Goal: Task Accomplishment & Management: Manage account settings

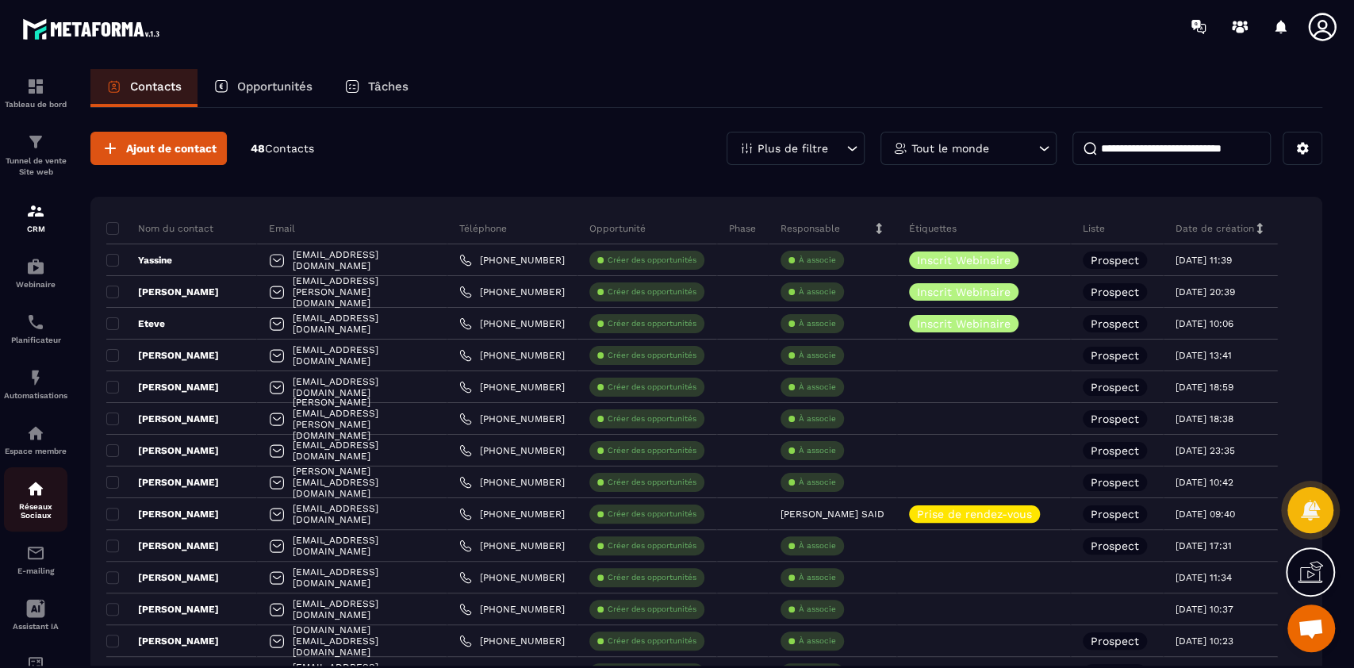
scroll to position [61, 0]
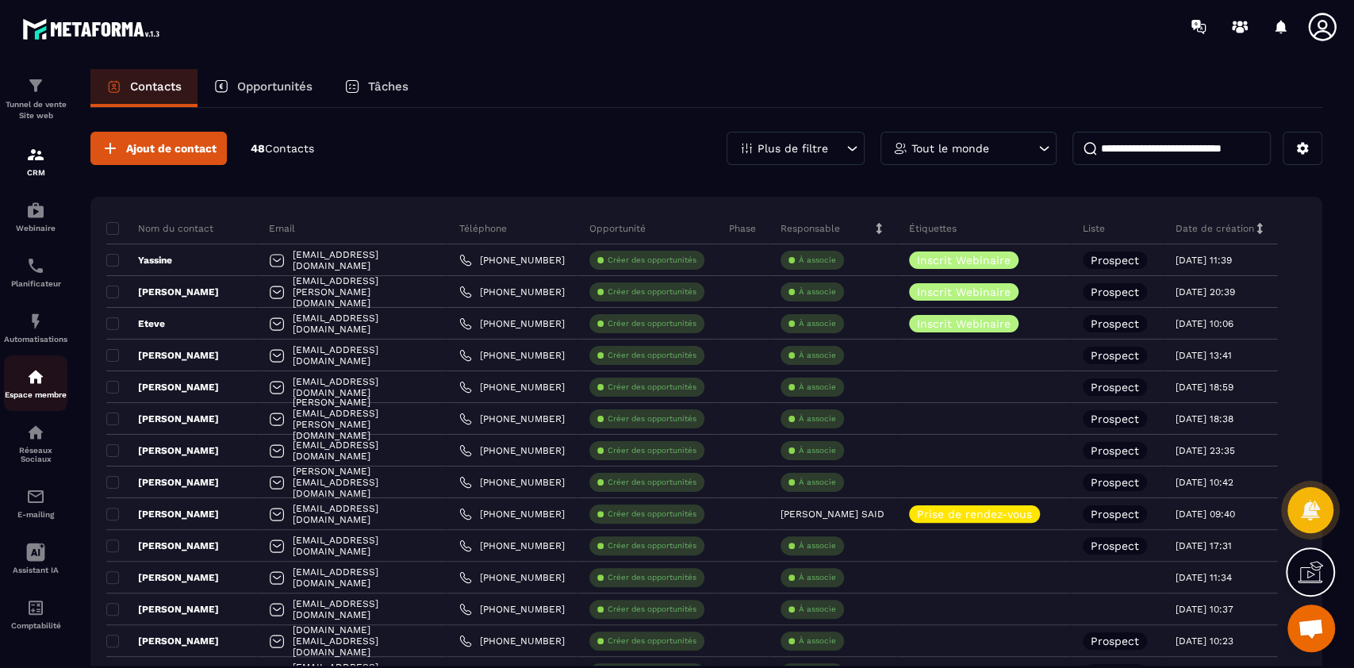
click at [31, 394] on p "Espace membre" at bounding box center [35, 394] width 63 height 9
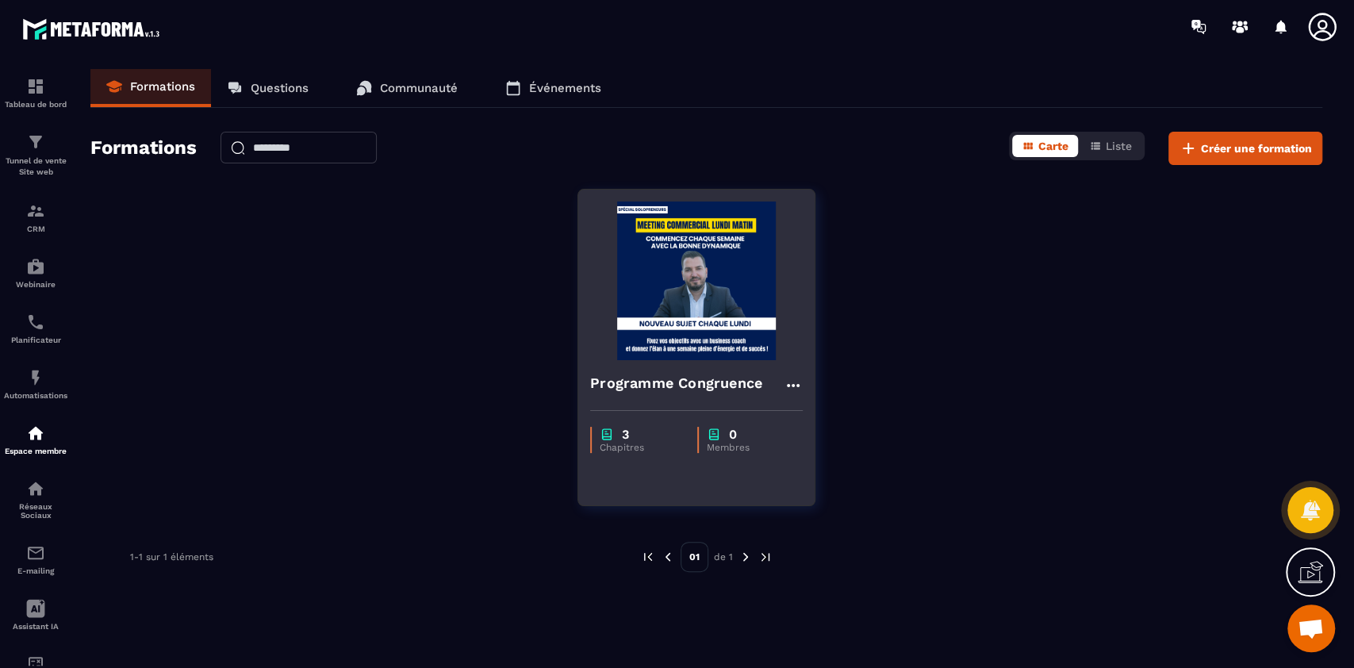
click at [677, 320] on img at bounding box center [696, 280] width 213 height 159
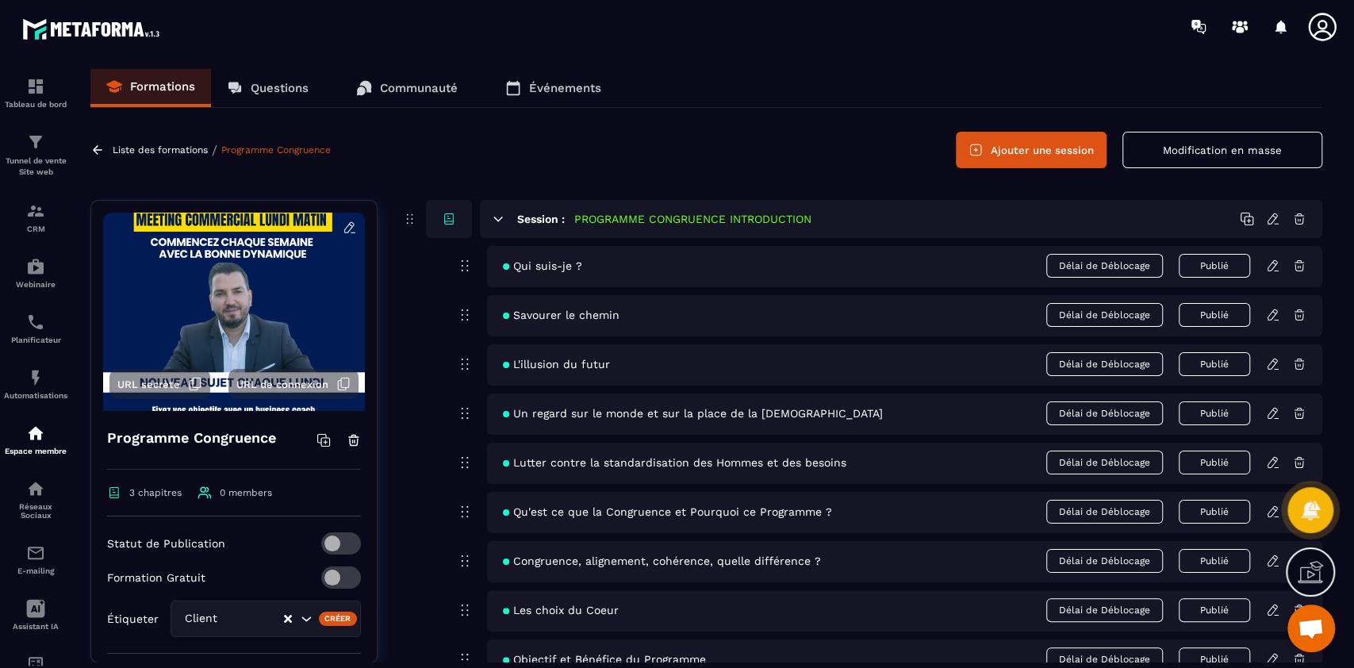
click at [495, 213] on icon at bounding box center [498, 219] width 14 height 14
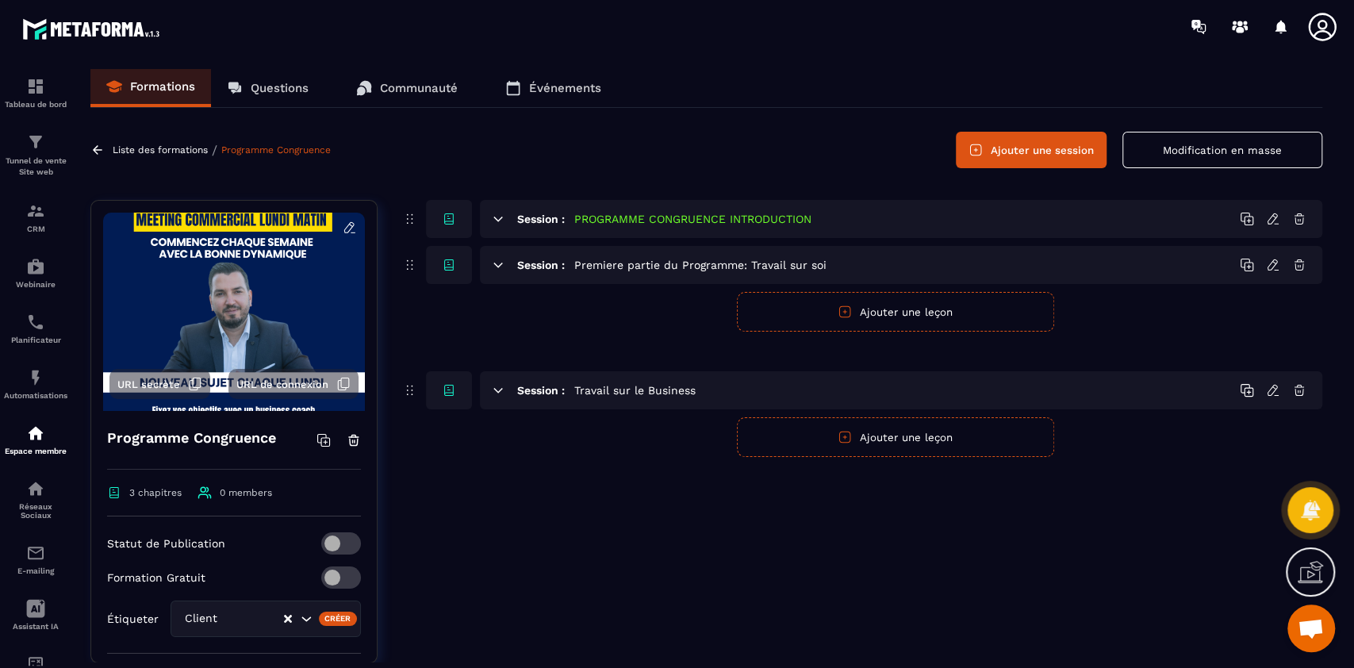
click at [493, 260] on icon at bounding box center [498, 265] width 14 height 14
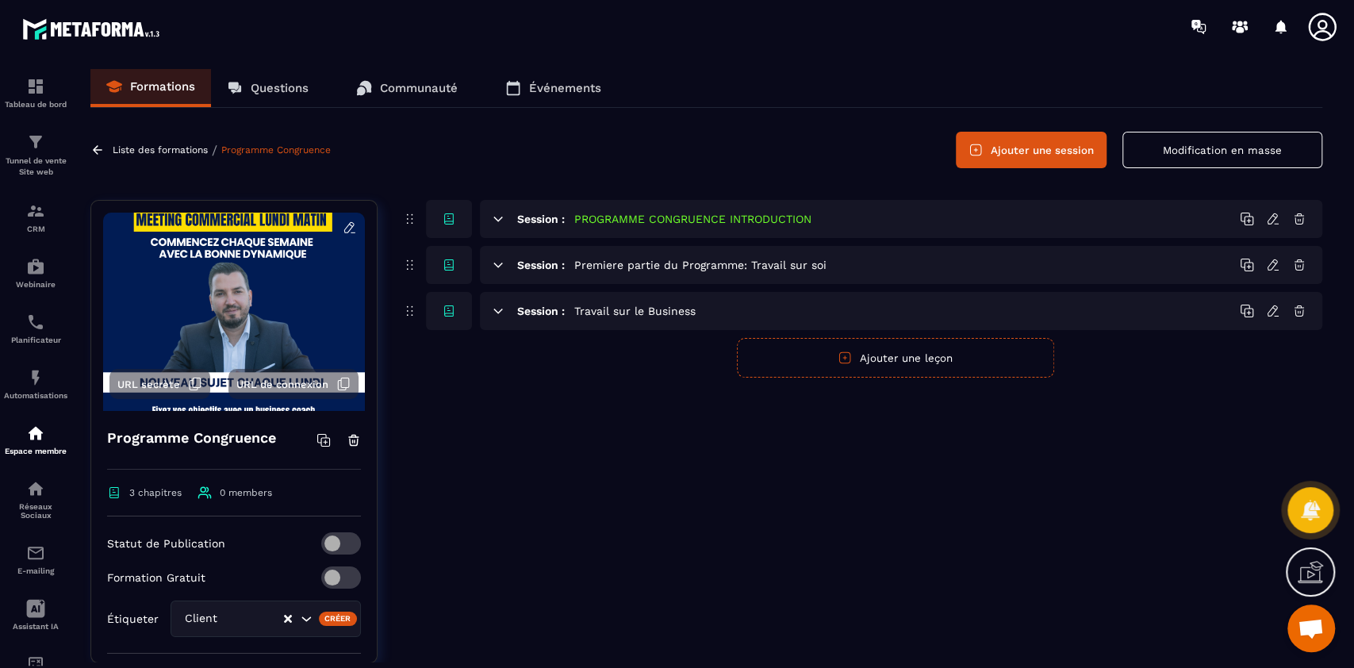
click at [493, 260] on icon at bounding box center [498, 265] width 14 height 14
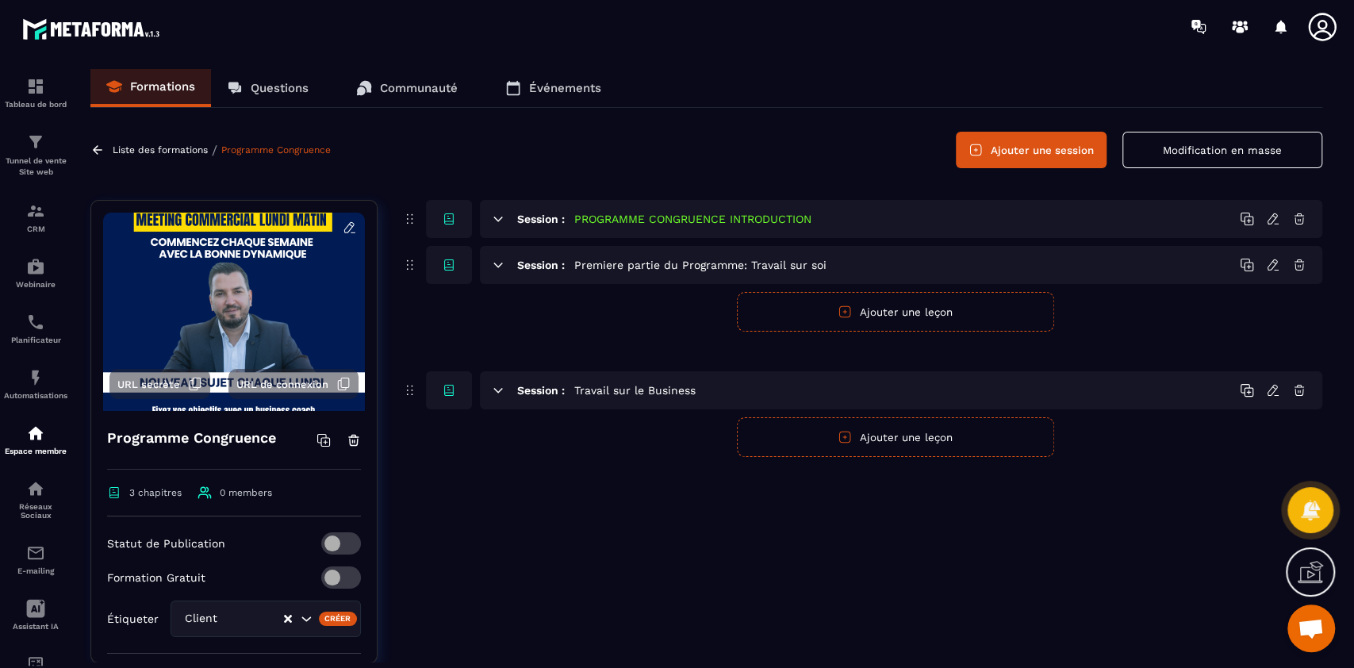
click at [901, 311] on button "Ajouter une leçon" at bounding box center [895, 312] width 317 height 40
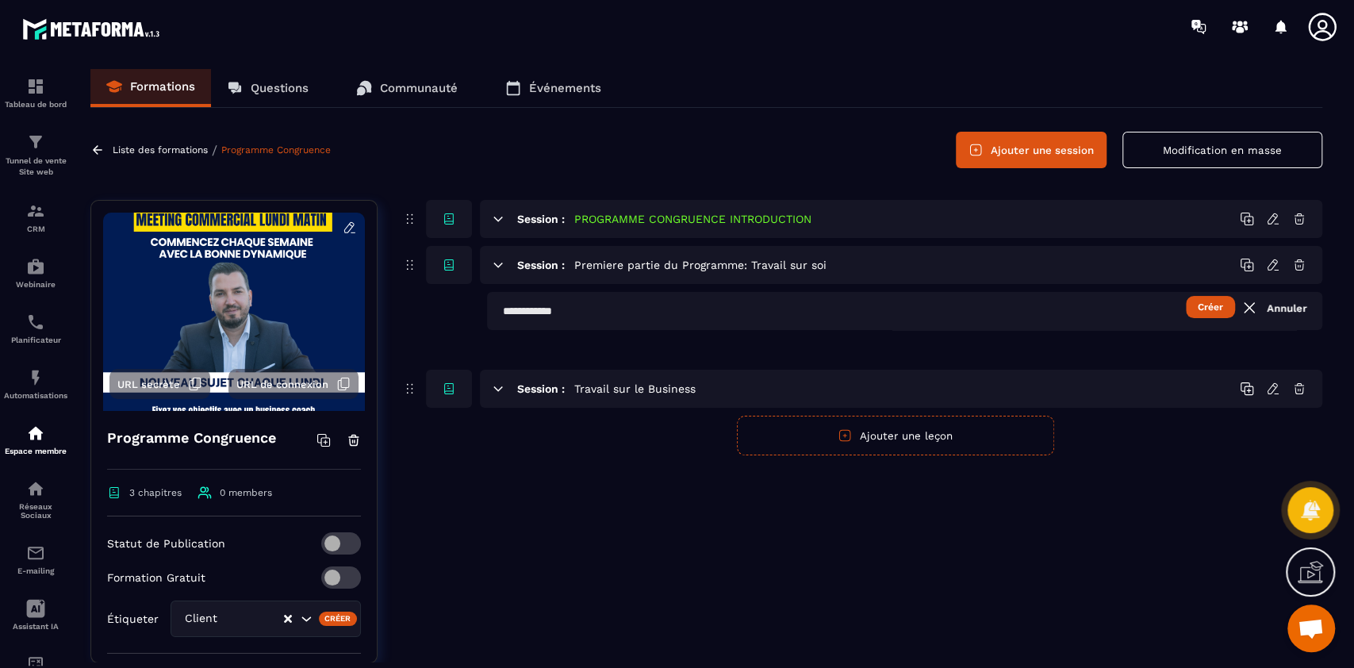
click at [558, 303] on input "text" at bounding box center [904, 311] width 835 height 38
type input "**********"
click at [1203, 310] on button "Créer" at bounding box center [1210, 307] width 49 height 22
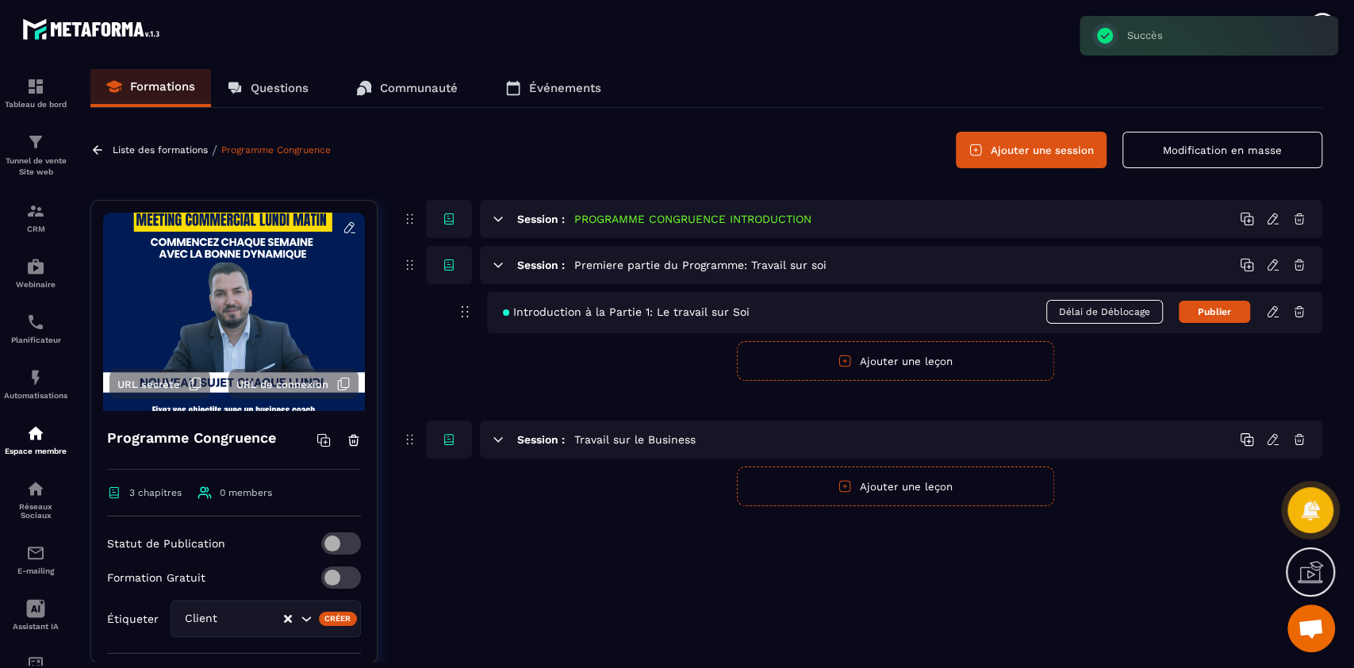
click at [1277, 311] on icon at bounding box center [1273, 312] width 14 height 14
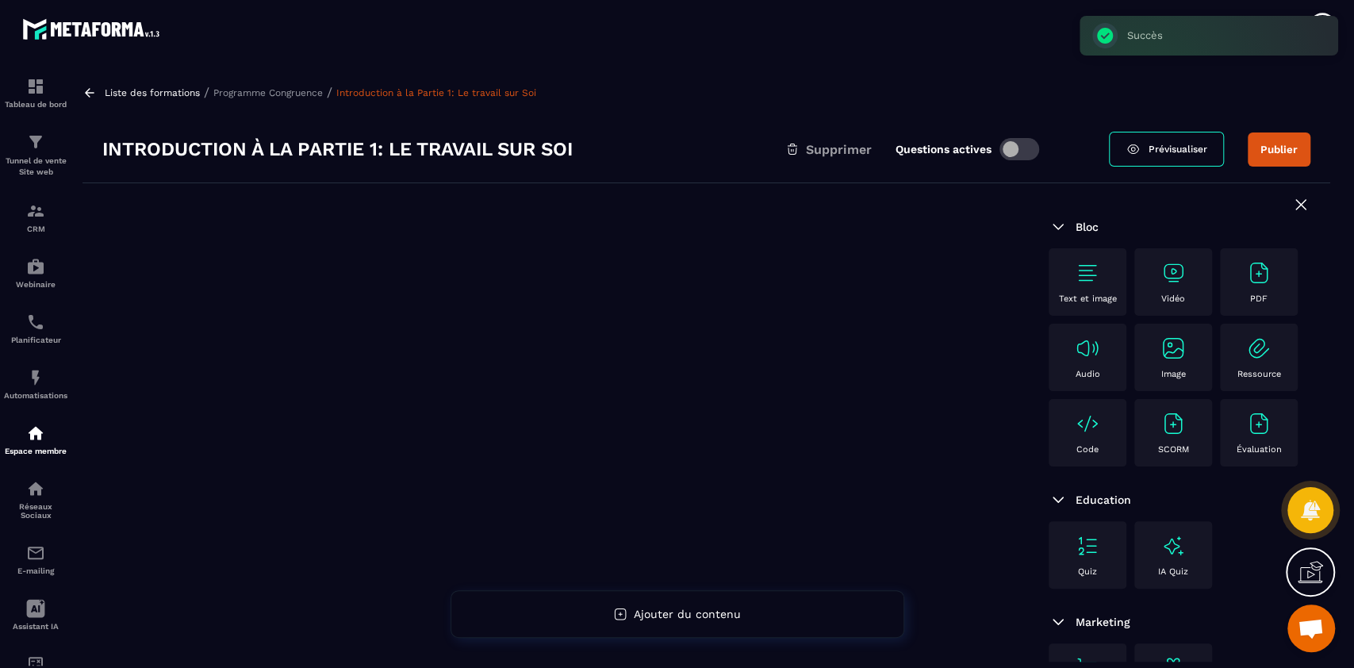
click at [1096, 284] on img at bounding box center [1087, 272] width 25 height 25
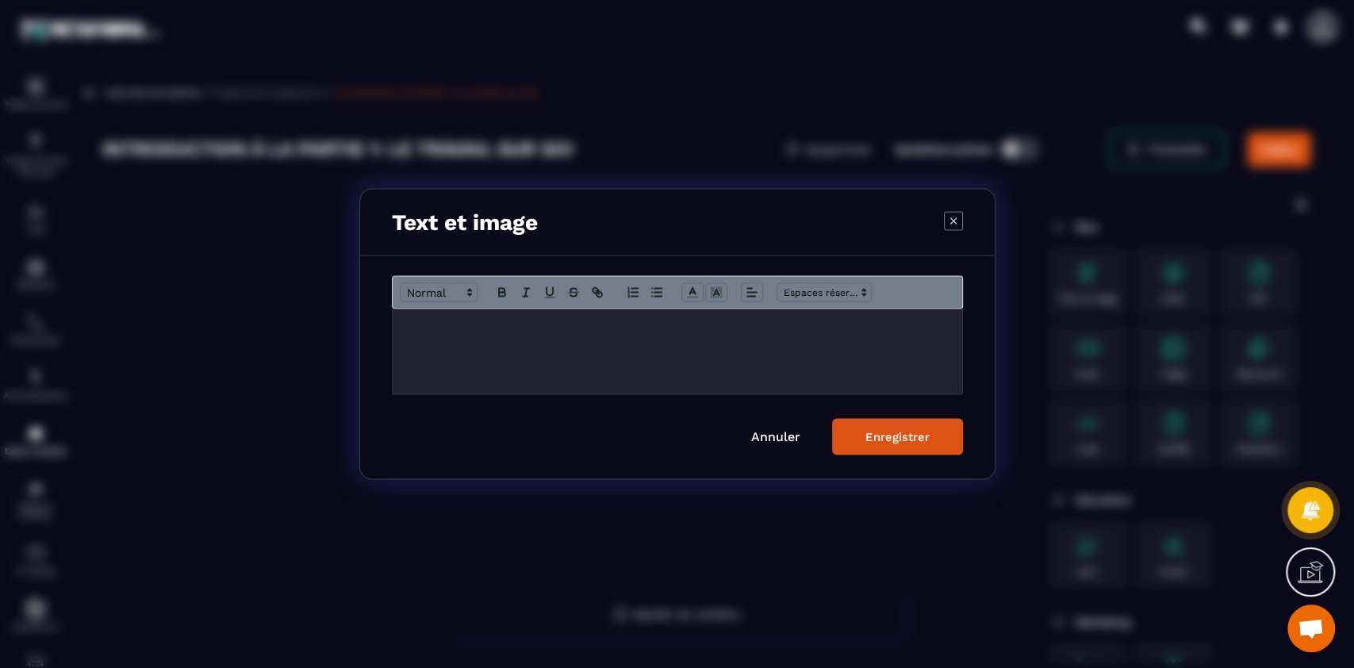
click at [626, 359] on div "Modal window" at bounding box center [678, 351] width 570 height 85
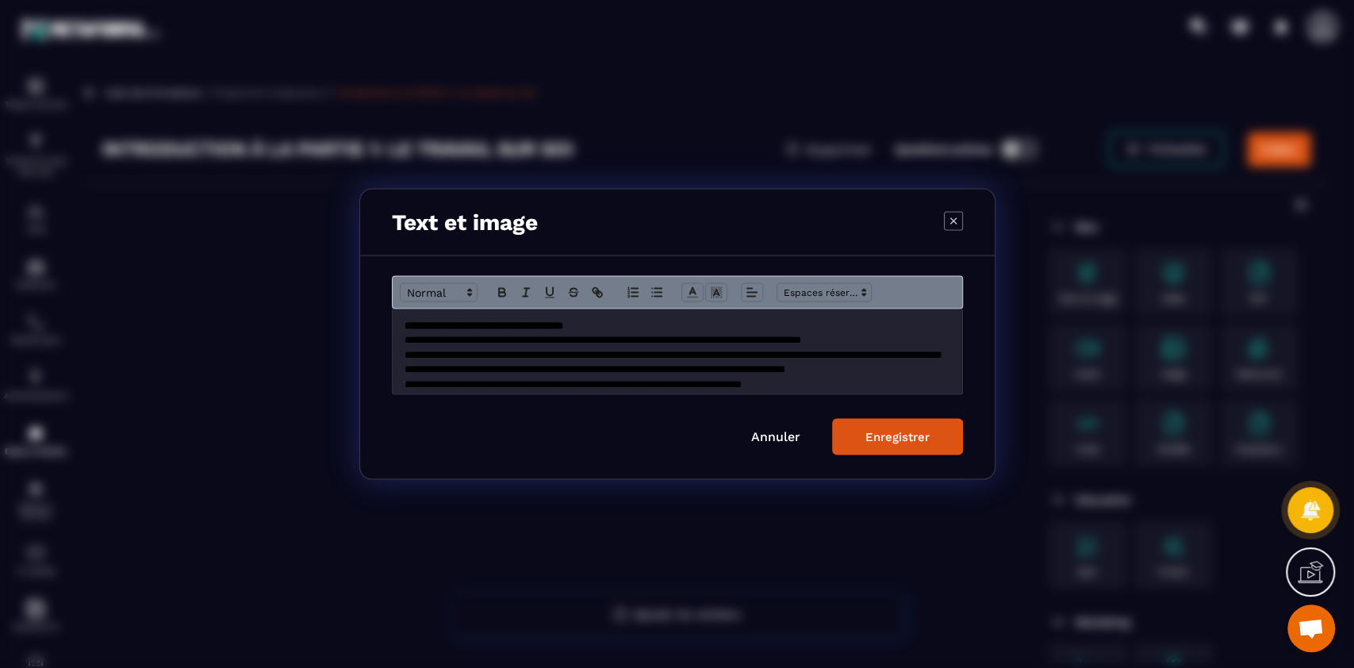
scroll to position [289, 0]
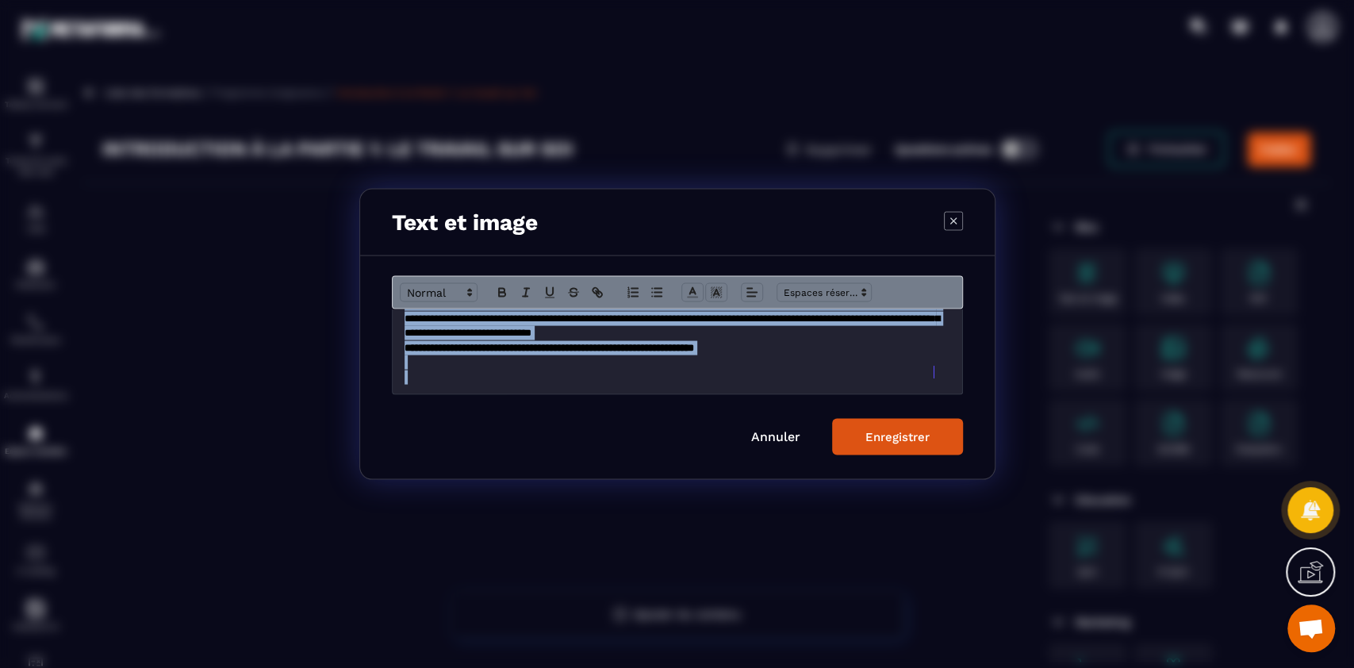
copy div "**********"
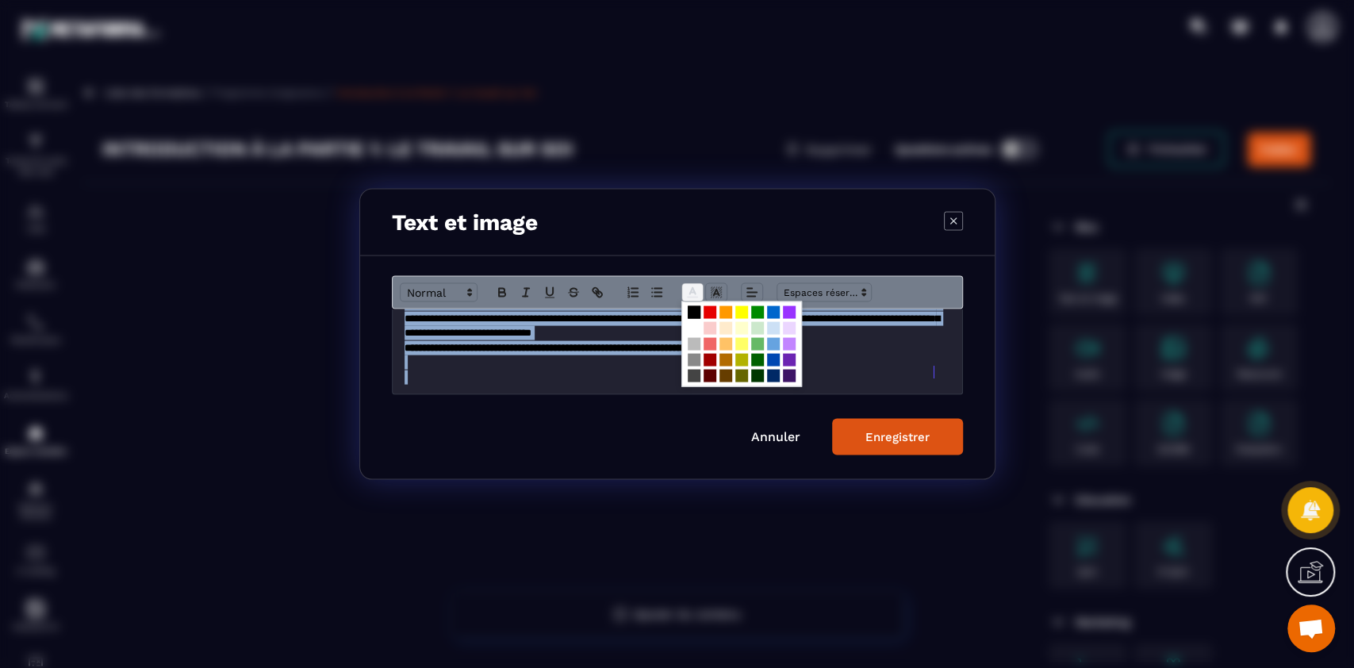
click at [688, 295] on icon "Modal window" at bounding box center [692, 293] width 14 height 14
click at [691, 328] on span "Modal window" at bounding box center [694, 328] width 13 height 13
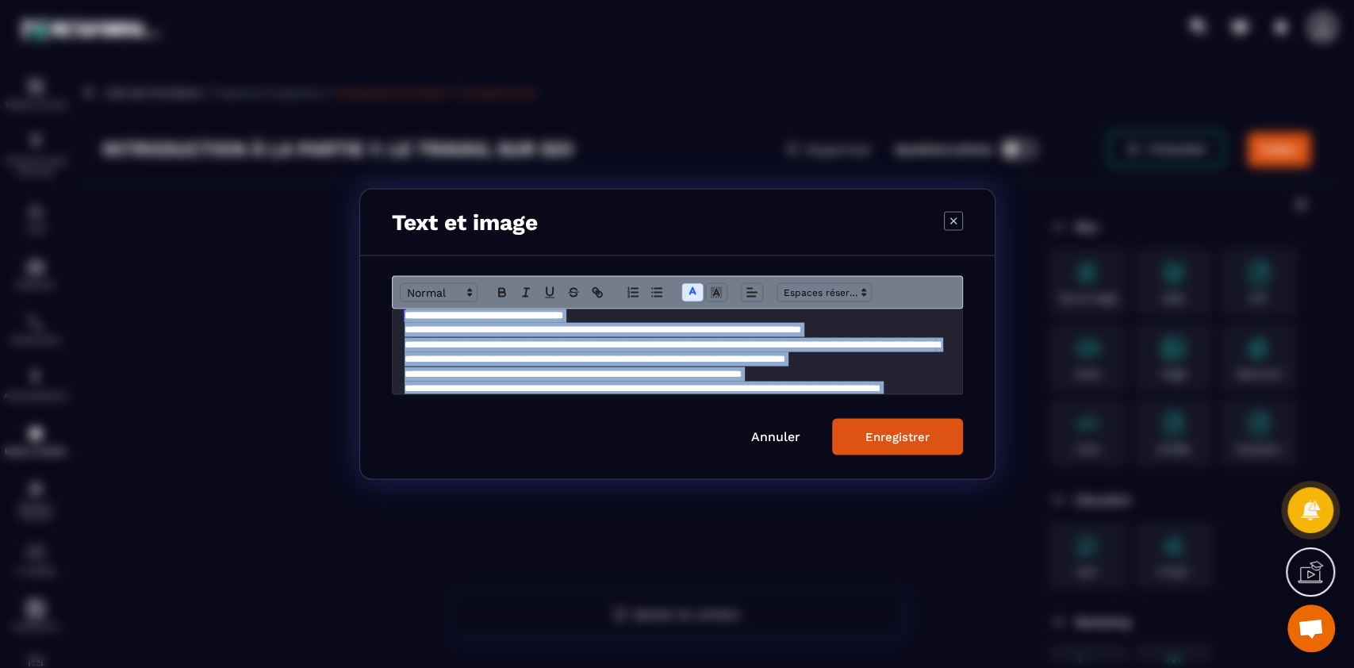
click at [886, 436] on div "Enregistrer" at bounding box center [897, 437] width 64 height 14
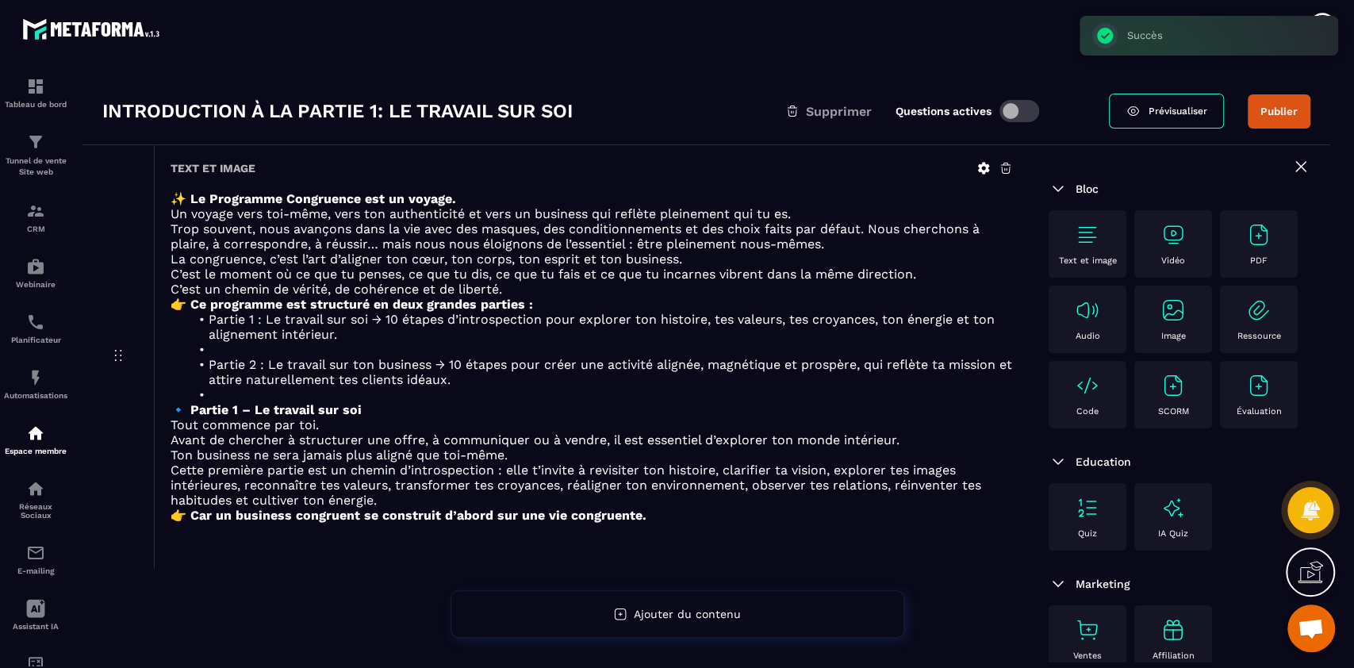
scroll to position [0, 0]
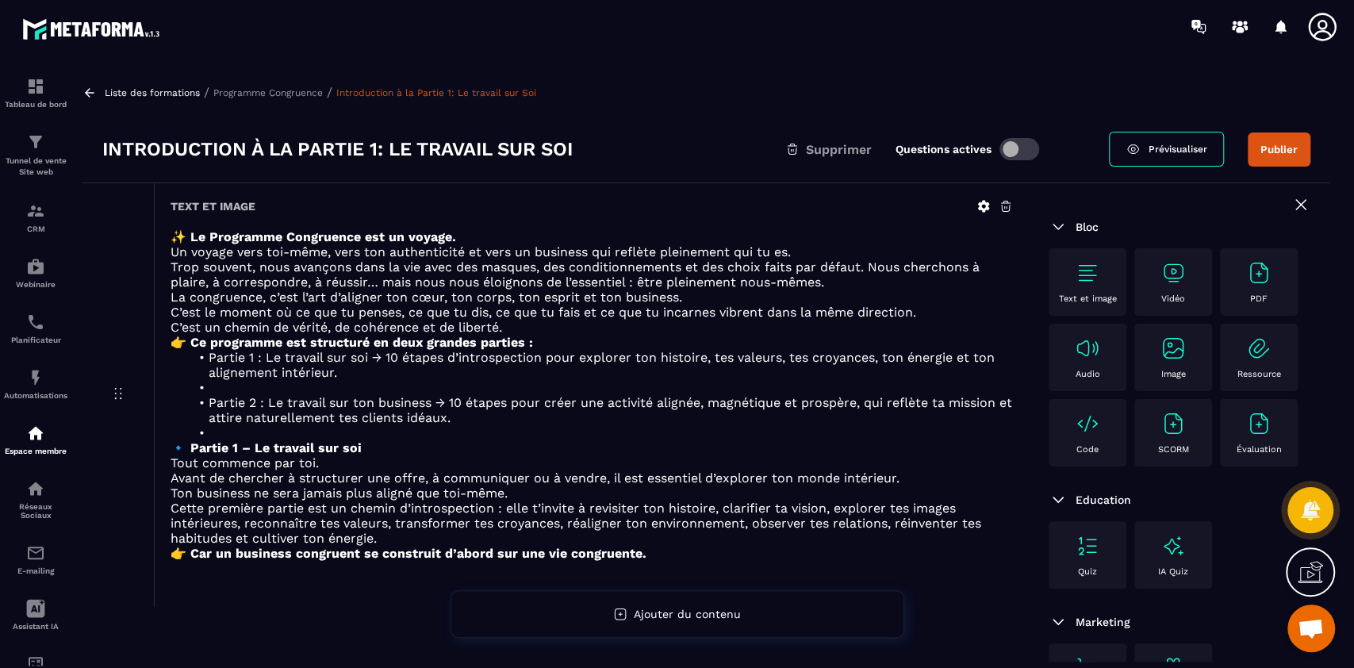
click at [1267, 146] on button "Publier" at bounding box center [1279, 149] width 63 height 34
click at [259, 87] on p "Programme Congruence" at bounding box center [267, 92] width 109 height 11
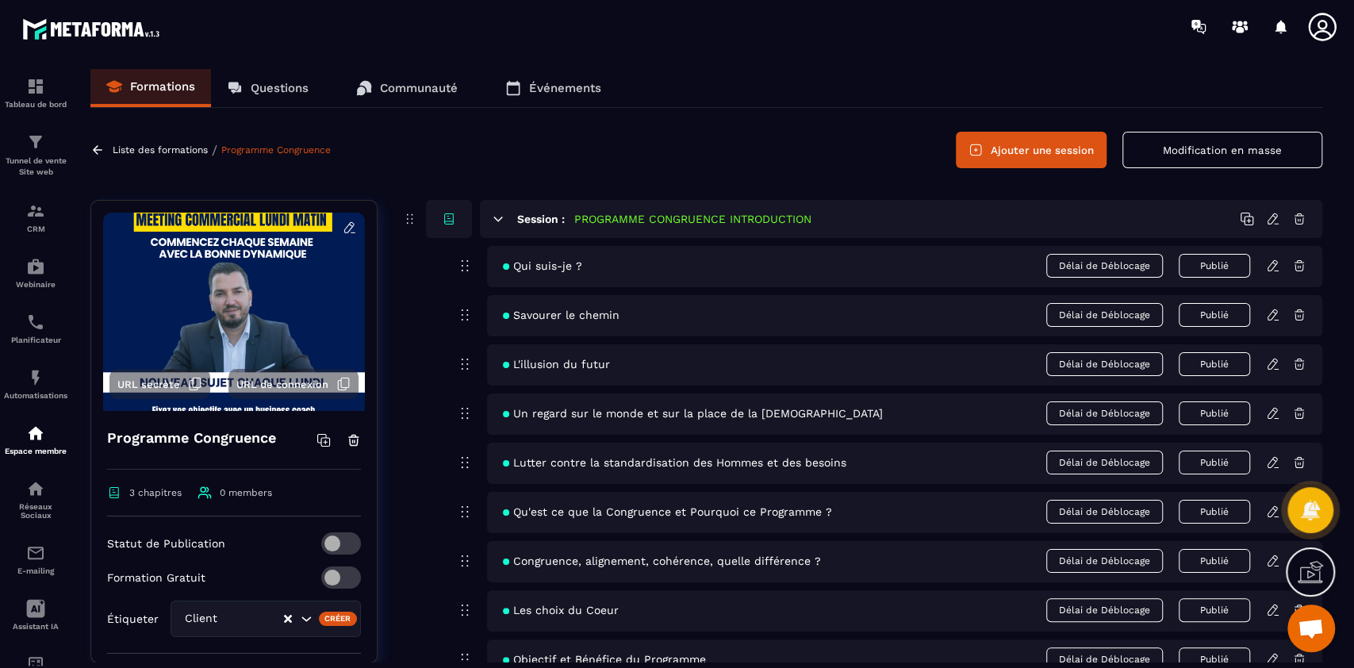
click at [501, 217] on icon at bounding box center [498, 219] width 9 height 4
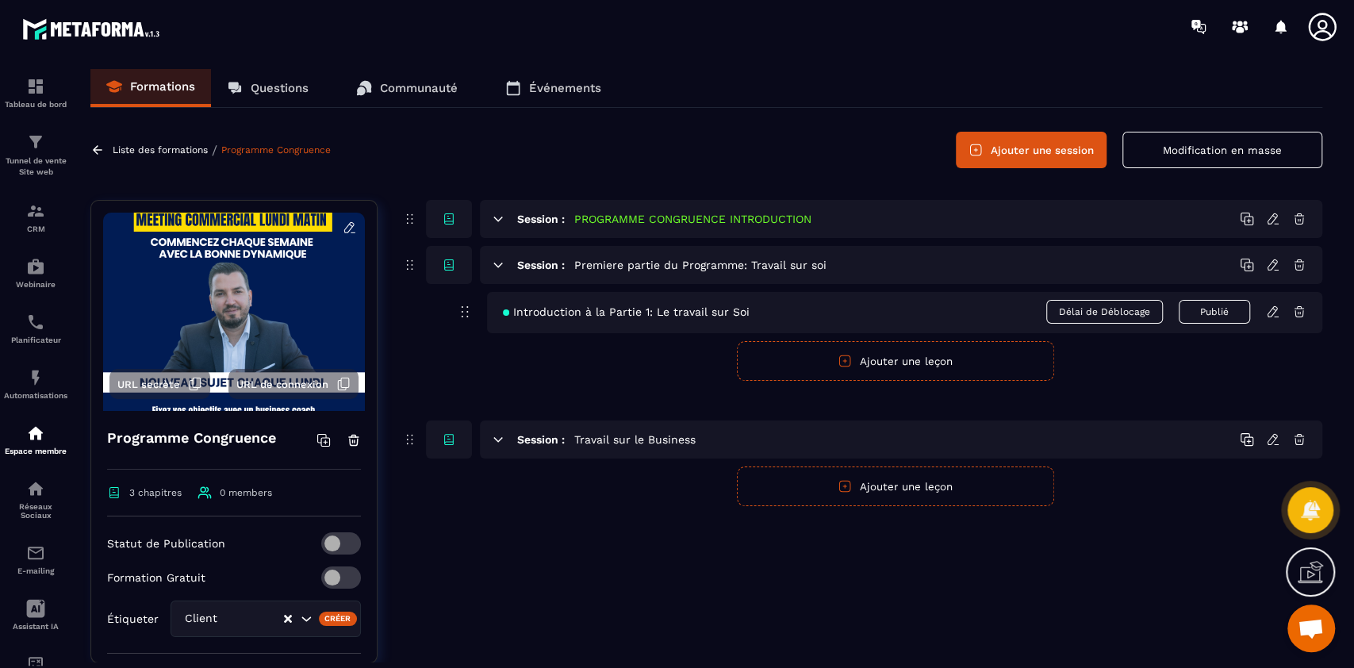
click at [933, 359] on button "Ajouter une leçon" at bounding box center [895, 361] width 317 height 40
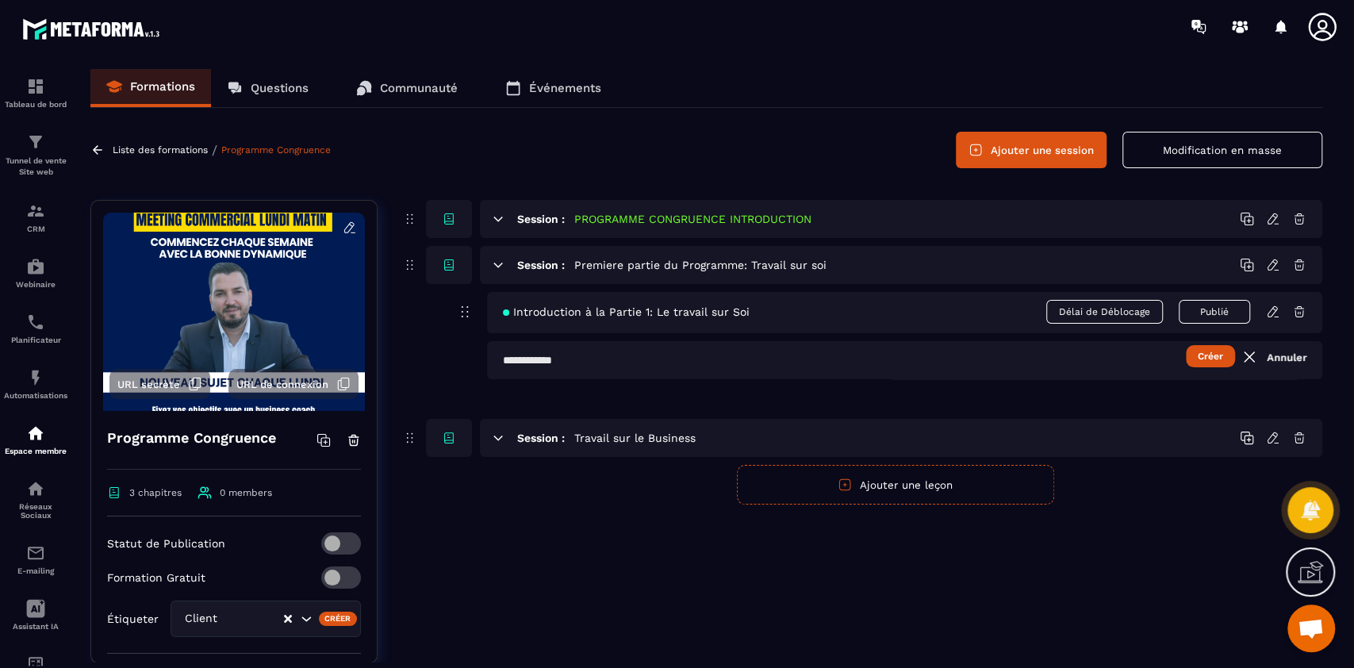
click at [606, 353] on input "text" at bounding box center [904, 360] width 835 height 38
type input "*"
type input "**********"
click at [1186, 345] on button "Créer" at bounding box center [1210, 356] width 49 height 22
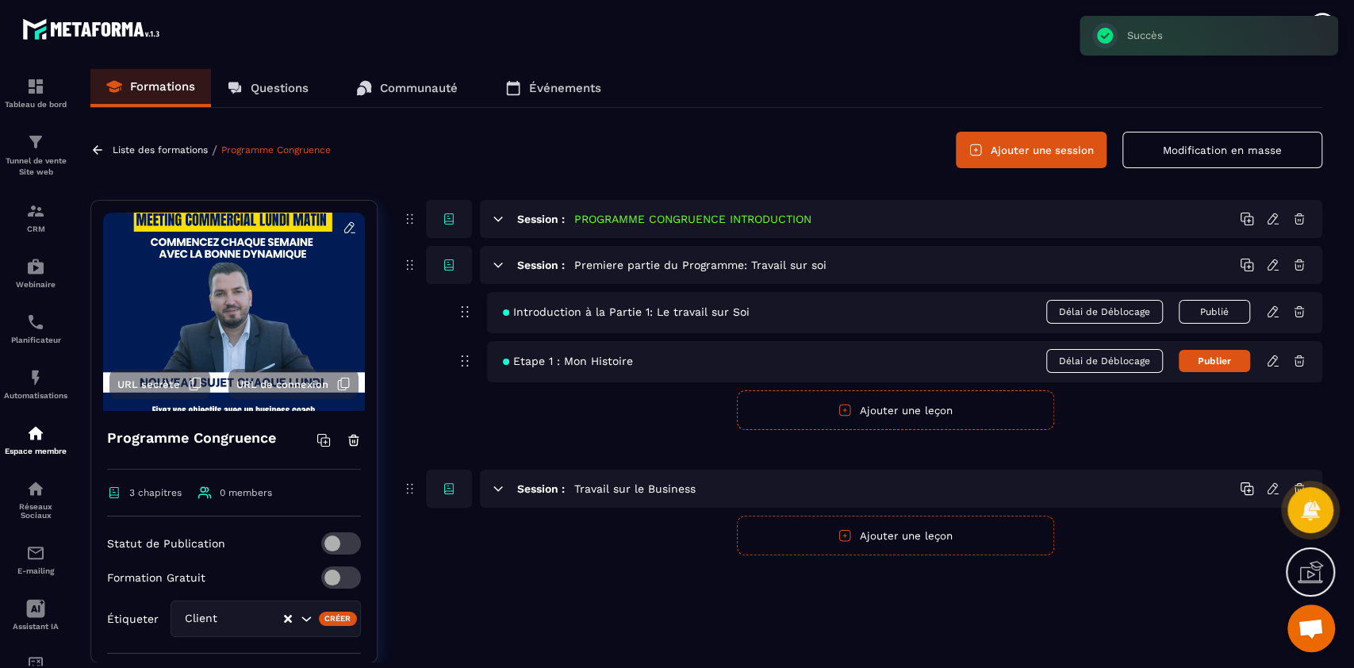
click at [1230, 362] on button "Publier" at bounding box center [1214, 361] width 71 height 22
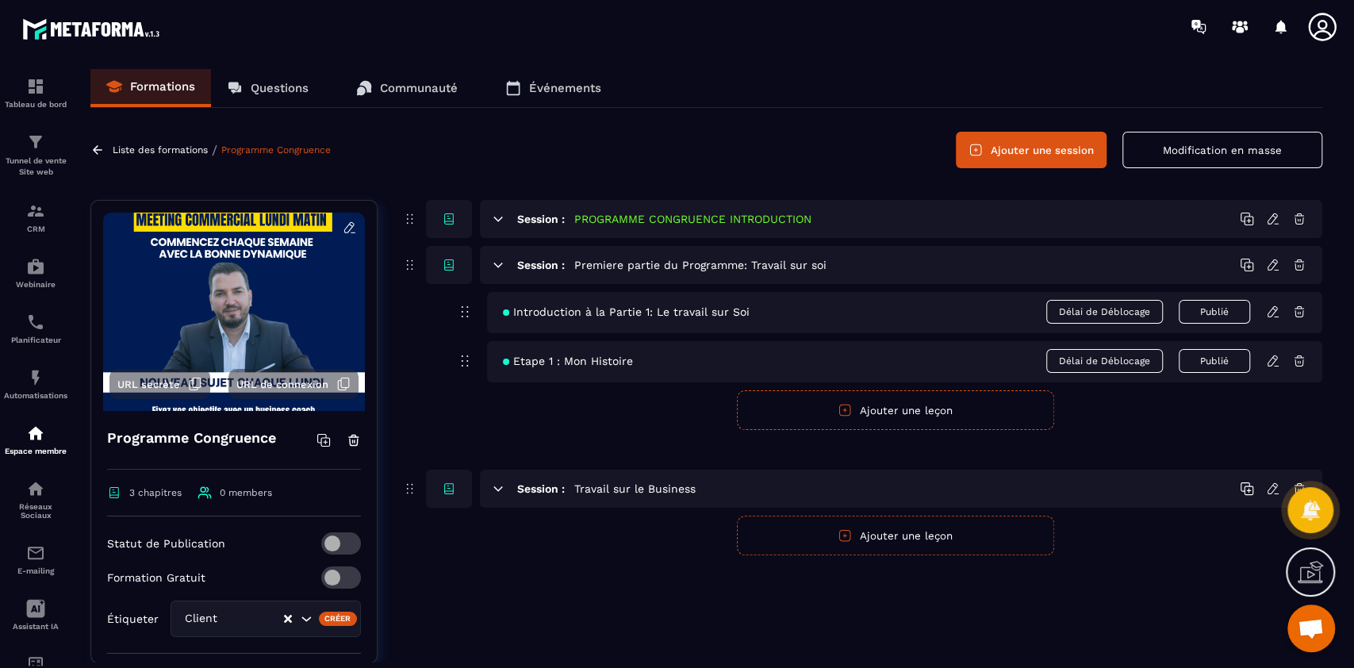
click at [1275, 362] on icon at bounding box center [1273, 361] width 14 height 14
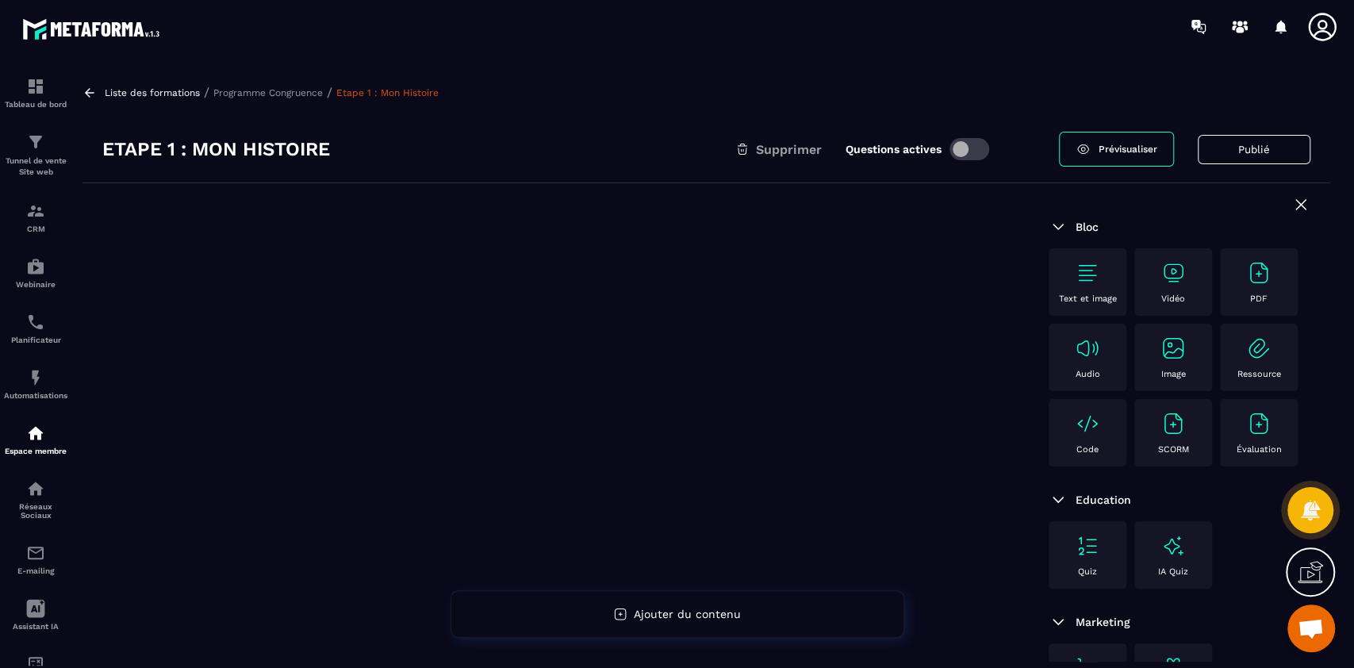
click at [606, 372] on div at bounding box center [555, 475] width 946 height 584
click at [1096, 282] on img at bounding box center [1087, 272] width 25 height 25
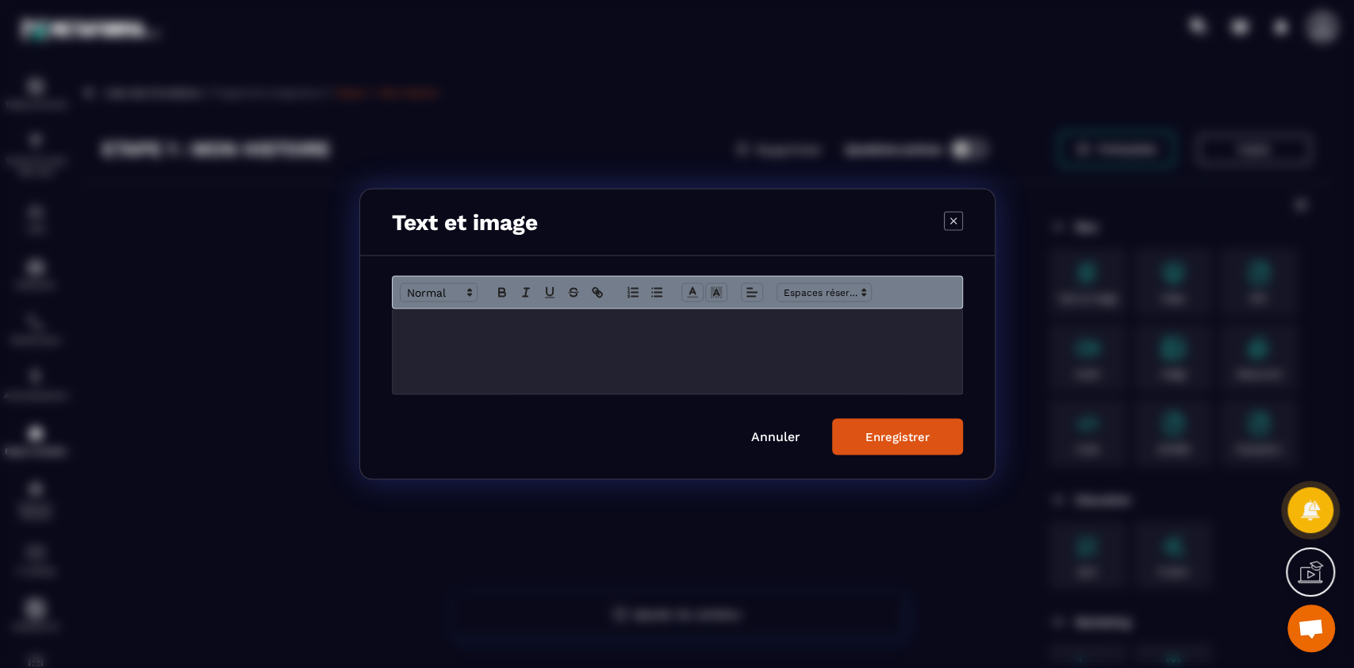
click at [686, 336] on div "Modal window" at bounding box center [678, 351] width 570 height 85
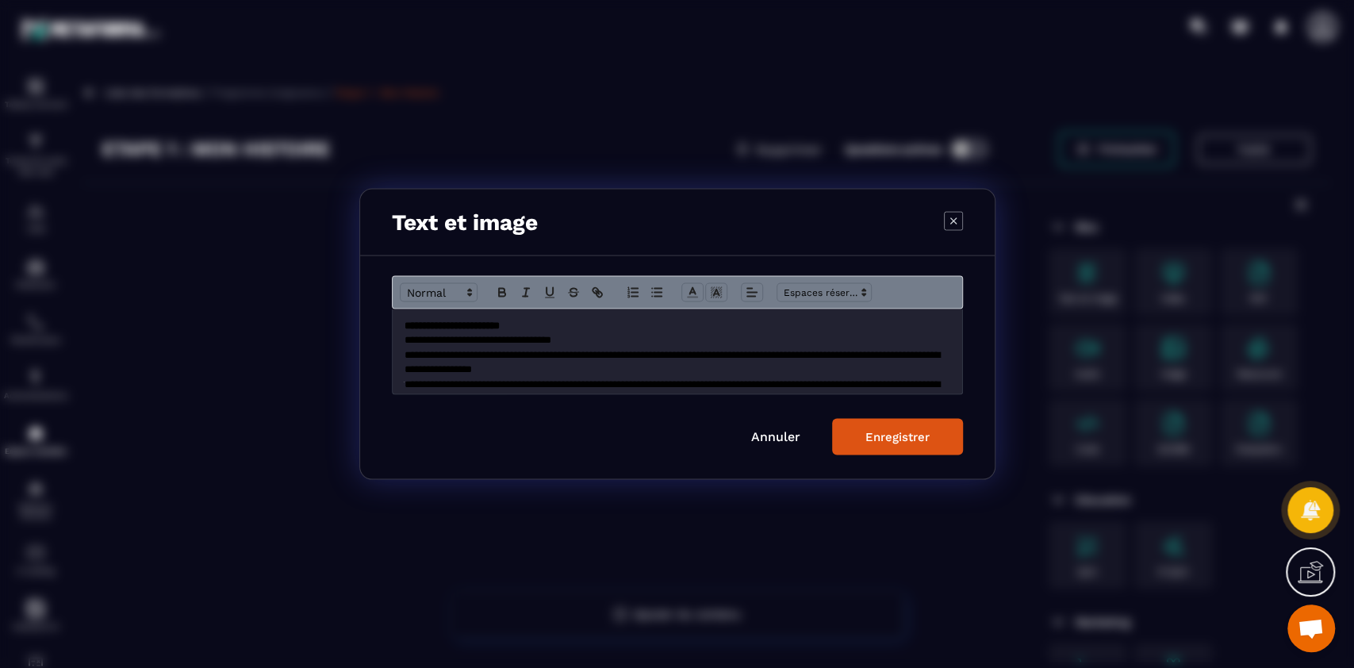
scroll to position [538, 0]
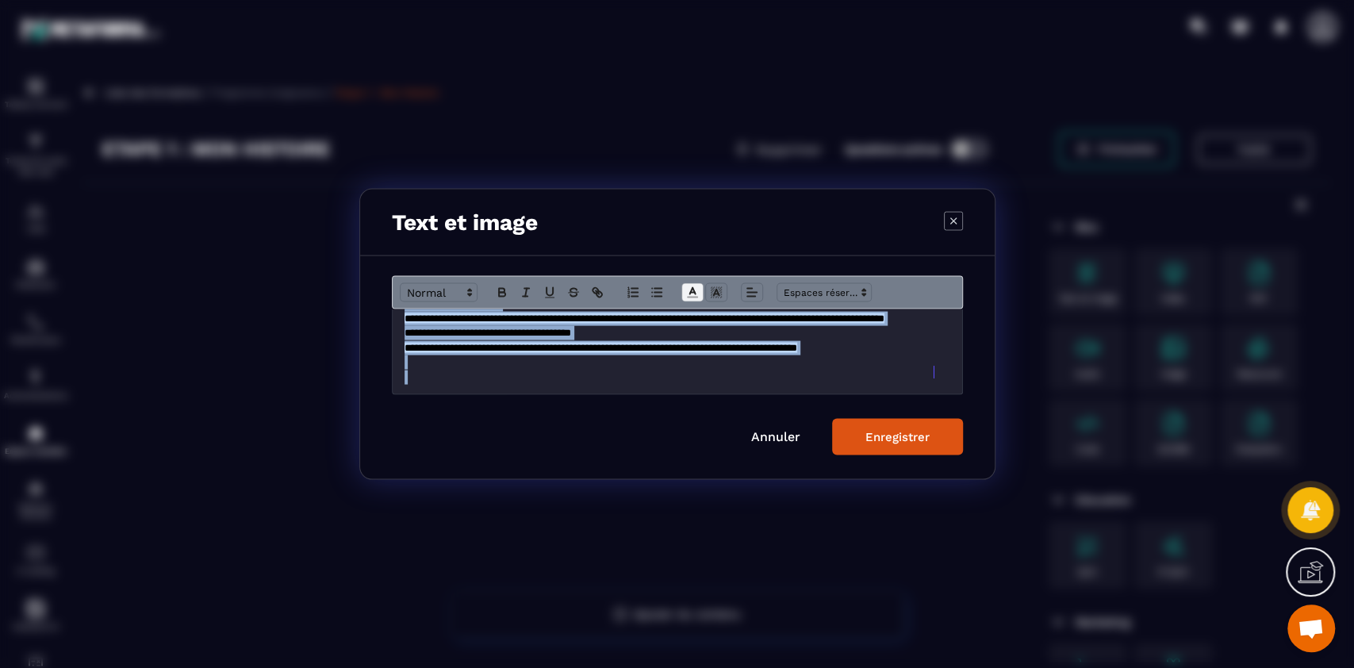
click at [689, 297] on line "Modal window" at bounding box center [693, 297] width 10 height 0
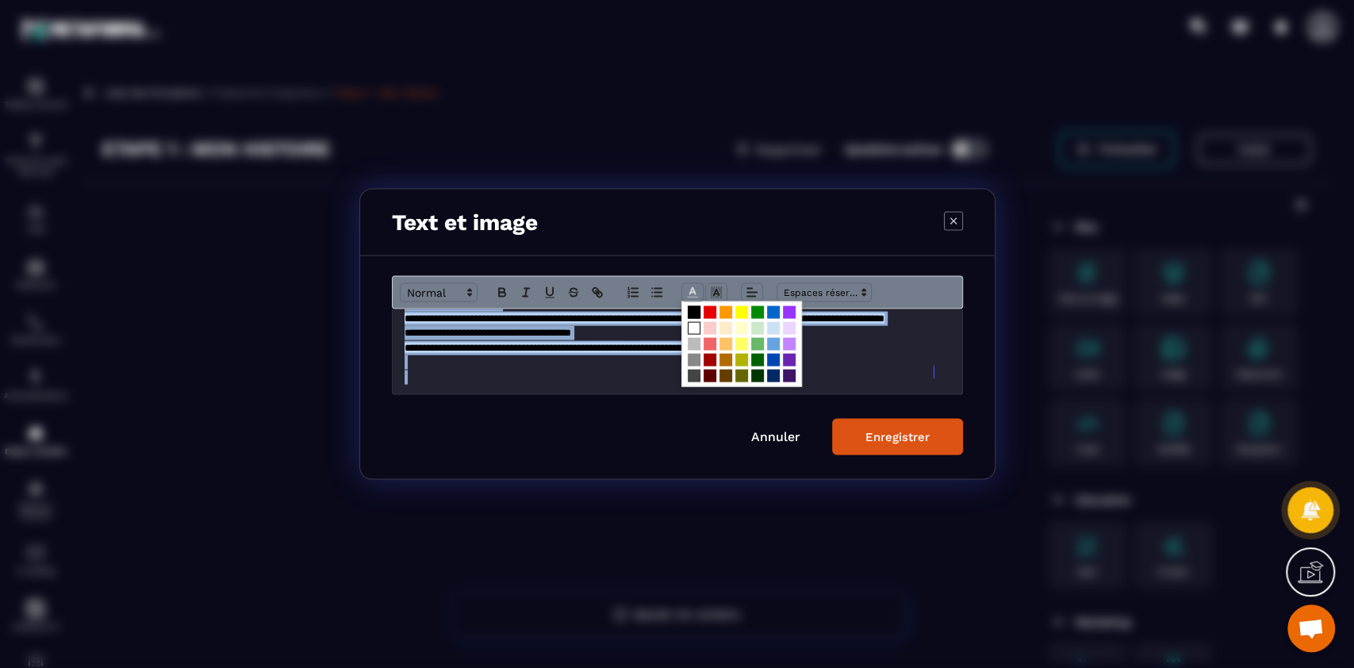
click at [691, 327] on span "Modal window" at bounding box center [694, 328] width 13 height 13
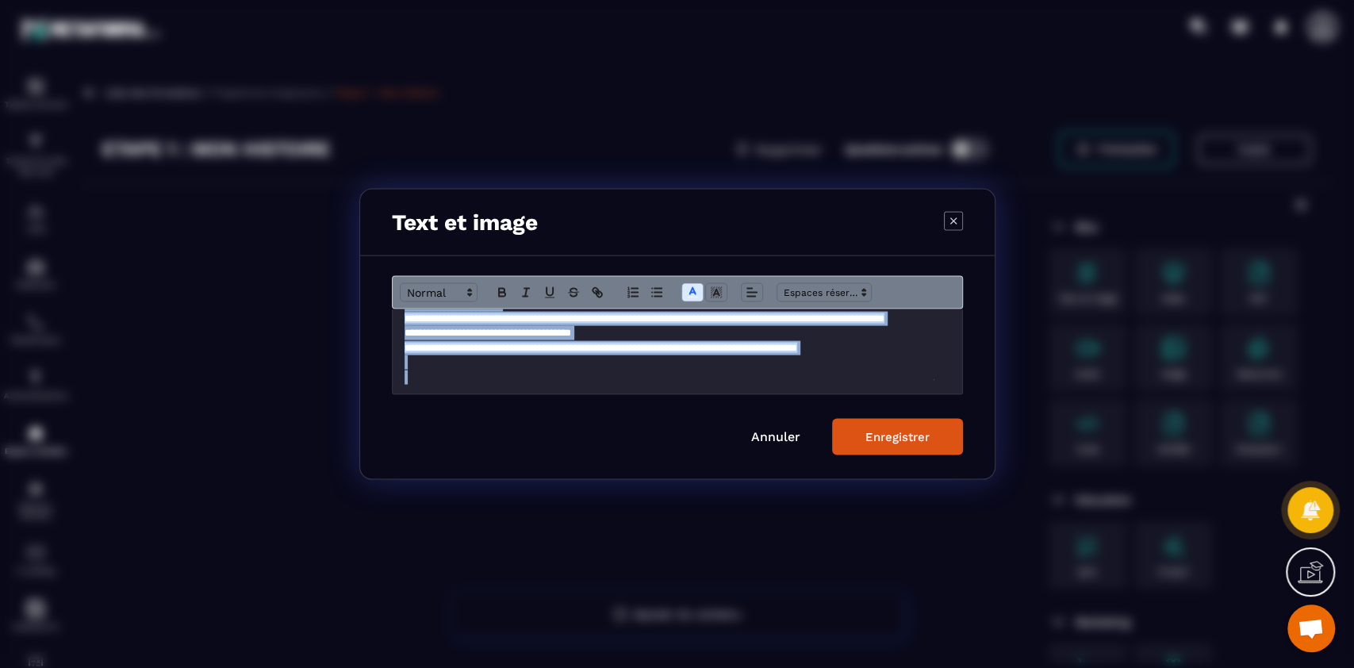
click at [716, 325] on p "**********" at bounding box center [678, 318] width 546 height 14
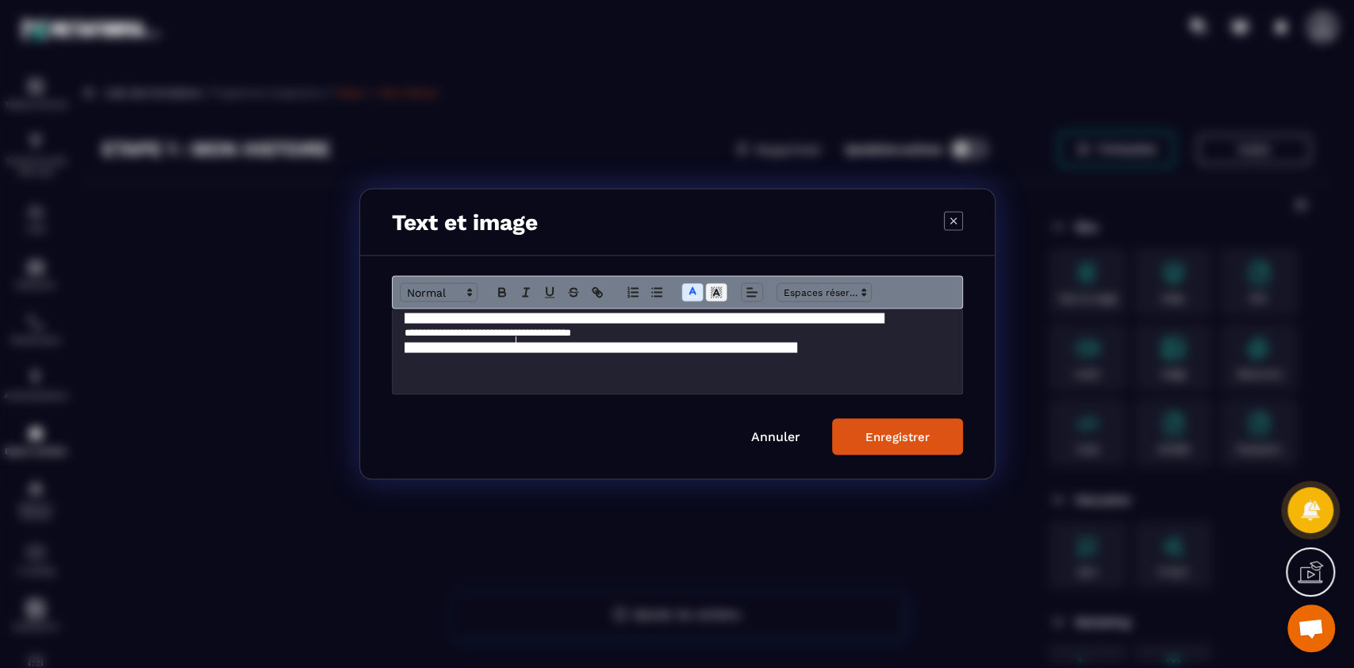
click at [715, 296] on icon "Modal window" at bounding box center [716, 293] width 14 height 14
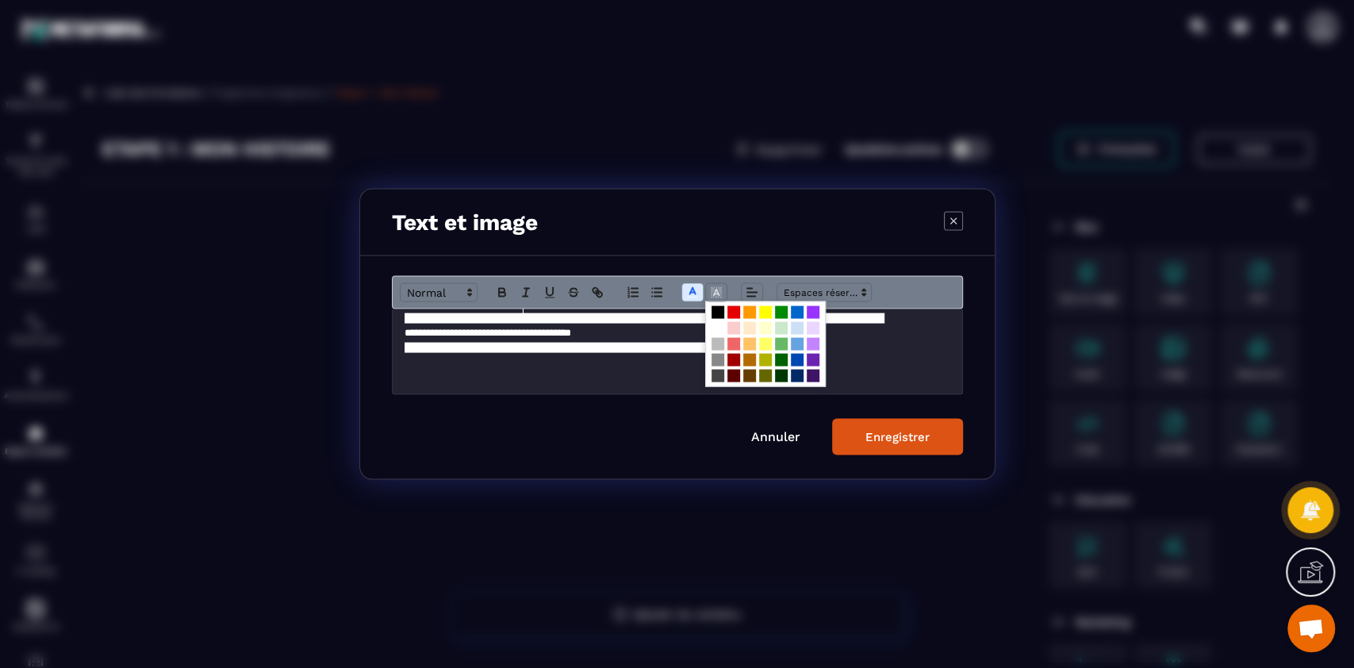
click at [623, 311] on p "**********" at bounding box center [678, 304] width 546 height 14
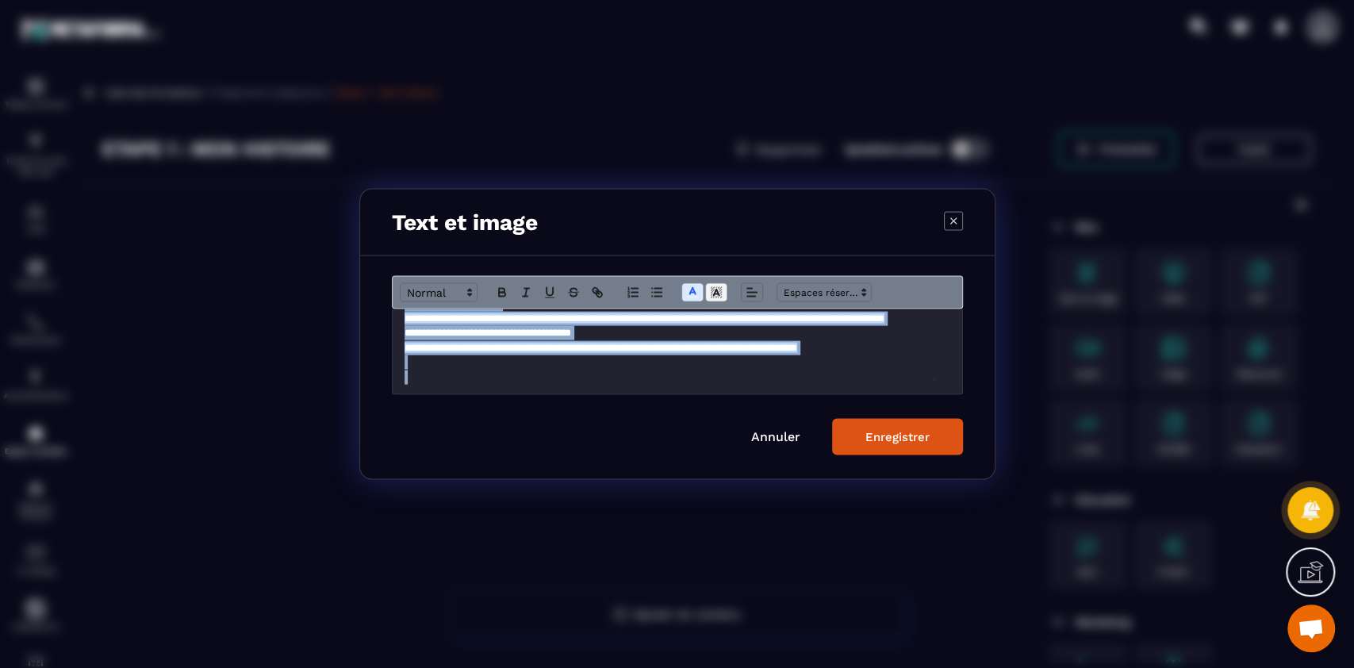
click at [715, 286] on icon "Modal window" at bounding box center [716, 293] width 14 height 14
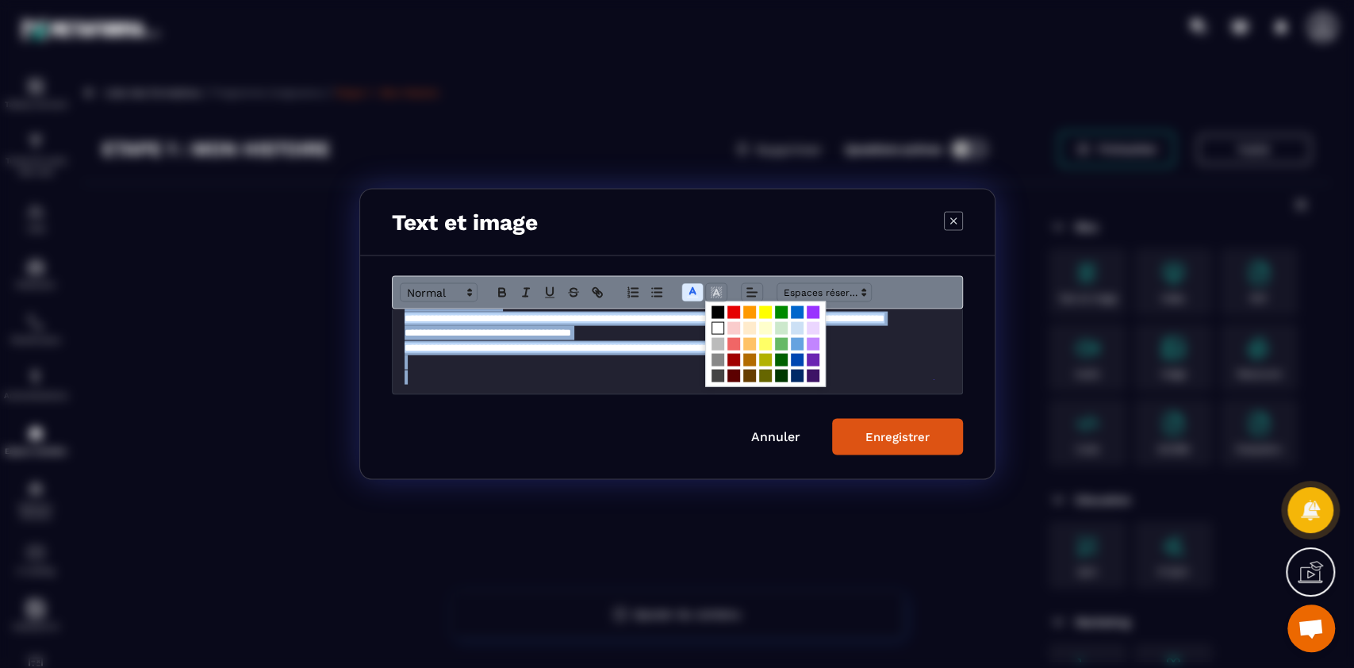
click at [715, 304] on span "Modal window" at bounding box center [765, 344] width 121 height 86
click at [715, 312] on span "Modal window" at bounding box center [718, 312] width 13 height 13
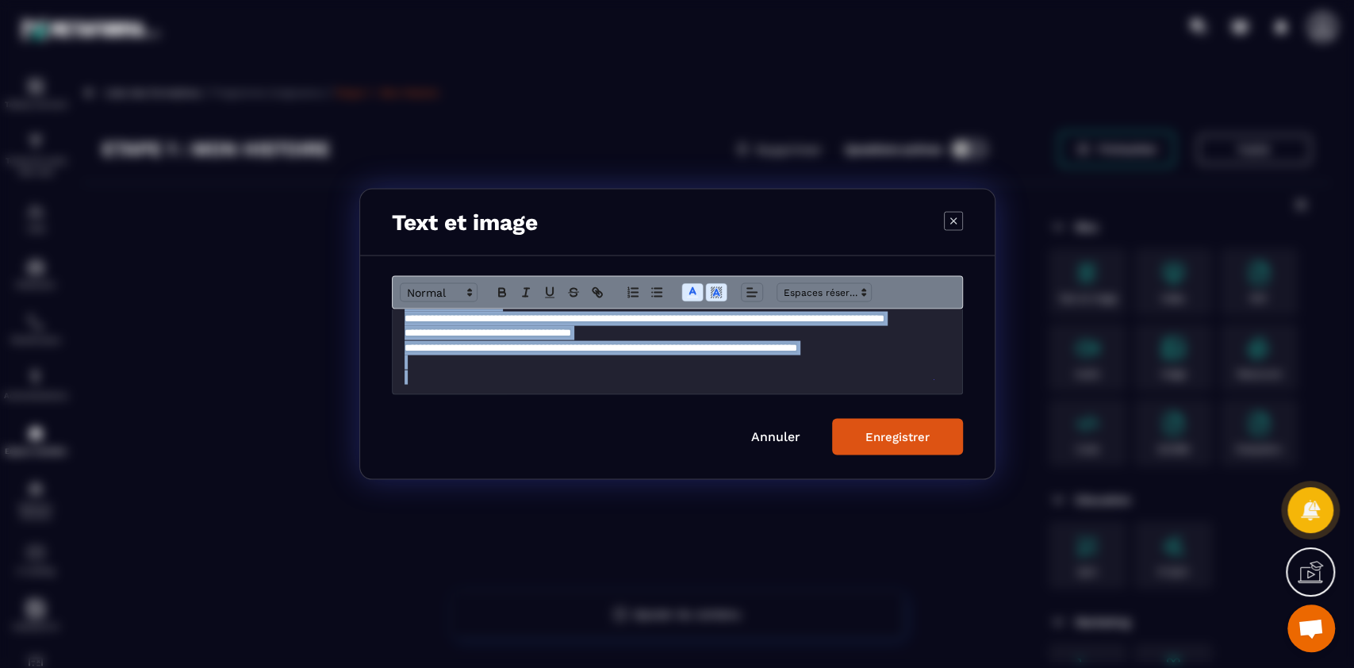
click at [767, 325] on p "**********" at bounding box center [678, 318] width 546 height 14
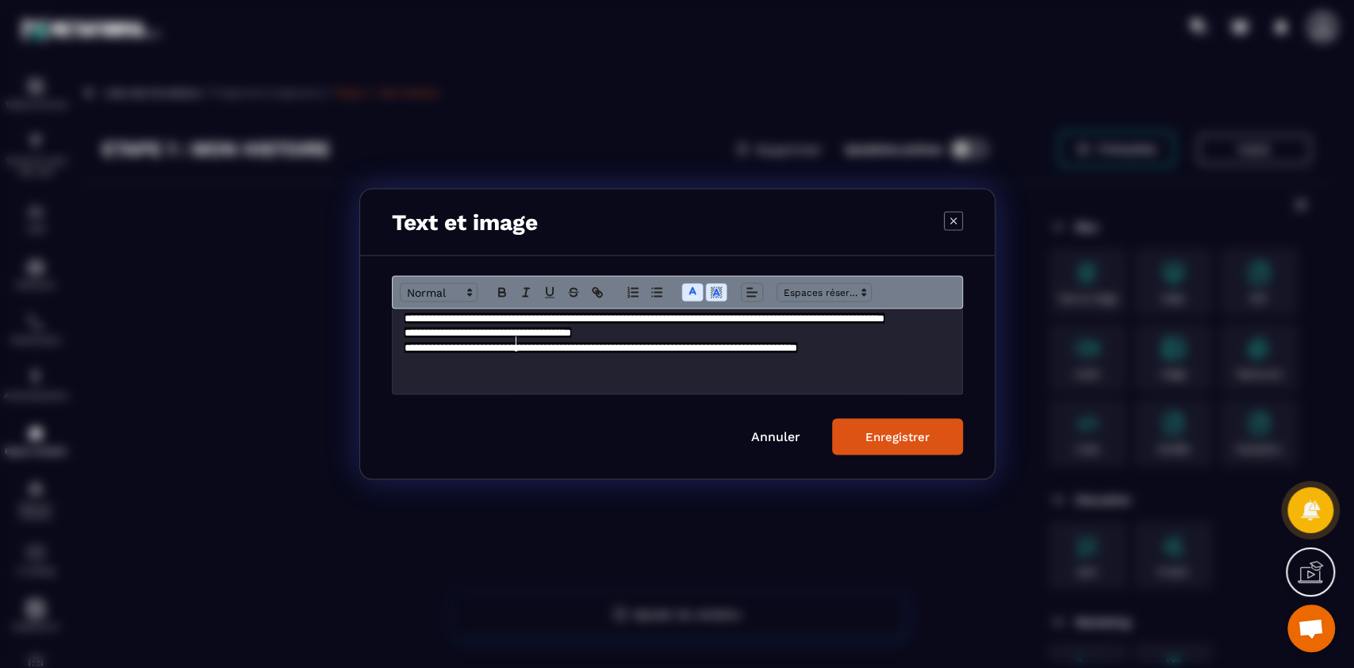
click at [903, 435] on div "Enregistrer" at bounding box center [897, 437] width 64 height 14
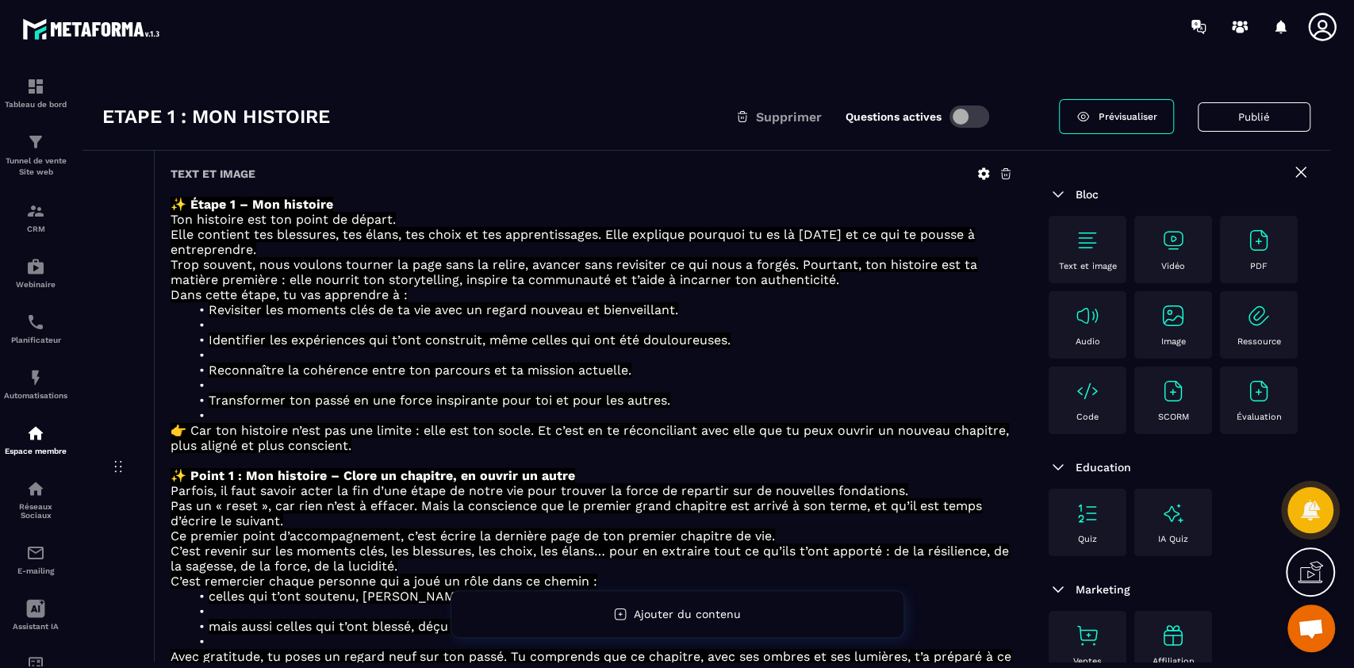
scroll to position [0, 0]
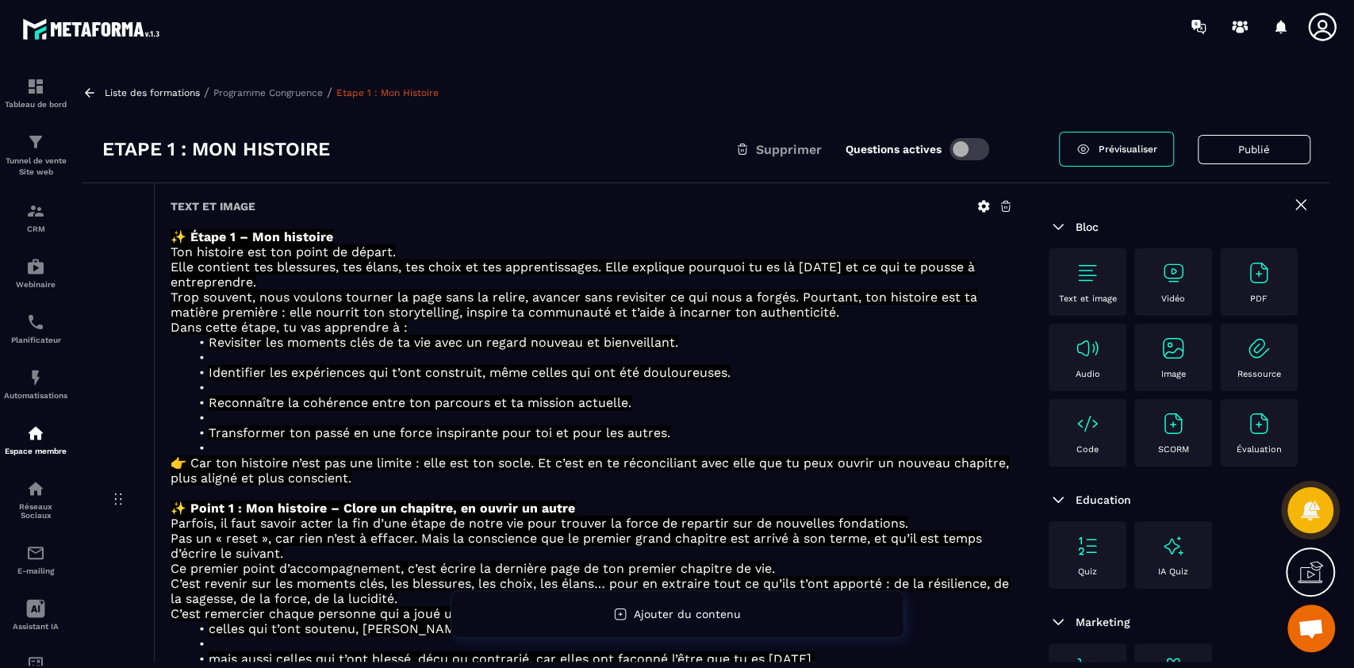
click at [292, 90] on p "Programme Congruence" at bounding box center [267, 92] width 109 height 11
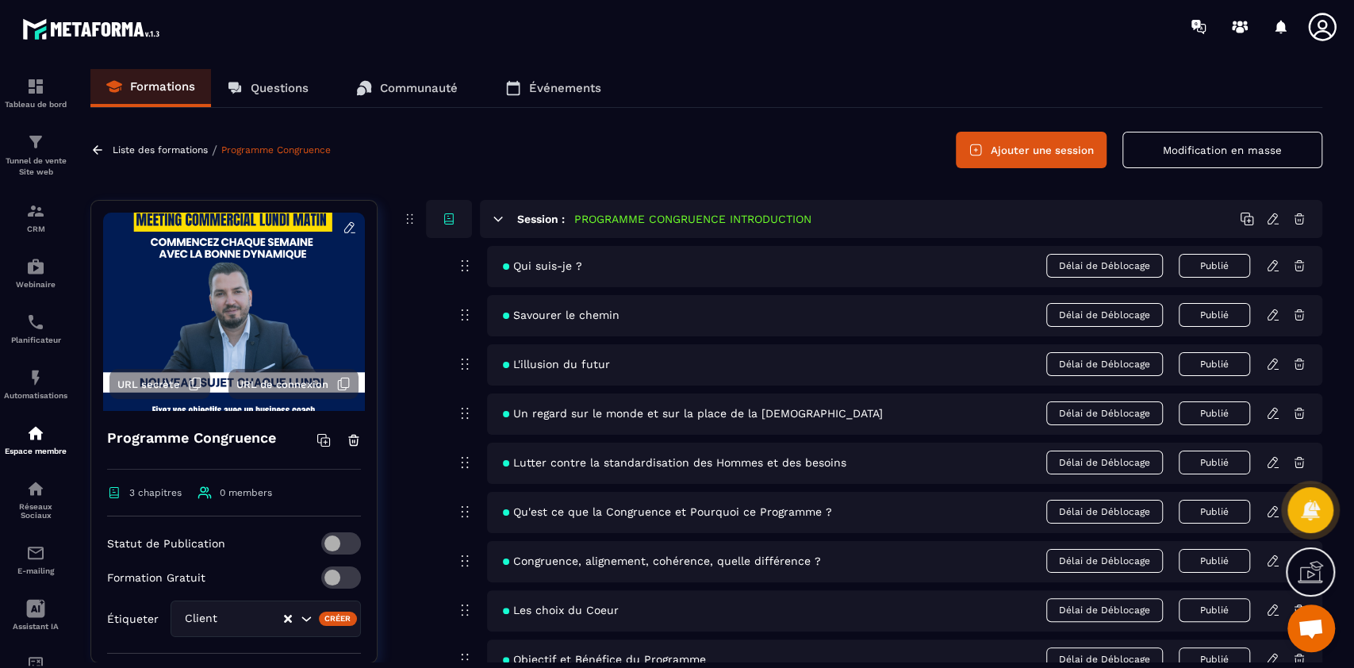
click at [498, 220] on icon at bounding box center [498, 219] width 9 height 4
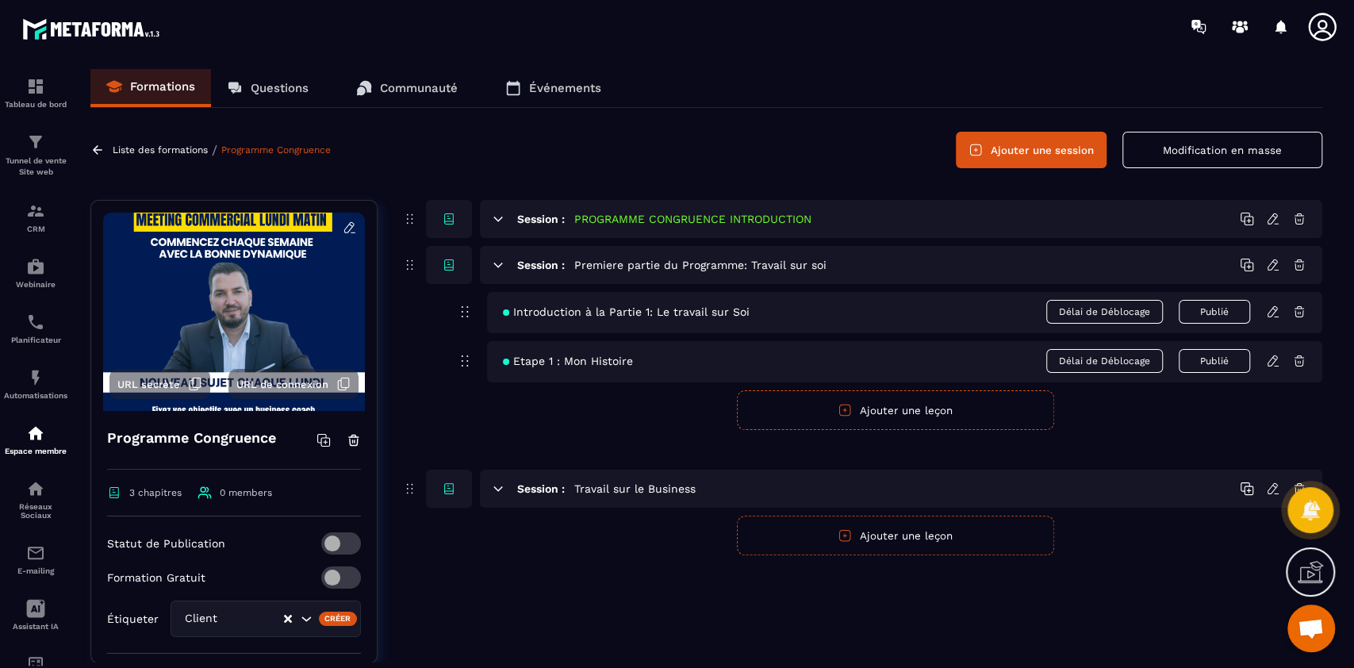
click at [1269, 363] on icon at bounding box center [1273, 361] width 14 height 14
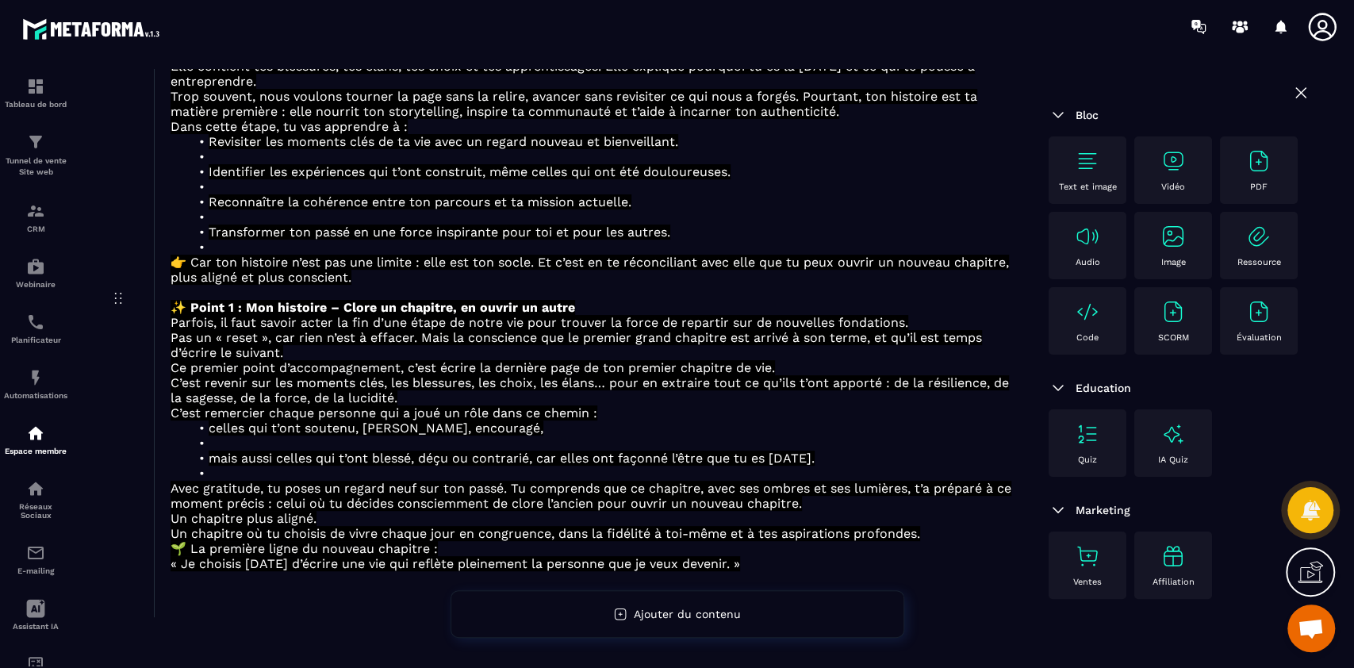
scroll to position [235, 0]
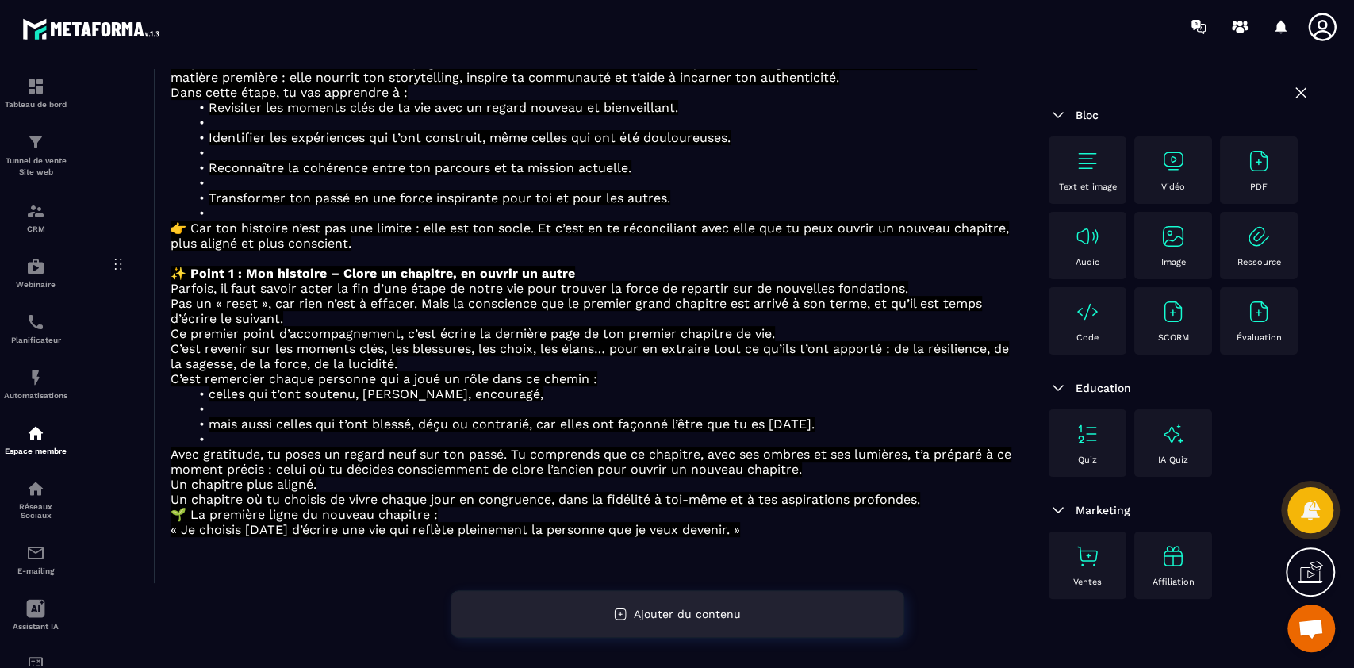
click at [696, 615] on span "Ajouter du contenu" at bounding box center [687, 614] width 107 height 13
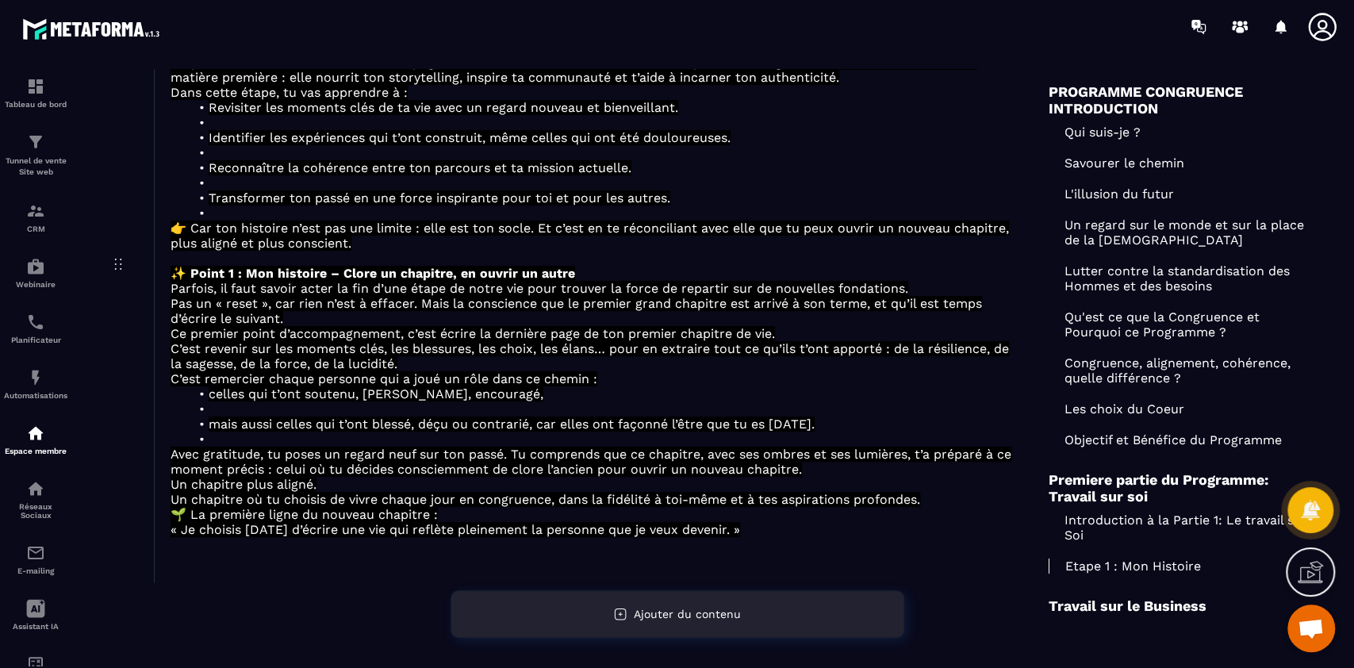
click at [685, 611] on span "Ajouter du contenu" at bounding box center [687, 614] width 107 height 13
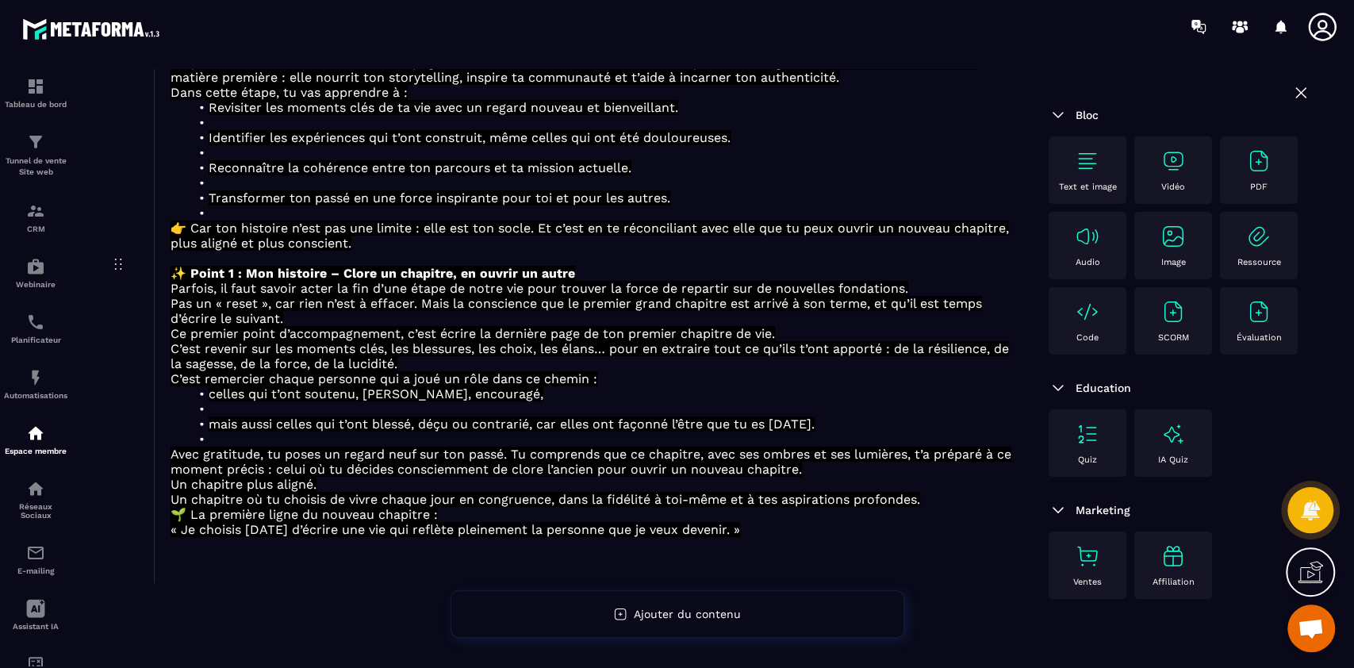
click at [1075, 172] on img at bounding box center [1087, 160] width 25 height 25
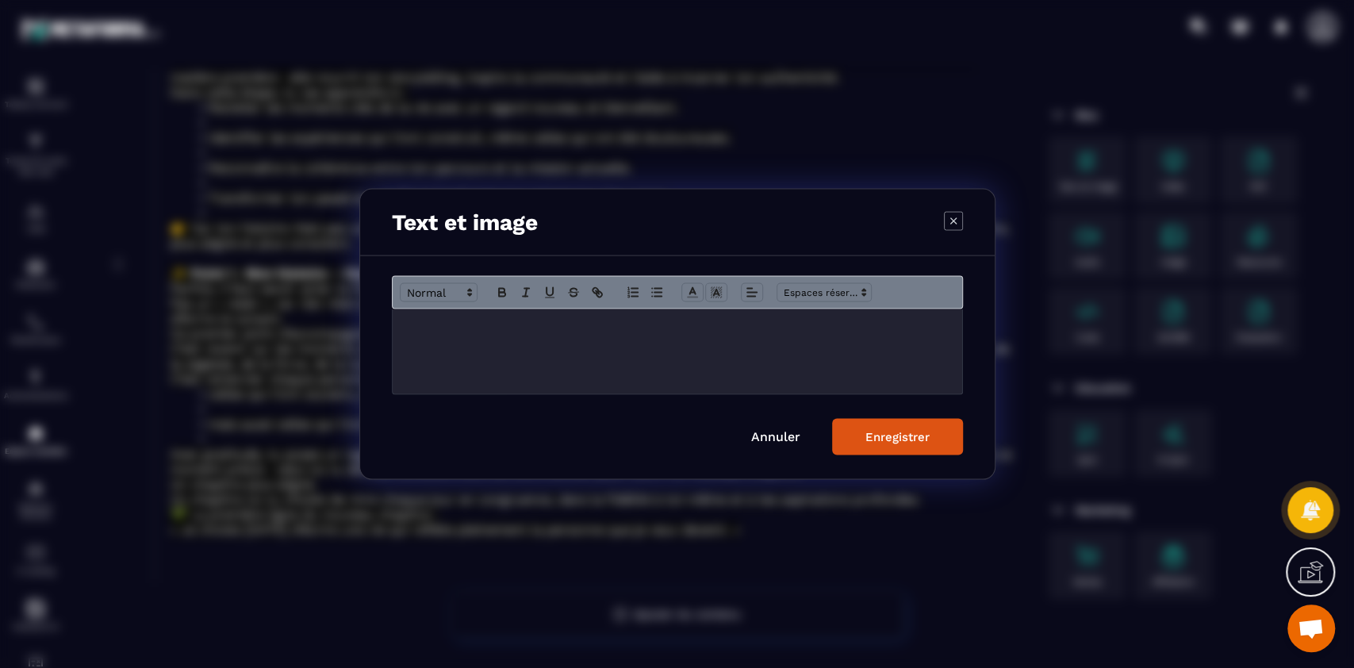
click at [561, 384] on div "Modal window" at bounding box center [678, 351] width 570 height 85
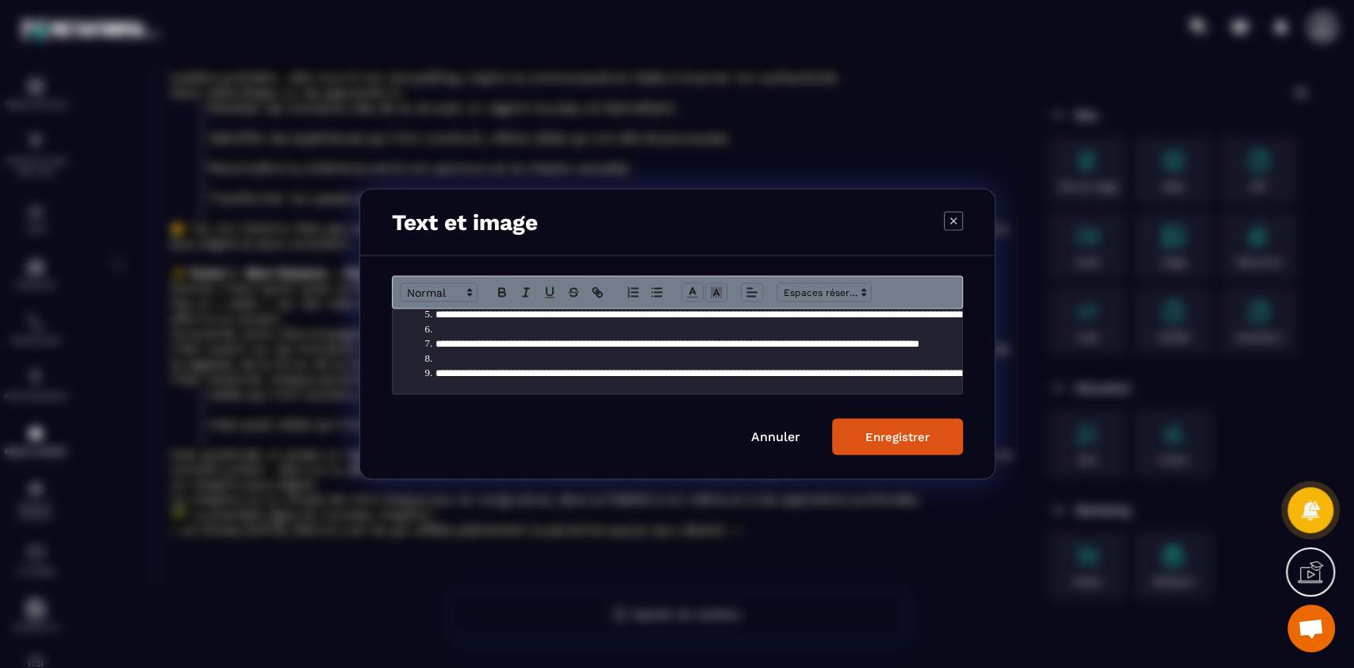
scroll to position [0, 0]
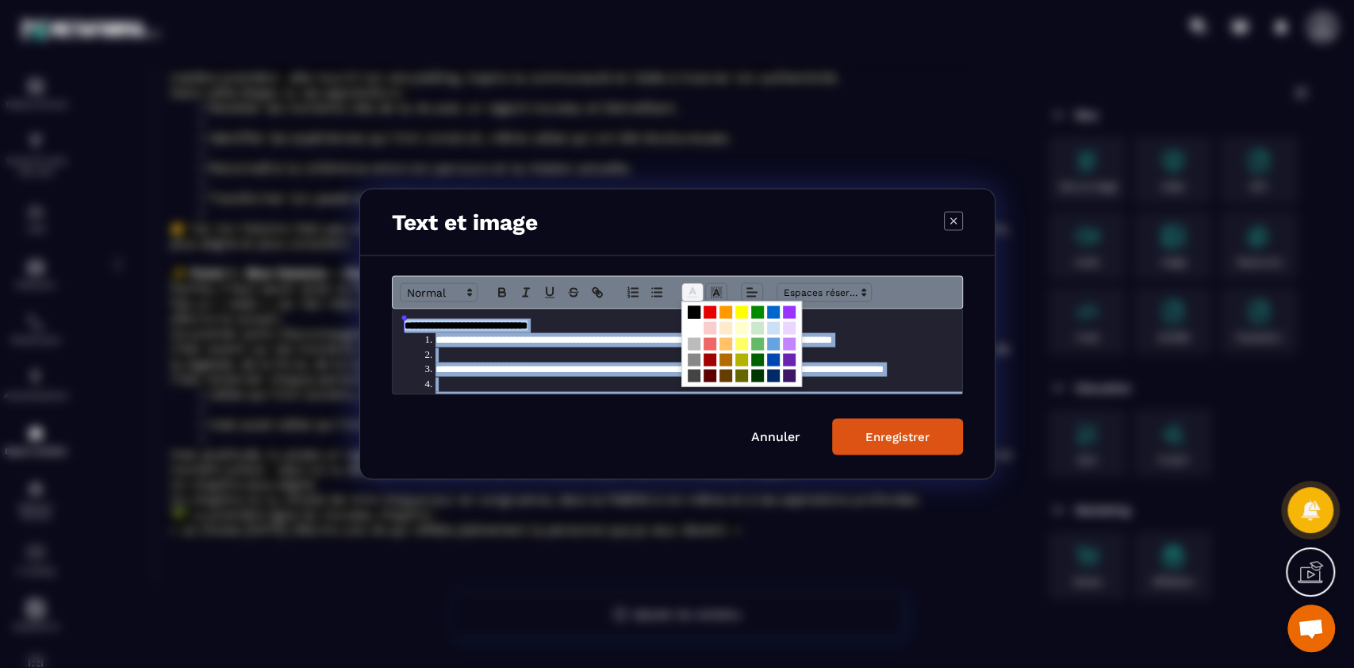
click at [696, 293] on icon "Modal window" at bounding box center [692, 293] width 14 height 14
click at [693, 328] on span "Modal window" at bounding box center [694, 328] width 13 height 13
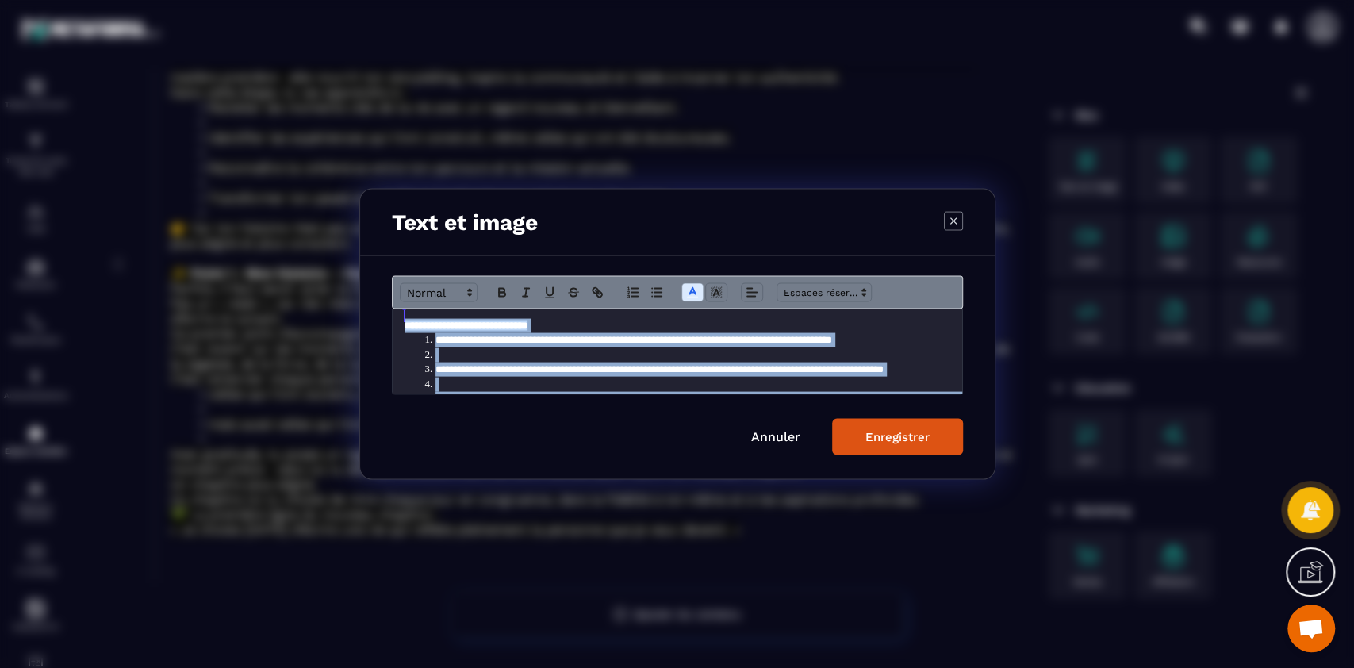
scroll to position [10, 0]
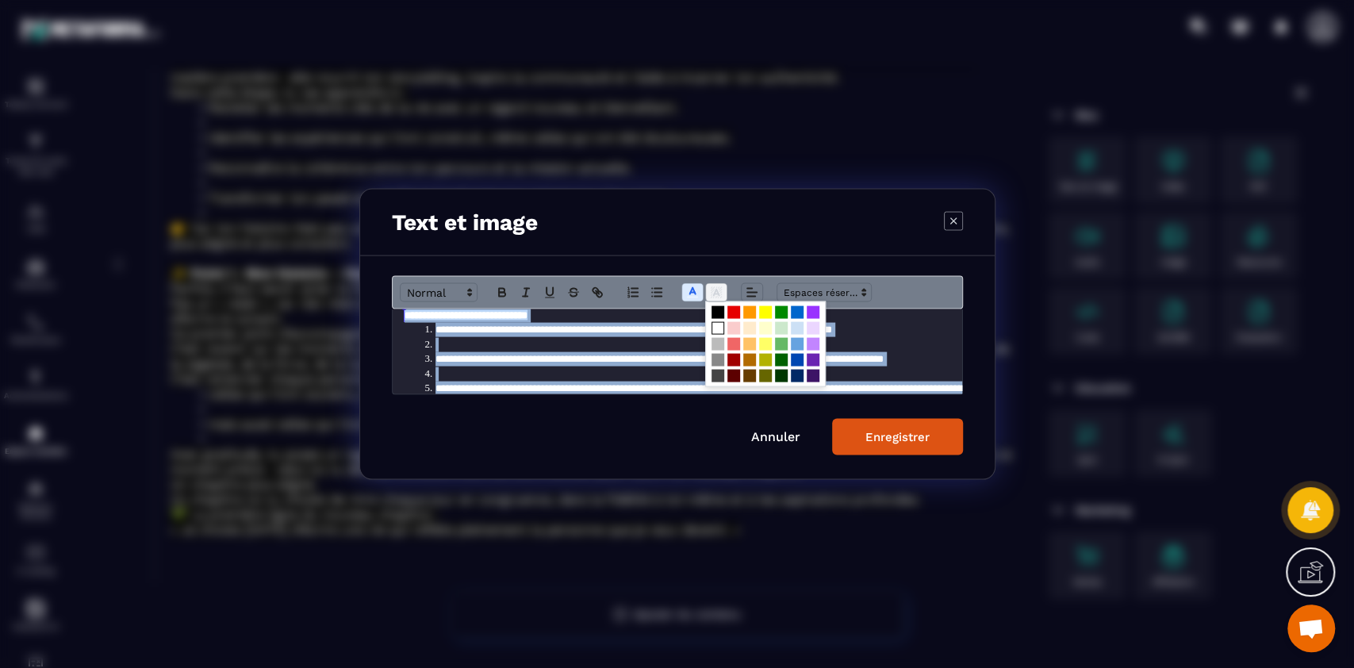
click at [719, 289] on icon "Modal window" at bounding box center [716, 293] width 14 height 14
click at [717, 311] on span "Modal window" at bounding box center [718, 312] width 13 height 13
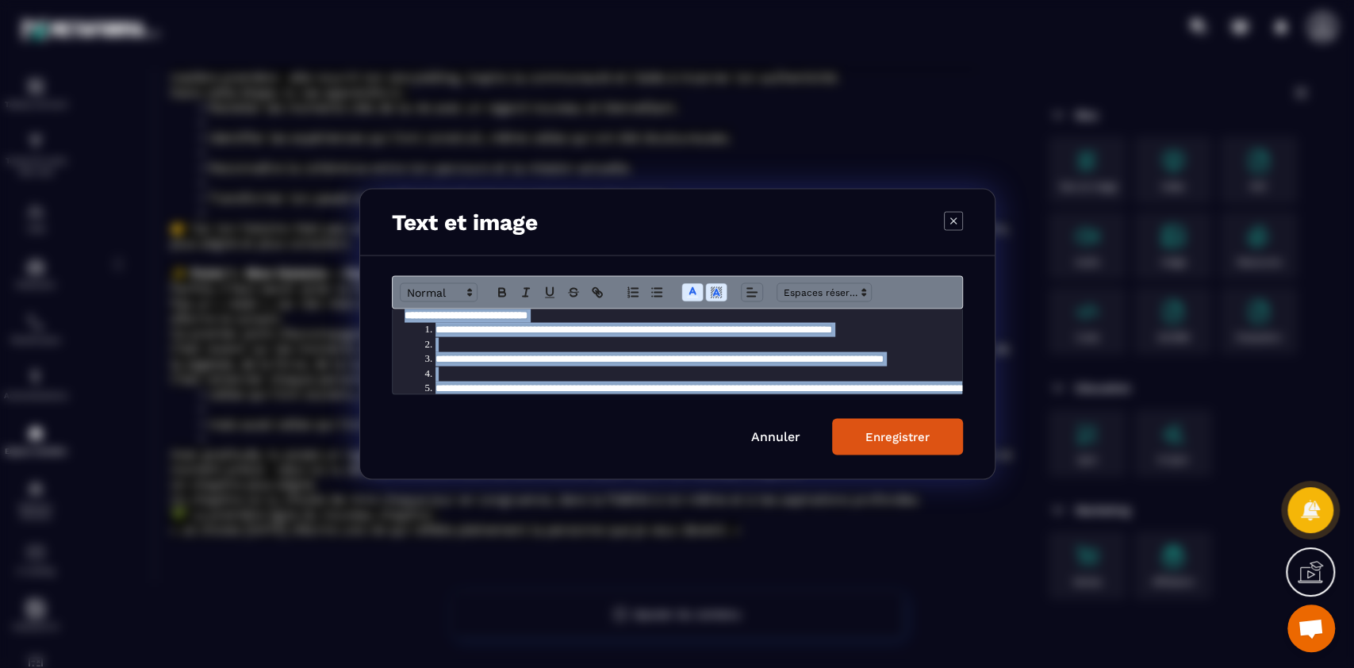
click at [895, 437] on div "Enregistrer" at bounding box center [897, 437] width 64 height 14
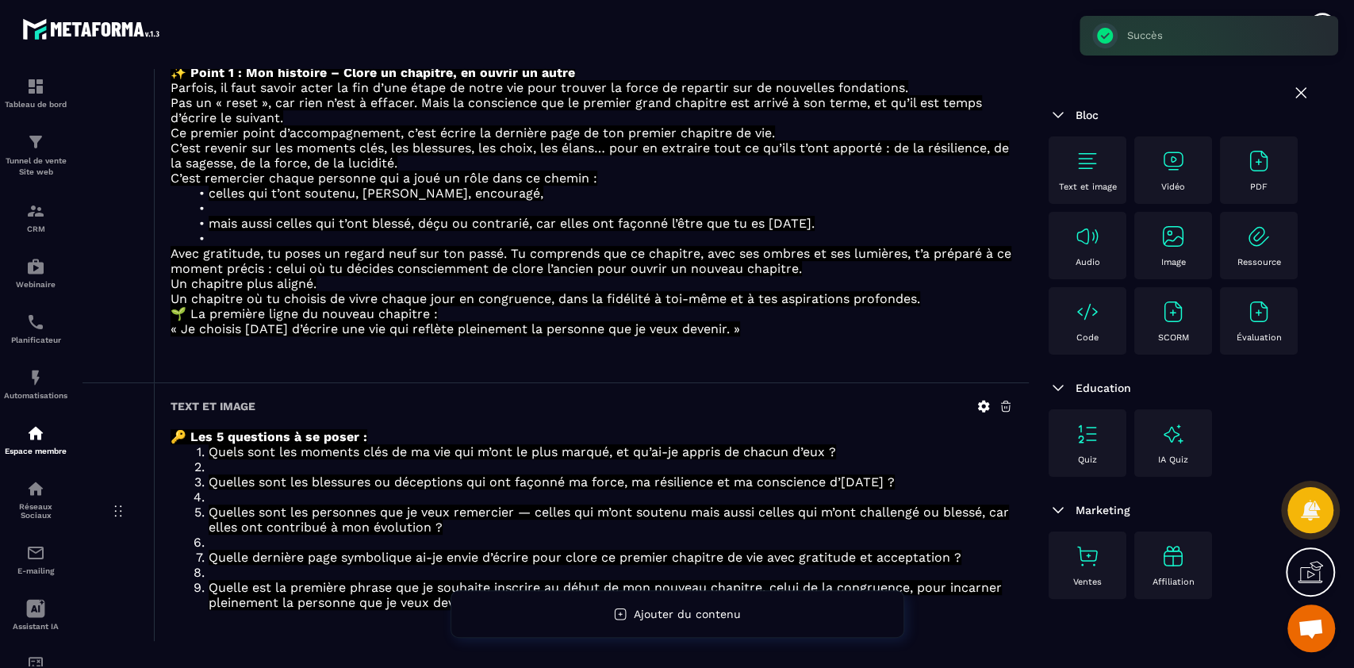
scroll to position [491, 0]
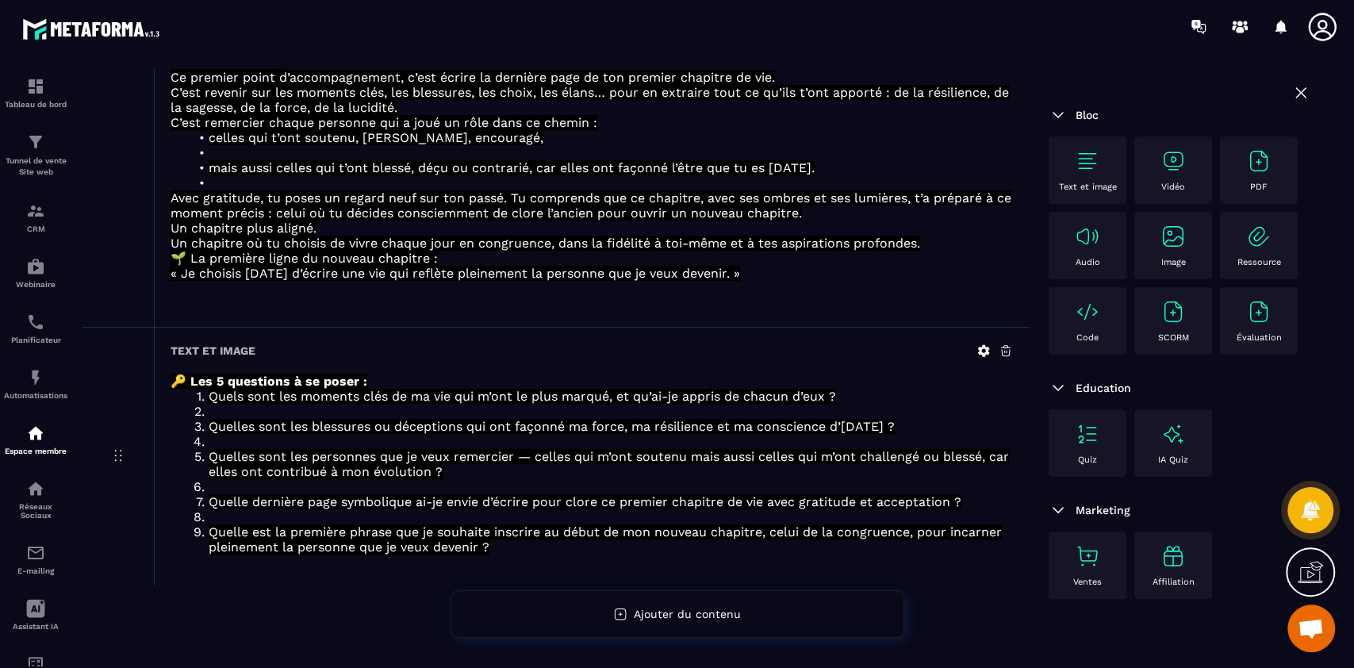
click at [1110, 182] on p "Text et image" at bounding box center [1088, 187] width 58 height 10
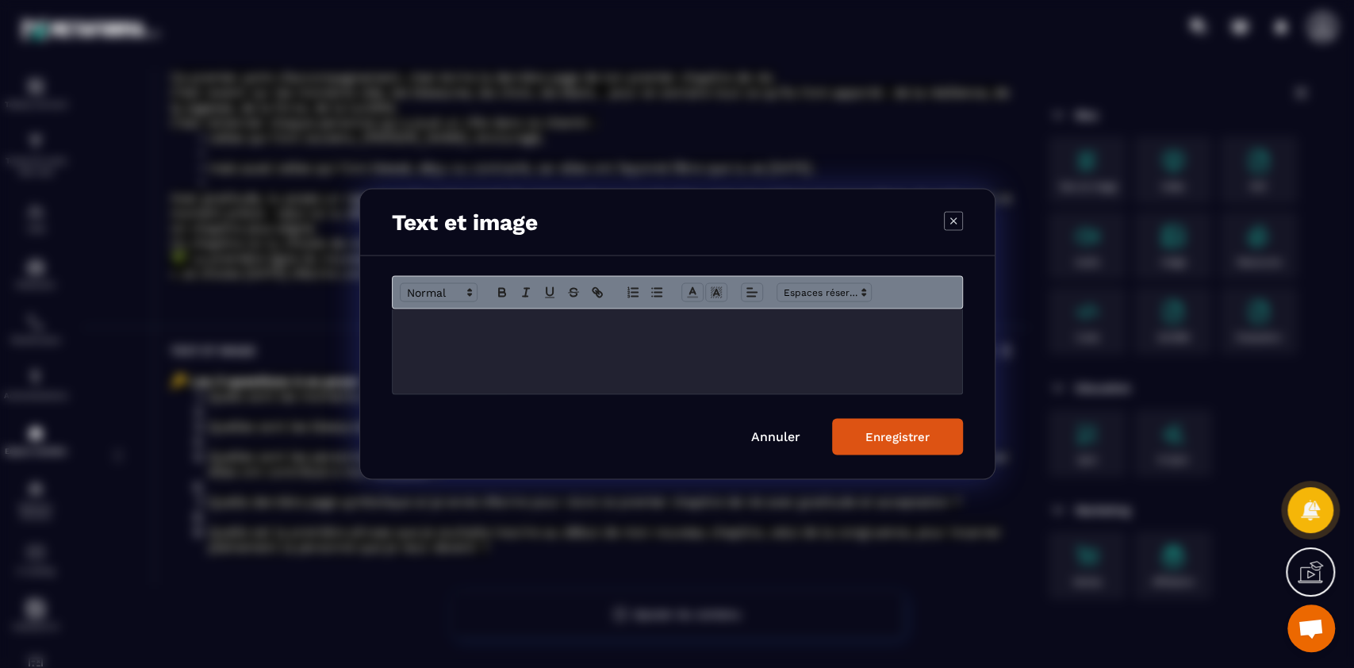
click at [957, 220] on icon "Modal window" at bounding box center [953, 220] width 19 height 19
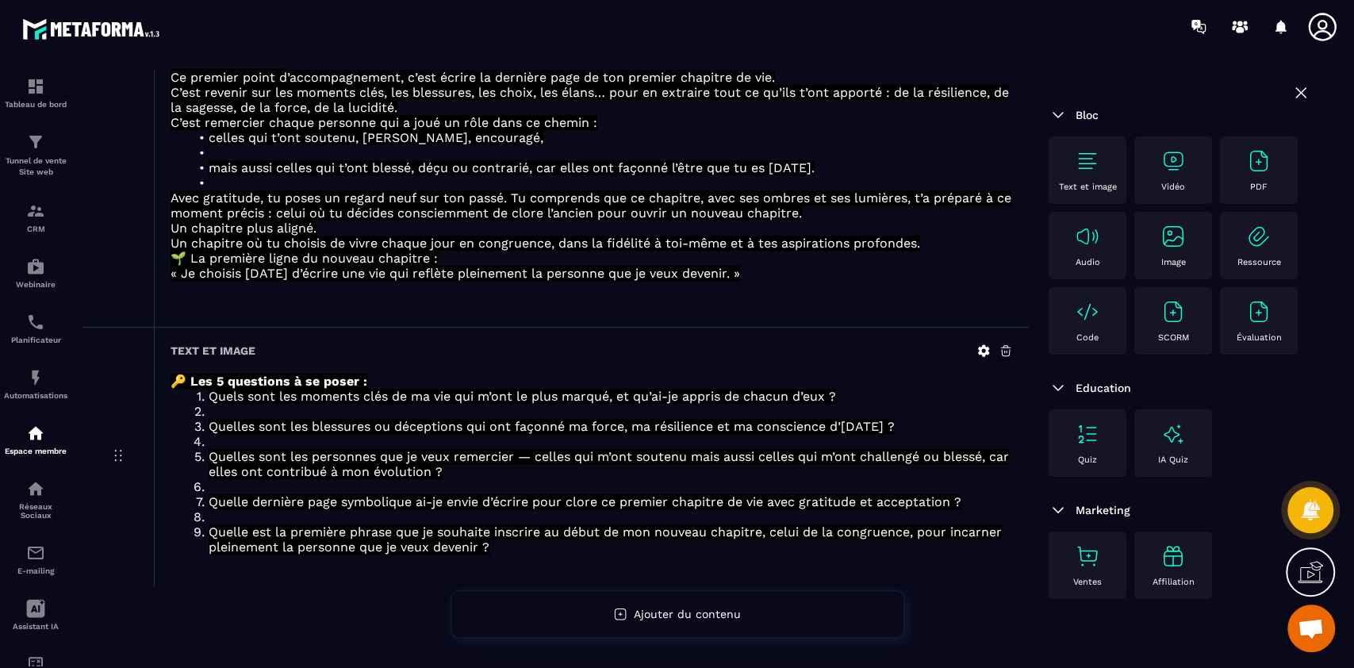
click at [1079, 175] on div "Text et image" at bounding box center [1088, 170] width 62 height 44
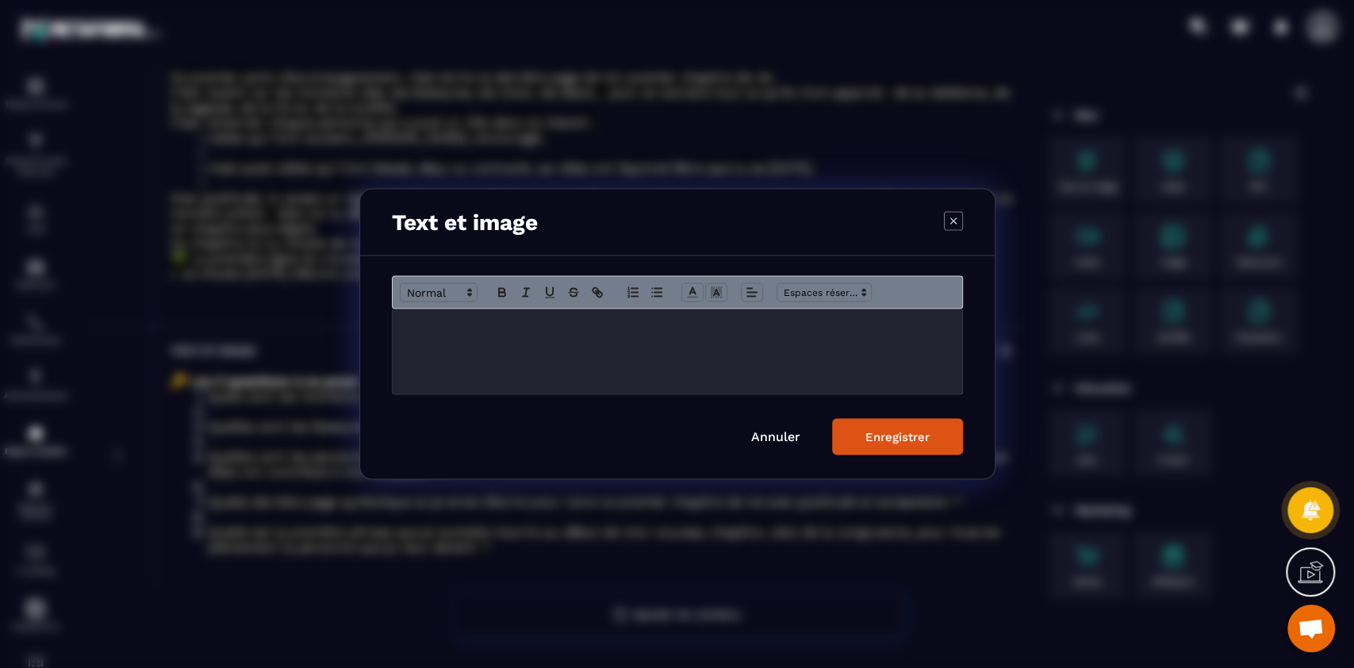
click at [711, 352] on div "Modal window" at bounding box center [678, 351] width 570 height 85
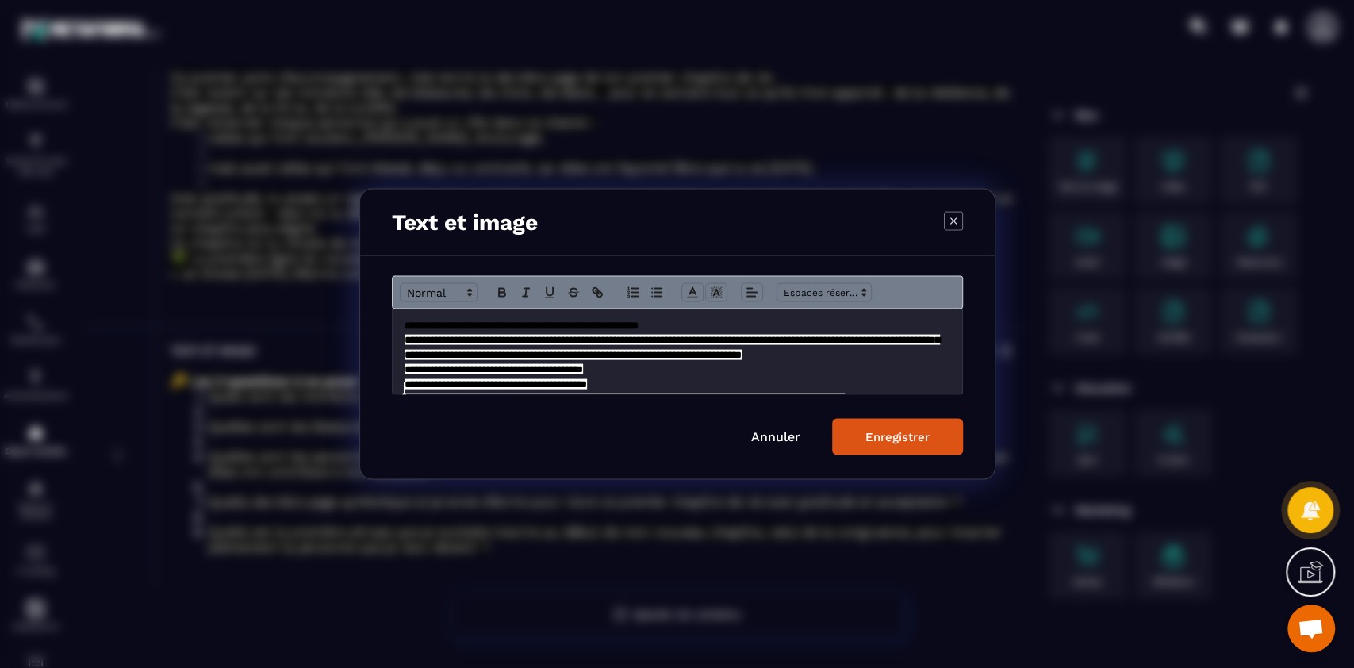
scroll to position [157, 0]
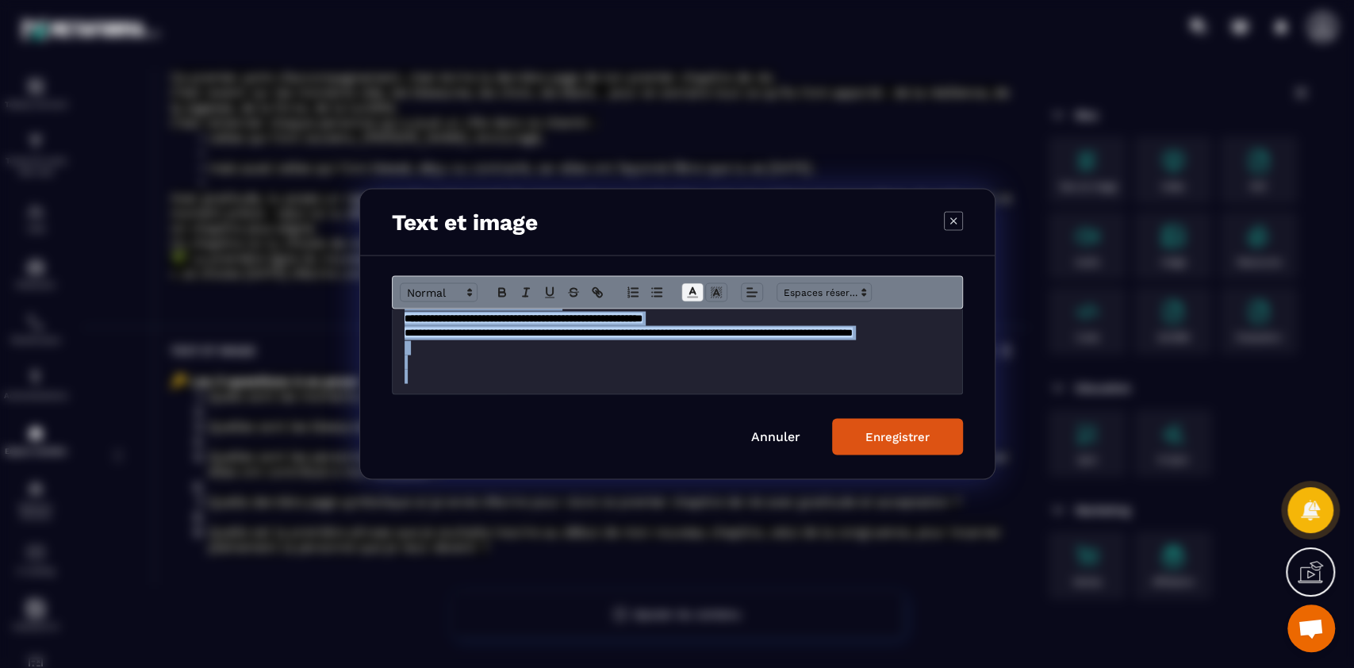
click at [700, 288] on span "Modal window" at bounding box center [692, 292] width 22 height 19
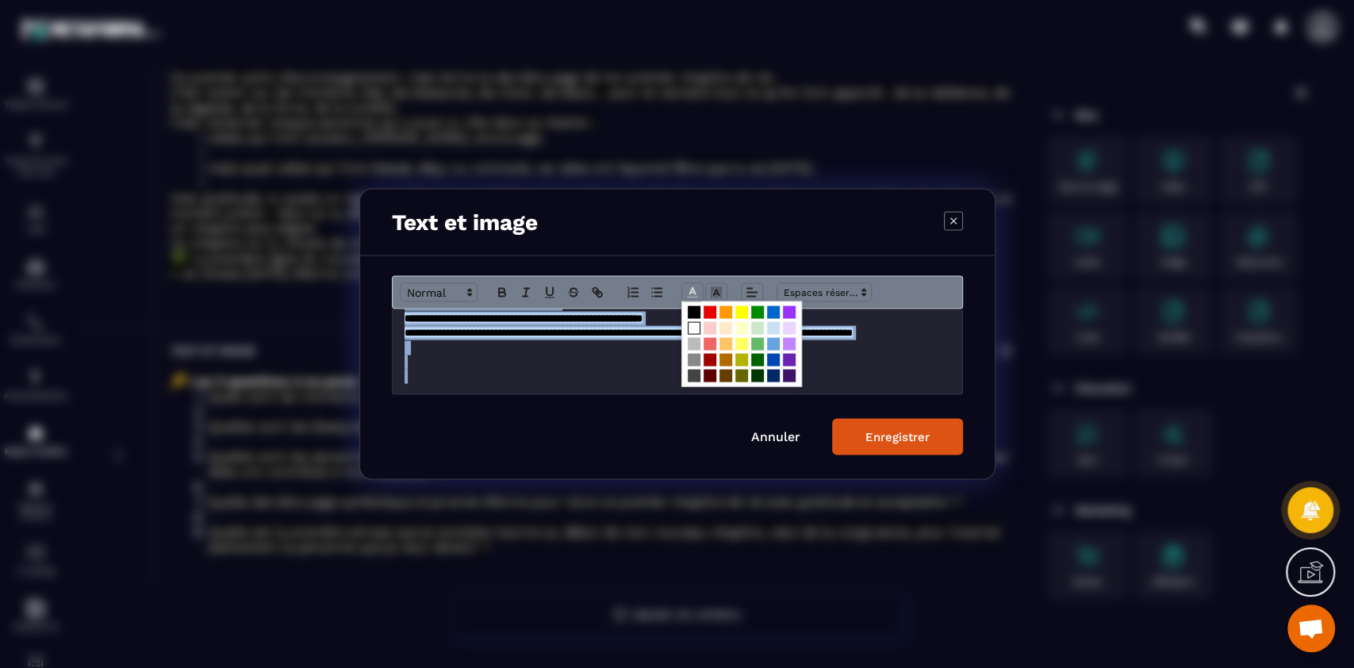
click at [697, 327] on span "Modal window" at bounding box center [694, 328] width 13 height 13
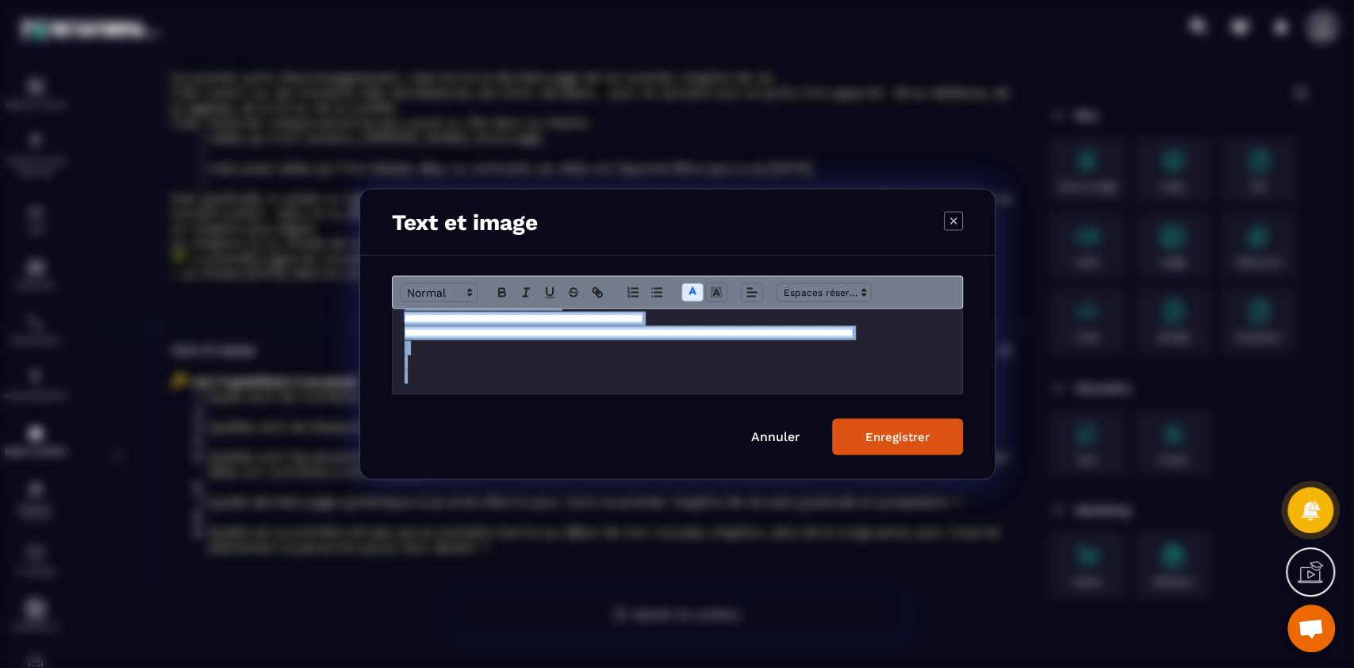
scroll to position [10, 0]
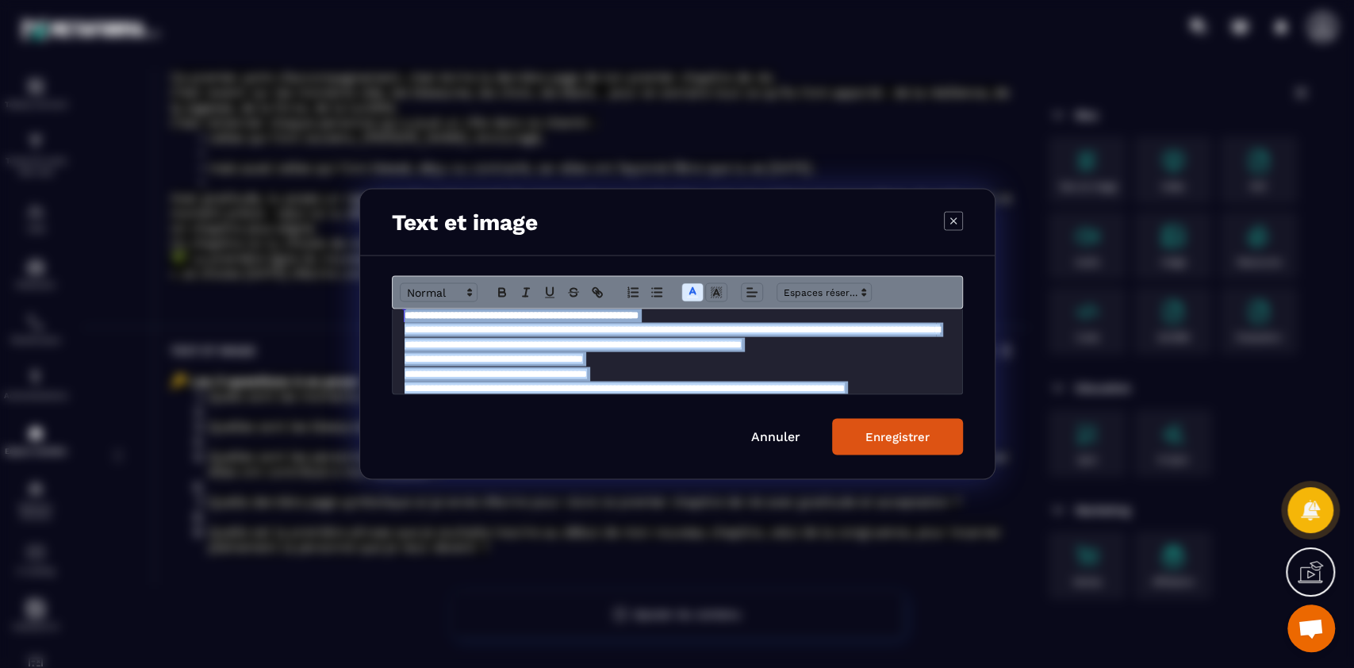
click at [744, 366] on p "**********" at bounding box center [678, 359] width 546 height 14
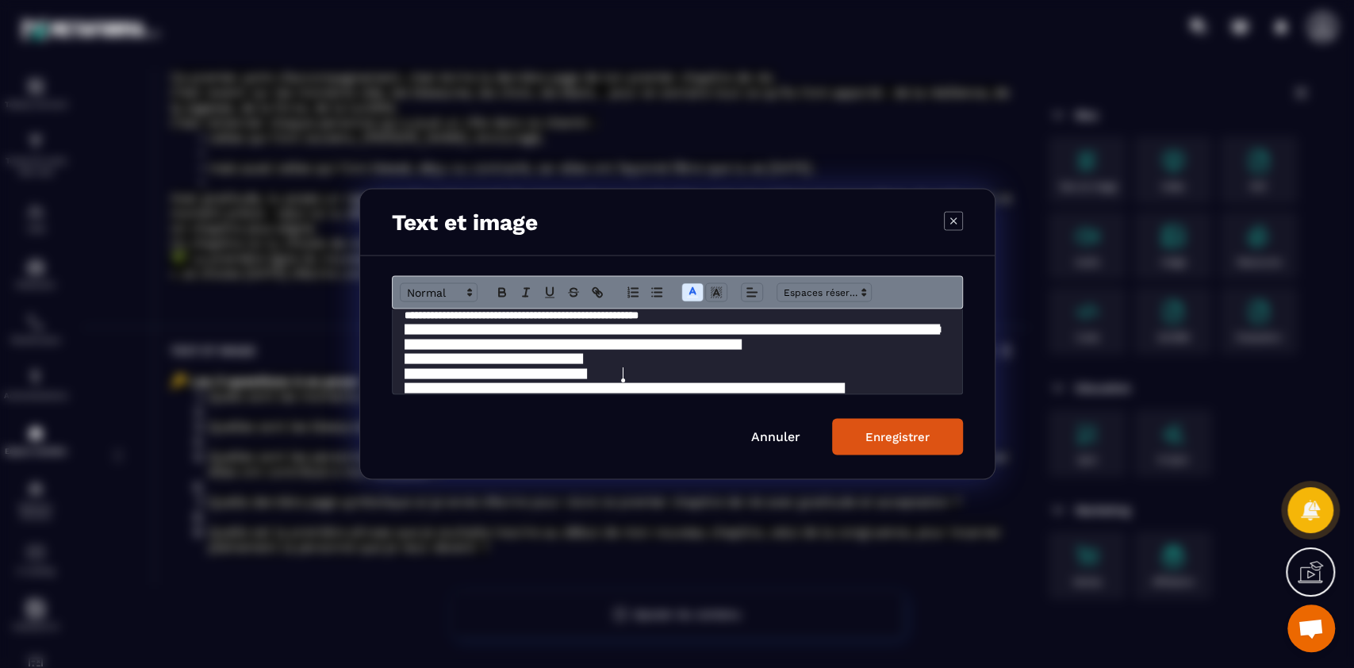
scroll to position [0, 0]
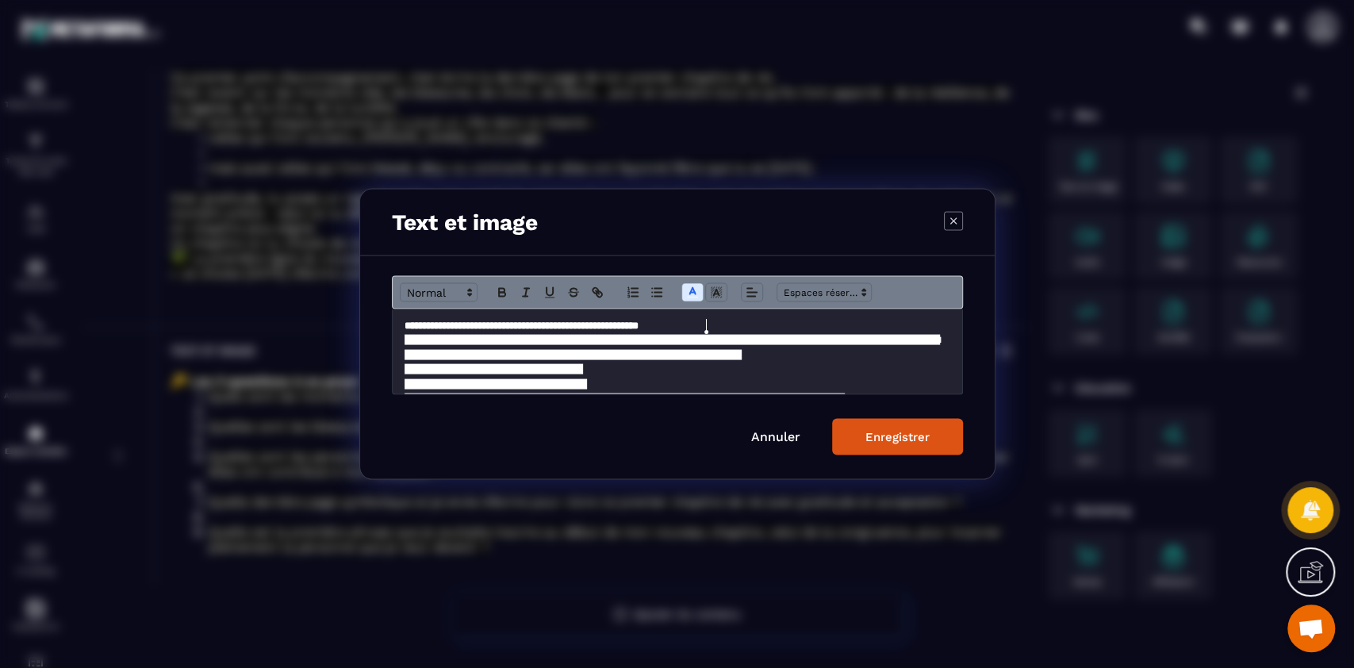
click at [749, 323] on p "**********" at bounding box center [678, 326] width 546 height 14
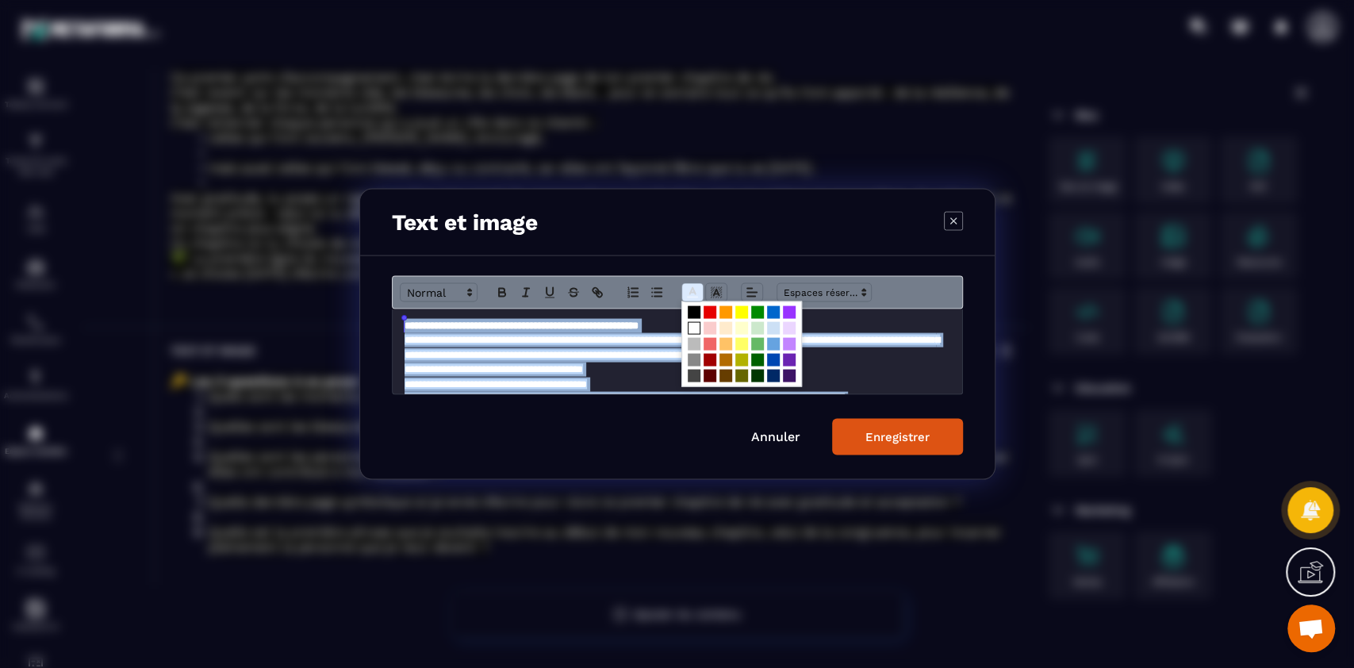
click at [691, 296] on icon "Modal window" at bounding box center [692, 293] width 14 height 14
click at [695, 330] on span "Modal window" at bounding box center [694, 328] width 13 height 13
click at [689, 332] on span "Modal window" at bounding box center [694, 328] width 13 height 13
click at [718, 293] on icon "Modal window" at bounding box center [716, 293] width 14 height 14
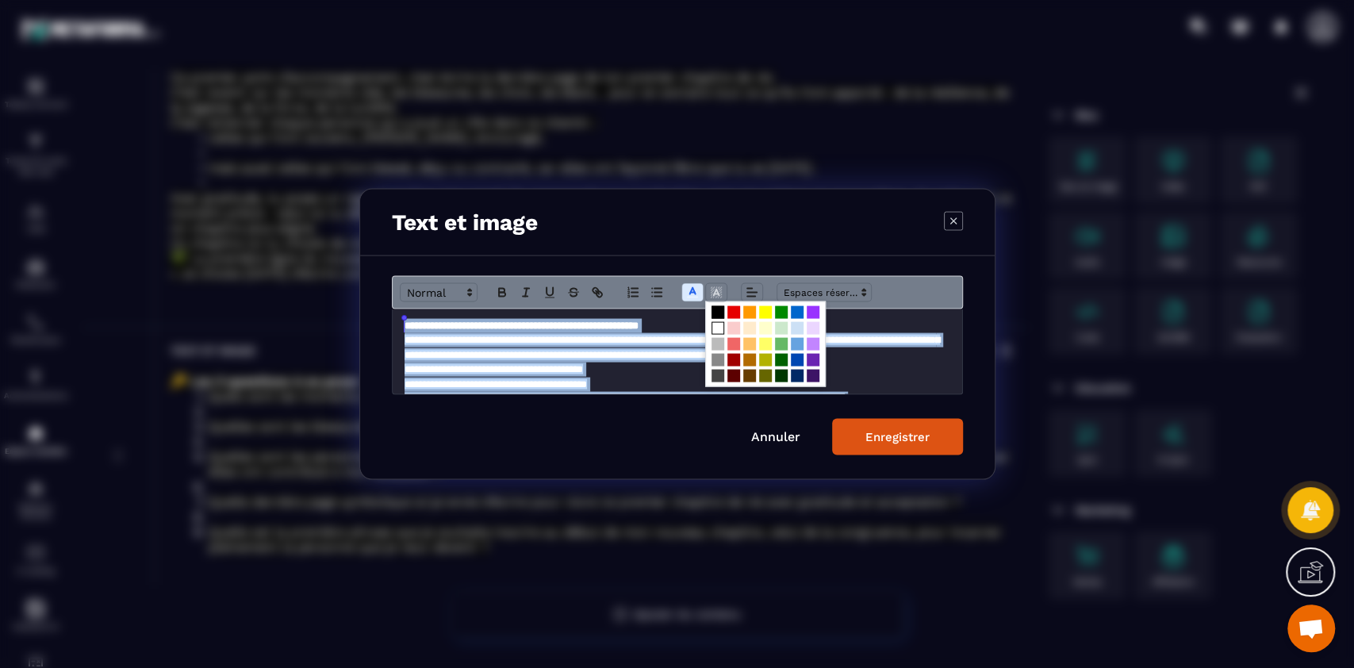
click at [715, 308] on span "Modal window" at bounding box center [718, 312] width 13 height 13
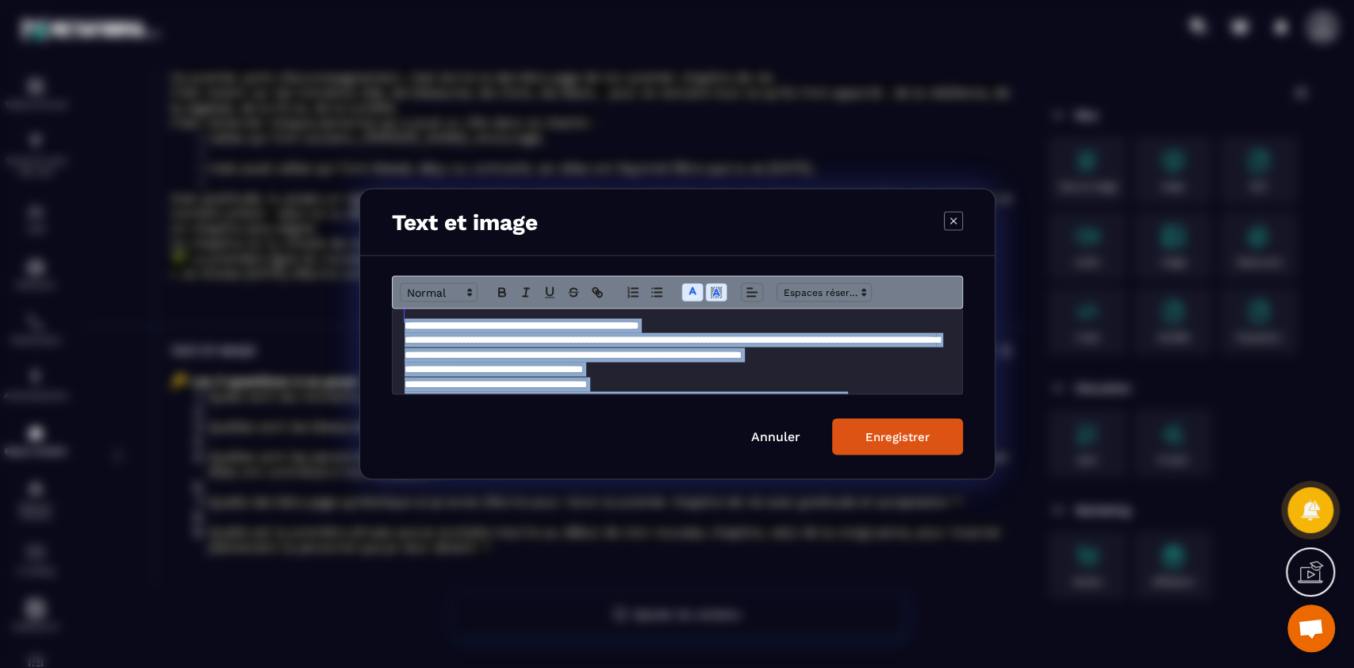
scroll to position [10, 0]
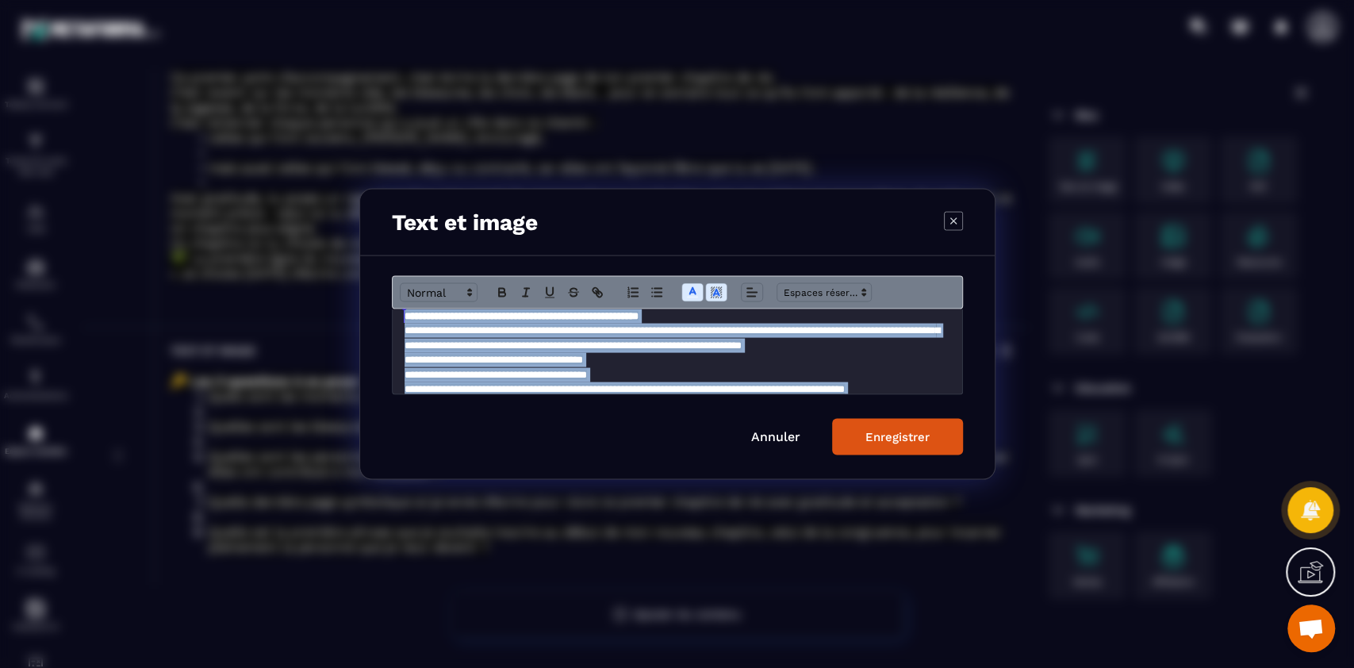
click at [738, 367] on p "**********" at bounding box center [678, 360] width 546 height 14
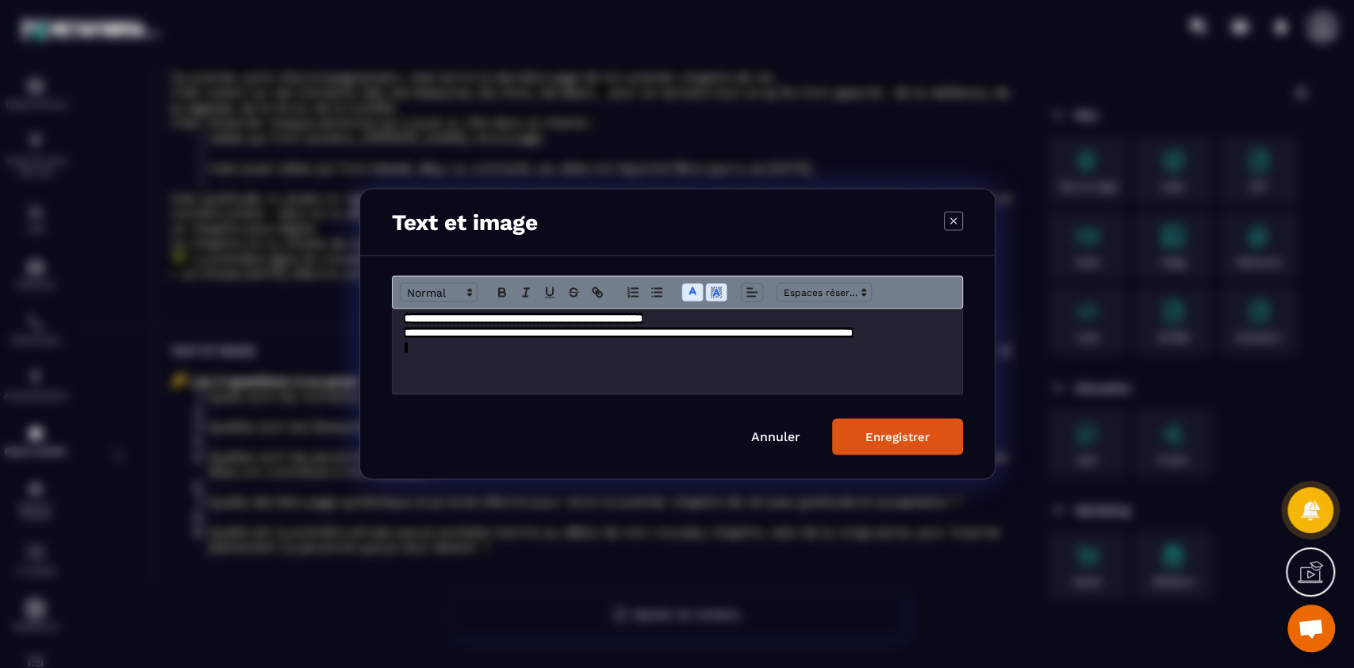
scroll to position [167, 0]
click at [901, 448] on button "Enregistrer" at bounding box center [897, 437] width 131 height 36
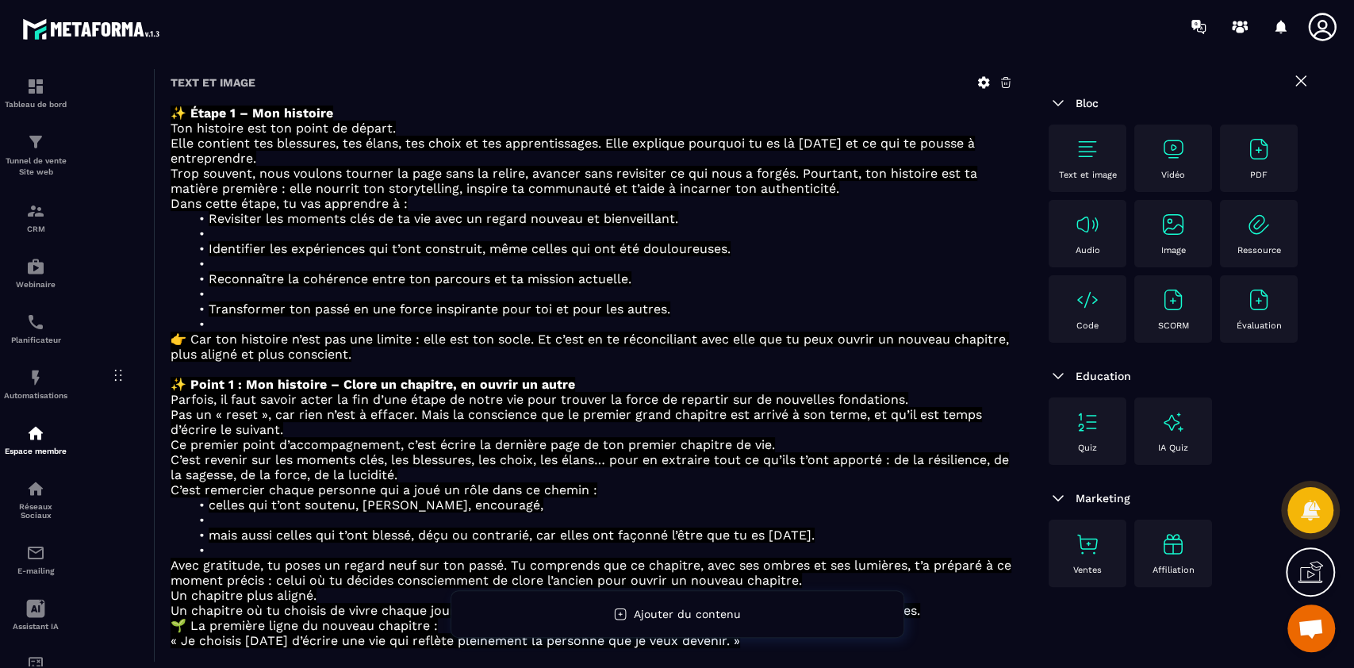
scroll to position [0, 0]
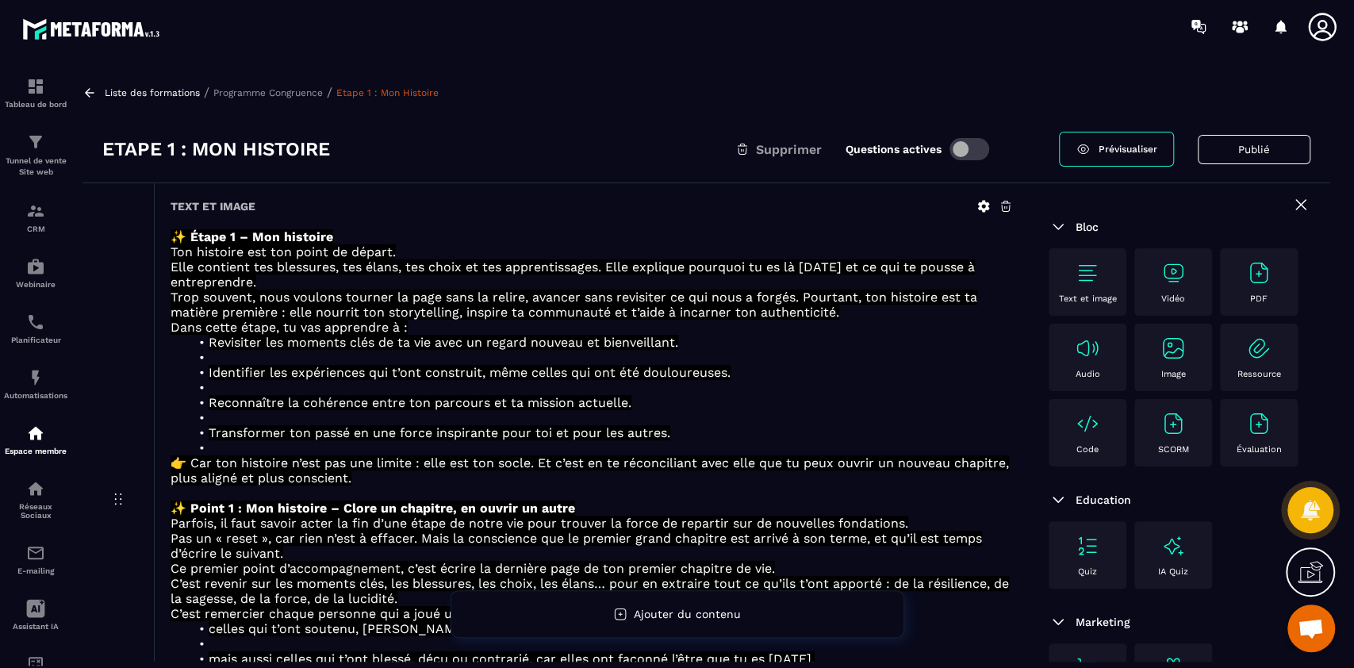
click at [356, 93] on link "Etape 1 : Mon Histoire" at bounding box center [387, 92] width 102 height 11
click at [292, 91] on p "Programme Congruence" at bounding box center [267, 92] width 109 height 11
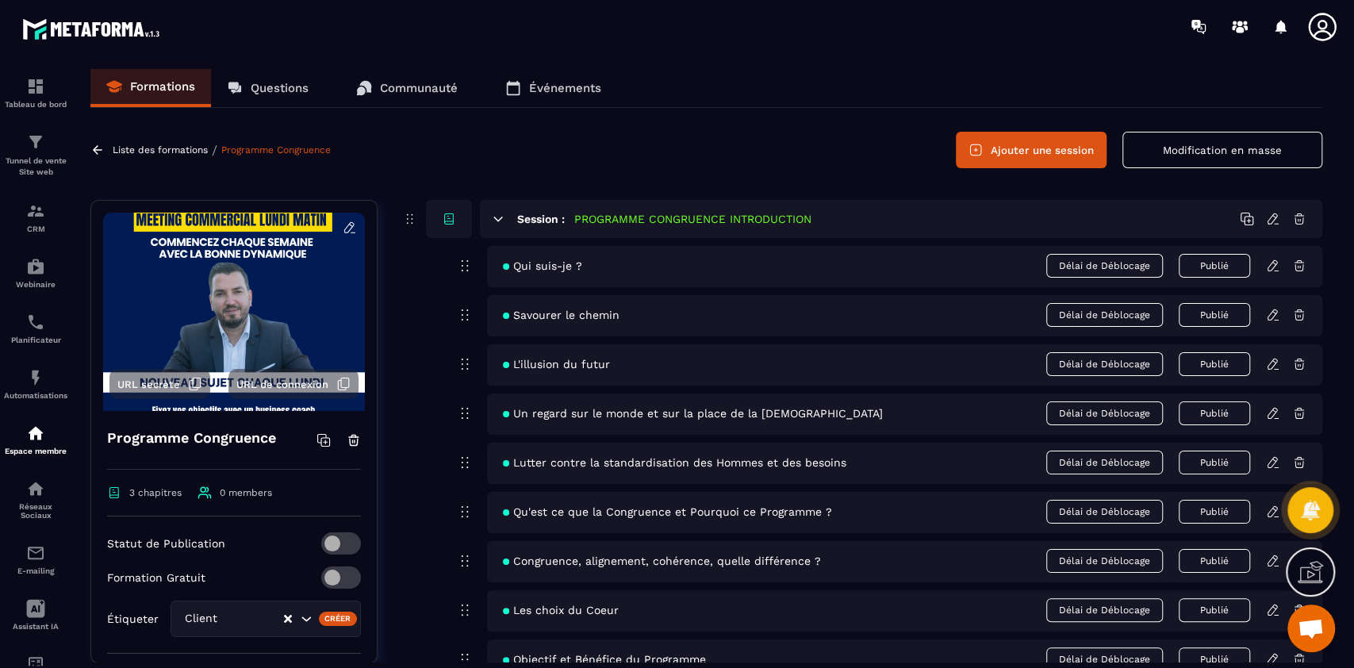
click at [498, 217] on icon at bounding box center [498, 219] width 9 height 4
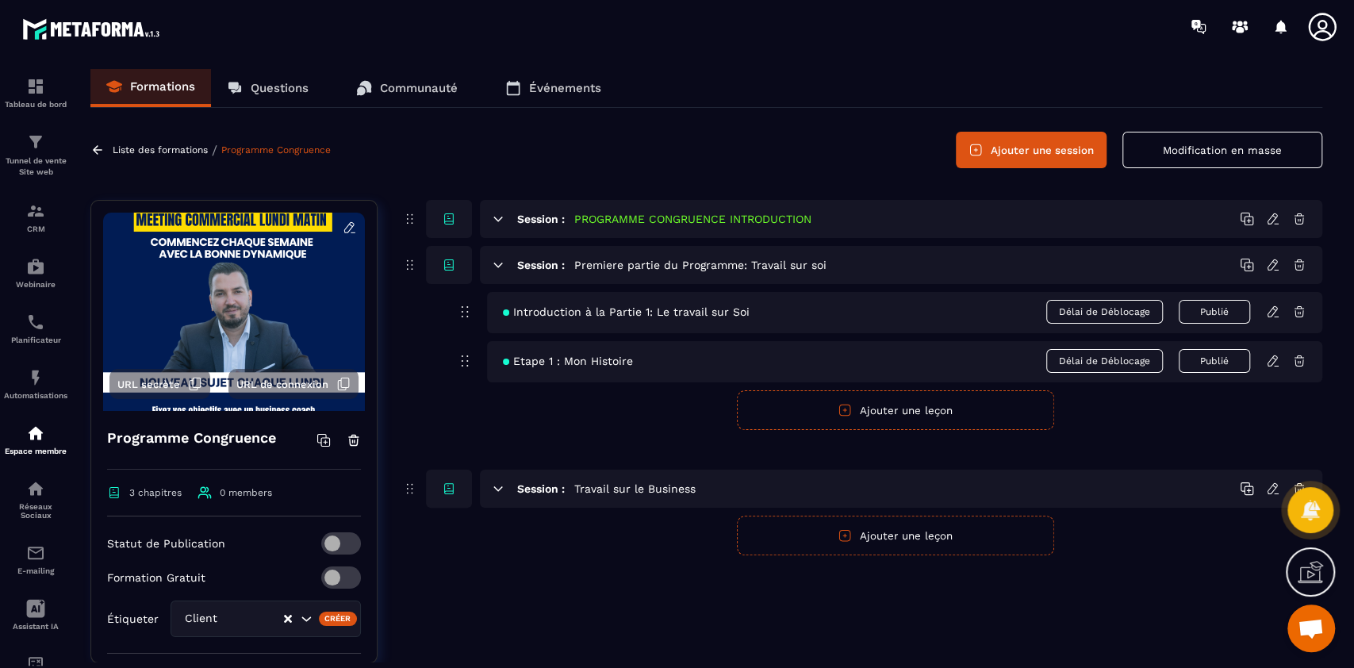
click at [914, 409] on button "Ajouter une leçon" at bounding box center [895, 410] width 317 height 40
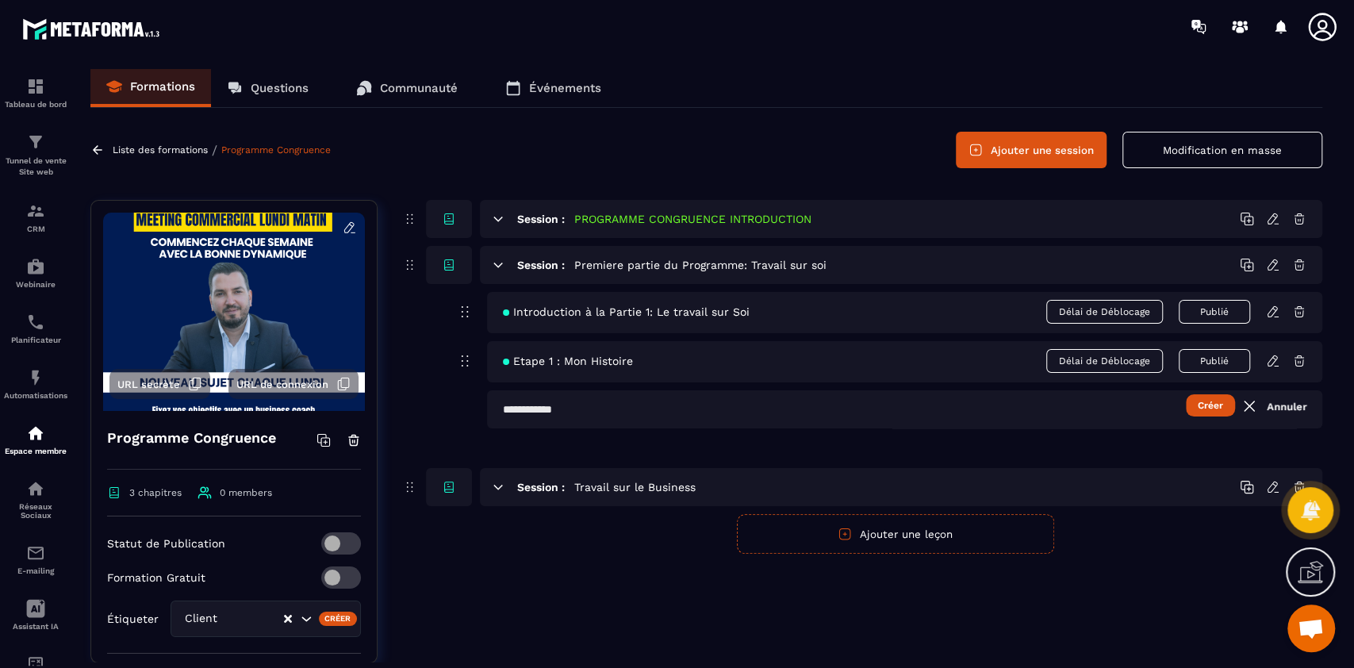
click at [606, 405] on input "text" at bounding box center [904, 409] width 835 height 38
type input "**********"
click at [1186, 394] on button "Créer" at bounding box center [1210, 405] width 49 height 22
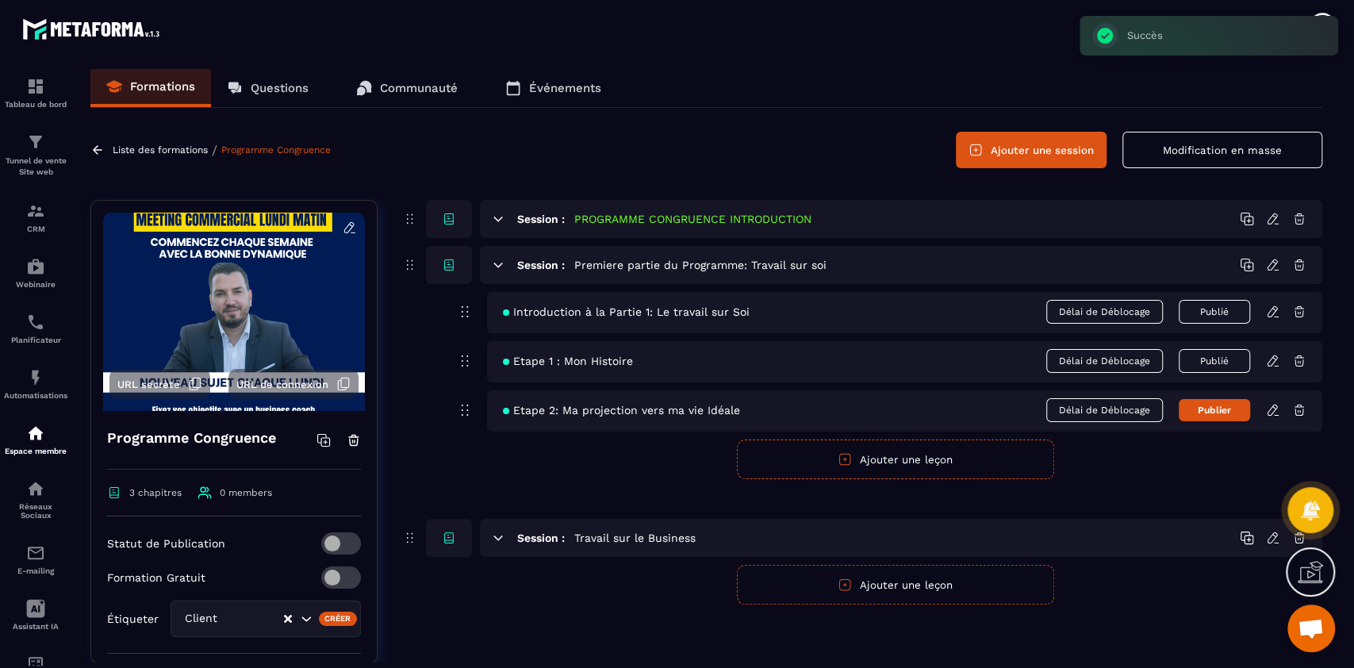
click at [1272, 408] on icon at bounding box center [1273, 410] width 14 height 14
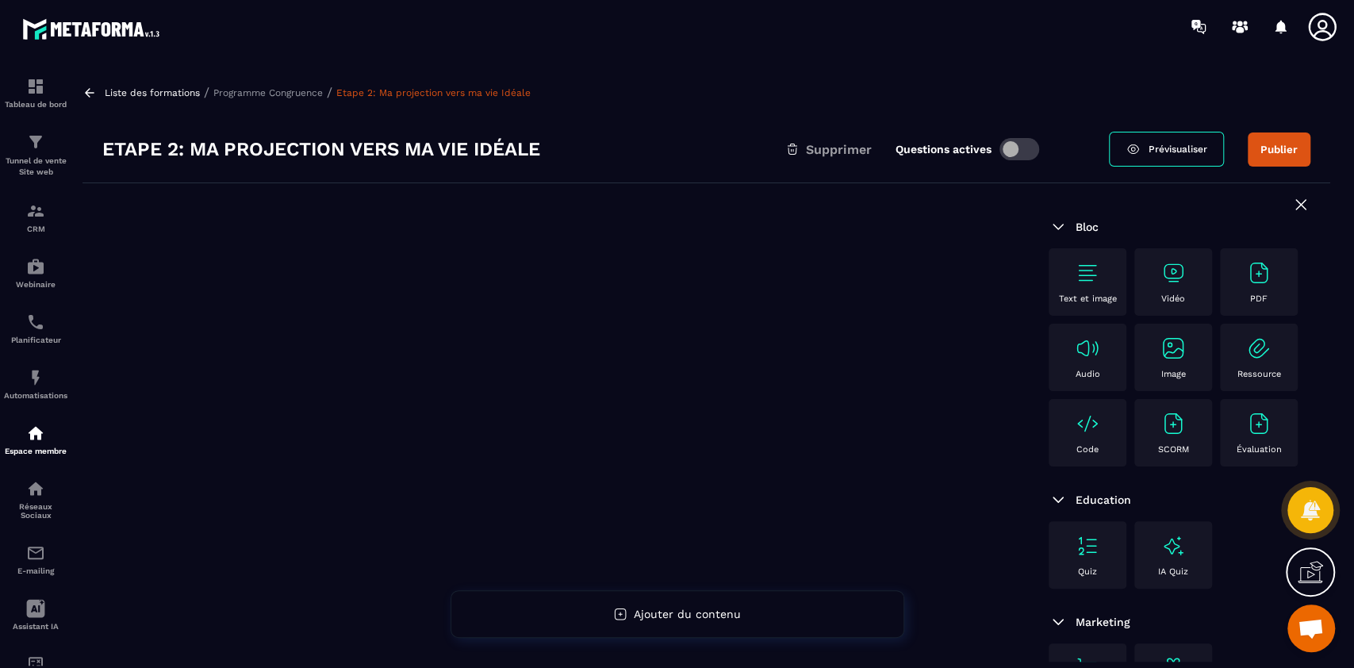
click at [1101, 271] on div "Text et image" at bounding box center [1088, 282] width 62 height 44
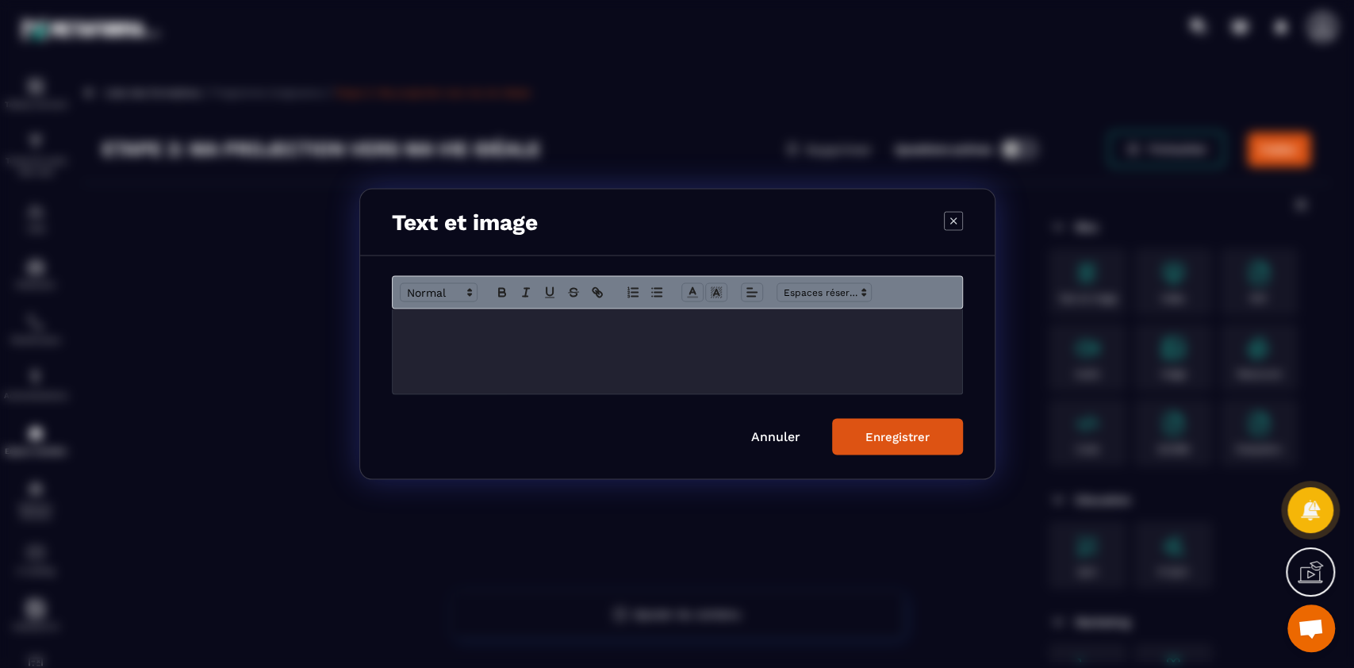
click at [683, 356] on div "Modal window" at bounding box center [678, 351] width 570 height 85
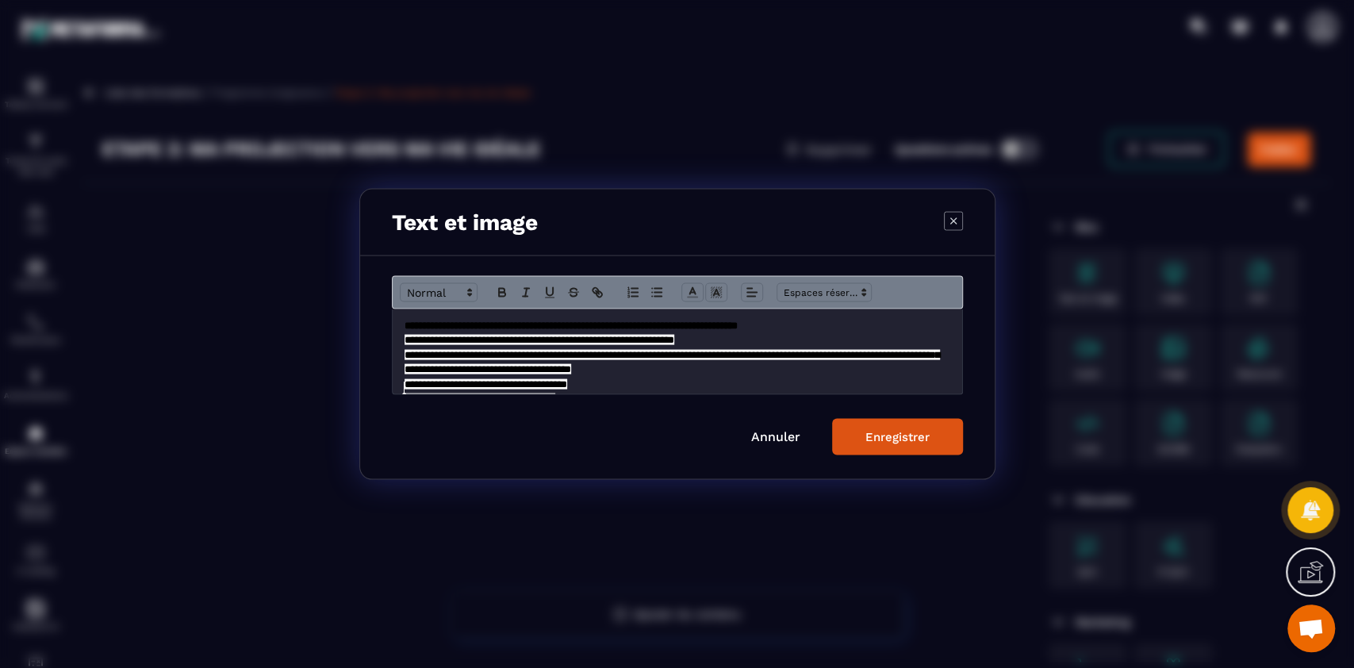
scroll to position [685, 0]
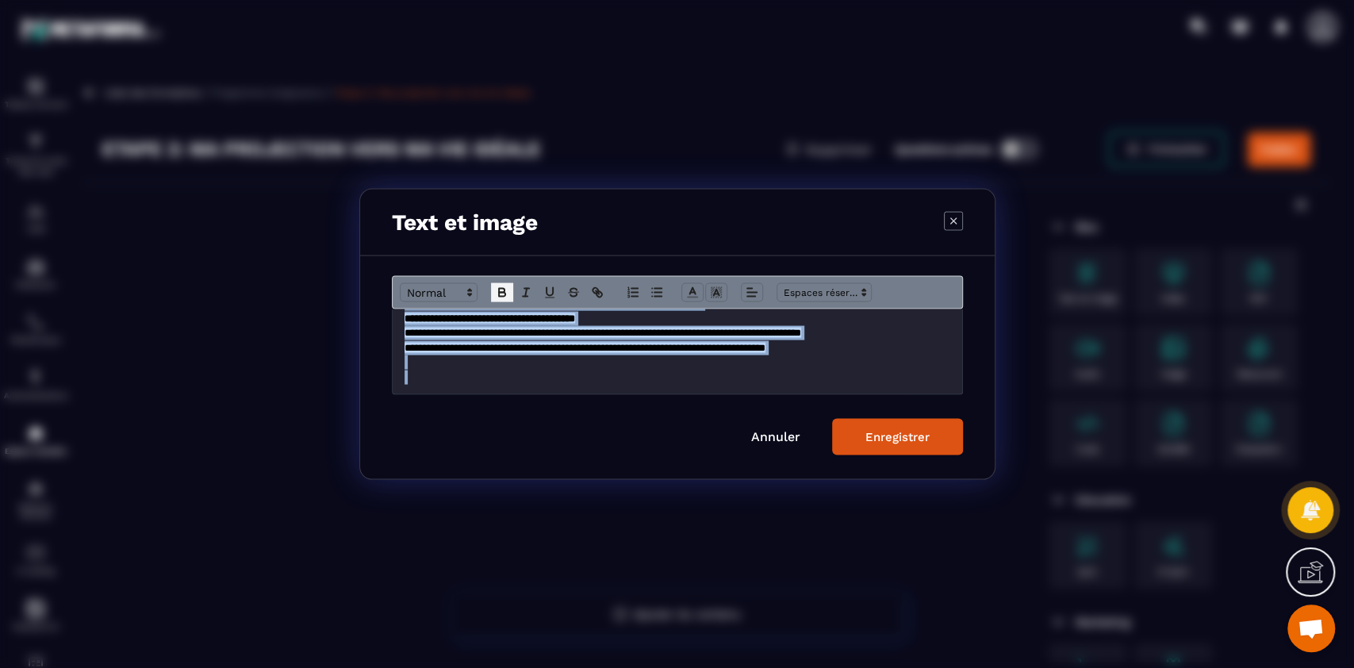
click at [500, 293] on icon "Modal window" at bounding box center [502, 295] width 6 height 4
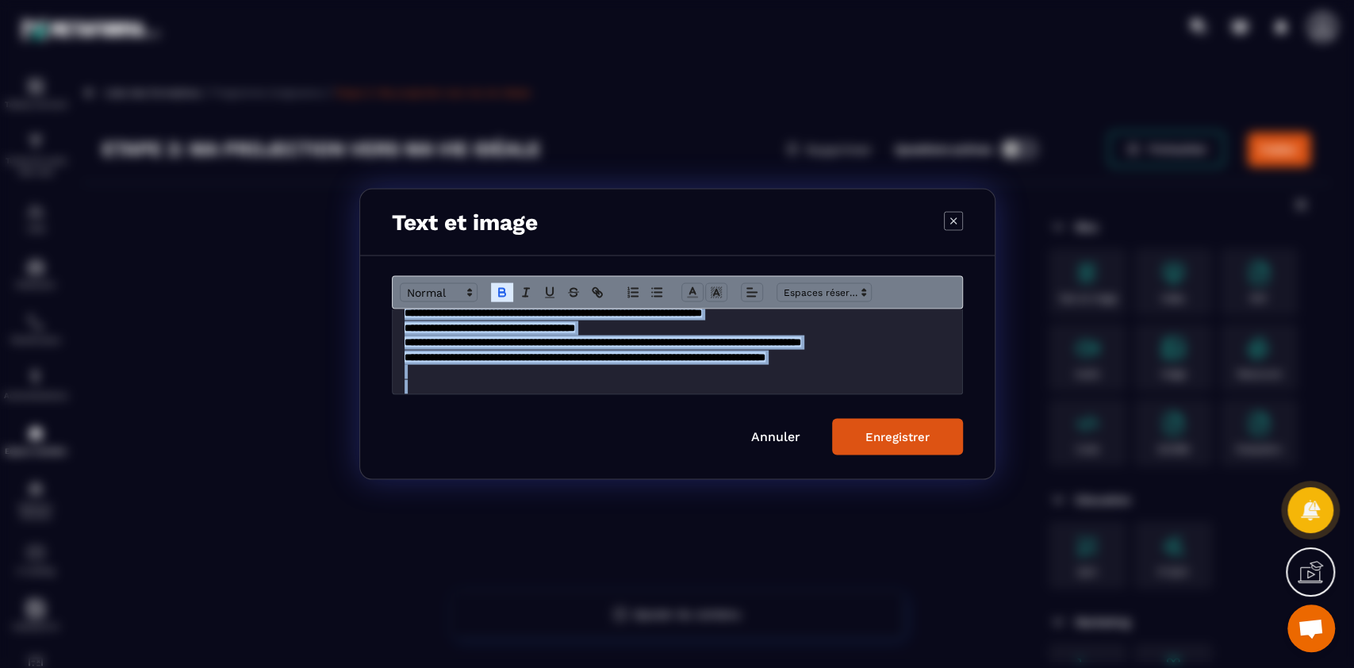
click at [508, 292] on button "Modal window" at bounding box center [502, 292] width 22 height 19
click at [703, 294] on span "Modal window" at bounding box center [705, 292] width 48 height 19
click at [692, 290] on polyline "Modal window" at bounding box center [692, 291] width 6 height 6
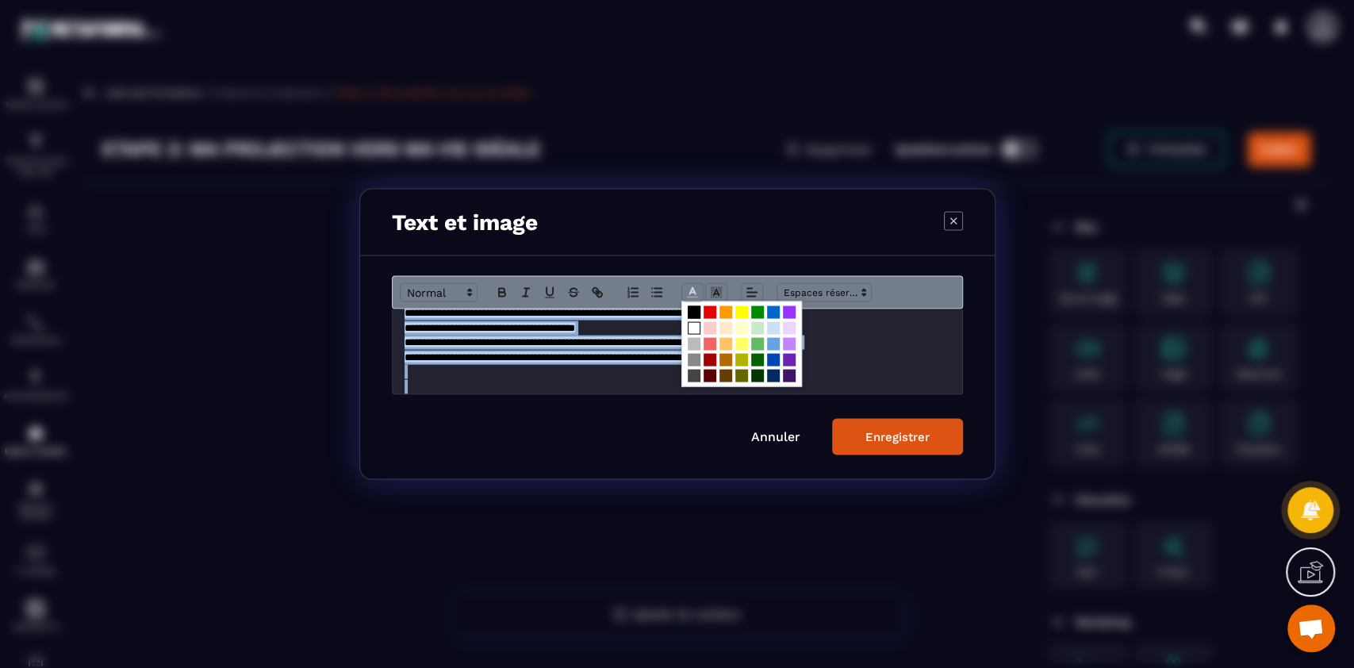
click at [692, 324] on span "Modal window" at bounding box center [694, 328] width 13 height 13
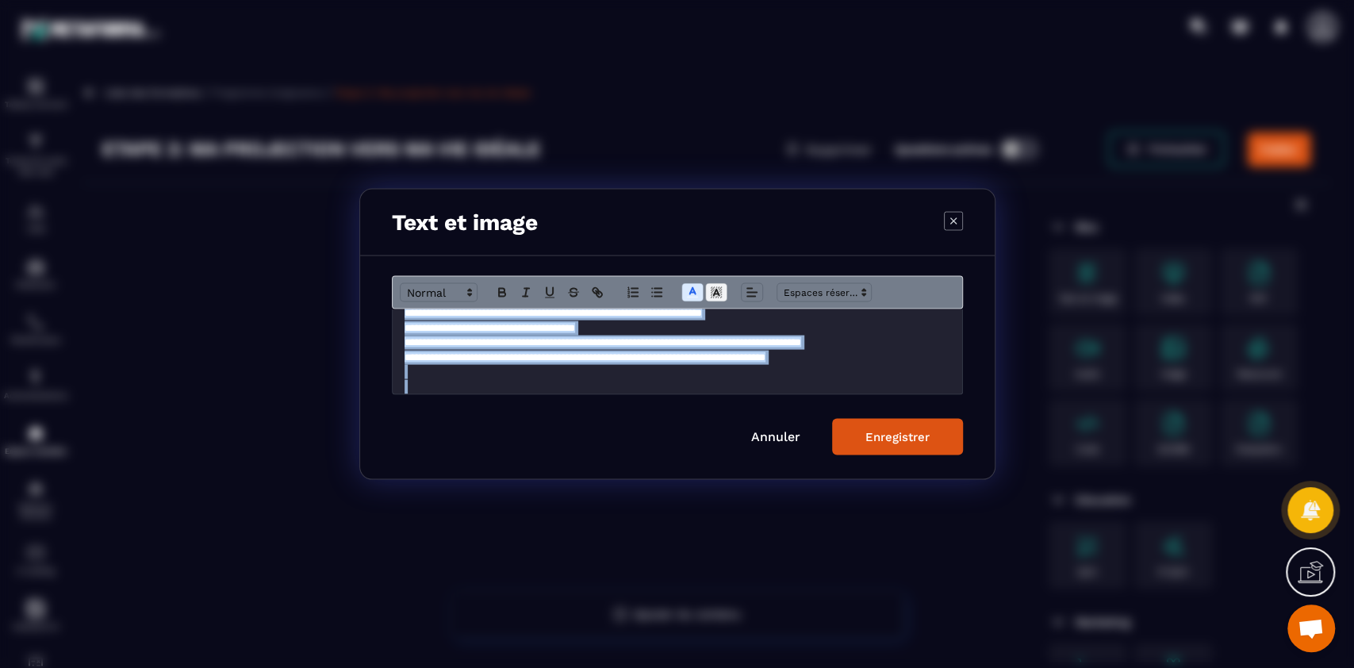
click at [715, 294] on line "Modal window" at bounding box center [716, 294] width 4 height 0
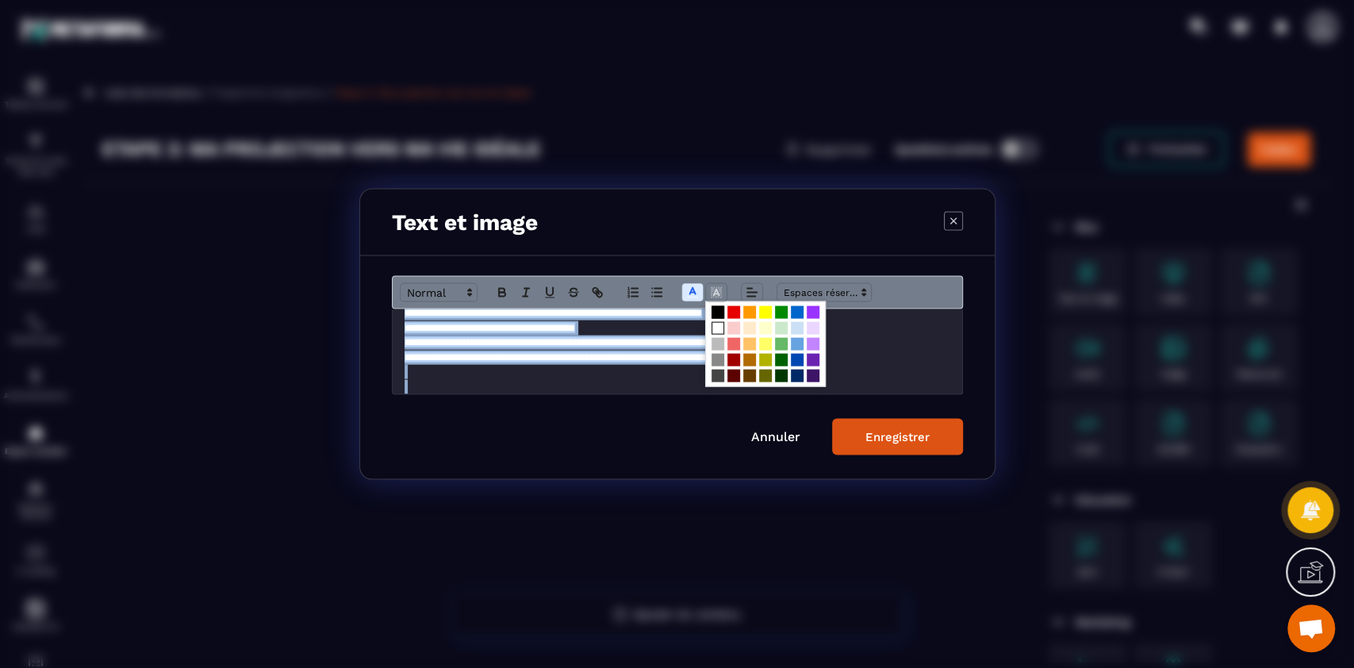
click at [712, 309] on span "Modal window" at bounding box center [718, 312] width 13 height 13
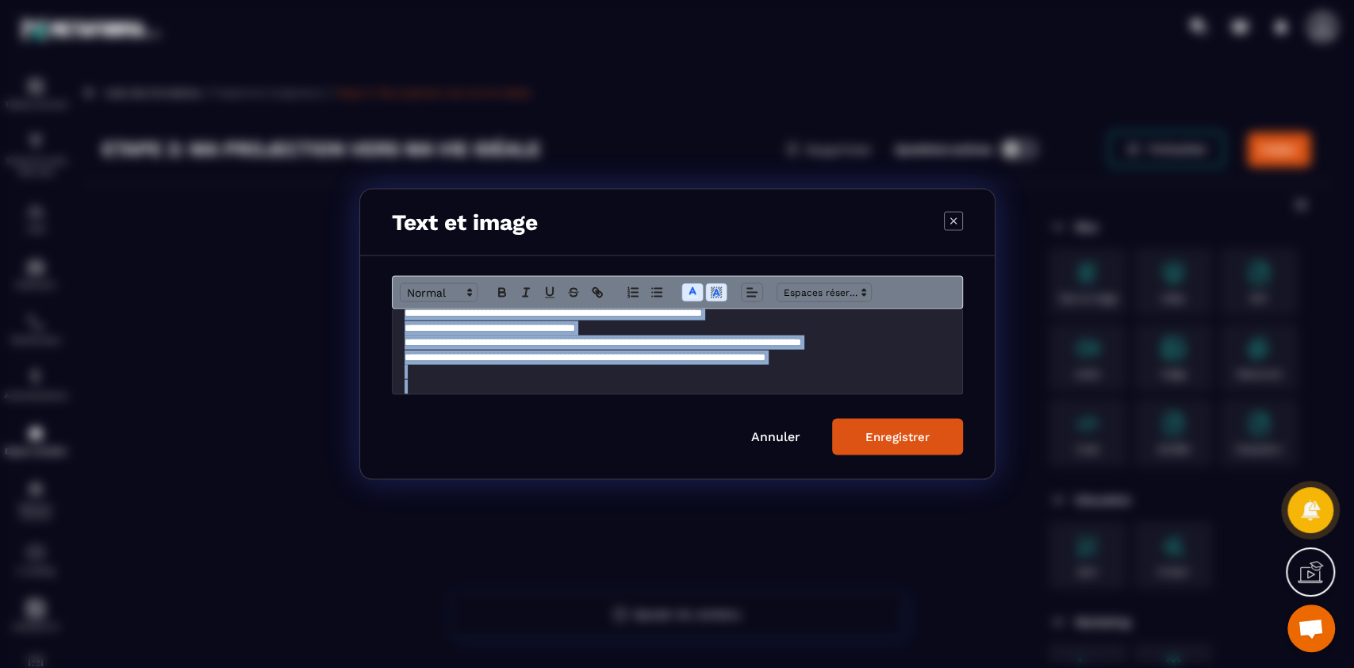
click at [892, 431] on div "Enregistrer" at bounding box center [897, 437] width 64 height 14
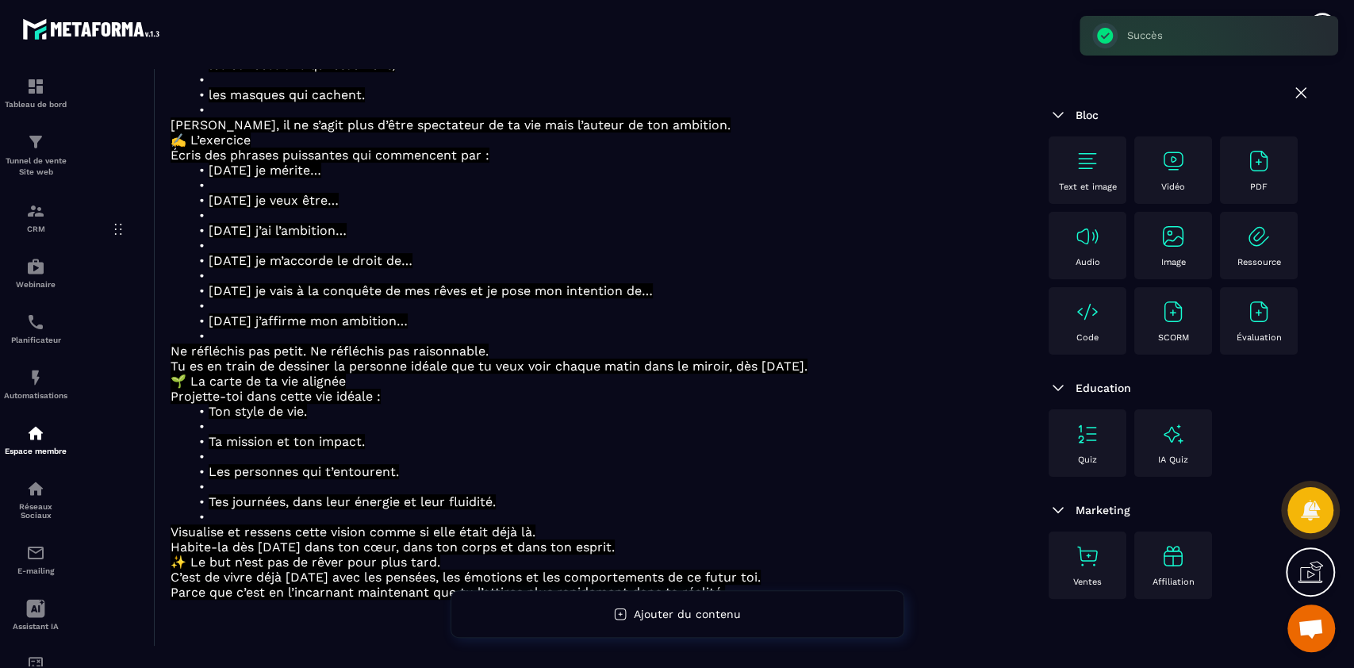
scroll to position [427, 0]
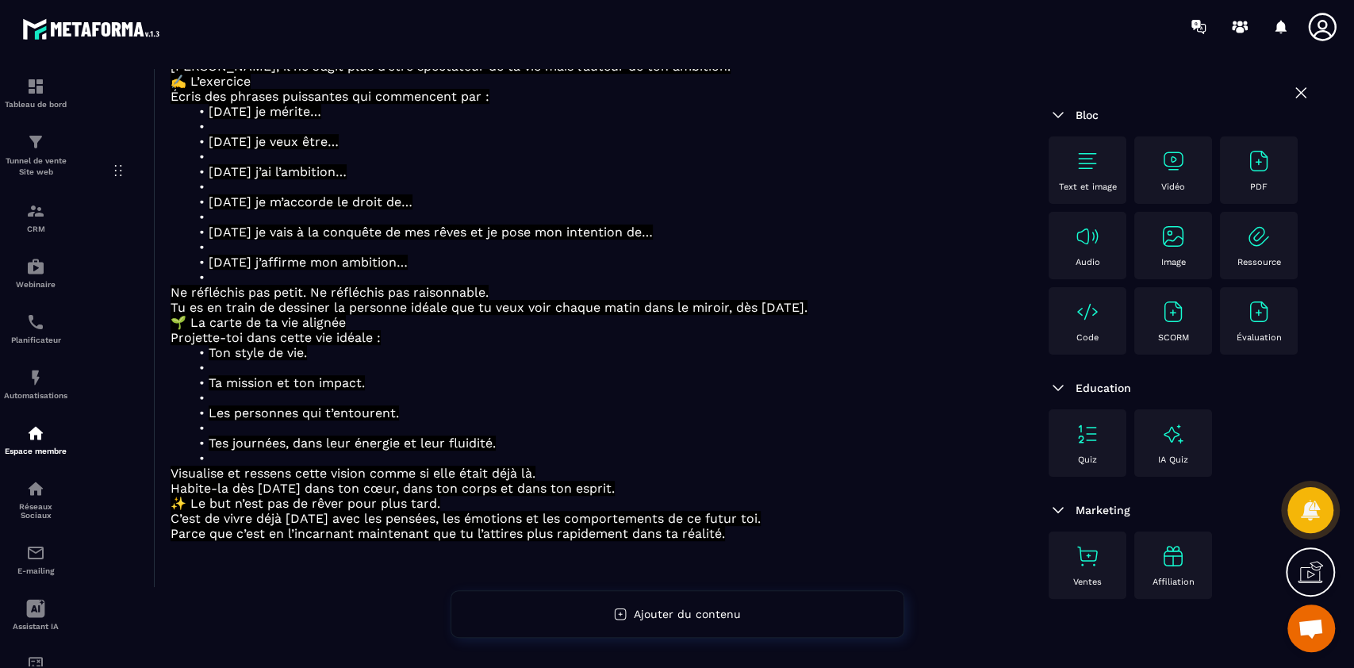
click at [1075, 170] on img at bounding box center [1087, 160] width 25 height 25
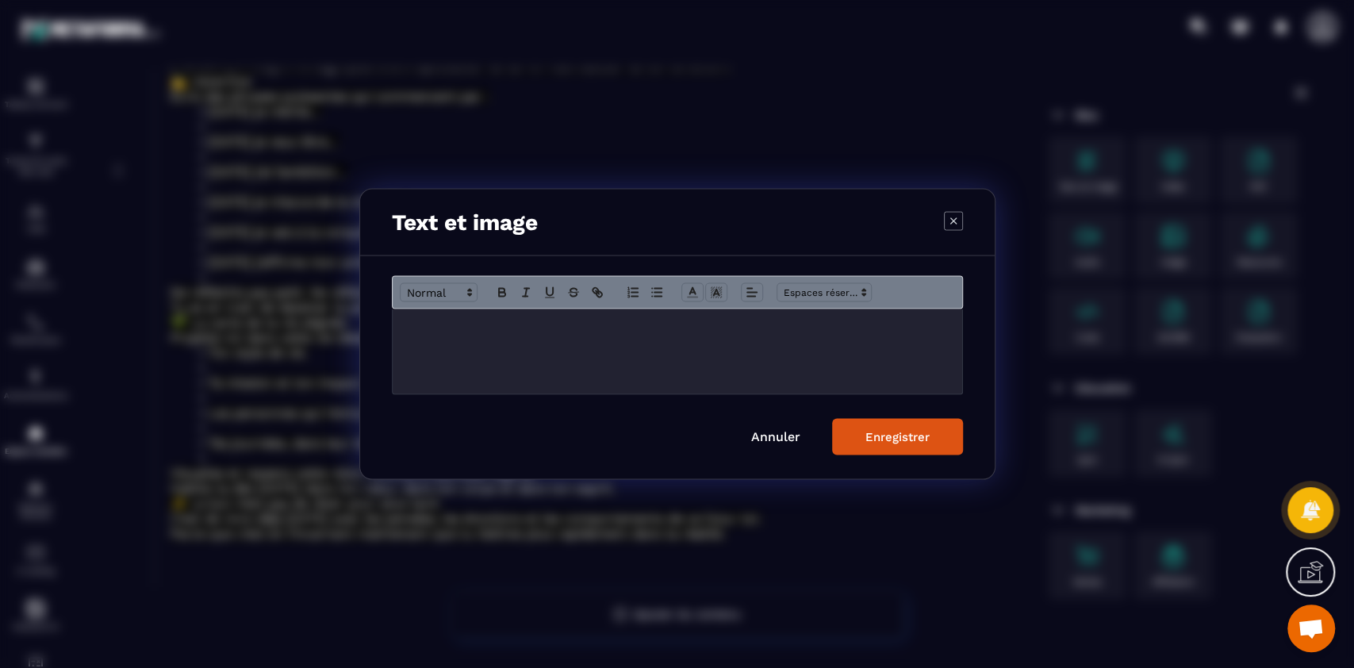
click at [669, 363] on div "Modal window" at bounding box center [678, 351] width 570 height 85
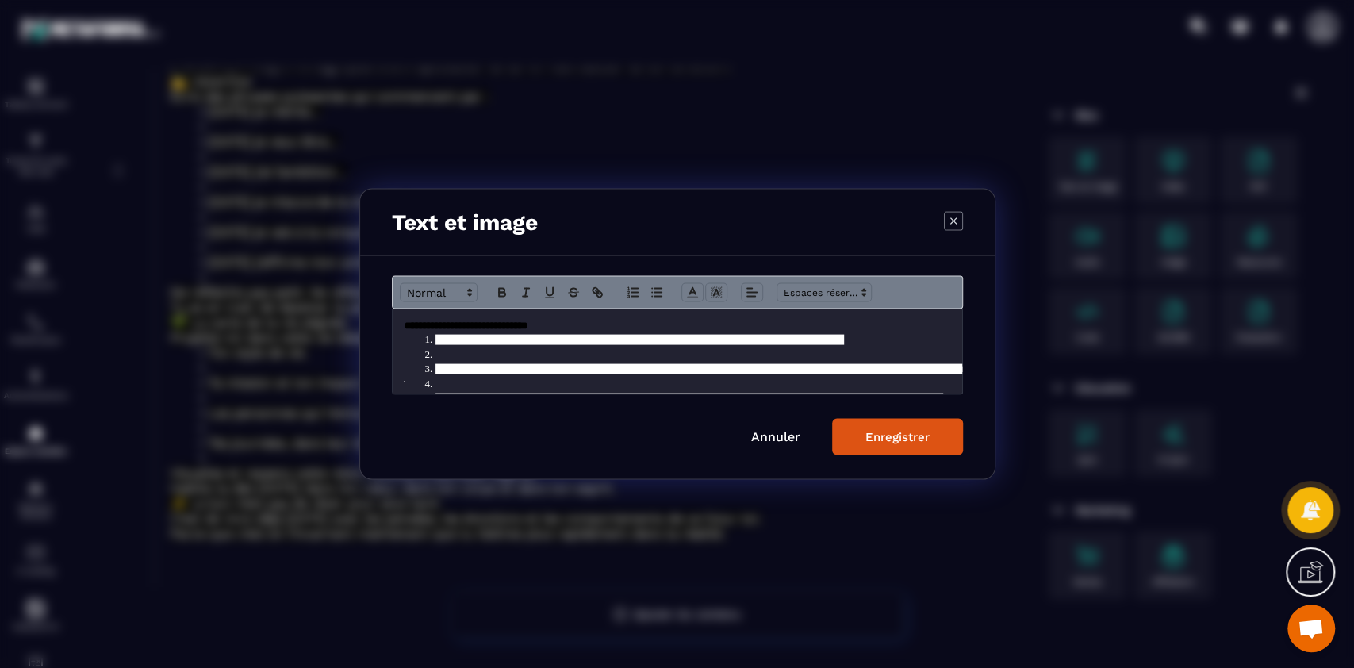
scroll to position [84, 0]
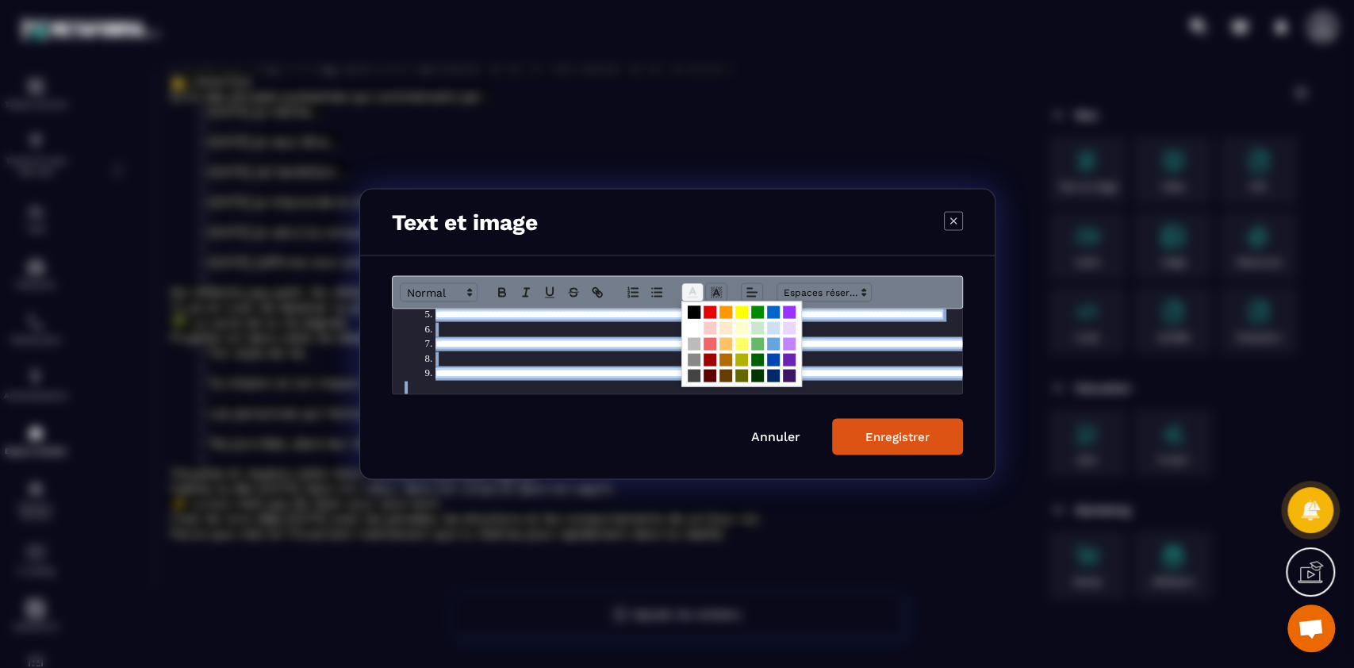
click at [694, 294] on polyline "Modal window" at bounding box center [692, 291] width 6 height 6
click at [692, 328] on span "Modal window" at bounding box center [694, 328] width 13 height 13
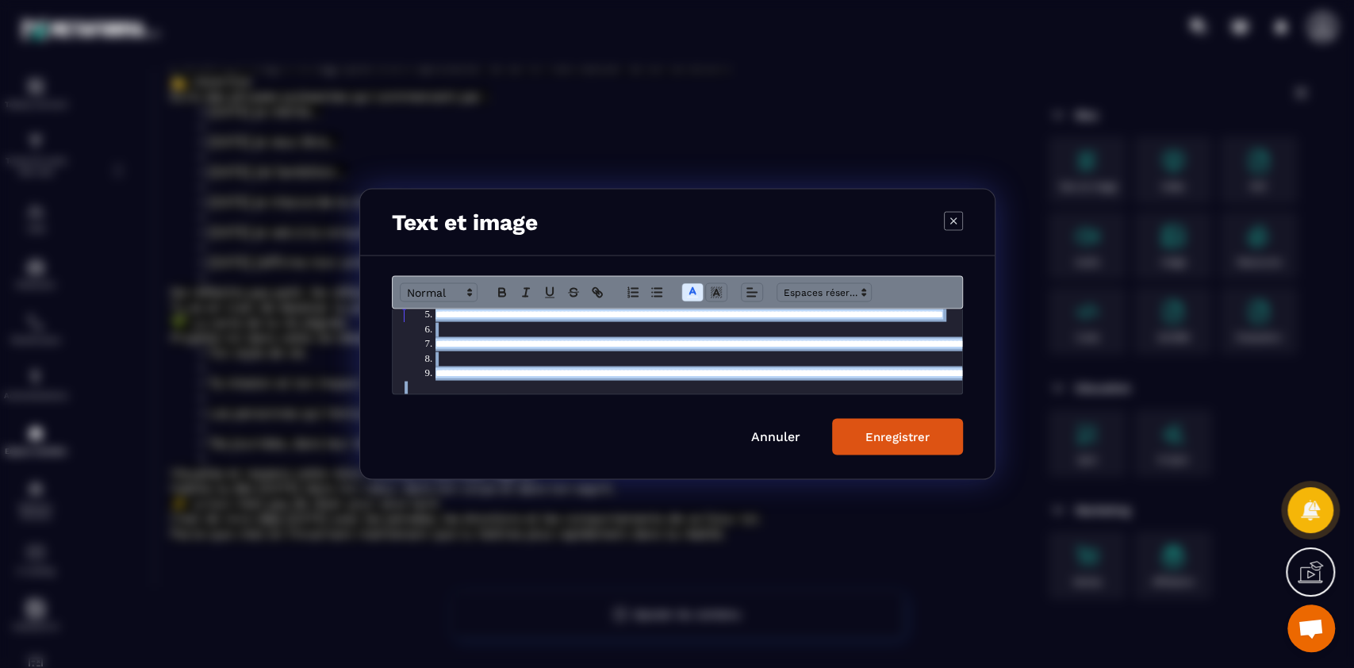
scroll to position [10, 0]
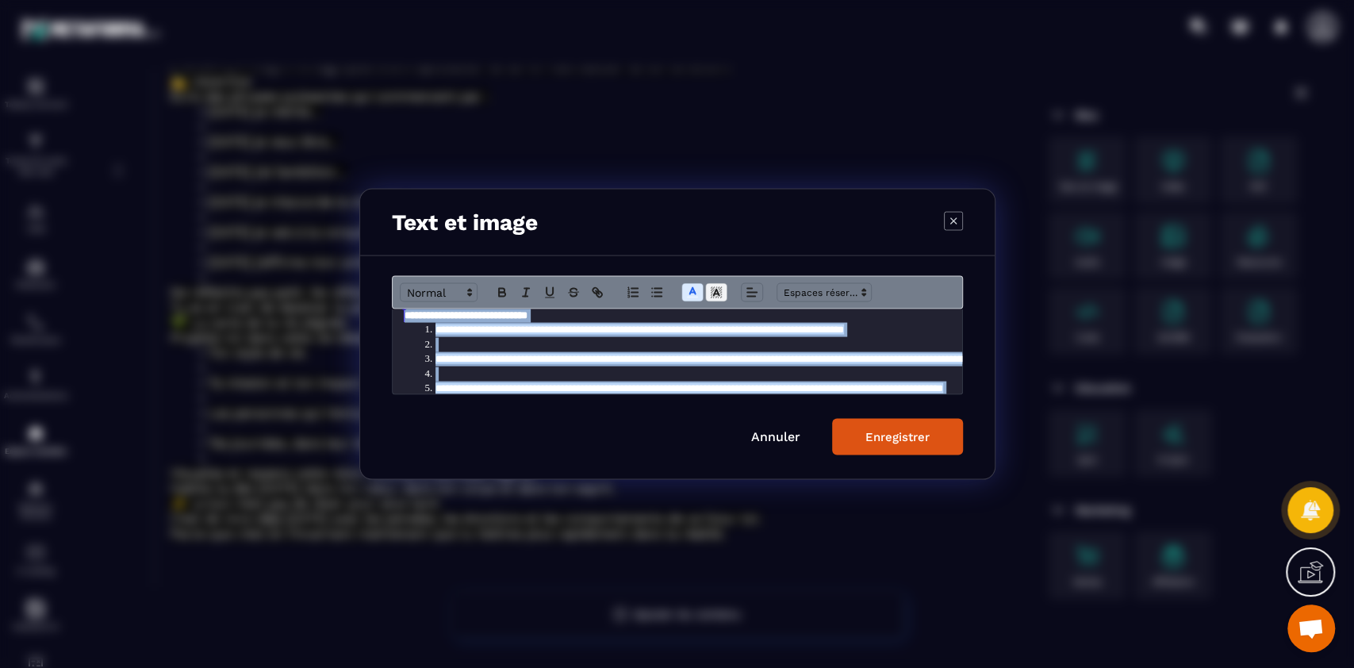
click at [711, 295] on icon "Modal window" at bounding box center [716, 293] width 14 height 14
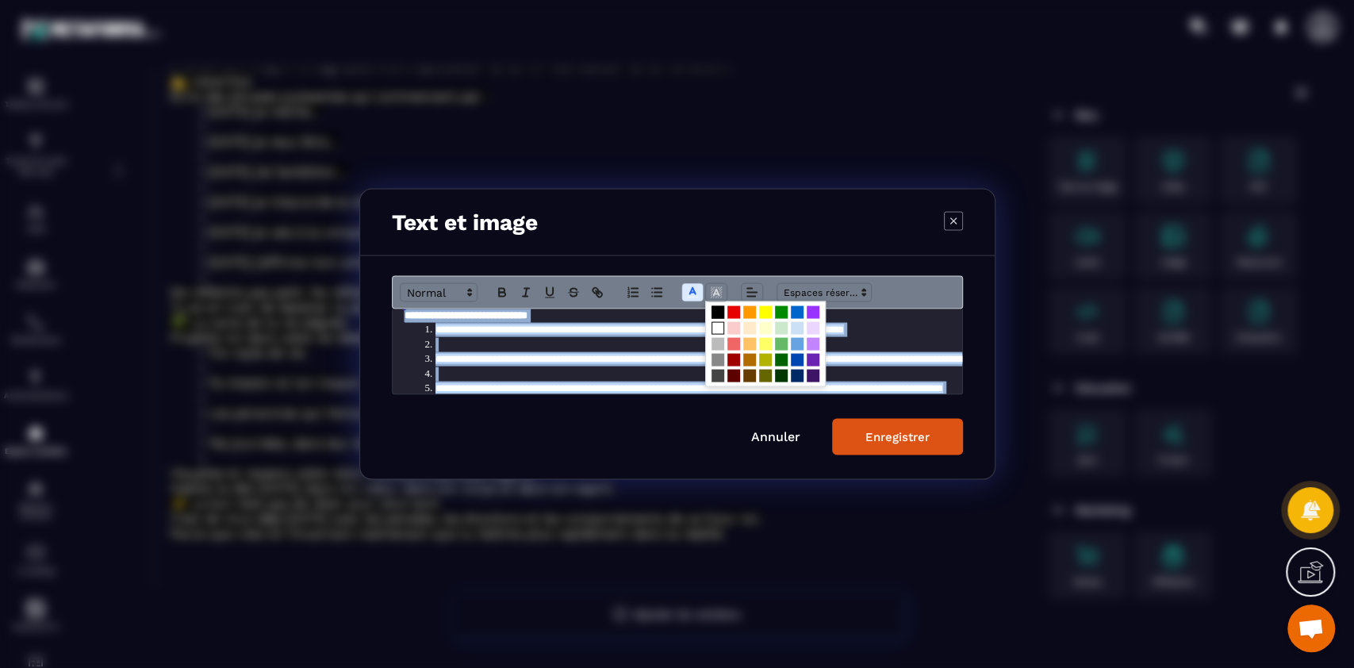
click at [712, 309] on span "Modal window" at bounding box center [718, 312] width 13 height 13
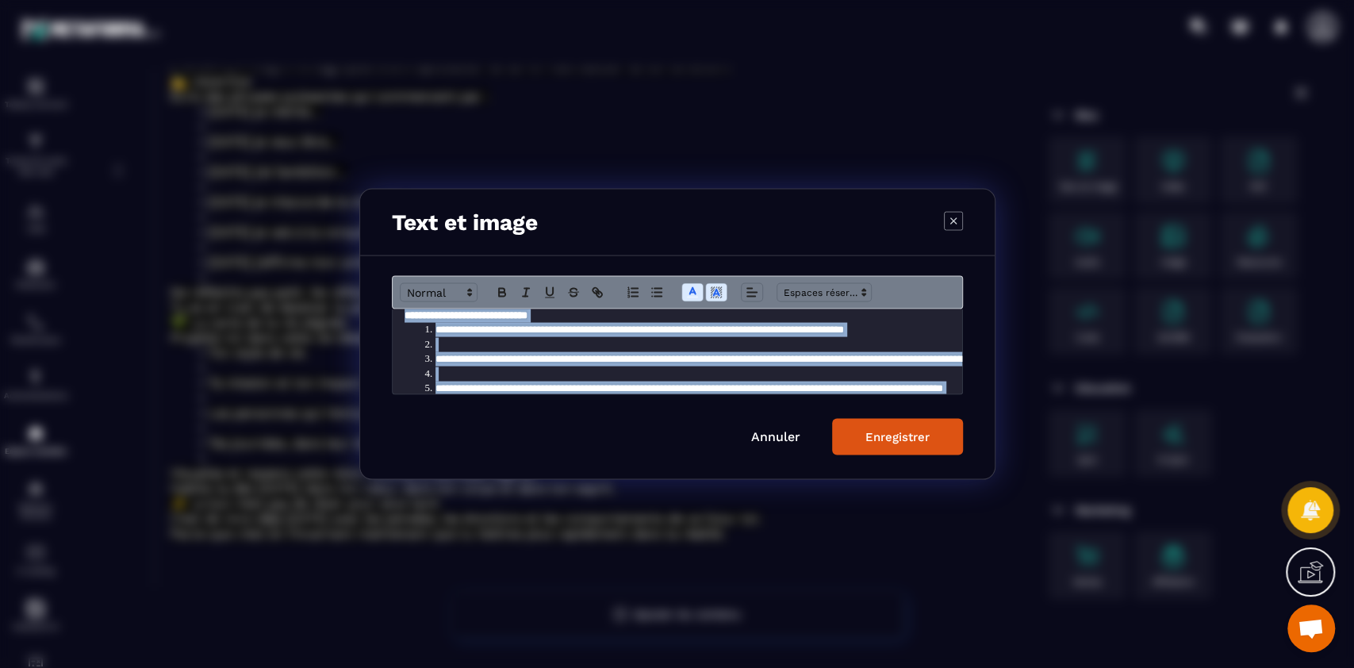
click at [908, 437] on div "Enregistrer" at bounding box center [897, 437] width 64 height 14
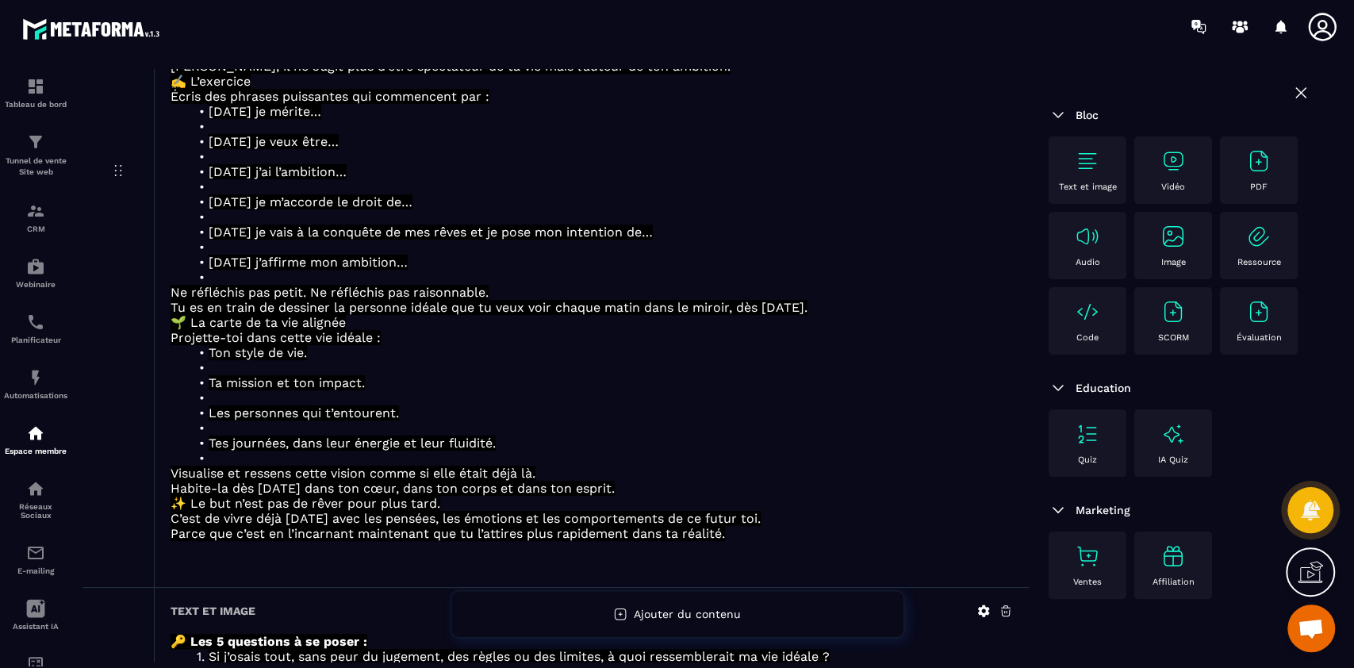
click at [1099, 163] on div "Text et image" at bounding box center [1088, 170] width 62 height 44
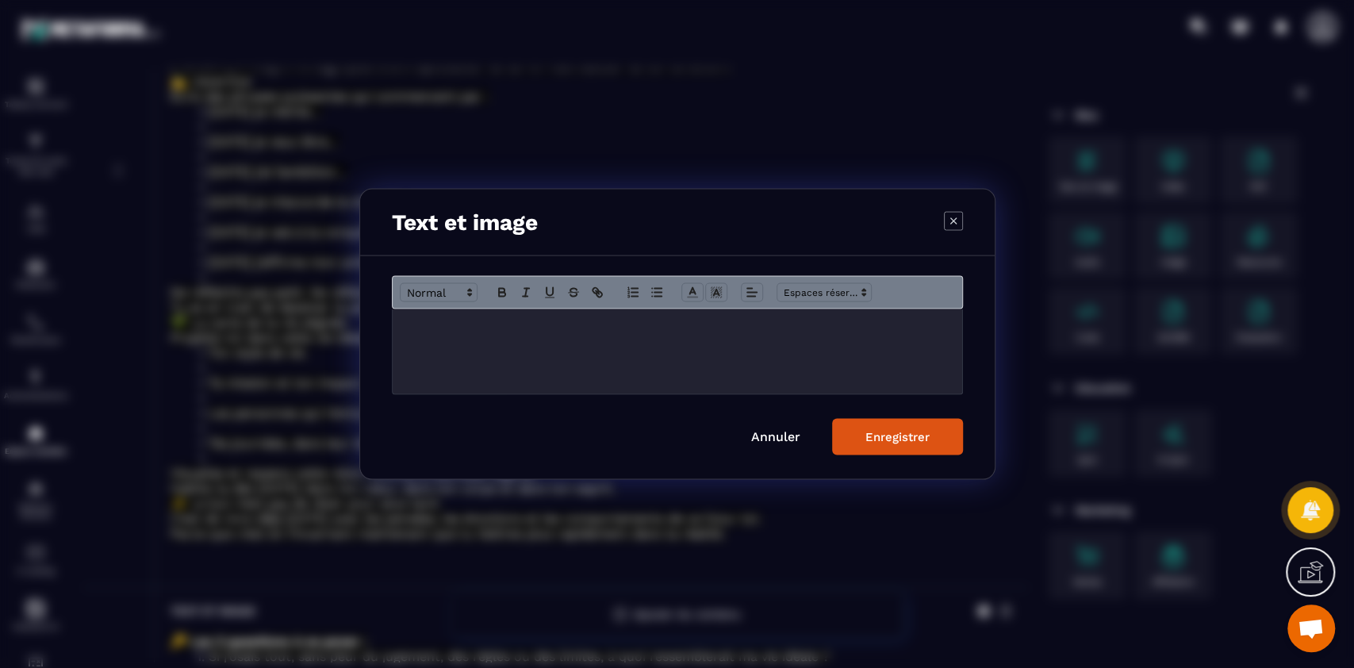
click at [673, 359] on div "Modal window" at bounding box center [678, 351] width 570 height 85
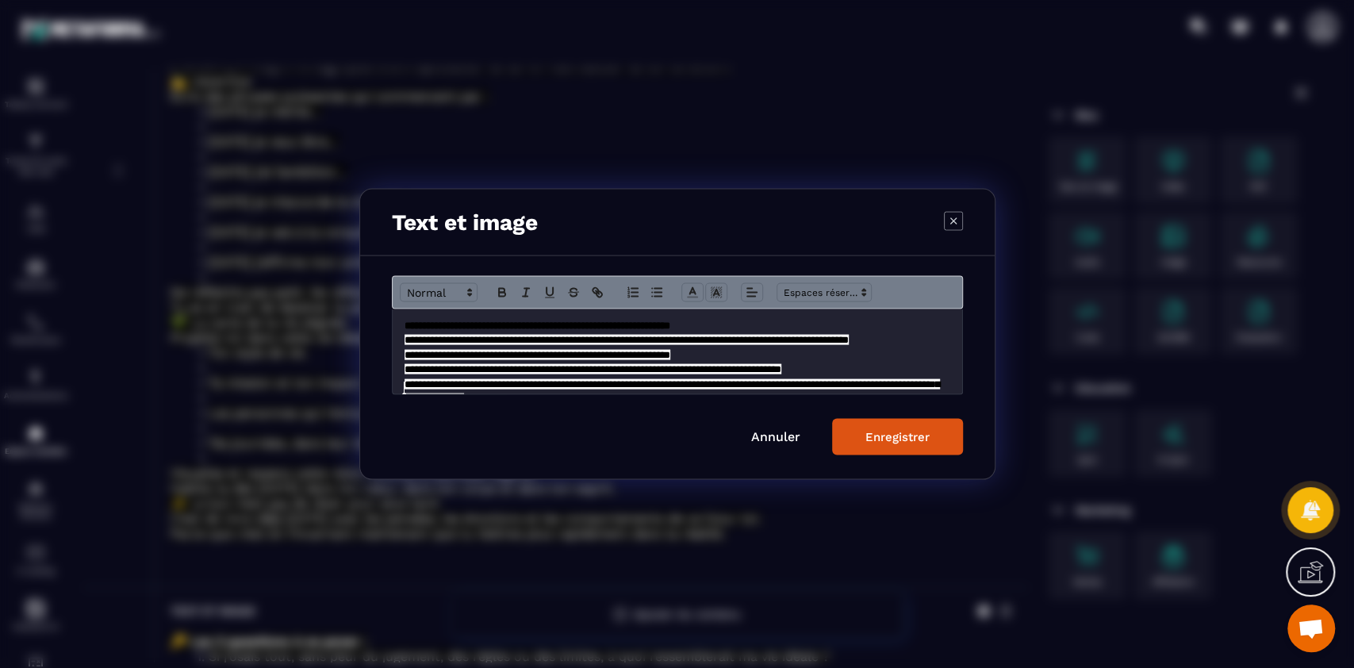
scroll to position [113, 0]
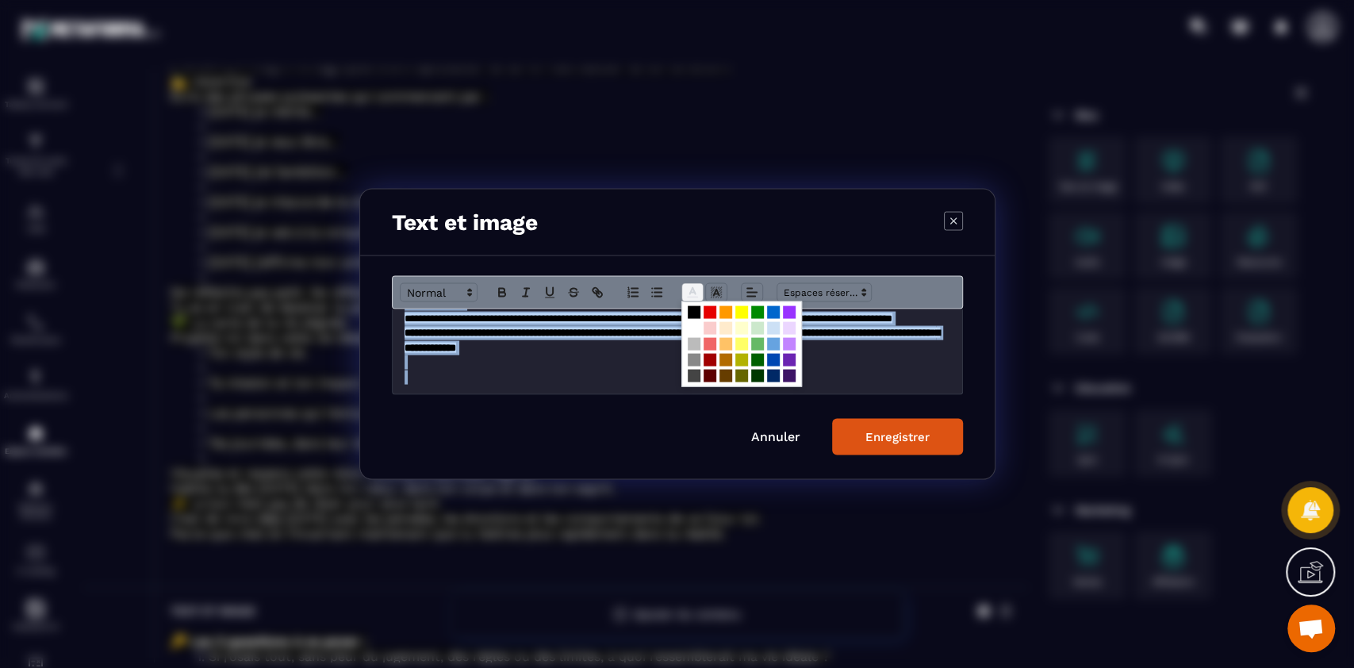
click at [694, 283] on span "Modal window" at bounding box center [692, 292] width 22 height 19
click at [695, 325] on span "Modal window" at bounding box center [694, 328] width 13 height 13
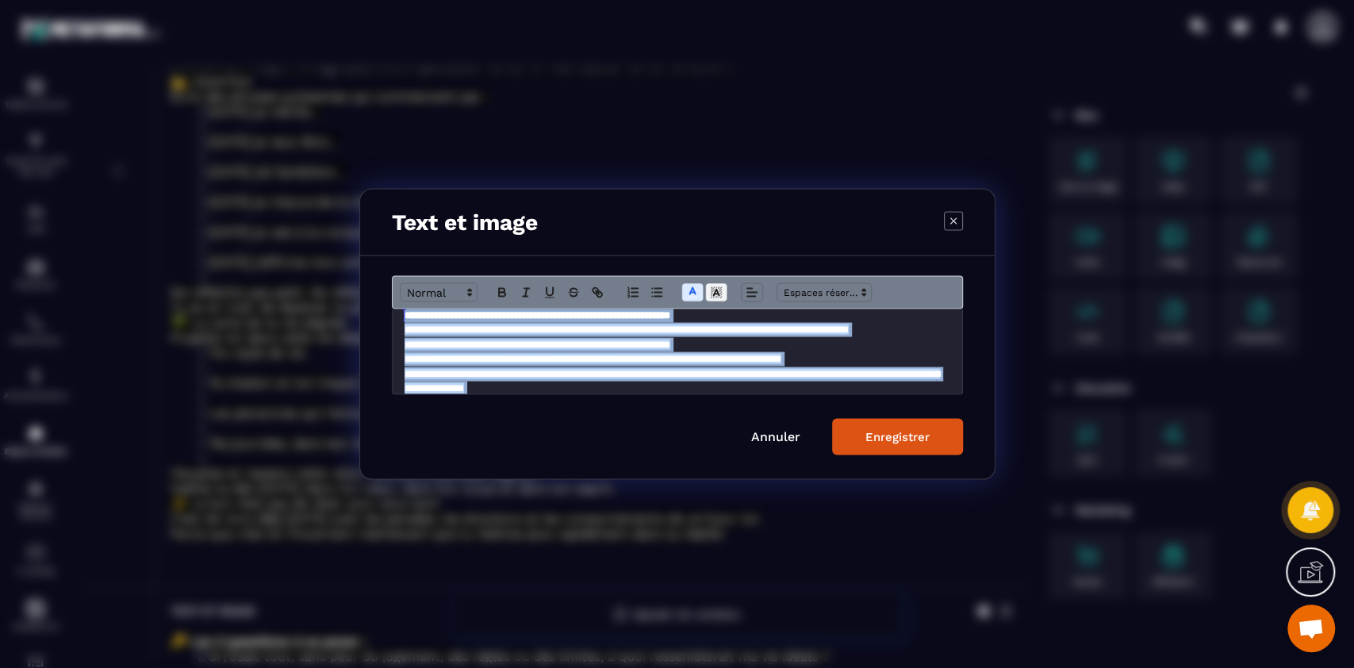
click at [717, 287] on icon "Modal window" at bounding box center [716, 293] width 14 height 14
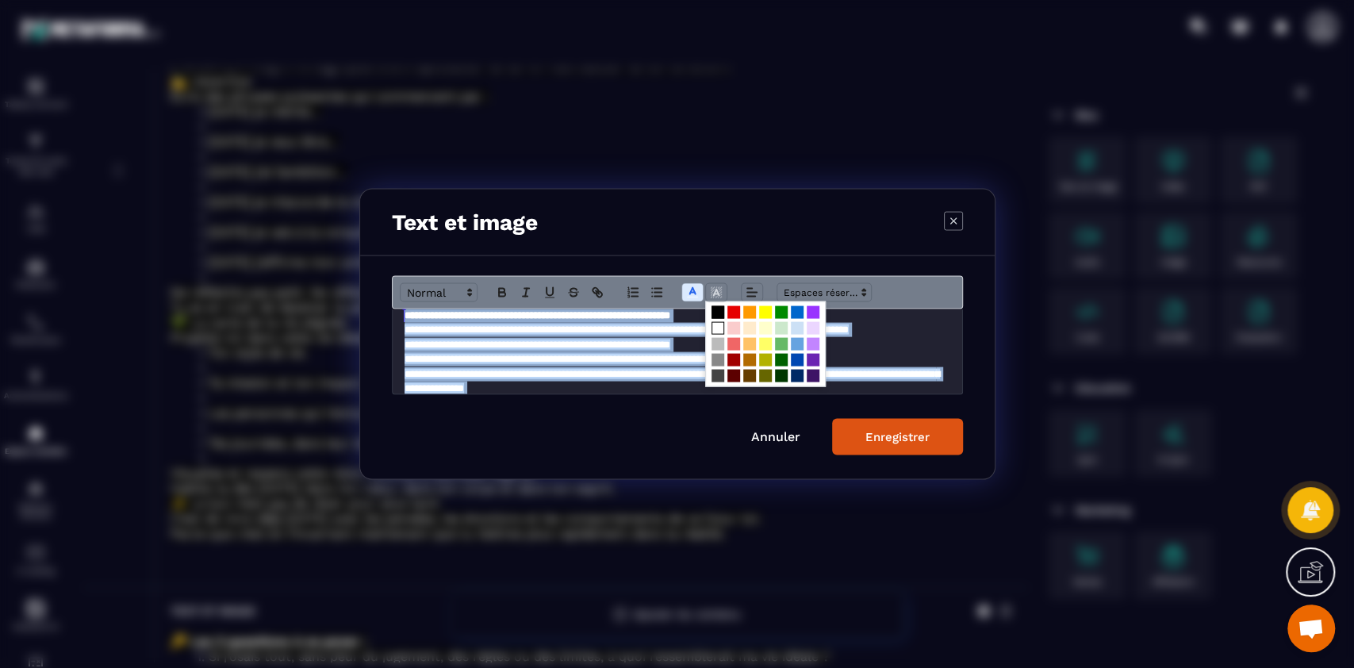
click at [719, 315] on span "Modal window" at bounding box center [718, 312] width 13 height 13
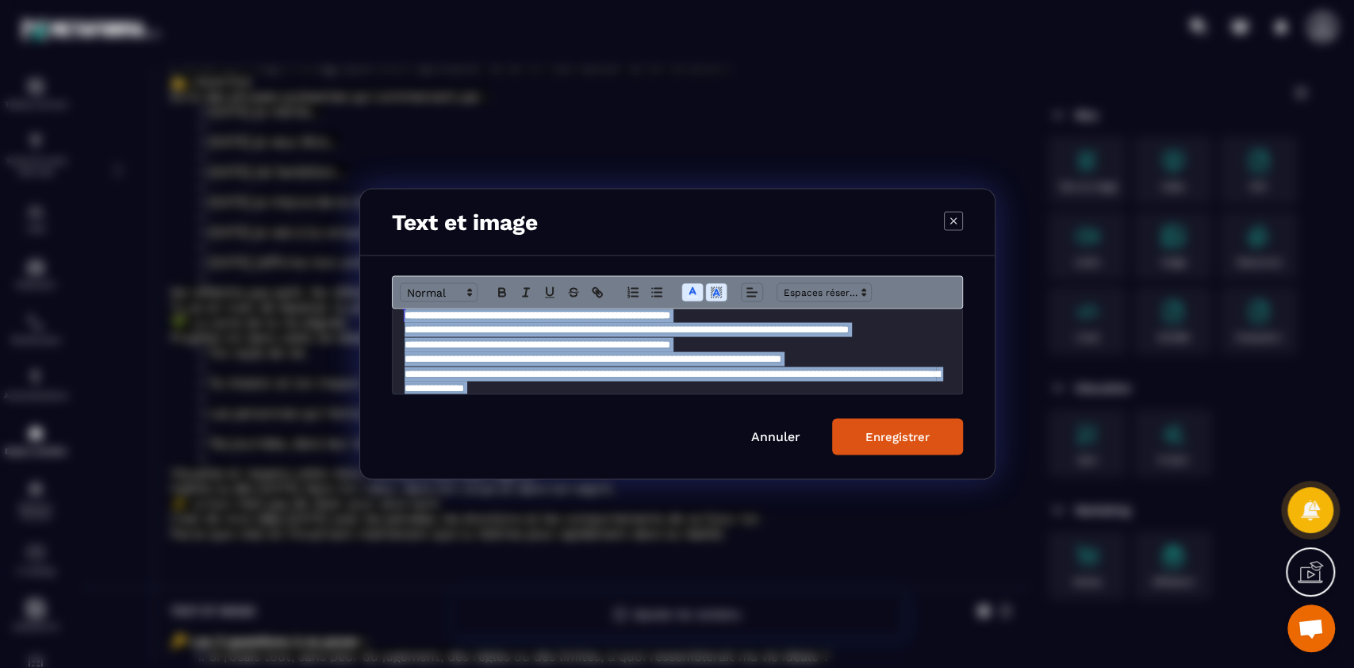
click at [892, 436] on div "Enregistrer" at bounding box center [897, 437] width 64 height 14
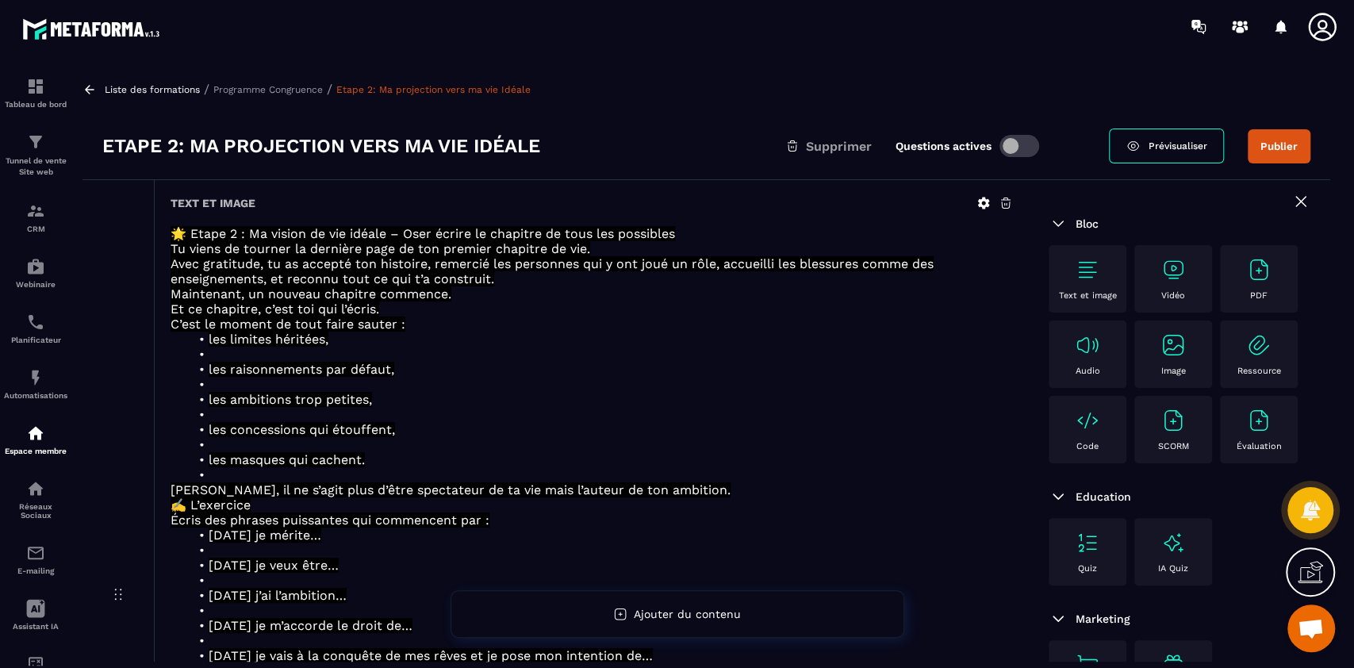
scroll to position [0, 0]
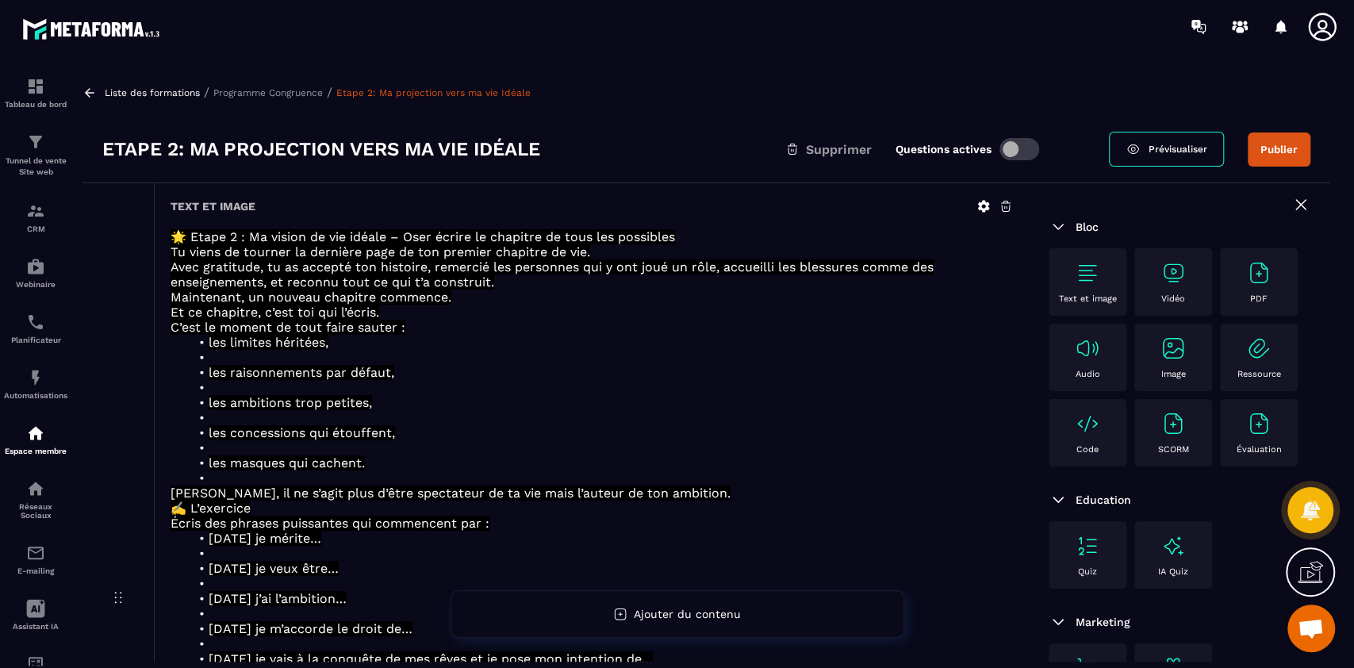
click at [271, 88] on p "Programme Congruence" at bounding box center [267, 92] width 109 height 11
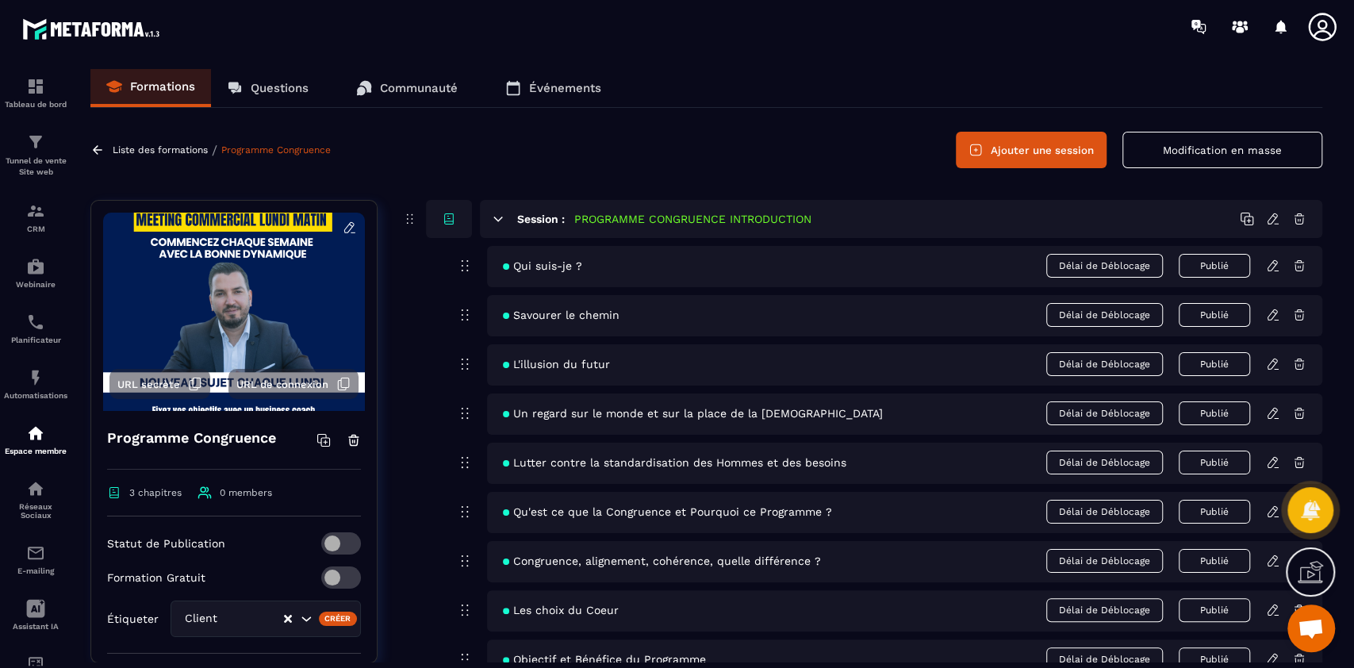
click at [499, 219] on icon at bounding box center [498, 219] width 9 height 4
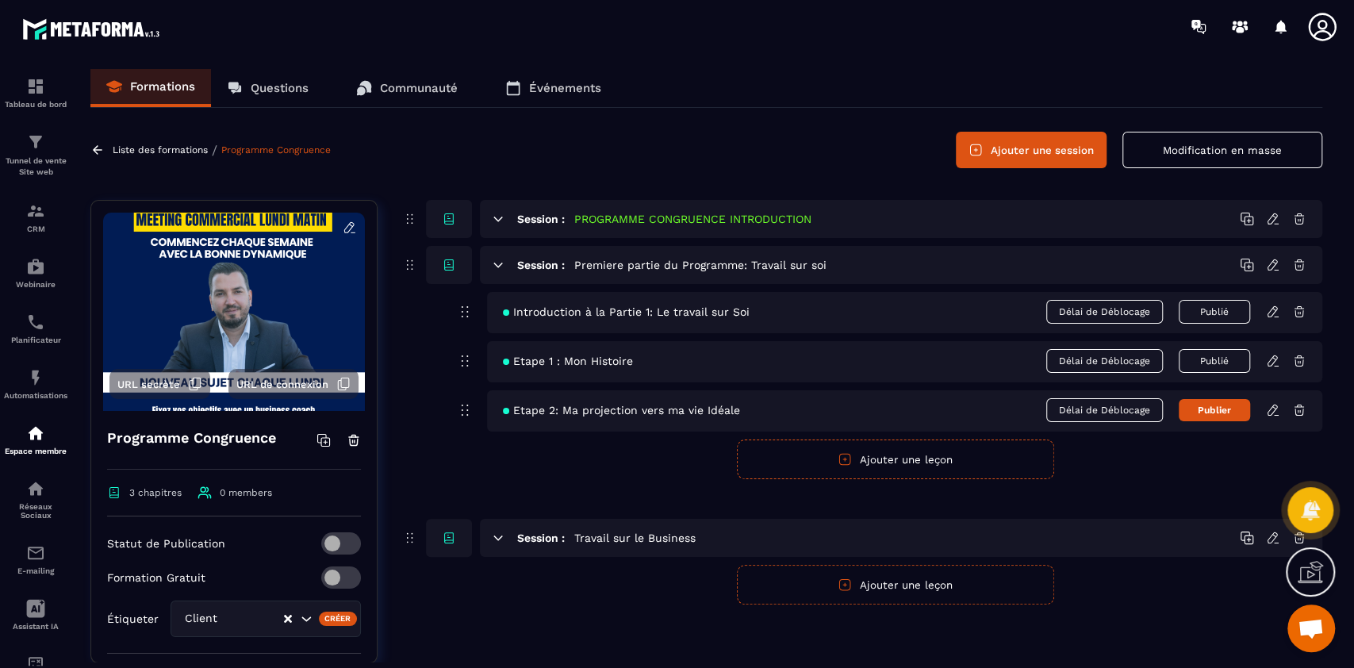
scroll to position [40, 0]
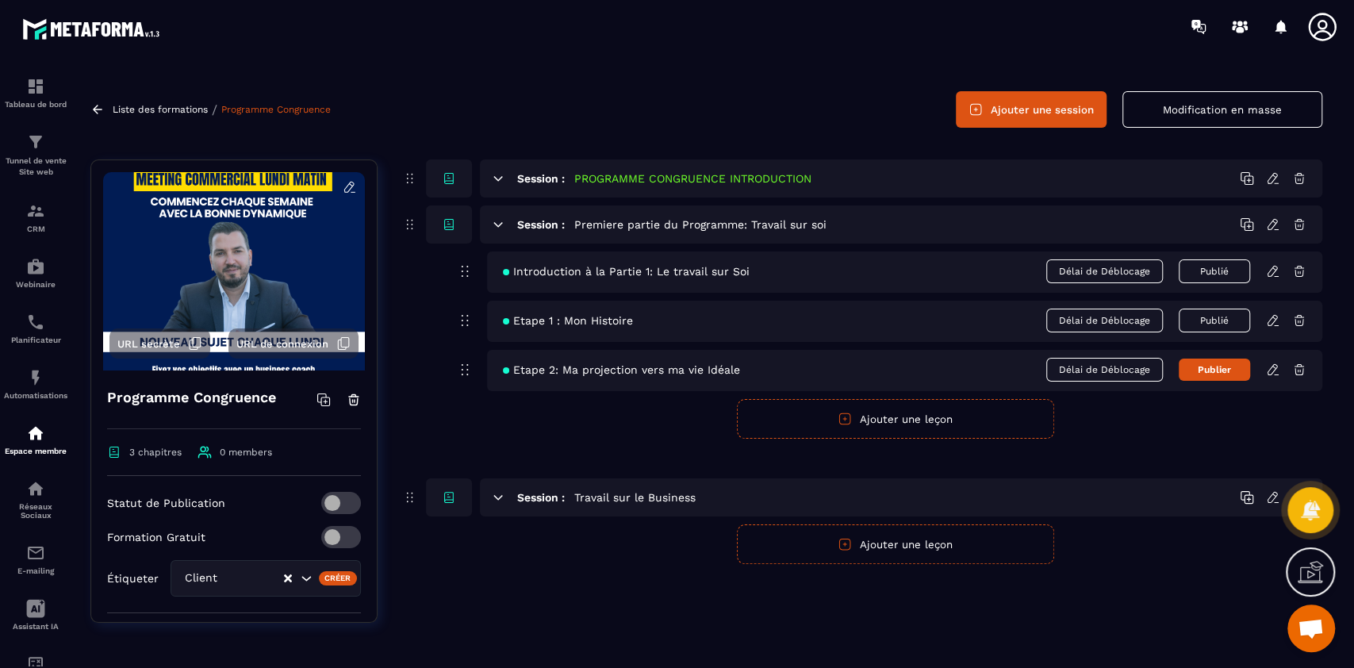
click at [863, 421] on button "Ajouter une leçon" at bounding box center [895, 419] width 317 height 40
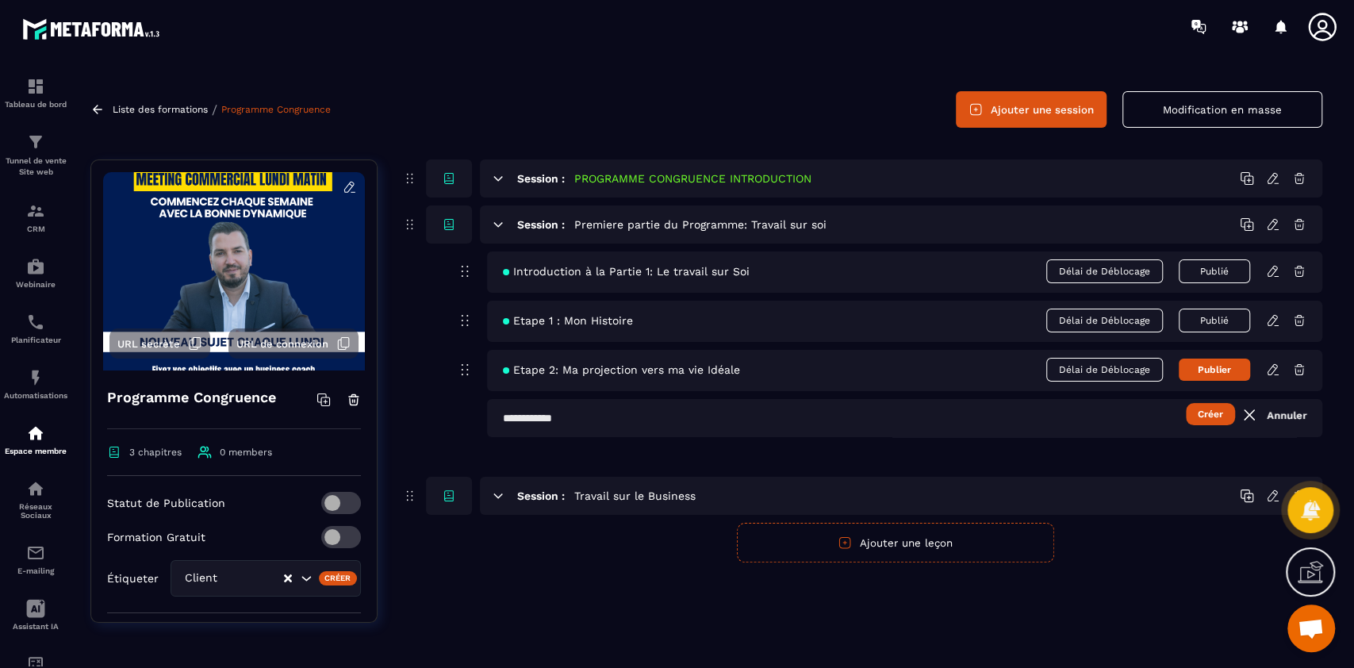
click at [720, 416] on input "text" at bounding box center [904, 418] width 835 height 38
type input "**********"
click at [1186, 403] on button "Créer" at bounding box center [1210, 414] width 49 height 22
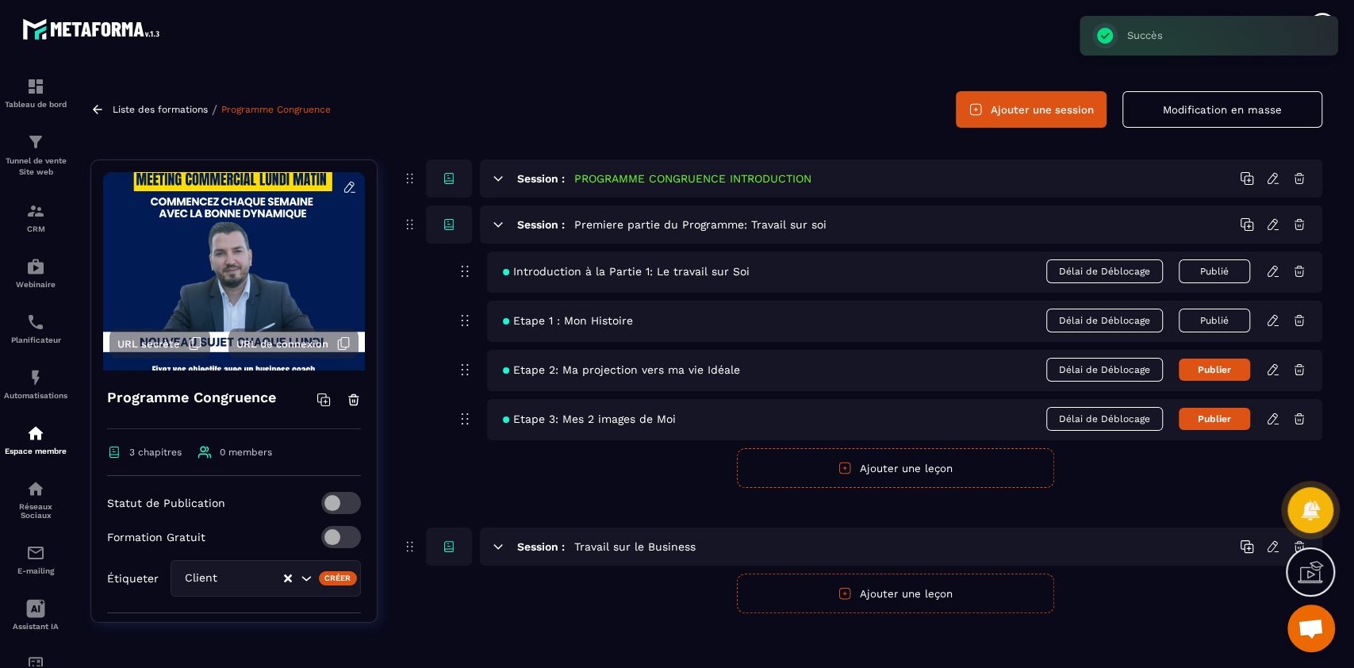
click at [1271, 417] on icon at bounding box center [1273, 419] width 14 height 14
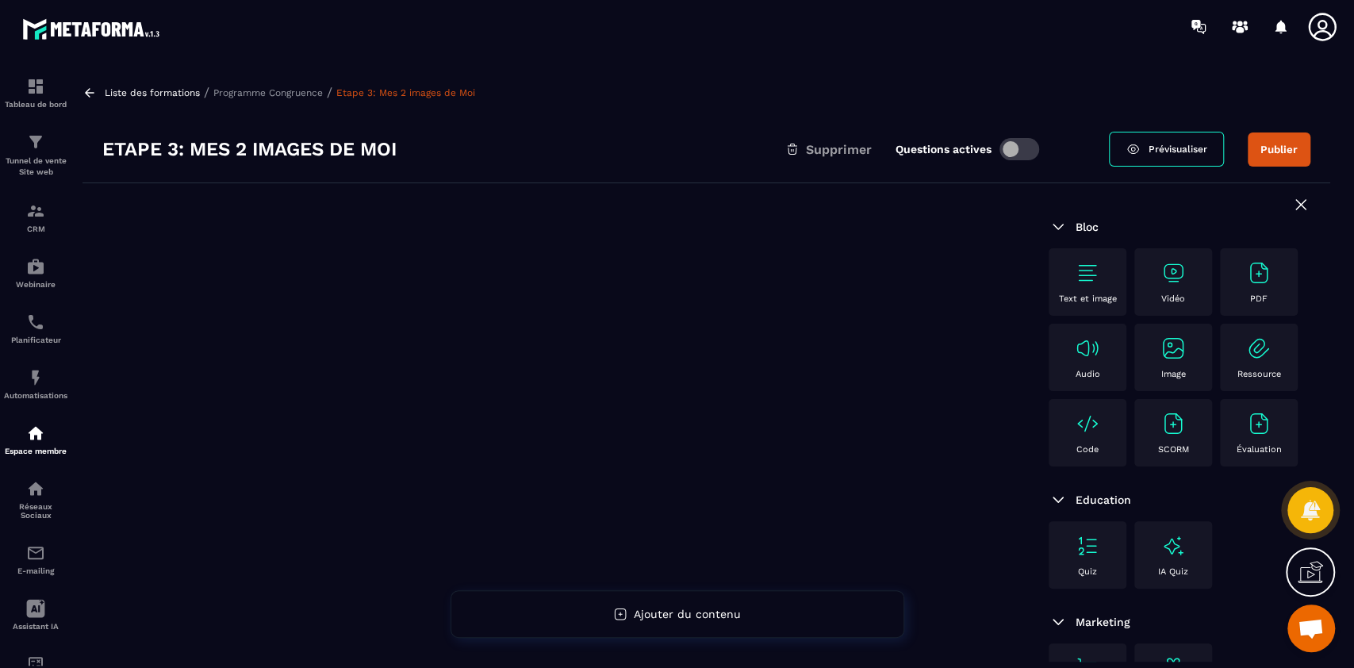
click at [1100, 267] on div "Text et image" at bounding box center [1088, 282] width 62 height 44
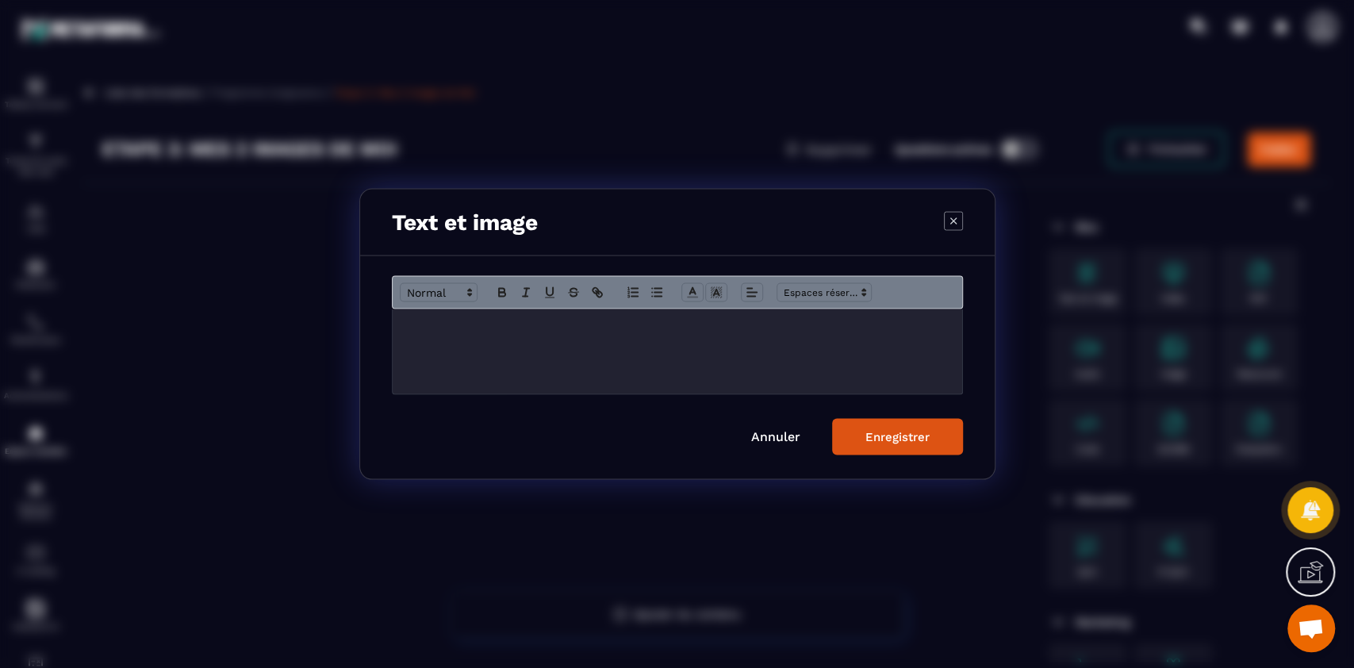
click at [692, 365] on div "Modal window" at bounding box center [678, 351] width 570 height 85
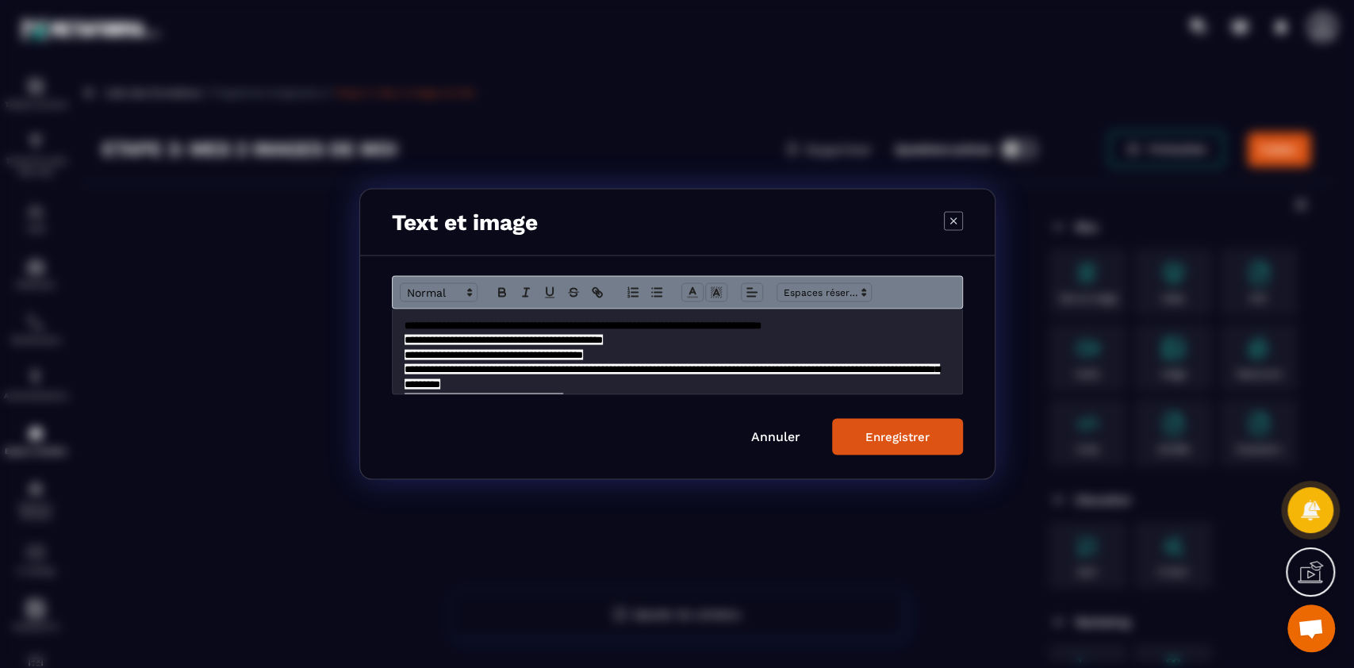
scroll to position [860, 0]
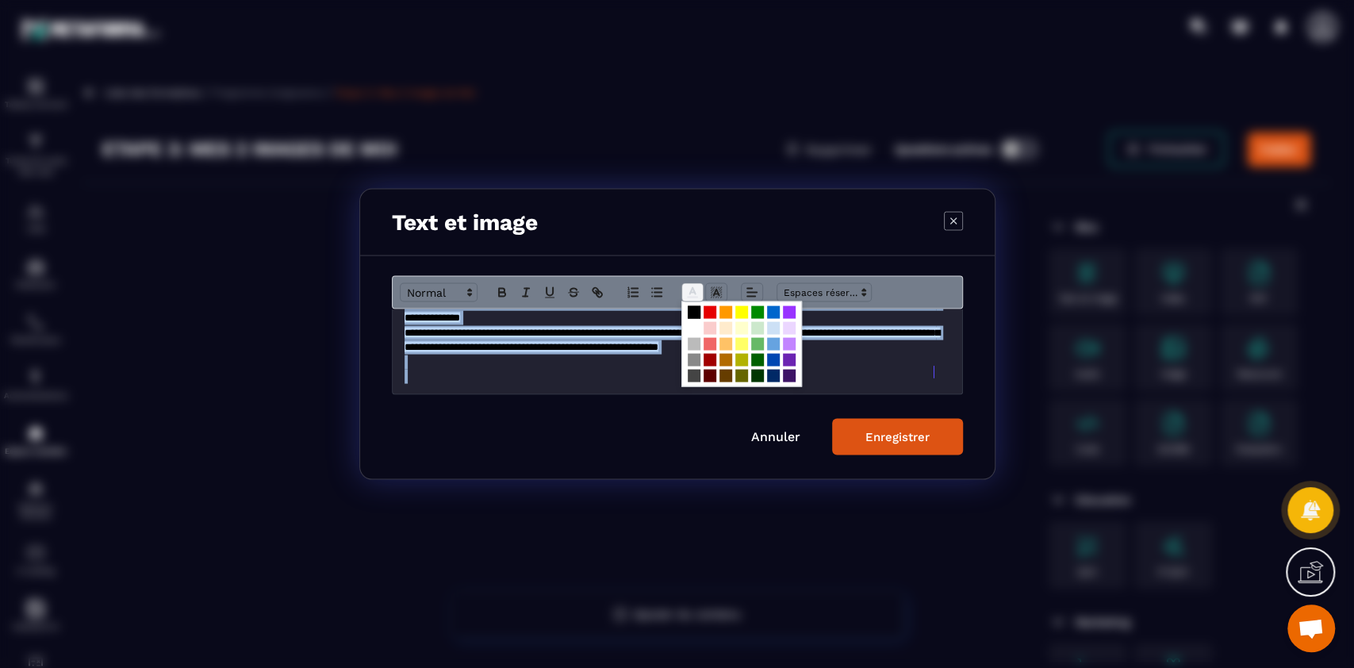
click at [702, 289] on span "Modal window" at bounding box center [692, 292] width 22 height 19
click at [696, 332] on span "Modal window" at bounding box center [694, 328] width 13 height 13
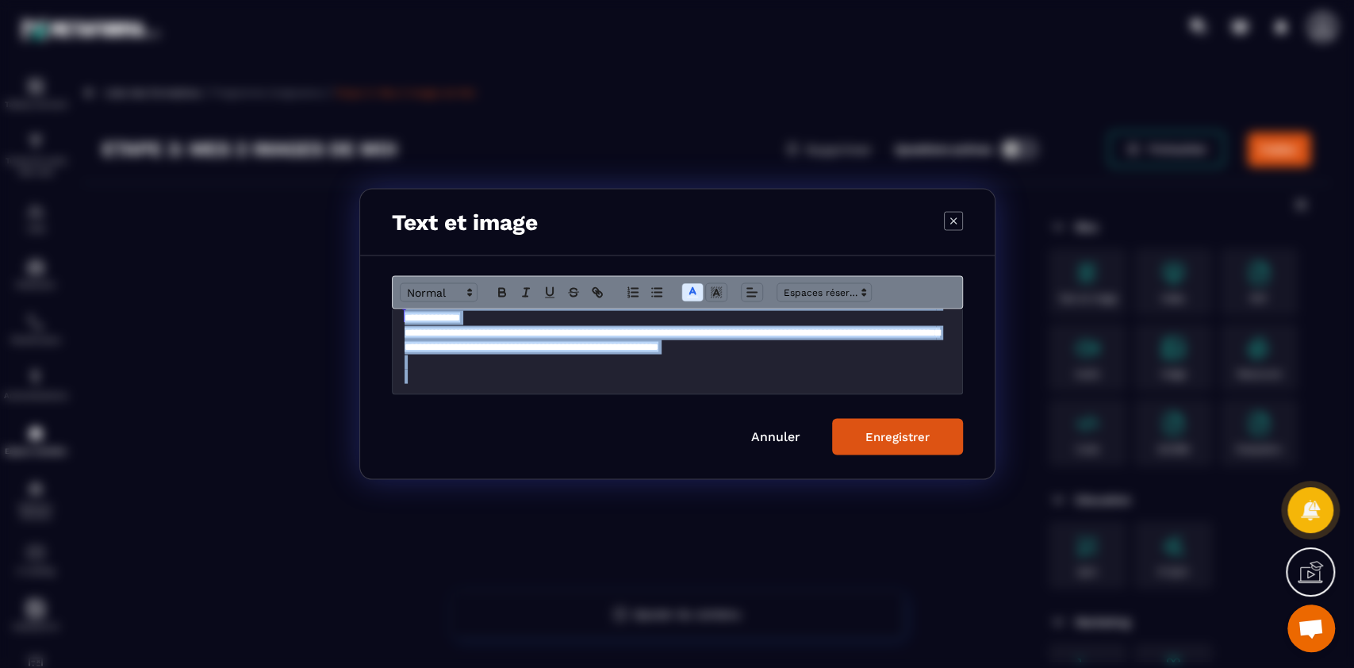
scroll to position [10, 0]
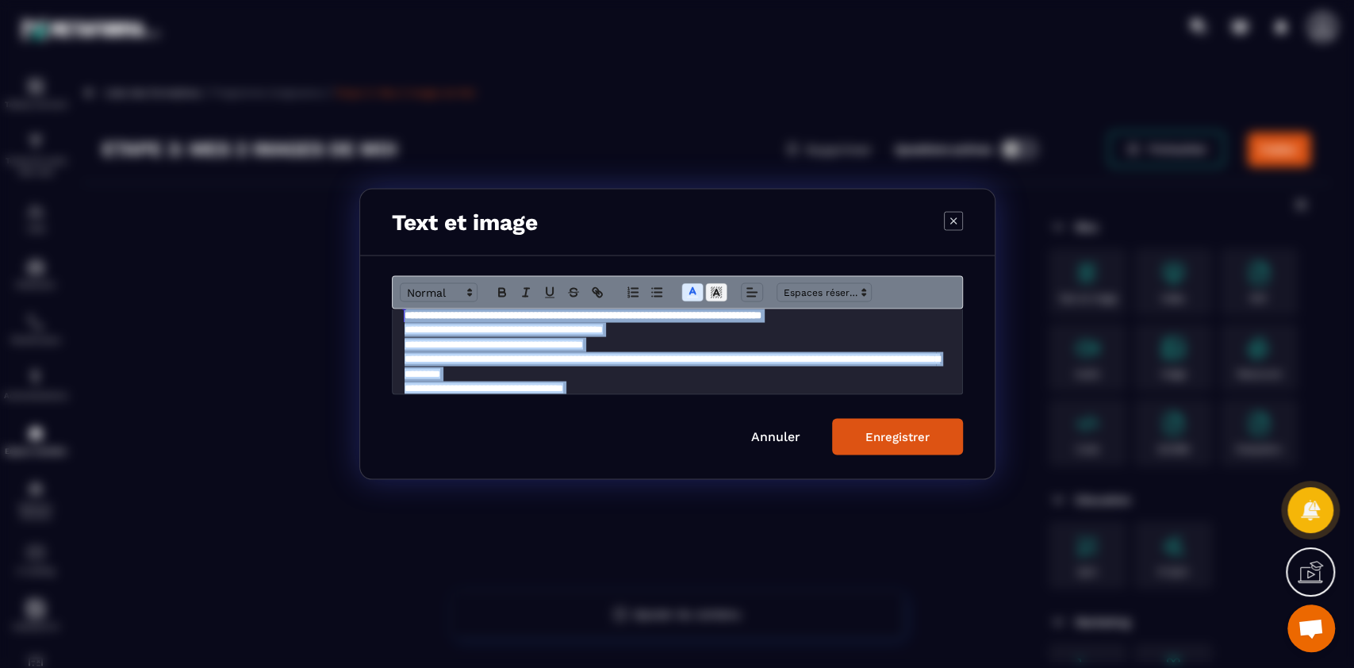
click at [715, 299] on icon "Modal window" at bounding box center [716, 293] width 14 height 14
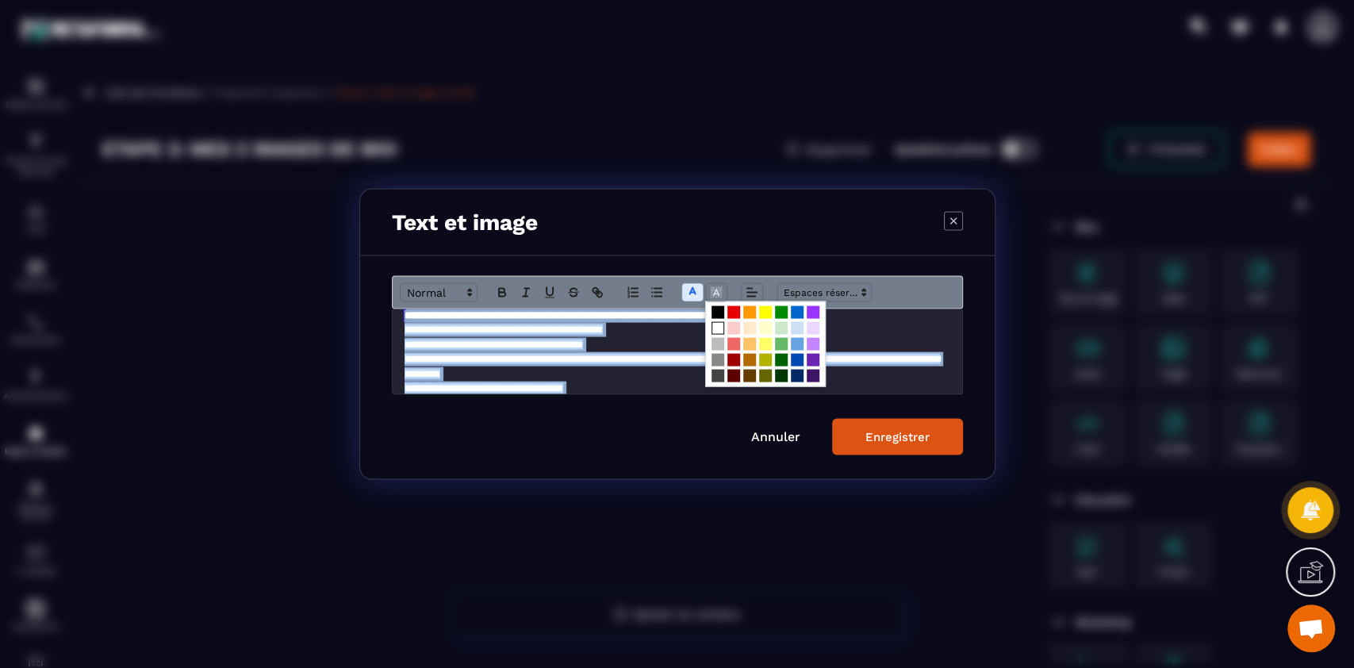
click at [717, 302] on span "Modal window" at bounding box center [765, 344] width 121 height 86
click at [716, 314] on span "Modal window" at bounding box center [718, 312] width 13 height 13
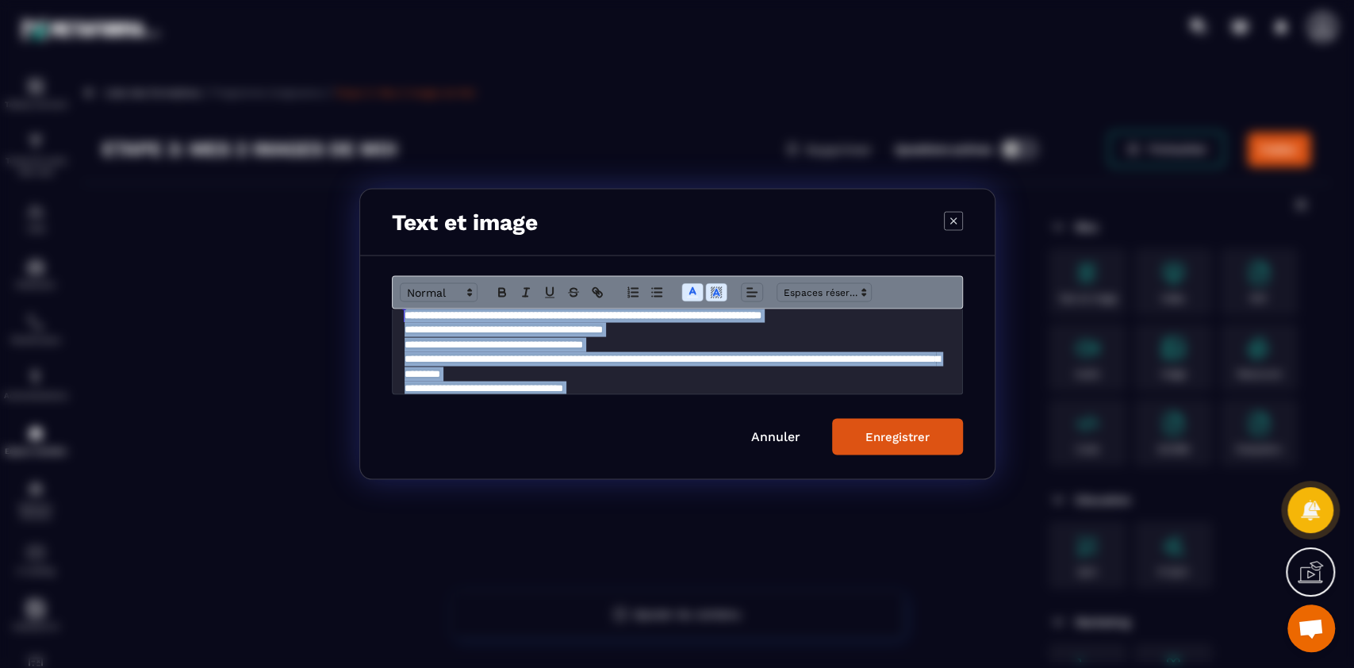
click at [828, 354] on span "**********" at bounding box center [672, 366] width 535 height 25
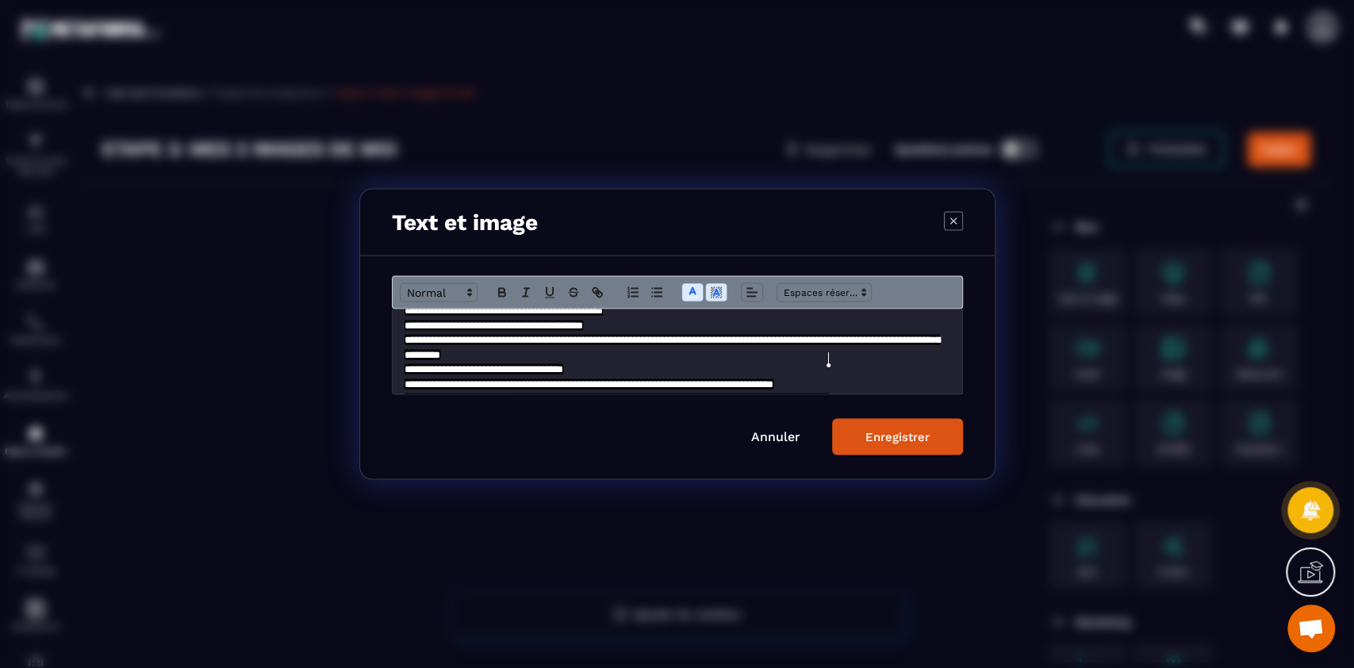
scroll to position [0, 0]
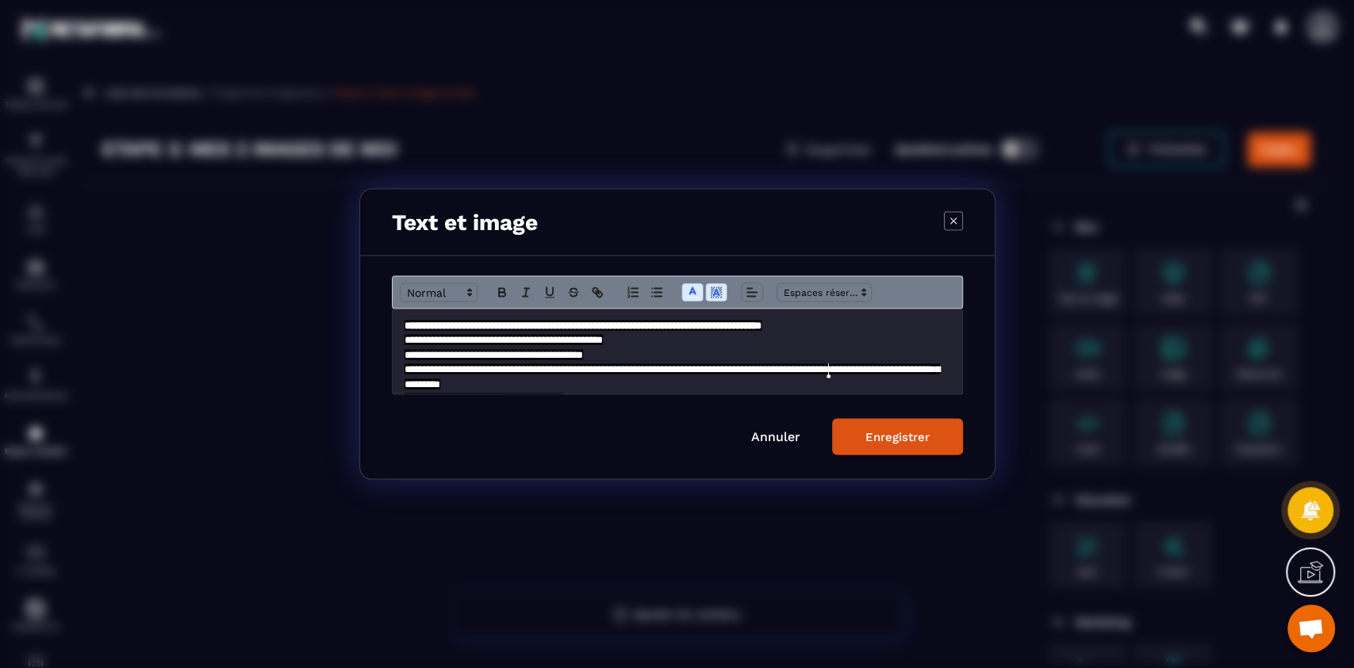
click at [899, 448] on button "Enregistrer" at bounding box center [897, 437] width 131 height 36
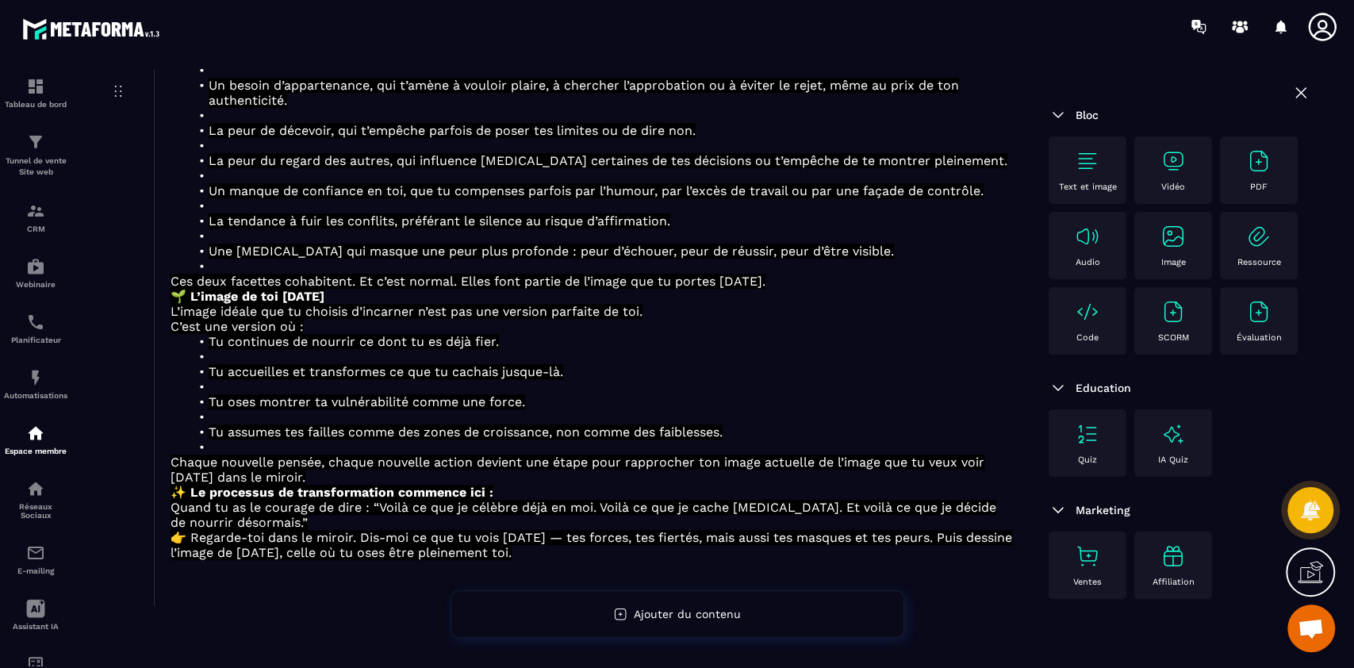
scroll to position [626, 0]
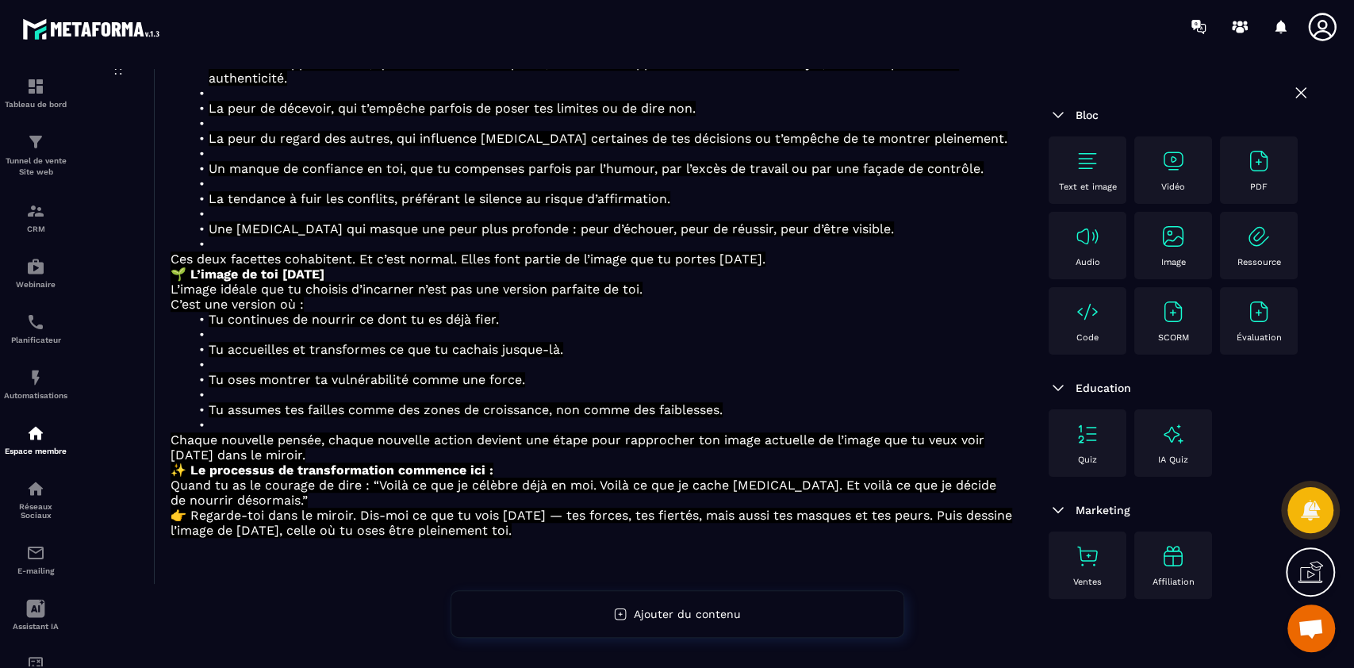
click at [1091, 157] on img at bounding box center [1087, 160] width 25 height 25
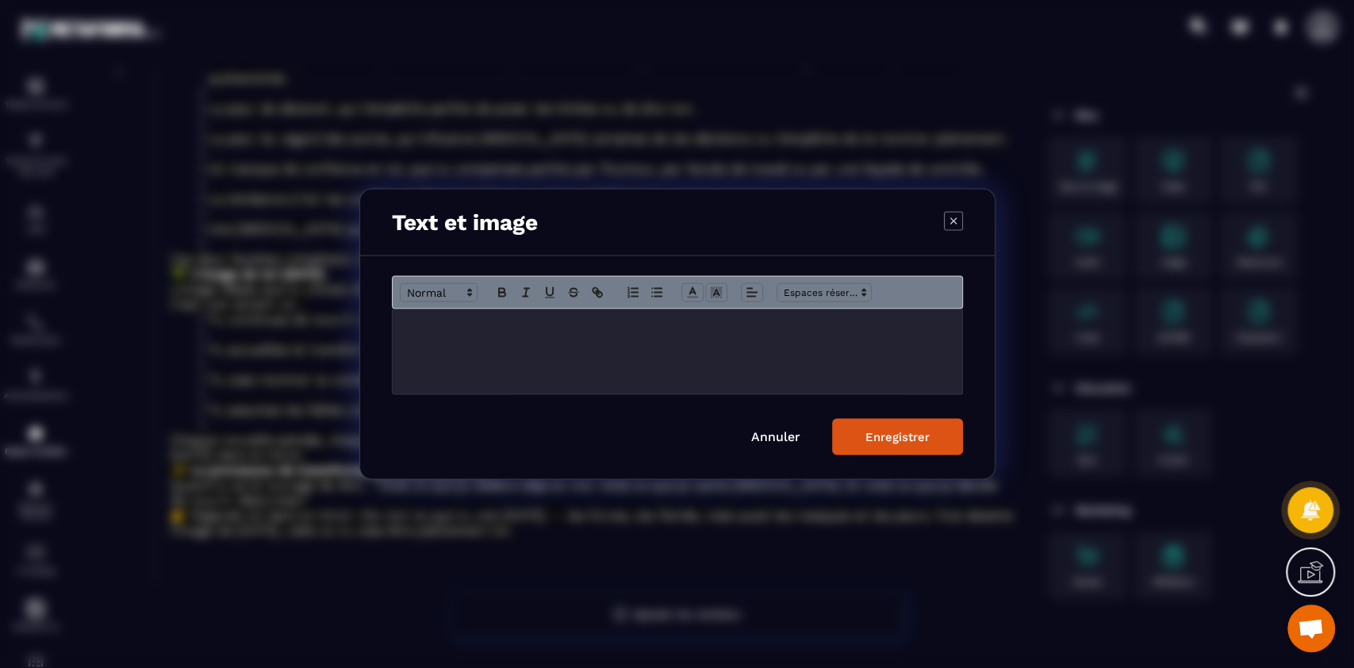
click at [641, 351] on div "Modal window" at bounding box center [678, 351] width 570 height 85
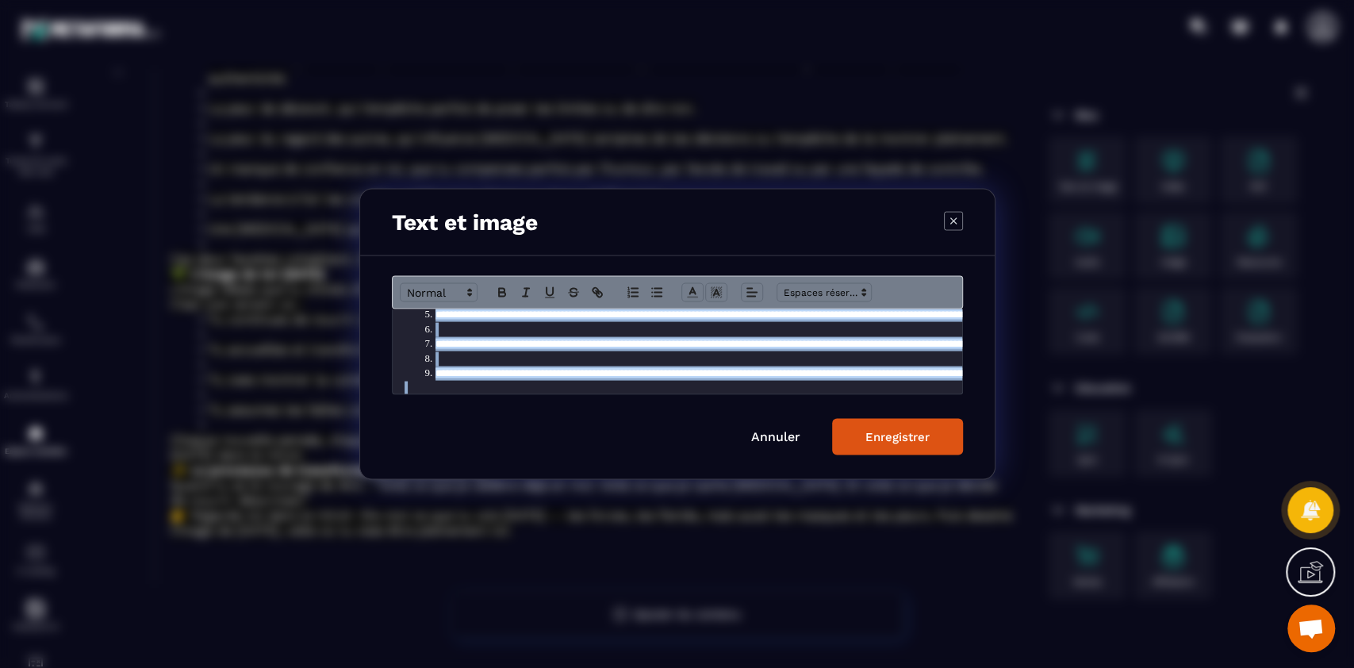
click at [690, 282] on div "Modal window" at bounding box center [677, 292] width 571 height 33
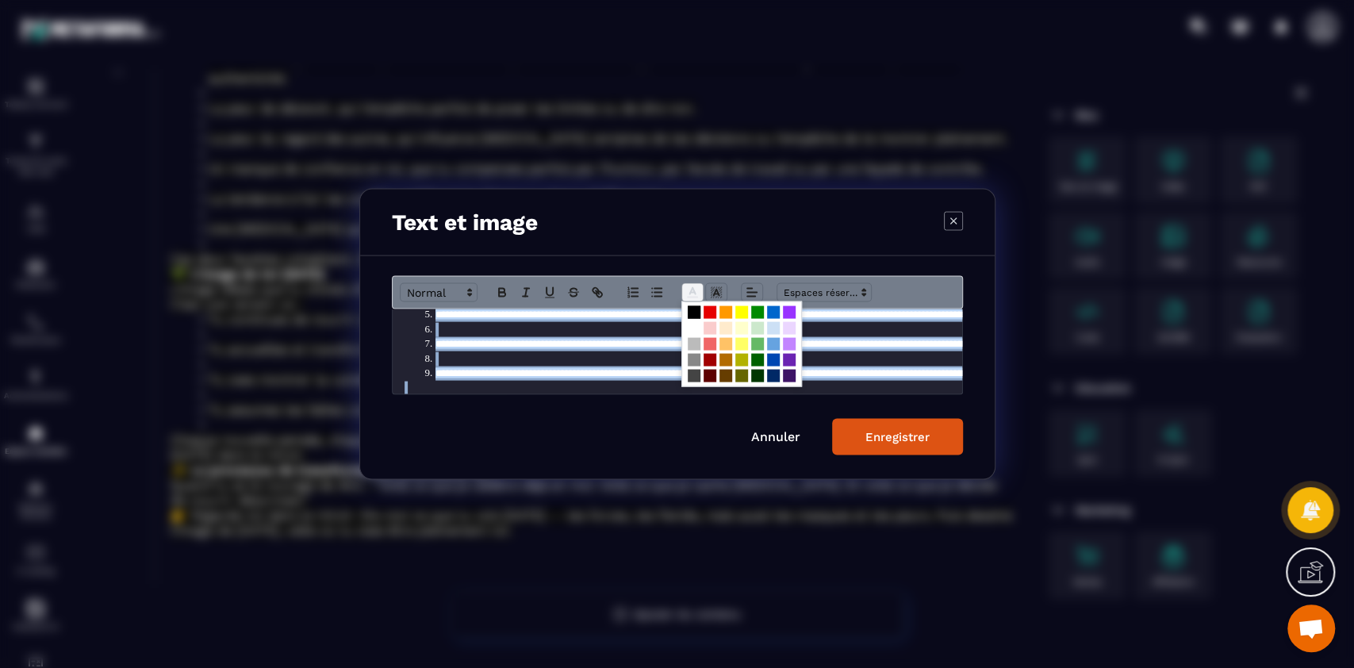
click at [691, 293] on icon "Modal window" at bounding box center [692, 293] width 14 height 14
click at [693, 334] on span "Modal window" at bounding box center [741, 344] width 121 height 86
click at [693, 327] on span "Modal window" at bounding box center [694, 328] width 13 height 13
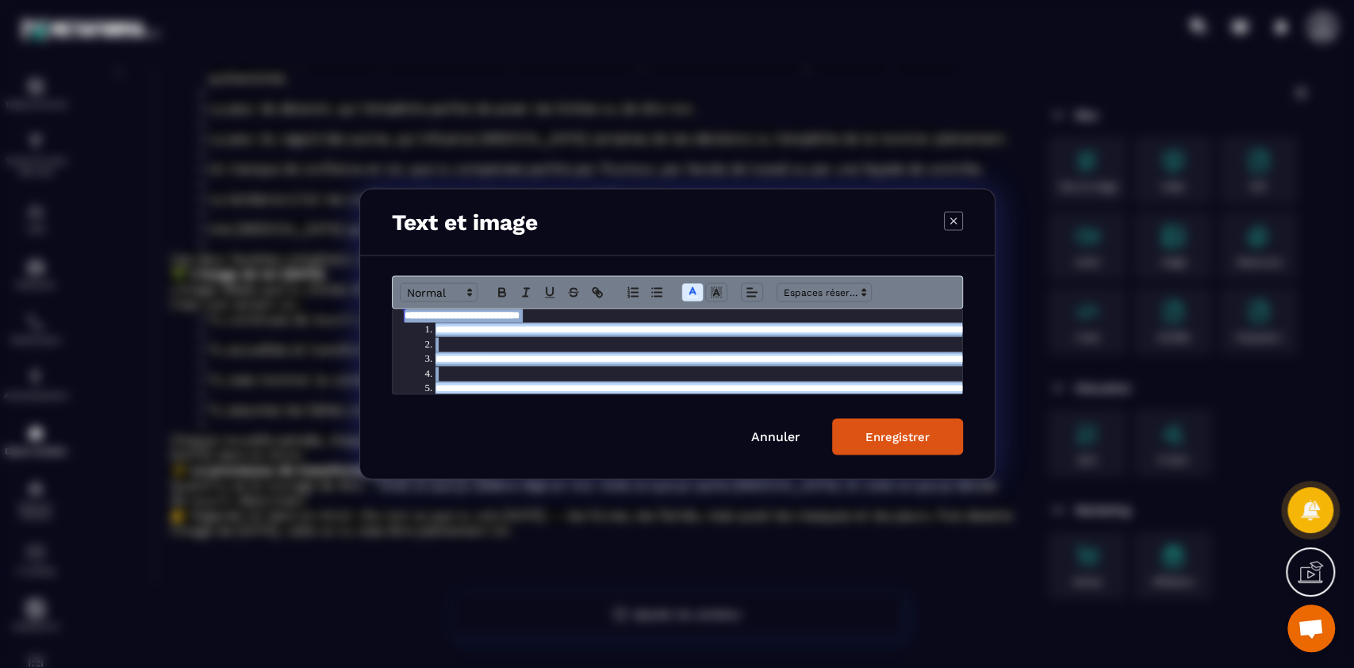
click at [718, 281] on div "Modal window" at bounding box center [677, 292] width 571 height 33
click at [714, 294] on line "Modal window" at bounding box center [716, 294] width 4 height 0
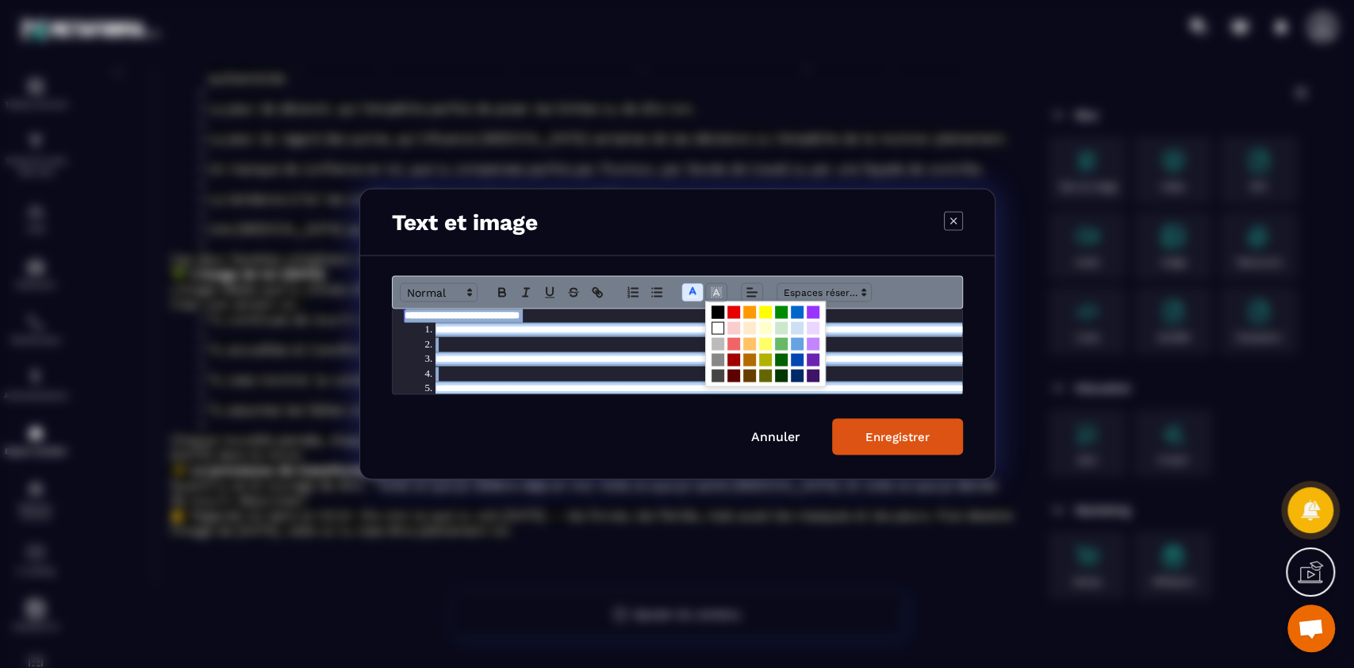
click at [717, 309] on span "Modal window" at bounding box center [718, 312] width 13 height 13
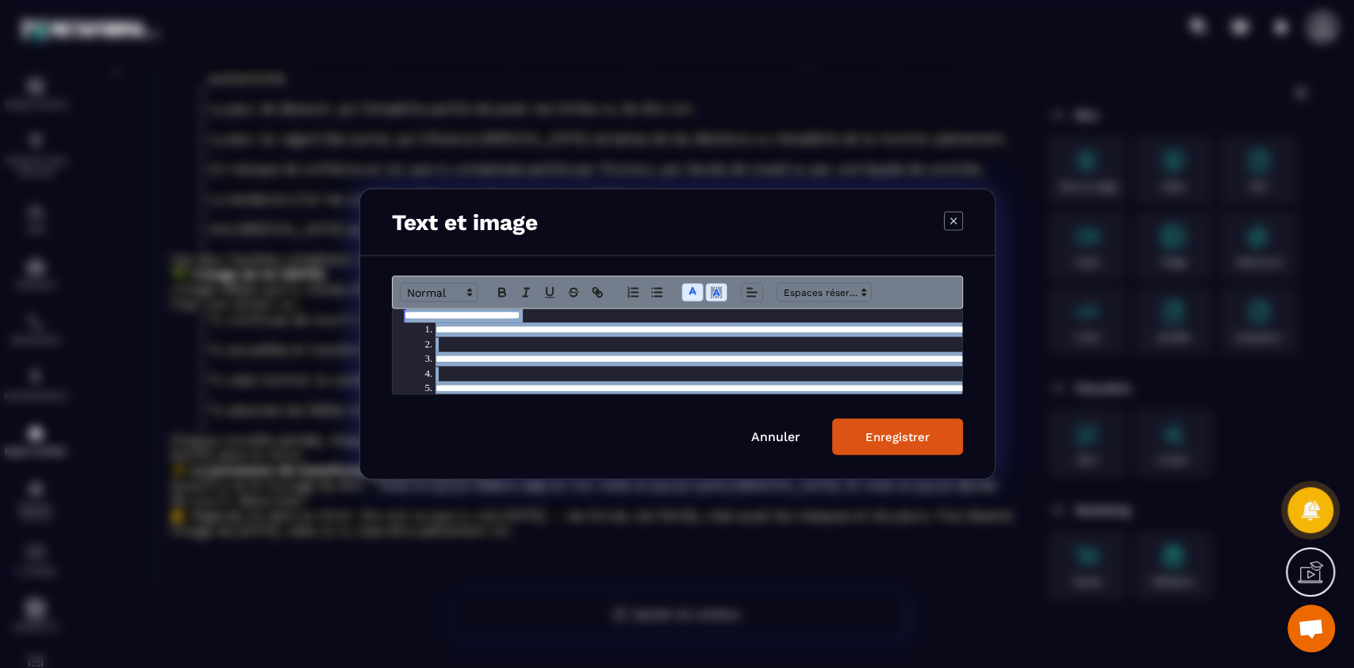
click at [890, 435] on div "Enregistrer" at bounding box center [897, 437] width 64 height 14
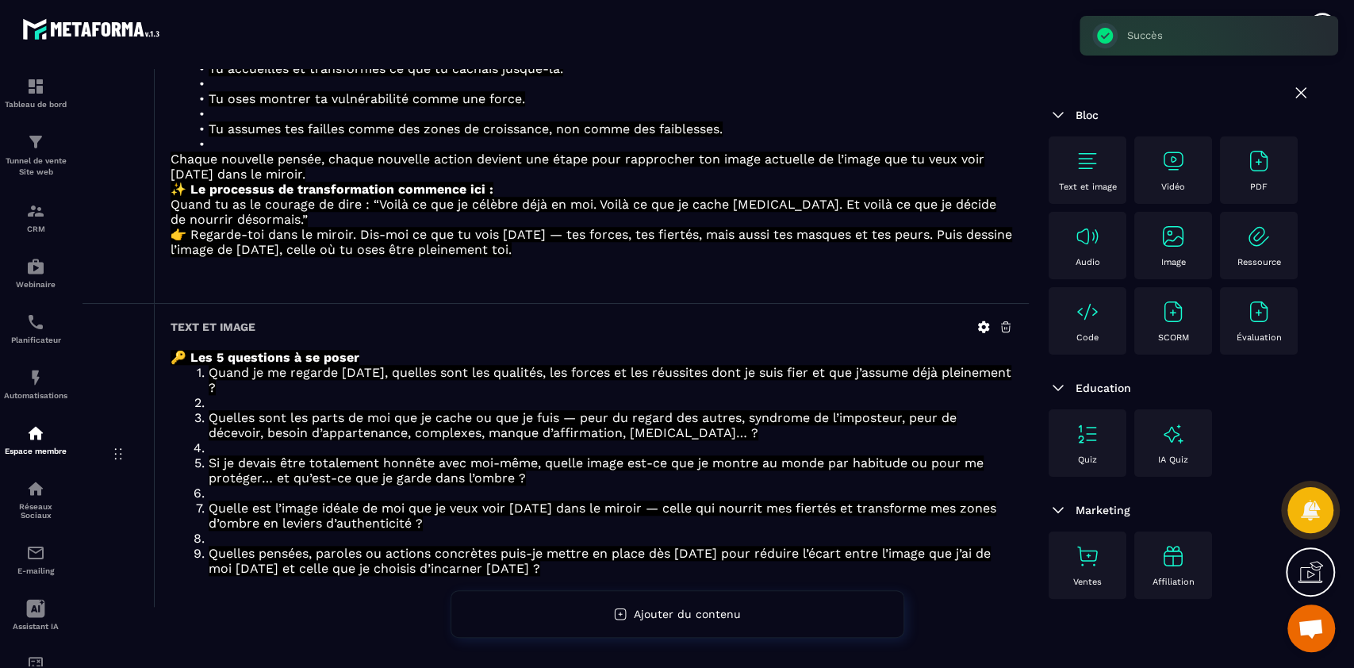
scroll to position [927, 0]
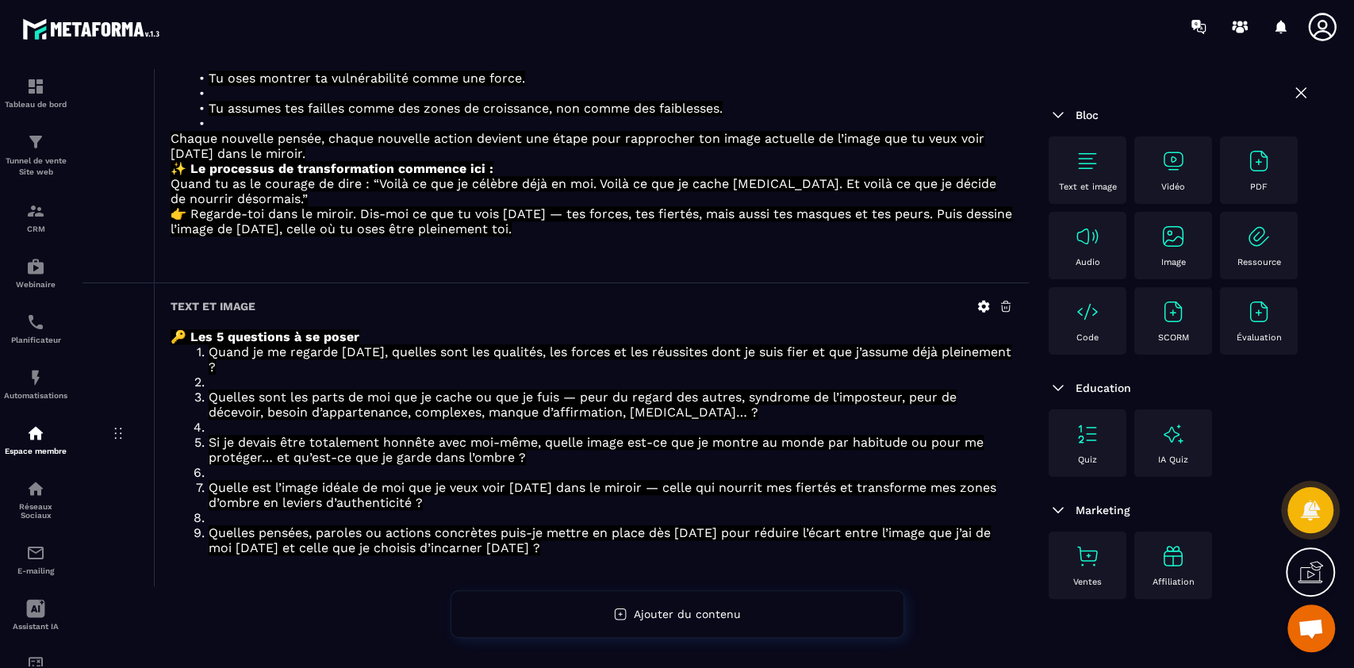
click at [1080, 165] on img at bounding box center [1087, 160] width 25 height 25
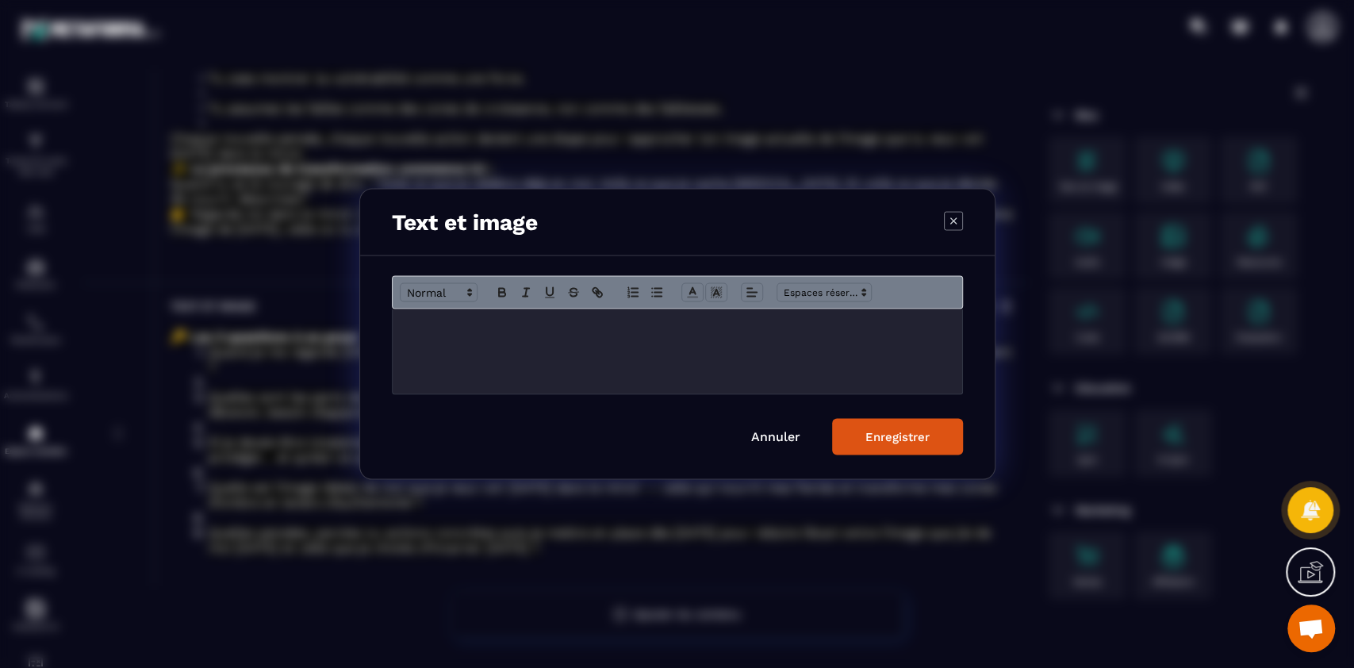
click at [632, 333] on div "Modal window" at bounding box center [678, 351] width 570 height 85
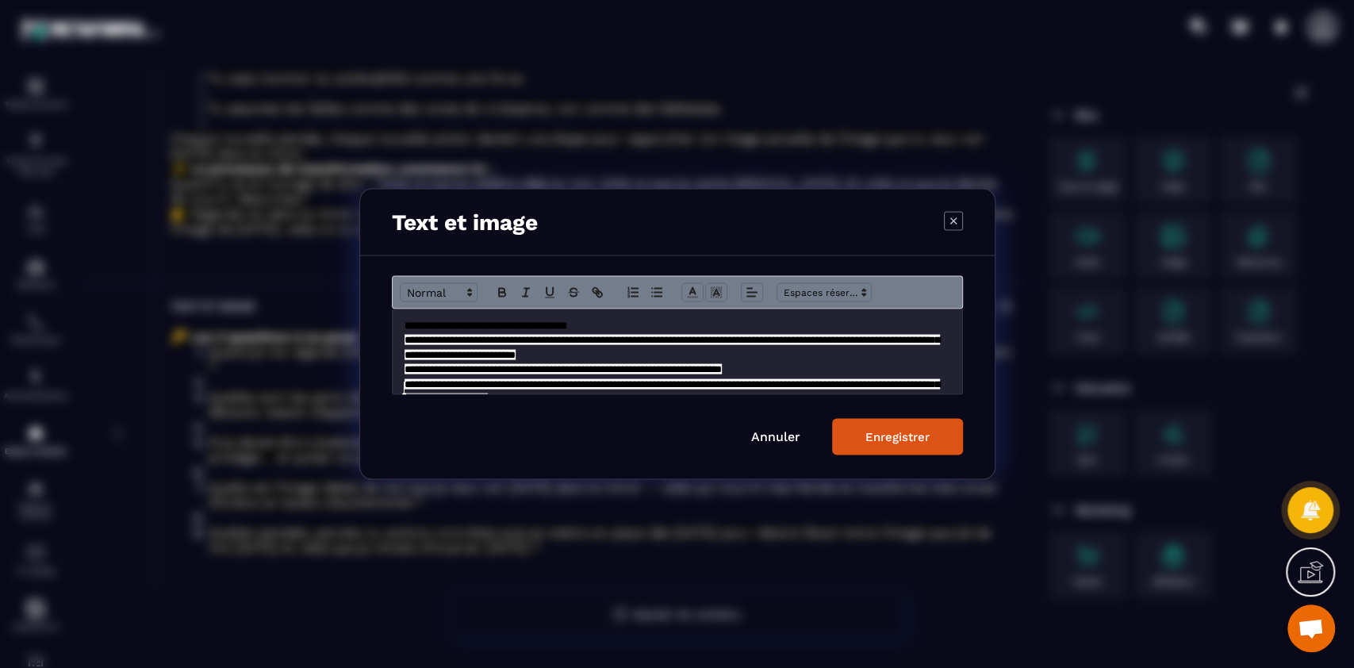
scroll to position [98, 0]
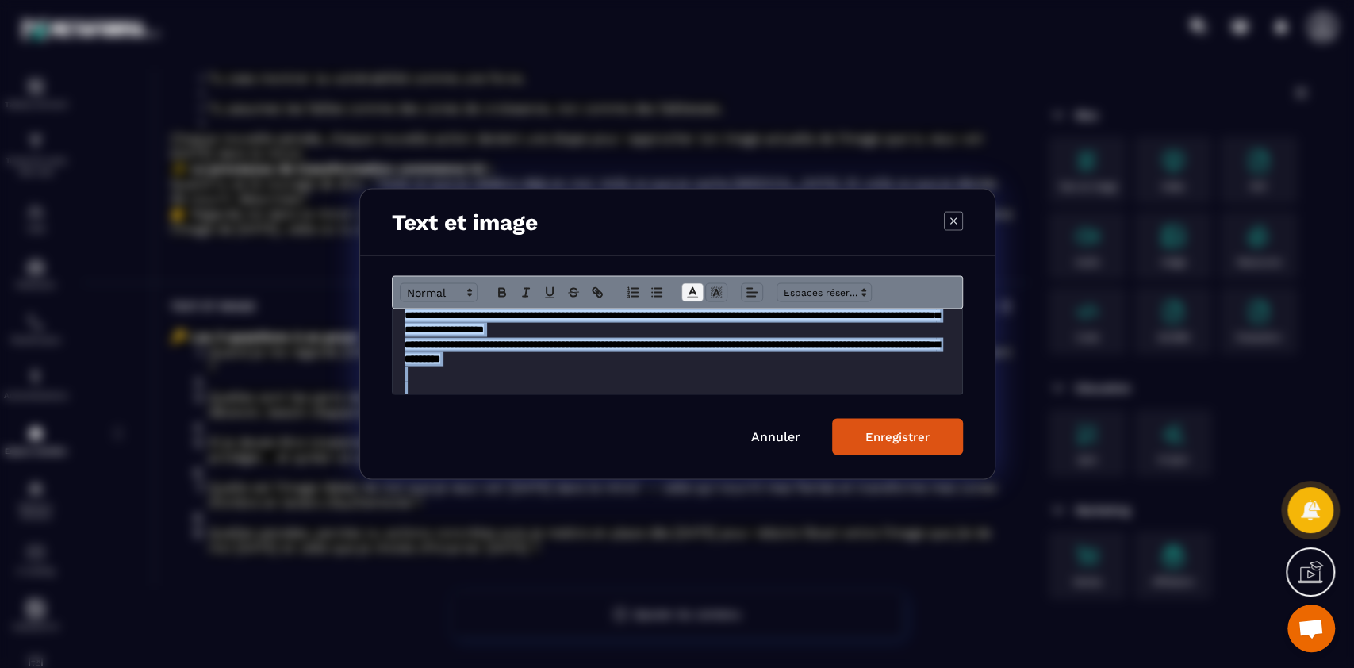
click at [689, 290] on icon "Modal window" at bounding box center [692, 293] width 14 height 14
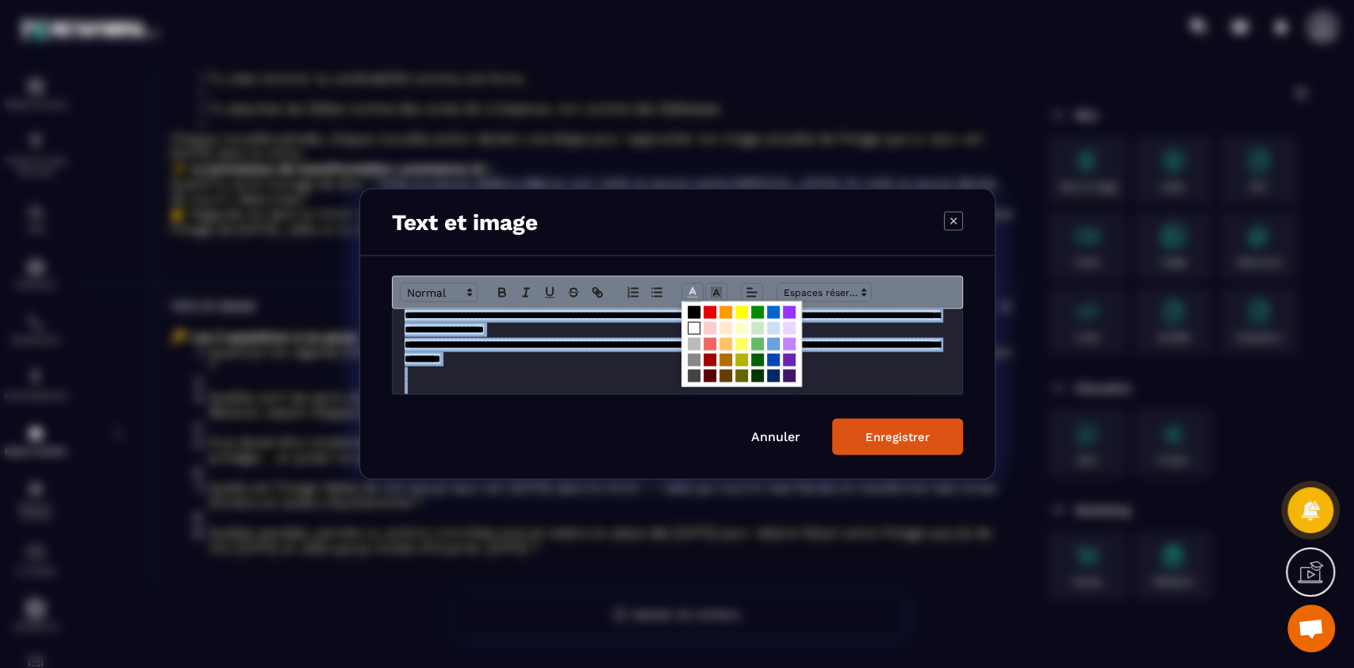
click at [692, 327] on span "Modal window" at bounding box center [694, 328] width 13 height 13
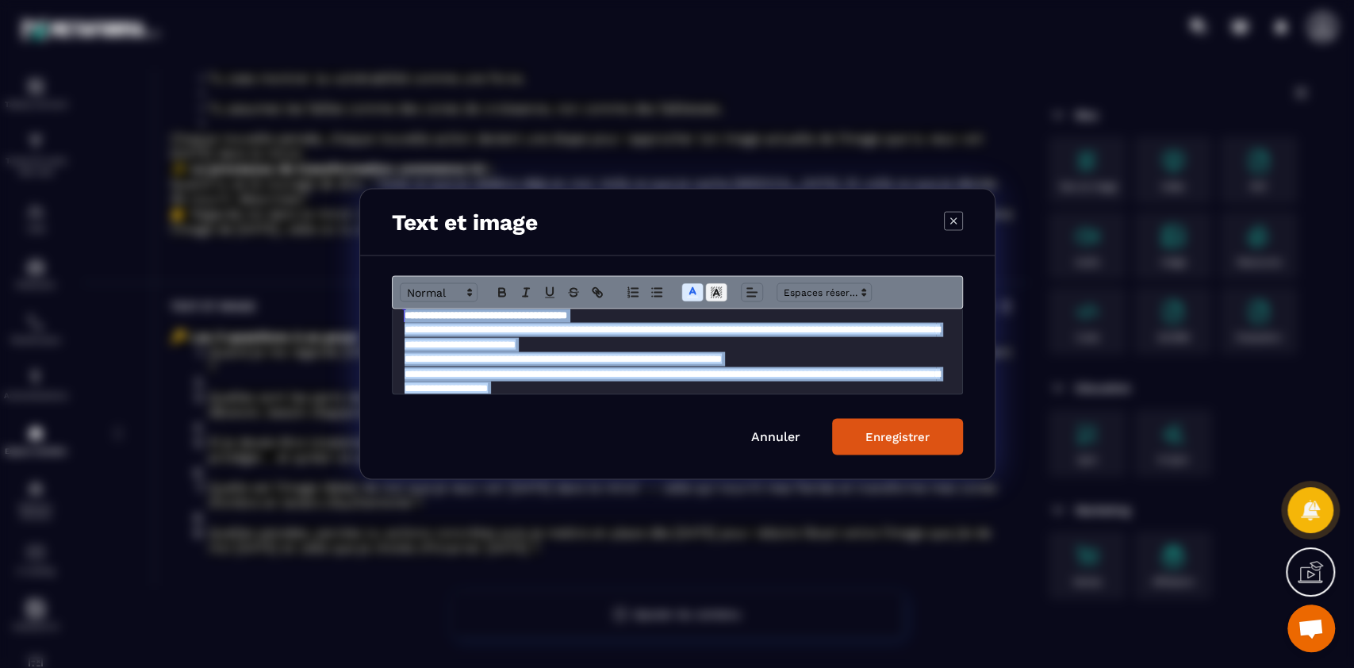
click at [715, 292] on icon "Modal window" at bounding box center [716, 293] width 14 height 14
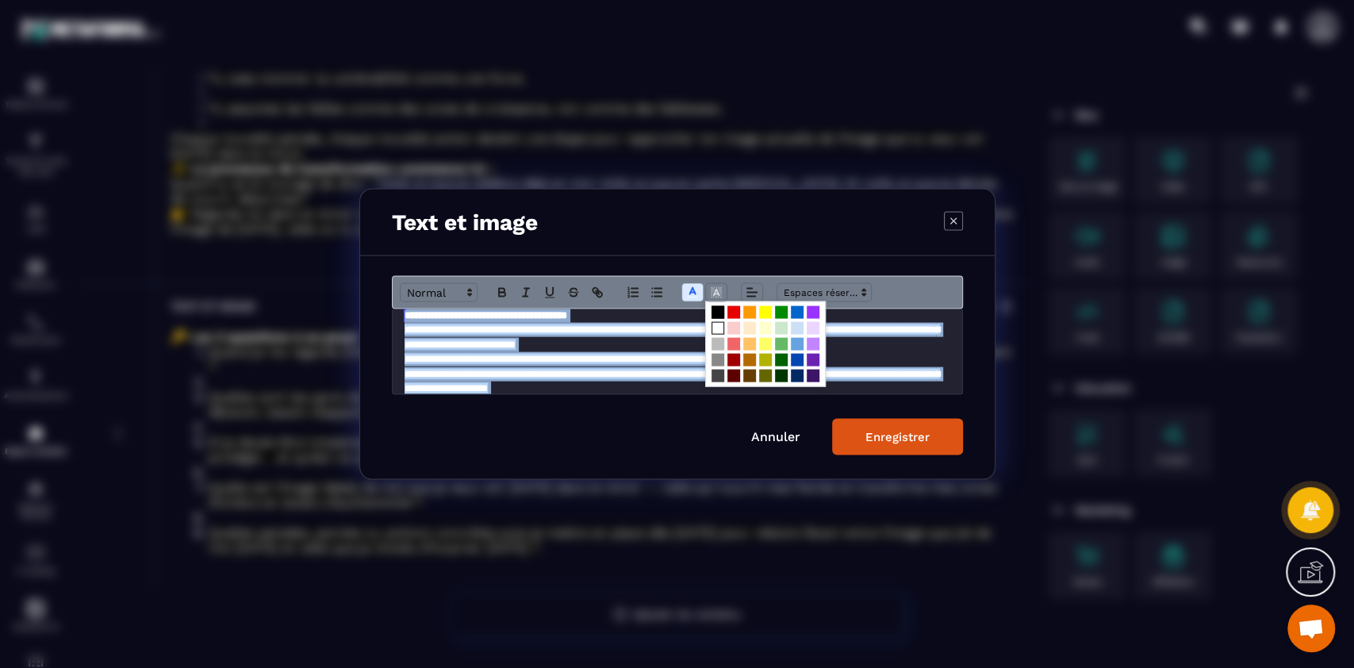
click at [715, 309] on span "Modal window" at bounding box center [718, 312] width 13 height 13
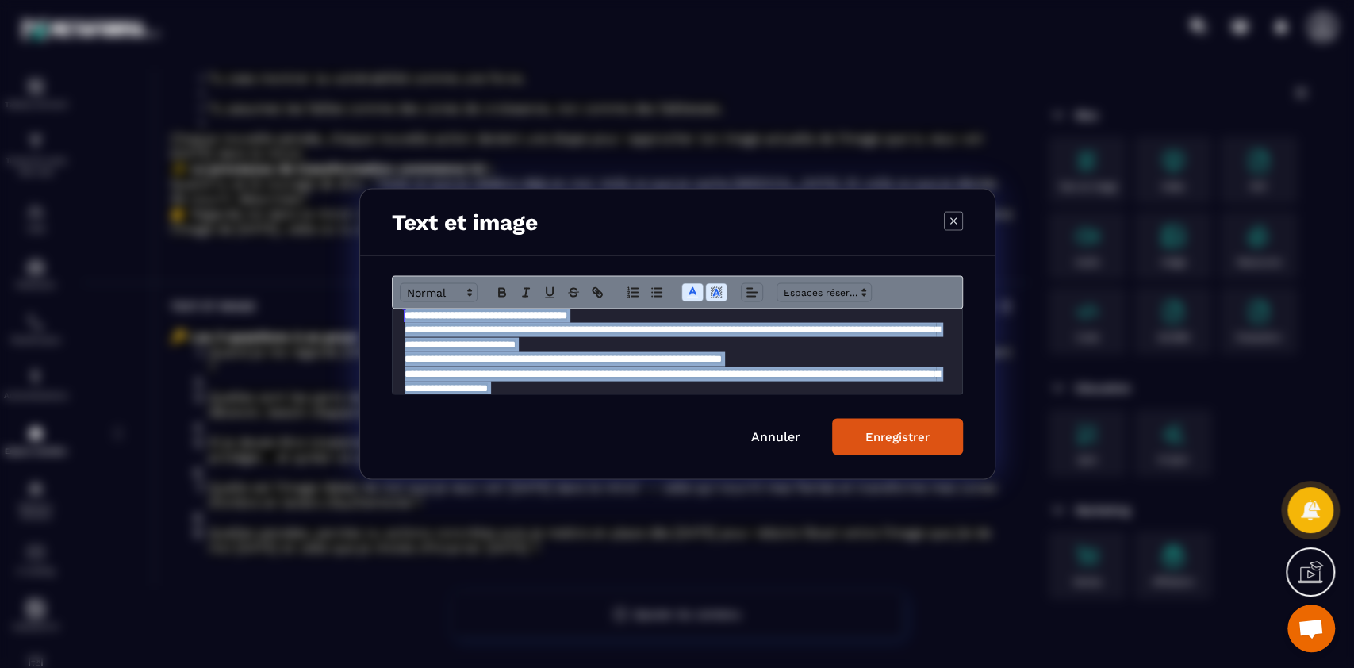
click at [893, 435] on div "Enregistrer" at bounding box center [897, 437] width 64 height 14
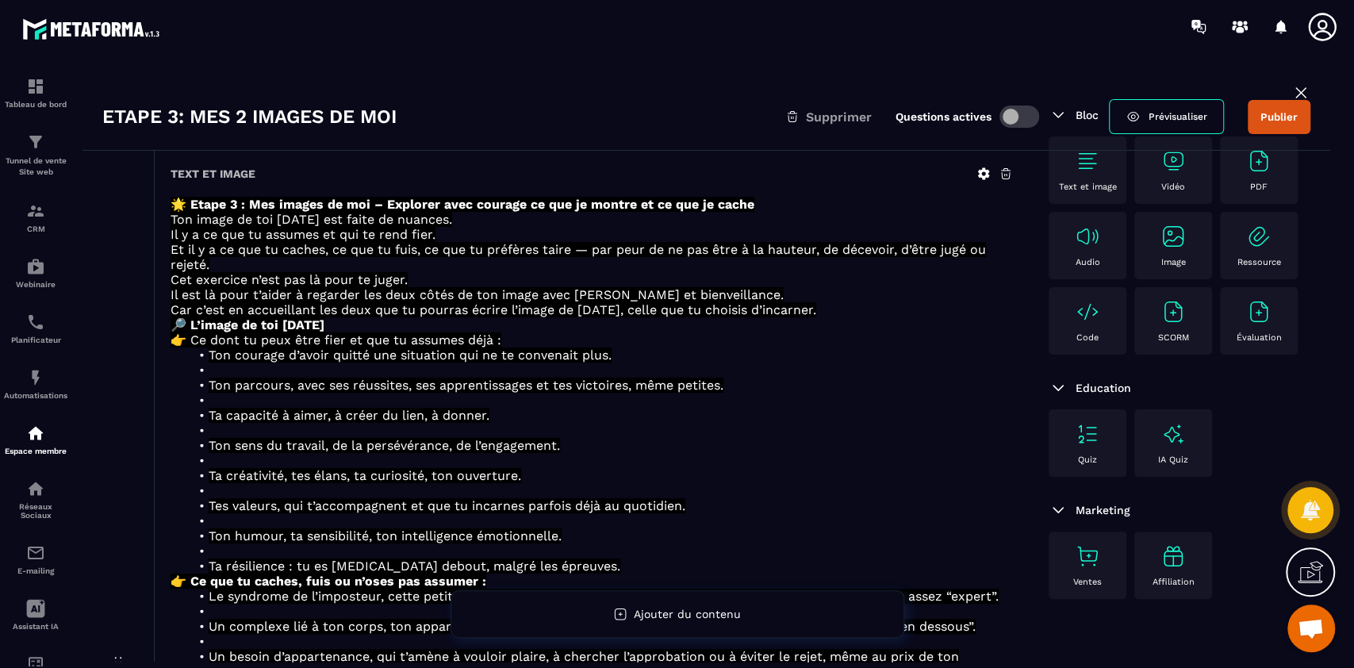
scroll to position [0, 0]
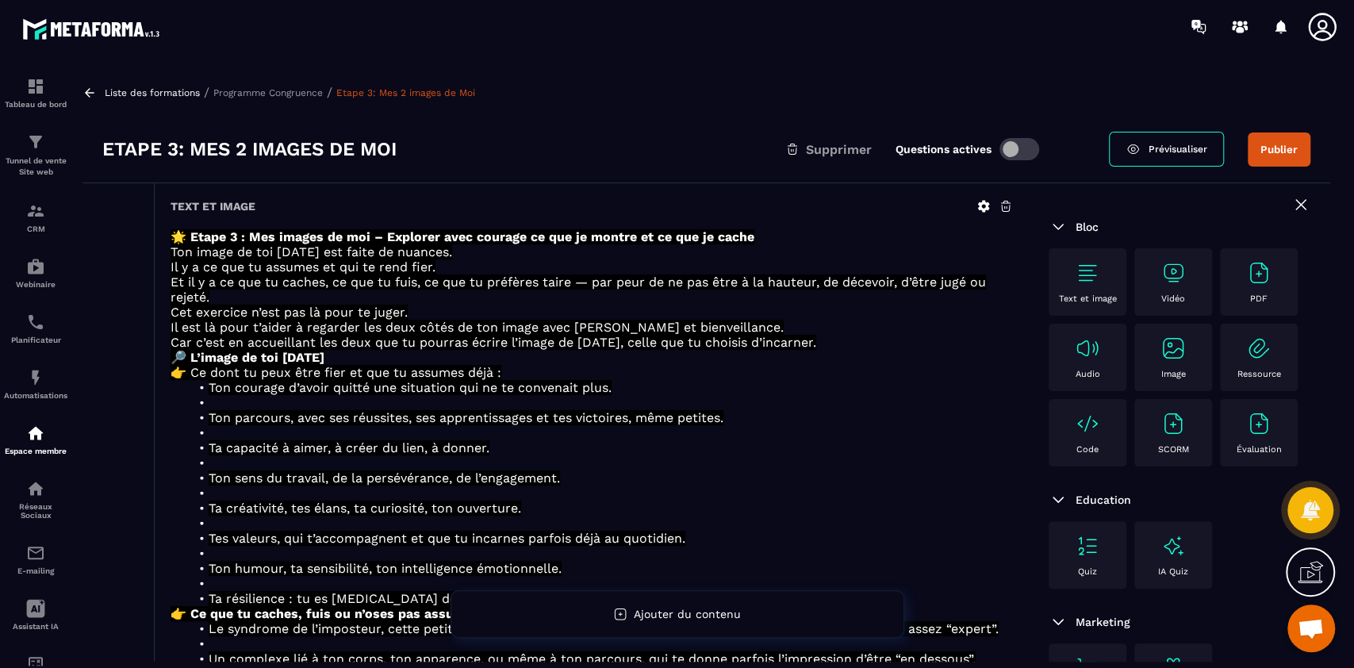
click at [274, 90] on p "Programme Congruence" at bounding box center [267, 92] width 109 height 11
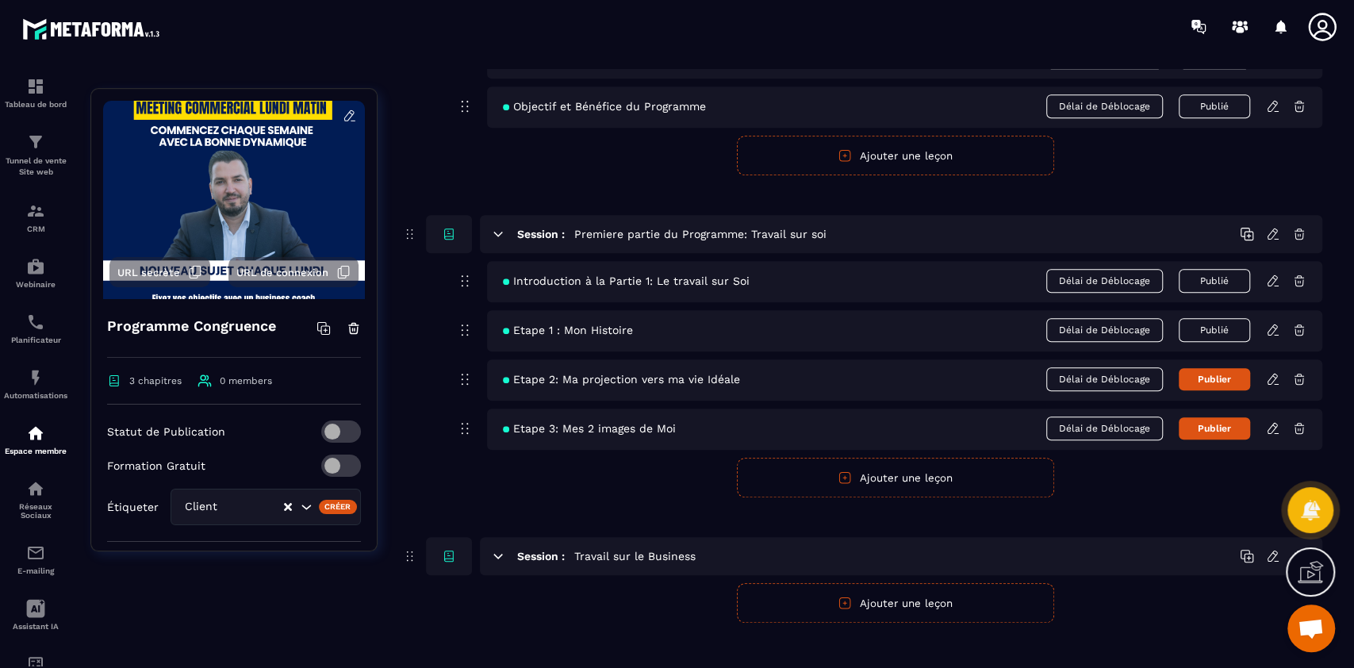
scroll to position [554, 0]
click at [888, 471] on button "Ajouter une leçon" at bounding box center [895, 477] width 317 height 40
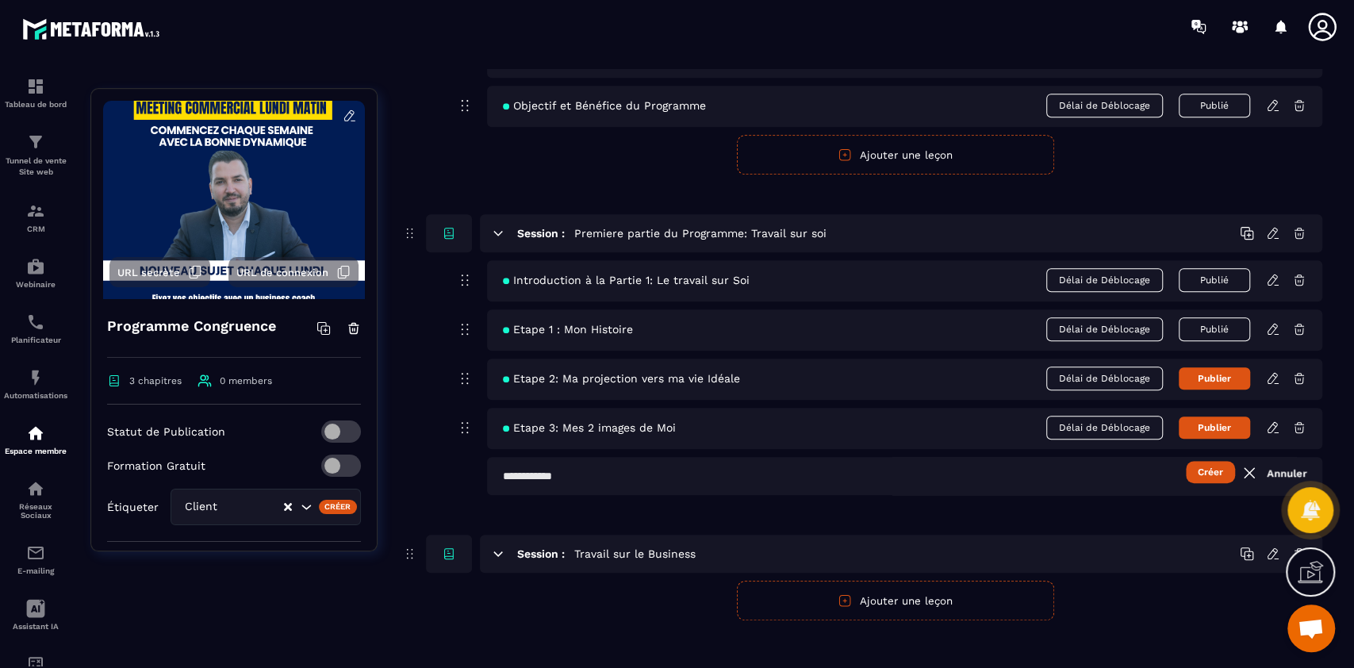
click at [621, 477] on input "text" at bounding box center [904, 476] width 835 height 38
type input "**********"
click at [1209, 471] on button "Créer" at bounding box center [1210, 472] width 49 height 22
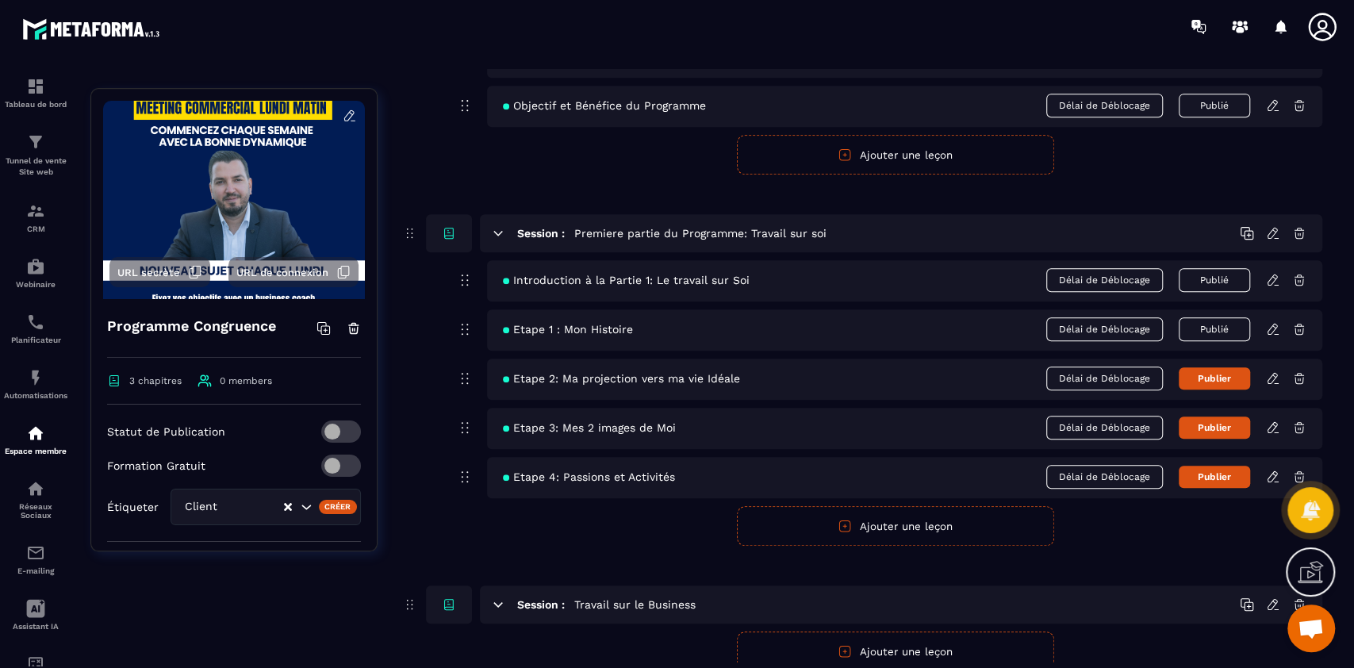
click at [1272, 474] on icon at bounding box center [1273, 477] width 14 height 14
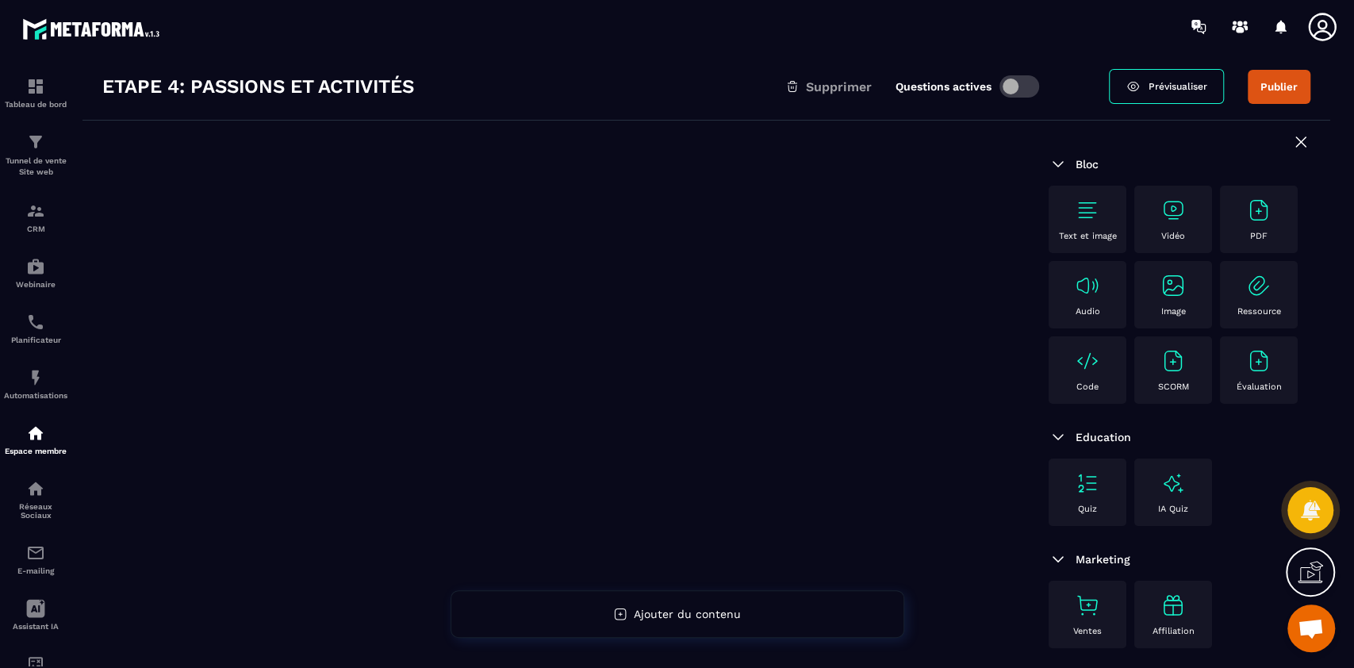
scroll to position [65, 0]
click at [1105, 216] on div "Text et image" at bounding box center [1088, 217] width 62 height 44
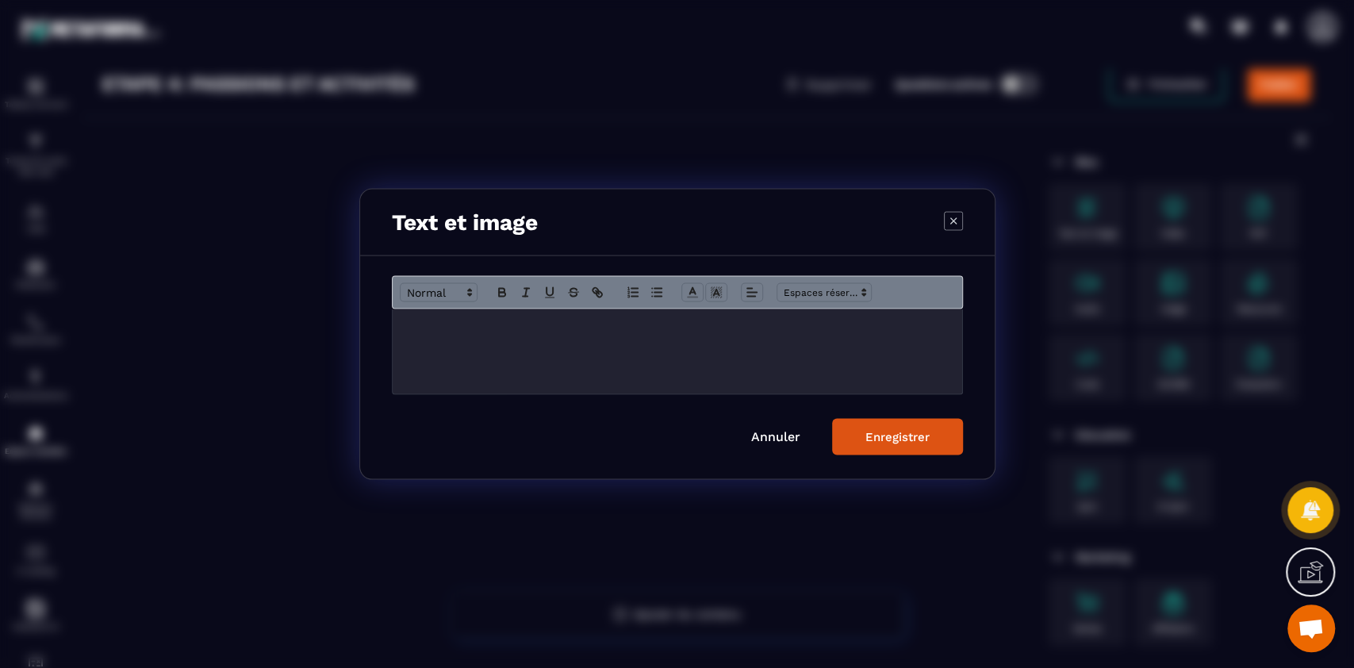
click at [566, 366] on div "Modal window" at bounding box center [678, 351] width 570 height 85
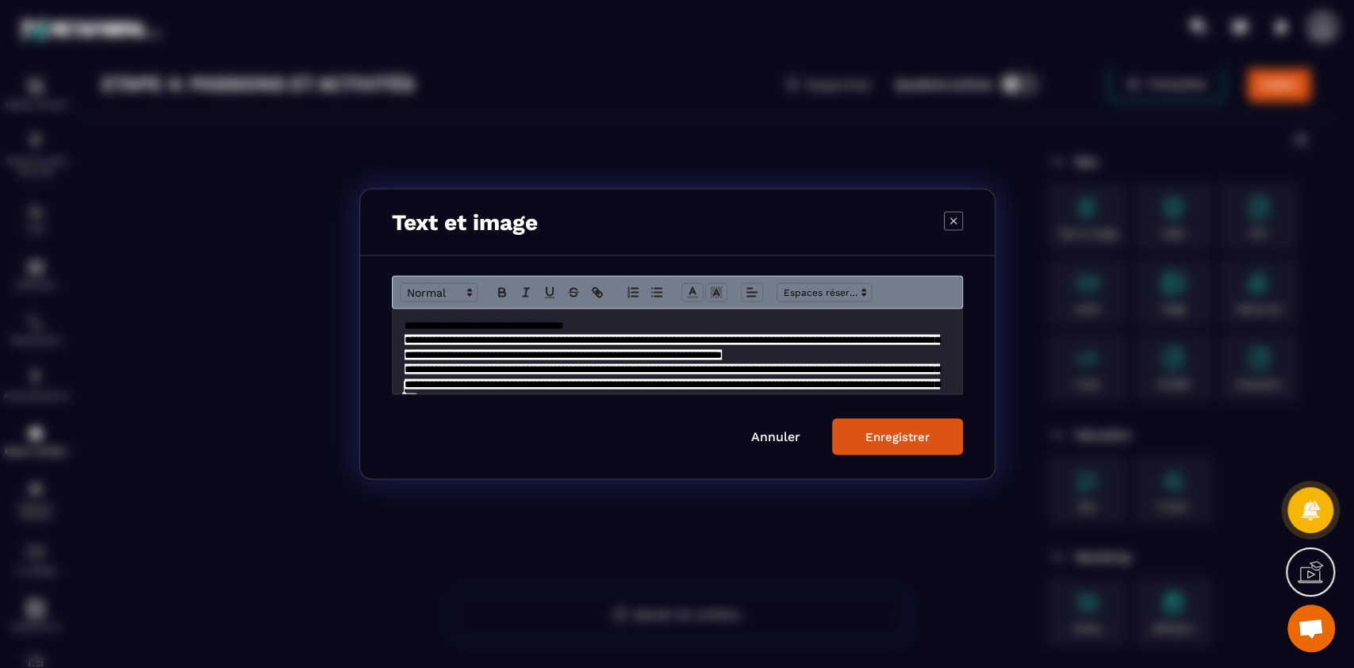
scroll to position [143, 0]
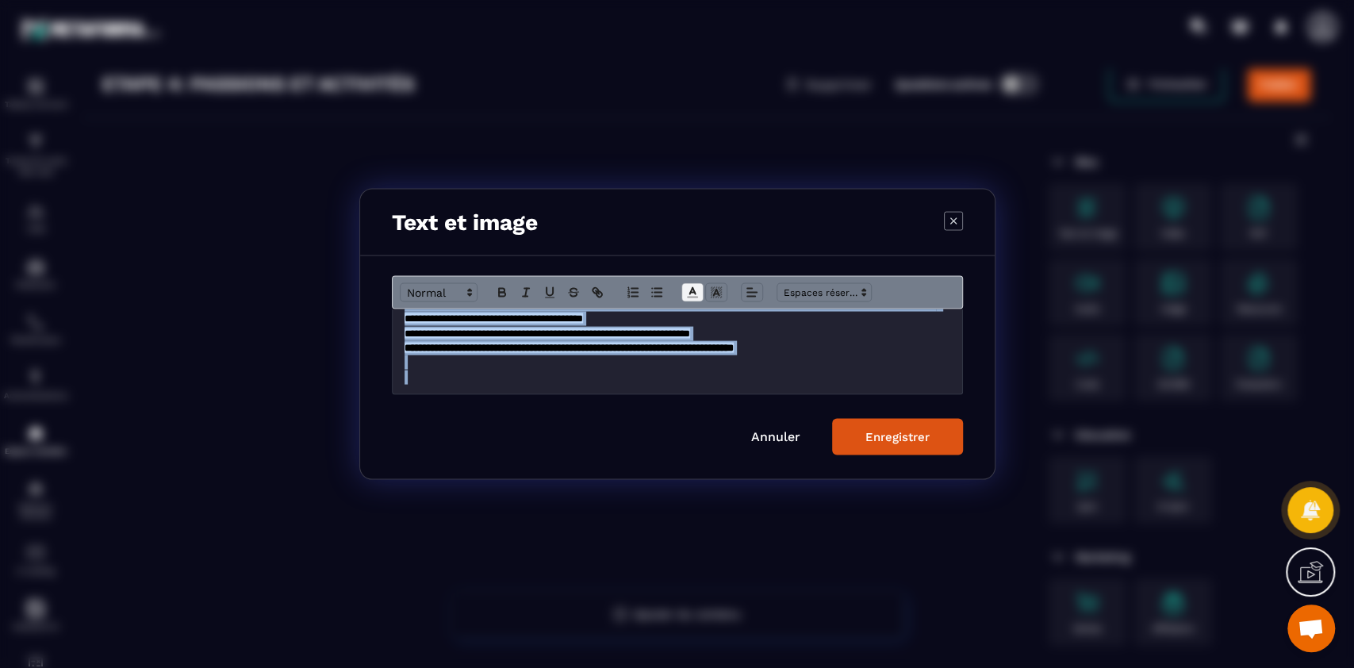
click at [692, 288] on icon "Modal window" at bounding box center [692, 293] width 14 height 14
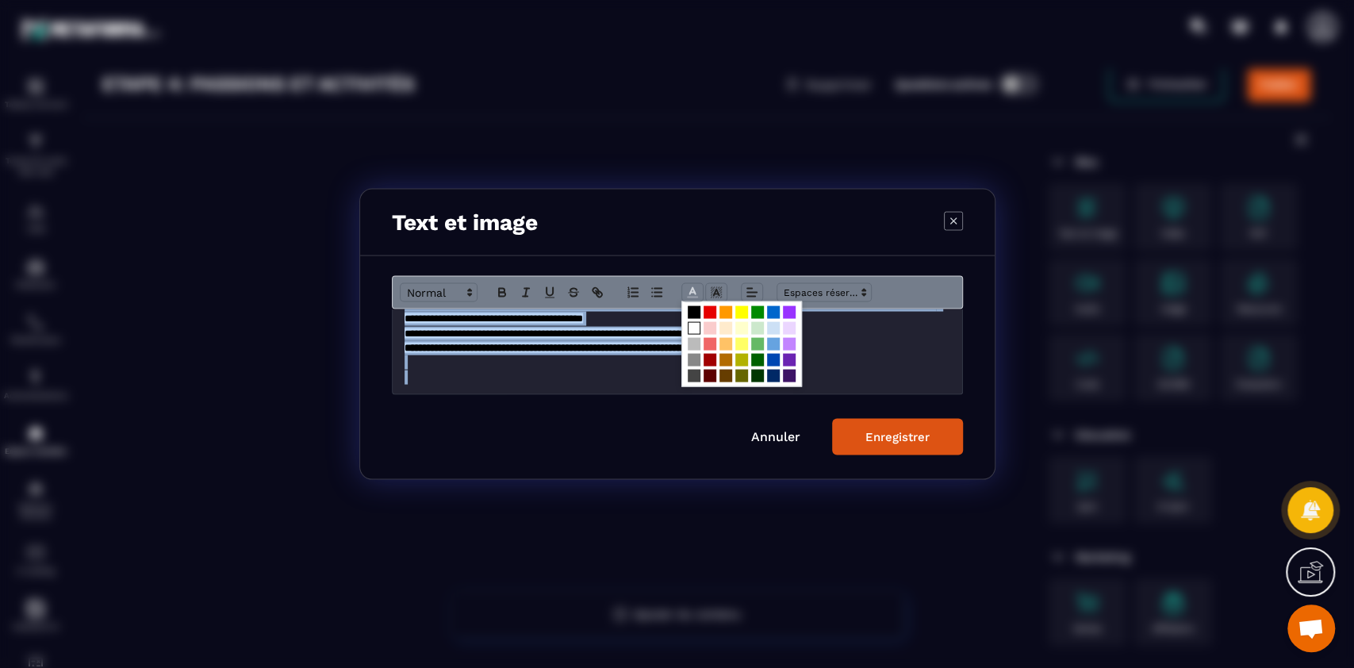
click at [694, 327] on span "Modal window" at bounding box center [694, 328] width 13 height 13
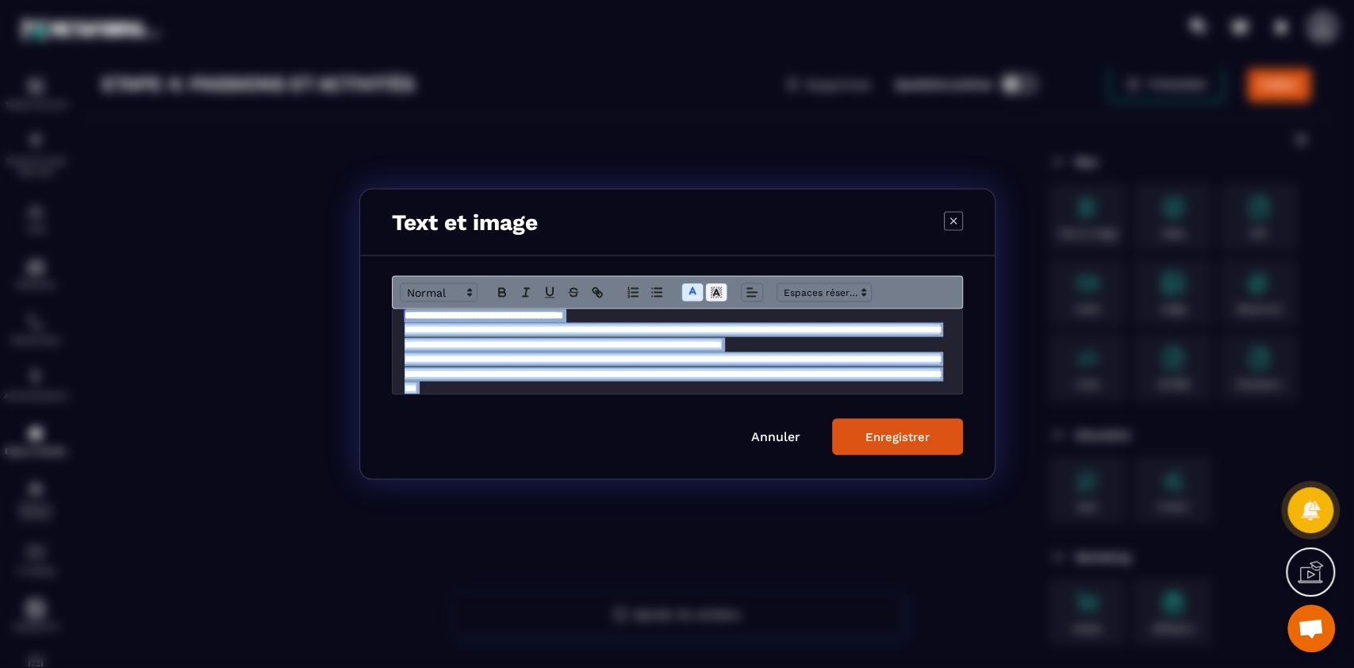
click at [719, 293] on icon "Modal window" at bounding box center [716, 293] width 14 height 14
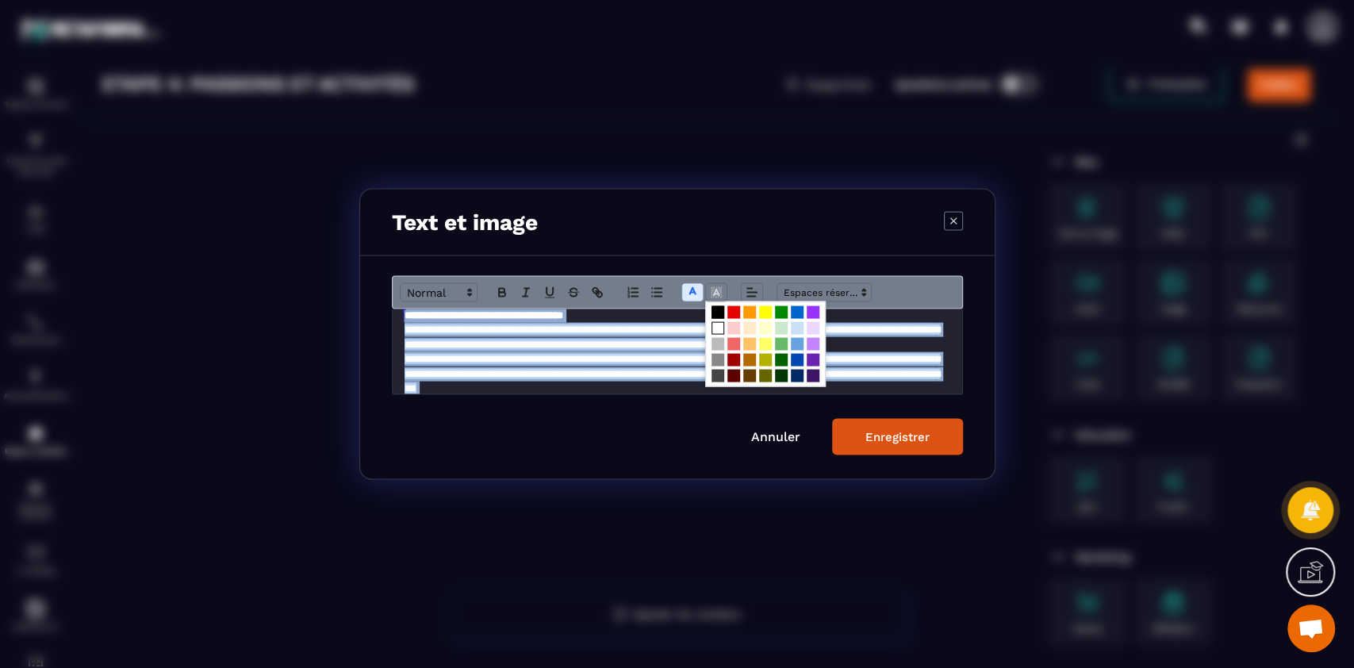
click at [717, 312] on span "Modal window" at bounding box center [718, 312] width 13 height 13
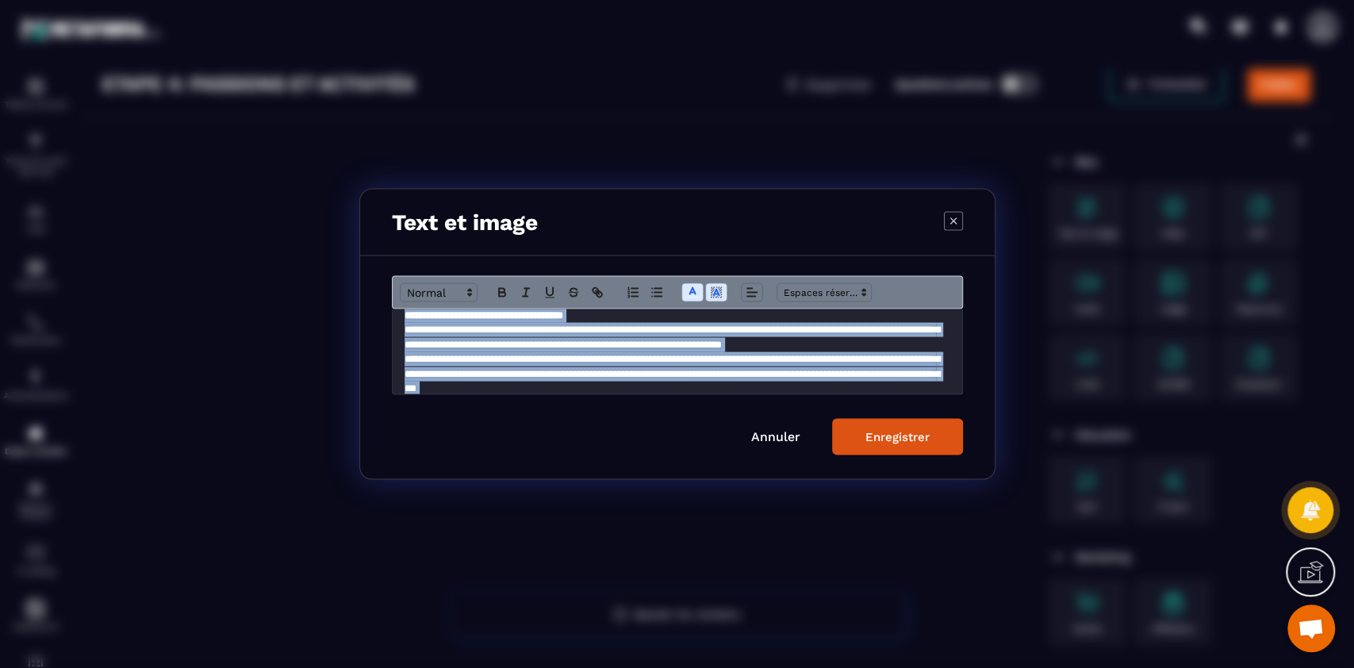
click at [876, 439] on div "Enregistrer" at bounding box center [897, 437] width 64 height 14
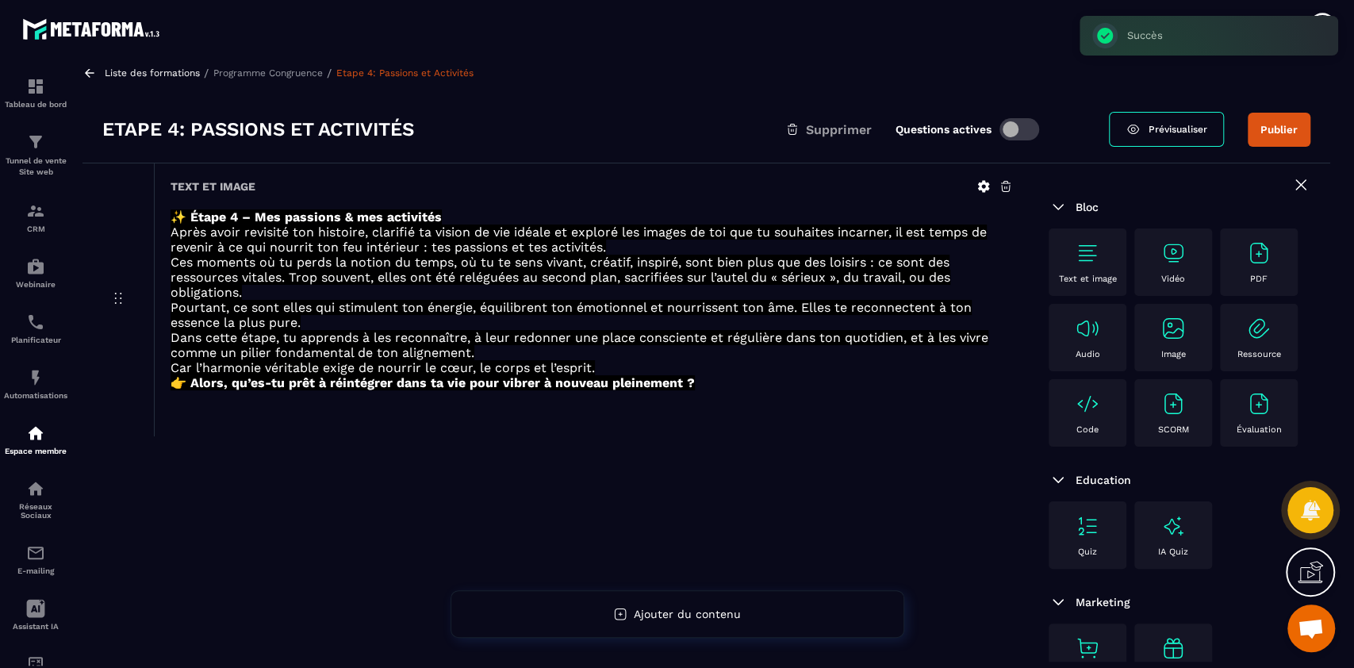
scroll to position [19, 0]
click at [1076, 261] on img at bounding box center [1087, 253] width 25 height 25
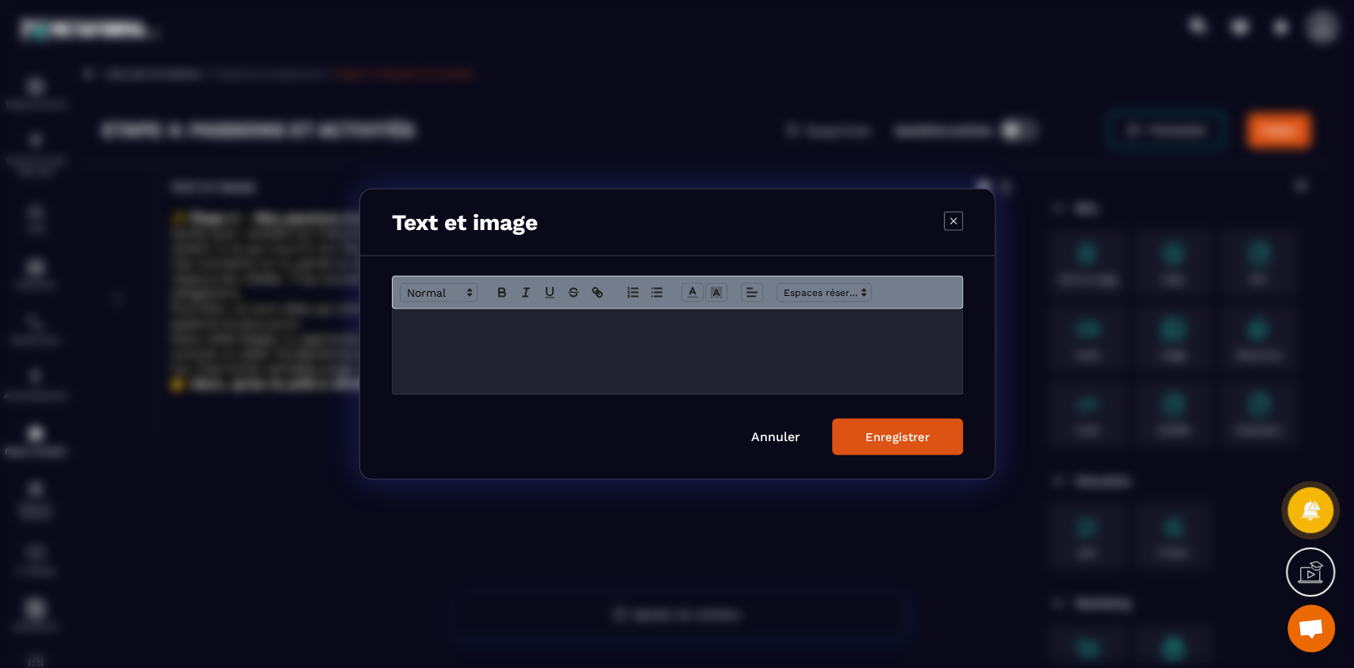
click at [715, 359] on div "Modal window" at bounding box center [678, 351] width 570 height 85
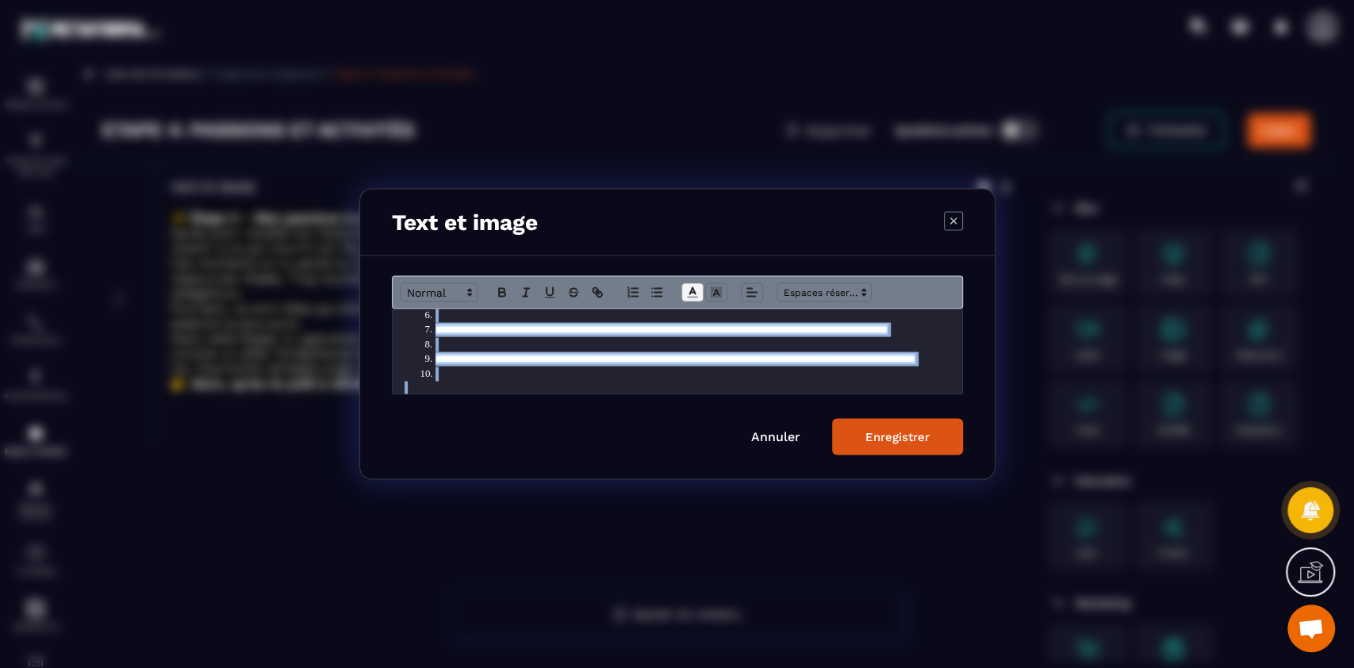
click at [692, 295] on icon "Modal window" at bounding box center [692, 293] width 14 height 14
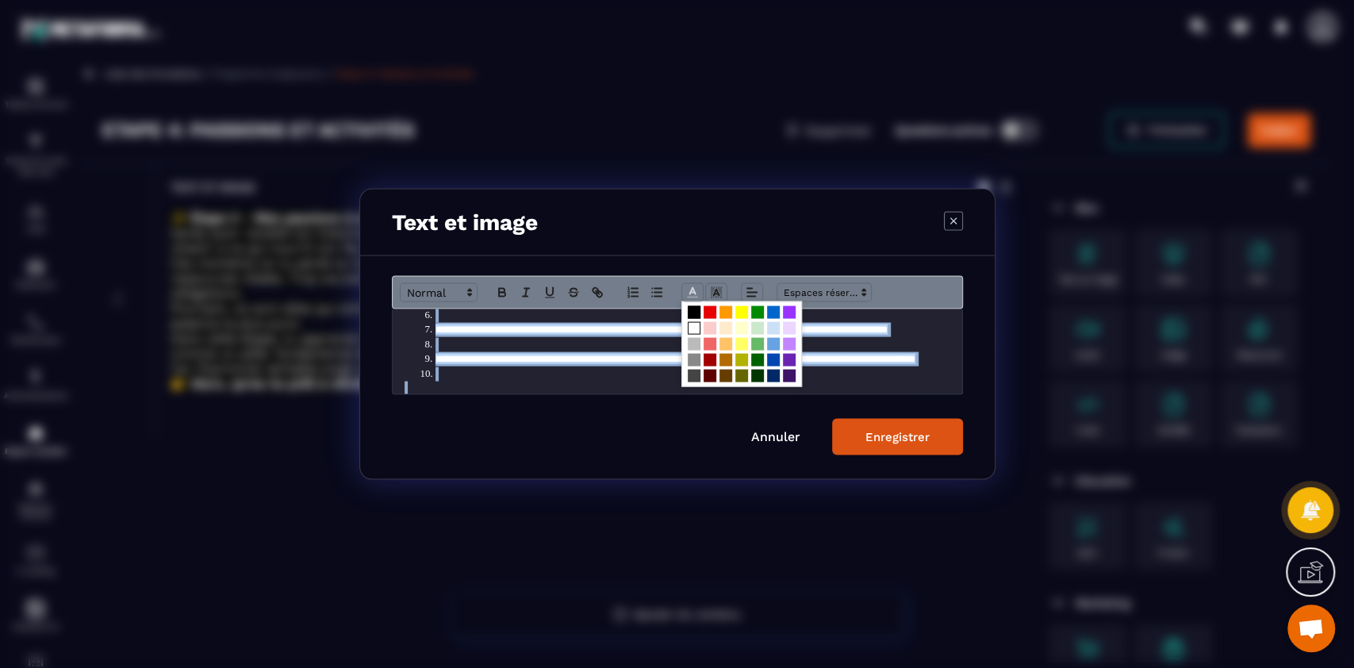
click at [693, 327] on span "Modal window" at bounding box center [694, 328] width 13 height 13
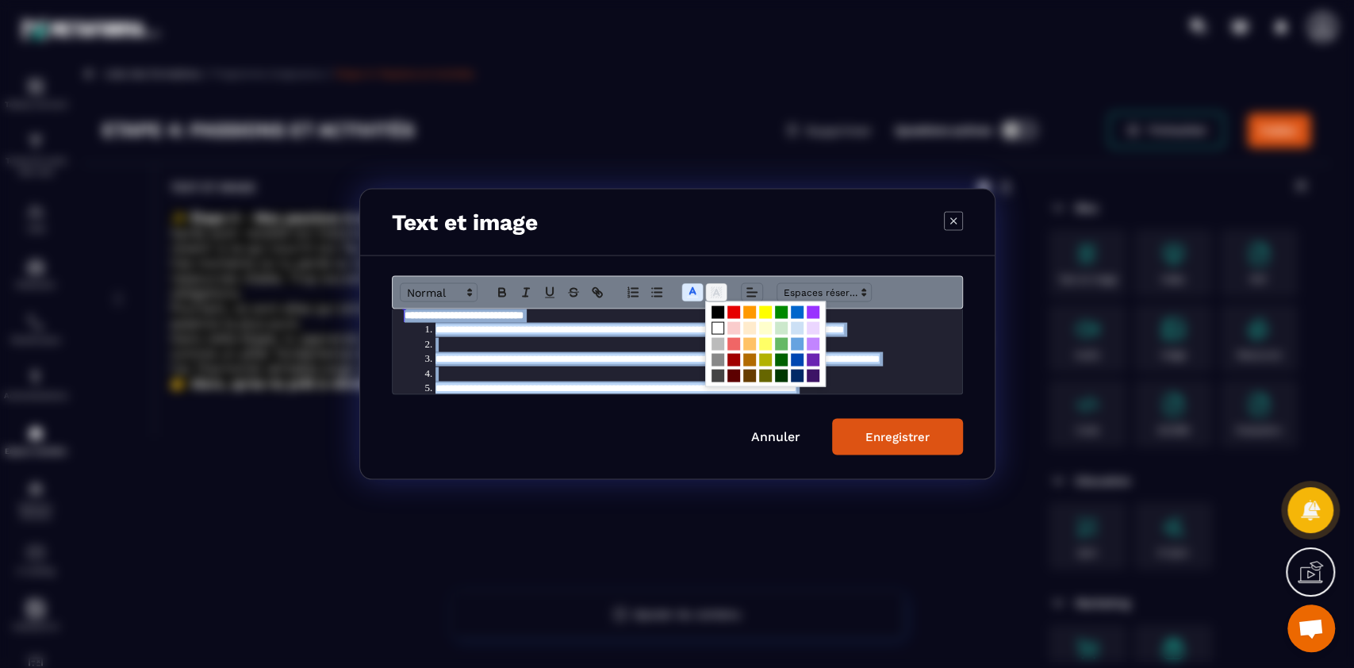
click at [712, 293] on icon "Modal window" at bounding box center [716, 293] width 14 height 14
click at [717, 314] on span "Modal window" at bounding box center [718, 312] width 13 height 13
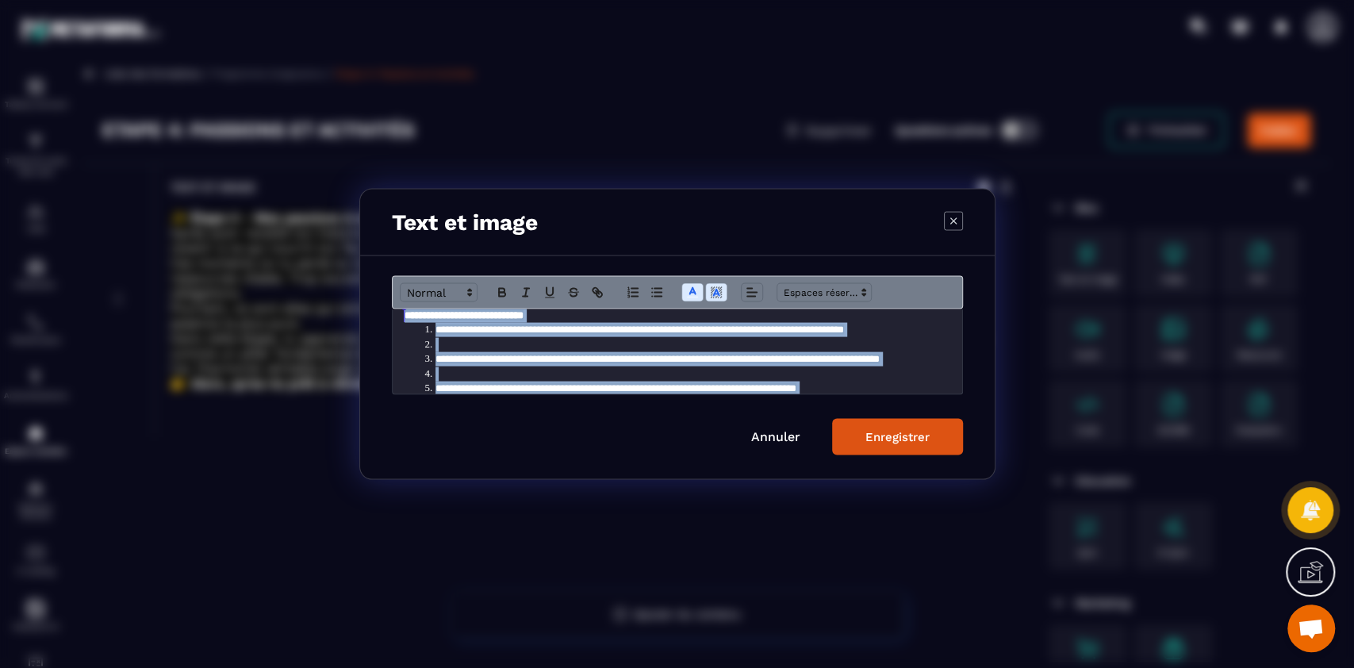
click at [761, 345] on li "Modal window" at bounding box center [685, 344] width 531 height 14
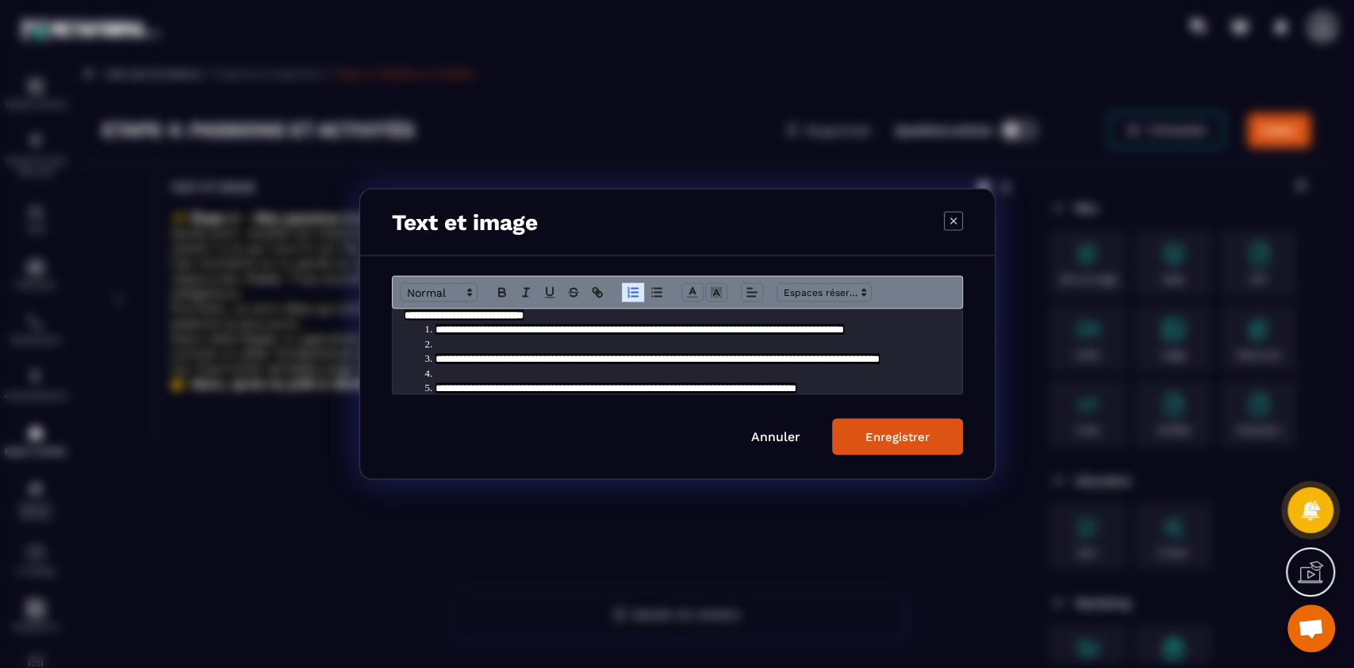
click at [874, 437] on div "Enregistrer" at bounding box center [897, 437] width 64 height 14
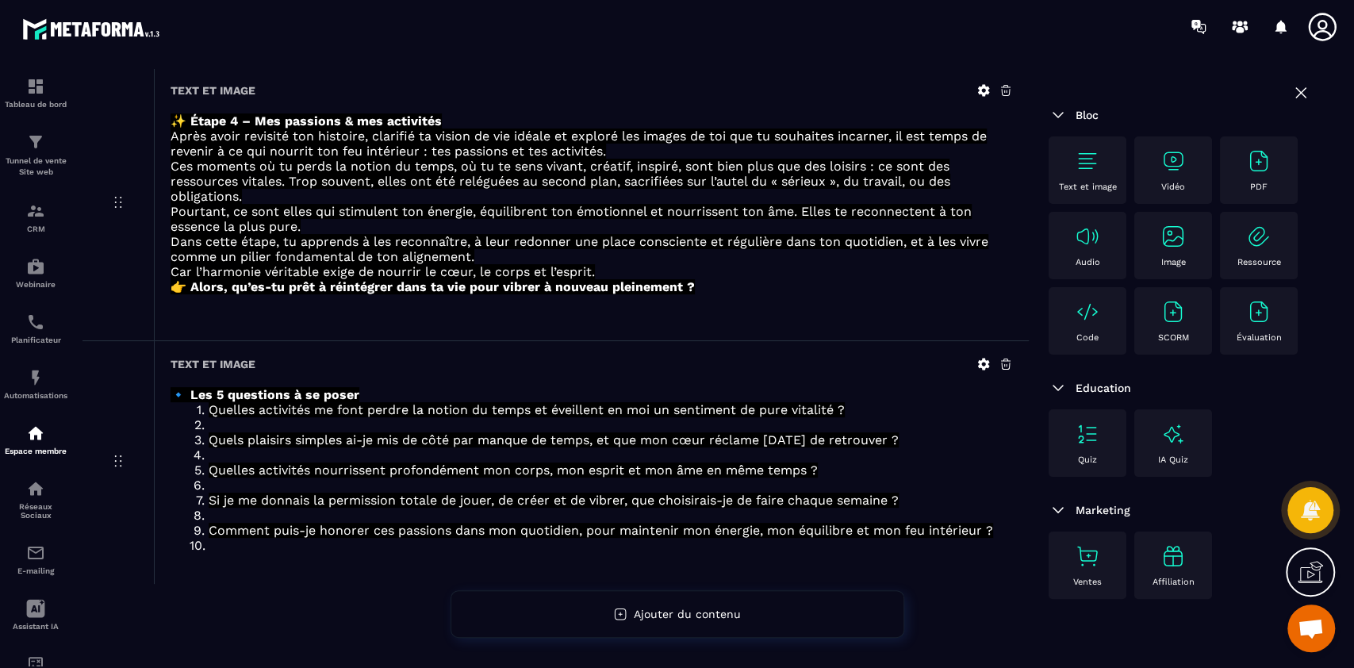
scroll to position [121, 0]
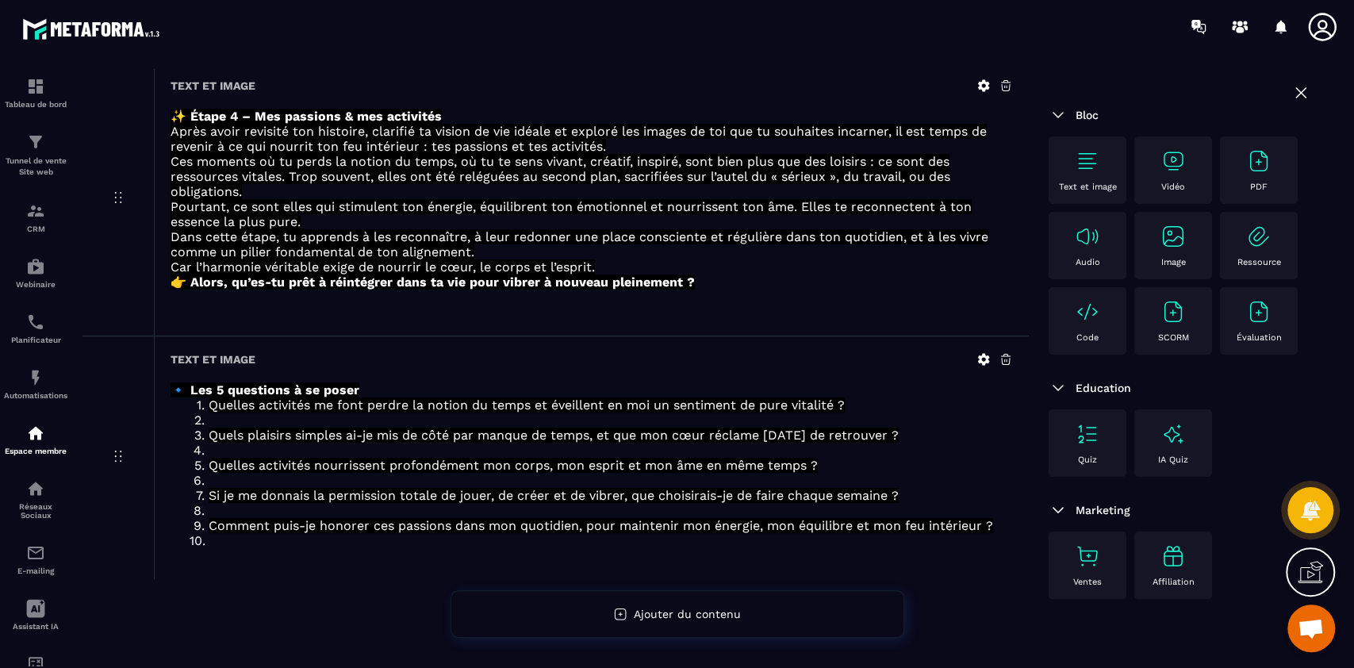
click at [1088, 177] on div "Text et image" at bounding box center [1088, 170] width 62 height 44
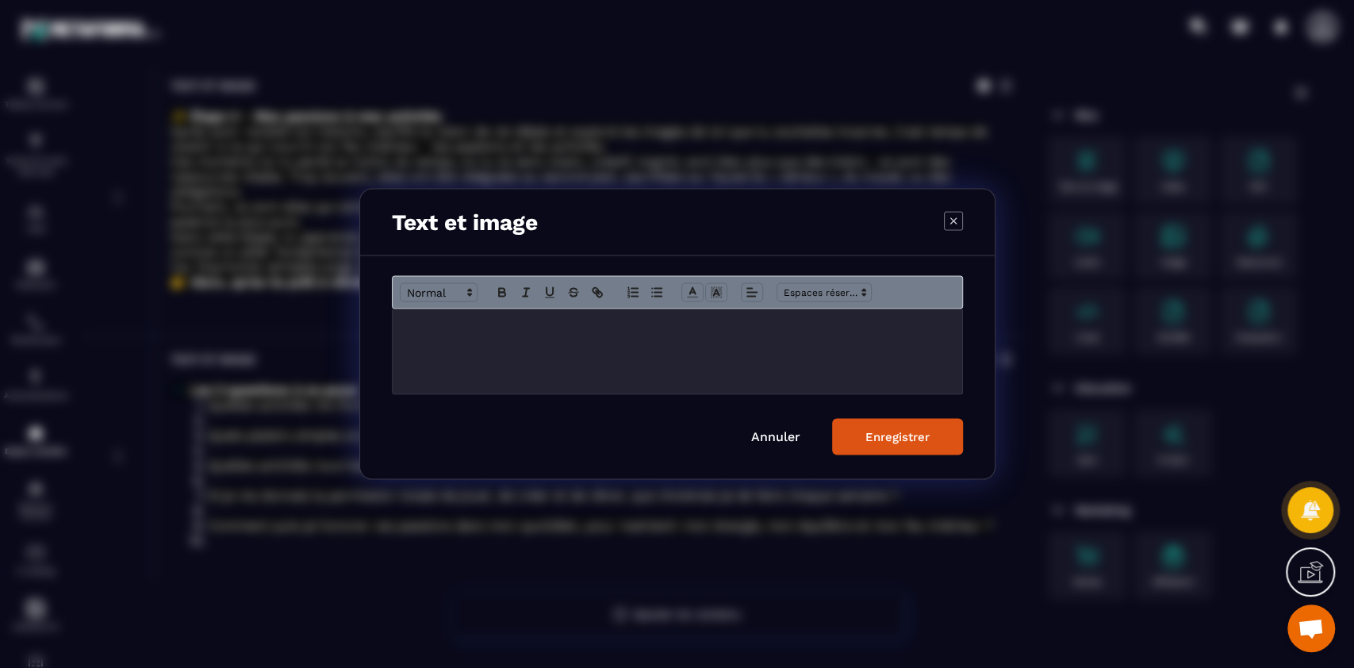
click at [478, 331] on p "Modal window" at bounding box center [678, 326] width 546 height 14
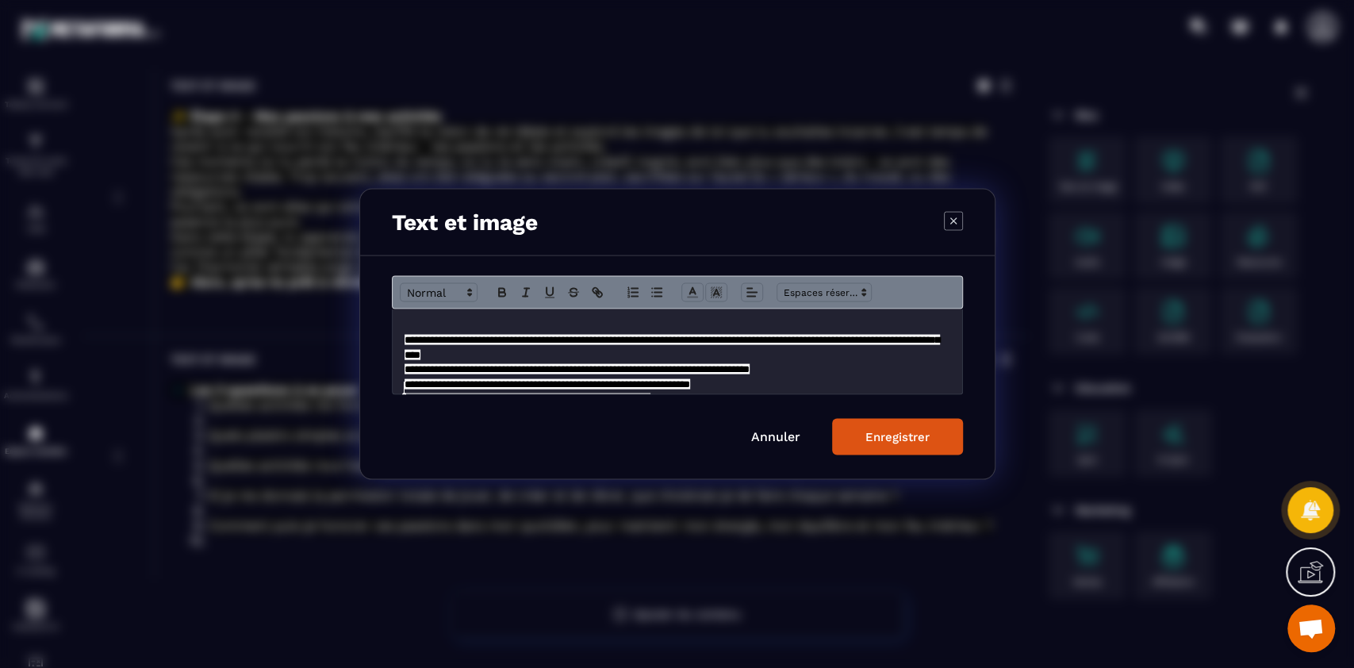
scroll to position [98, 0]
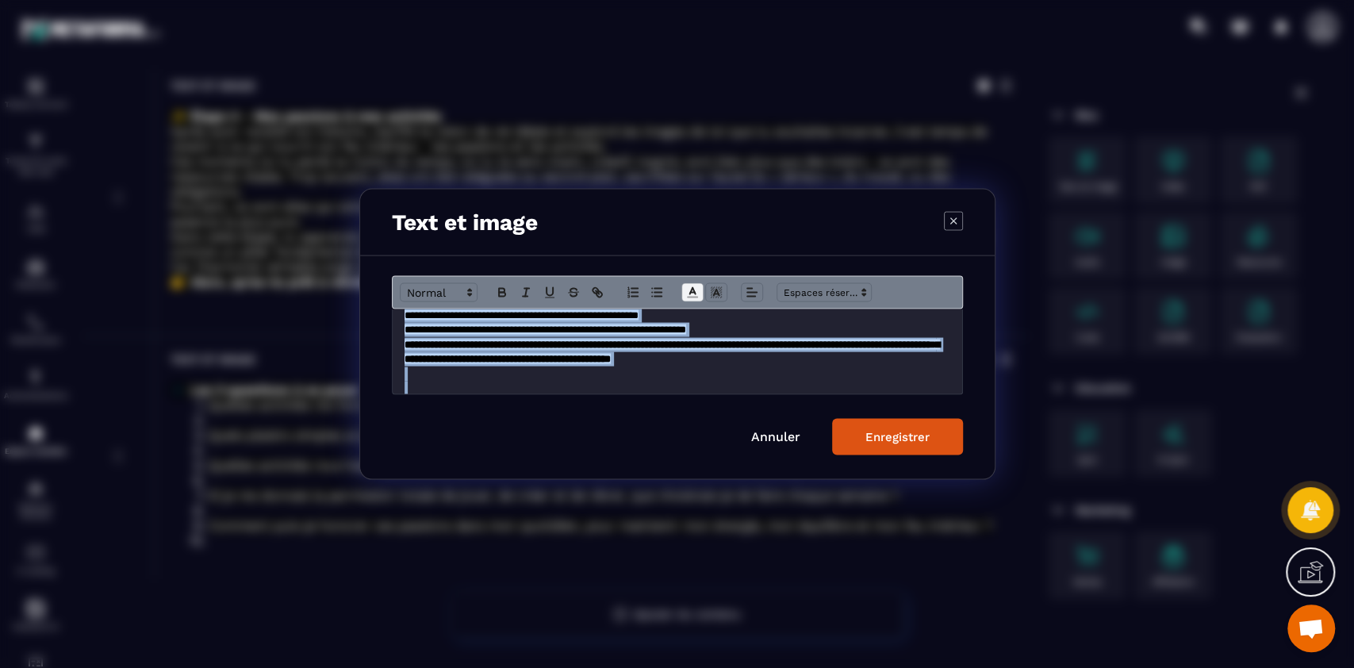
click at [690, 287] on icon "Modal window" at bounding box center [692, 293] width 14 height 14
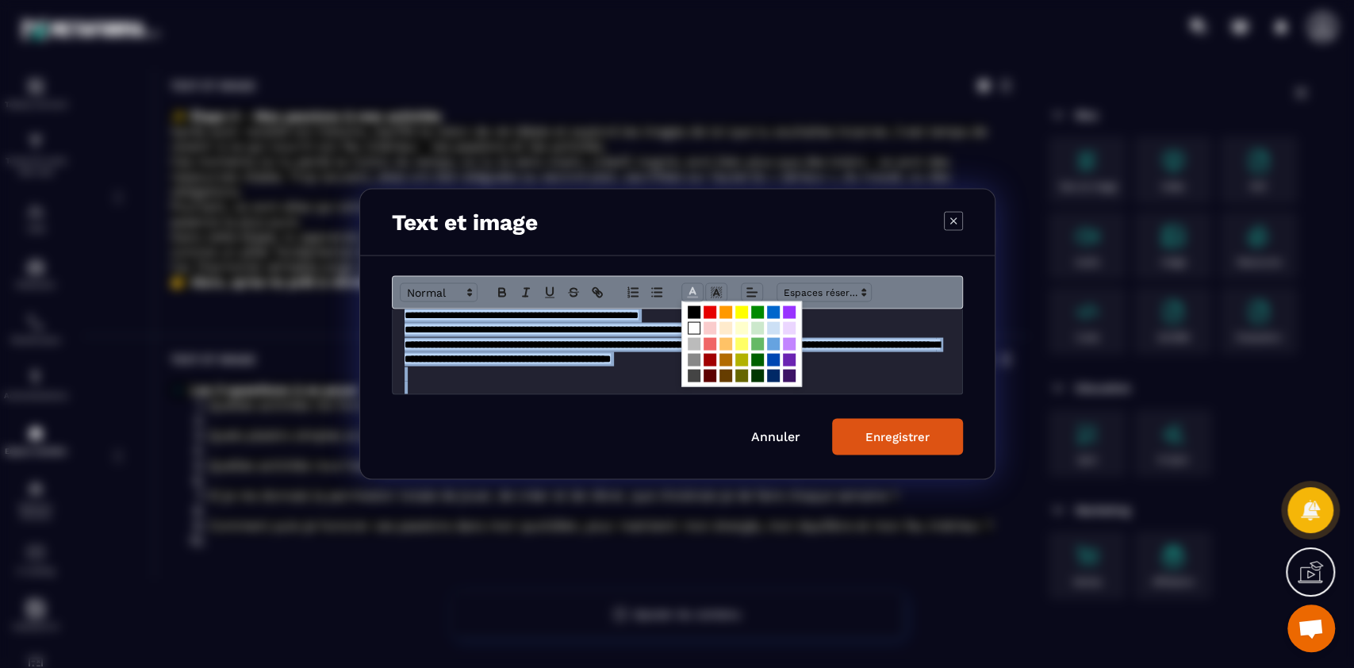
click at [690, 326] on span "Modal window" at bounding box center [694, 328] width 13 height 13
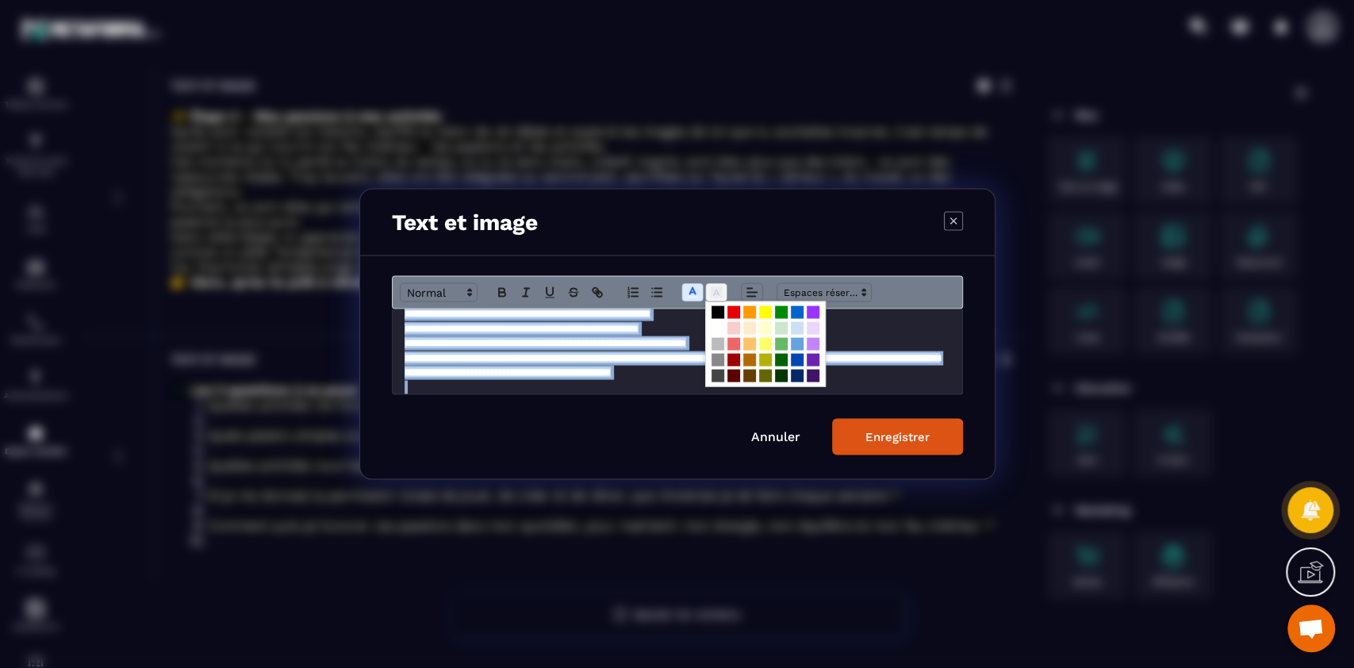
click at [716, 294] on line "Modal window" at bounding box center [716, 294] width 4 height 0
click at [715, 308] on span "Modal window" at bounding box center [718, 312] width 13 height 13
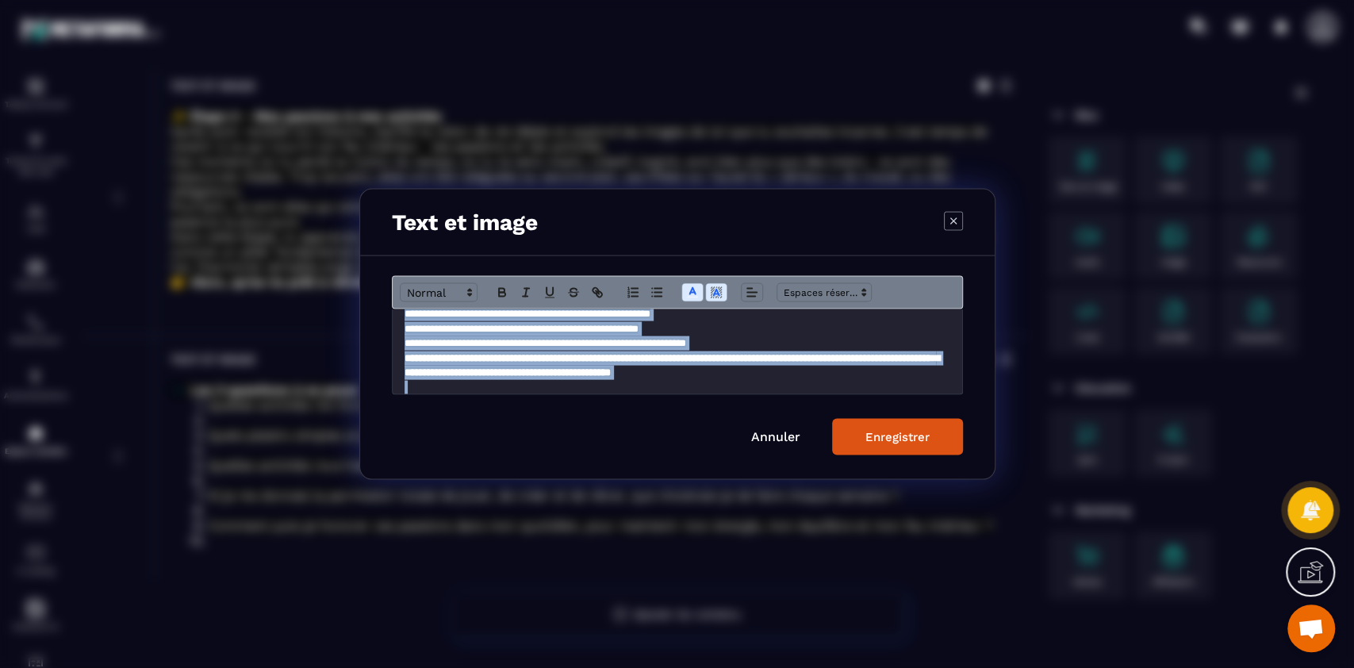
click at [907, 439] on div "Enregistrer" at bounding box center [897, 437] width 64 height 14
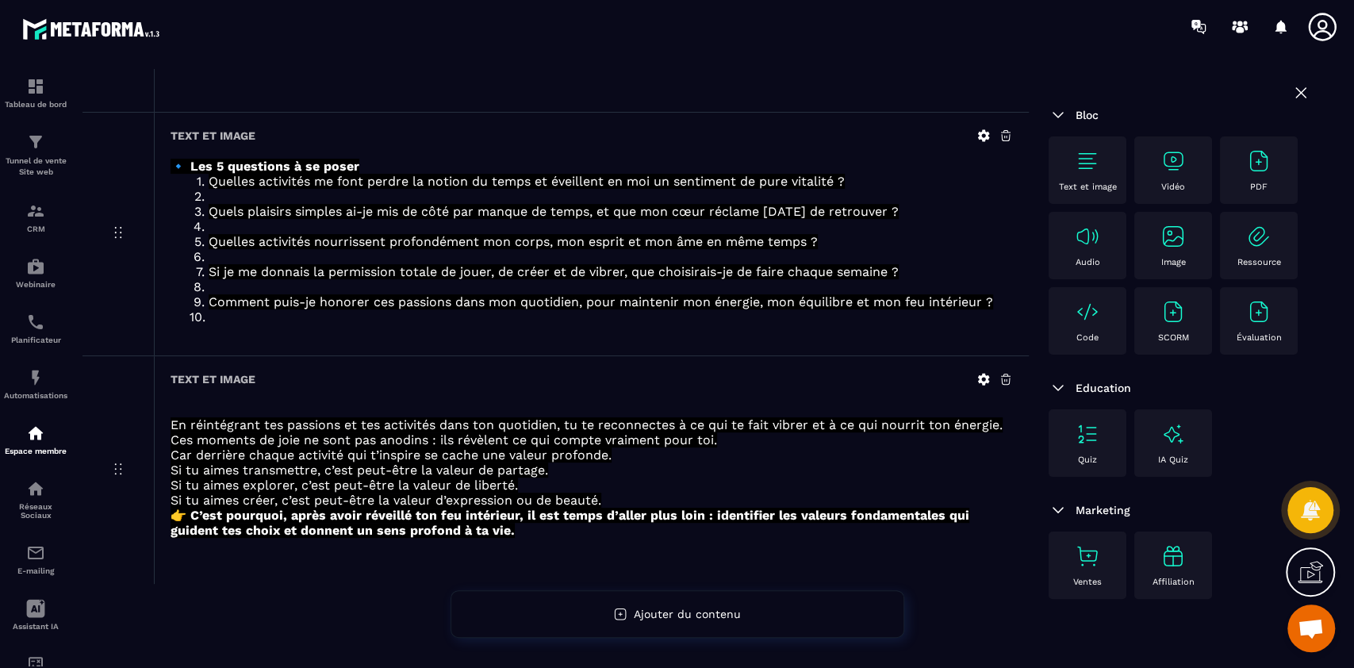
scroll to position [0, 0]
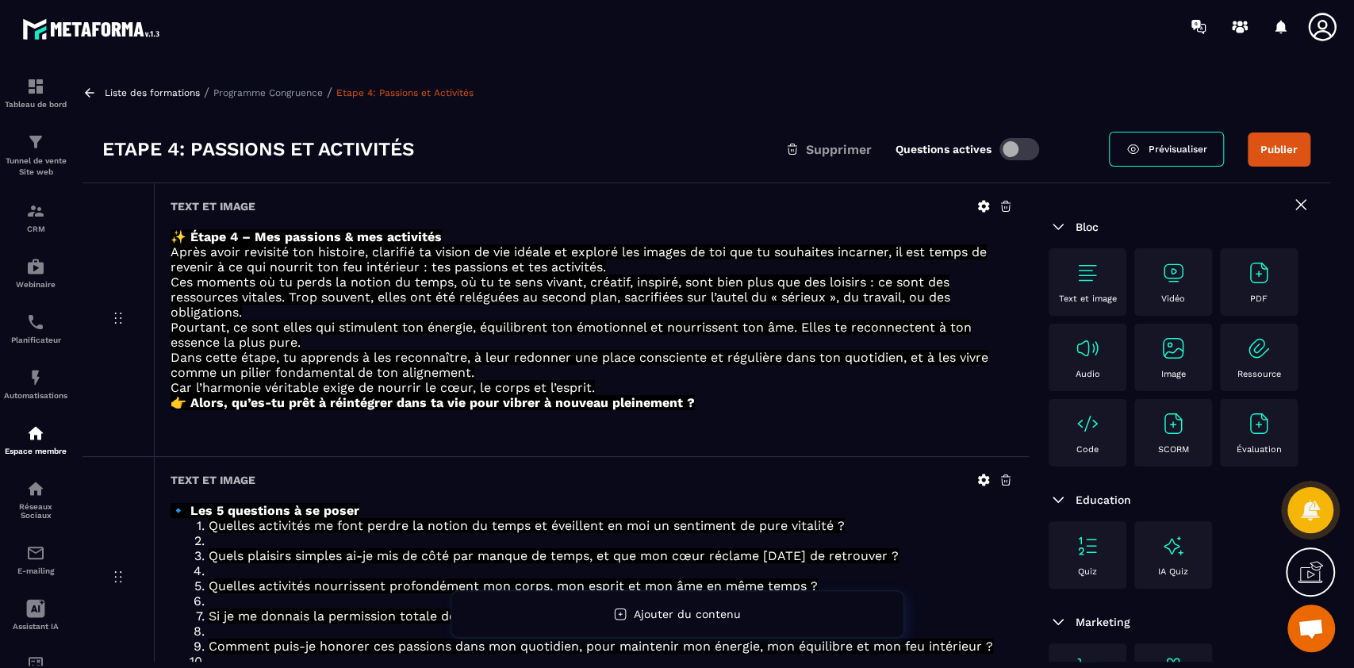
click at [281, 77] on div "Liste des formations / Programme Congruence / Etape 4: Passions et Activités Et…" at bounding box center [707, 365] width 1264 height 593
click at [273, 93] on p "Programme Congruence" at bounding box center [267, 92] width 109 height 11
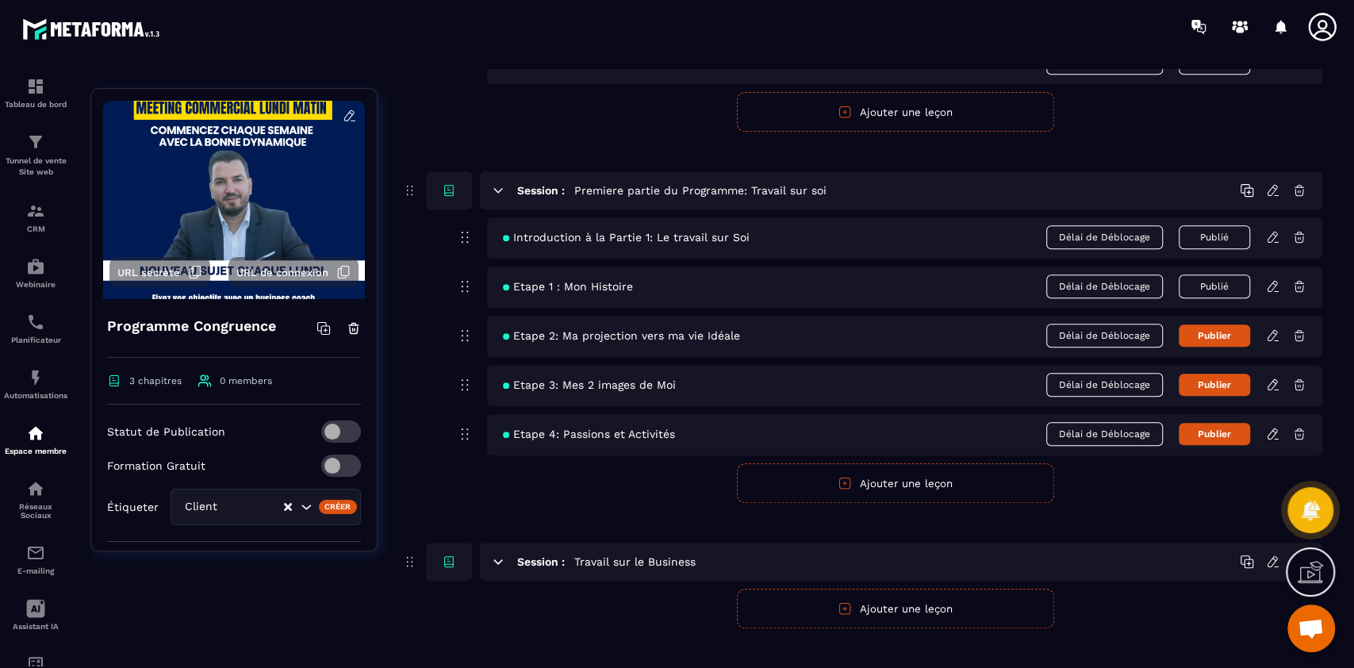
scroll to position [617, 0]
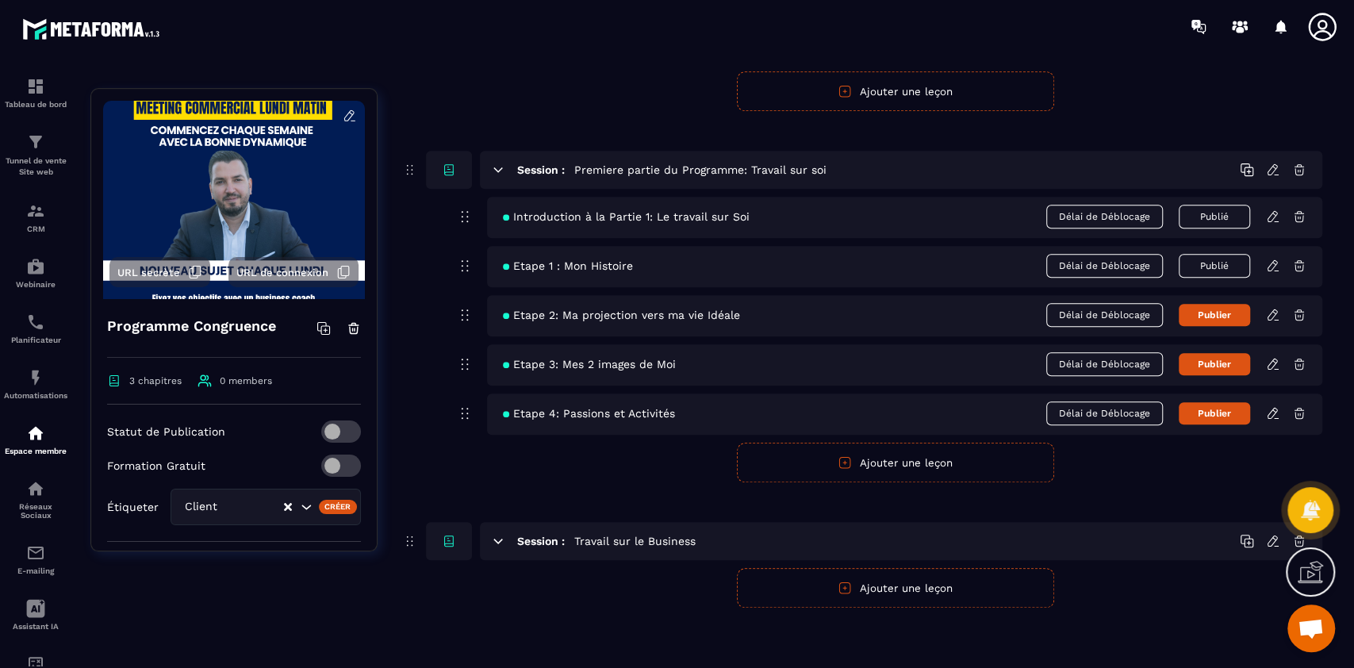
click at [876, 464] on button "Ajouter une leçon" at bounding box center [895, 463] width 317 height 40
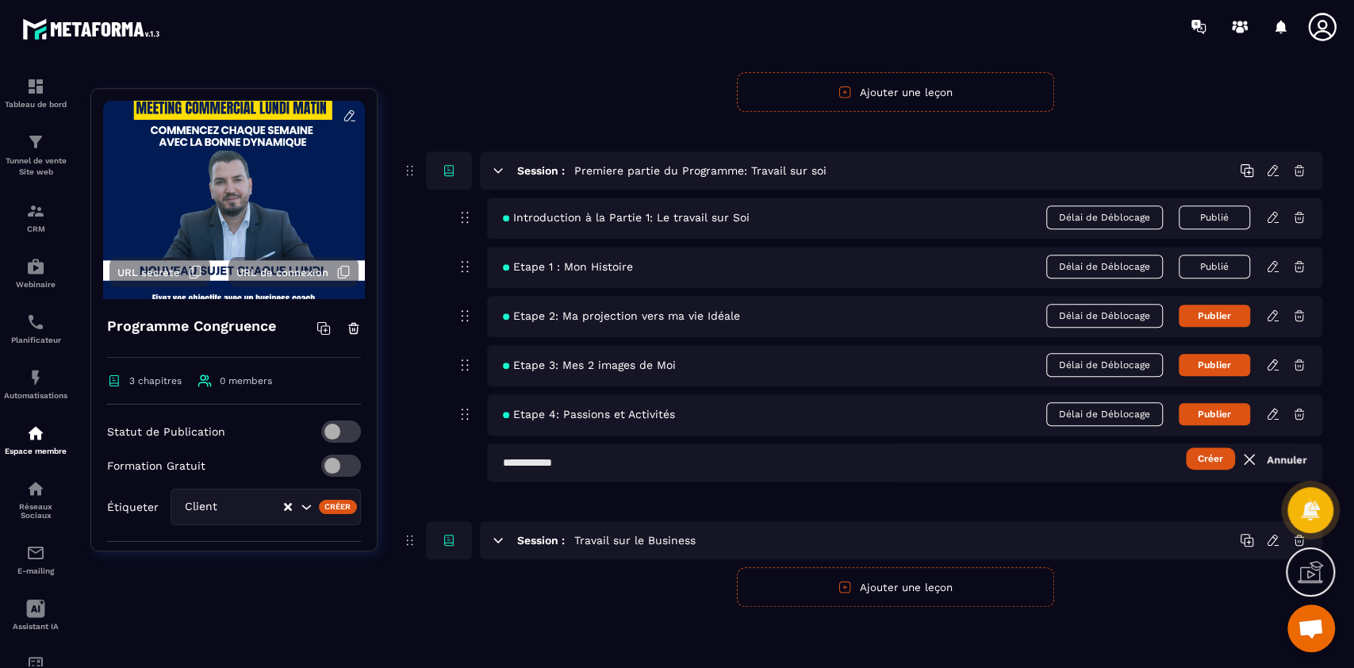
click at [678, 469] on input "text" at bounding box center [904, 462] width 835 height 38
type input "**********"
click at [1186, 447] on button "Créer" at bounding box center [1210, 458] width 49 height 22
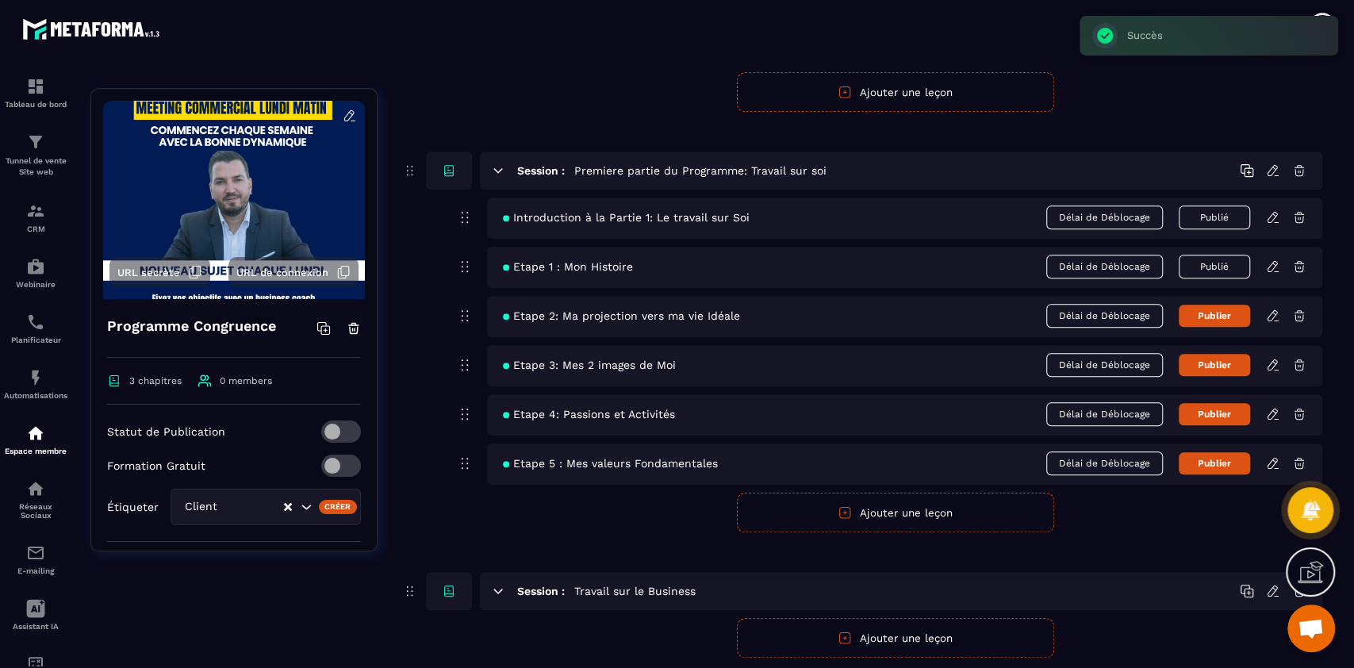
click at [1272, 463] on icon at bounding box center [1273, 463] width 14 height 14
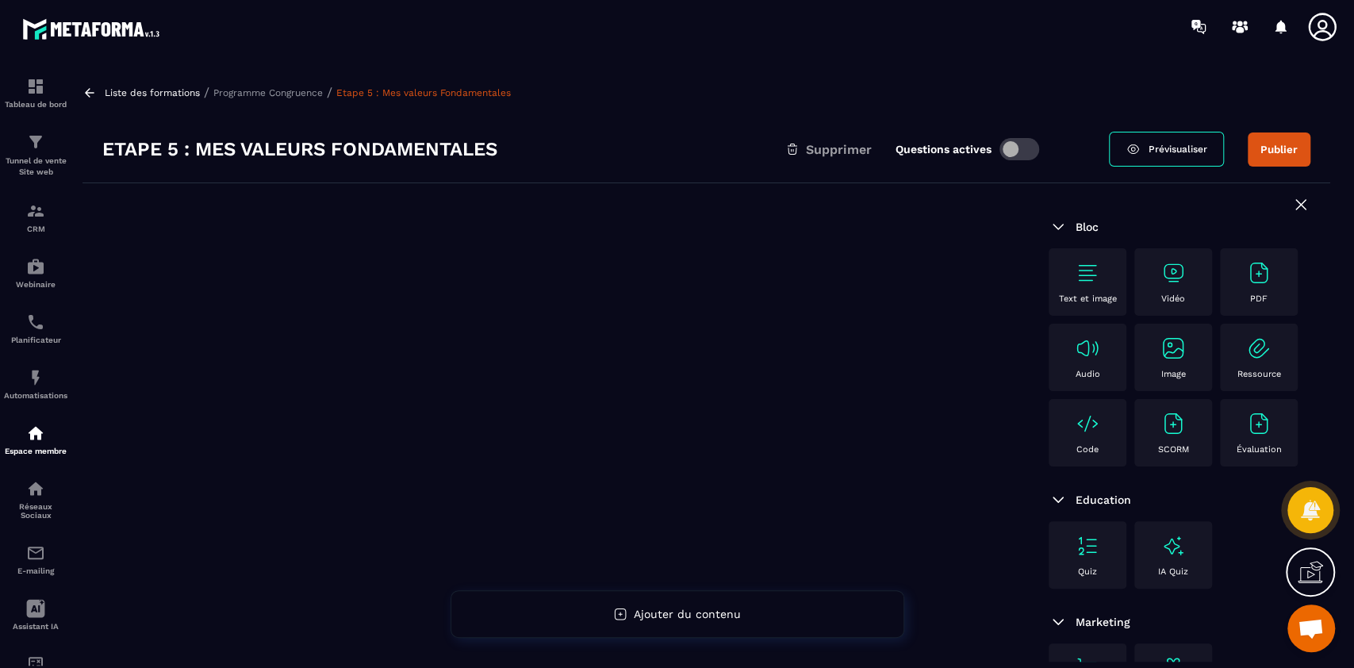
click at [1097, 284] on img at bounding box center [1087, 272] width 25 height 25
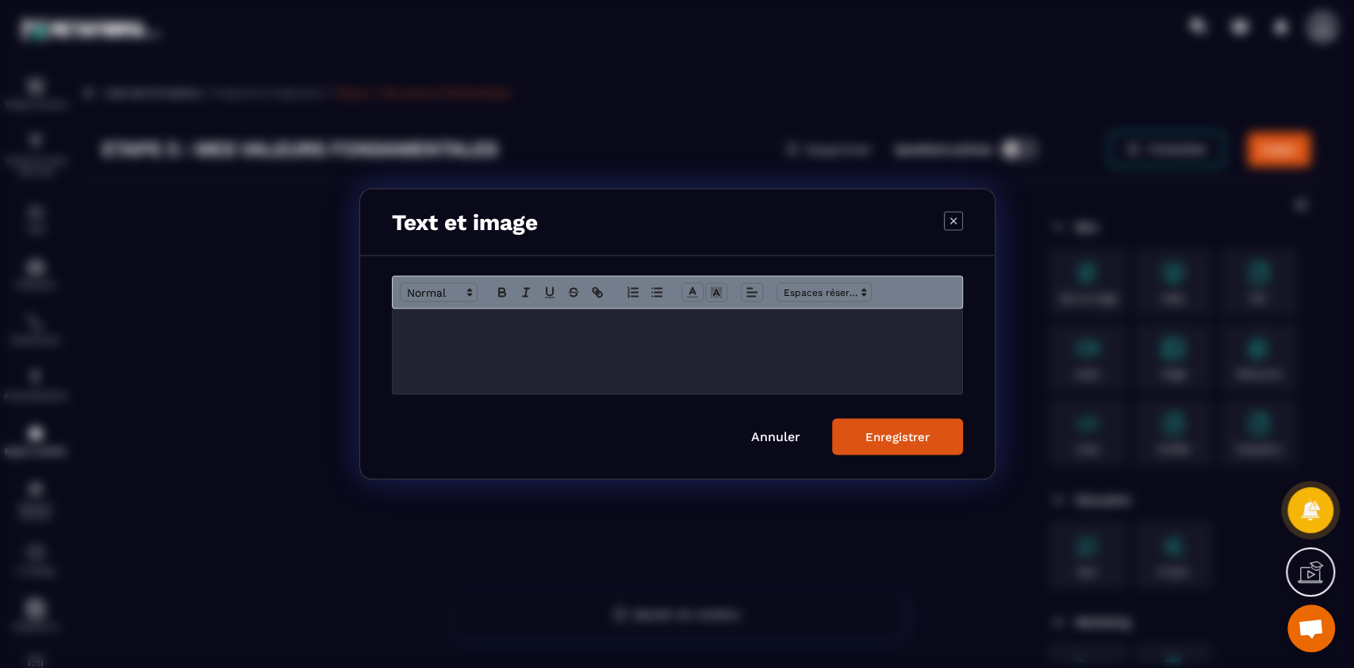
click at [685, 356] on div "Modal window" at bounding box center [678, 351] width 570 height 85
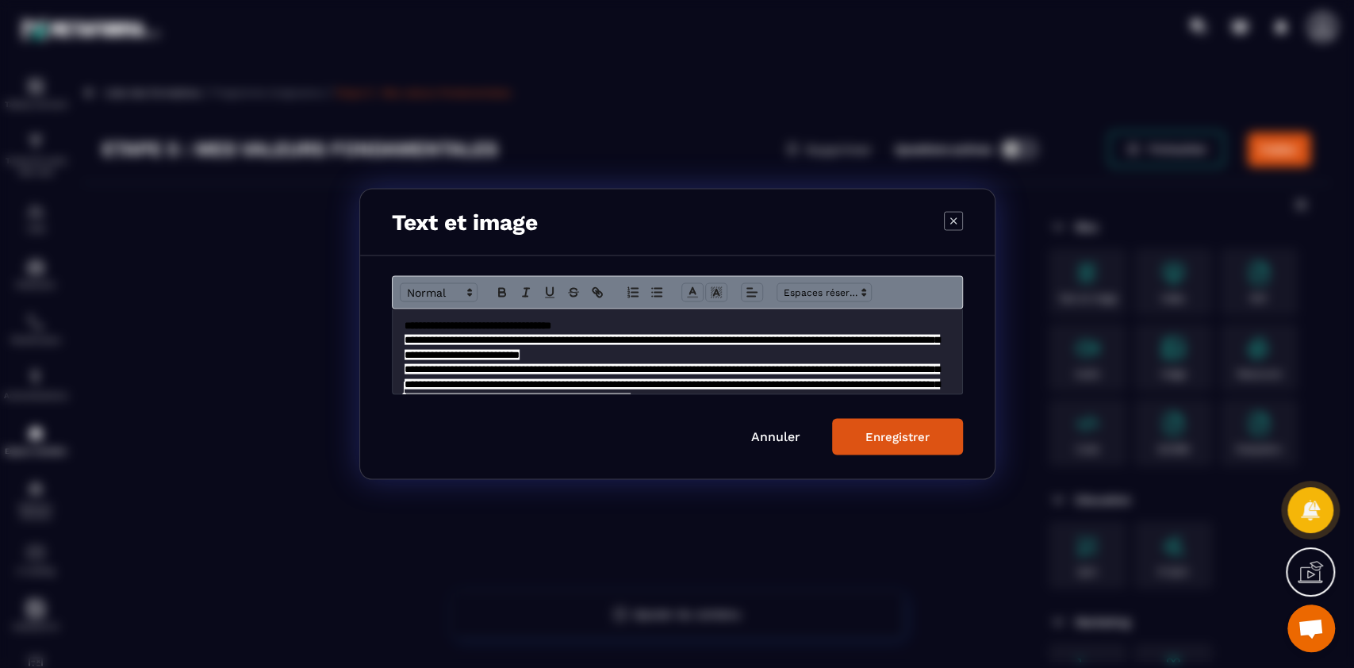
scroll to position [128, 0]
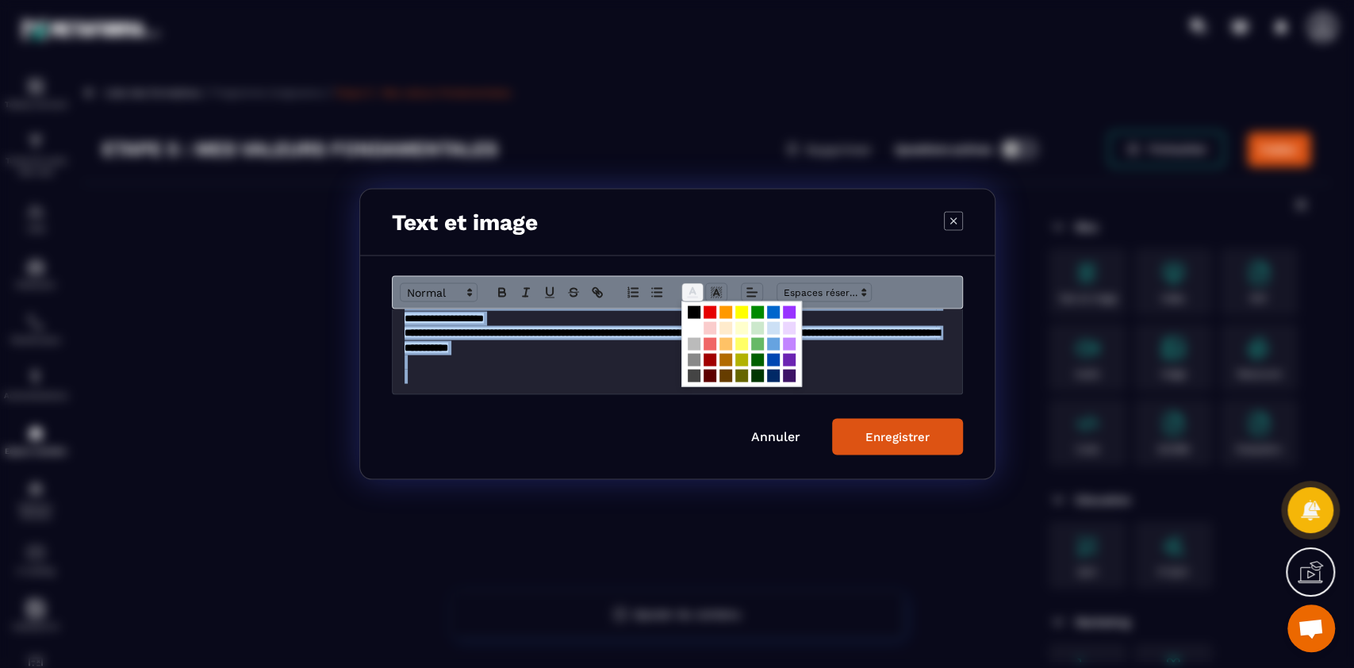
click at [697, 295] on icon "Modal window" at bounding box center [692, 293] width 14 height 14
click at [692, 324] on span "Modal window" at bounding box center [694, 328] width 13 height 13
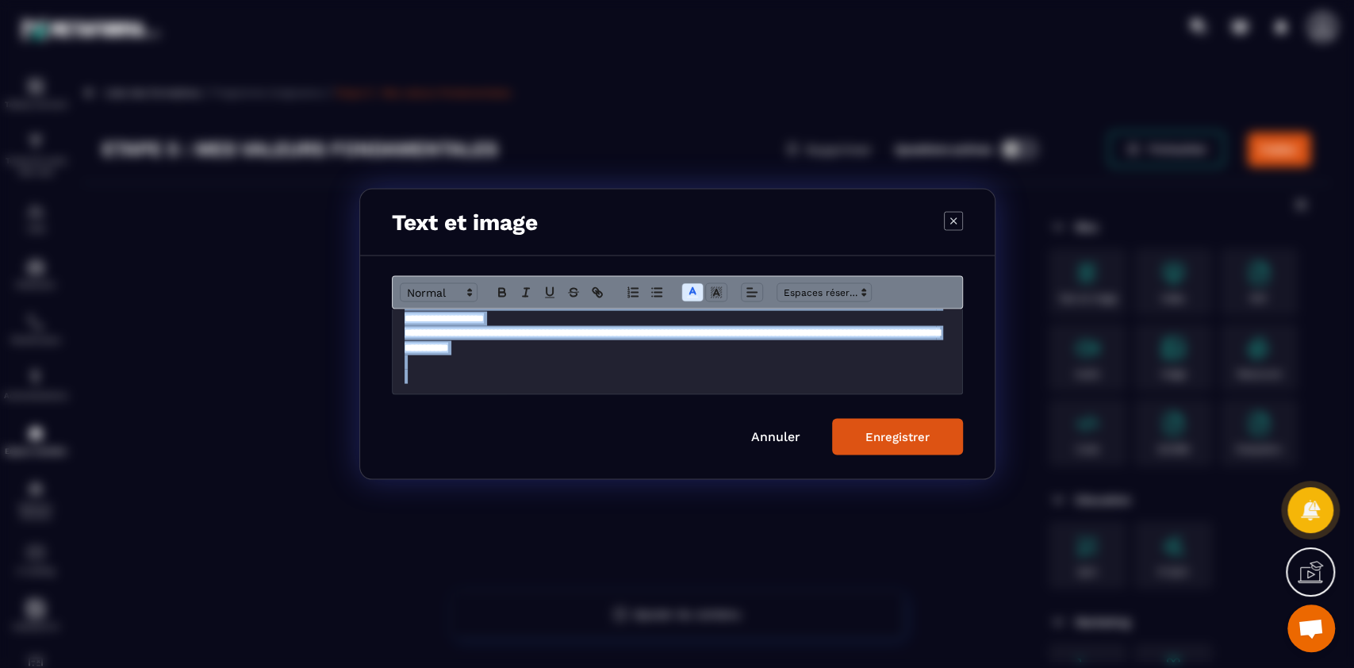
scroll to position [114, 0]
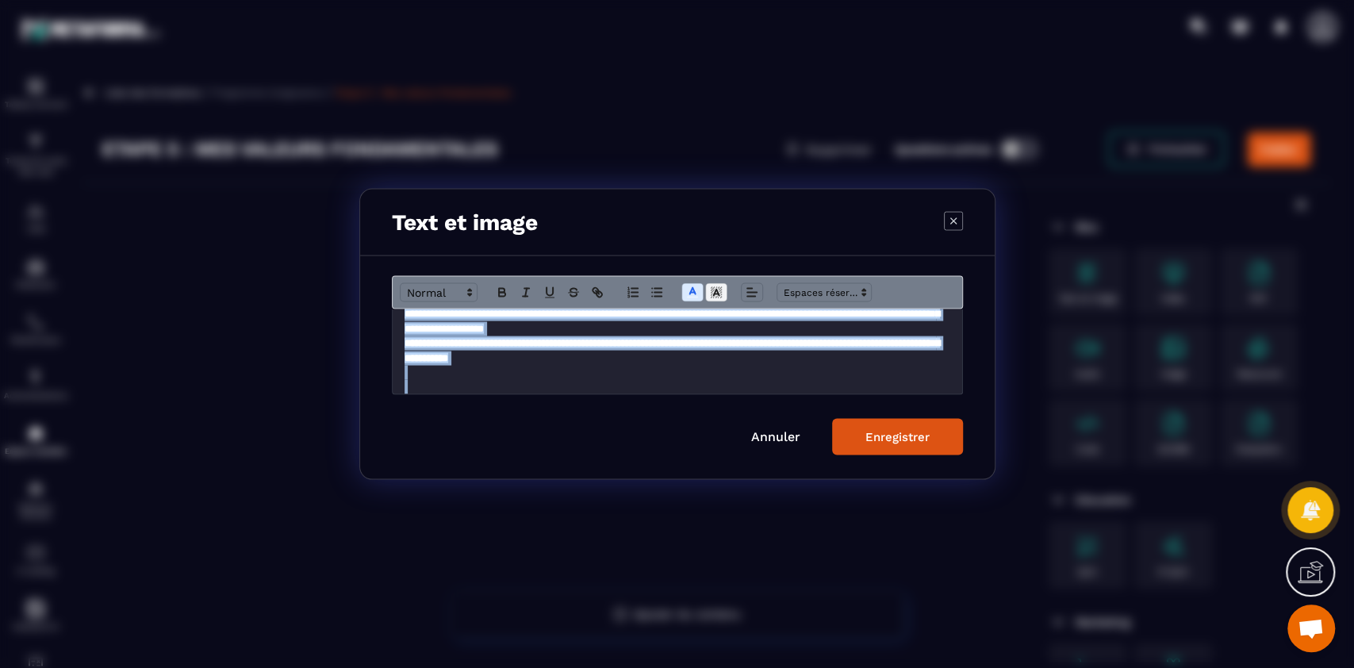
click at [712, 290] on icon "Modal window" at bounding box center [716, 293] width 14 height 14
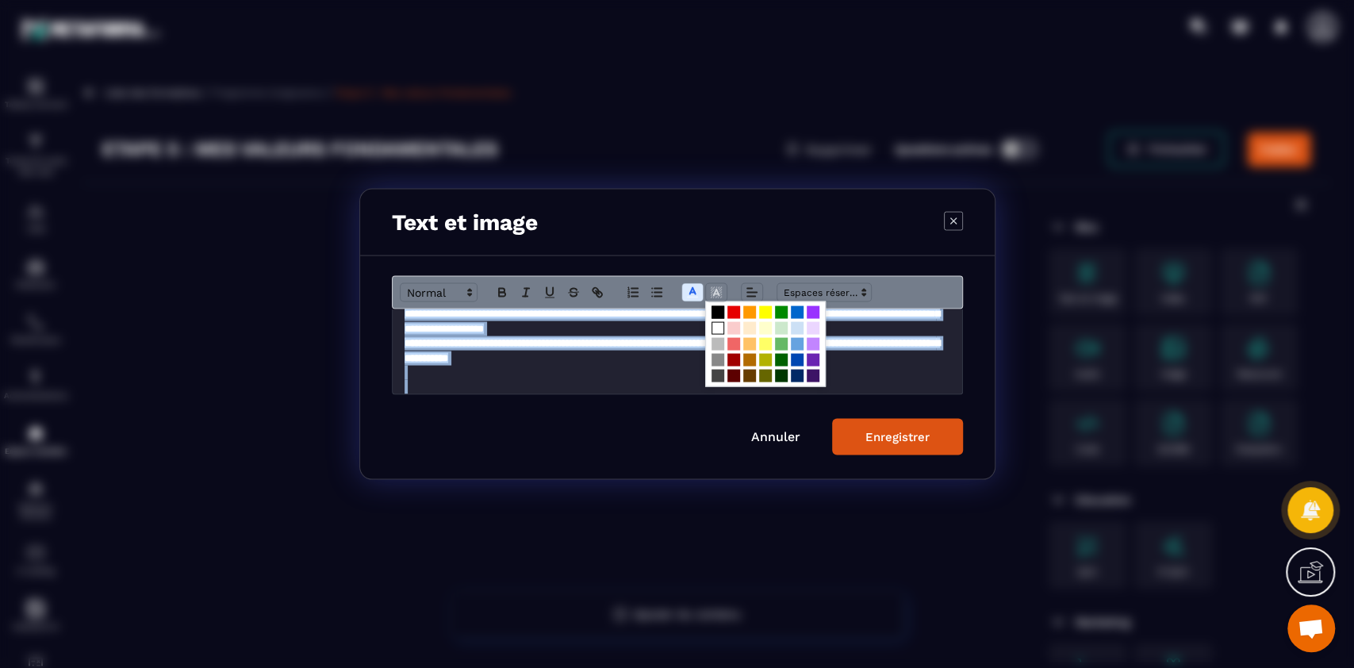
click at [712, 308] on span "Modal window" at bounding box center [718, 312] width 13 height 13
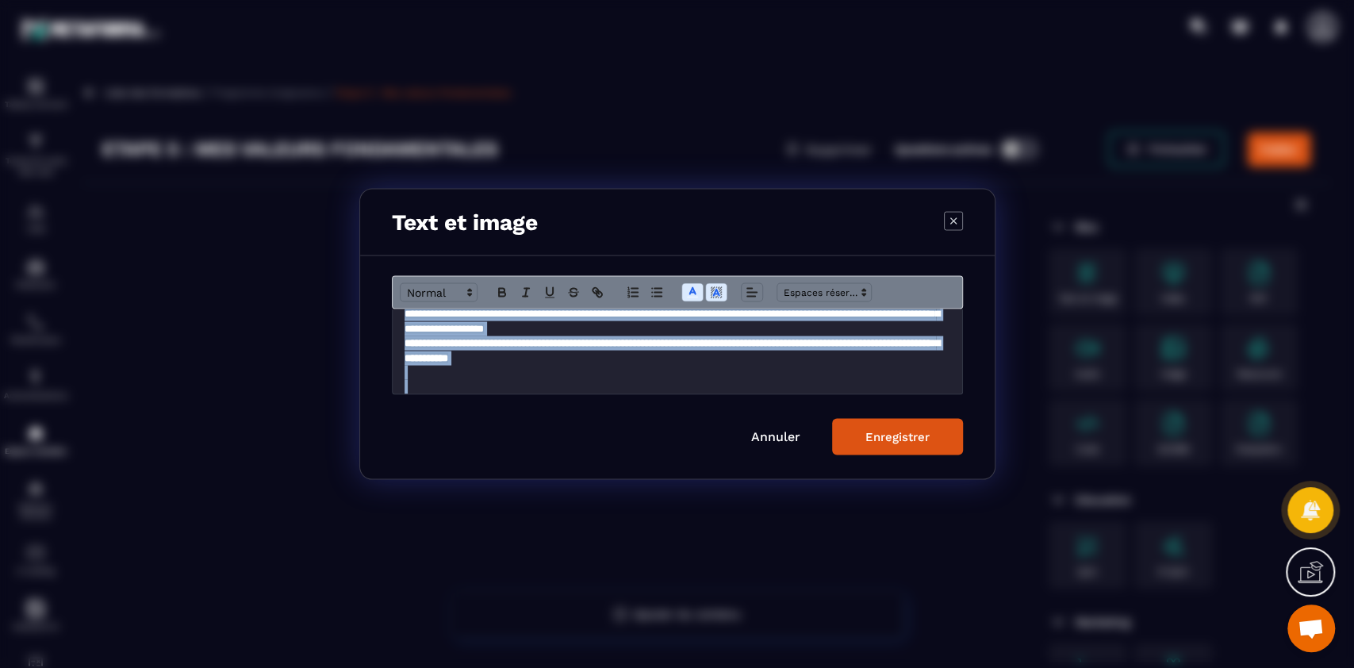
click at [914, 444] on button "Enregistrer" at bounding box center [897, 437] width 131 height 36
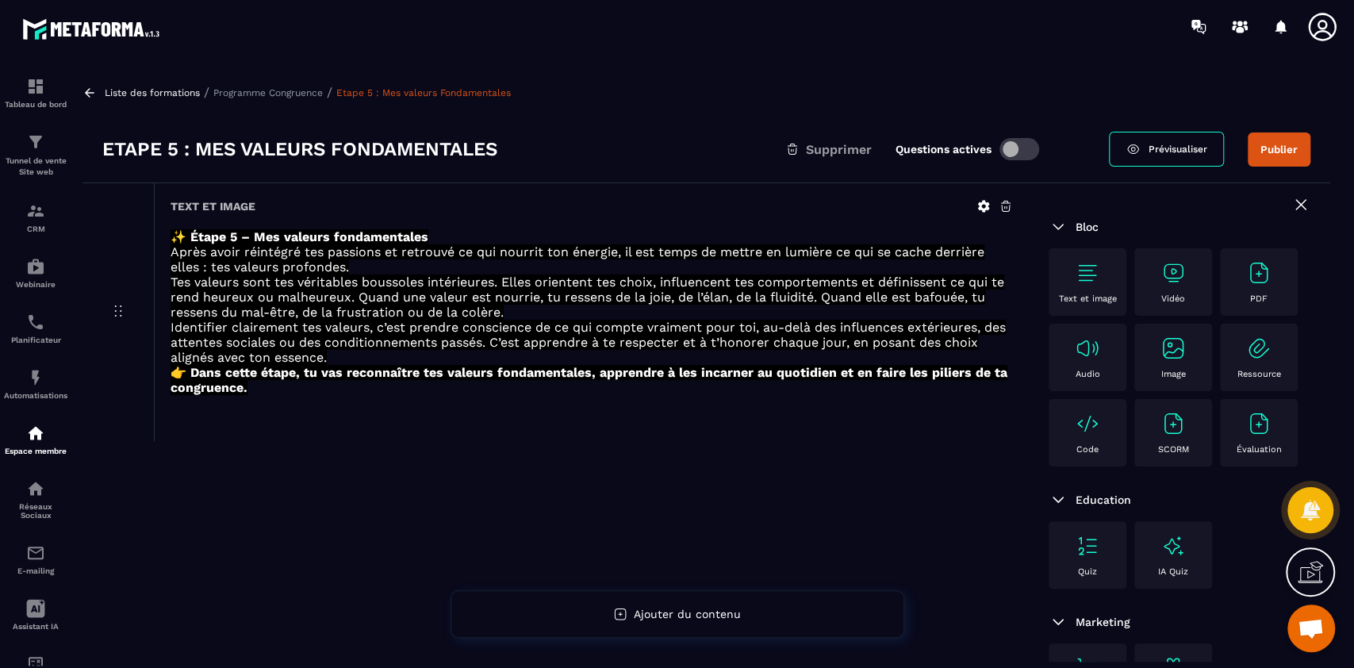
click at [1081, 287] on div "Text et image" at bounding box center [1088, 282] width 62 height 44
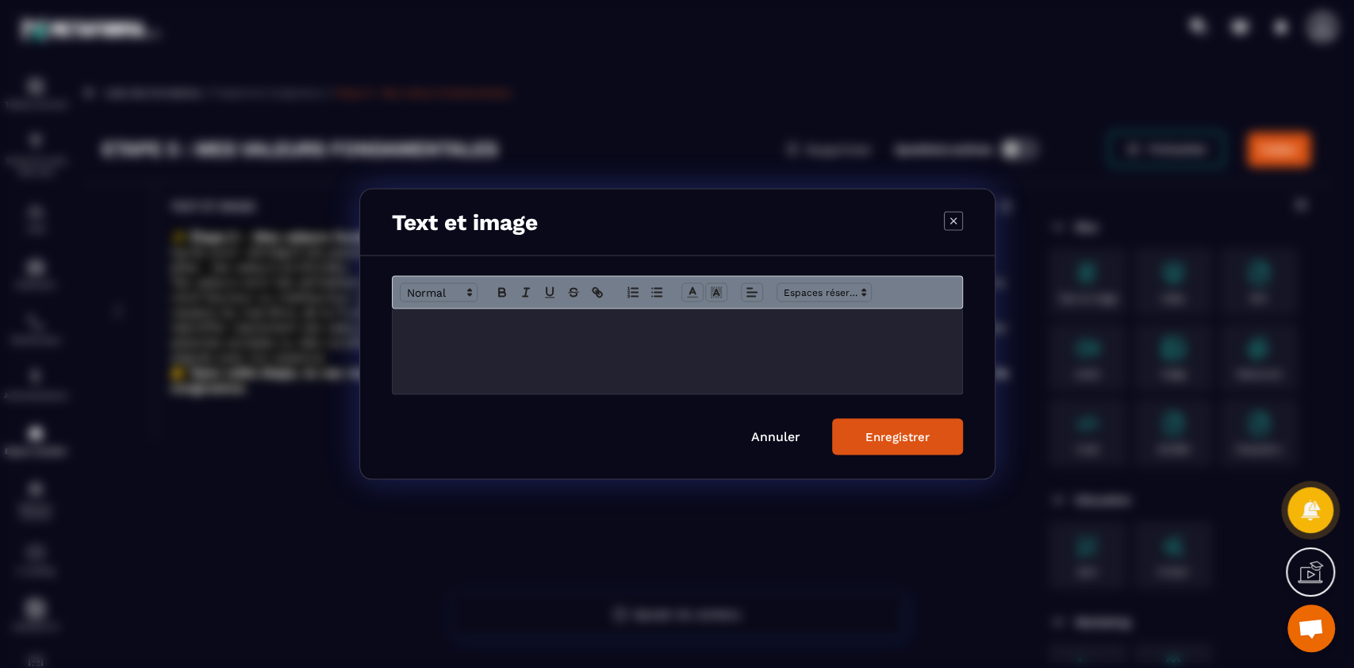
click at [631, 352] on div "Modal window" at bounding box center [678, 351] width 570 height 85
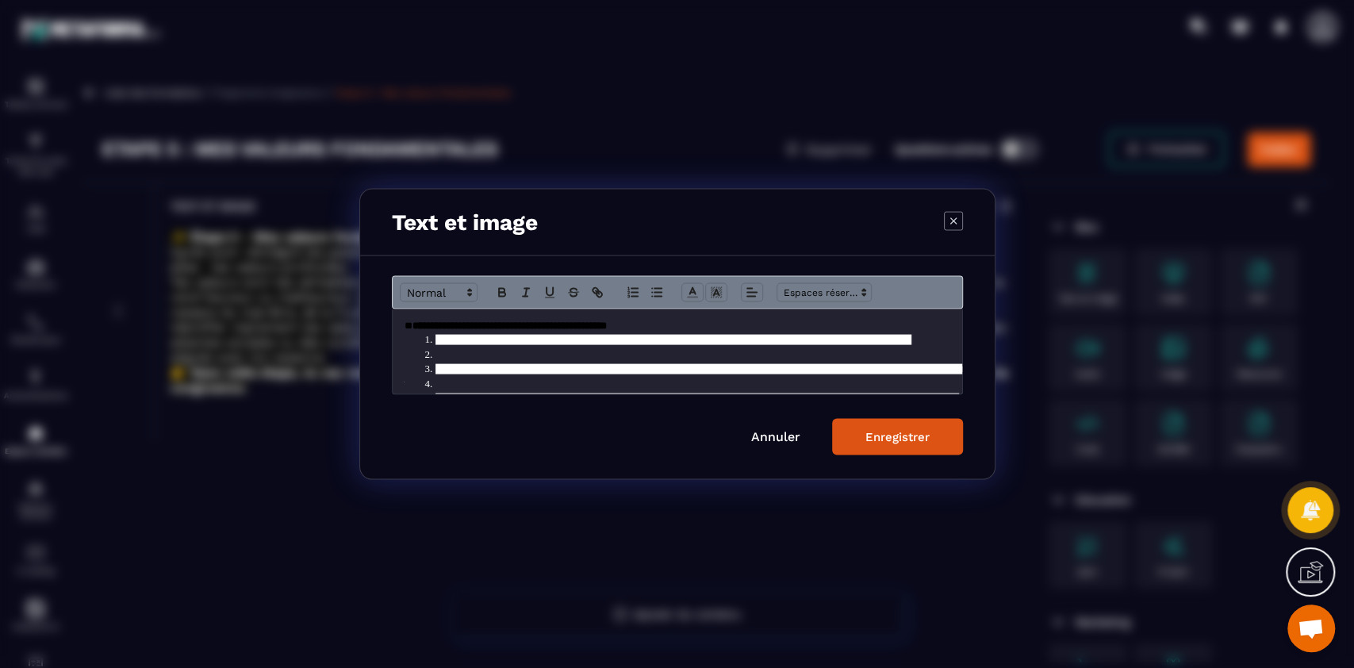
scroll to position [98, 0]
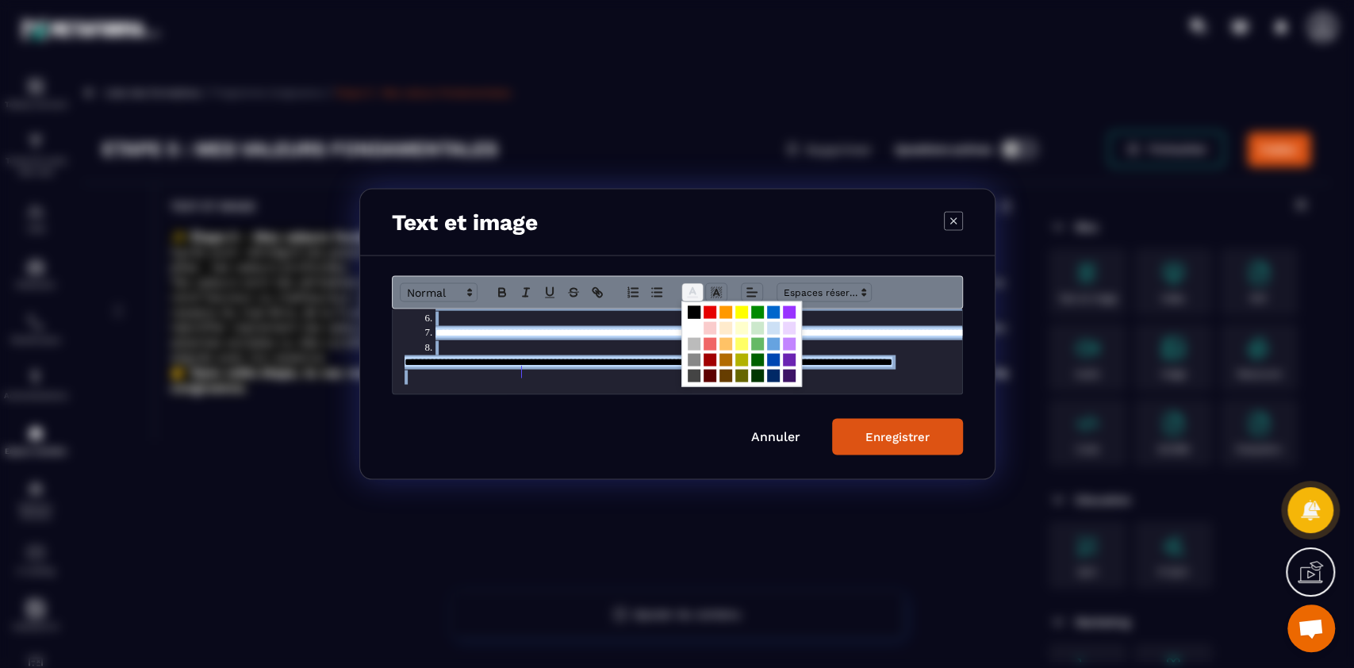
click at [700, 286] on span "Modal window" at bounding box center [692, 292] width 22 height 19
click at [692, 332] on span "Modal window" at bounding box center [694, 328] width 13 height 13
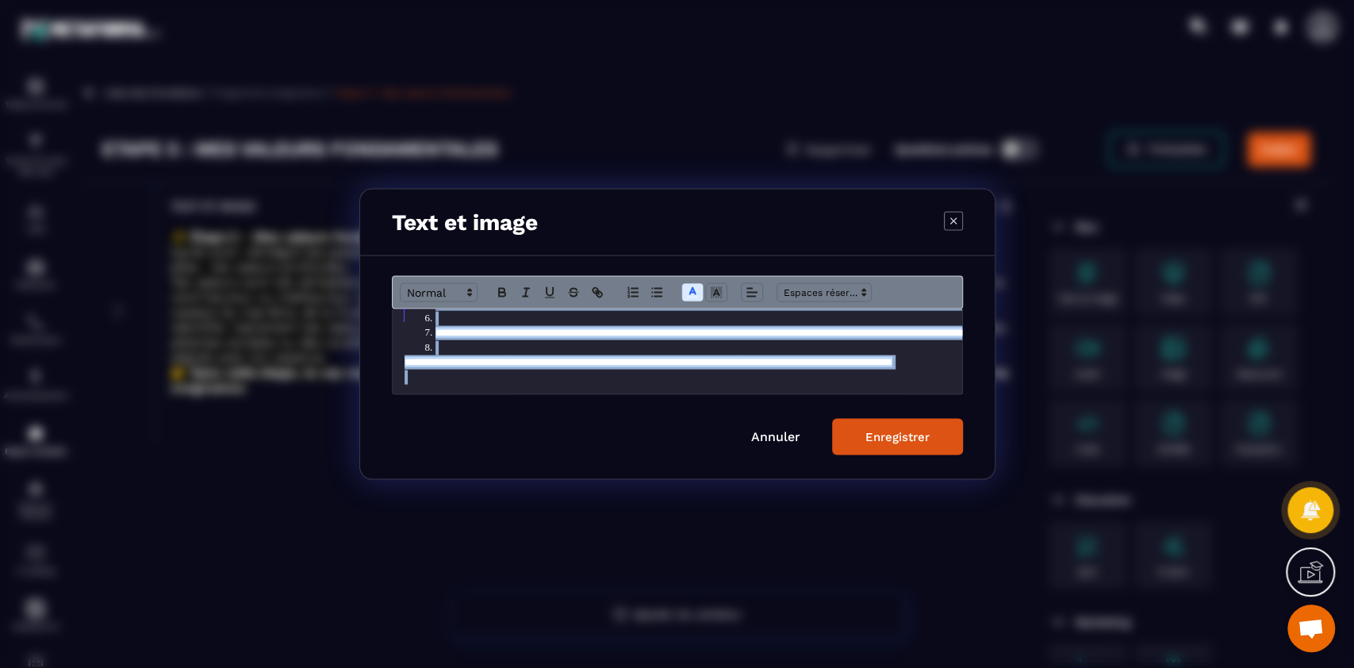
scroll to position [10, 0]
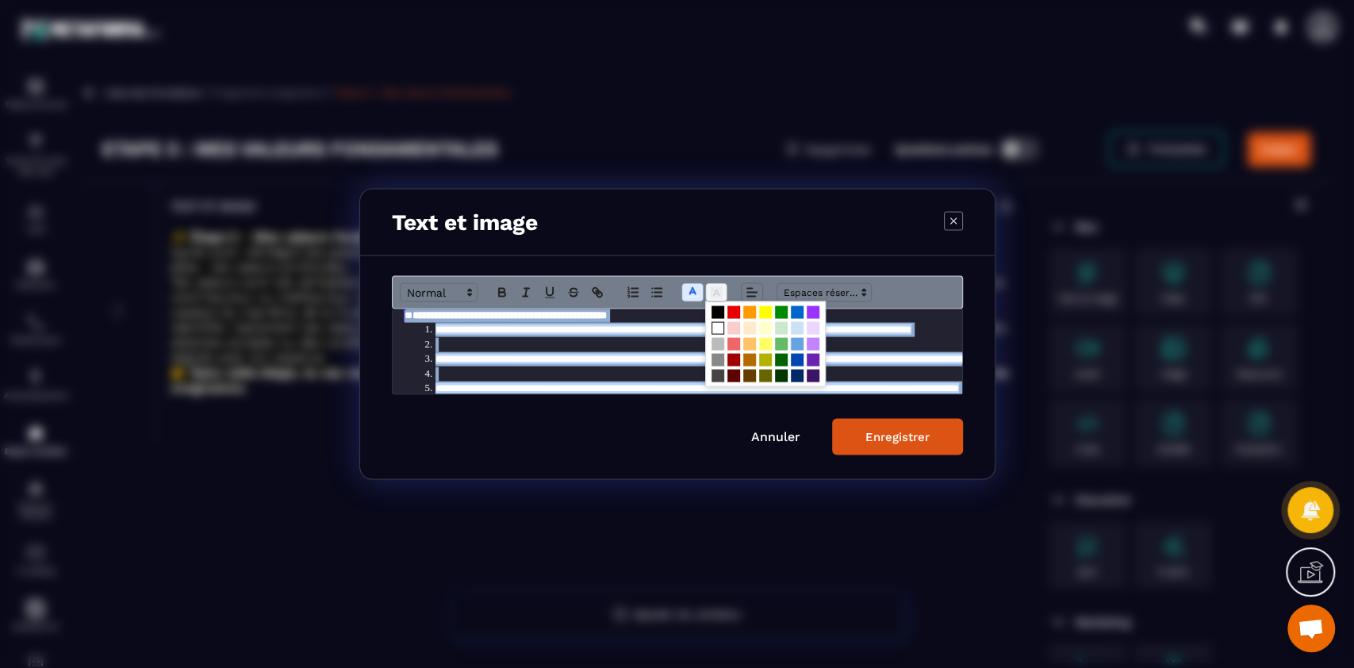
click at [716, 291] on polyline "Modal window" at bounding box center [716, 293] width 6 height 6
click at [716, 309] on span "Modal window" at bounding box center [718, 312] width 13 height 13
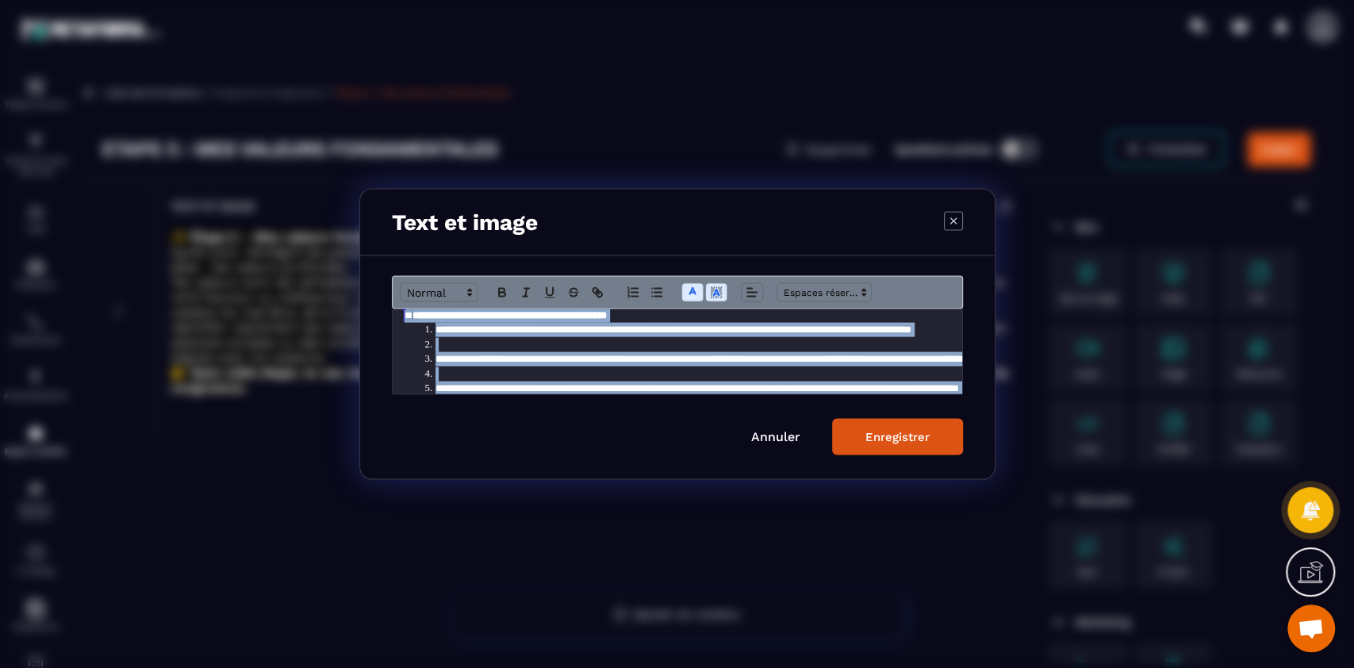
click at [915, 440] on div "Enregistrer" at bounding box center [897, 437] width 64 height 14
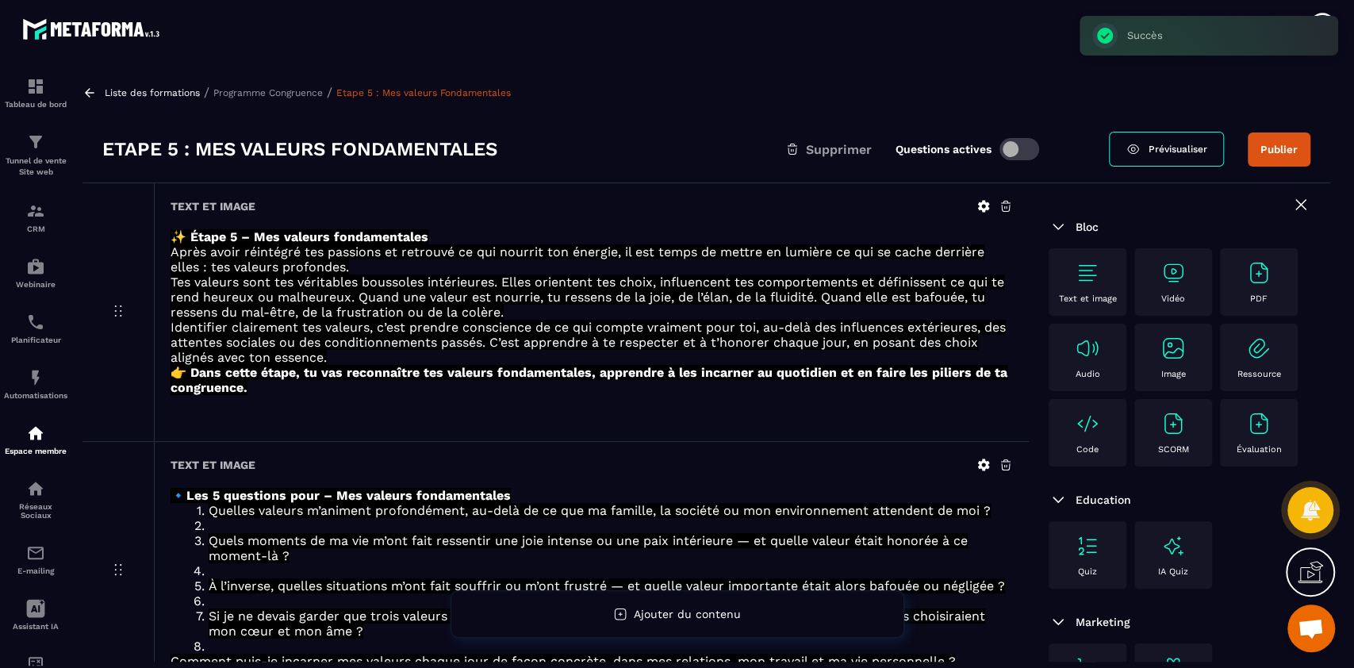
scroll to position [121, 0]
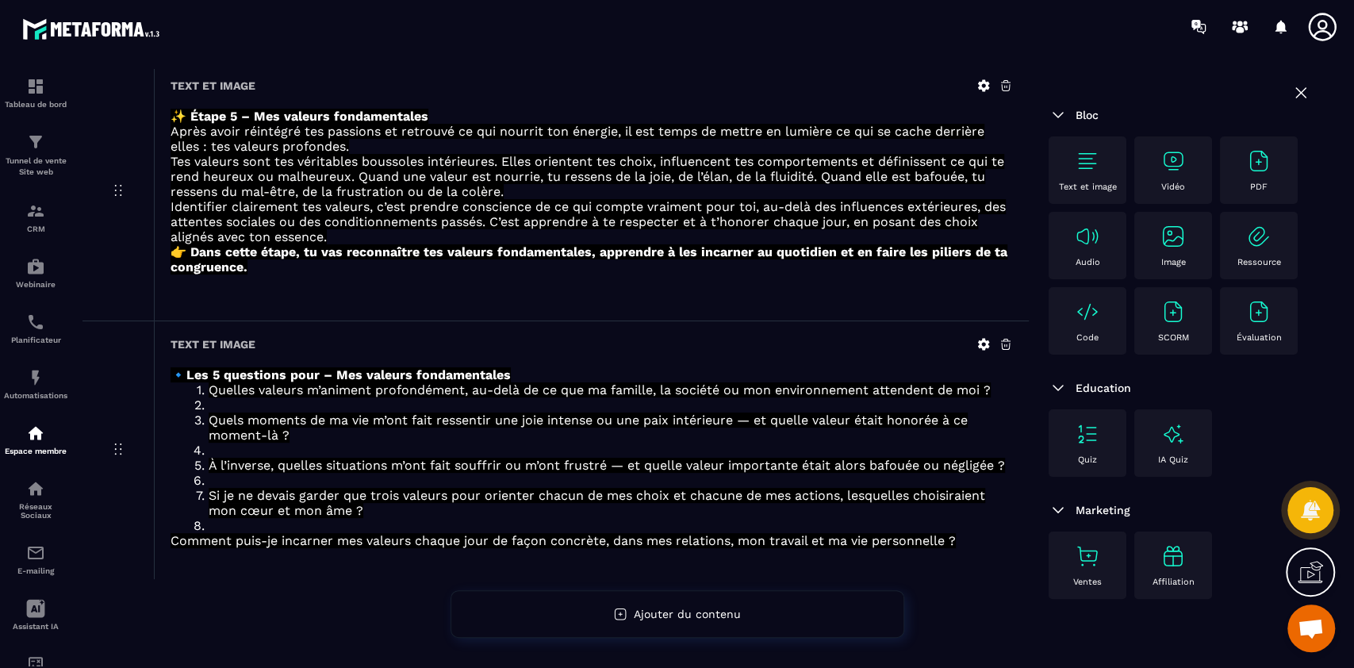
click at [1080, 171] on img at bounding box center [1087, 160] width 25 height 25
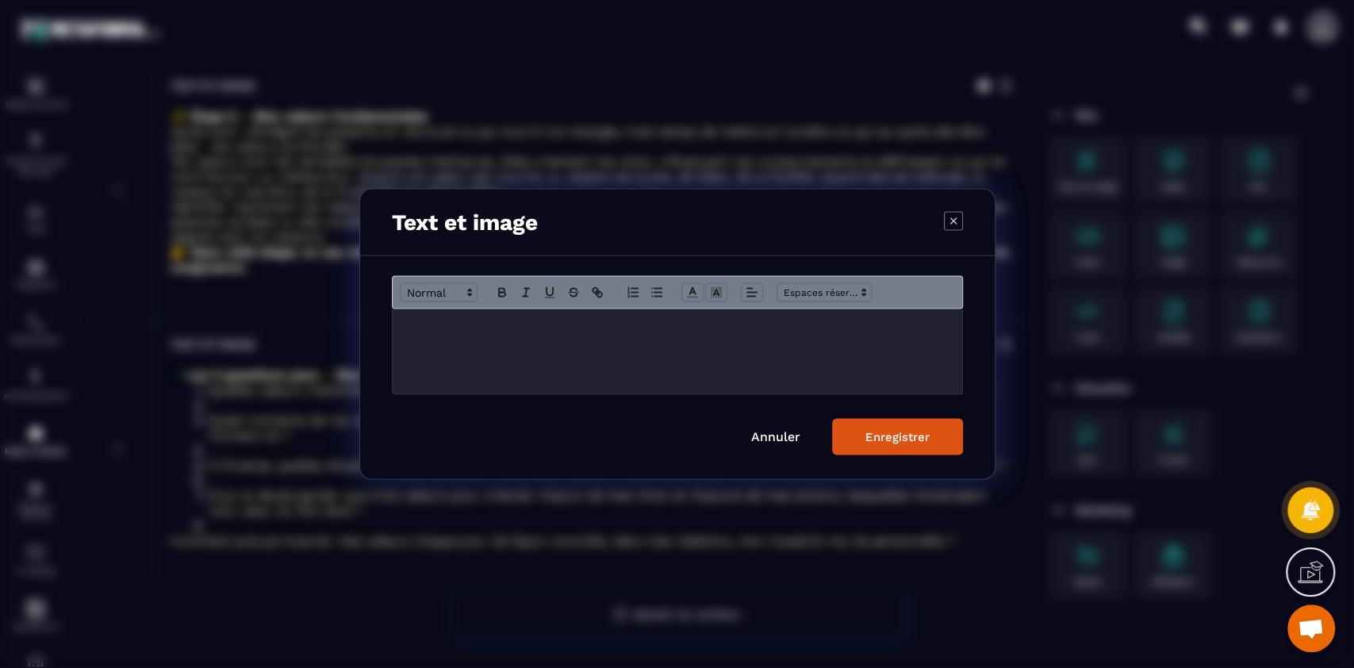
click at [741, 339] on div "Modal window" at bounding box center [678, 351] width 570 height 85
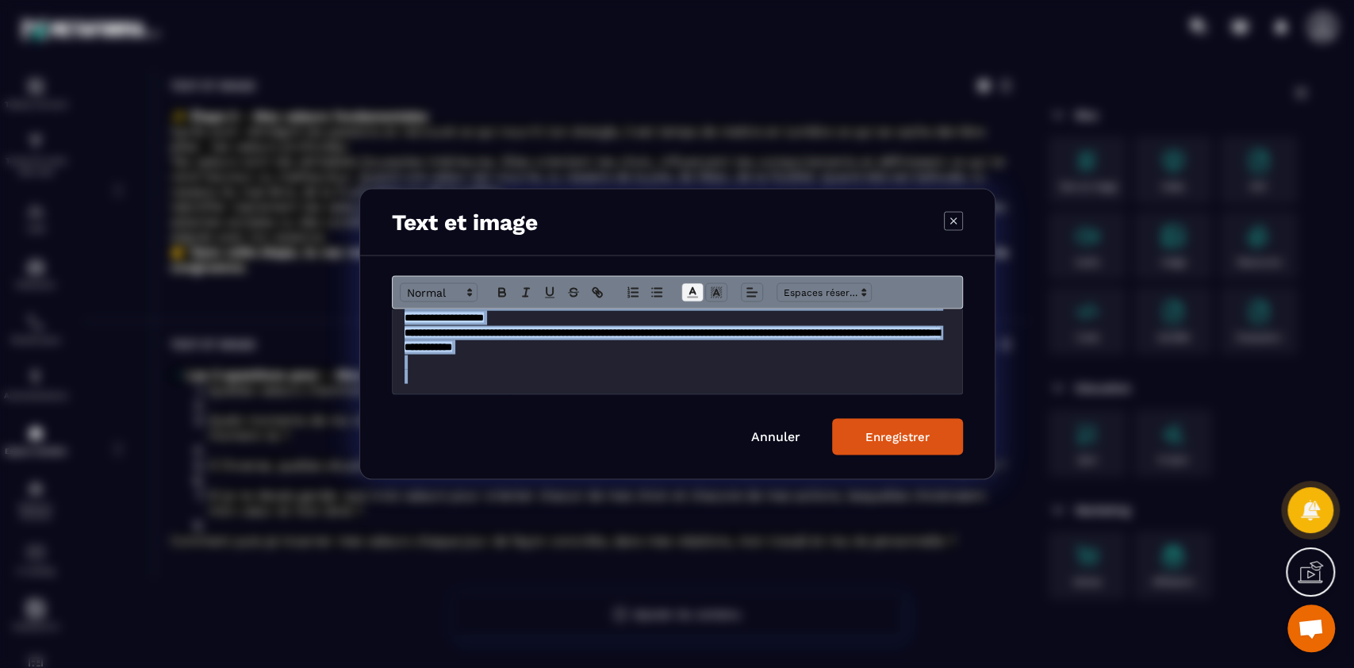
click at [692, 293] on icon "Modal window" at bounding box center [692, 293] width 14 height 14
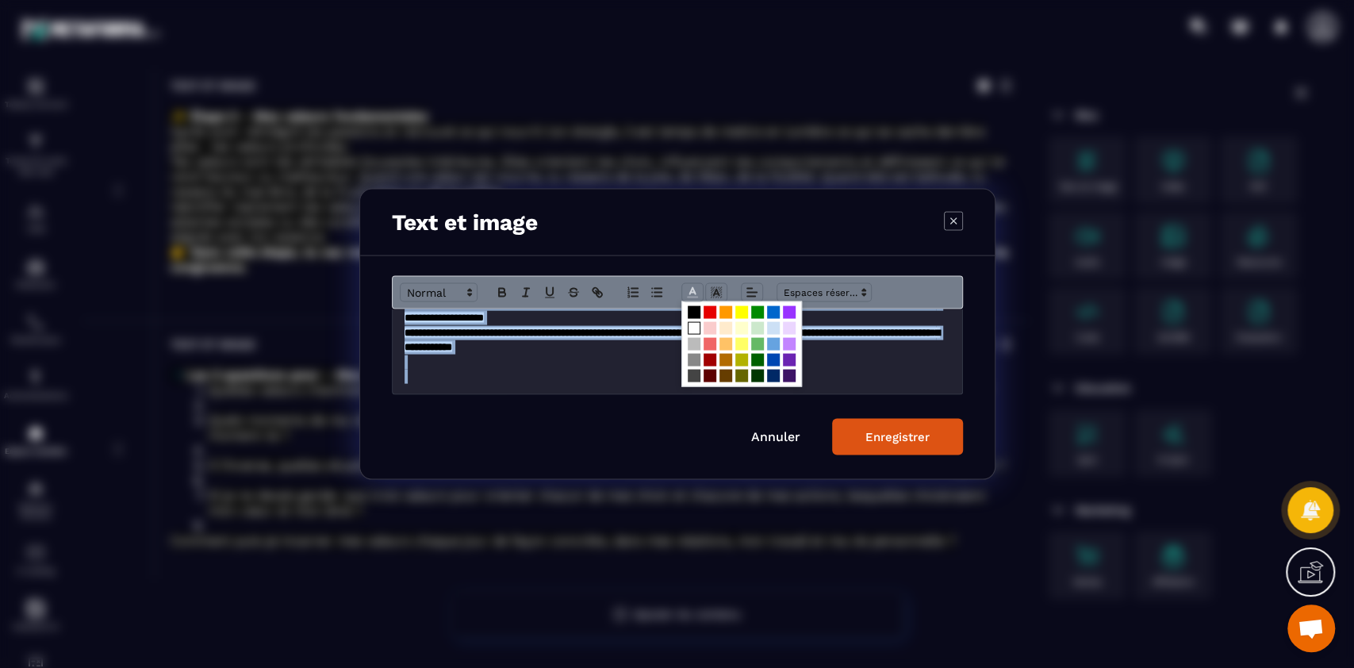
click at [696, 330] on span "Modal window" at bounding box center [694, 328] width 13 height 13
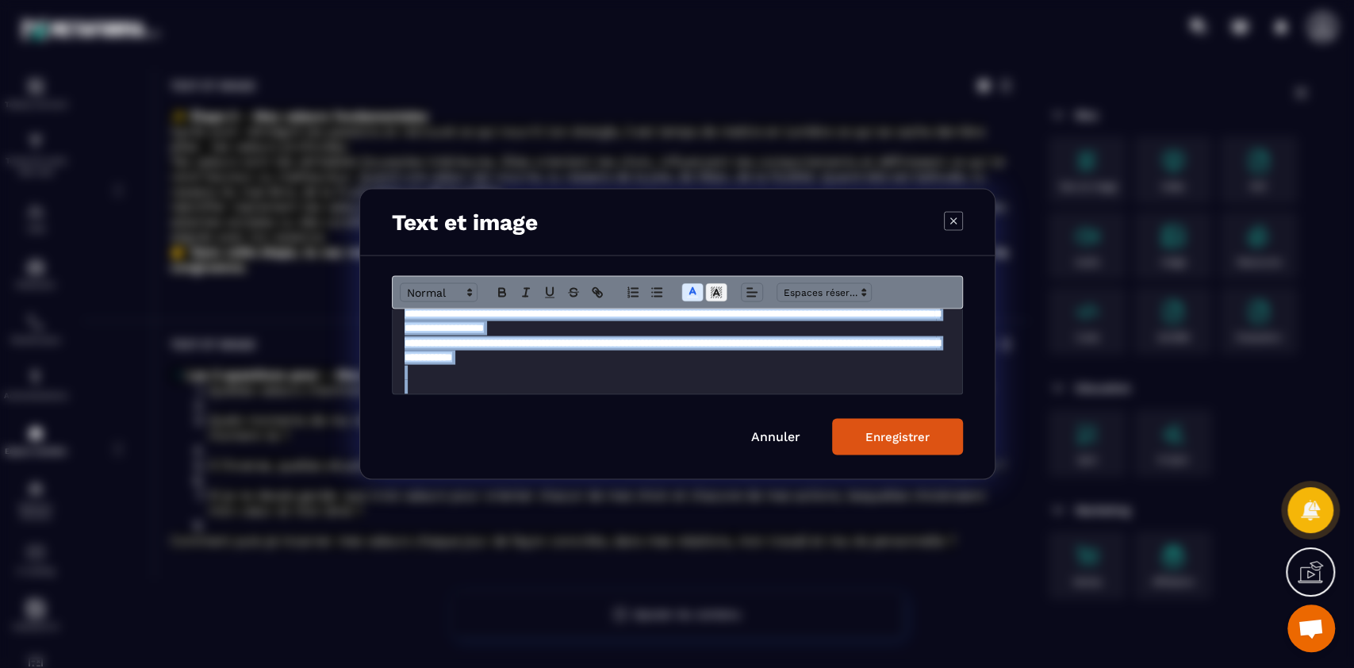
click at [717, 287] on icon "Modal window" at bounding box center [716, 293] width 14 height 14
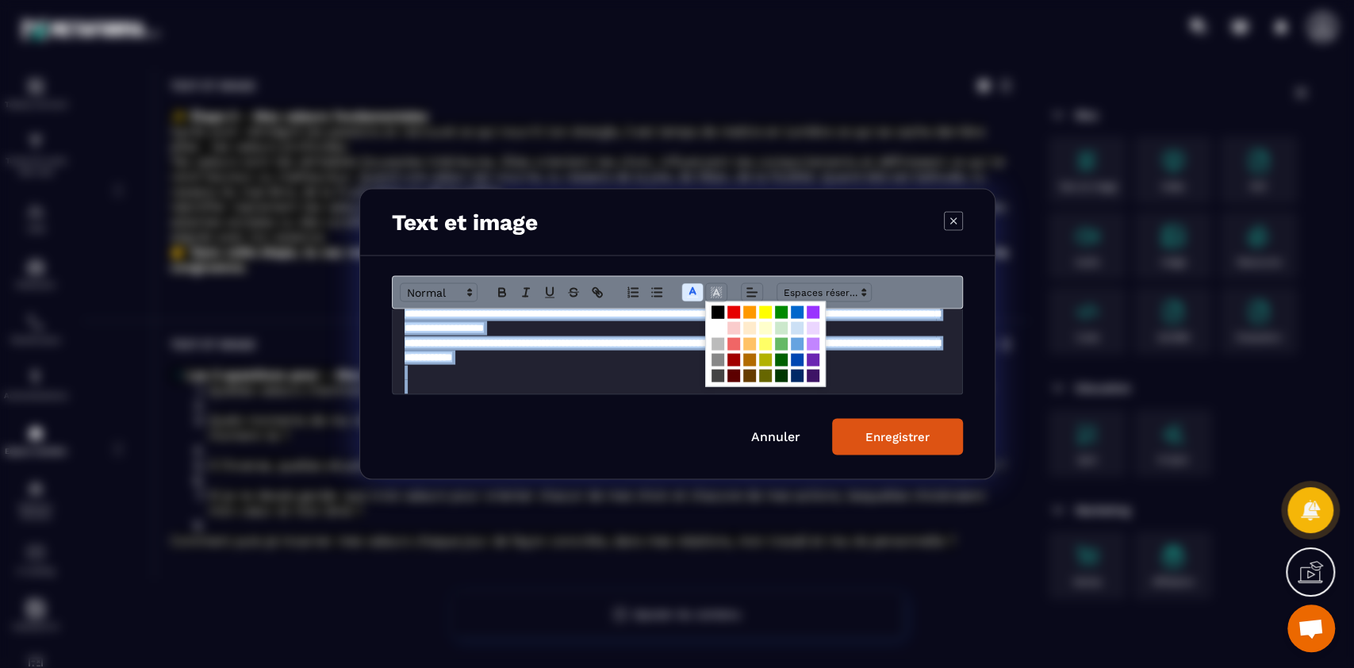
click at [721, 313] on span "Modal window" at bounding box center [718, 312] width 13 height 13
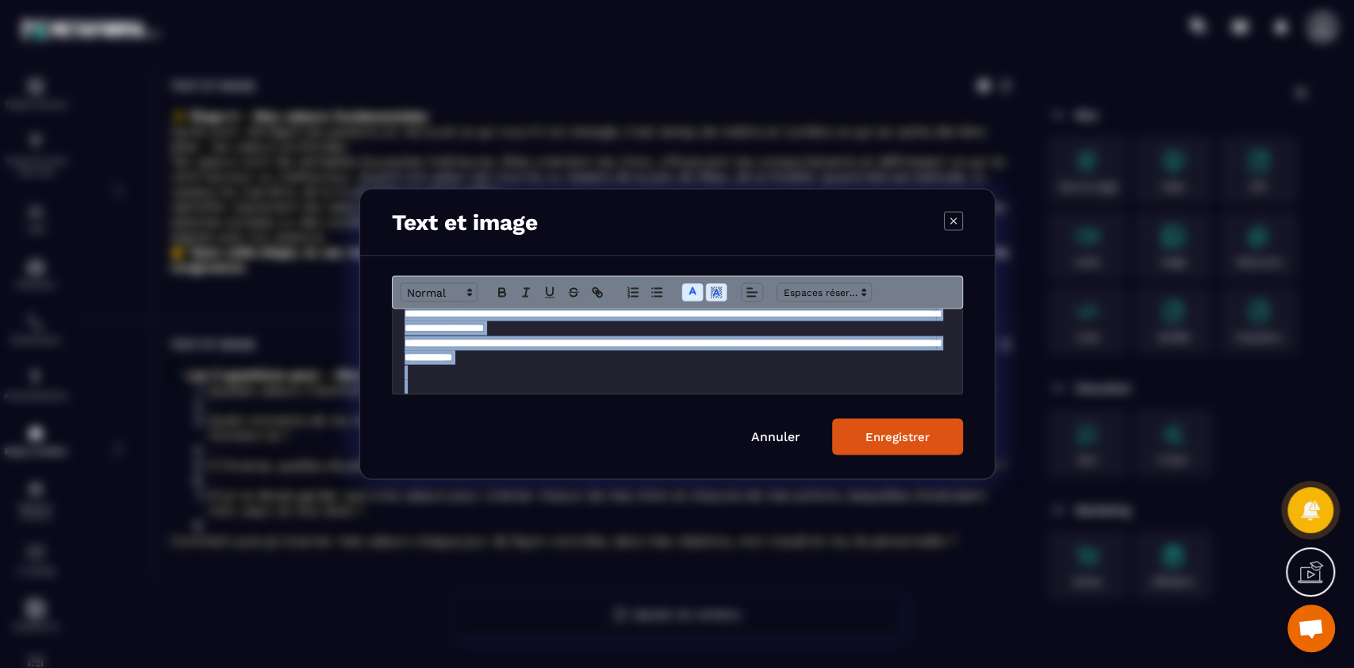
click at [902, 441] on div "Enregistrer" at bounding box center [897, 437] width 64 height 14
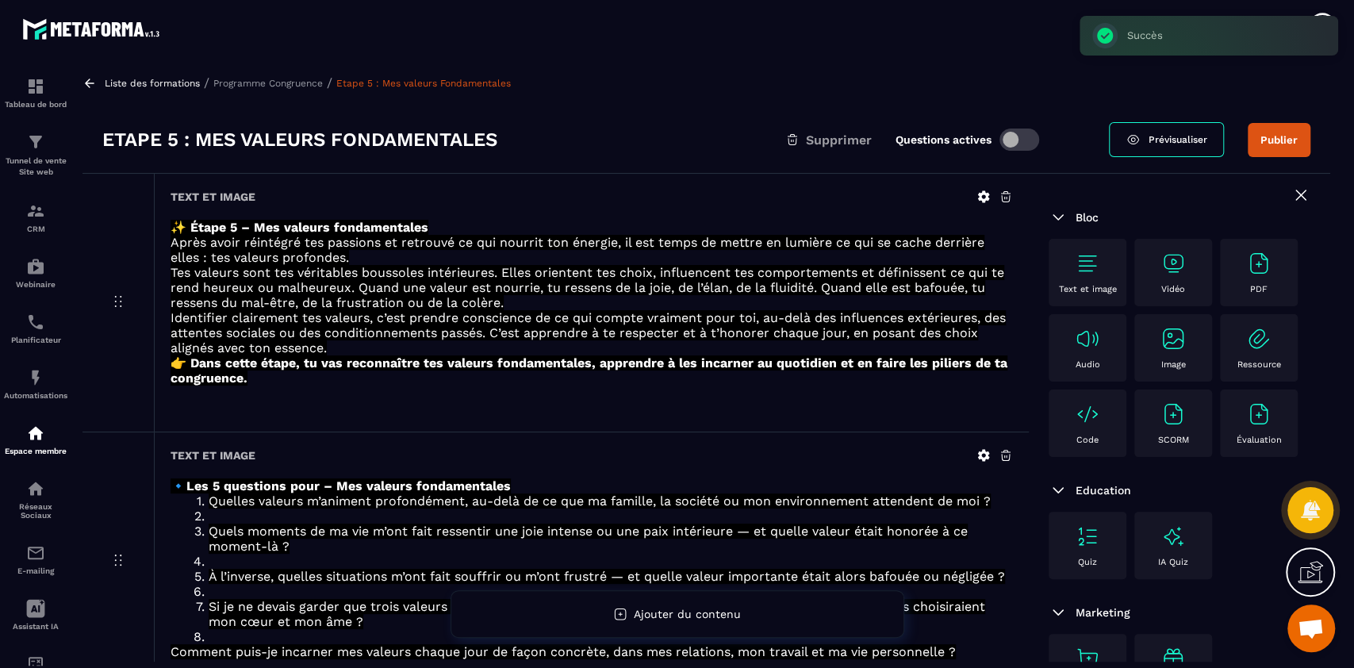
scroll to position [0, 0]
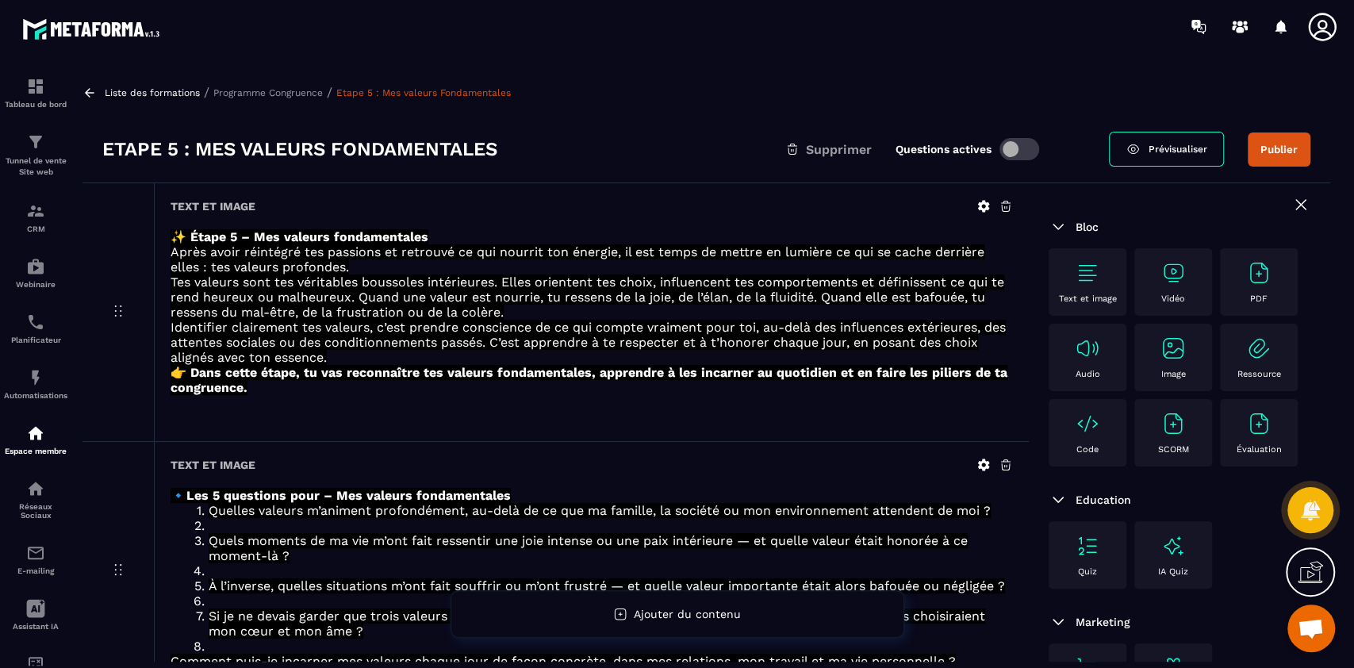
click at [1293, 128] on div "Etape 5 : Mes valeurs Fondamentales Supprimer Questions actives Prévisualiser P…" at bounding box center [706, 149] width 1248 height 67
click at [1278, 161] on button "Publier" at bounding box center [1279, 149] width 63 height 34
click at [276, 91] on p "Programme Congruence" at bounding box center [267, 92] width 109 height 11
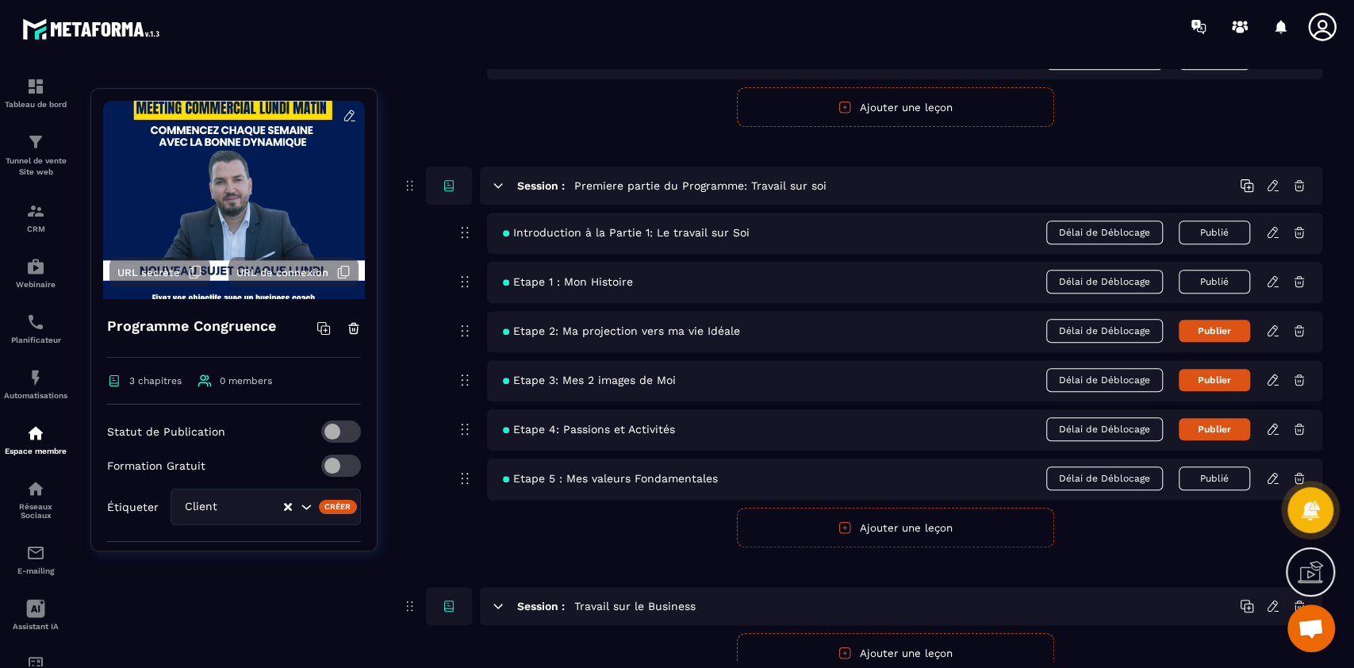
scroll to position [666, 0]
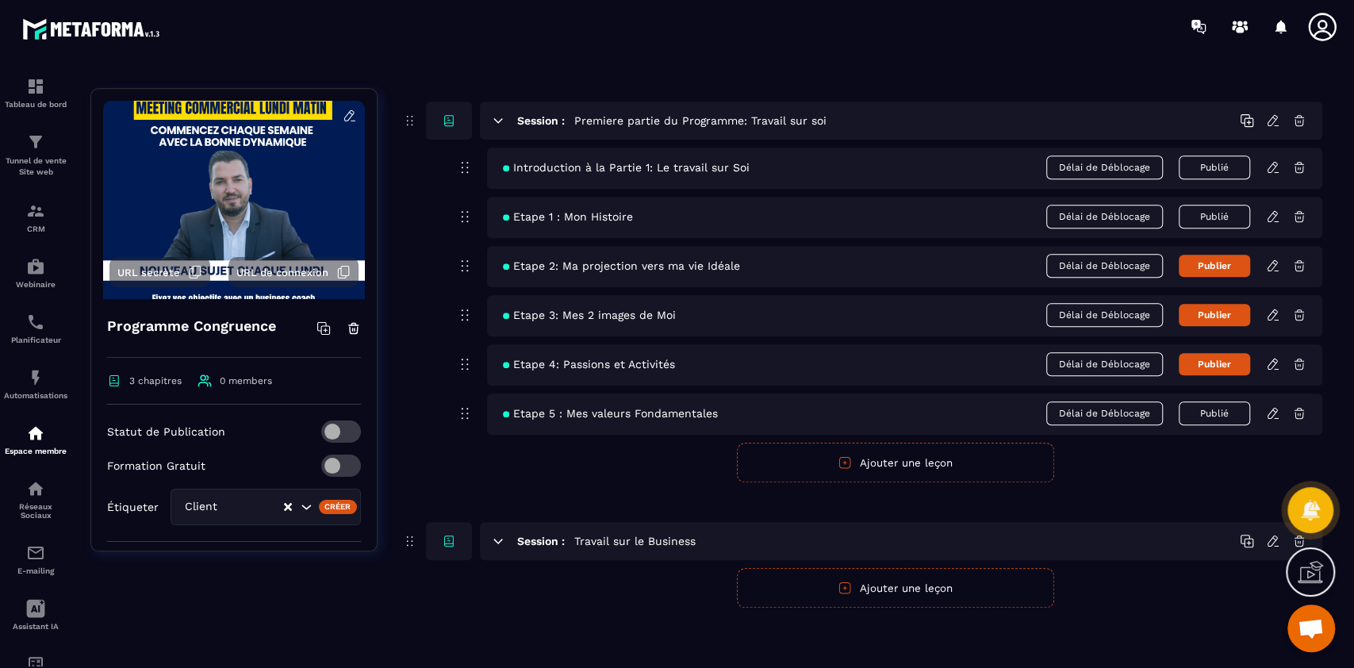
click at [908, 455] on button "Ajouter une leçon" at bounding box center [895, 463] width 317 height 40
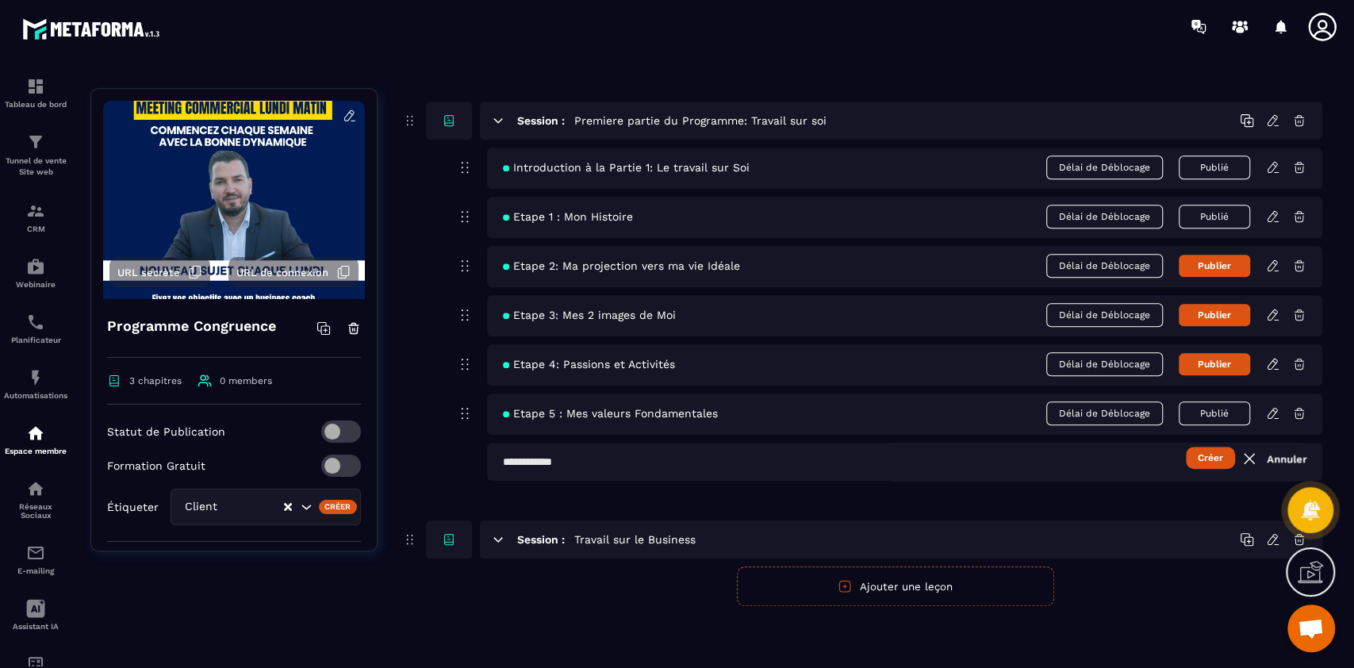
scroll to position [665, 0]
click at [676, 464] on input "text" at bounding box center [904, 462] width 835 height 38
type input "**********"
click at [1186, 447] on button "Créer" at bounding box center [1210, 458] width 49 height 22
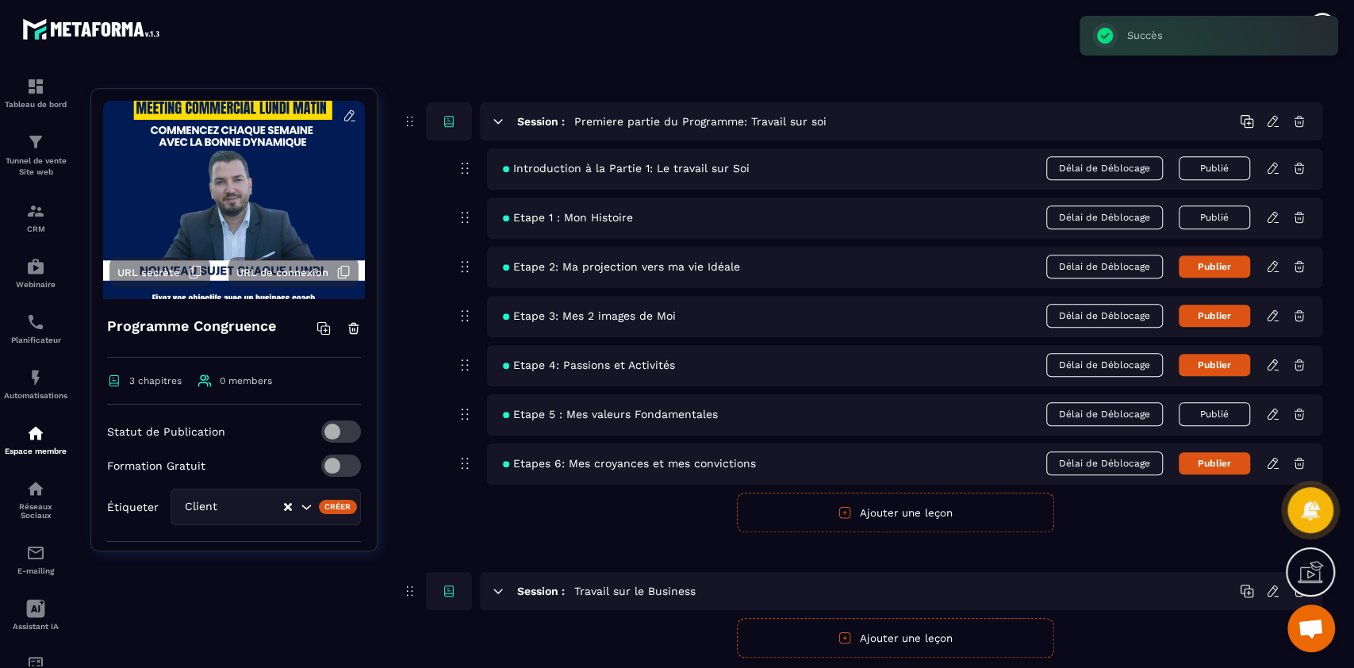
click at [1272, 465] on icon at bounding box center [1273, 463] width 14 height 14
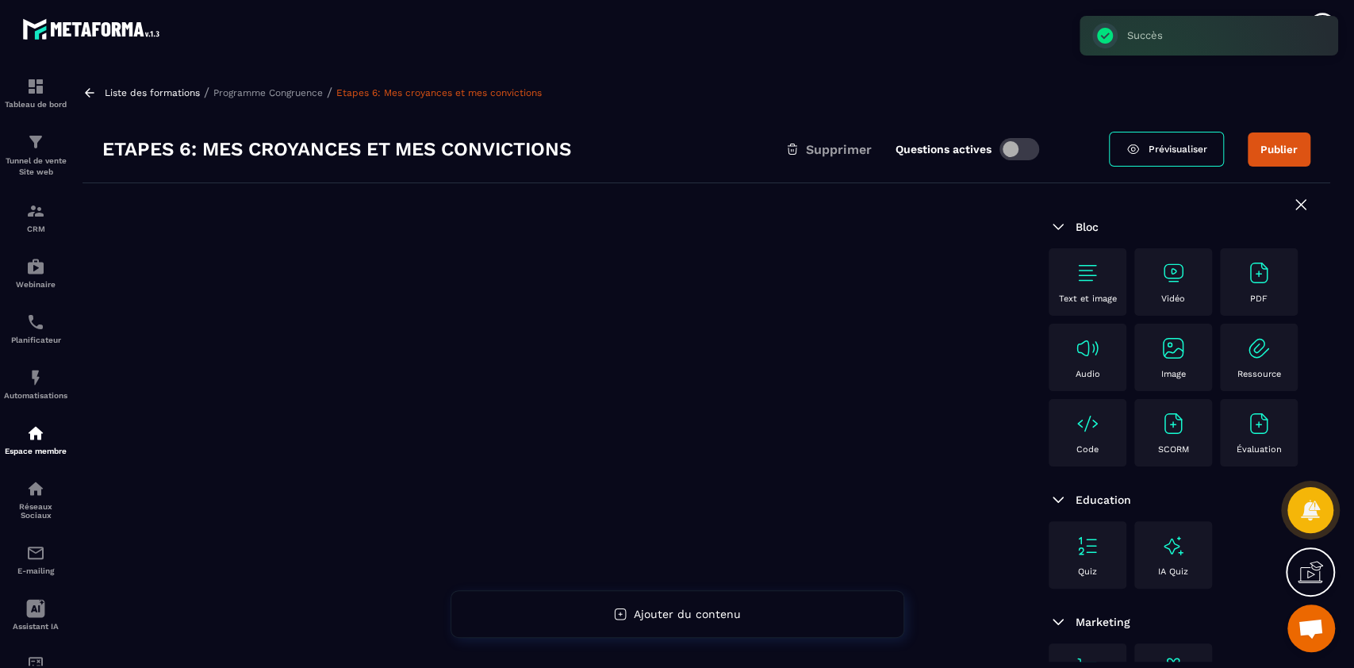
click at [1088, 270] on img at bounding box center [1087, 272] width 25 height 25
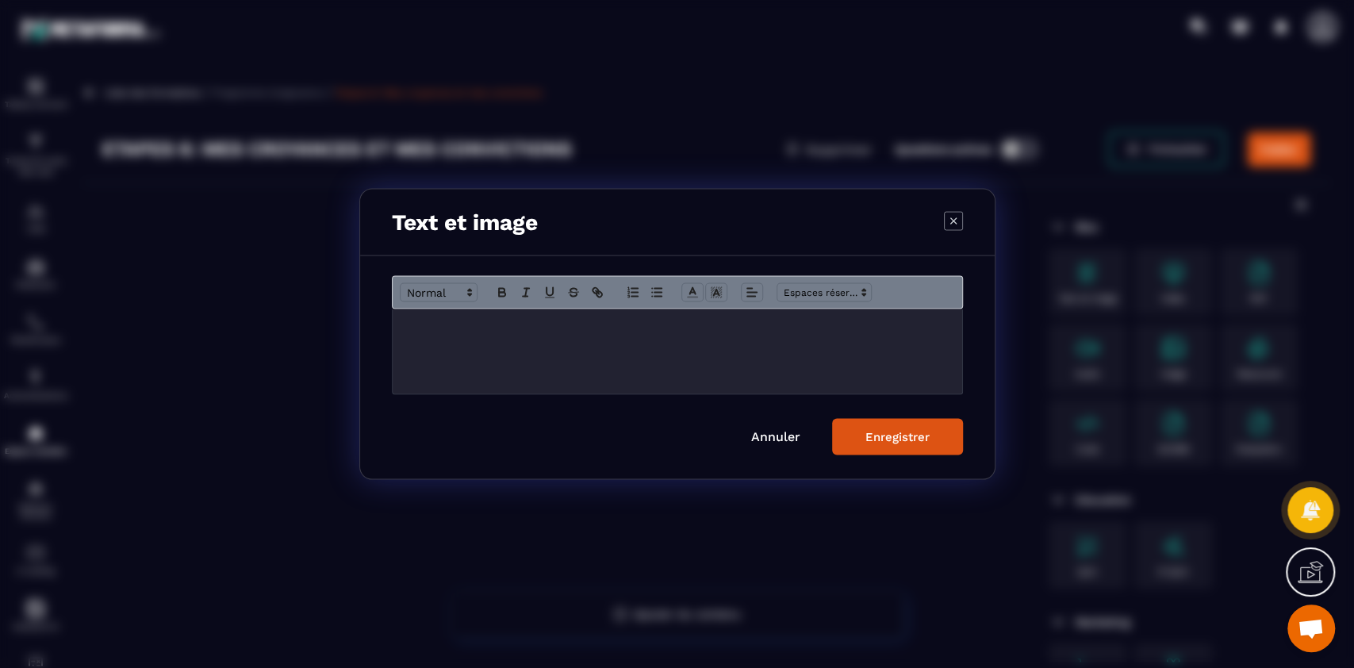
click at [647, 389] on div "Modal window" at bounding box center [678, 351] width 570 height 85
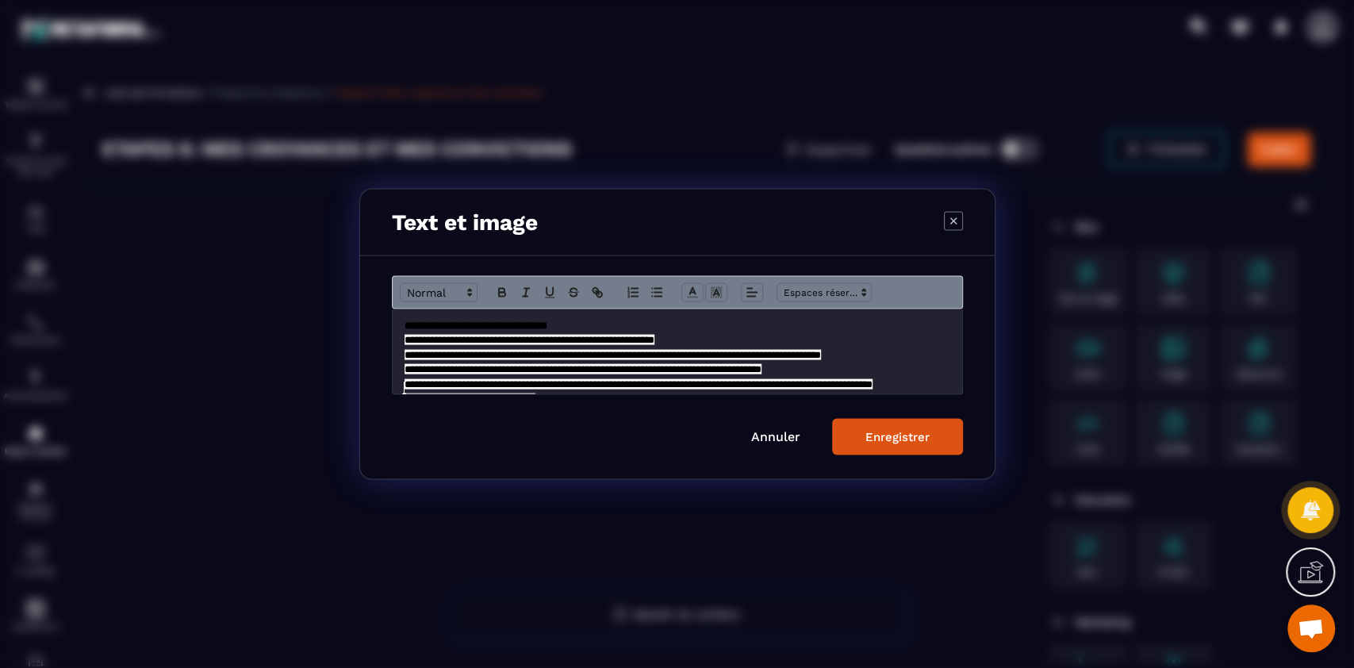
scroll to position [171, 0]
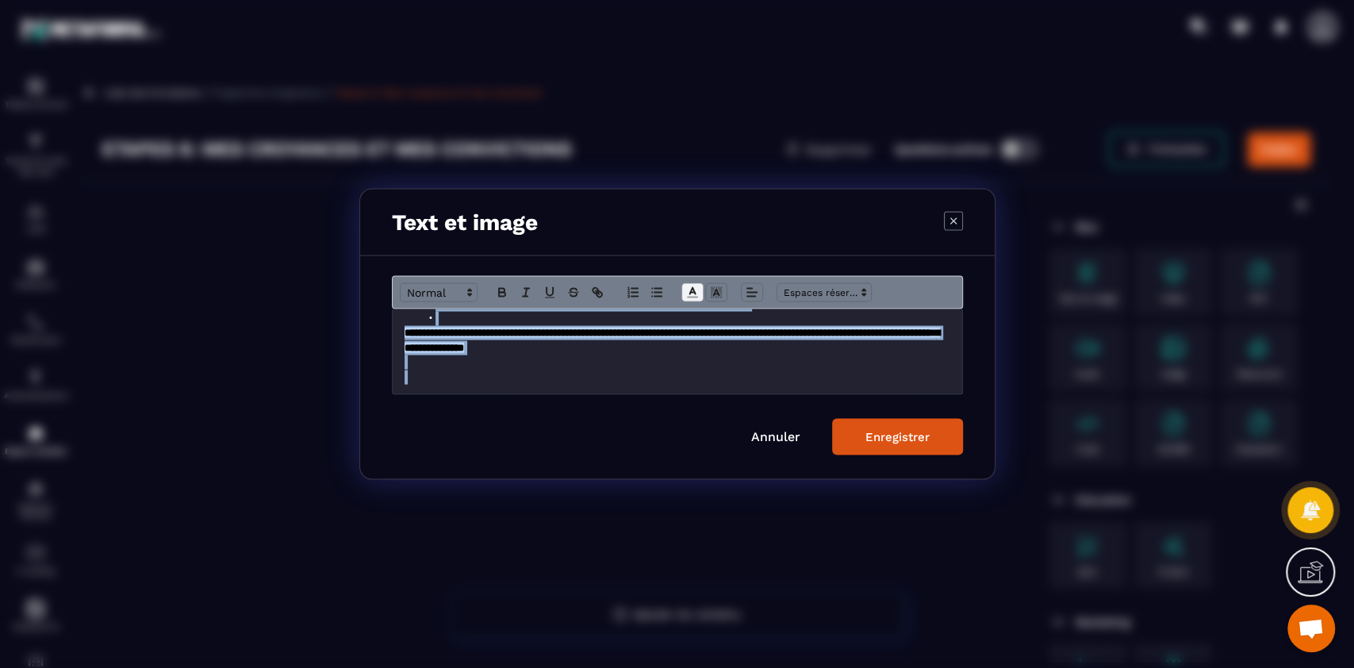
click at [696, 286] on icon "Modal window" at bounding box center [692, 293] width 14 height 14
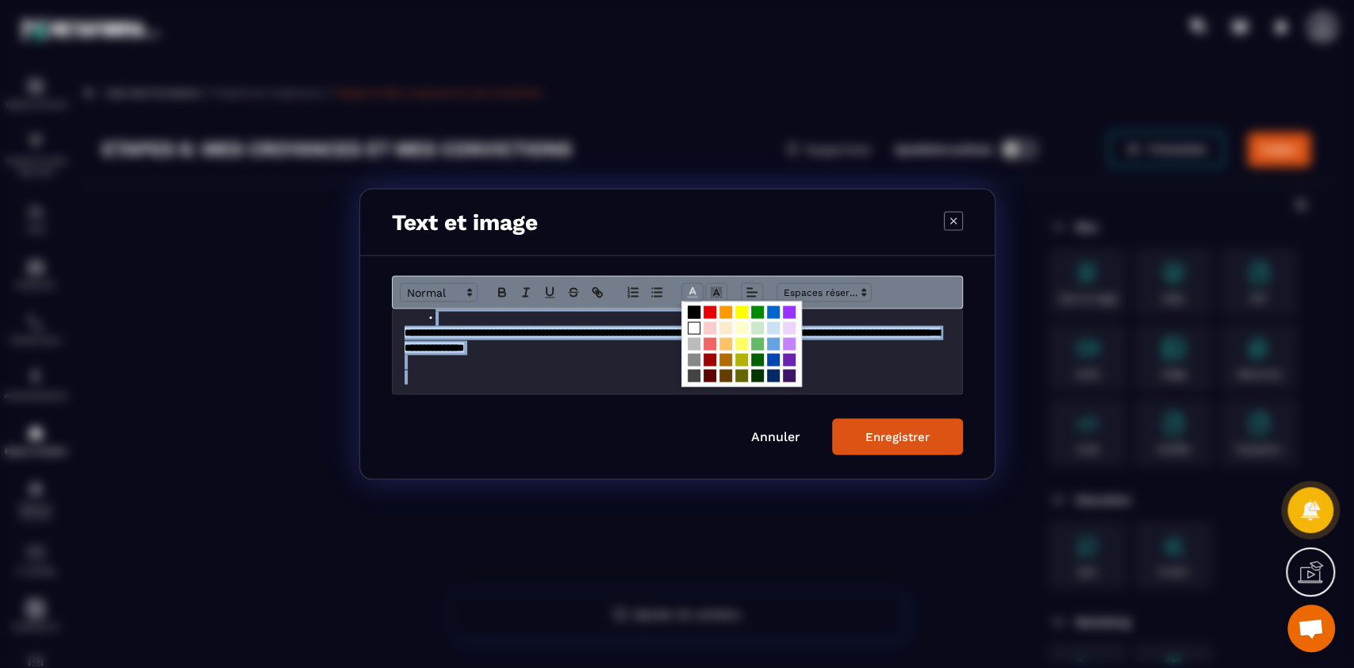
click at [692, 325] on span "Modal window" at bounding box center [694, 328] width 13 height 13
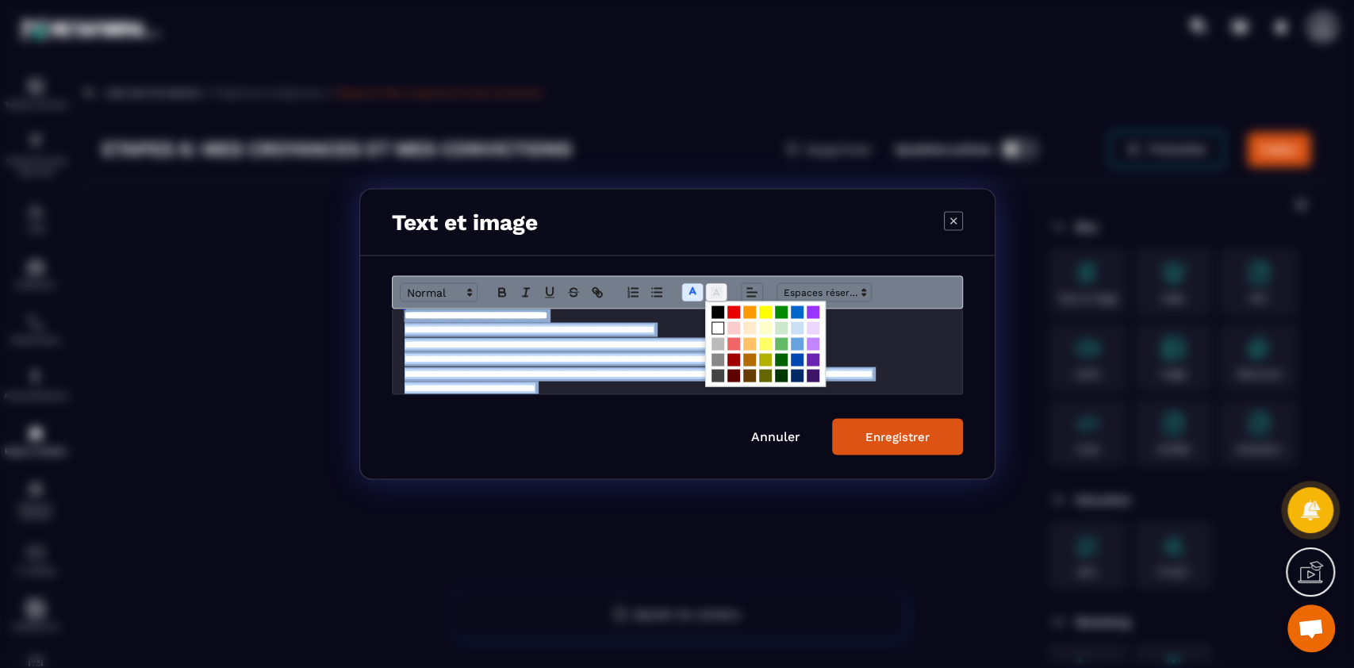
click at [719, 290] on icon "Modal window" at bounding box center [716, 293] width 14 height 14
click at [719, 308] on span "Modal window" at bounding box center [718, 312] width 13 height 13
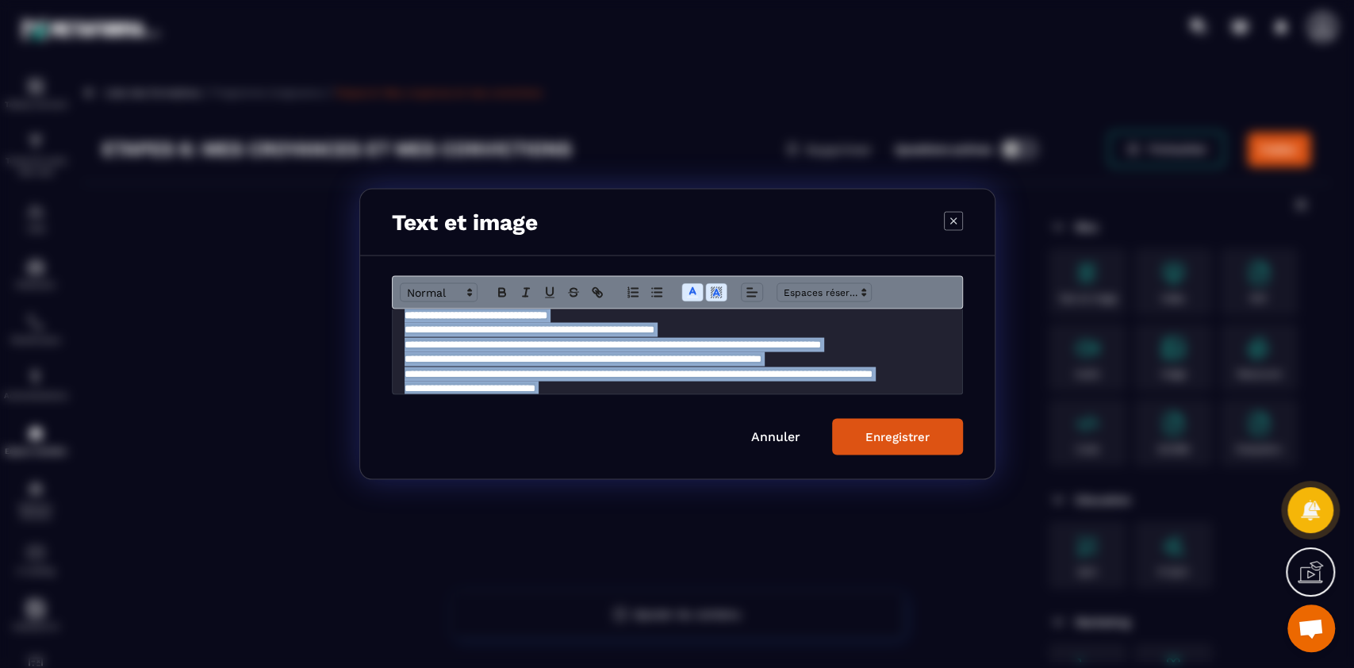
click at [907, 437] on div "Enregistrer" at bounding box center [897, 437] width 64 height 14
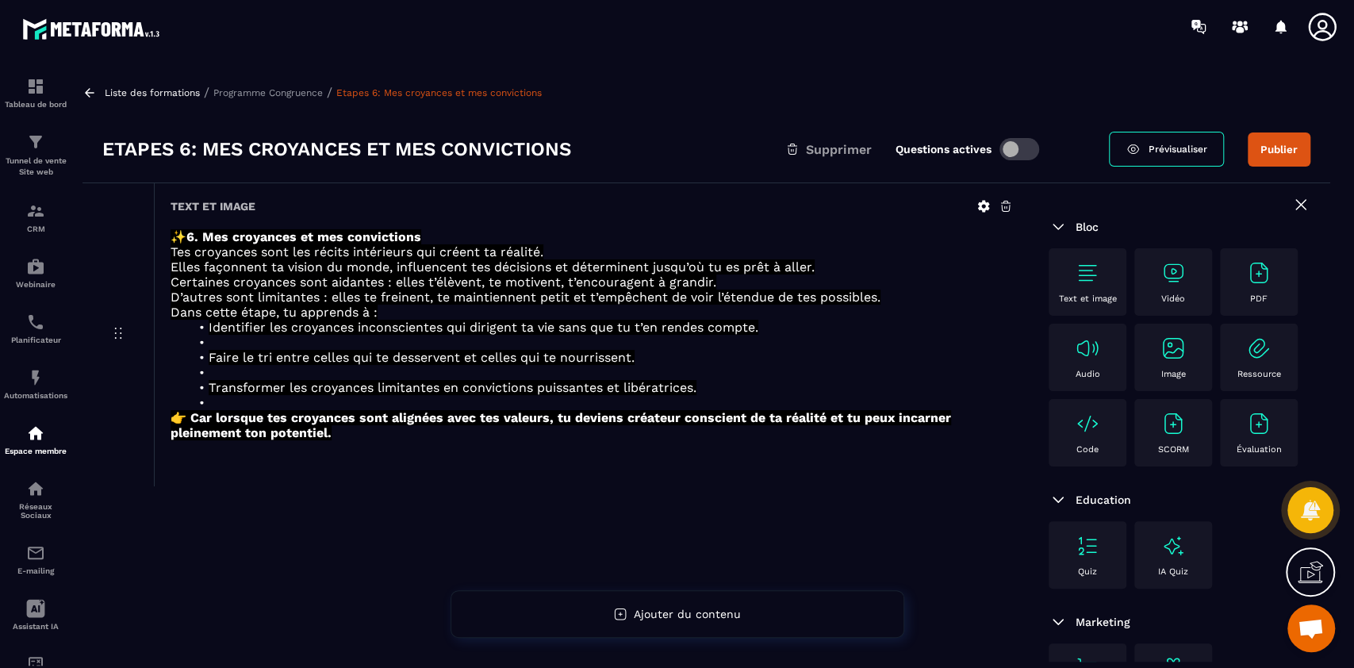
click at [1095, 283] on img at bounding box center [1087, 272] width 25 height 25
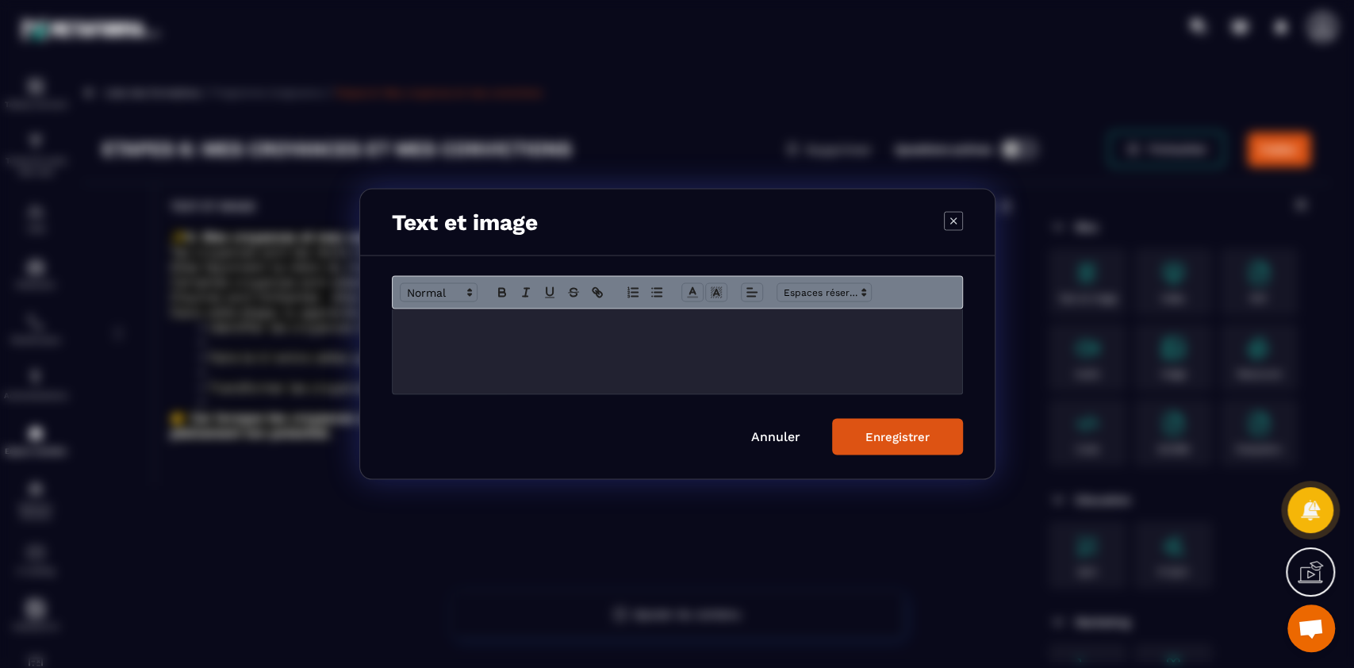
click at [781, 352] on div "Modal window" at bounding box center [678, 351] width 570 height 85
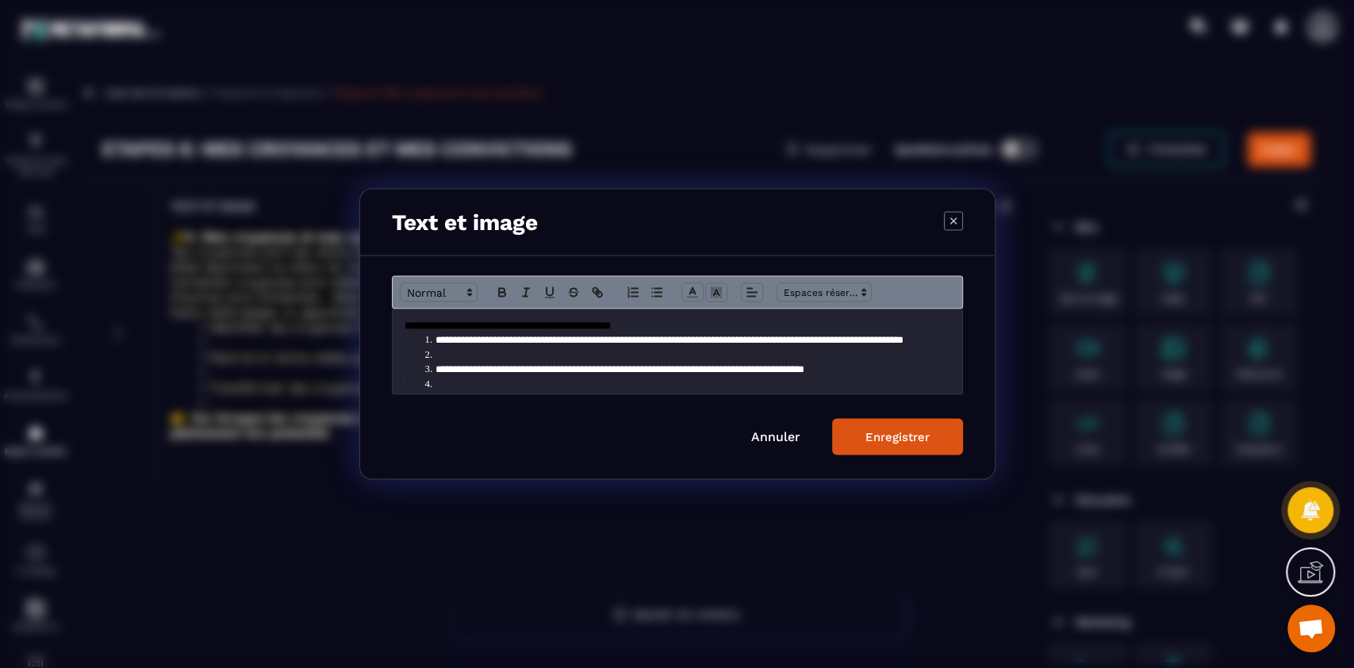
scroll to position [98, 0]
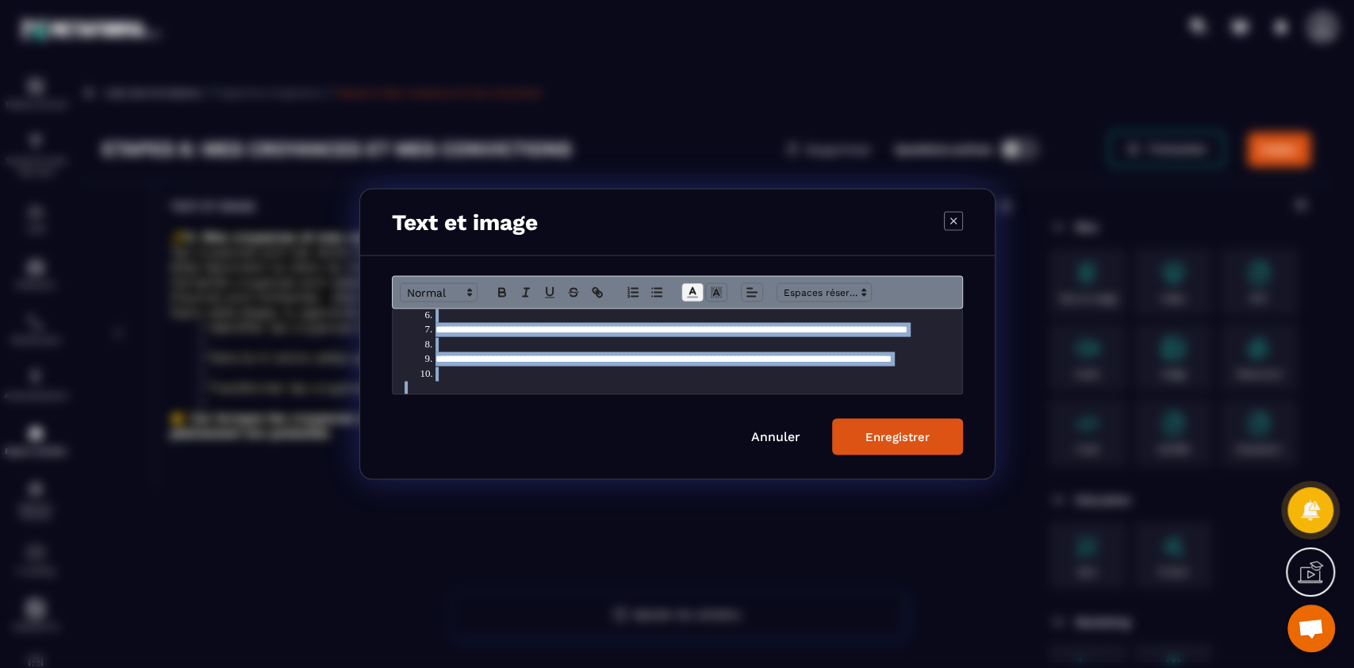
click at [690, 293] on line "Modal window" at bounding box center [692, 293] width 4 height 0
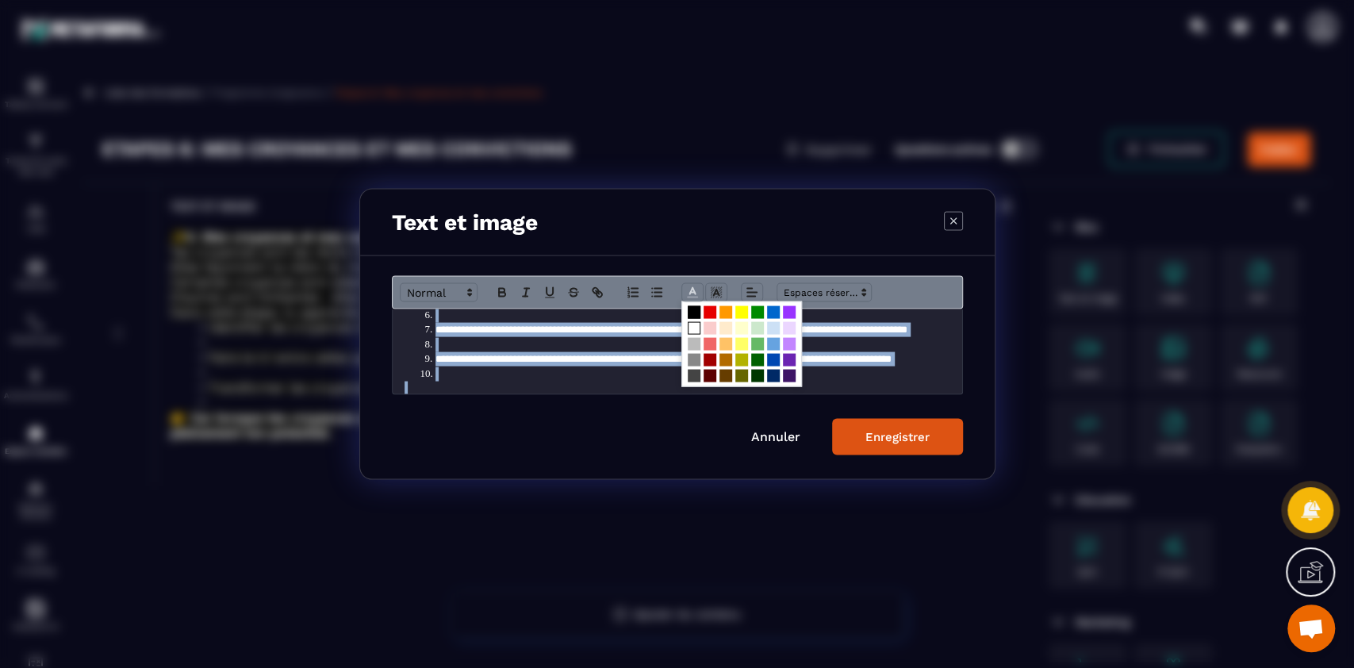
click at [694, 328] on span "Modal window" at bounding box center [694, 328] width 13 height 13
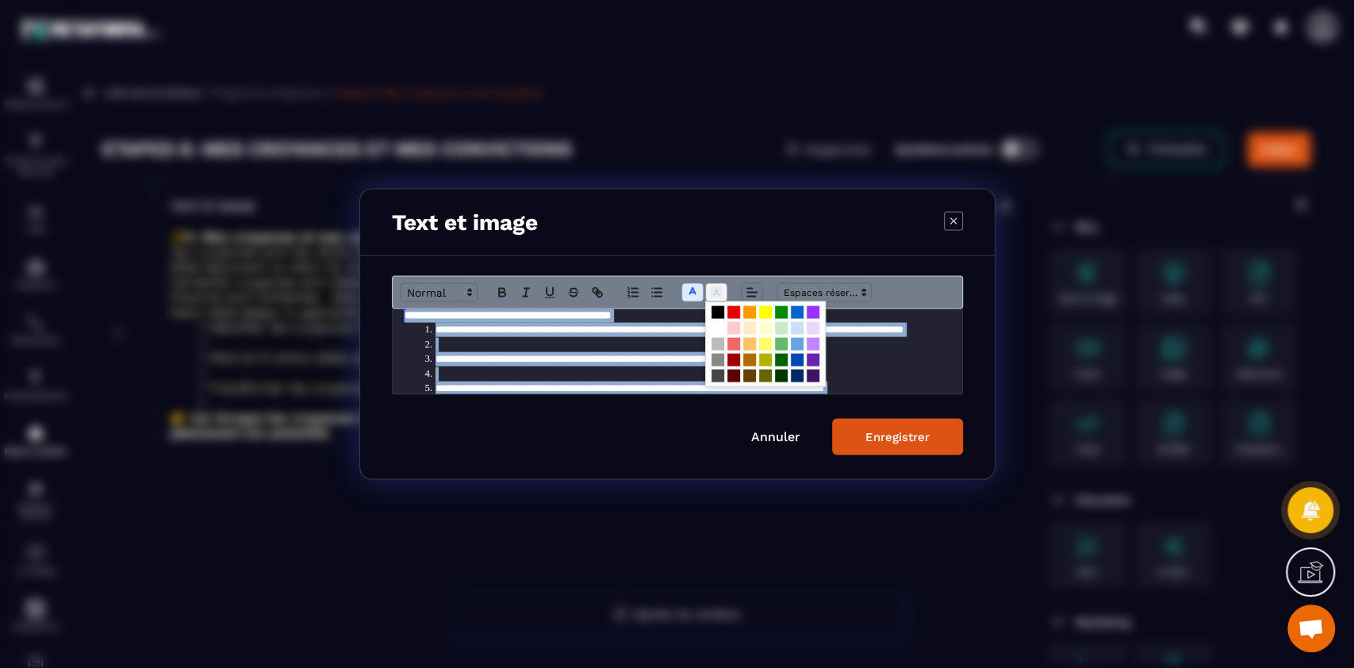
click at [716, 297] on rect "Modal window" at bounding box center [716, 297] width 1 height 1
click at [712, 312] on span "Modal window" at bounding box center [718, 312] width 13 height 13
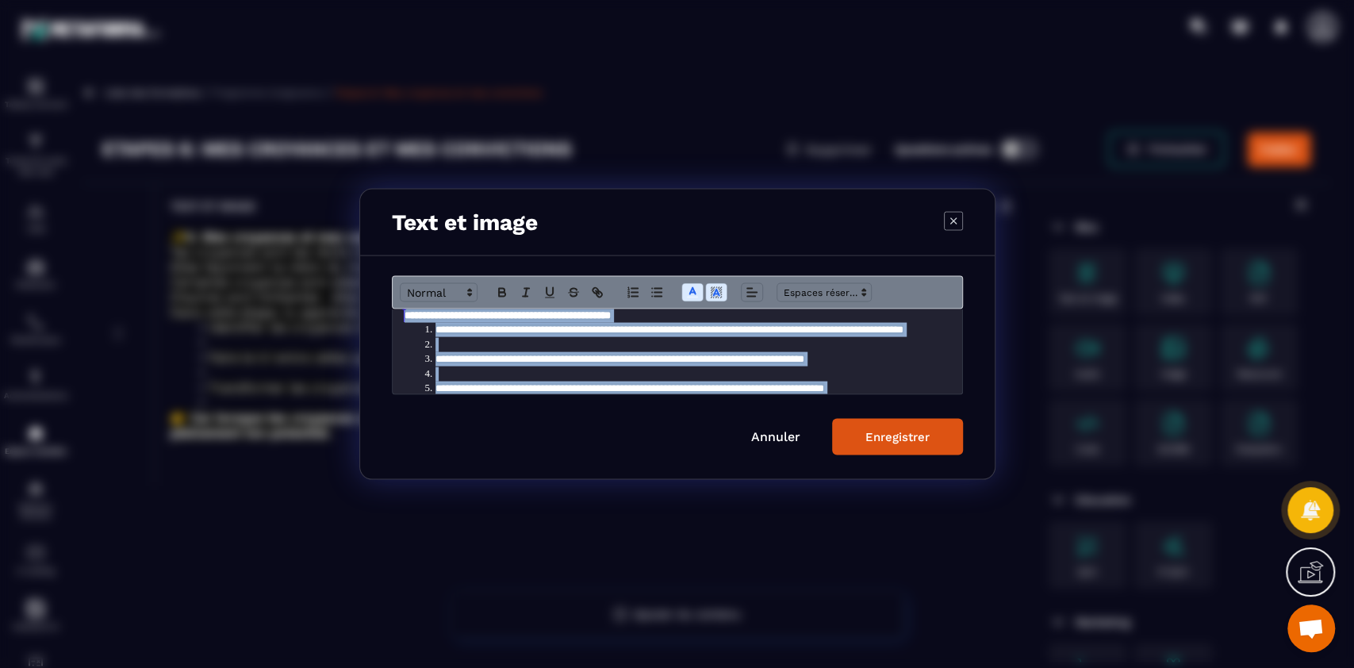
click at [689, 343] on li "Modal window" at bounding box center [685, 344] width 531 height 14
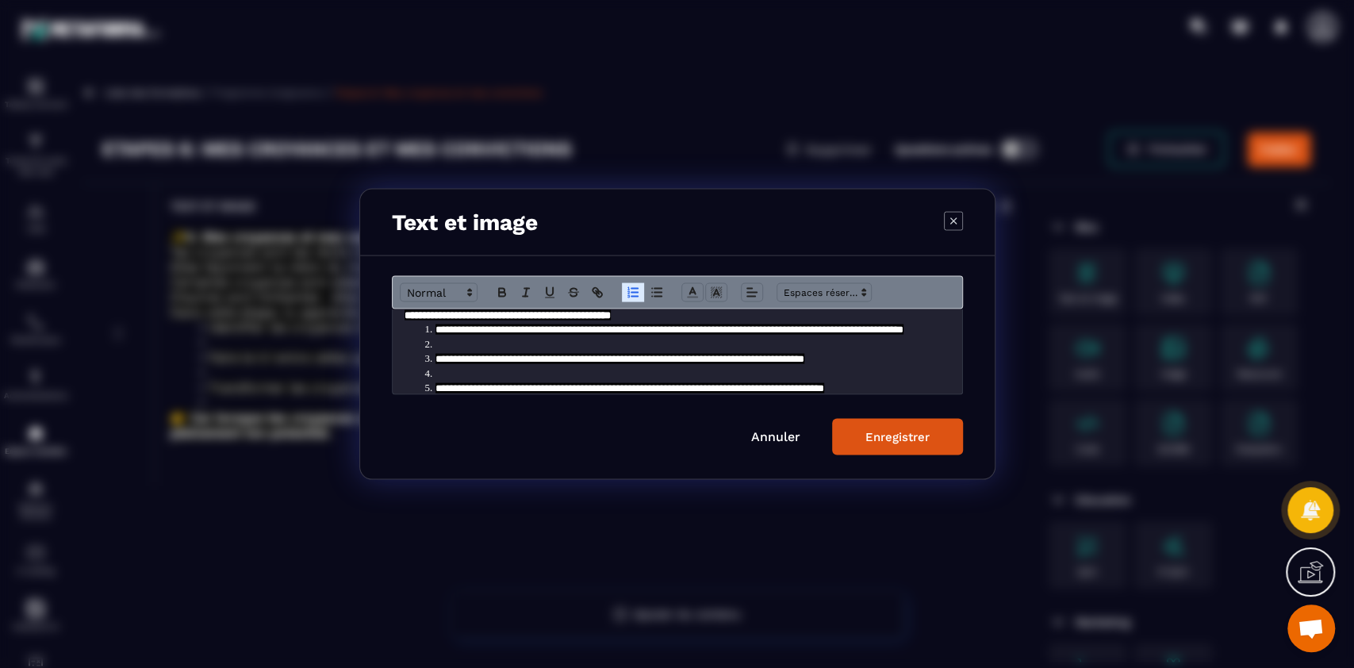
click at [939, 441] on button "Enregistrer" at bounding box center [897, 437] width 131 height 36
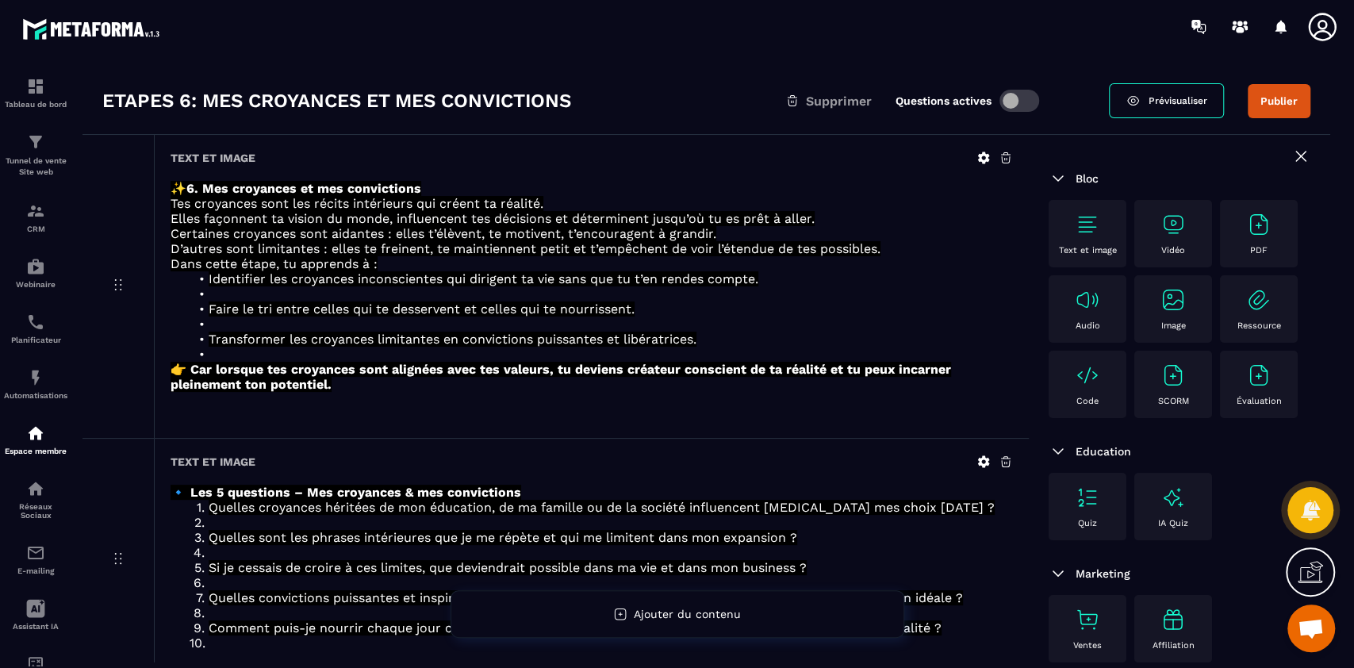
scroll to position [147, 0]
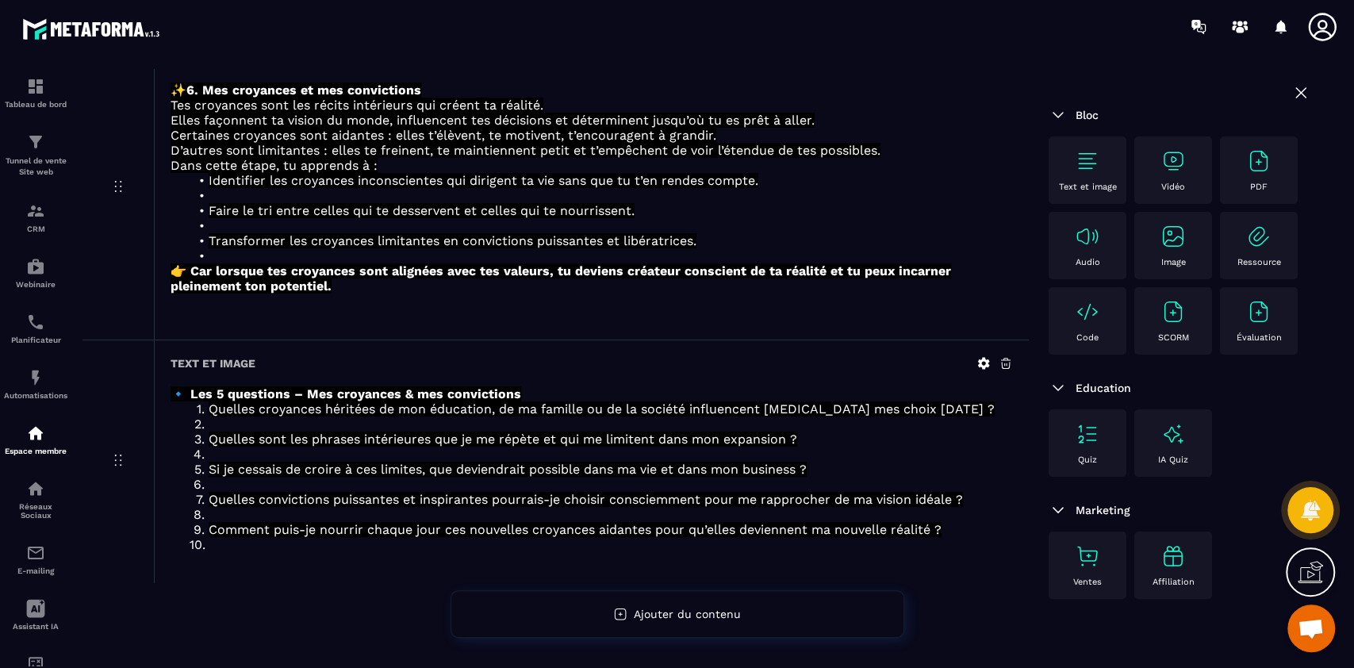
click at [1088, 179] on div "Text et image" at bounding box center [1088, 170] width 62 height 44
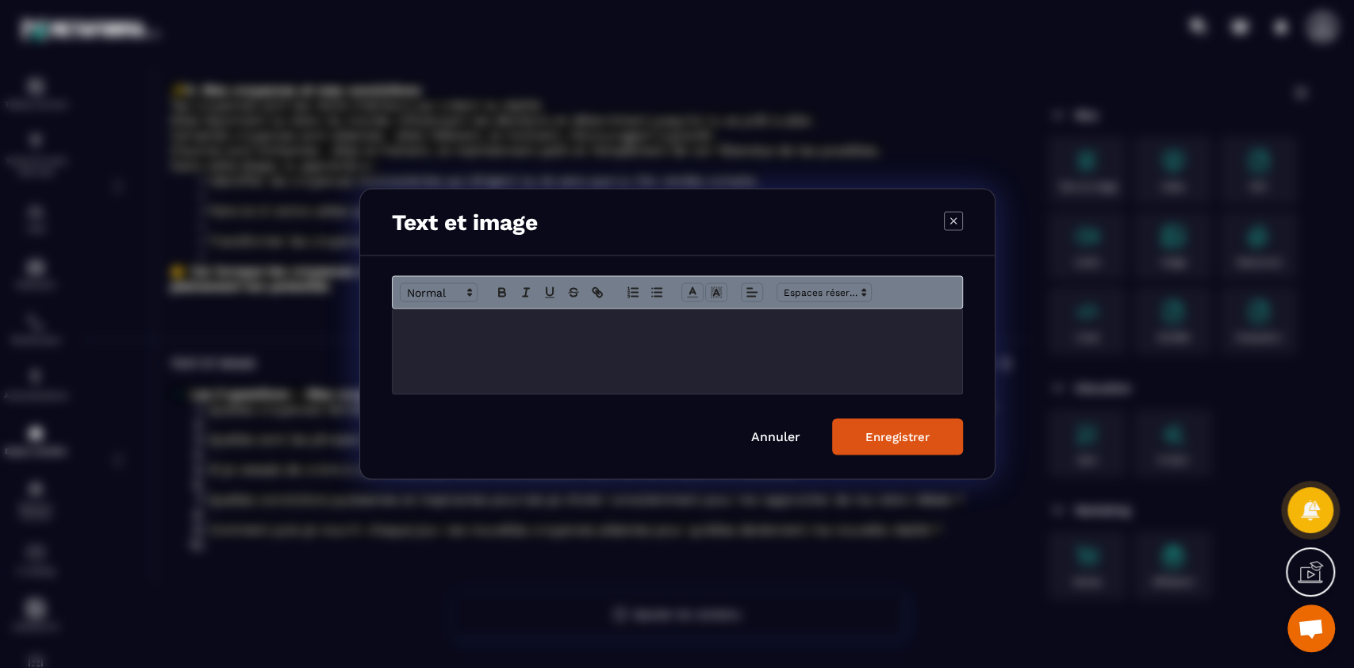
click at [642, 340] on div "Modal window" at bounding box center [678, 351] width 570 height 85
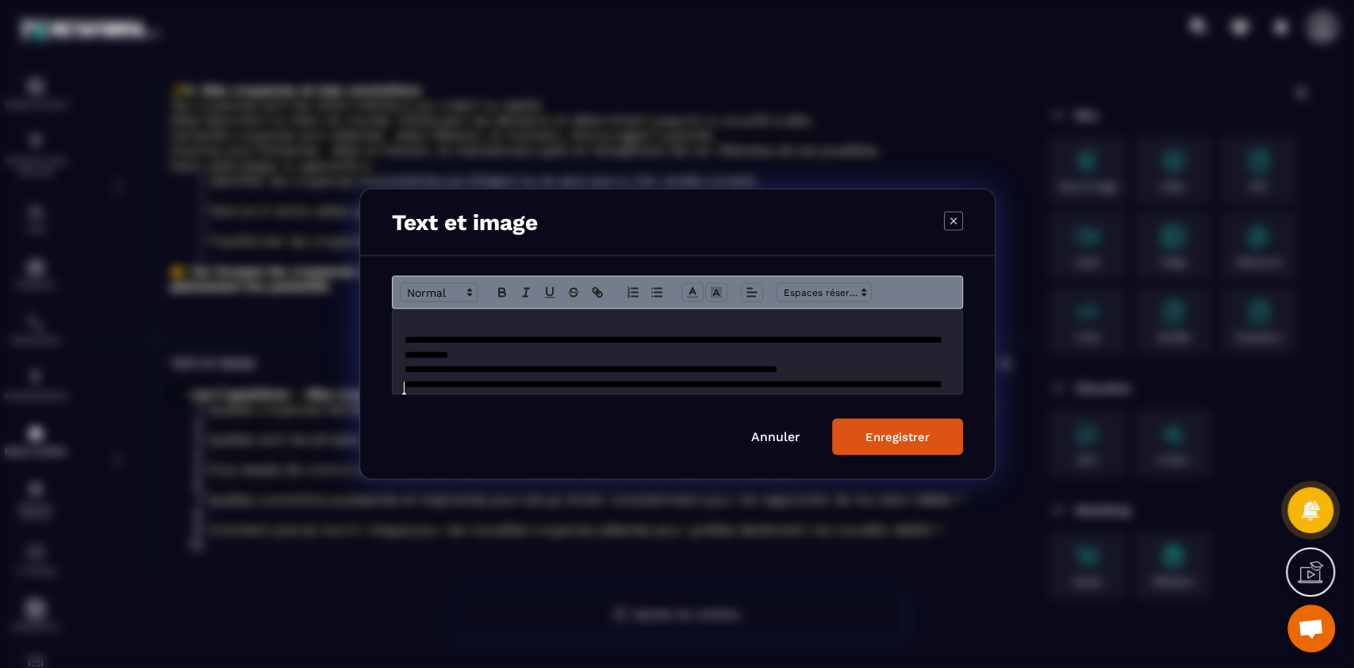
scroll to position [98, 0]
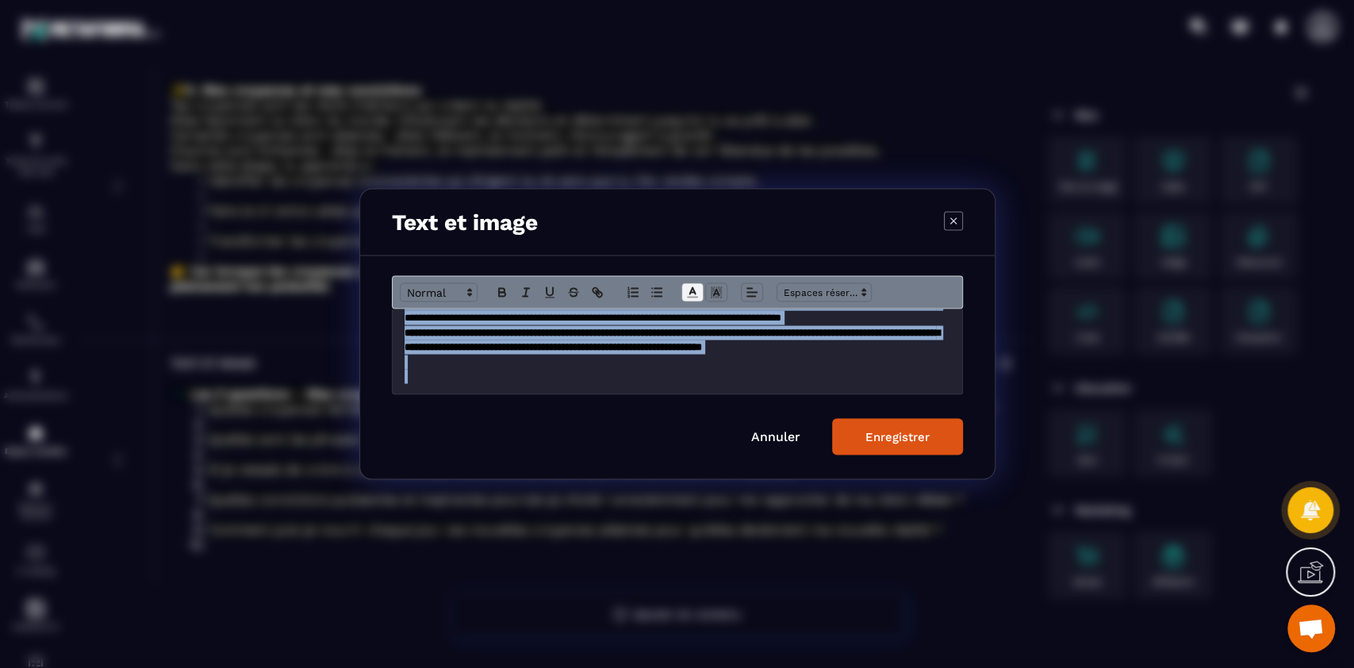
click at [689, 293] on polyline "Modal window" at bounding box center [692, 291] width 6 height 6
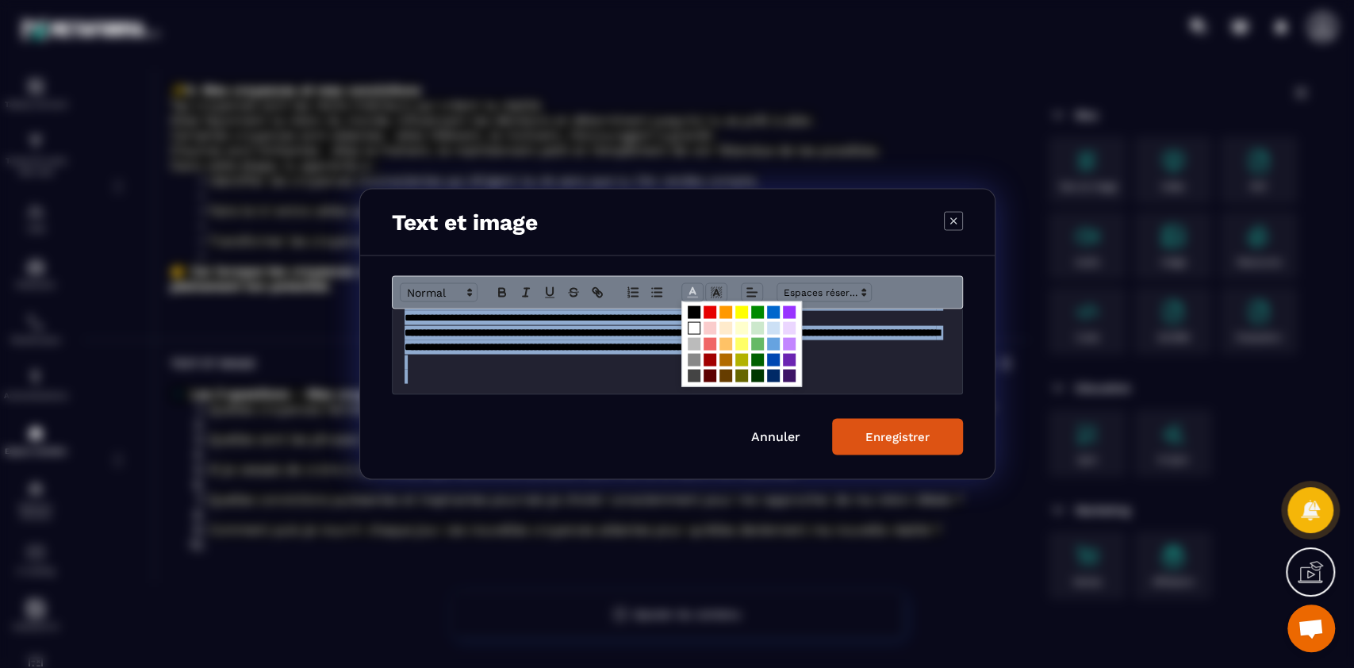
click at [690, 327] on span "Modal window" at bounding box center [694, 328] width 13 height 13
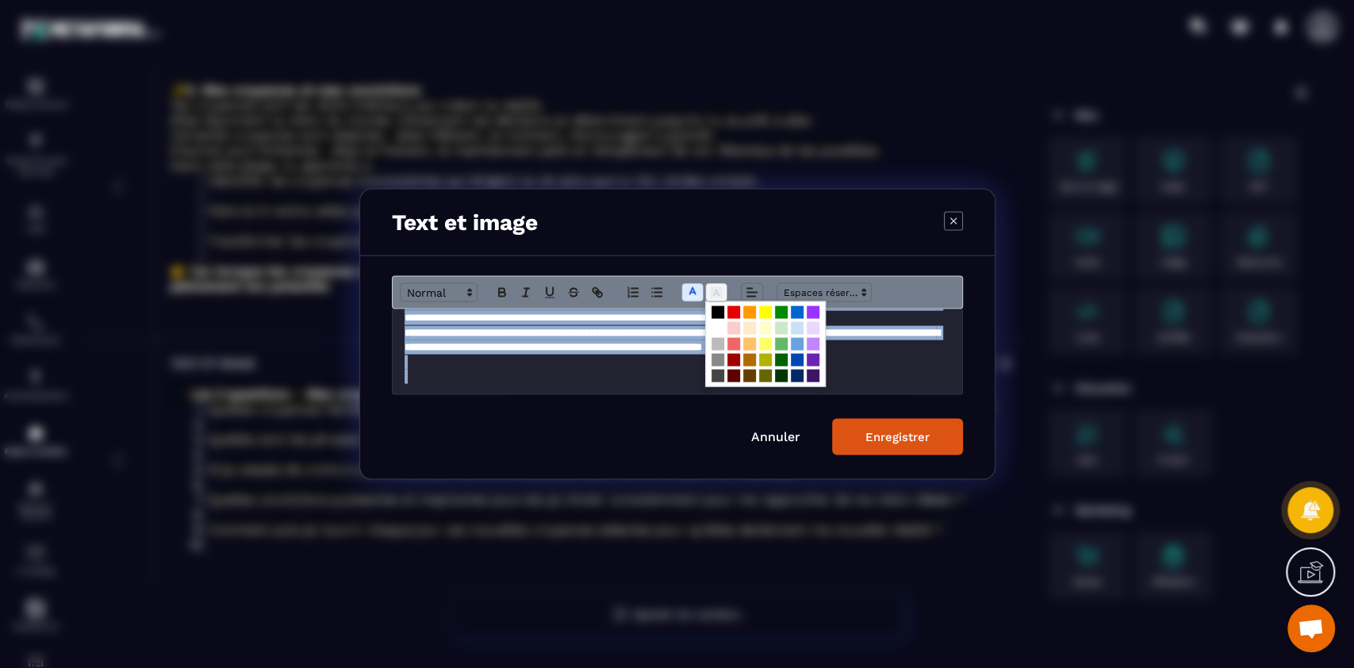
click at [715, 290] on polyline "Modal window" at bounding box center [716, 293] width 6 height 6
click at [714, 309] on span "Modal window" at bounding box center [718, 312] width 13 height 13
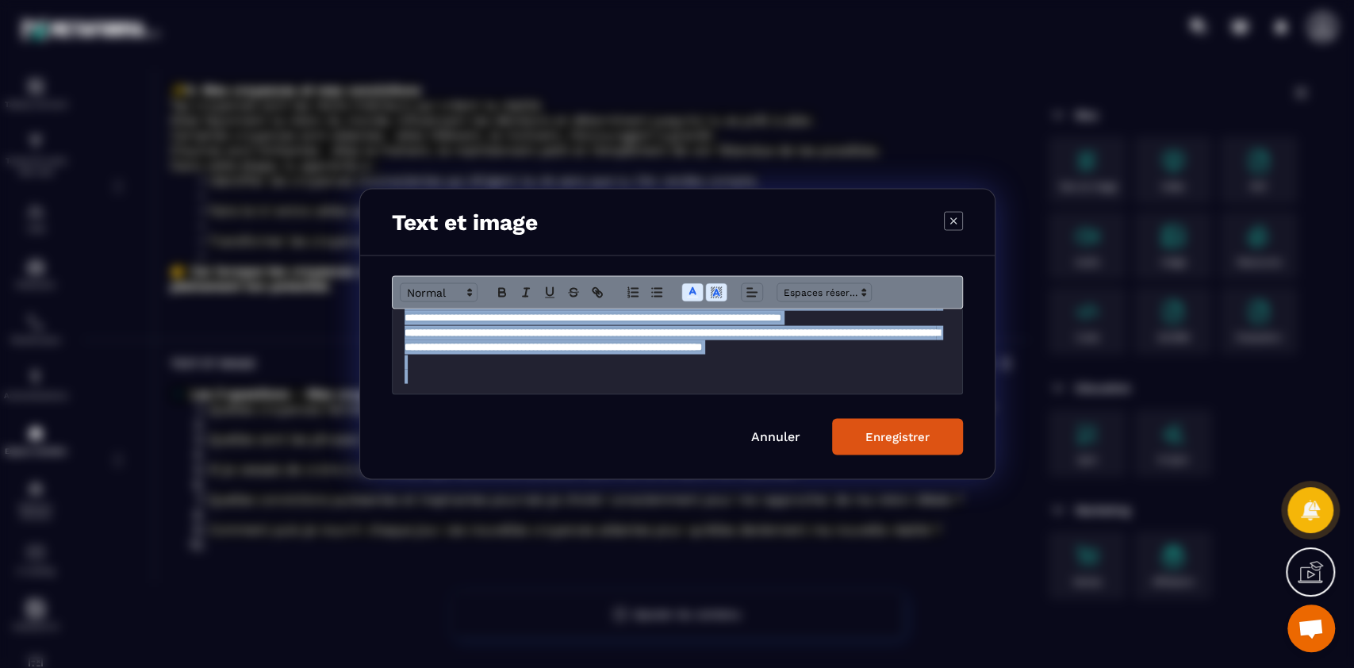
click at [921, 436] on div "Enregistrer" at bounding box center [897, 437] width 64 height 14
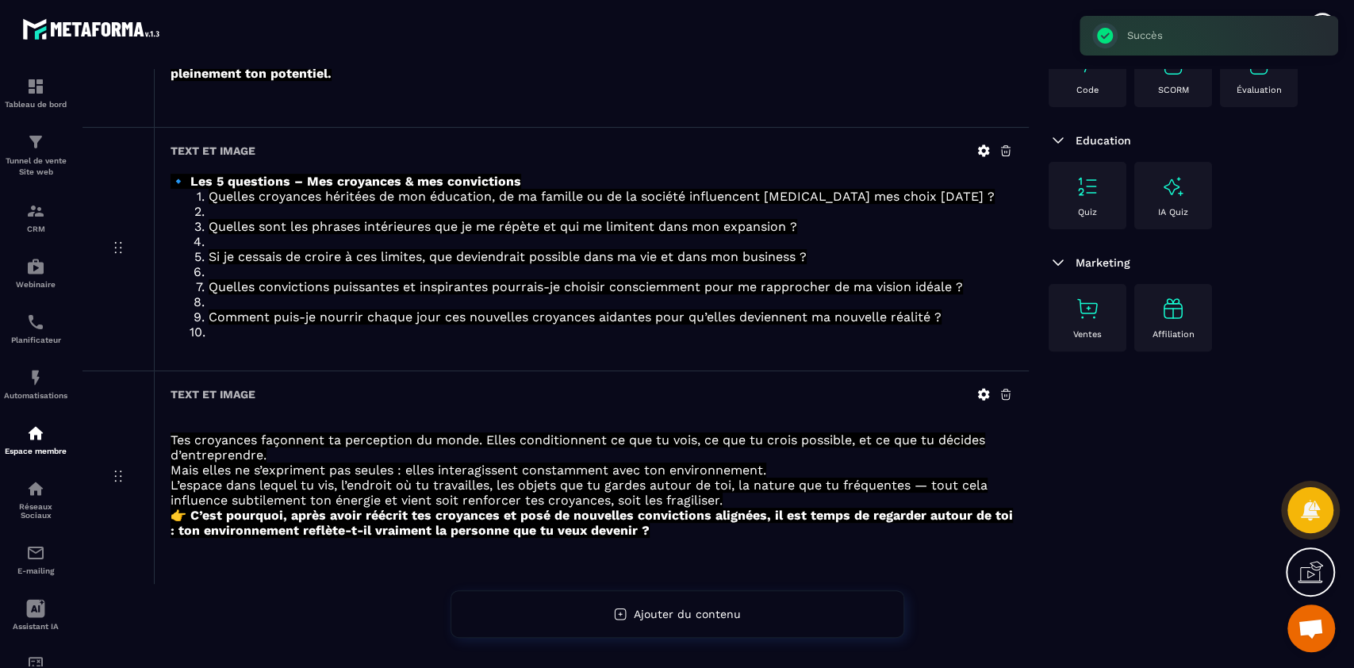
scroll to position [0, 0]
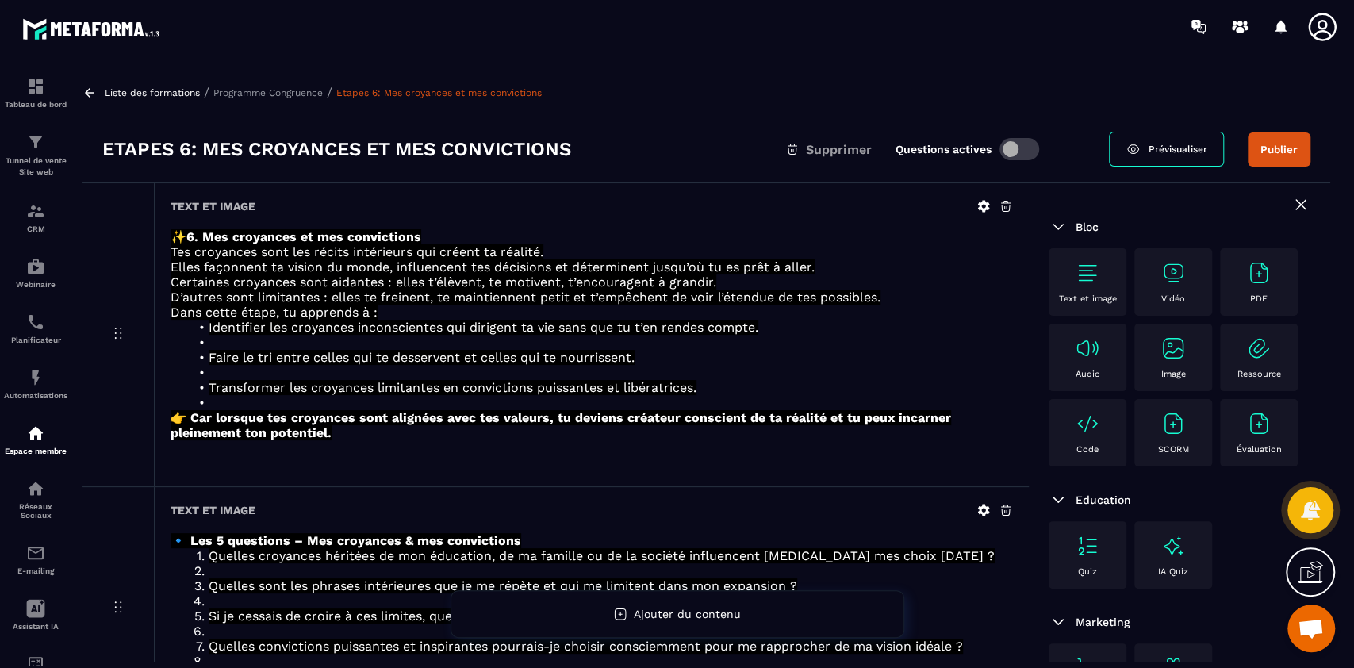
click at [298, 90] on p "Programme Congruence" at bounding box center [267, 92] width 109 height 11
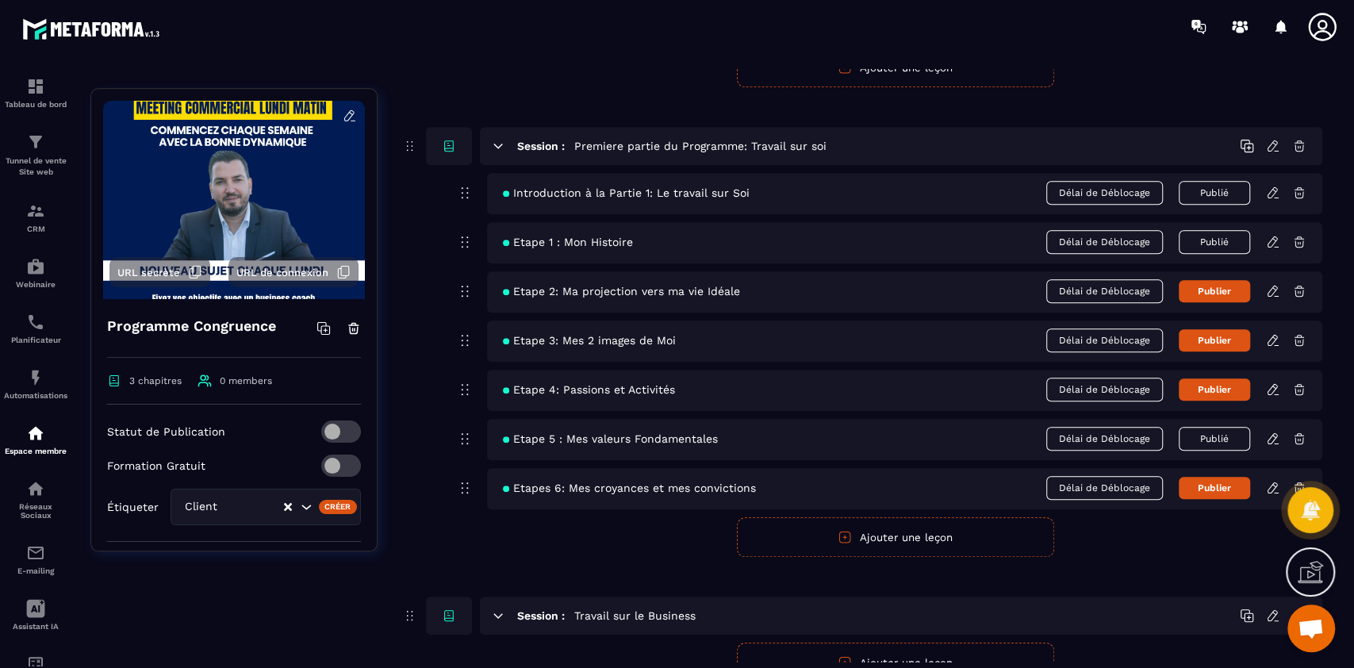
scroll to position [654, 0]
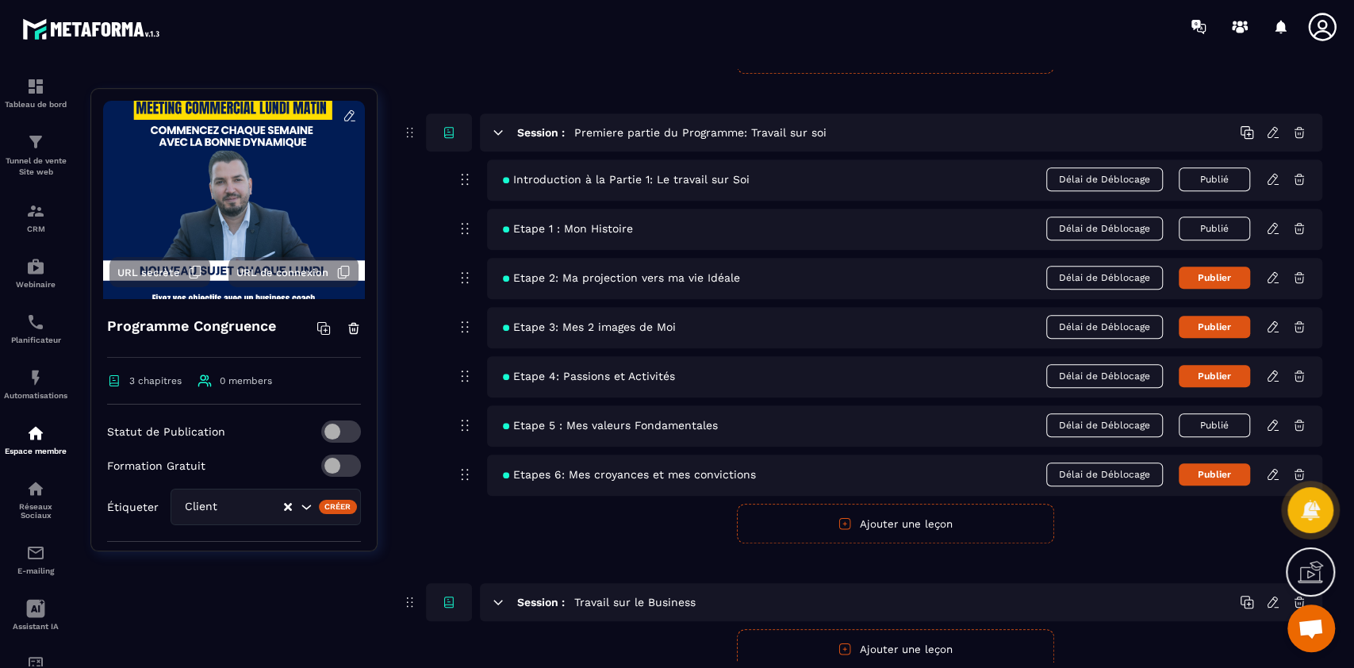
click at [914, 529] on button "Ajouter une leçon" at bounding box center [895, 524] width 317 height 40
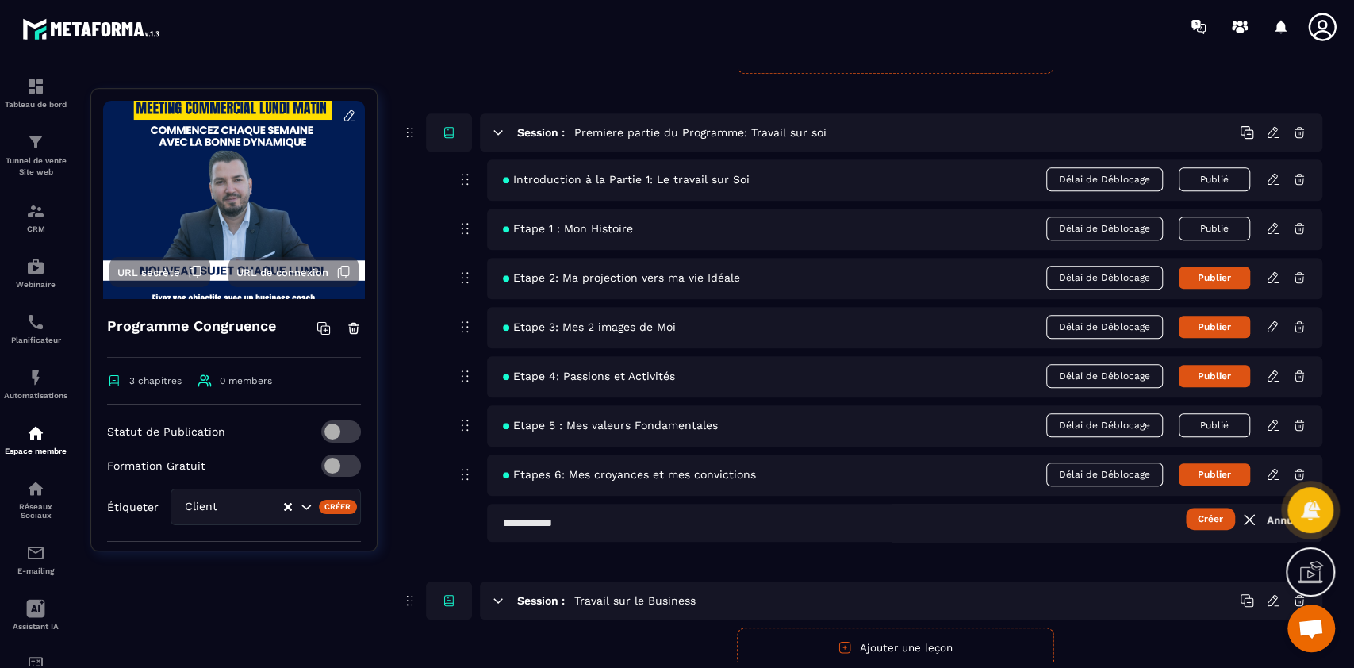
click at [661, 520] on input "text" at bounding box center [904, 523] width 835 height 38
type input "**********"
click at [1186, 508] on button "Créer" at bounding box center [1210, 519] width 49 height 22
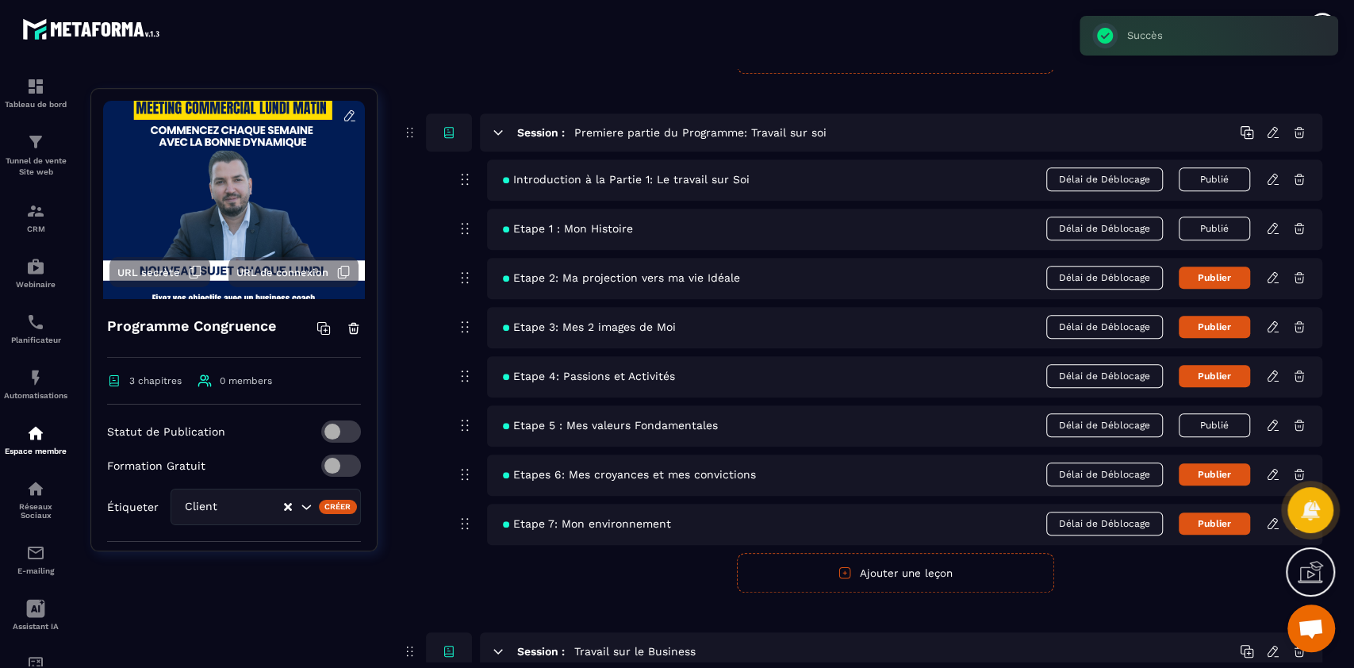
click at [1270, 522] on icon at bounding box center [1273, 523] width 14 height 14
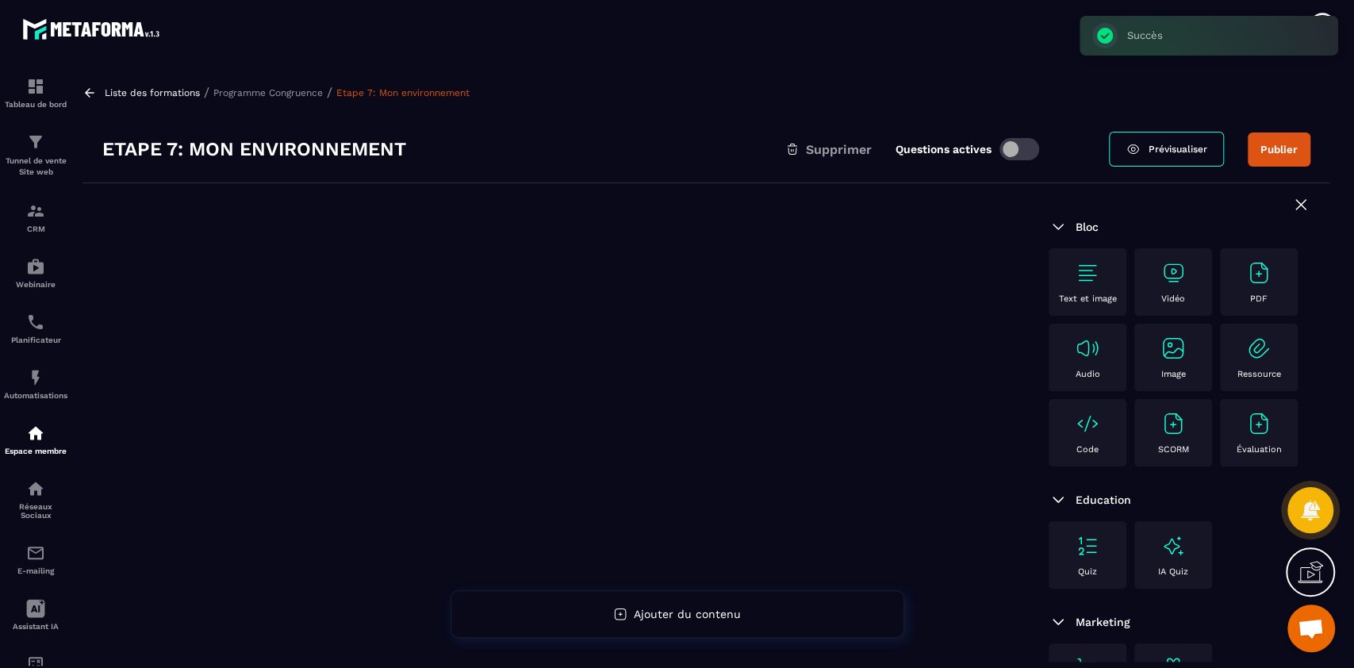
click at [1076, 270] on img at bounding box center [1087, 272] width 25 height 25
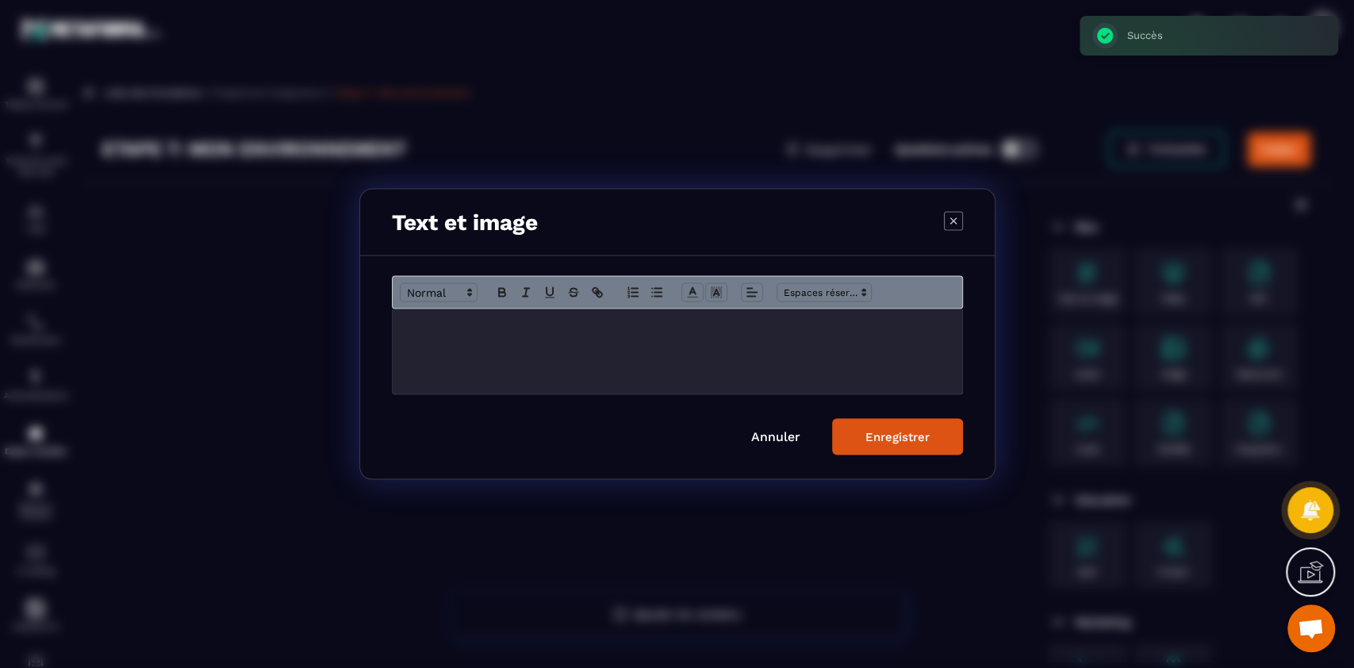
click at [692, 388] on div "Modal window" at bounding box center [678, 351] width 570 height 85
paste div "Modal window"
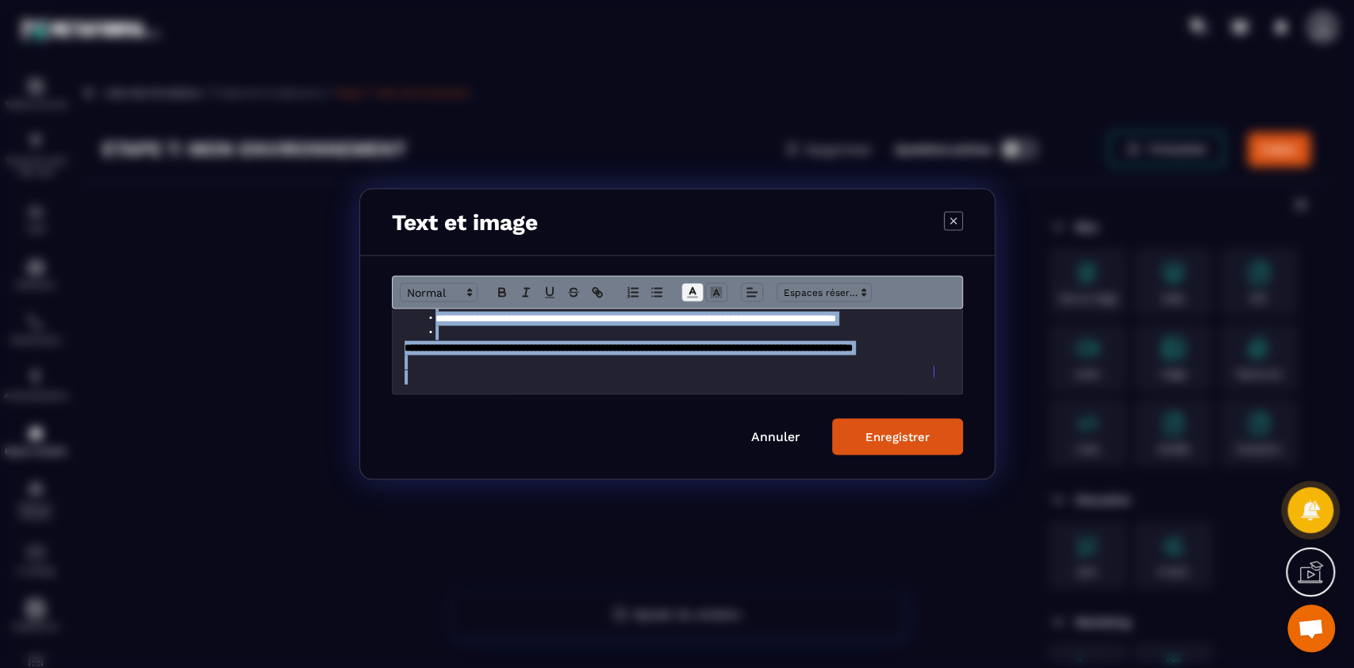
click at [694, 287] on icon "Modal window" at bounding box center [692, 293] width 14 height 14
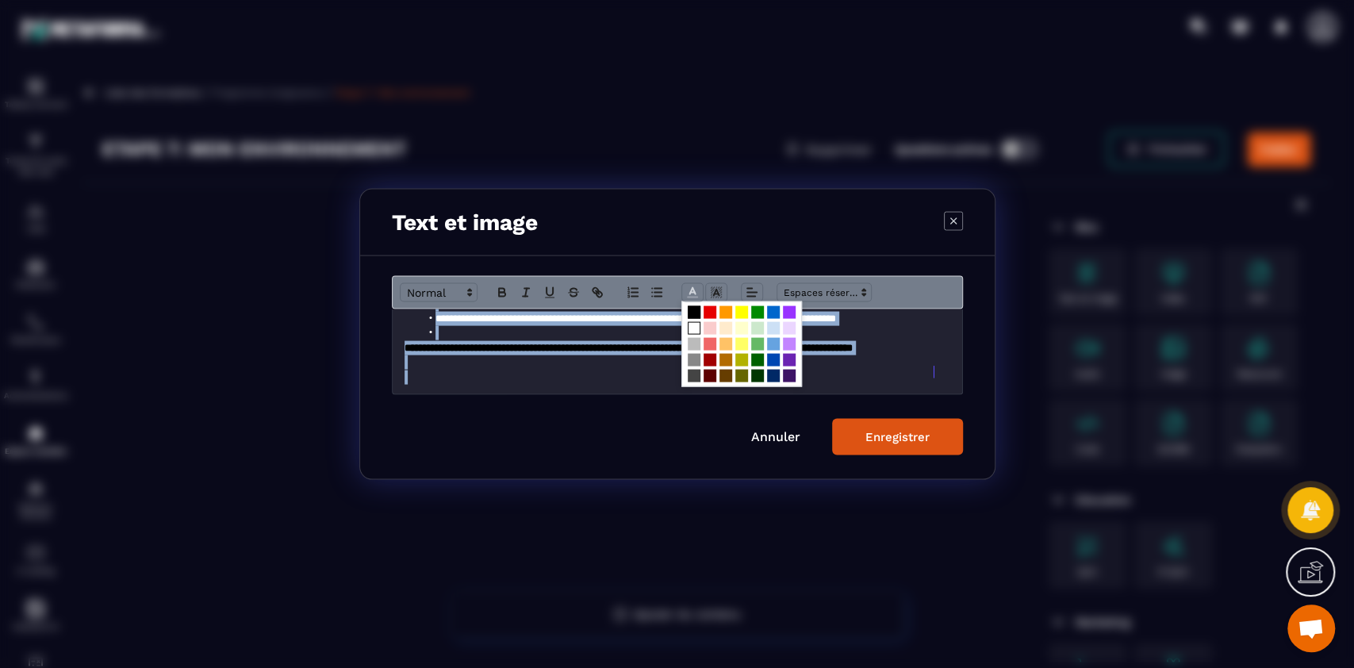
click at [693, 331] on span "Modal window" at bounding box center [694, 328] width 13 height 13
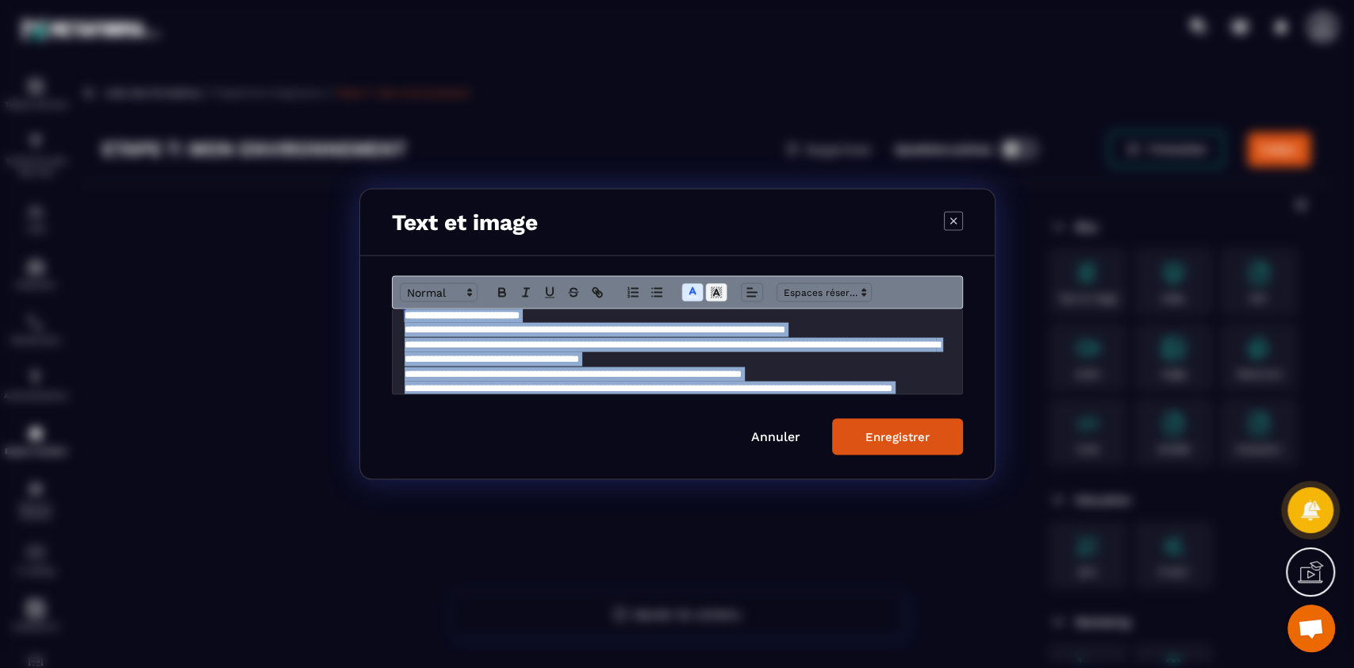
click at [714, 295] on icon "Modal window" at bounding box center [716, 293] width 14 height 14
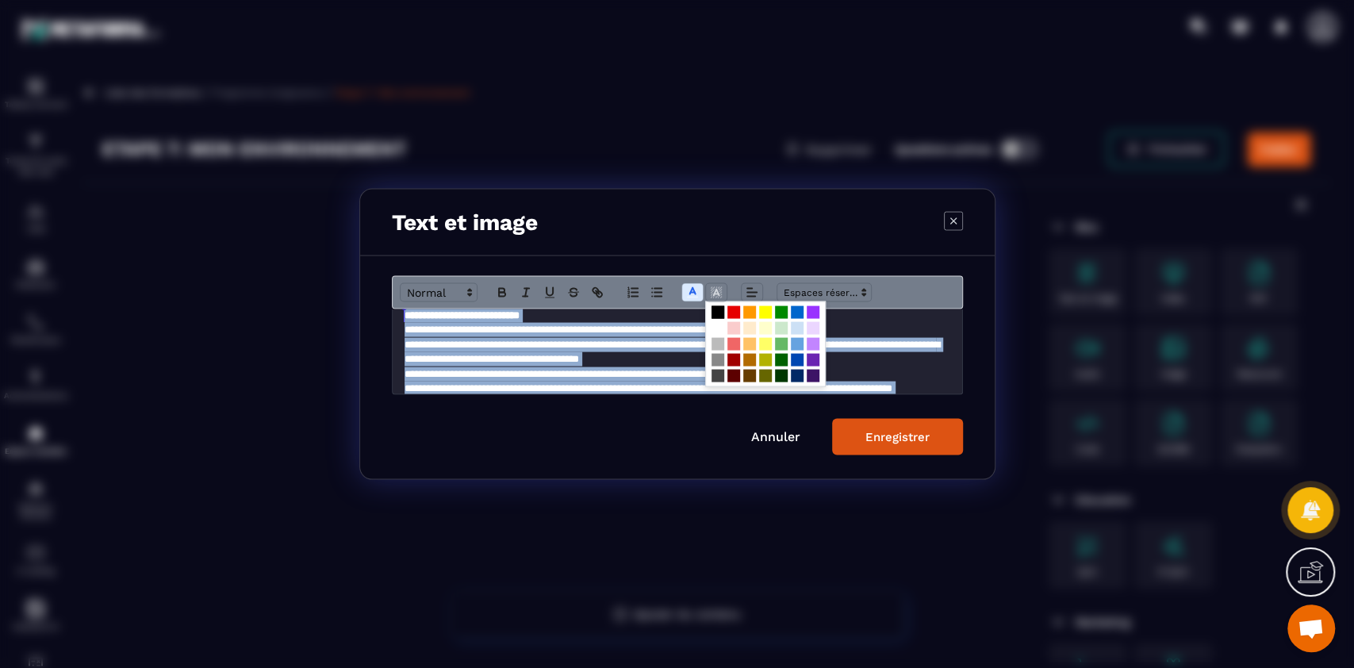
click at [715, 311] on span "Modal window" at bounding box center [718, 312] width 13 height 13
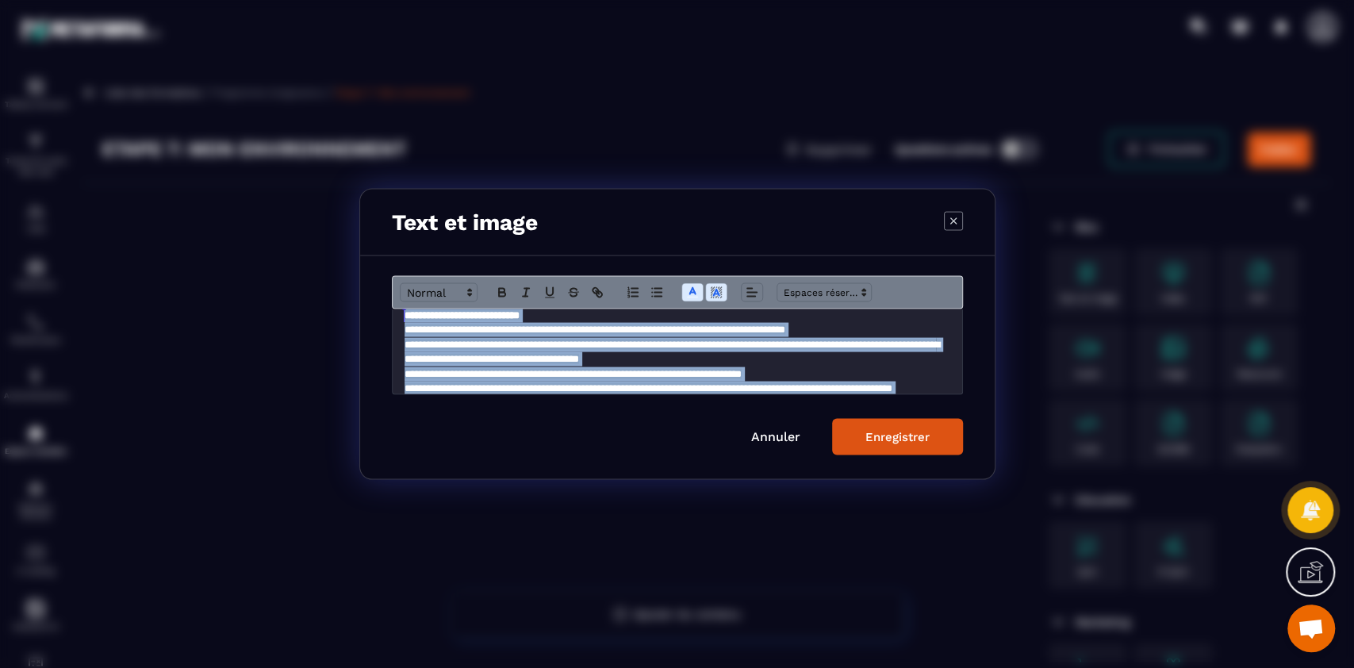
click at [915, 432] on div "Enregistrer" at bounding box center [897, 437] width 64 height 14
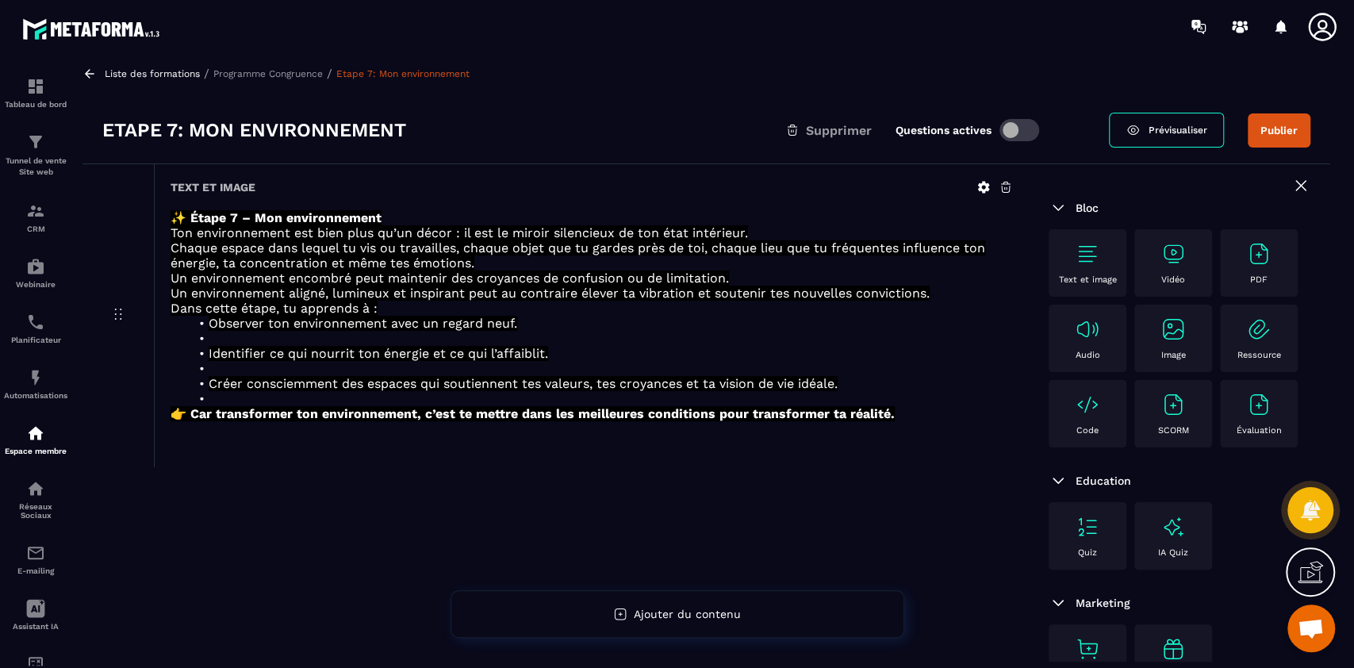
scroll to position [0, 0]
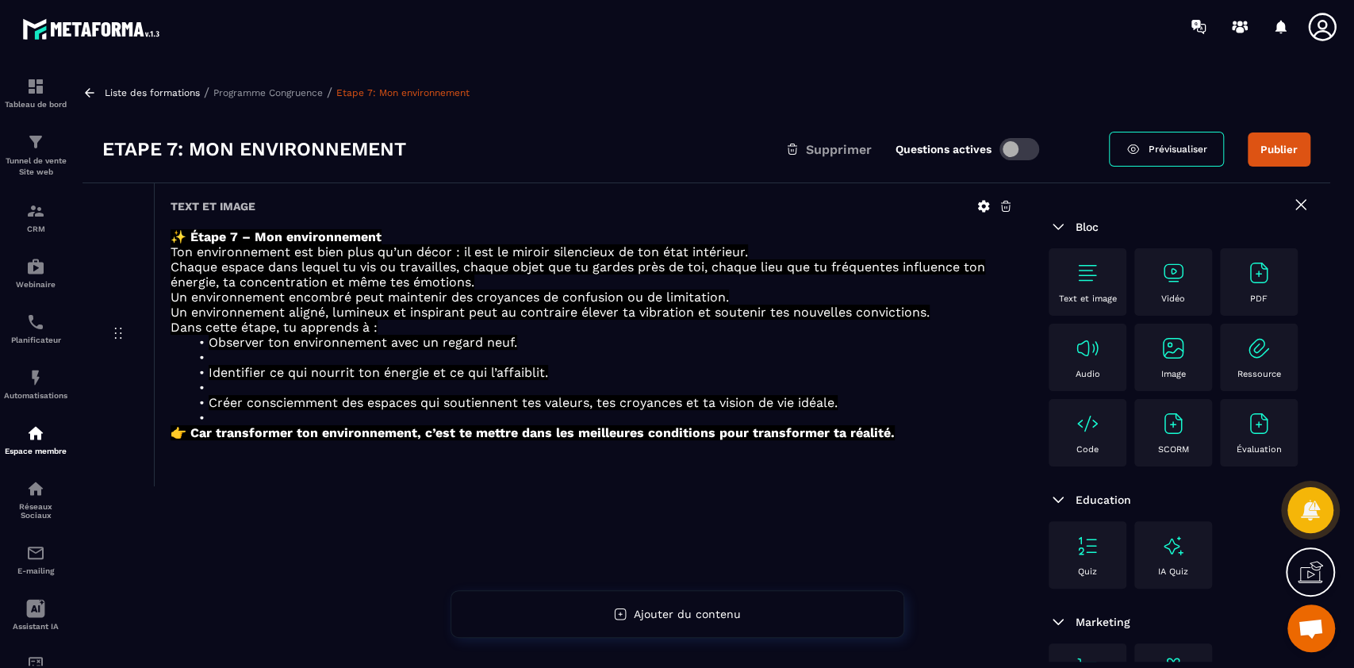
click at [1085, 266] on img at bounding box center [1087, 272] width 25 height 25
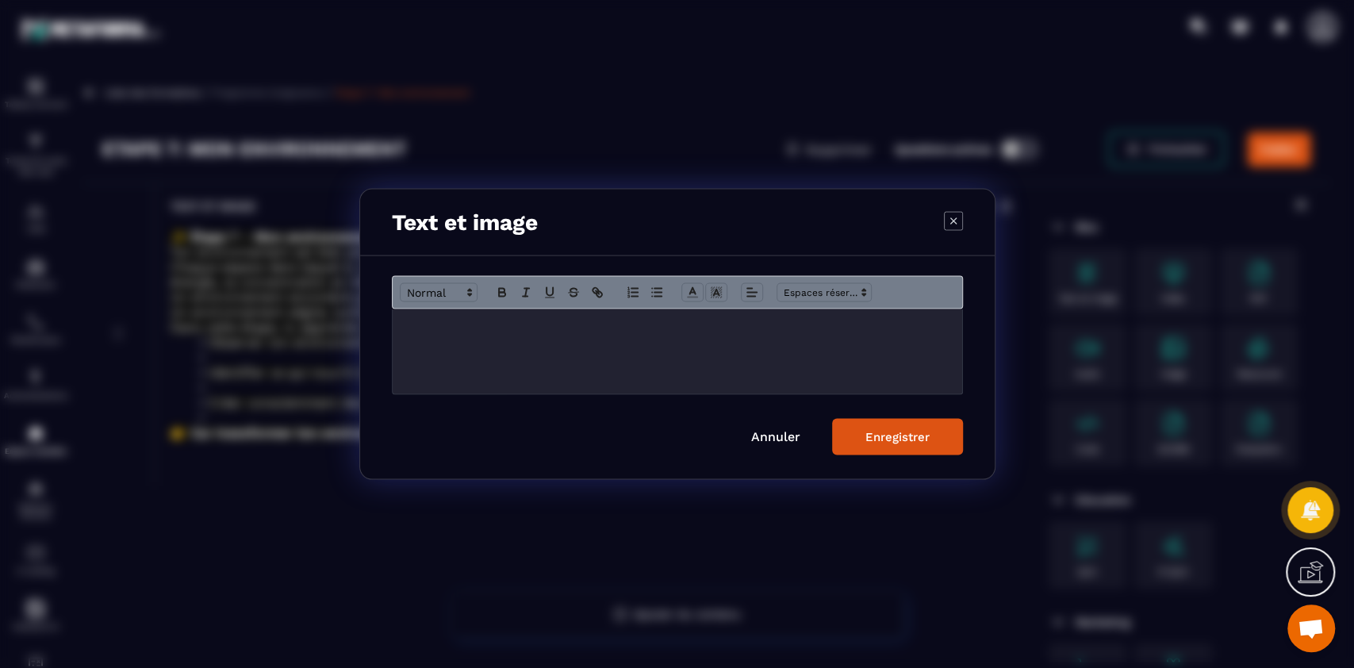
click at [695, 328] on p "Modal window" at bounding box center [678, 326] width 546 height 14
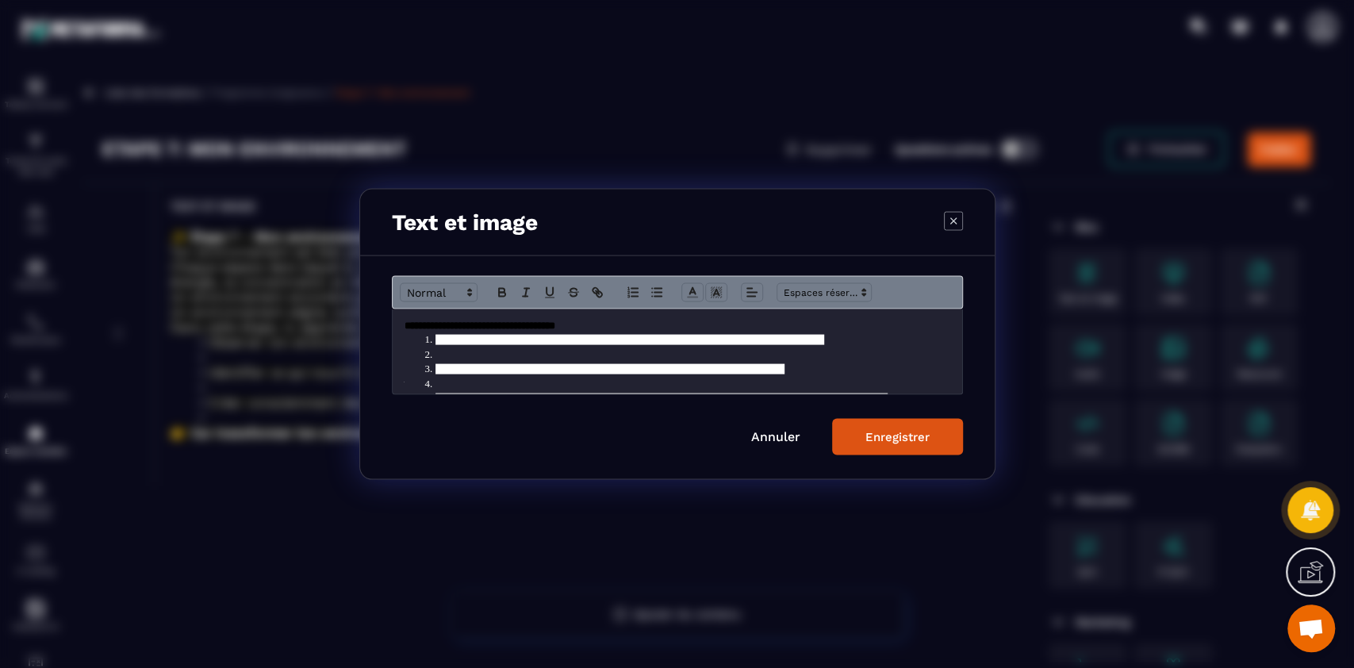
scroll to position [98, 0]
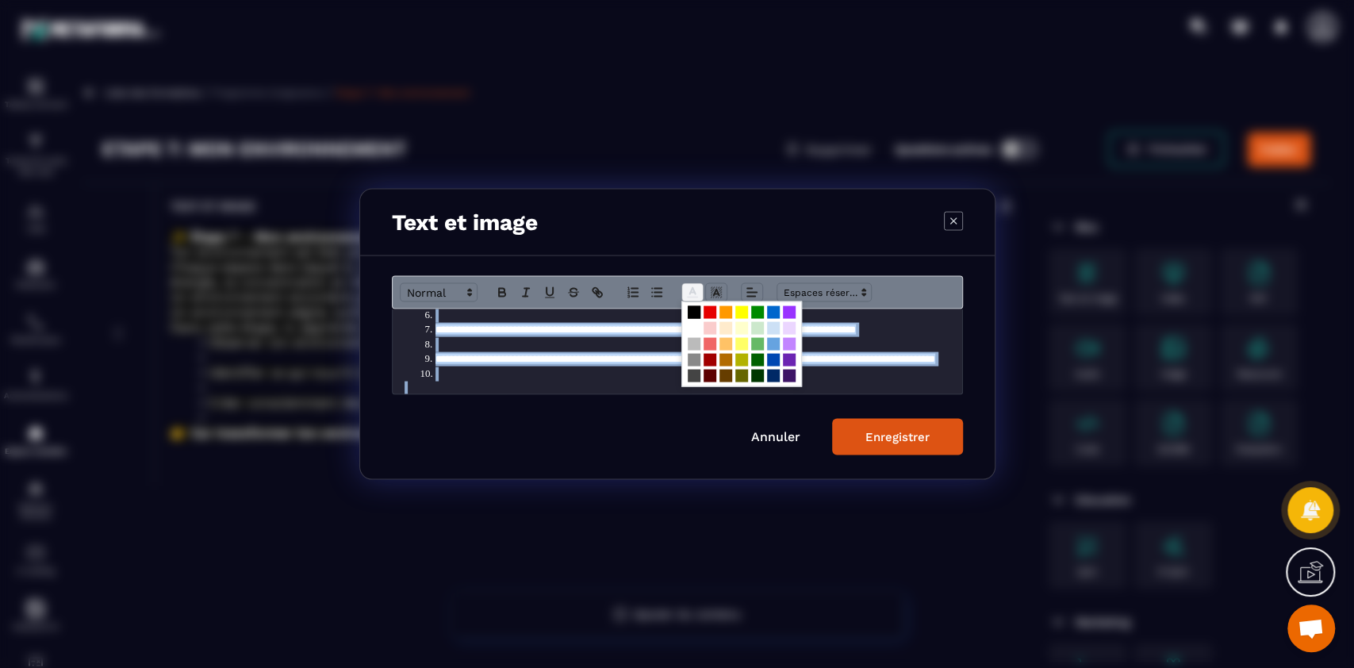
click at [688, 300] on span "Modal window" at bounding box center [692, 292] width 22 height 19
click at [690, 326] on span "Modal window" at bounding box center [694, 328] width 13 height 13
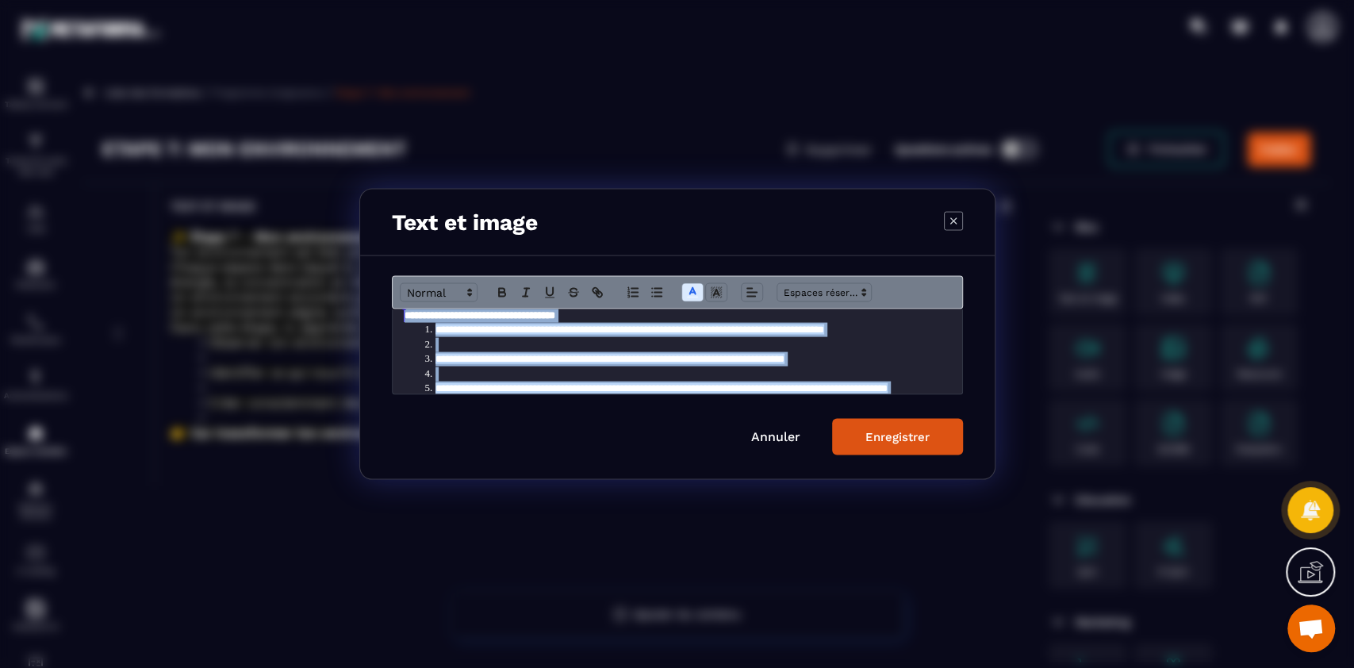
scroll to position [0, 0]
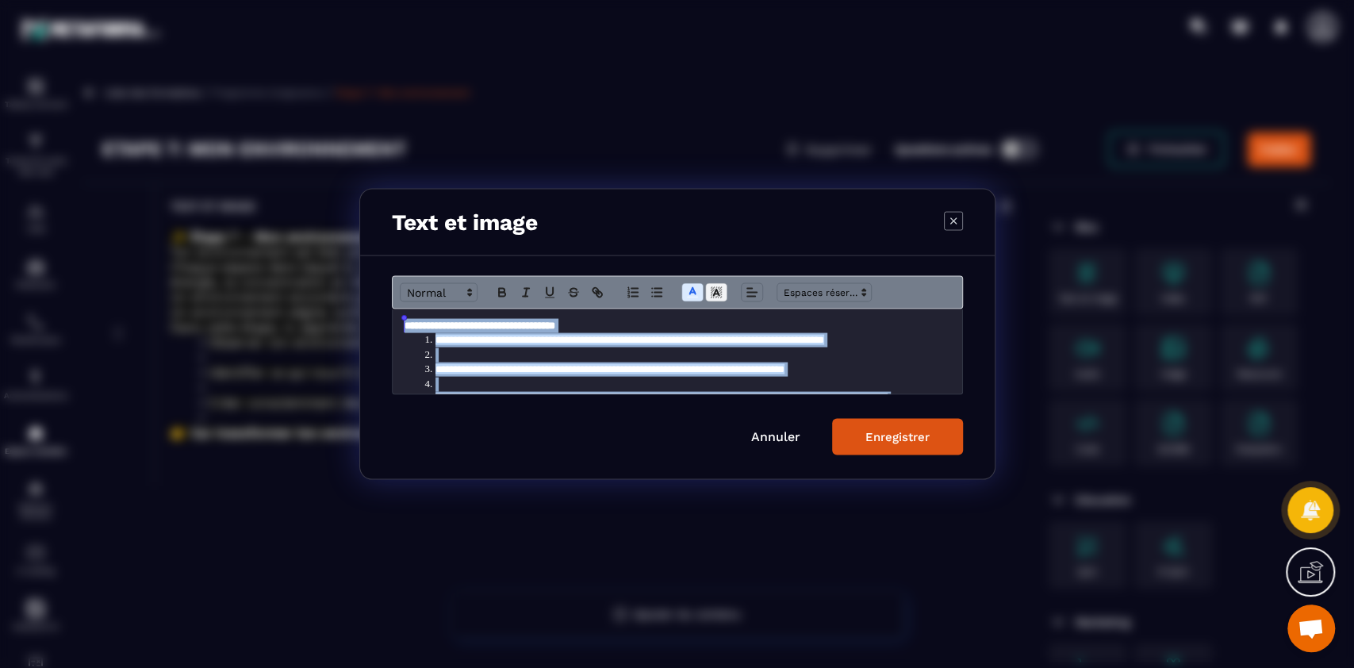
click at [717, 283] on span "Modal window" at bounding box center [716, 292] width 22 height 19
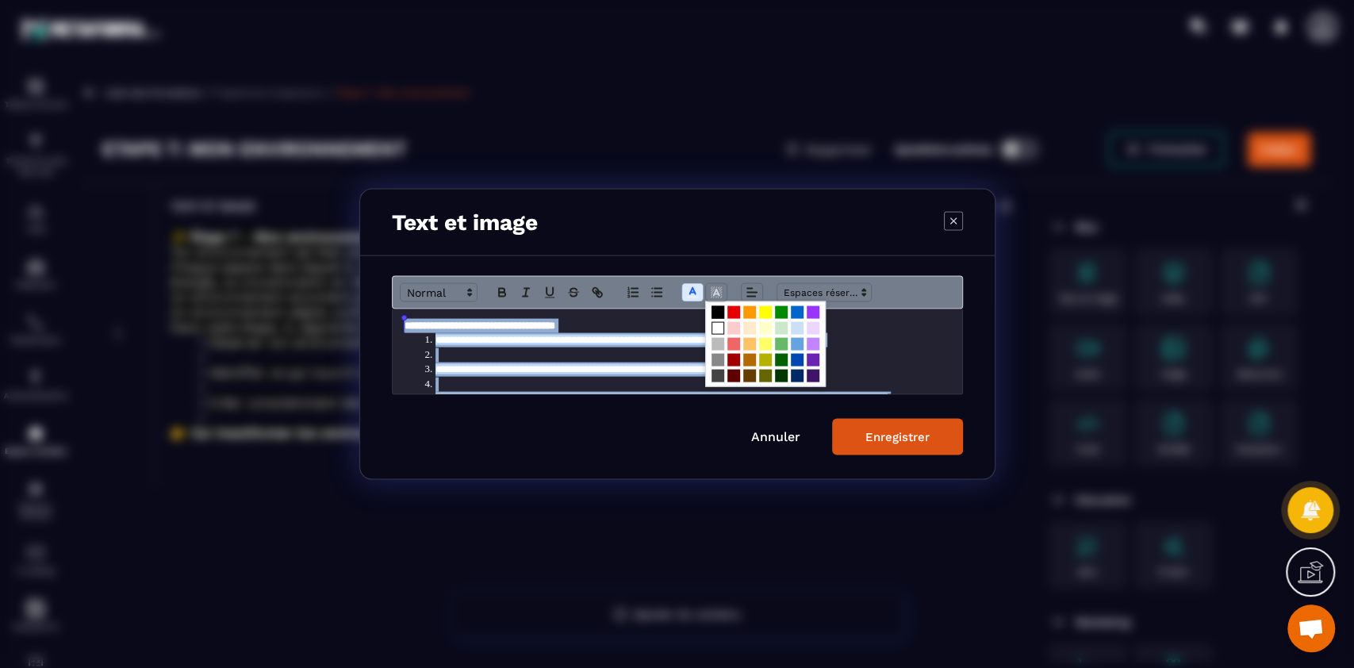
click at [717, 308] on span "Modal window" at bounding box center [718, 312] width 13 height 13
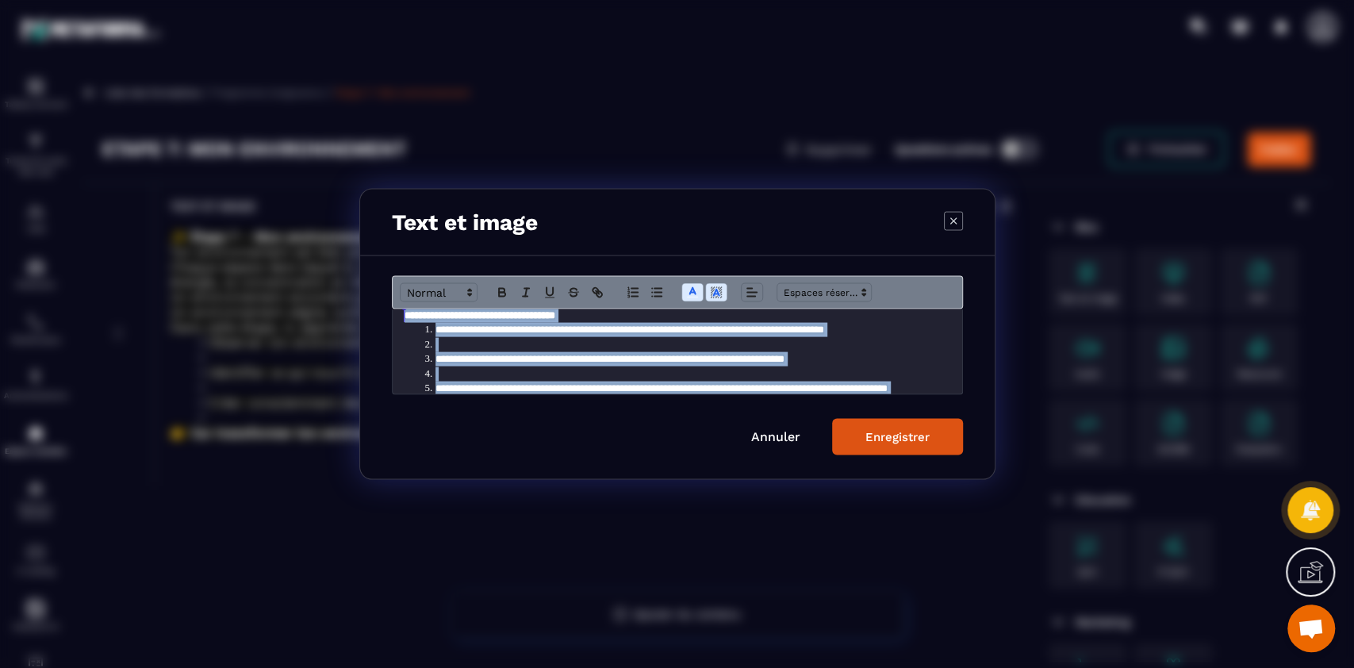
click at [901, 428] on button "Enregistrer" at bounding box center [897, 437] width 131 height 36
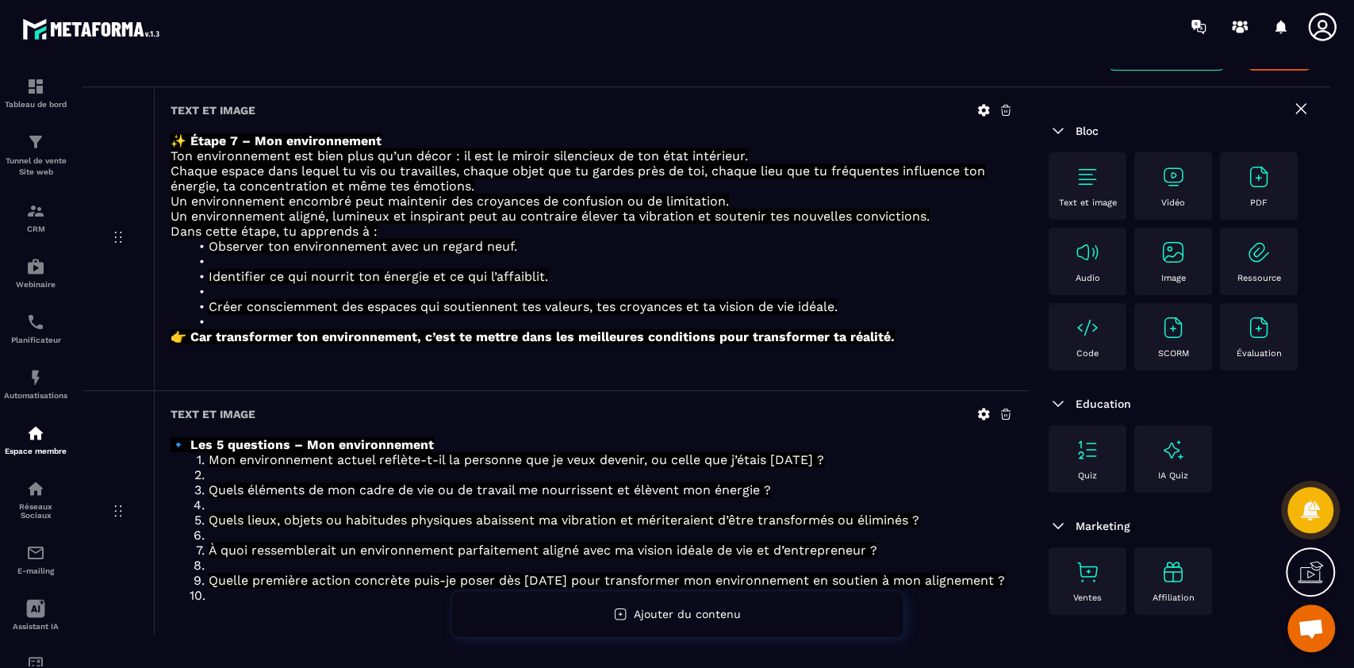
scroll to position [162, 0]
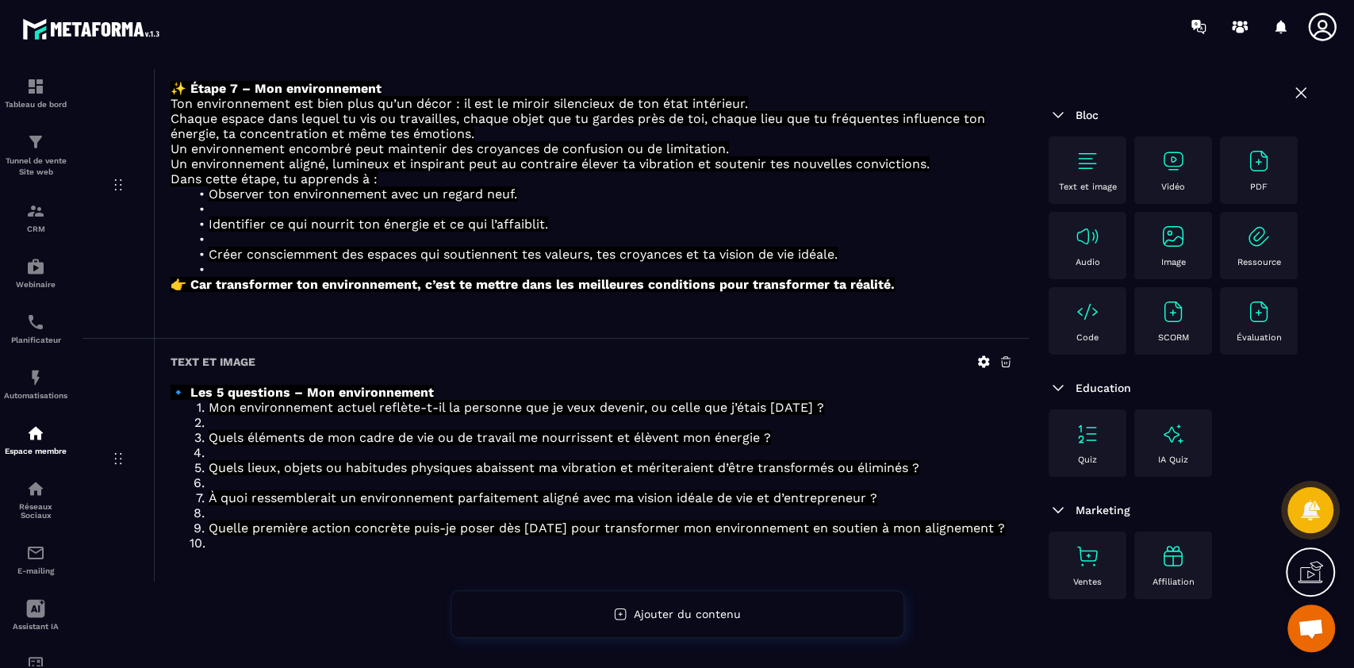
click at [1095, 163] on img at bounding box center [1087, 160] width 25 height 25
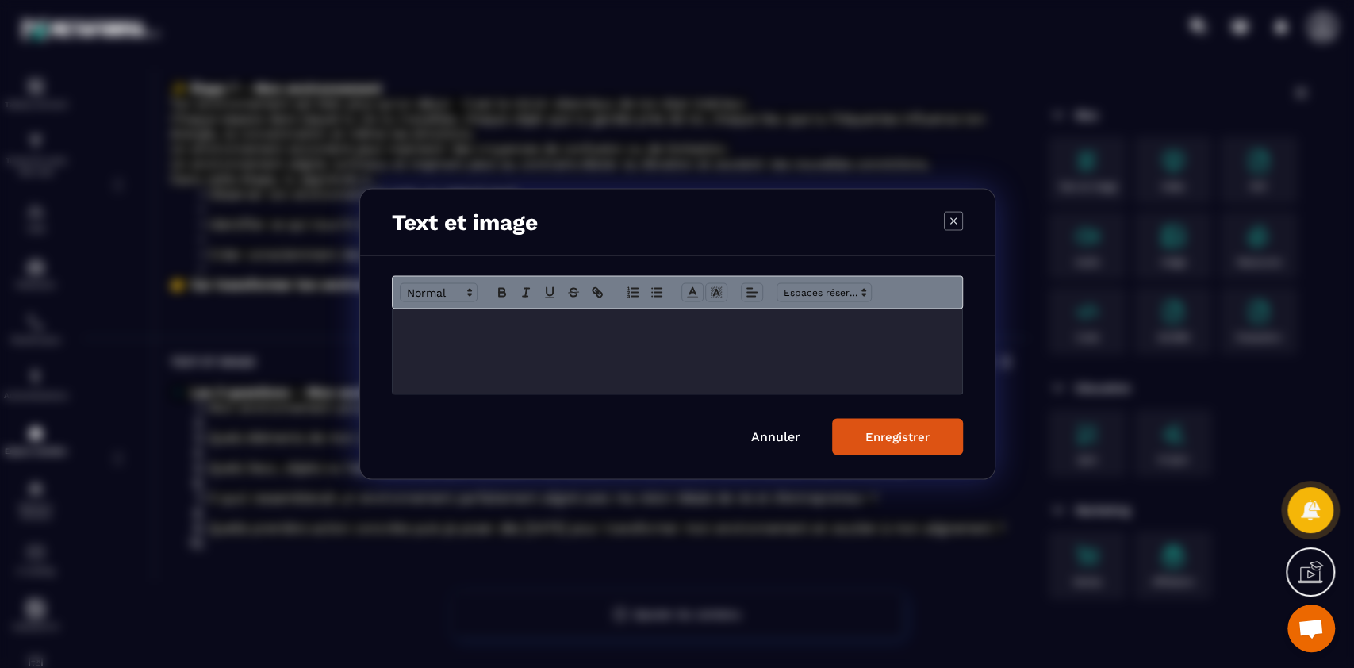
click at [654, 368] on div "Modal window" at bounding box center [678, 351] width 570 height 85
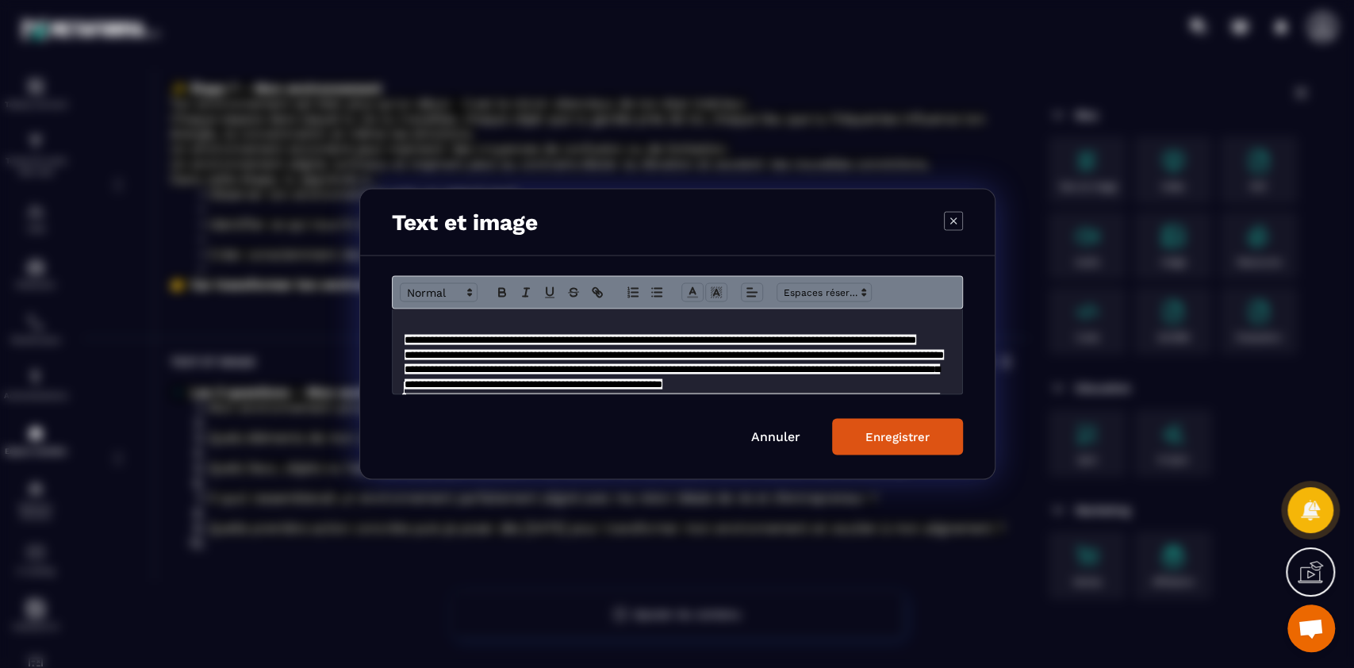
scroll to position [98, 0]
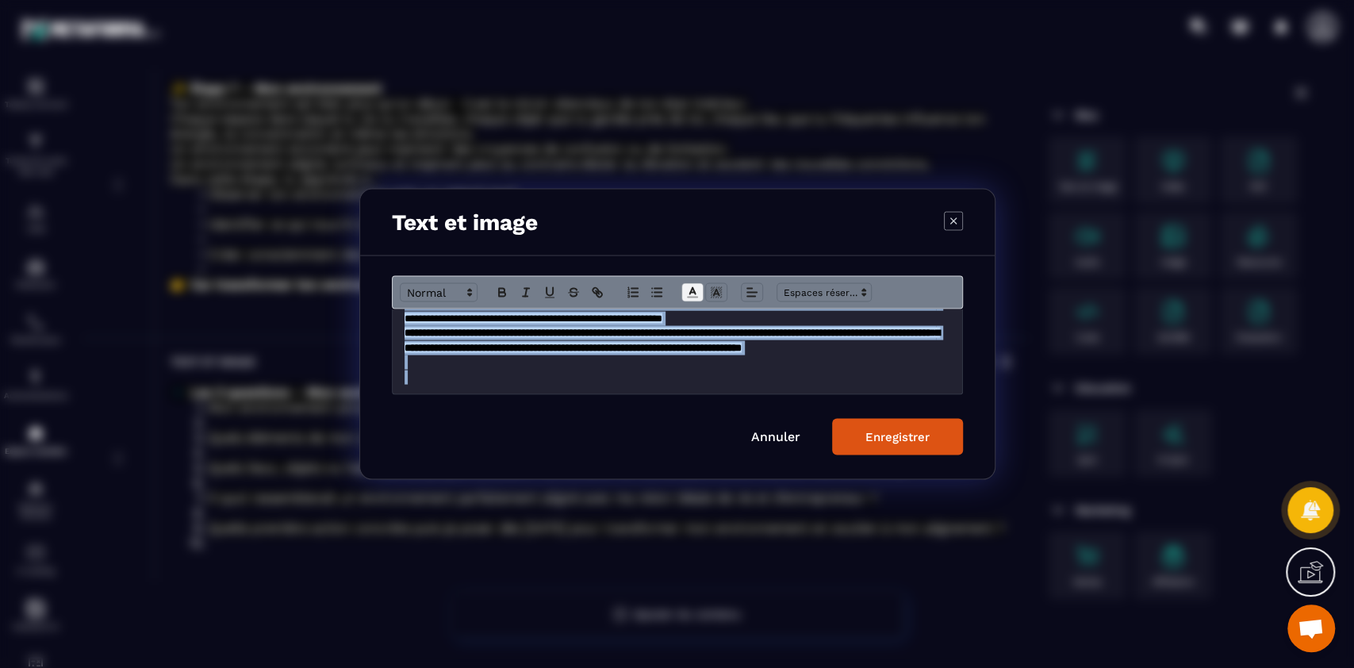
click at [698, 289] on icon "Modal window" at bounding box center [692, 293] width 14 height 14
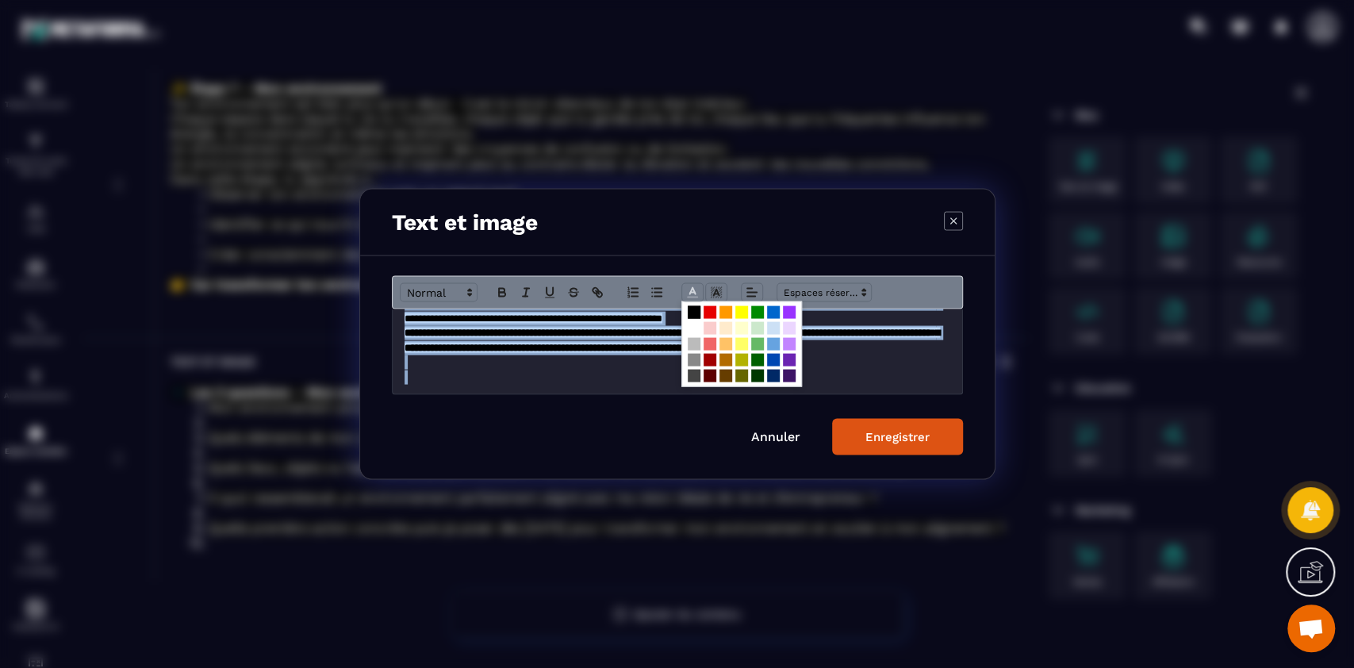
click at [692, 306] on span "Modal window" at bounding box center [694, 312] width 13 height 13
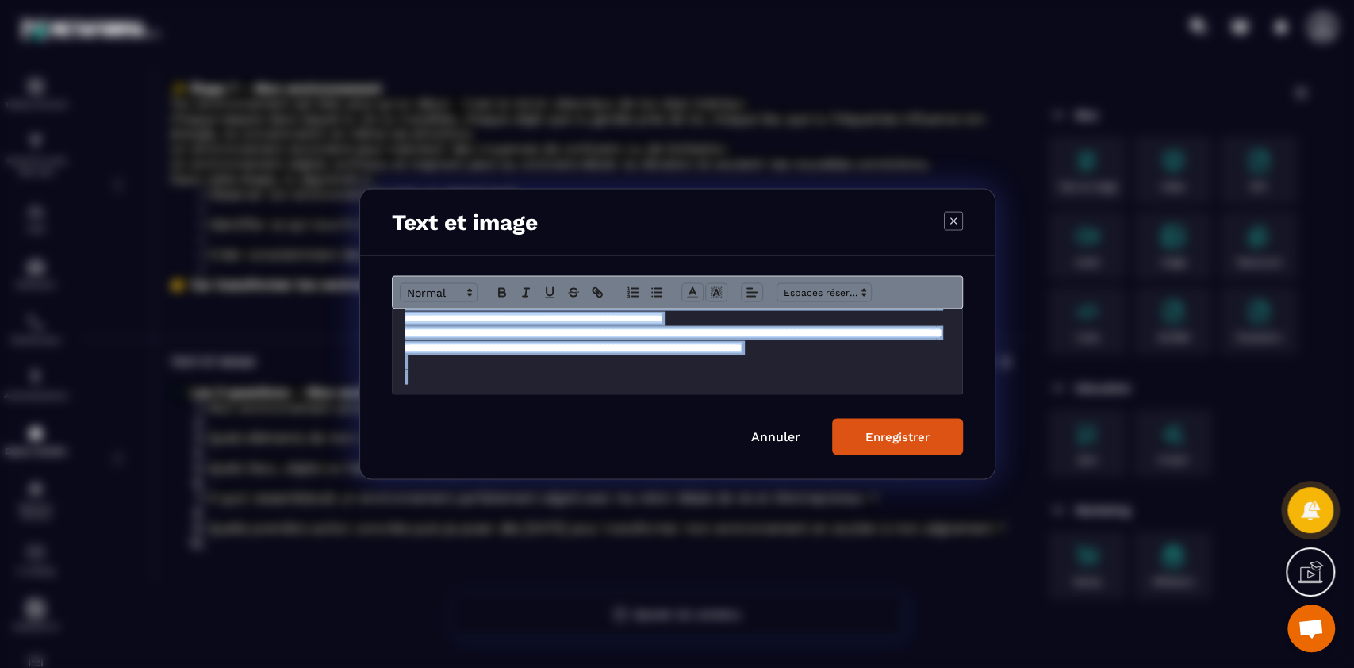
scroll to position [85, 0]
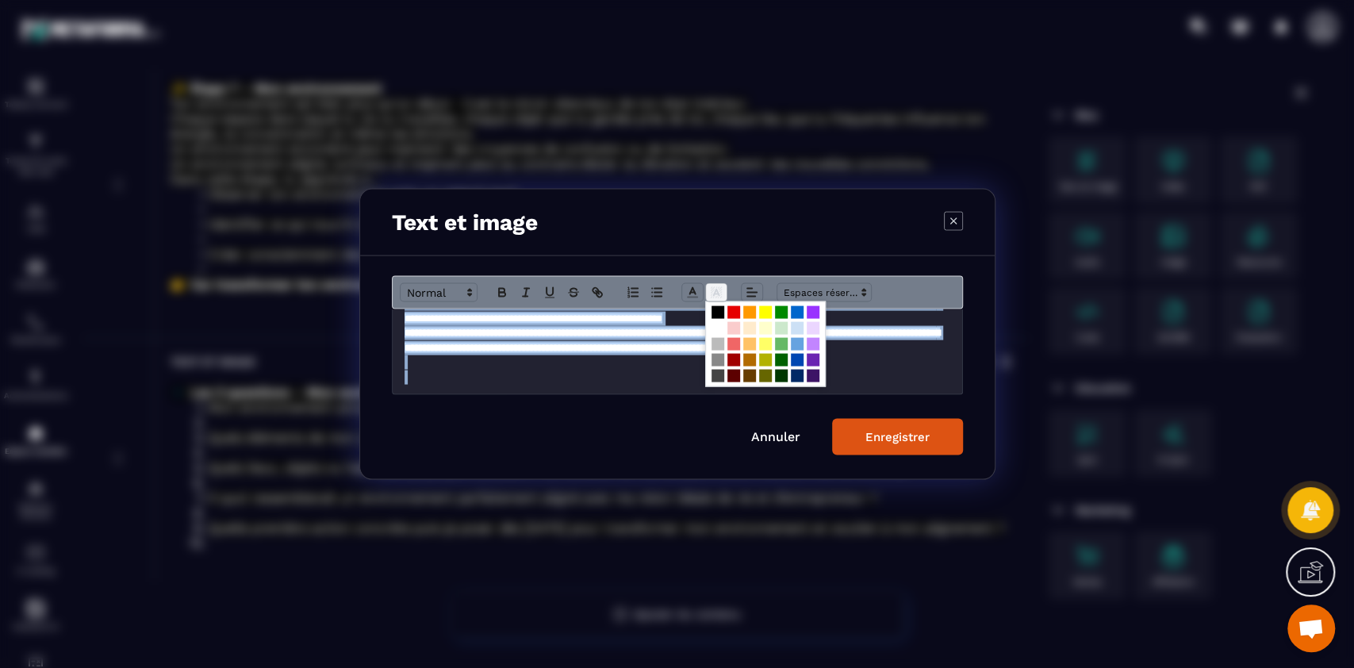
click at [719, 289] on icon "Modal window" at bounding box center [716, 293] width 14 height 14
click at [717, 327] on span "Modal window" at bounding box center [718, 328] width 13 height 13
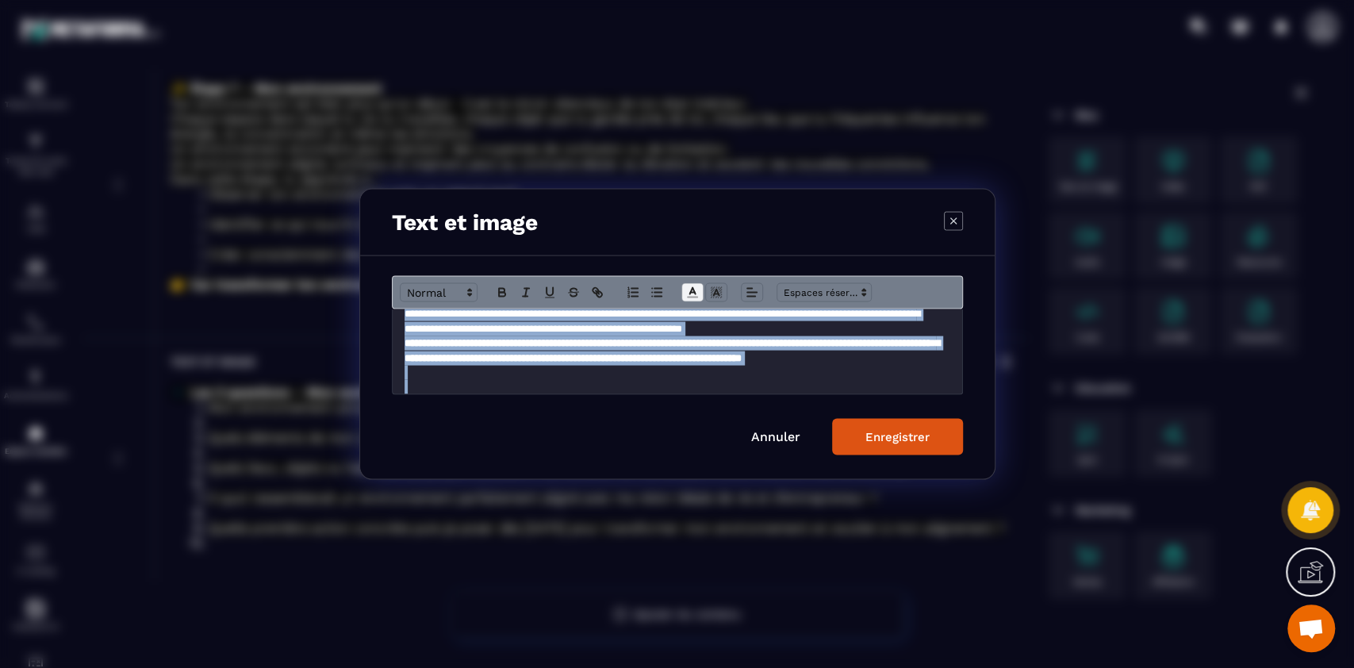
click at [692, 291] on polyline "Modal window" at bounding box center [692, 291] width 6 height 6
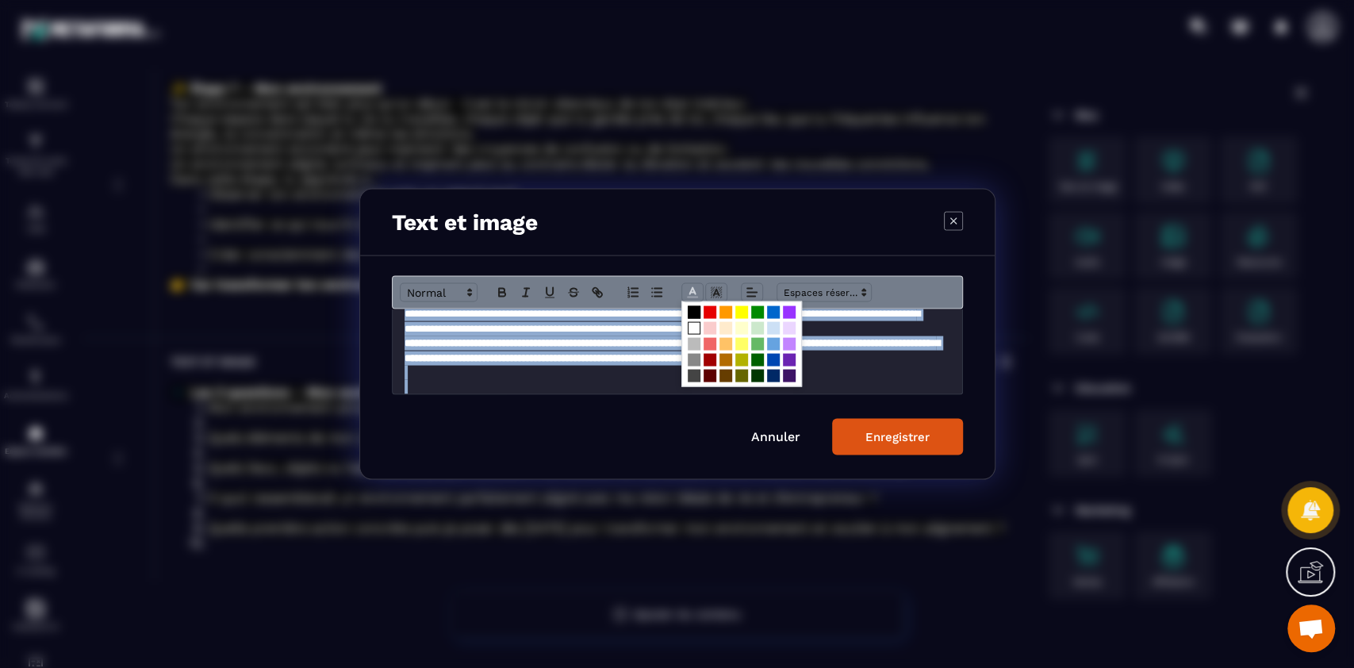
click at [692, 327] on span "Modal window" at bounding box center [694, 328] width 13 height 13
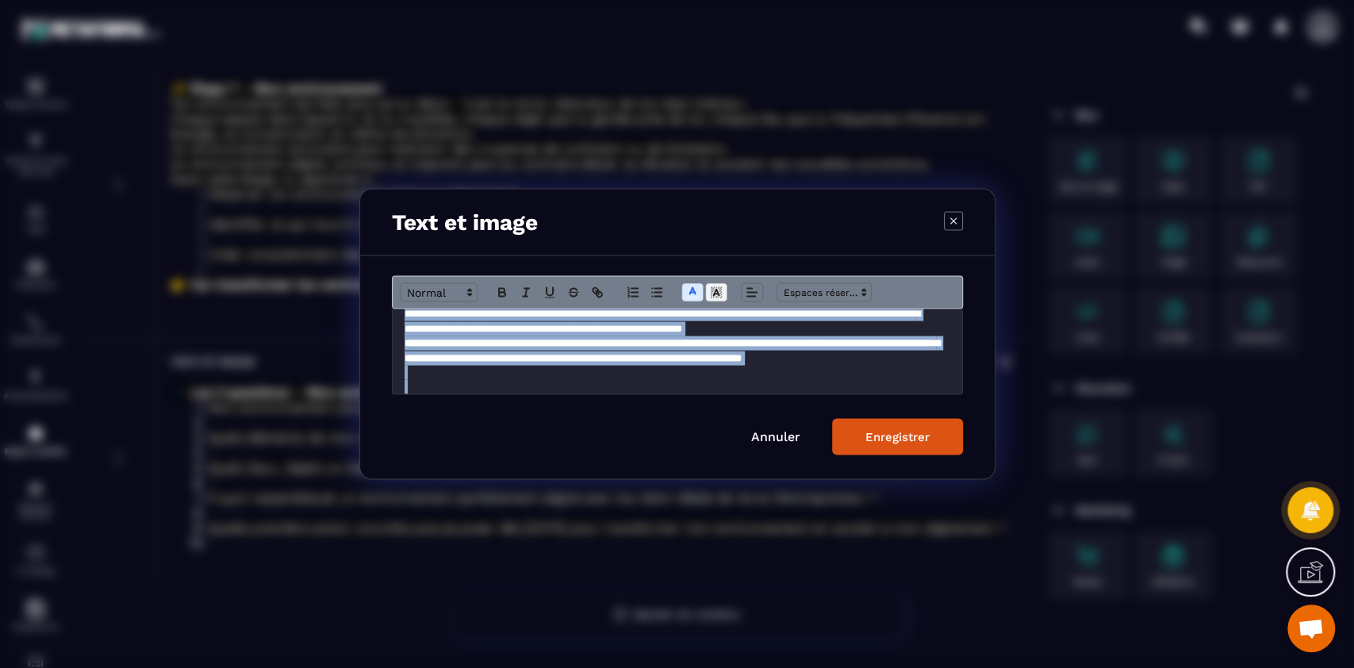
click at [718, 293] on icon "Modal window" at bounding box center [716, 293] width 14 height 14
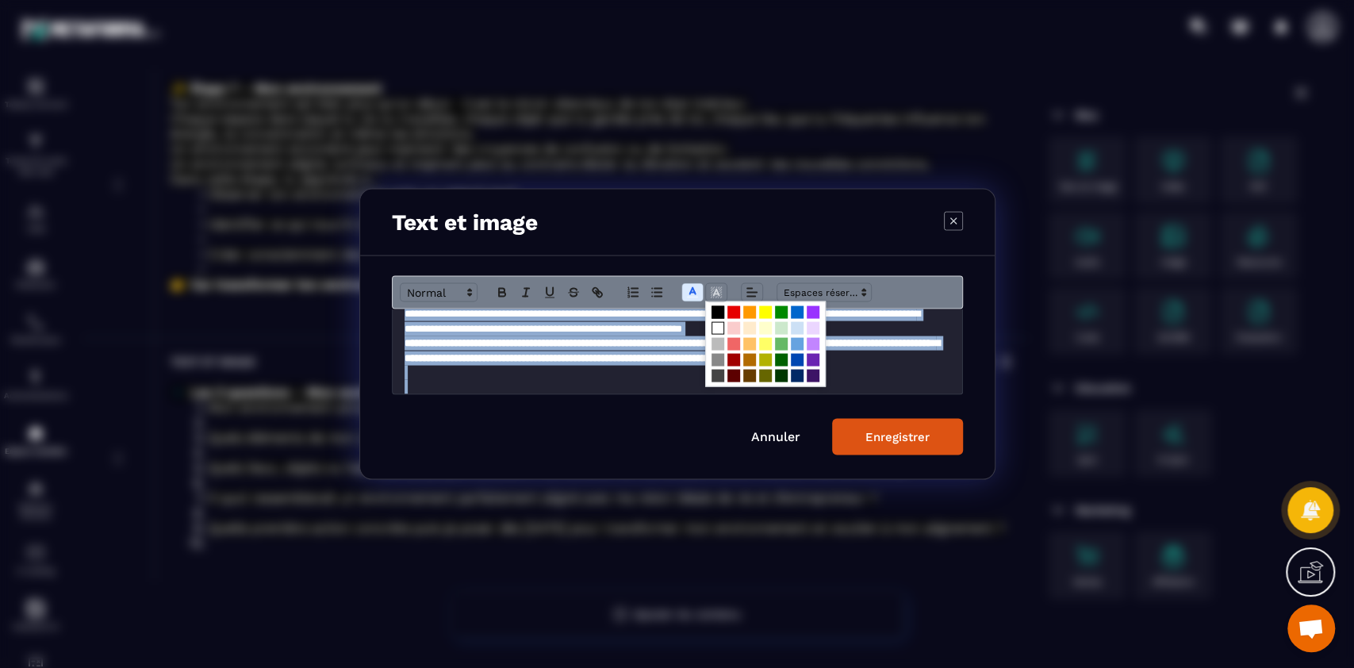
click at [717, 313] on span "Modal window" at bounding box center [718, 312] width 13 height 13
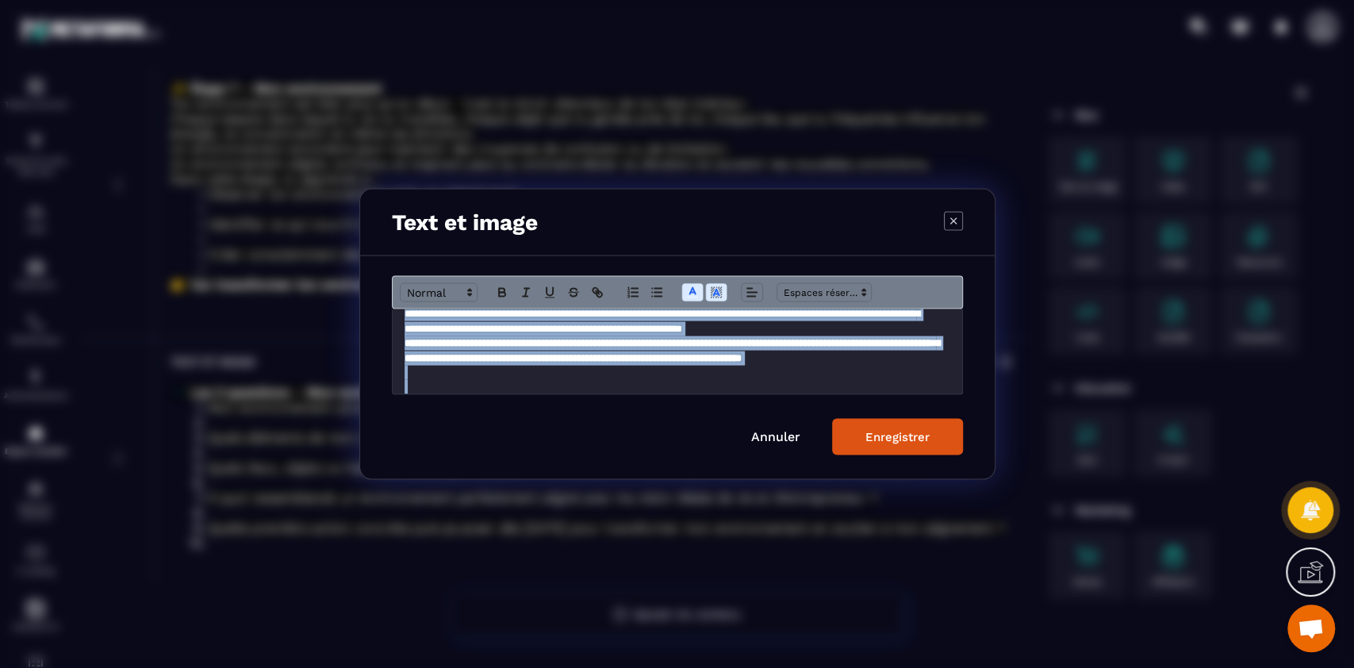
click at [915, 447] on button "Enregistrer" at bounding box center [897, 437] width 131 height 36
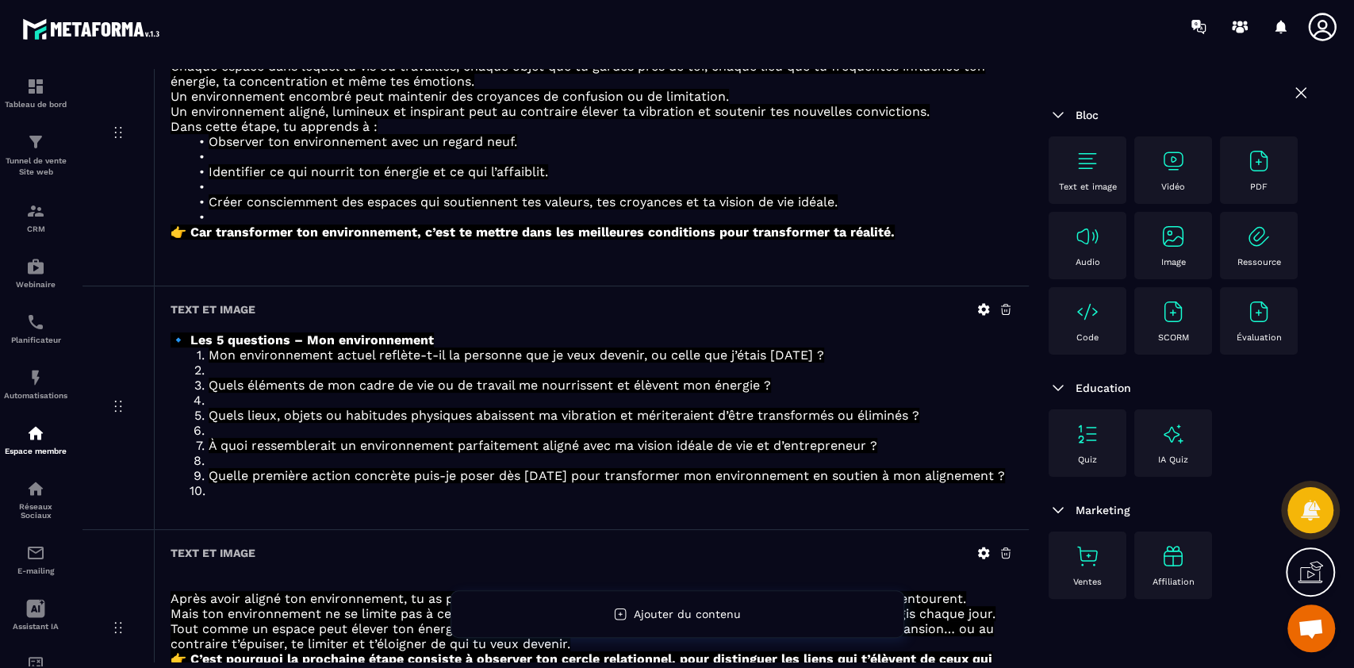
scroll to position [0, 0]
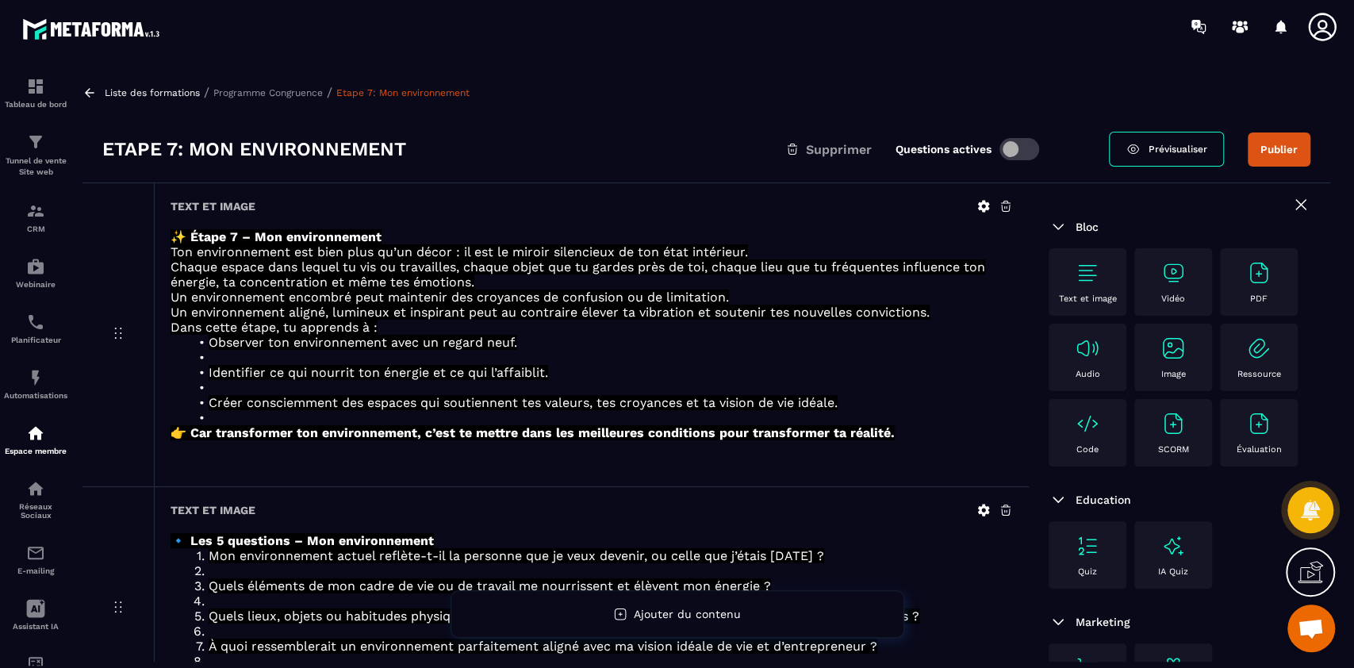
click at [1266, 149] on button "Publier" at bounding box center [1279, 149] width 63 height 34
click at [290, 95] on p "Programme Congruence" at bounding box center [267, 92] width 109 height 11
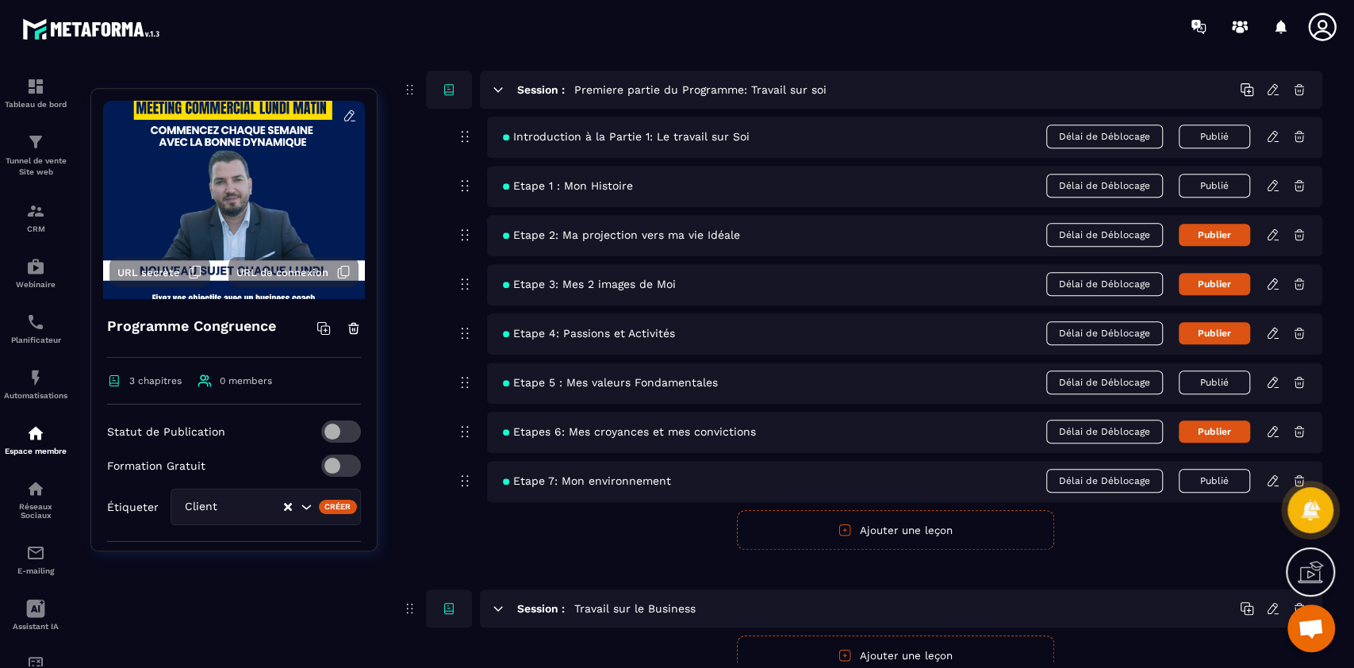
scroll to position [765, 0]
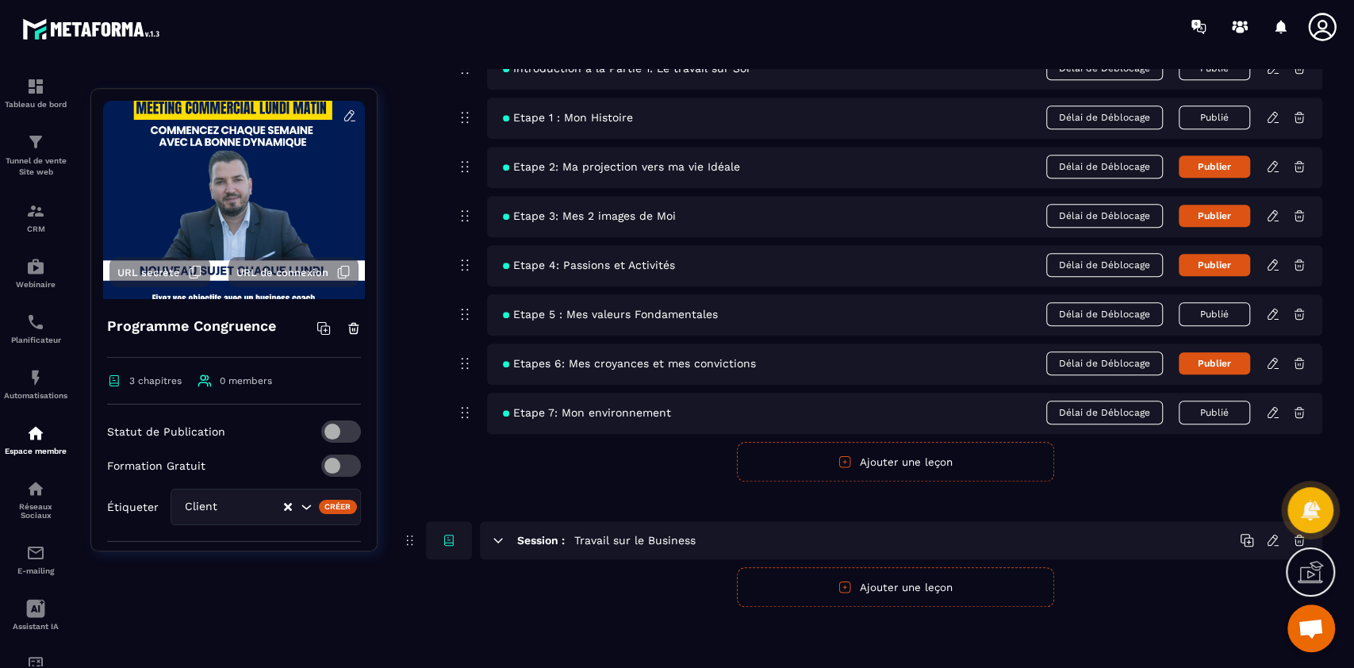
click at [1275, 410] on icon at bounding box center [1273, 412] width 14 height 14
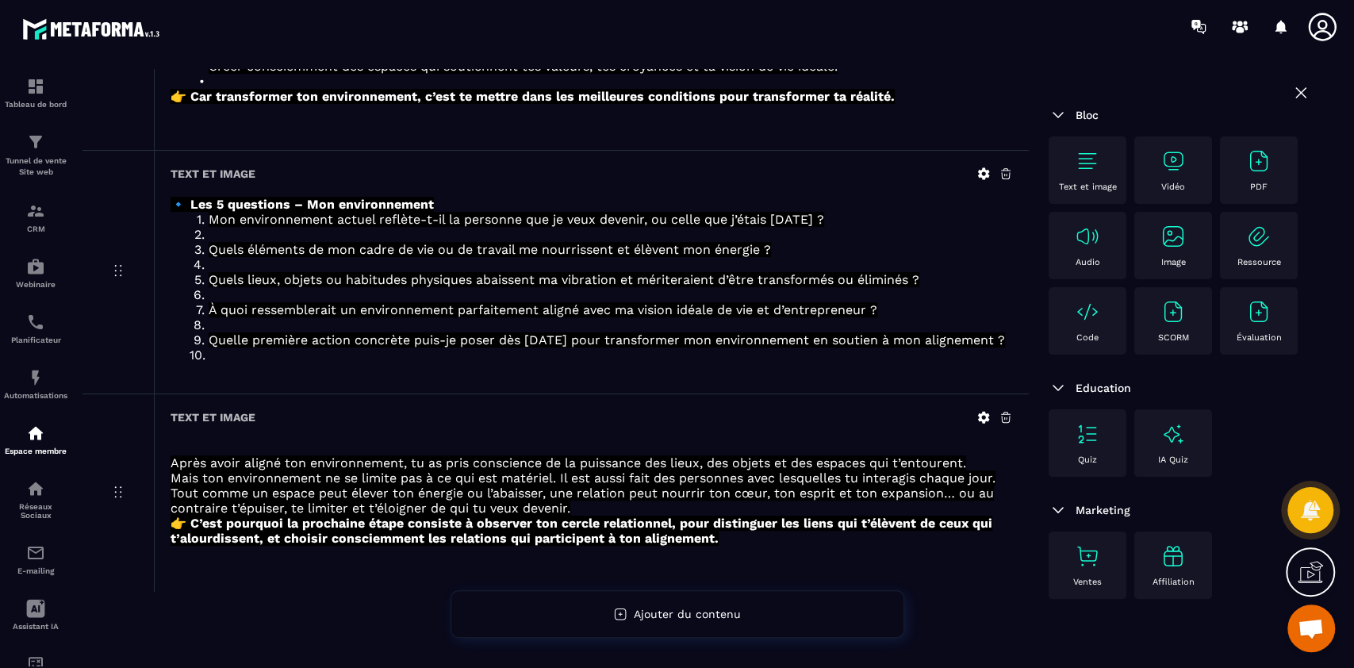
scroll to position [359, 0]
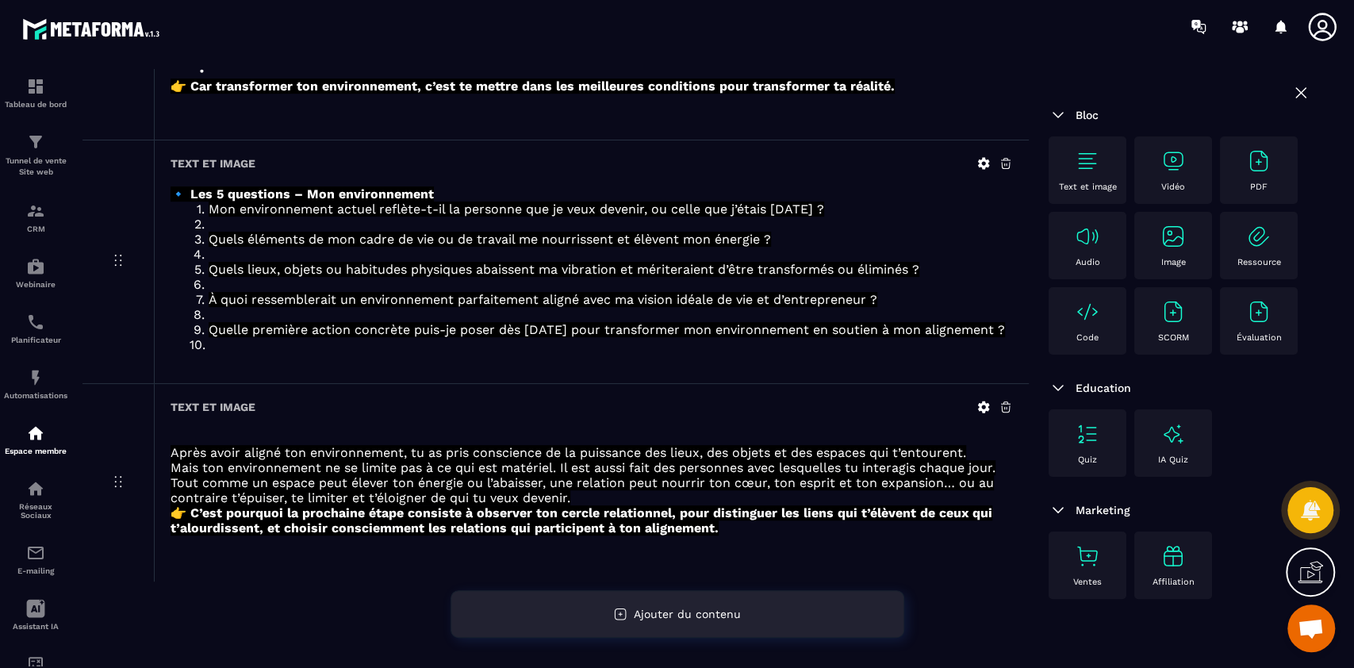
click at [677, 611] on span "Ajouter du contenu" at bounding box center [687, 614] width 107 height 13
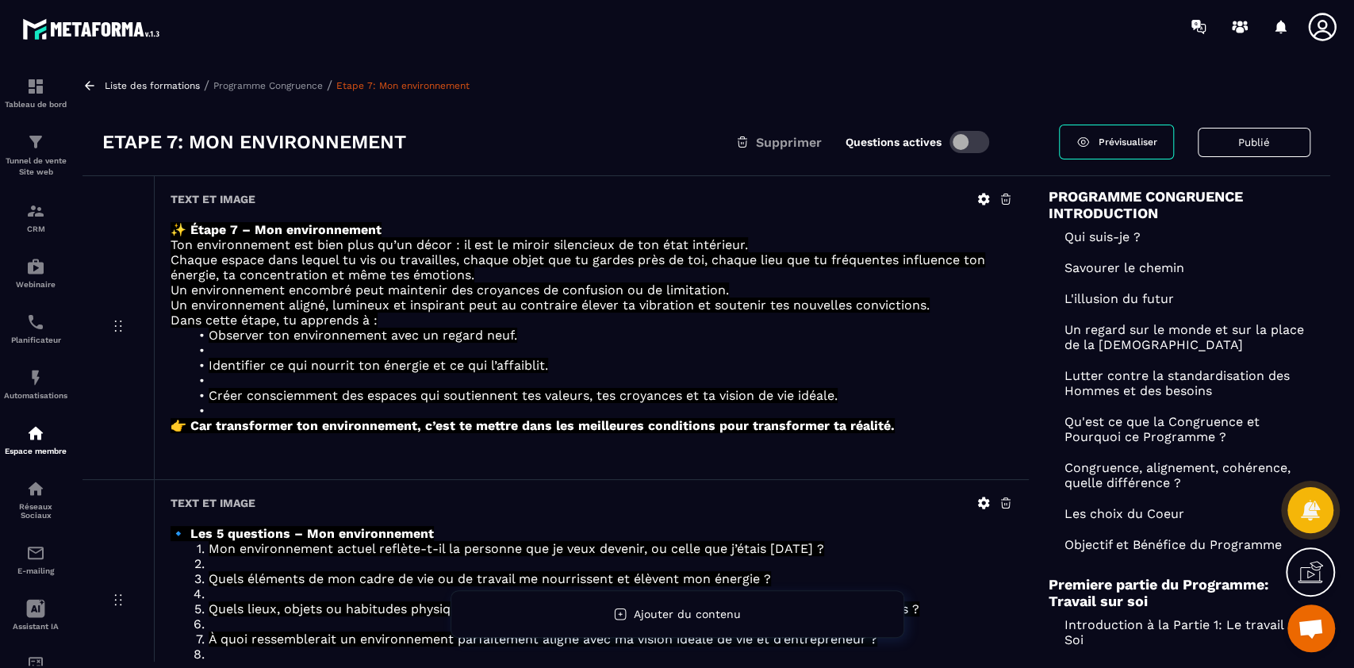
scroll to position [0, 0]
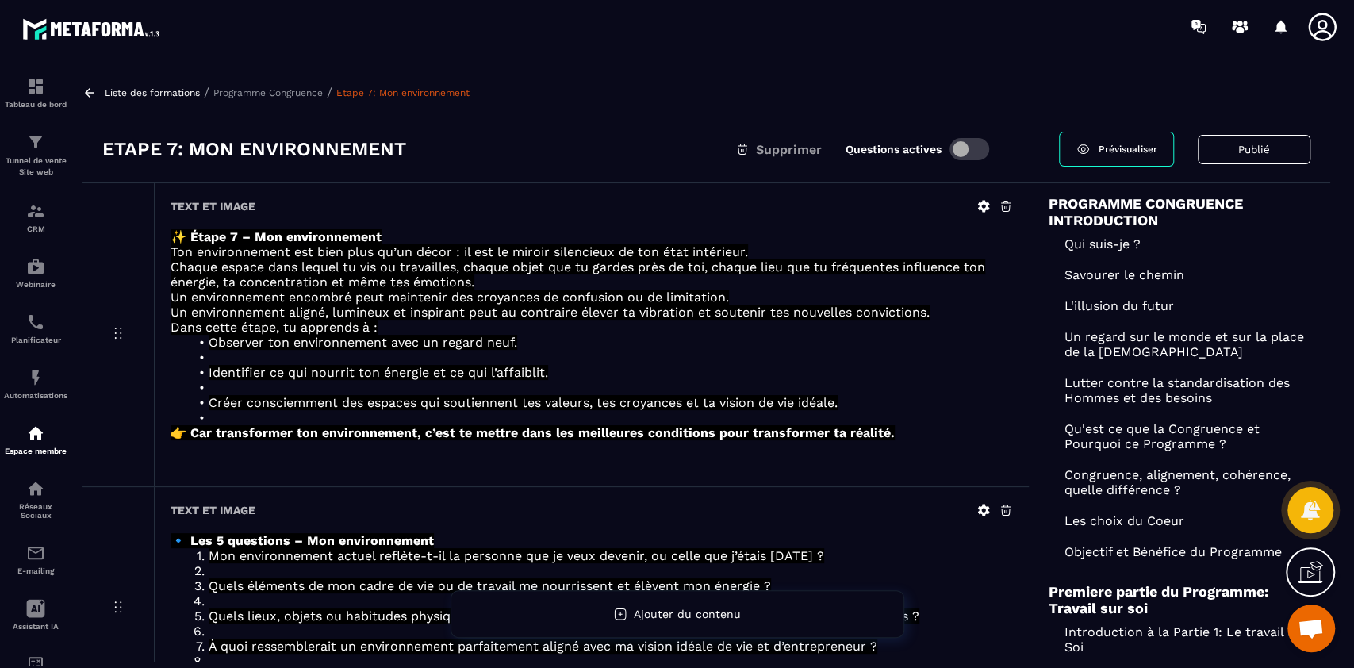
click at [291, 91] on p "Programme Congruence" at bounding box center [267, 92] width 109 height 11
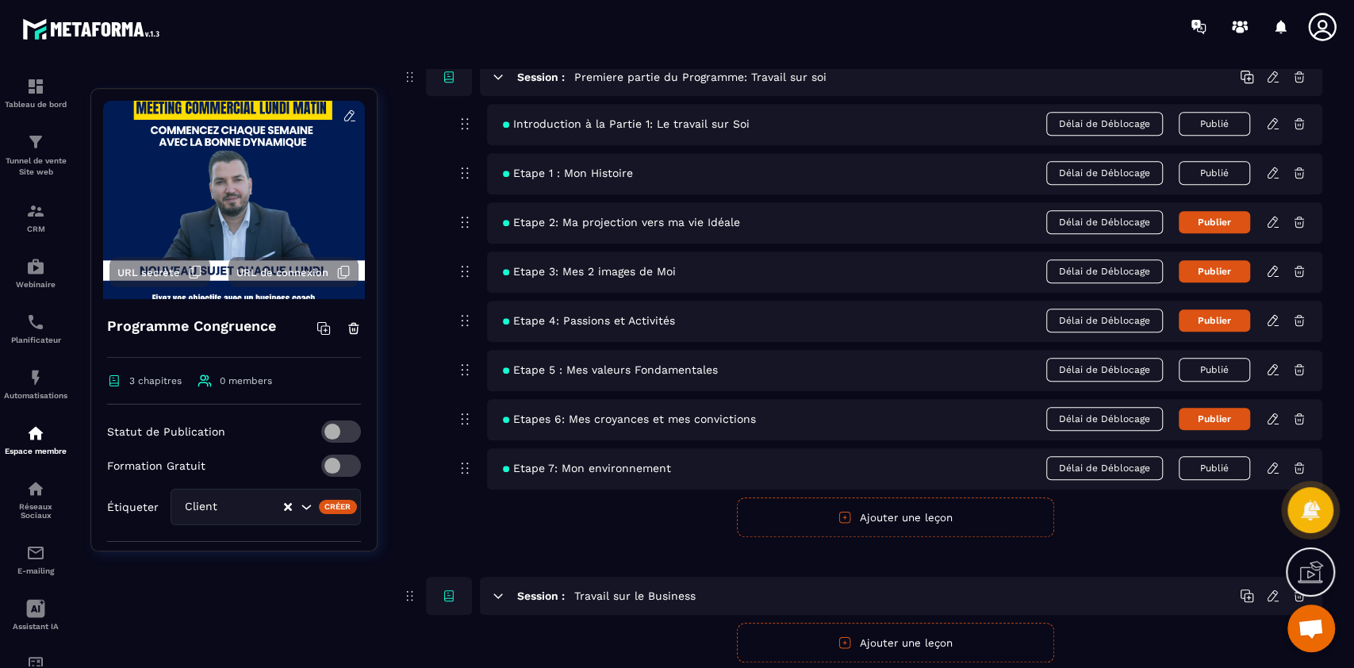
scroll to position [712, 0]
click at [847, 511] on icon "button" at bounding box center [845, 515] width 14 height 14
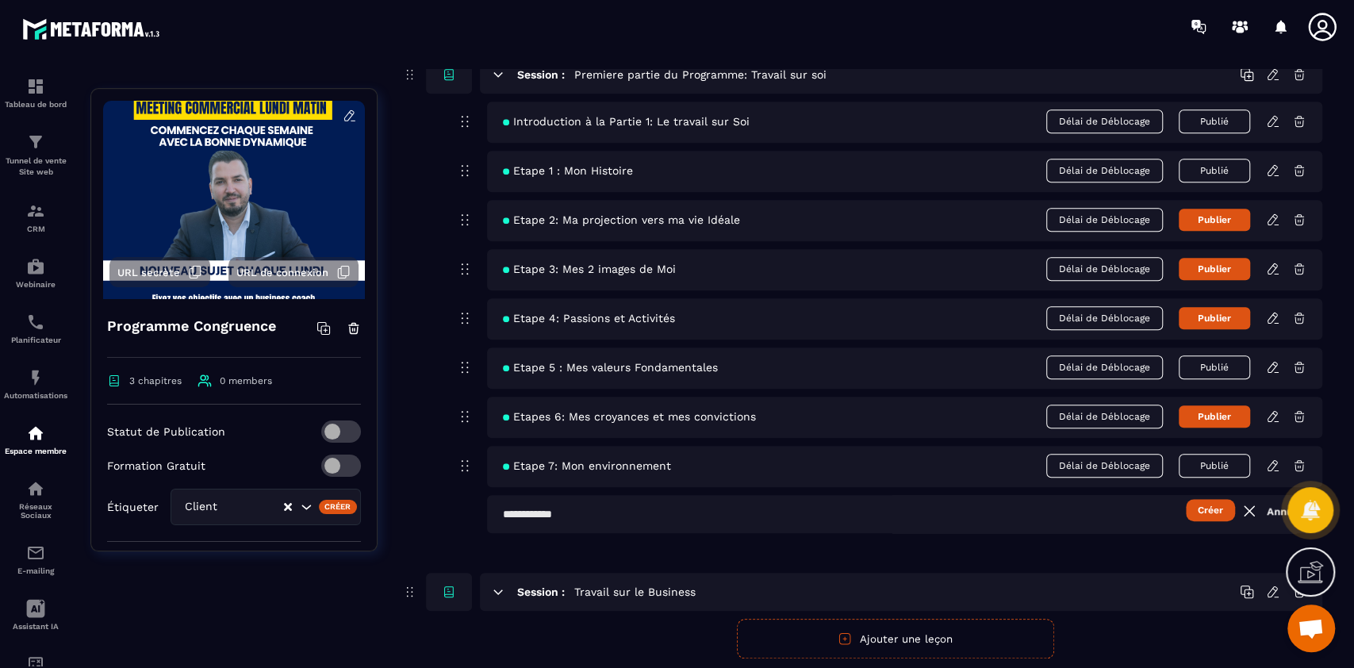
click at [734, 512] on input "text" at bounding box center [904, 514] width 835 height 38
type input "**********"
click at [1186, 499] on button "Créer" at bounding box center [1210, 510] width 49 height 22
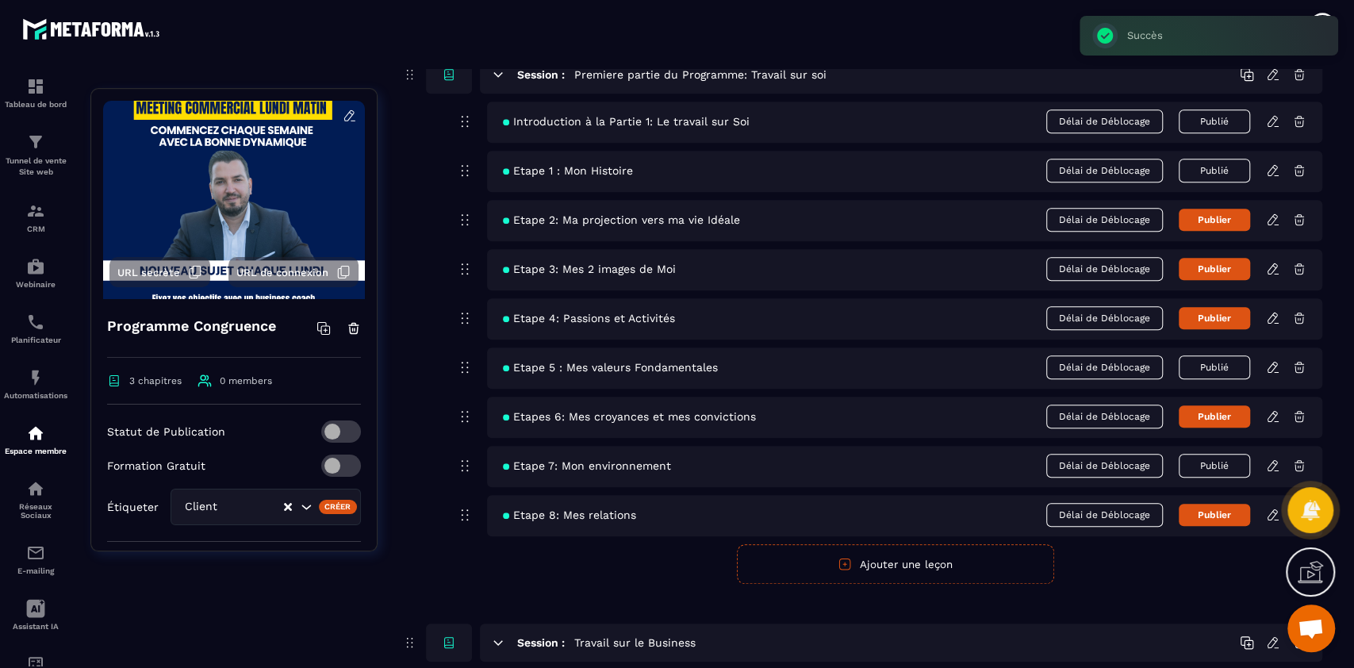
click at [1270, 516] on icon at bounding box center [1273, 515] width 14 height 14
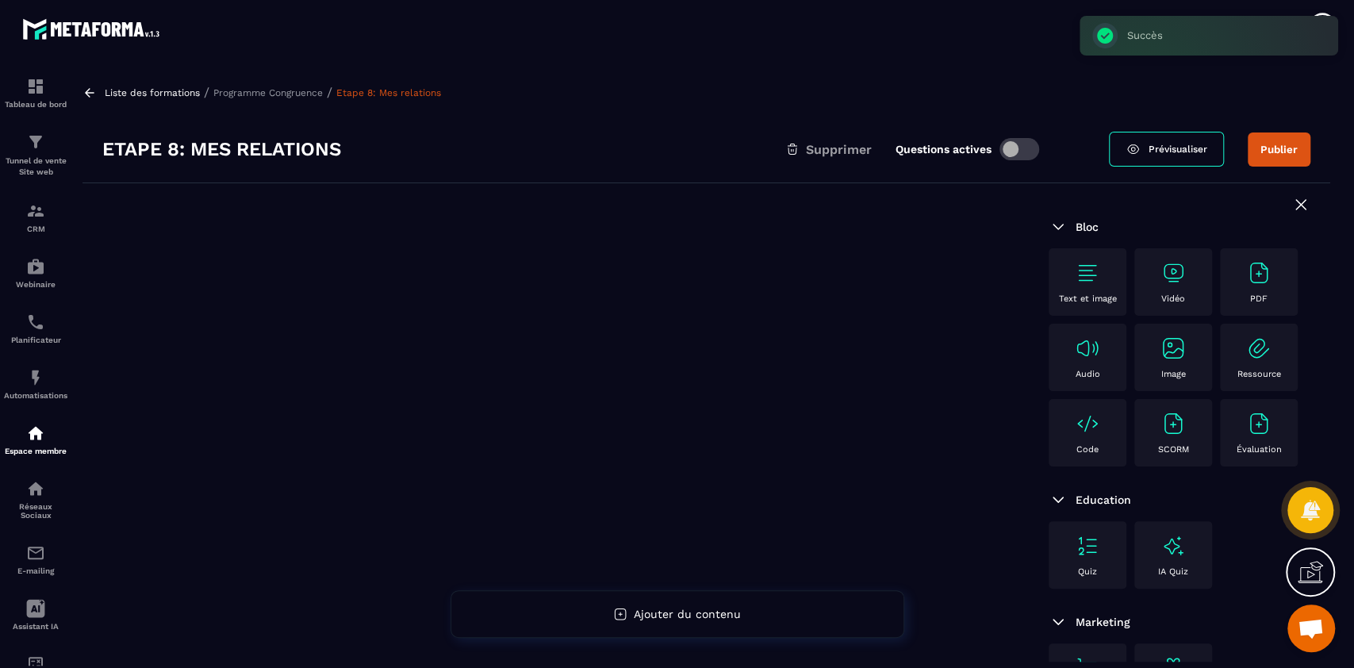
click at [1095, 266] on img at bounding box center [1087, 272] width 25 height 25
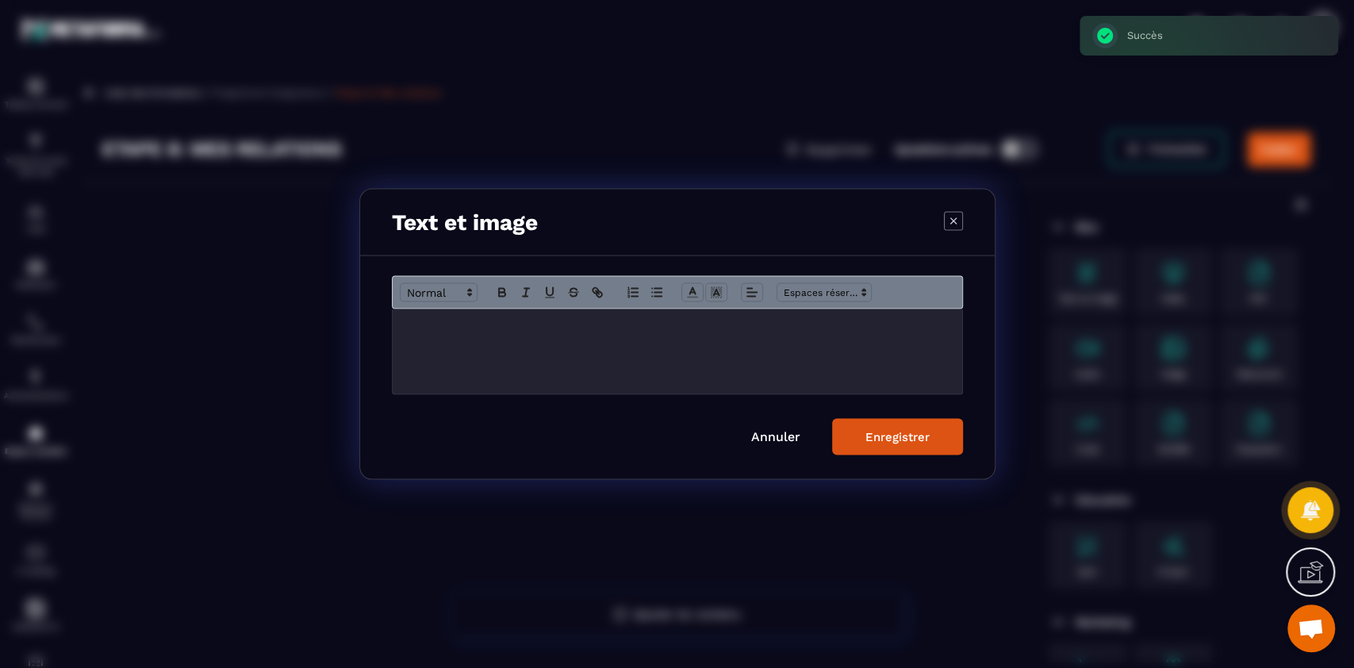
click at [728, 366] on div "Modal window" at bounding box center [678, 351] width 570 height 85
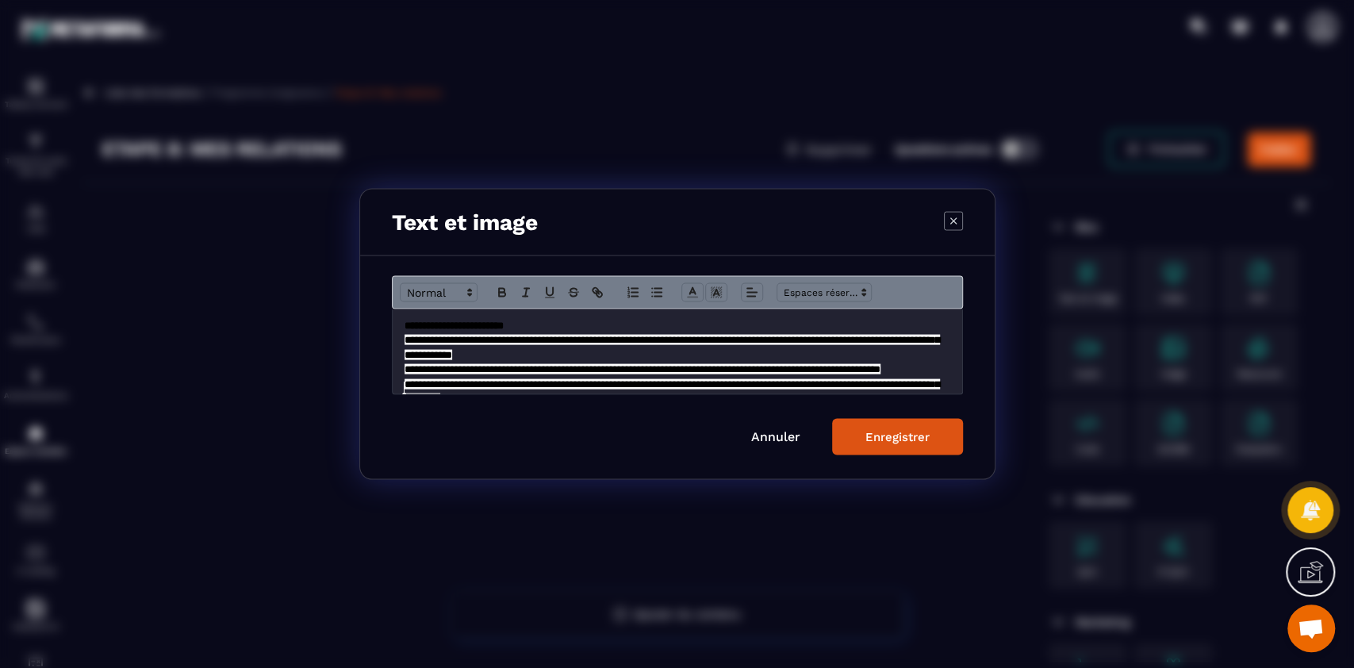
scroll to position [245, 0]
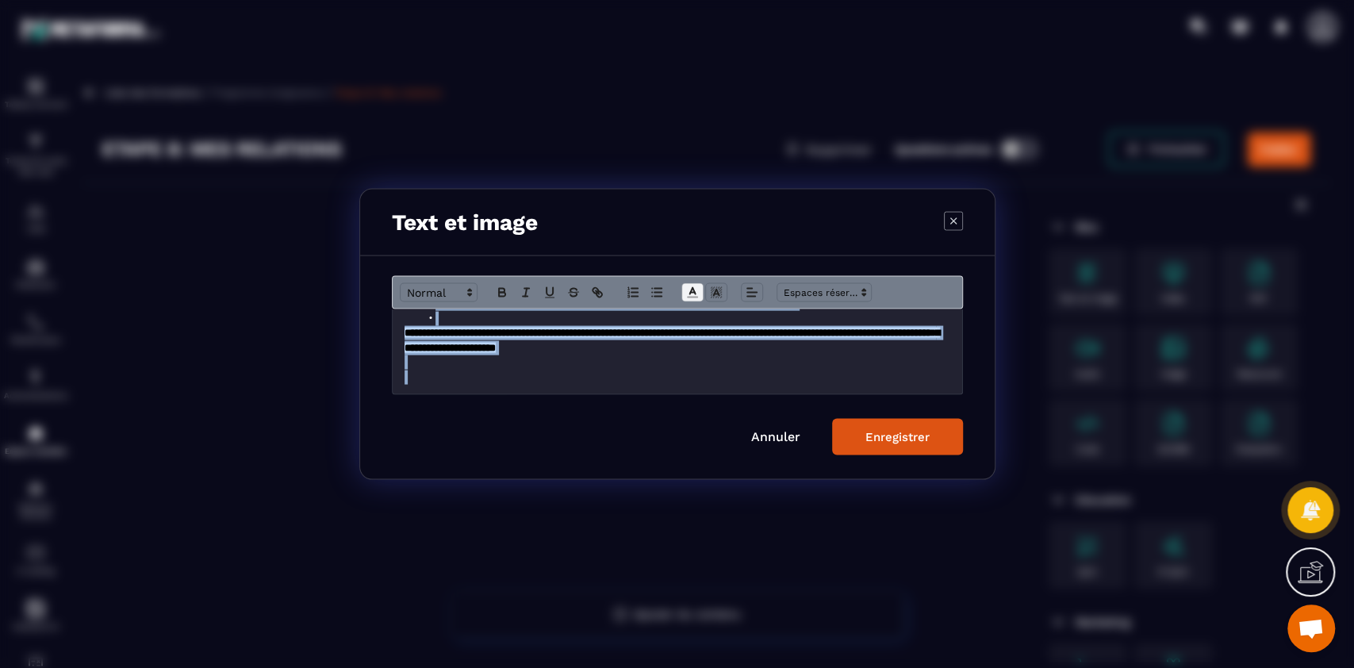
click at [692, 295] on icon "Modal window" at bounding box center [692, 293] width 14 height 14
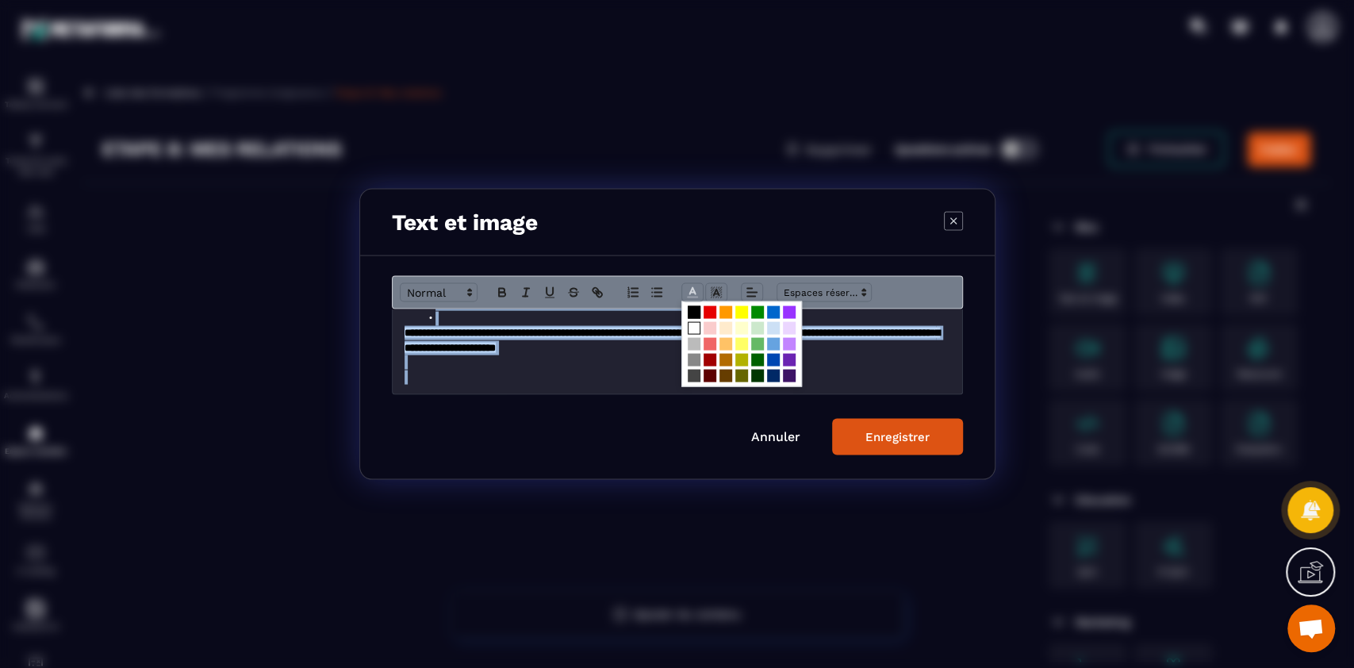
click at [693, 327] on span "Modal window" at bounding box center [694, 328] width 13 height 13
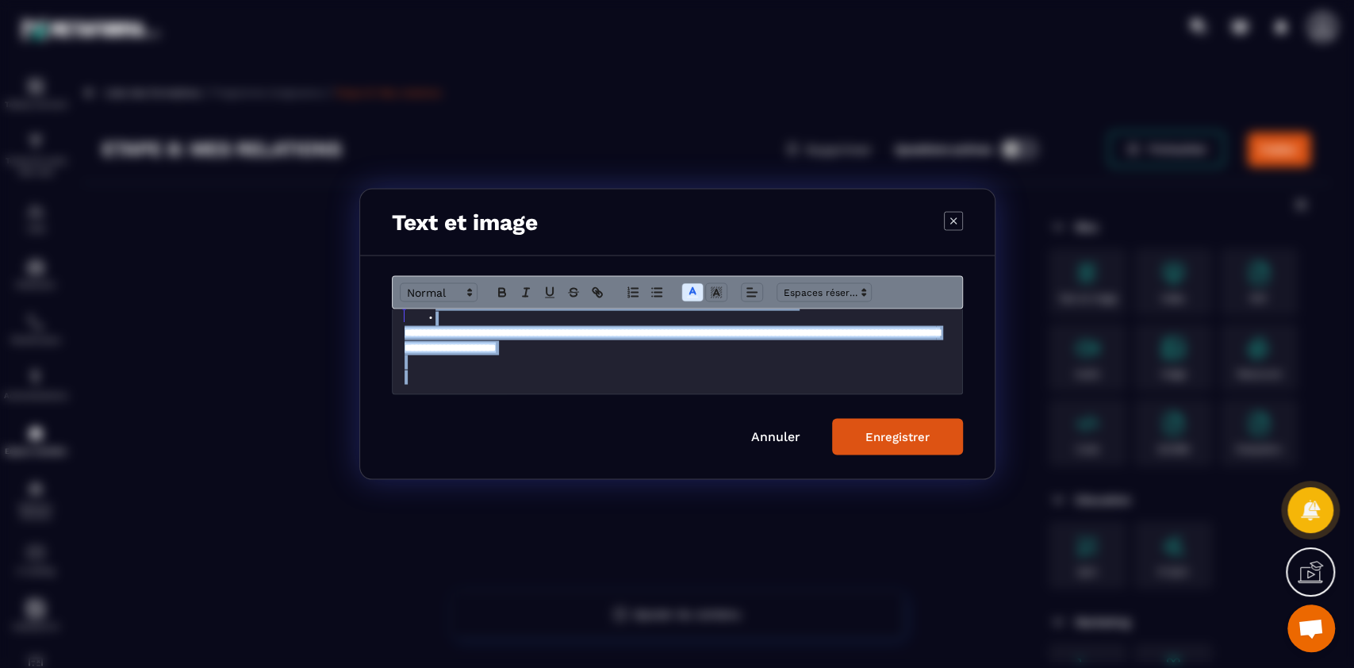
scroll to position [10, 0]
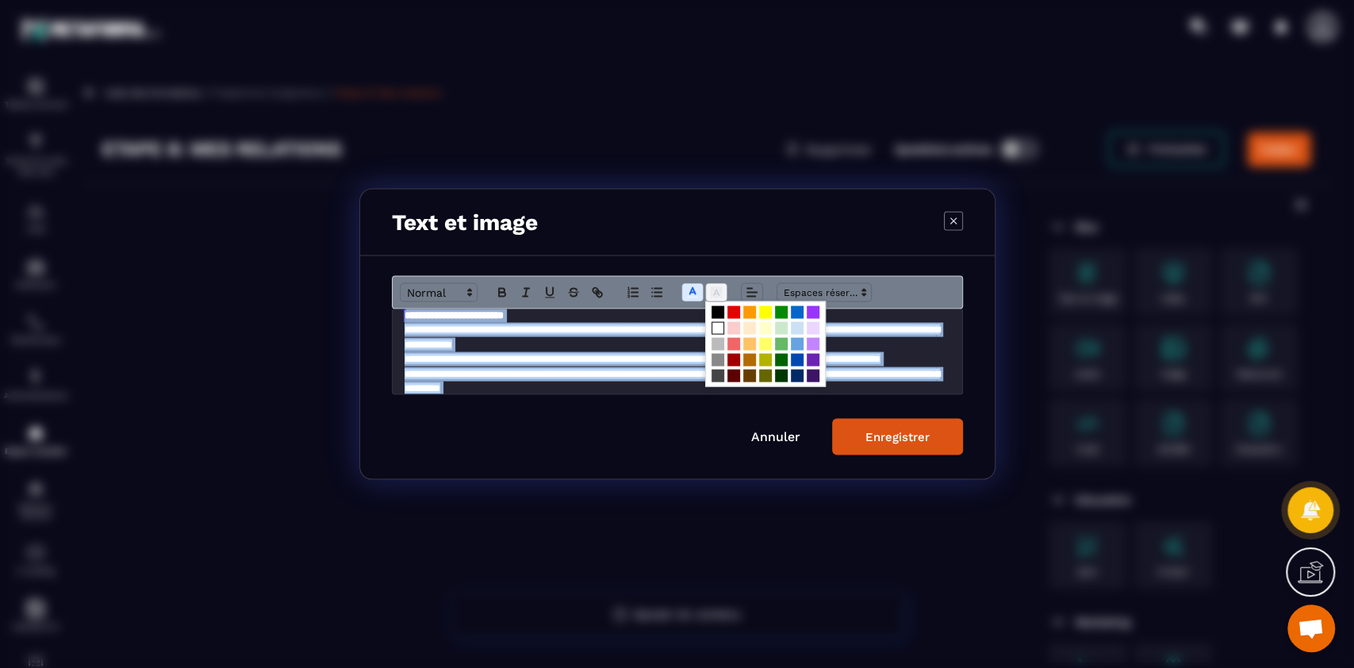
click at [714, 298] on icon "Modal window" at bounding box center [716, 293] width 14 height 14
click at [712, 318] on span "Modal window" at bounding box center [718, 312] width 13 height 13
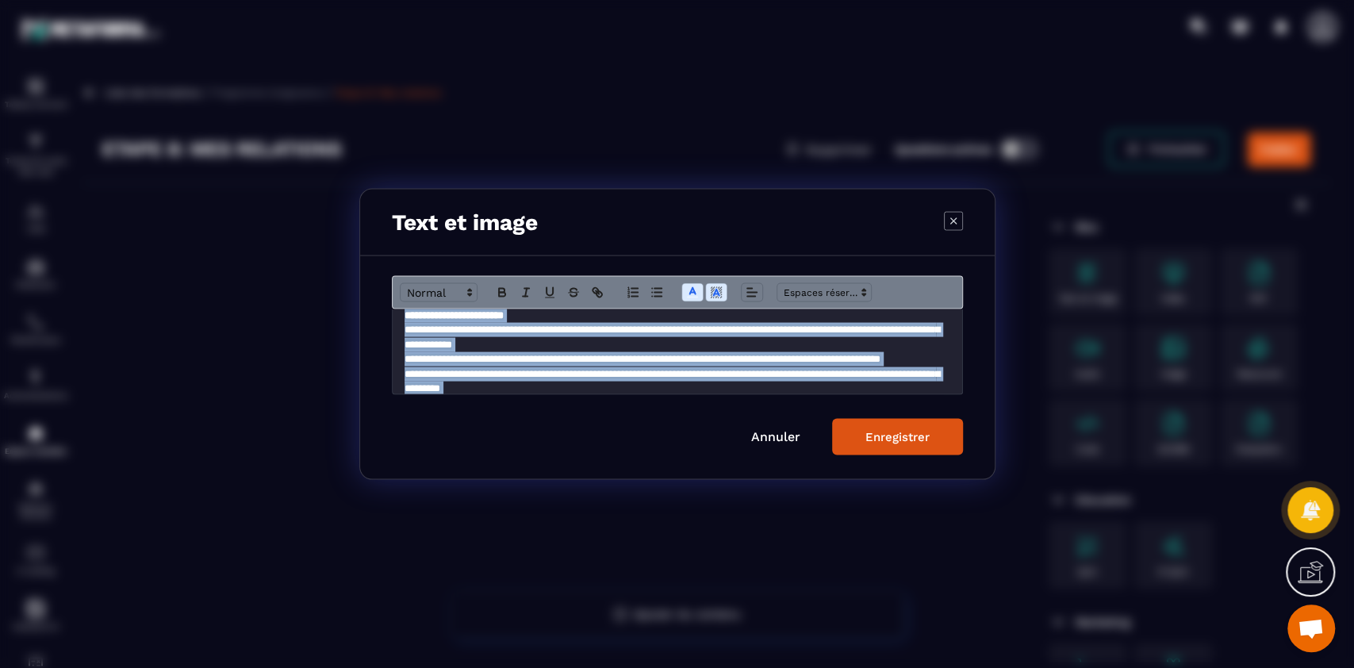
click at [913, 442] on div "Enregistrer" at bounding box center [897, 437] width 64 height 14
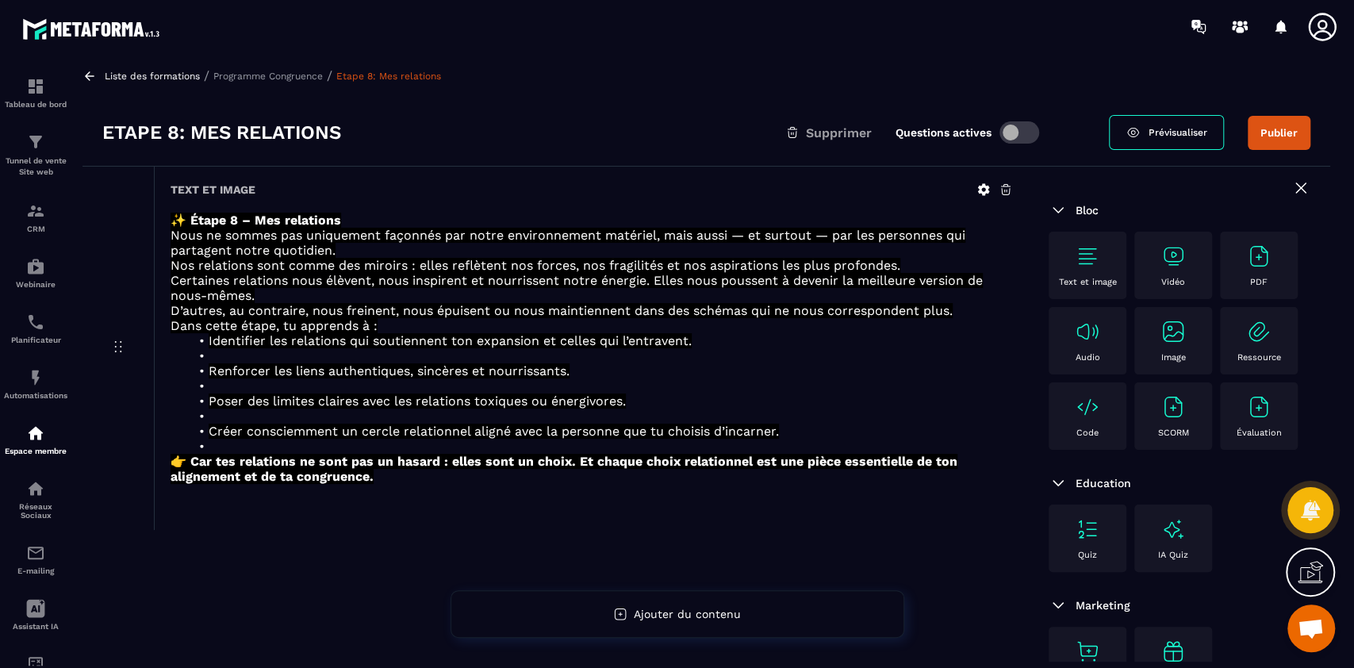
scroll to position [8, 0]
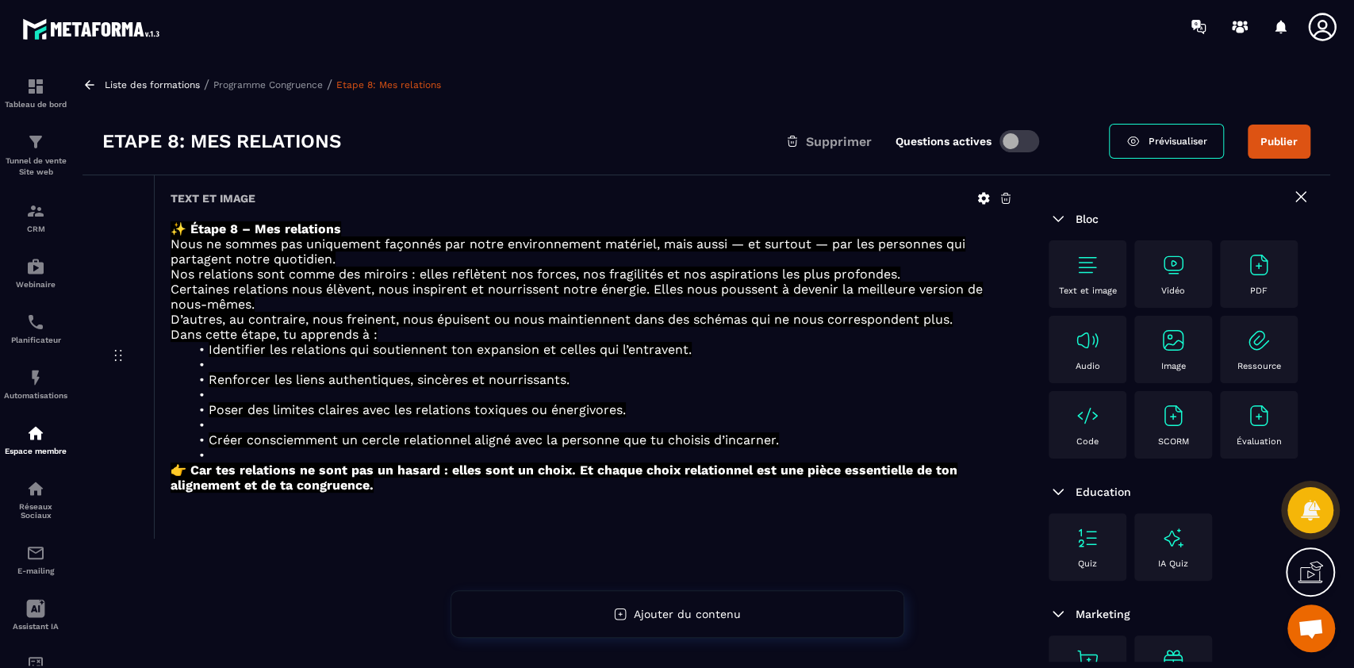
click at [1089, 273] on img at bounding box center [1087, 264] width 25 height 25
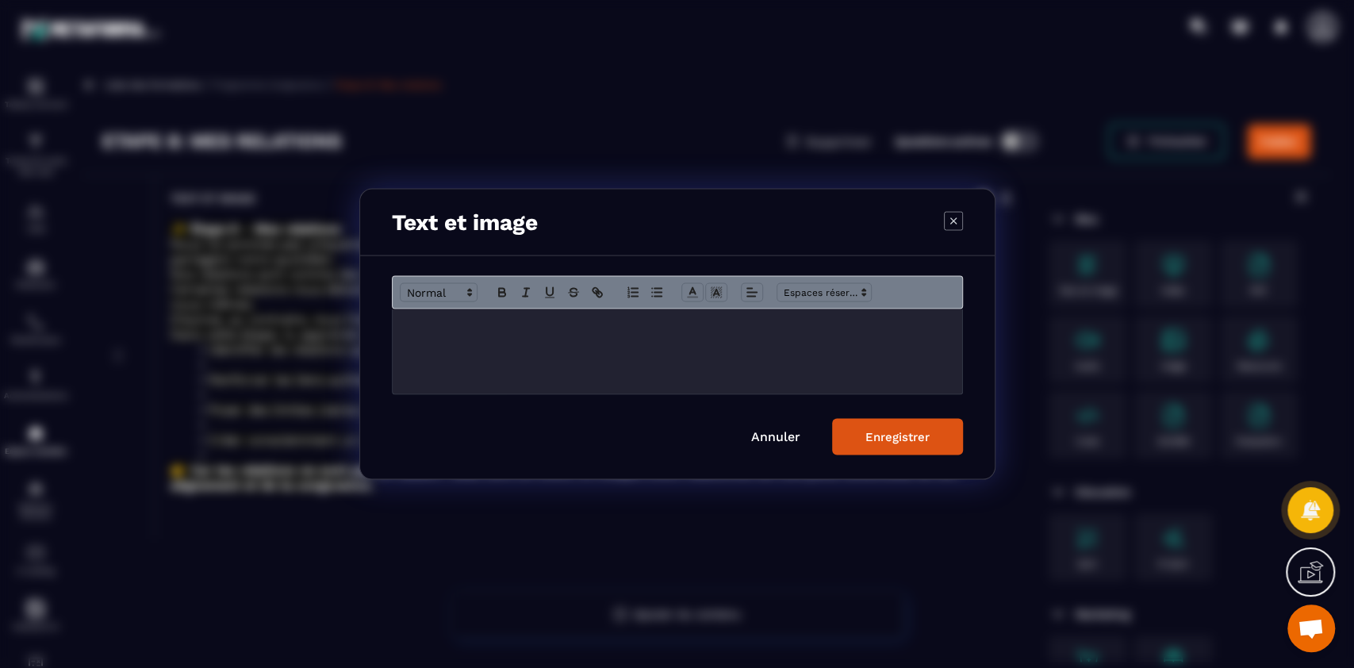
click at [568, 359] on div "Modal window" at bounding box center [678, 351] width 570 height 85
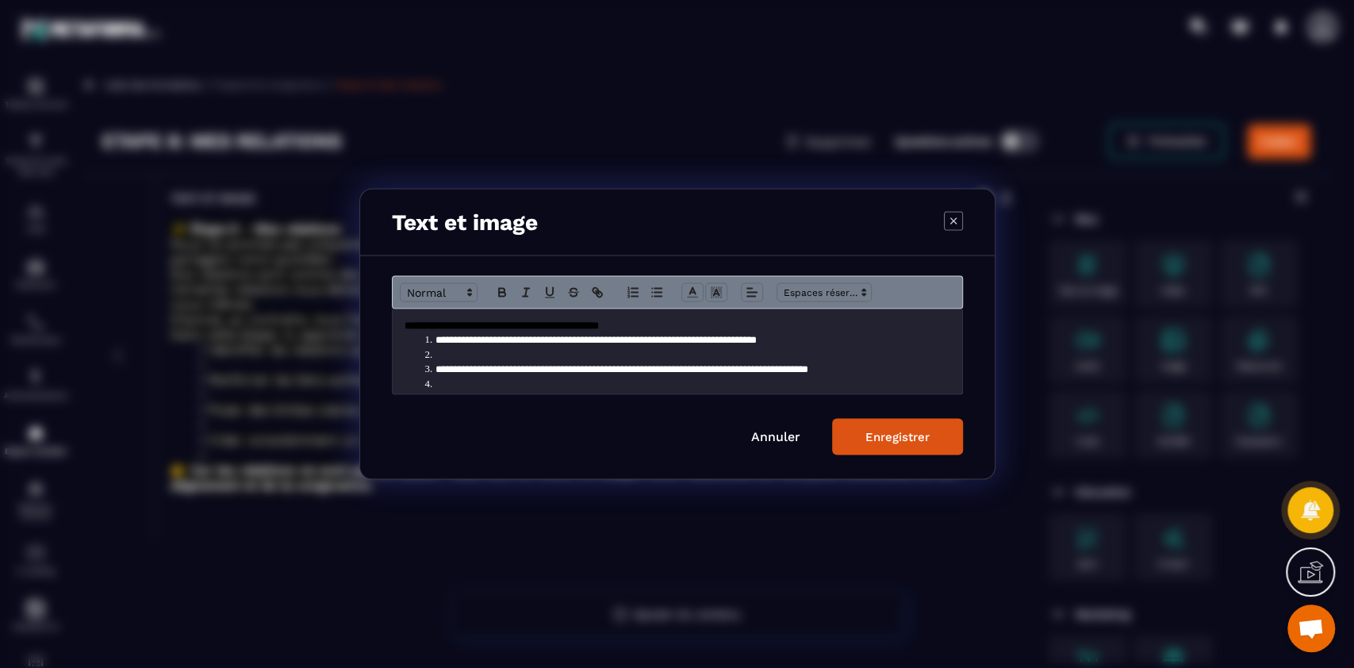
scroll to position [128, 0]
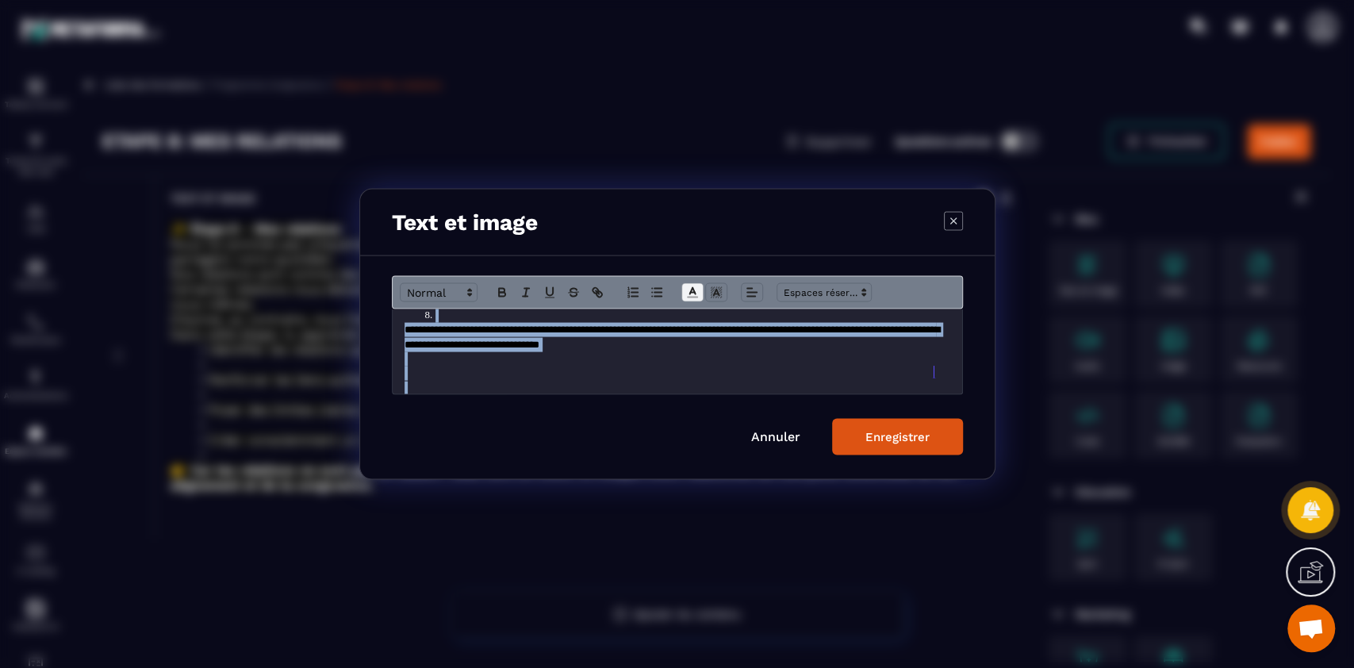
click at [692, 294] on icon "Modal window" at bounding box center [692, 293] width 14 height 14
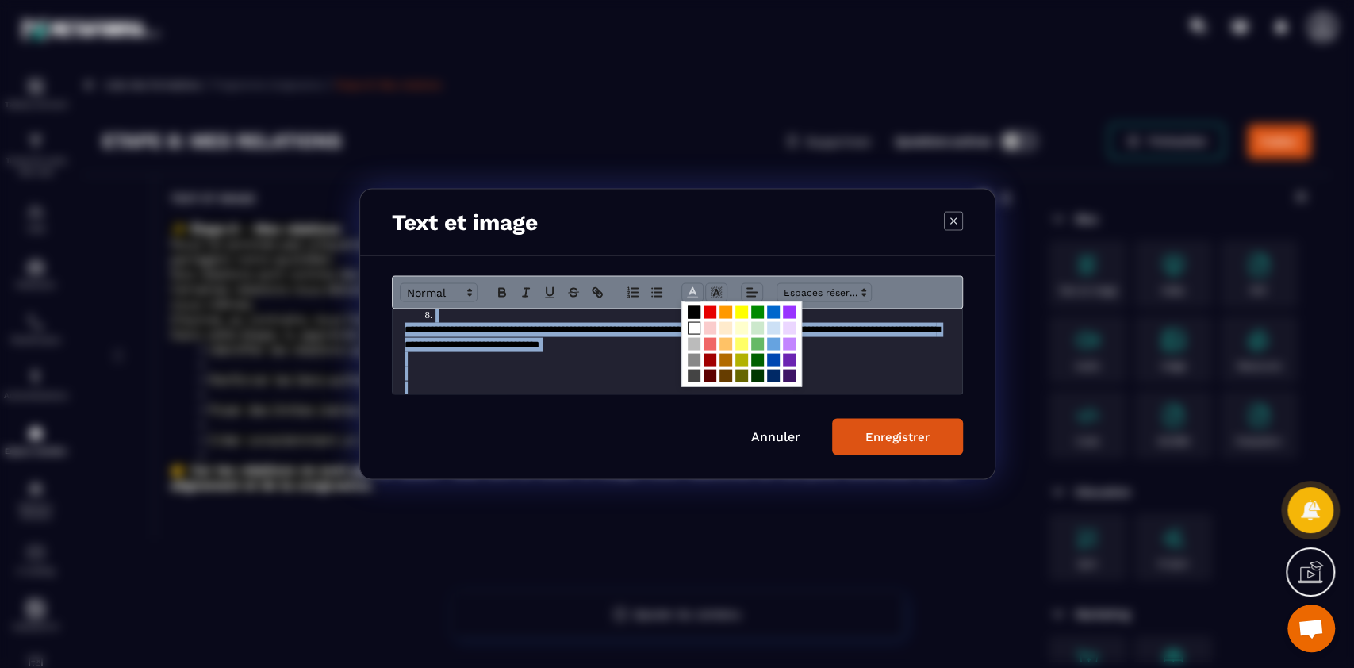
click at [692, 328] on span "Modal window" at bounding box center [694, 328] width 13 height 13
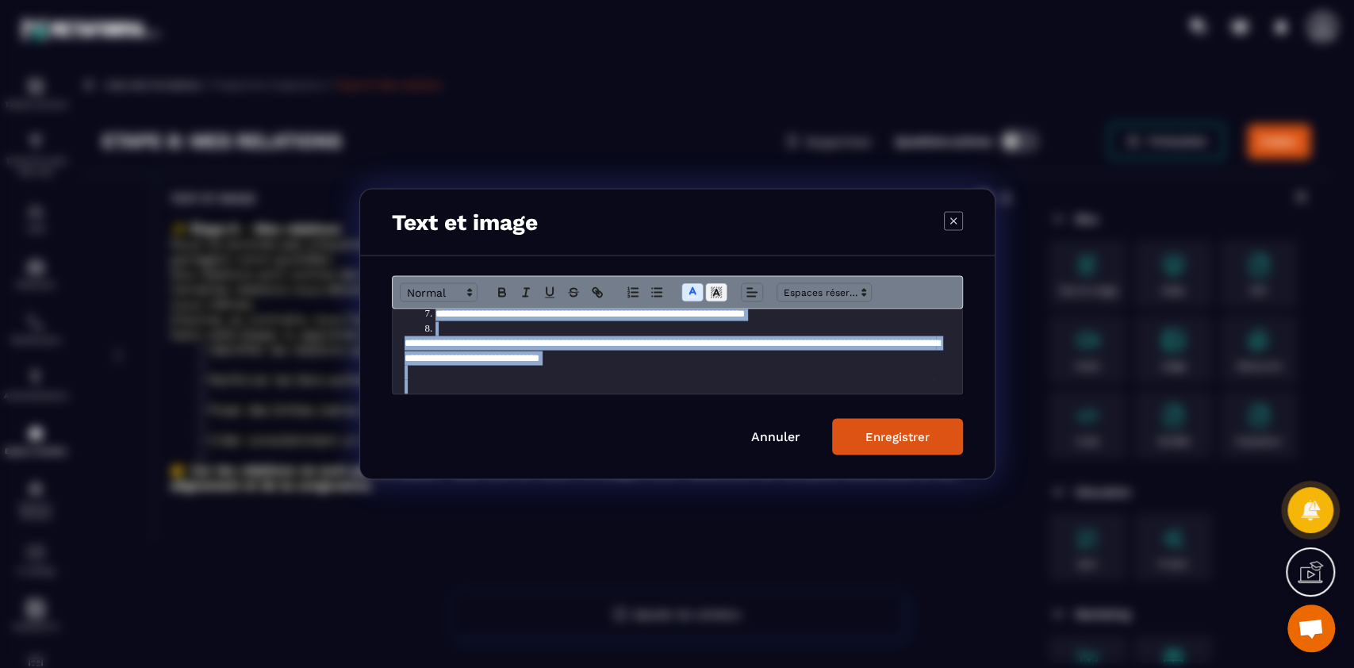
click at [715, 294] on line "Modal window" at bounding box center [716, 294] width 4 height 0
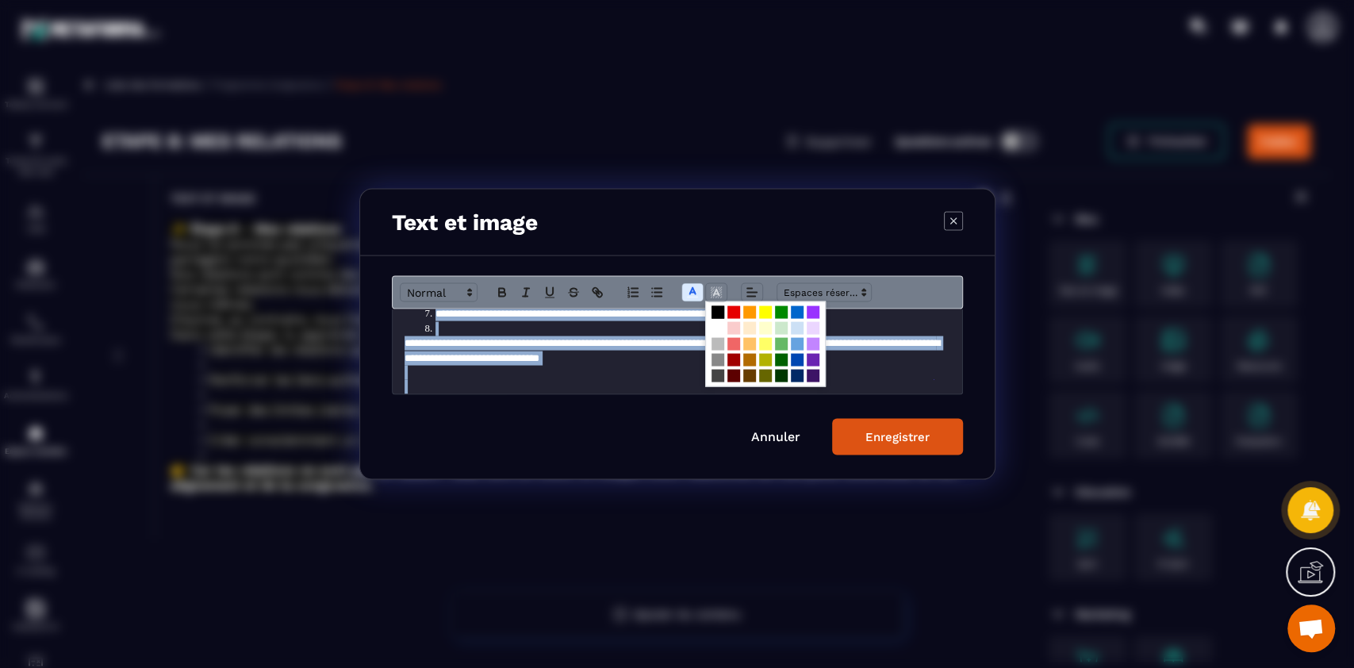
click at [714, 313] on span "Modal window" at bounding box center [718, 312] width 13 height 13
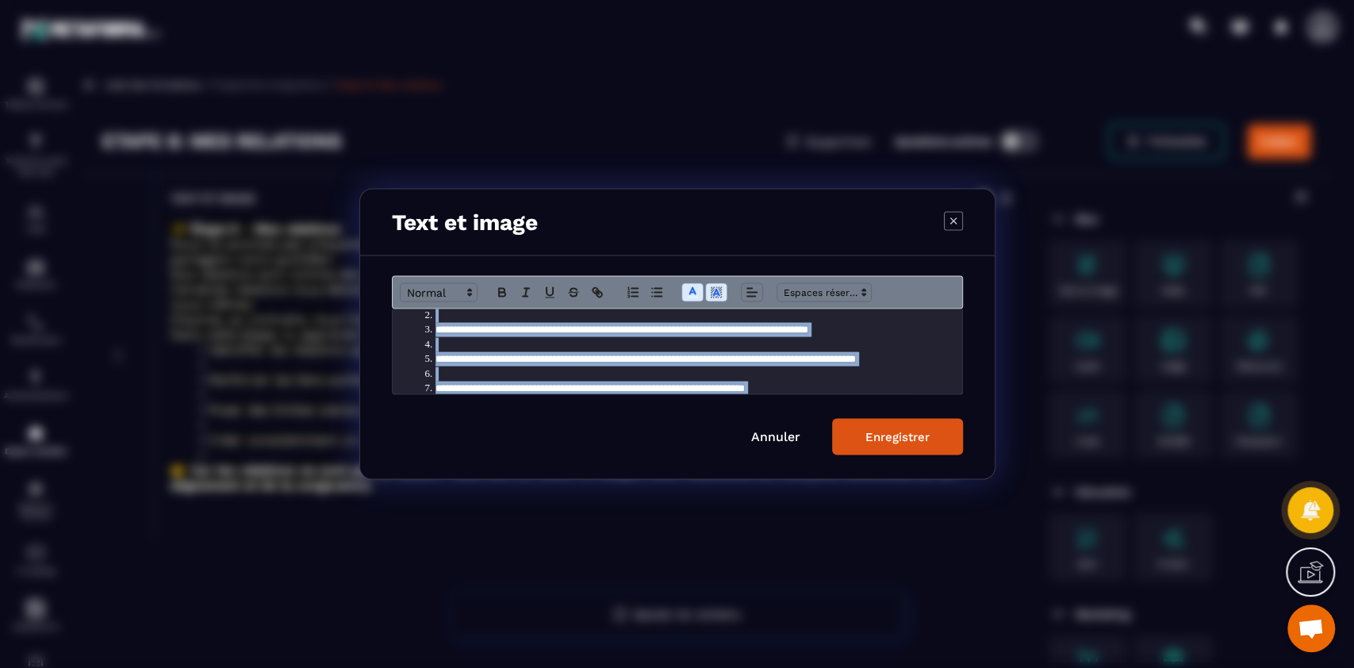
scroll to position [0, 0]
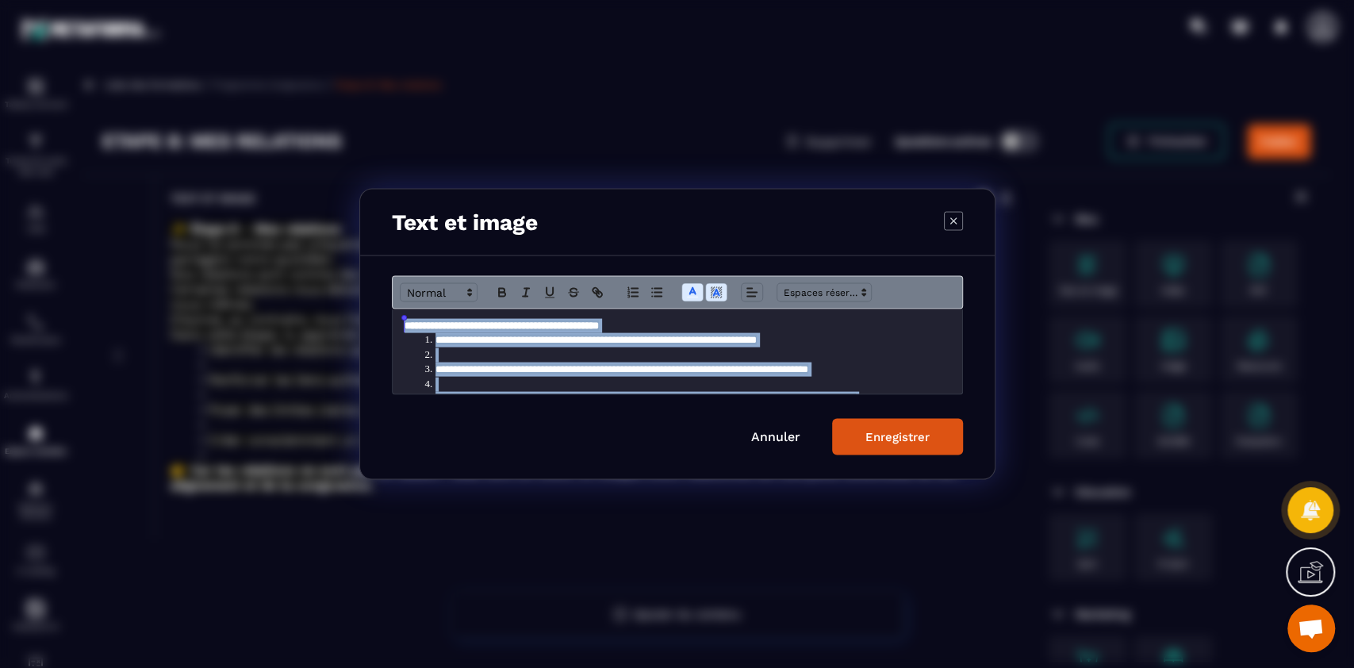
click at [528, 352] on li "Modal window" at bounding box center [685, 354] width 531 height 14
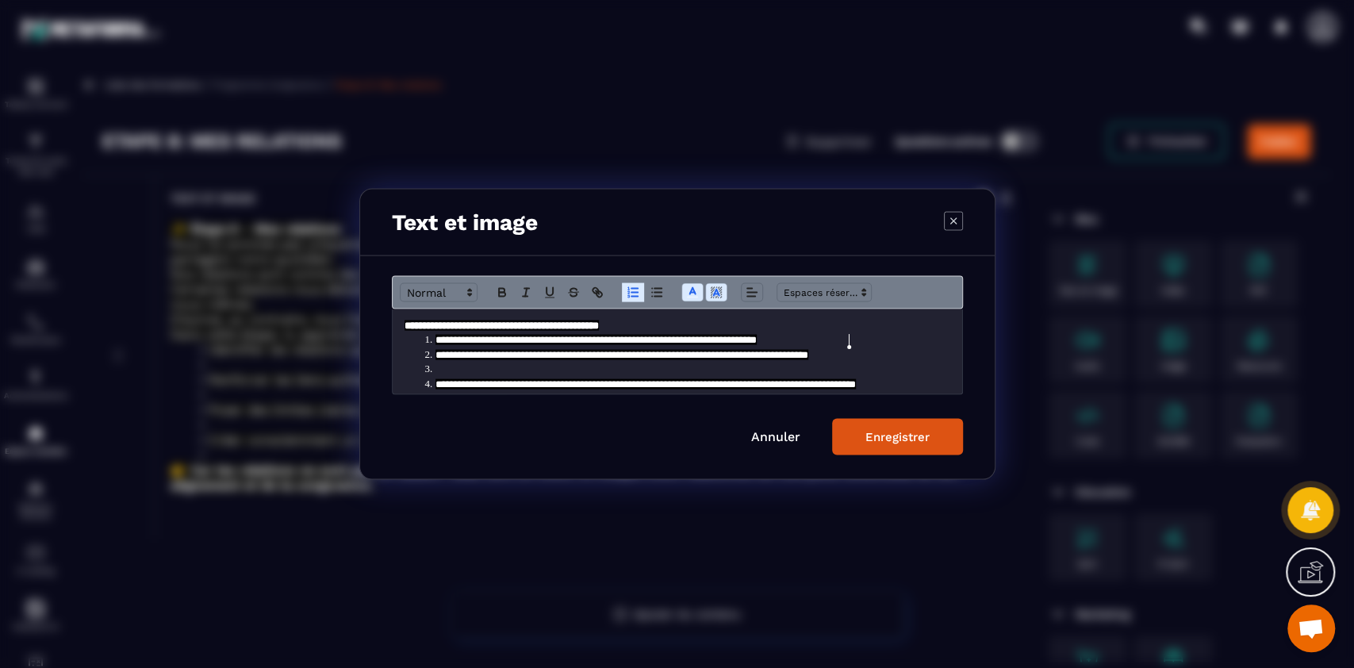
click at [513, 365] on li "Modal window" at bounding box center [685, 369] width 531 height 14
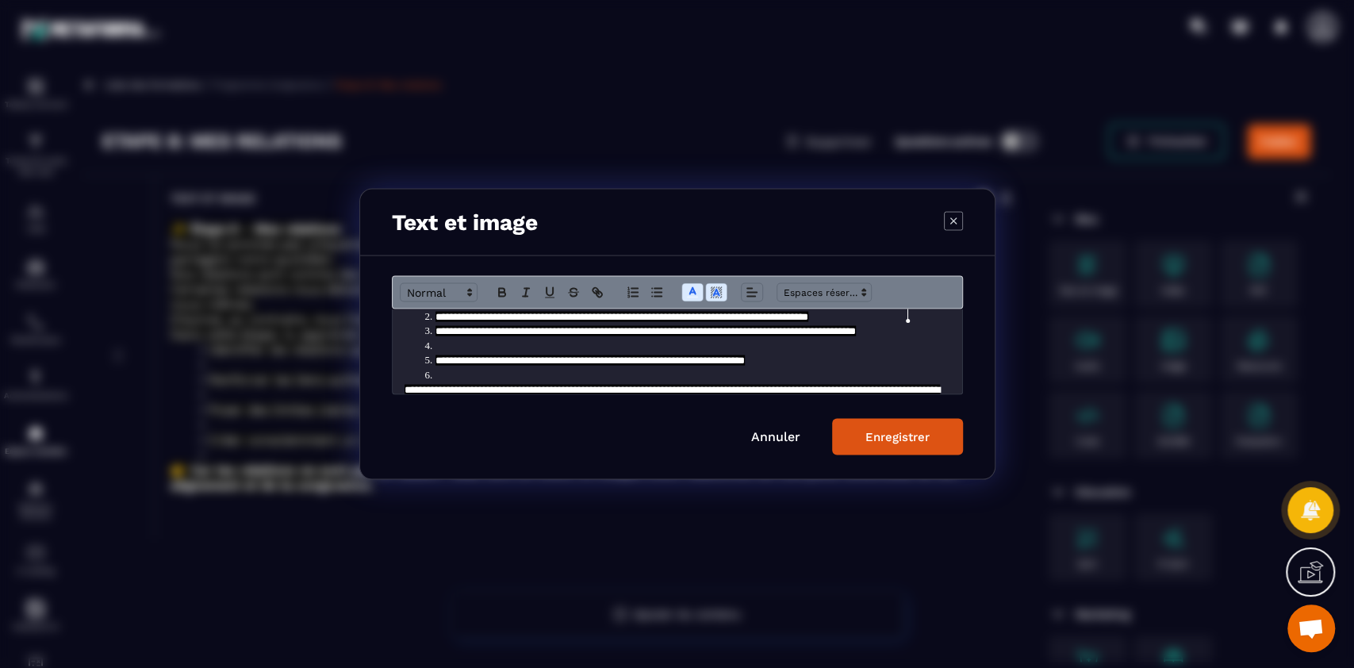
scroll to position [42, 0]
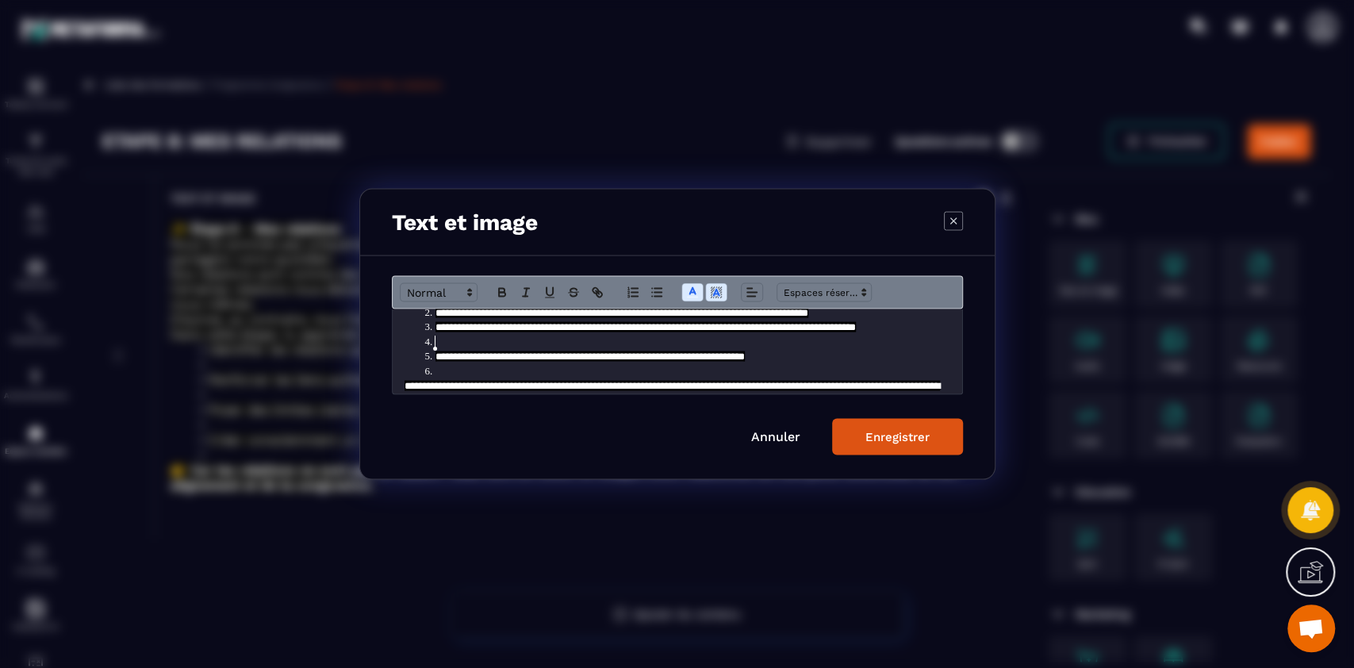
click at [489, 347] on li "Modal window" at bounding box center [685, 342] width 531 height 14
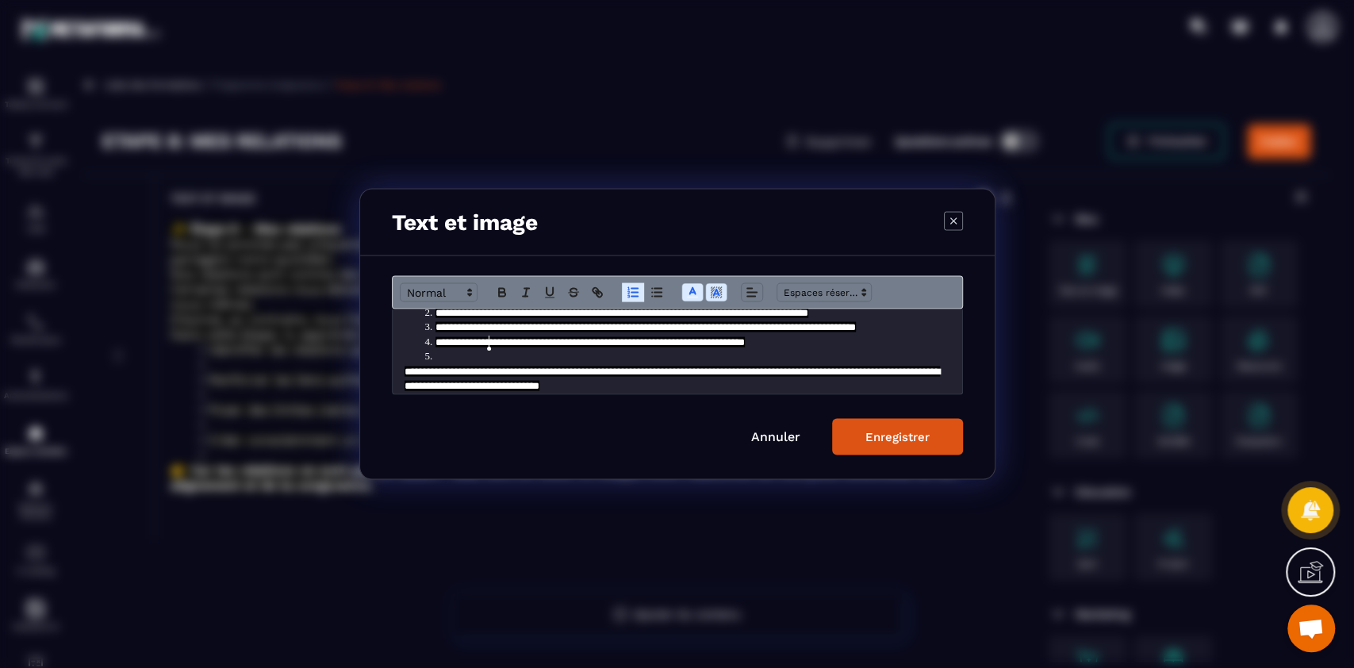
click at [489, 349] on li "**********" at bounding box center [685, 342] width 531 height 14
click at [480, 359] on li "Modal window" at bounding box center [685, 357] width 531 height 14
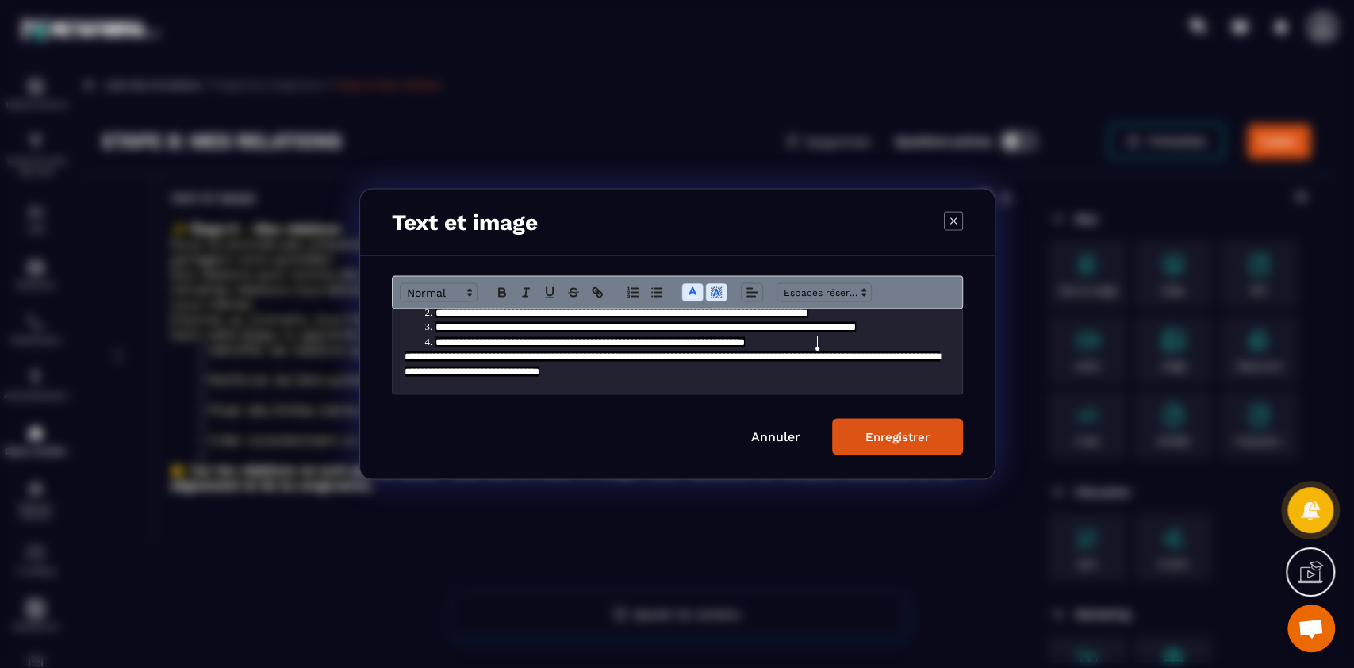
click at [842, 339] on li "**********" at bounding box center [685, 342] width 531 height 14
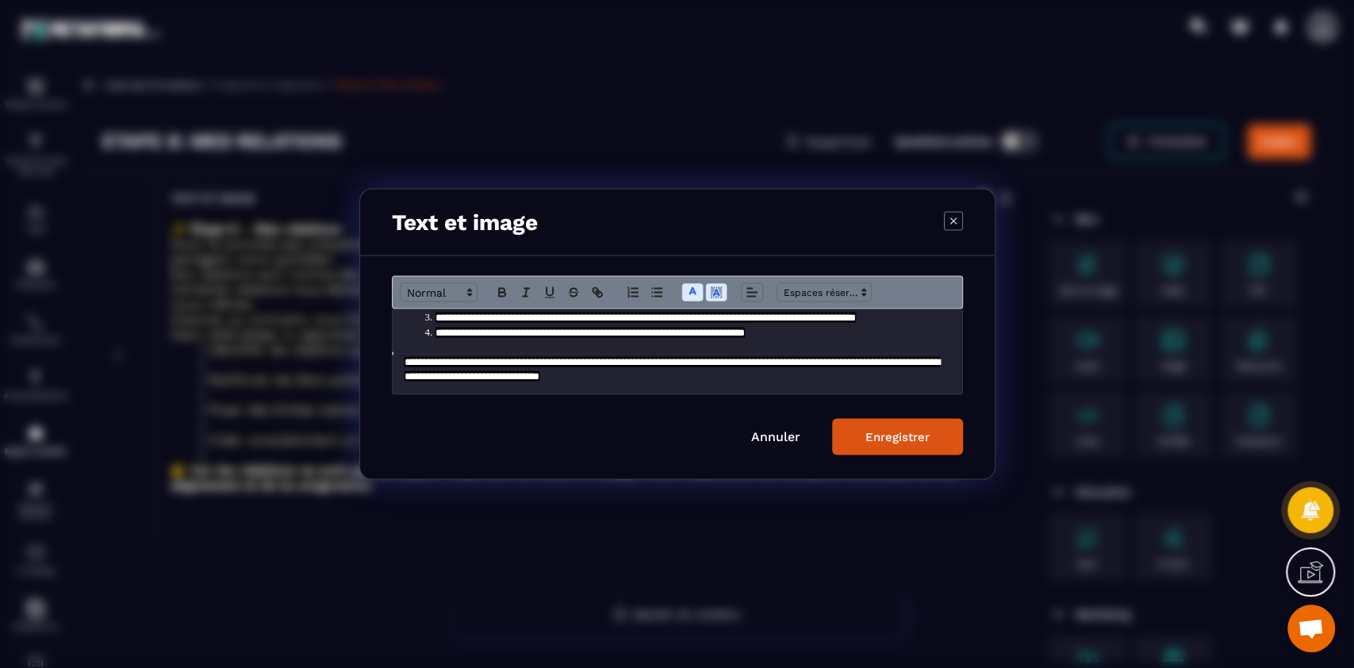
scroll to position [52, 13]
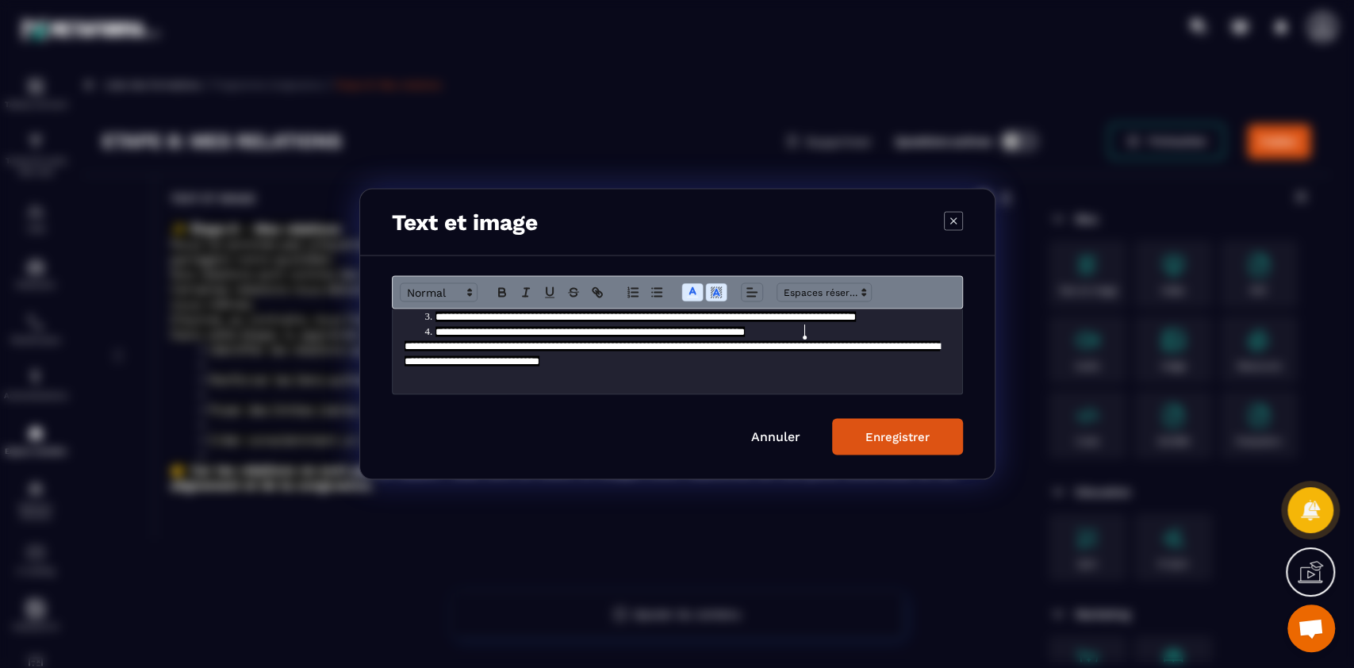
click at [405, 349] on span "**********" at bounding box center [672, 353] width 535 height 25
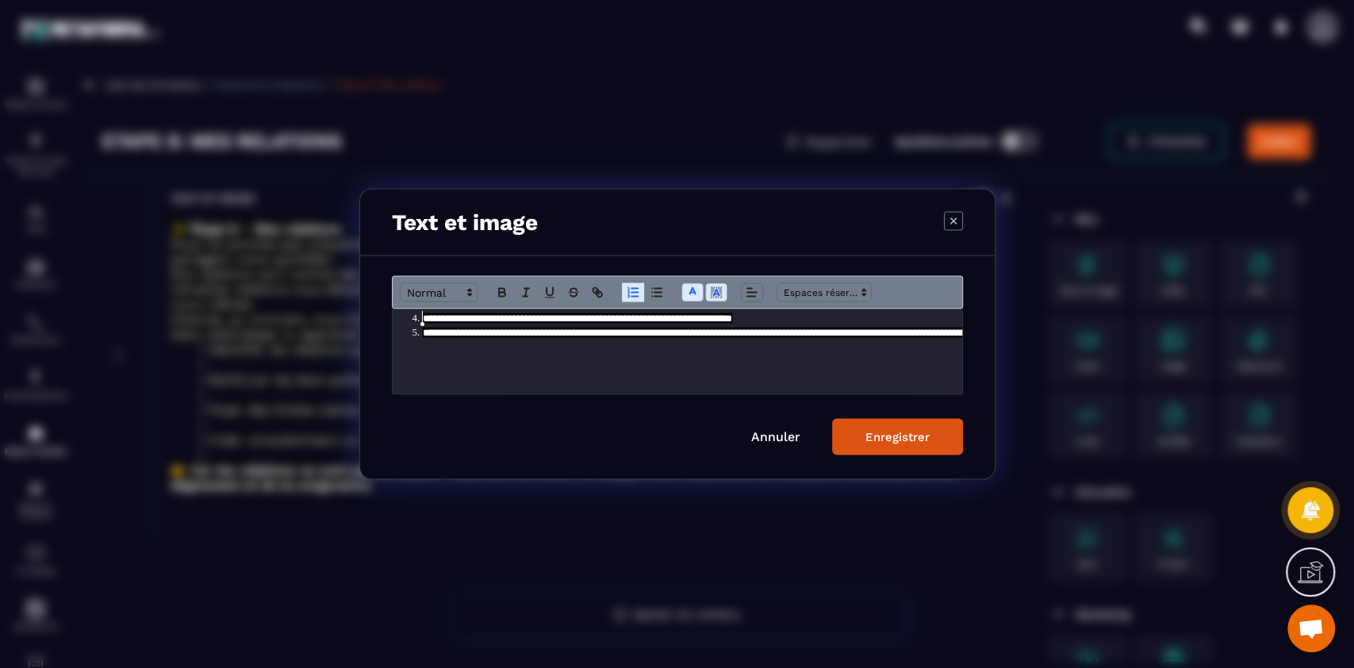
scroll to position [81, 13]
click at [519, 355] on p "Modal window" at bounding box center [665, 362] width 546 height 14
click at [901, 435] on div "Enregistrer" at bounding box center [897, 437] width 64 height 14
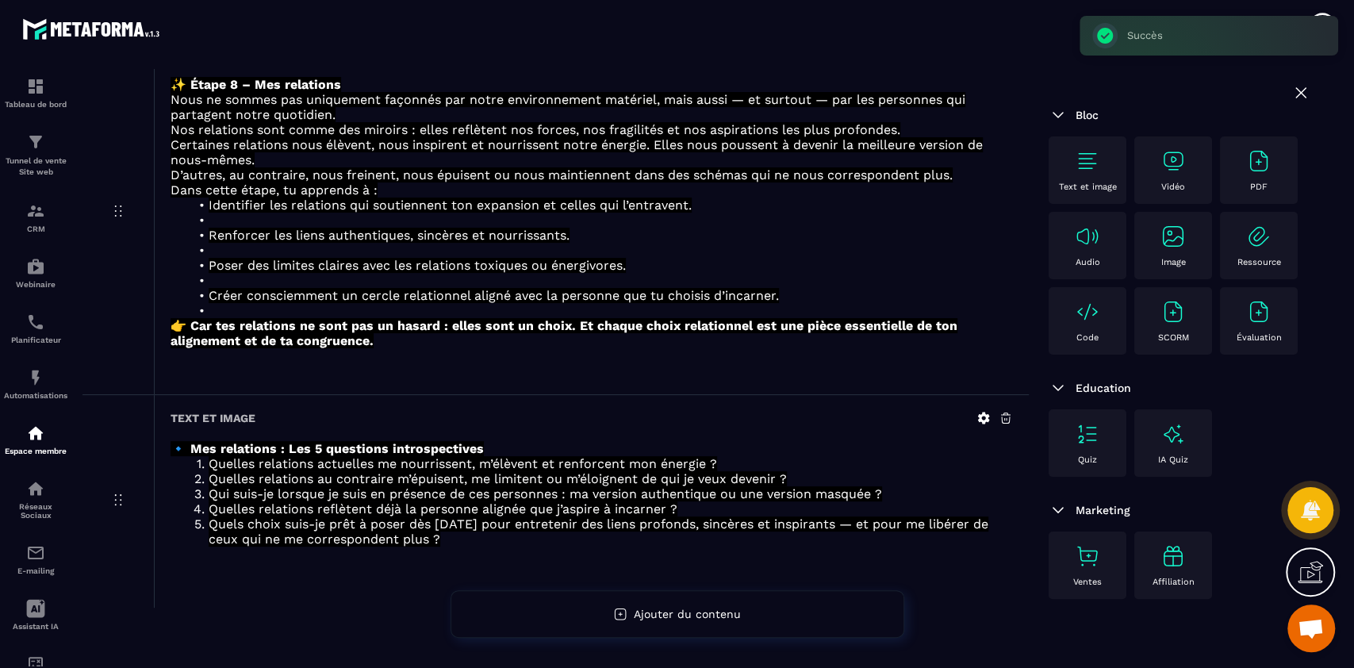
scroll to position [177, 0]
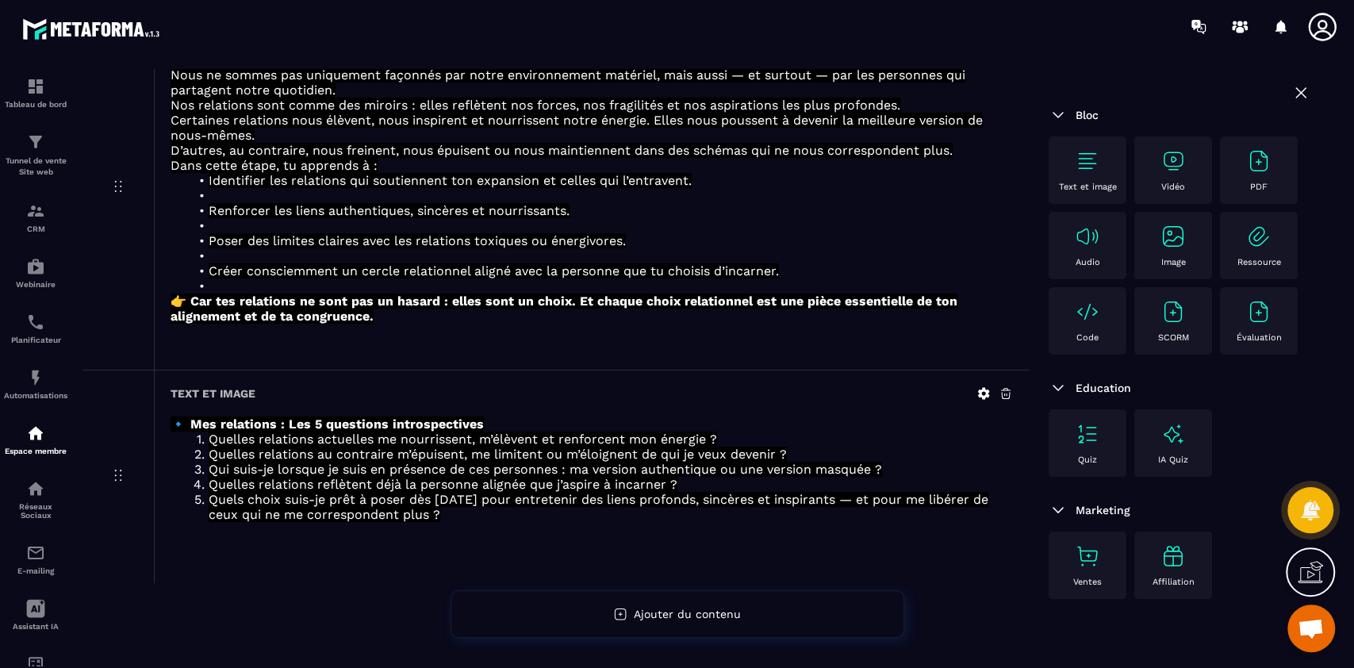
click at [1089, 169] on img at bounding box center [1087, 160] width 25 height 25
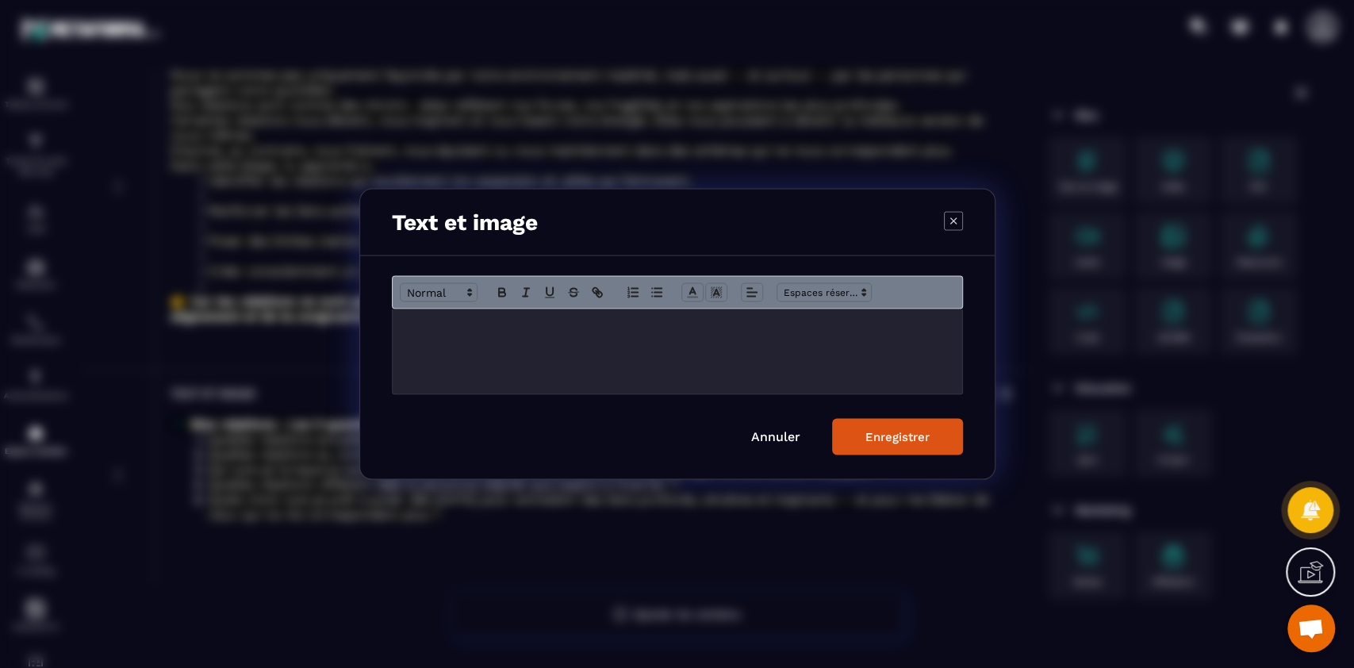
click at [774, 343] on div "Modal window" at bounding box center [678, 351] width 570 height 85
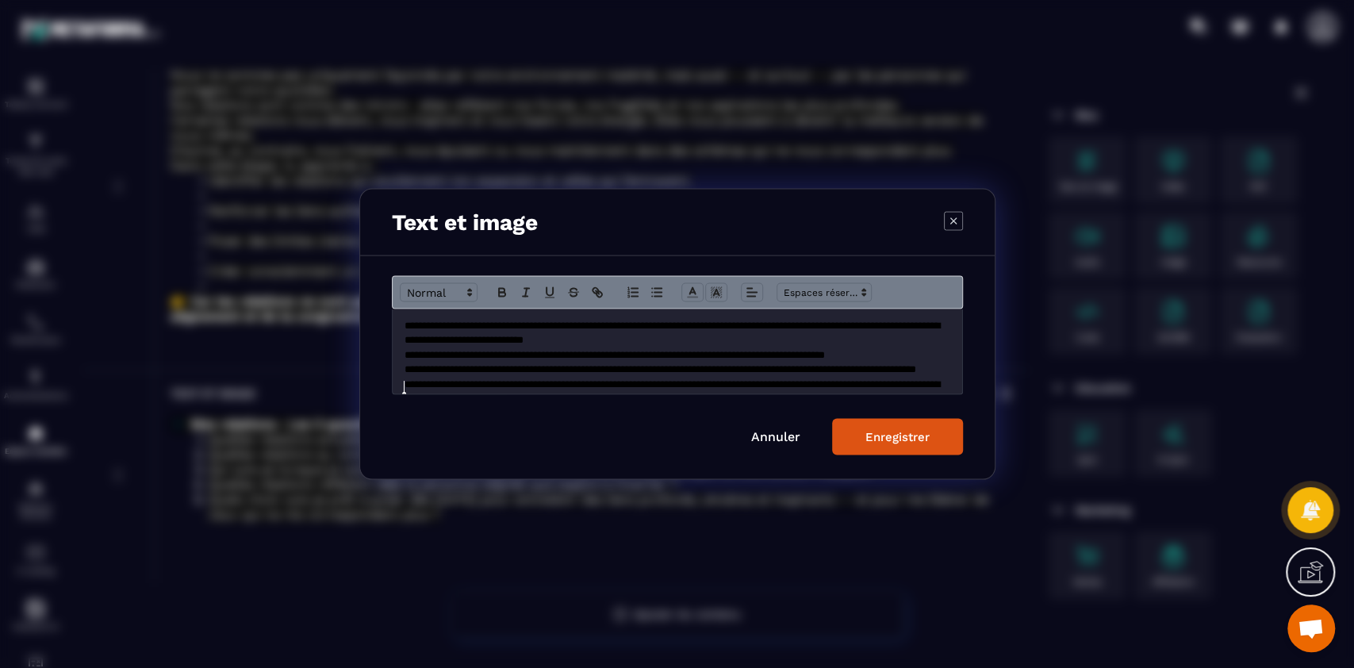
scroll to position [84, 0]
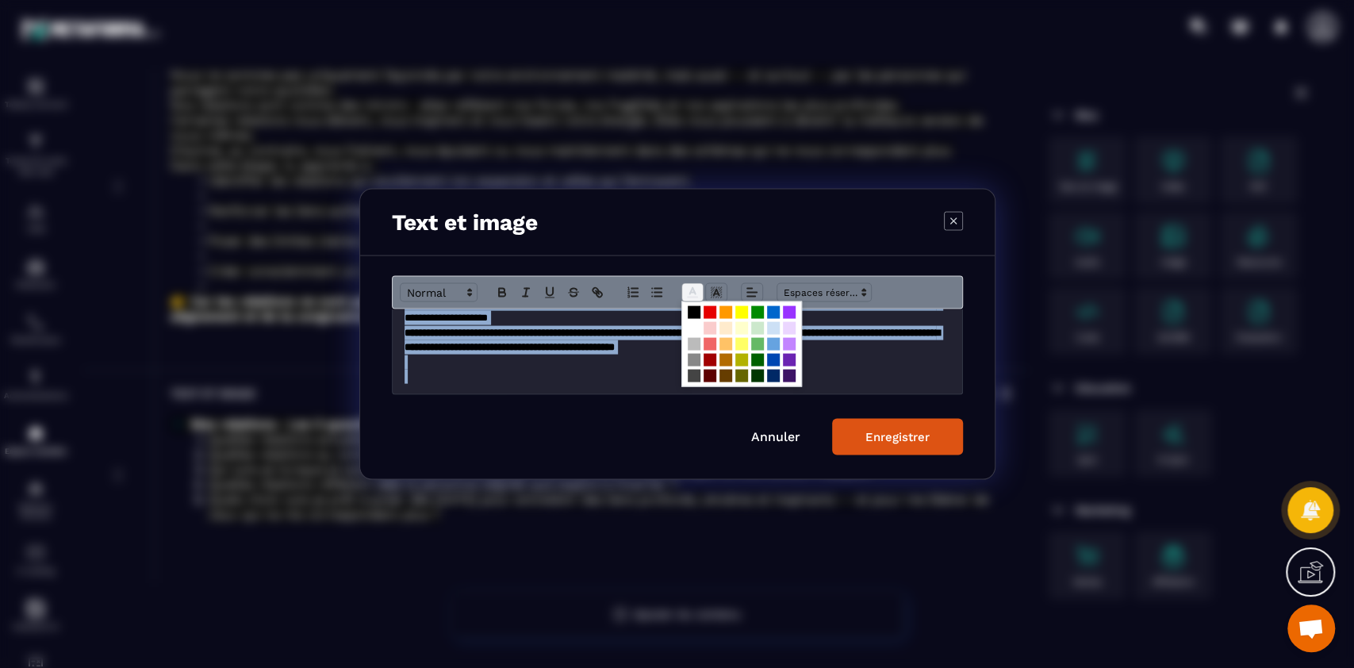
click at [694, 290] on icon "Modal window" at bounding box center [692, 293] width 14 height 14
click at [694, 327] on span "Modal window" at bounding box center [694, 328] width 13 height 13
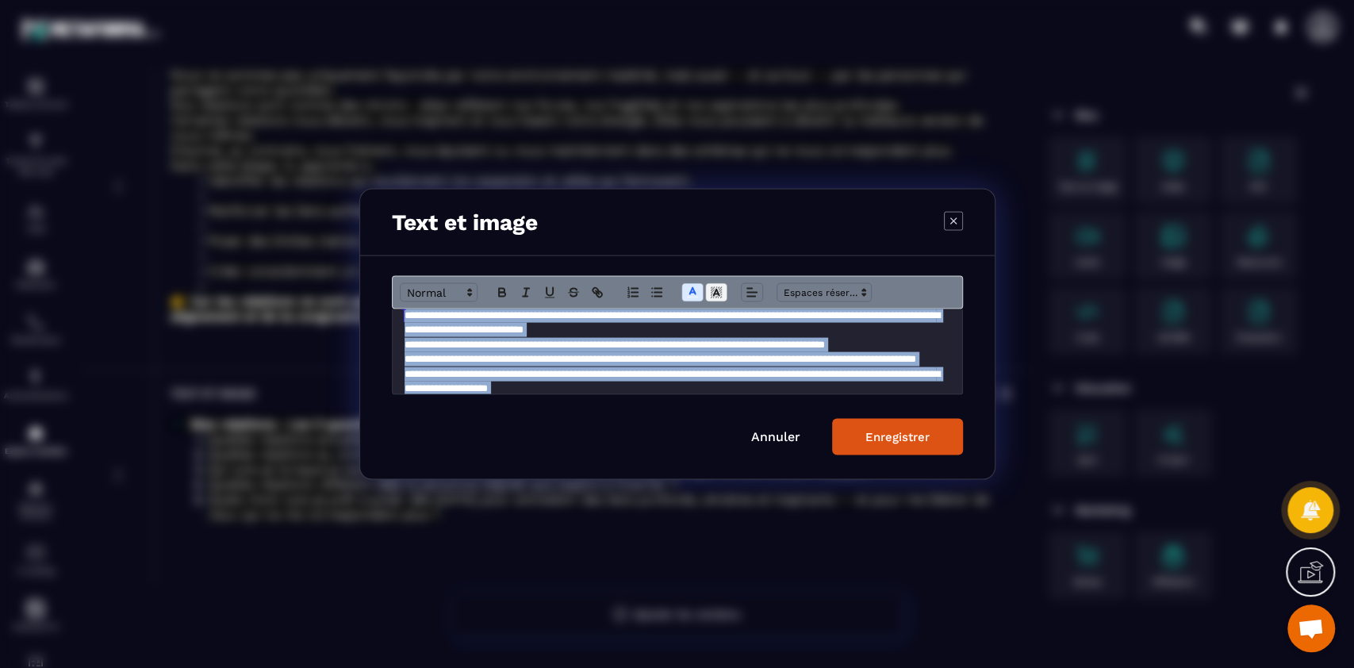
click at [717, 292] on polyline "Modal window" at bounding box center [716, 293] width 6 height 6
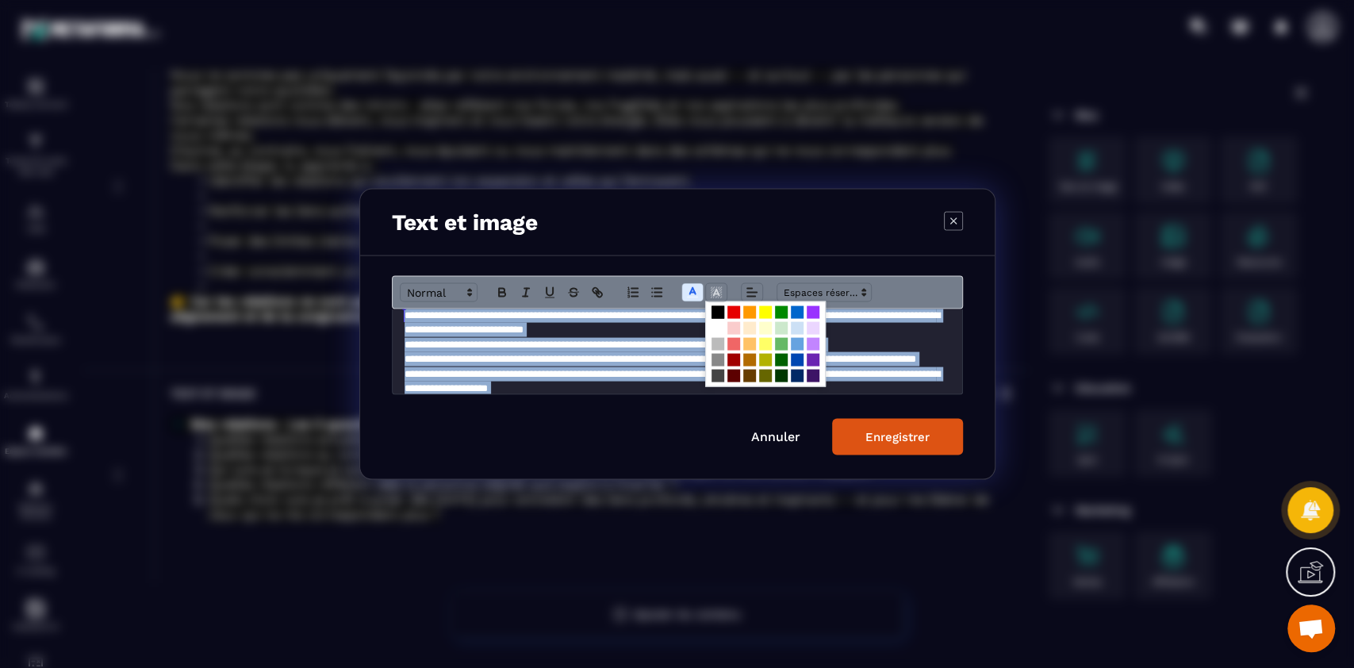
click at [714, 309] on span "Modal window" at bounding box center [718, 312] width 13 height 13
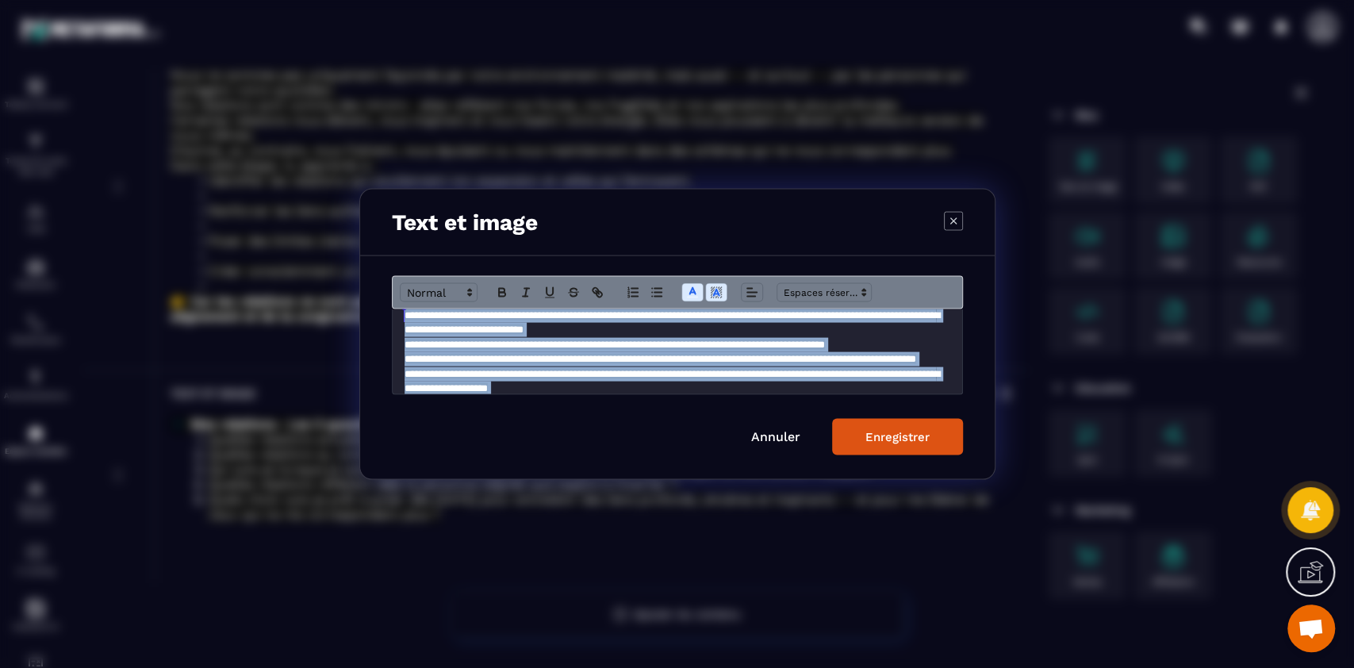
click at [890, 435] on div "Enregistrer" at bounding box center [897, 437] width 64 height 14
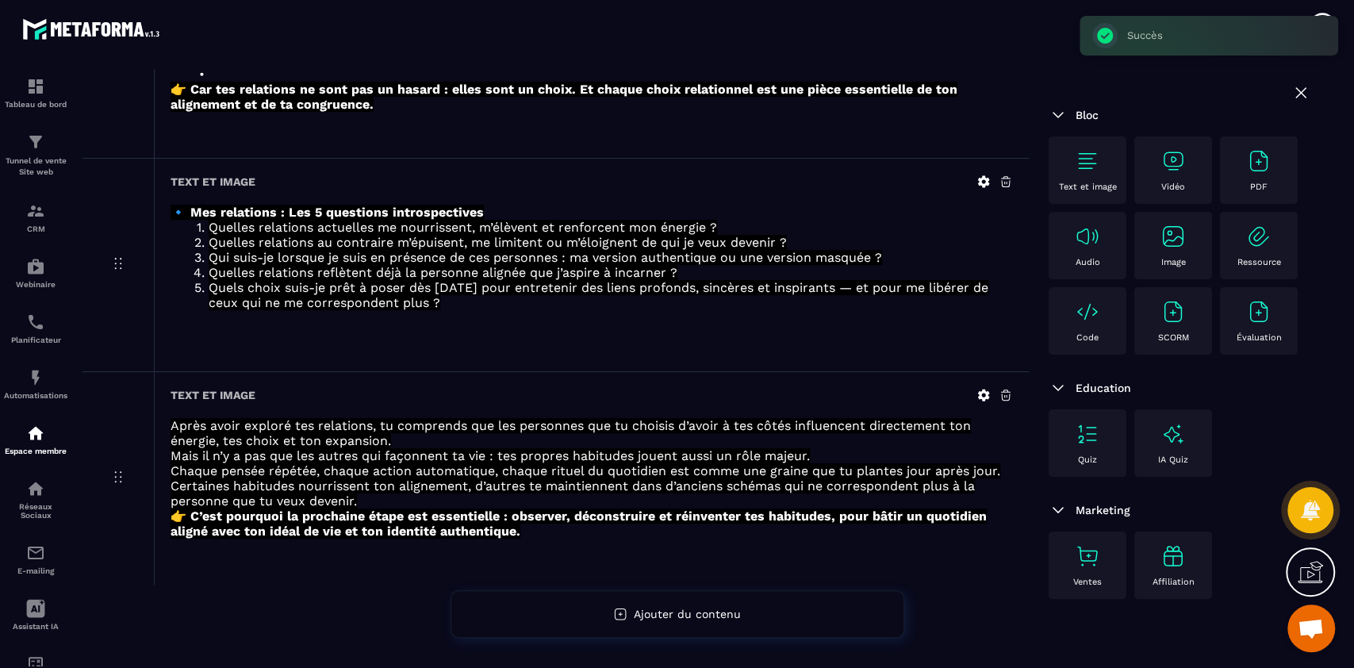
scroll to position [0, 0]
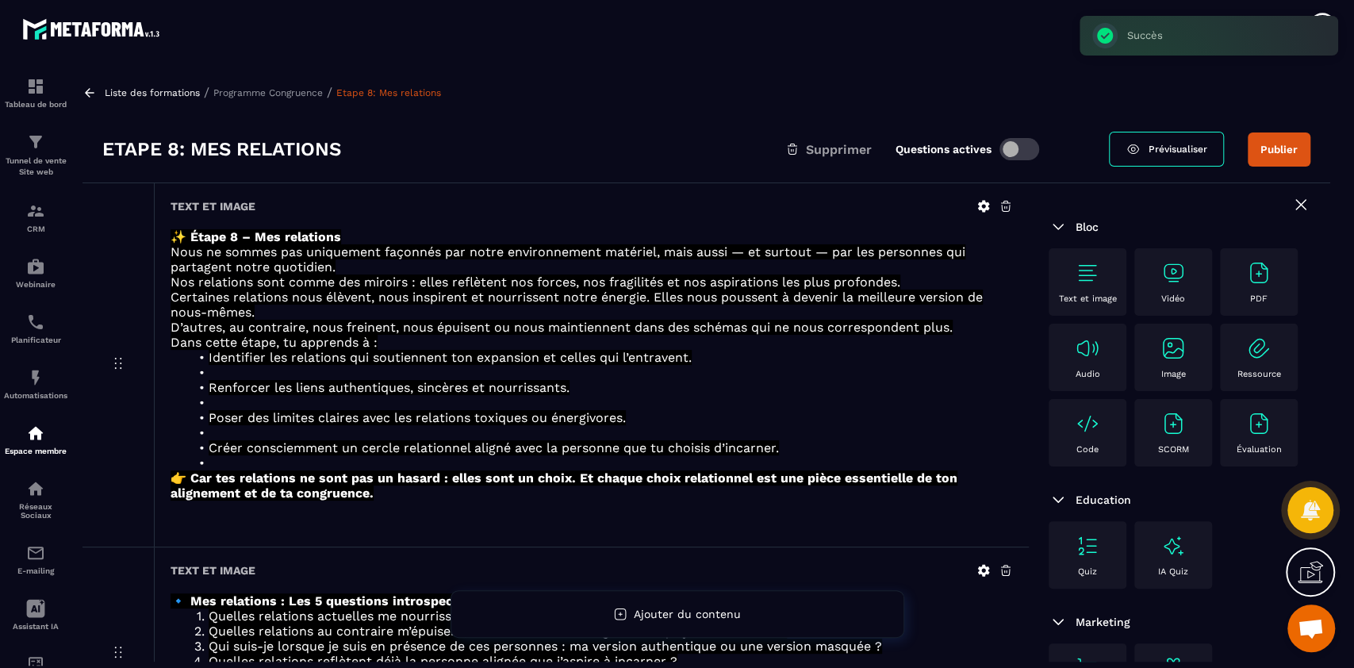
click at [1264, 142] on button "Publier" at bounding box center [1279, 149] width 63 height 34
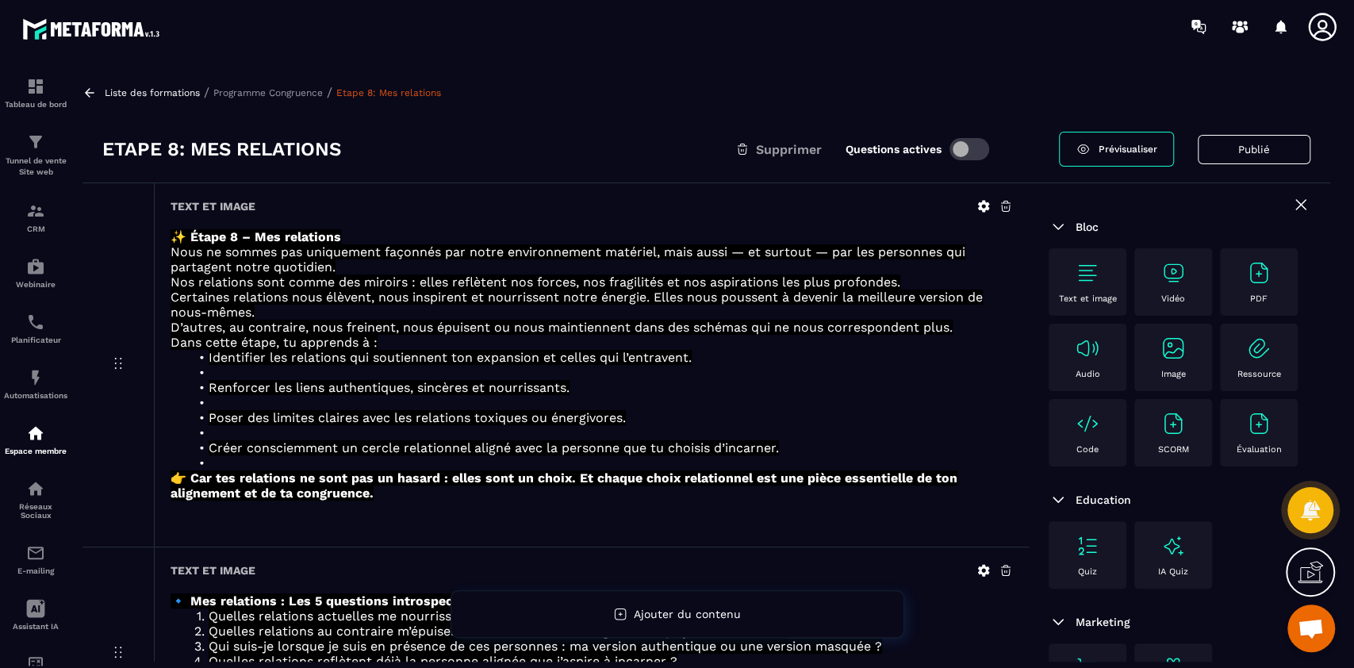
click at [286, 95] on p "Programme Congruence" at bounding box center [267, 92] width 109 height 11
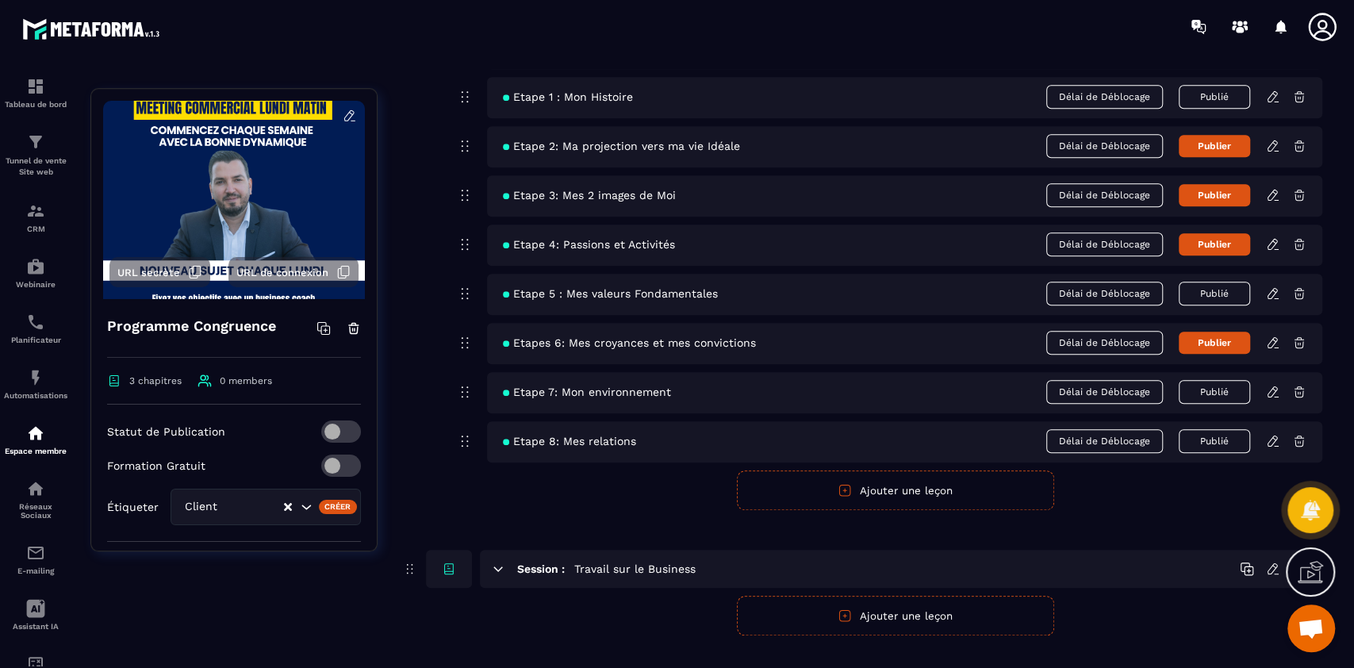
scroll to position [814, 0]
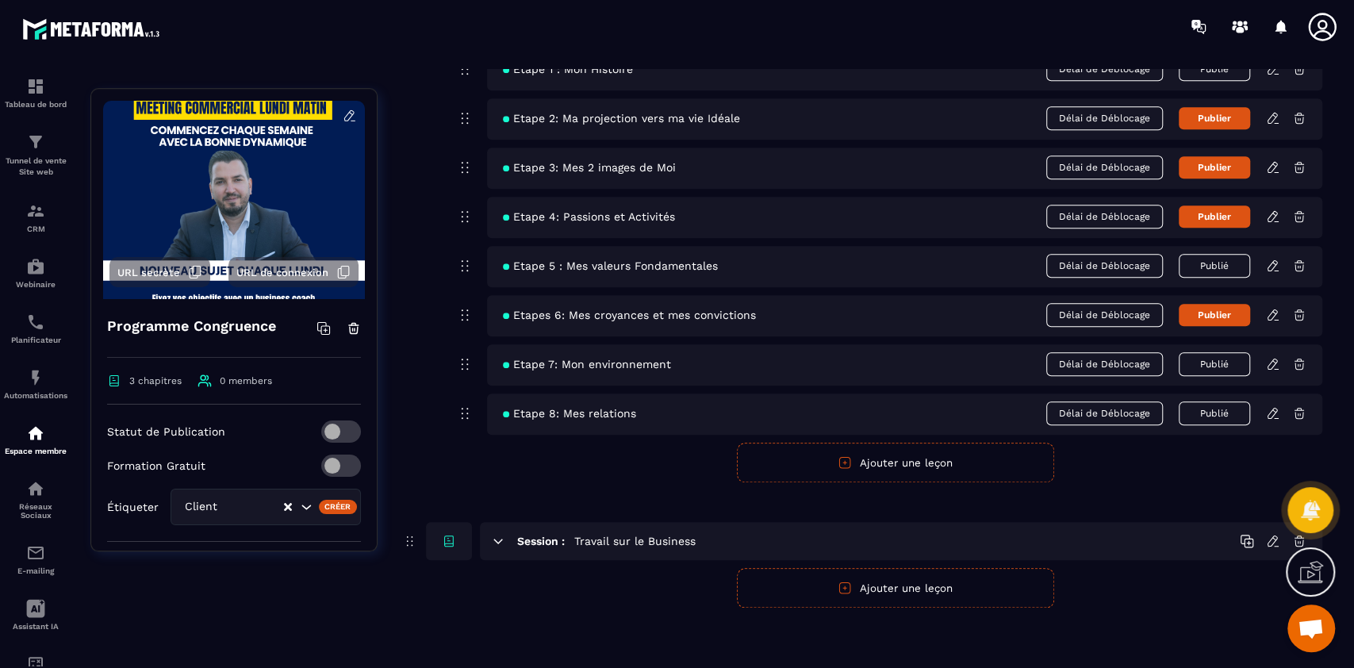
click at [865, 454] on button "Ajouter une leçon" at bounding box center [895, 463] width 317 height 40
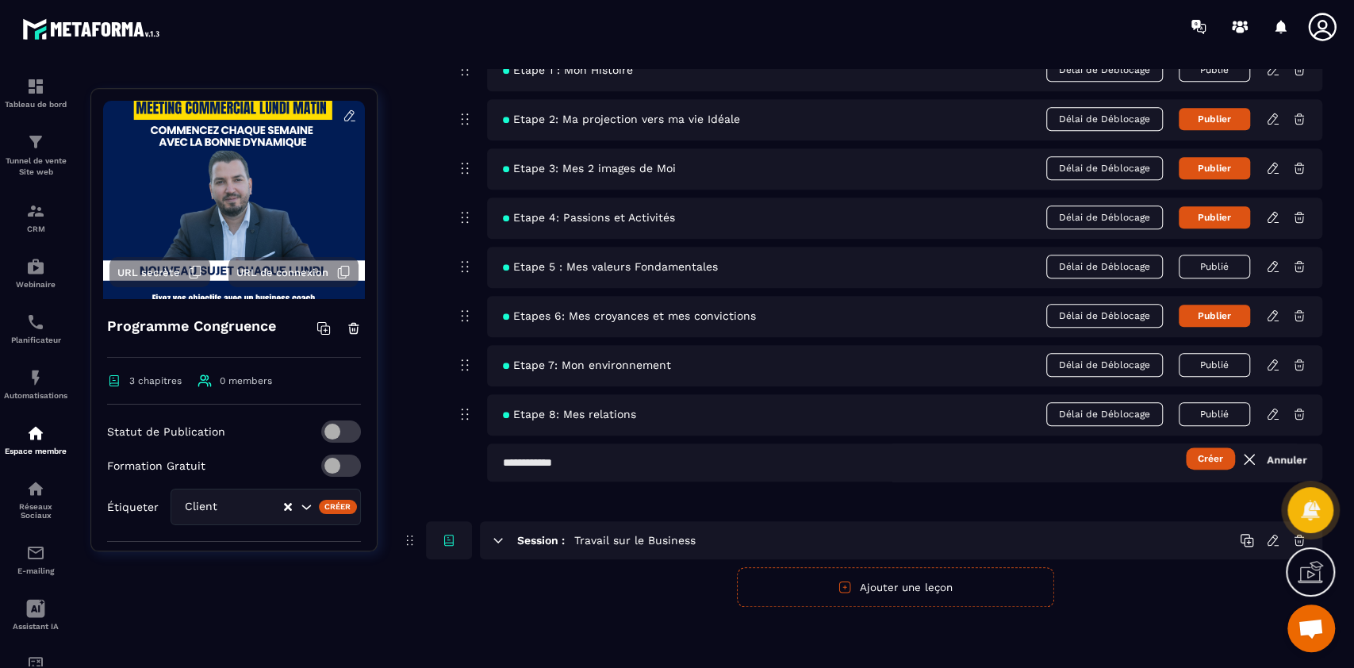
click at [721, 470] on input "text" at bounding box center [904, 462] width 835 height 38
type input "**********"
click at [1186, 447] on button "Créer" at bounding box center [1210, 458] width 49 height 22
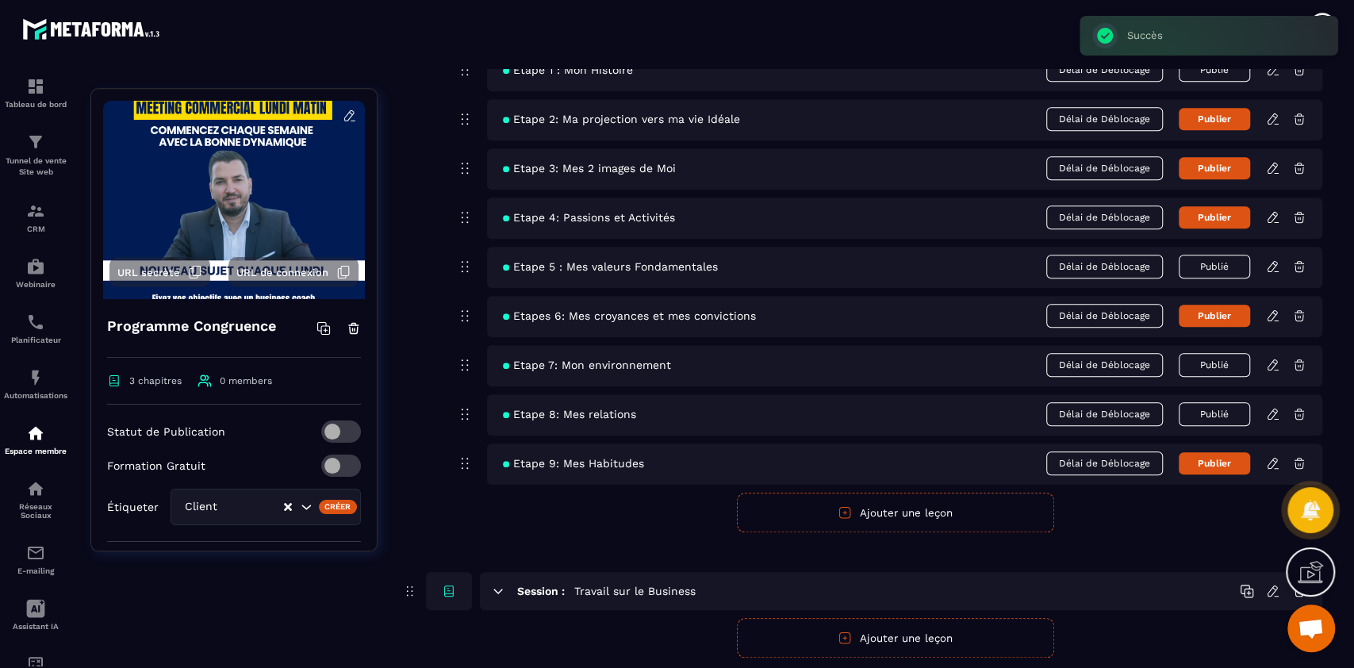
click at [1275, 462] on icon at bounding box center [1273, 463] width 14 height 14
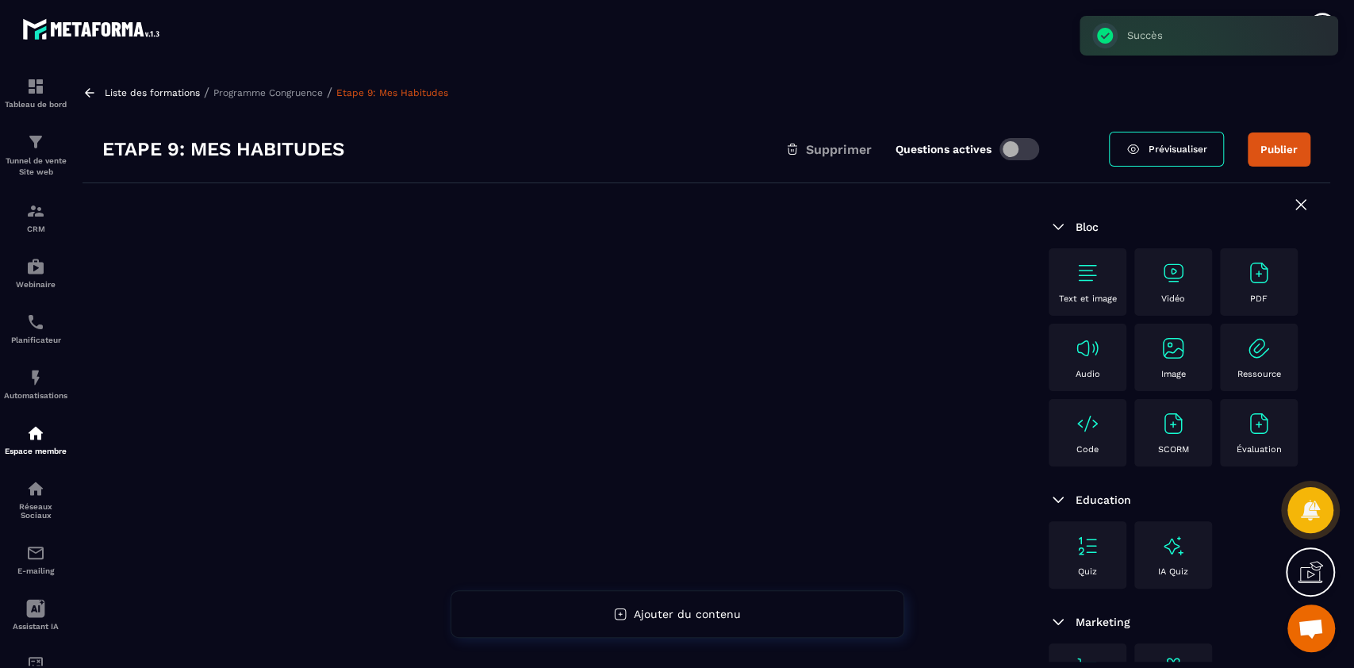
click at [1082, 276] on img at bounding box center [1087, 272] width 25 height 25
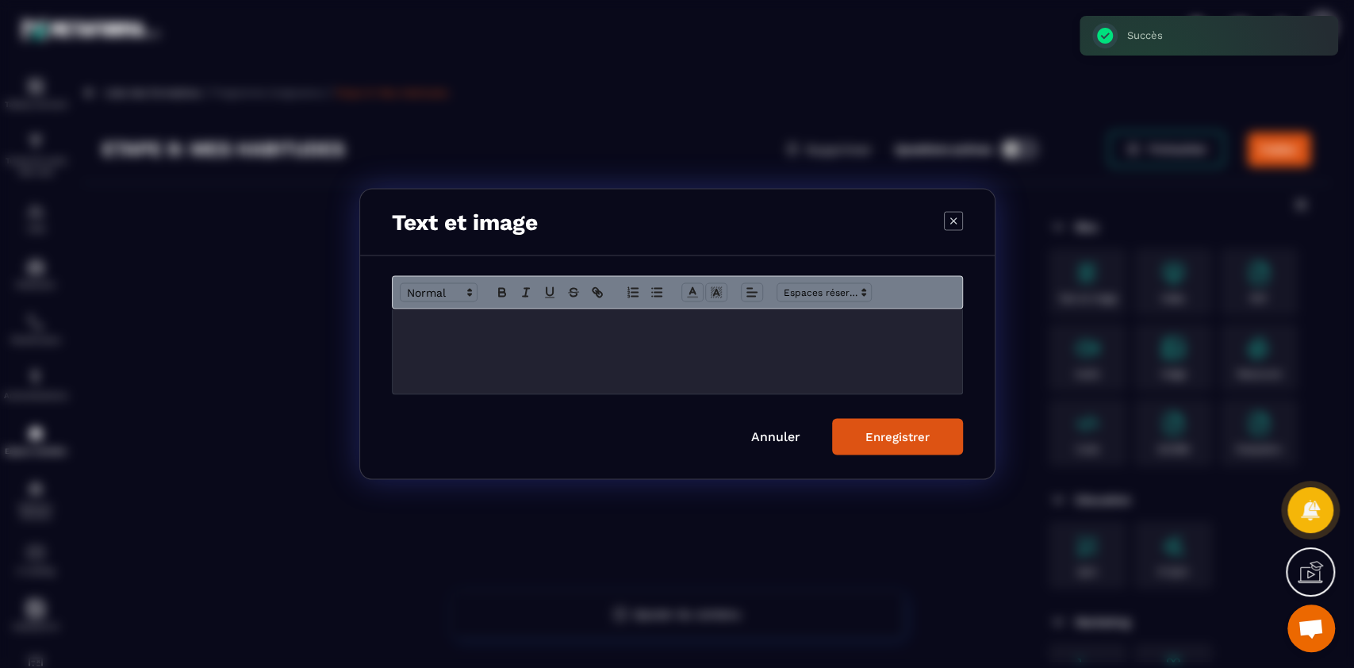
click at [635, 340] on div "Modal window" at bounding box center [678, 351] width 570 height 85
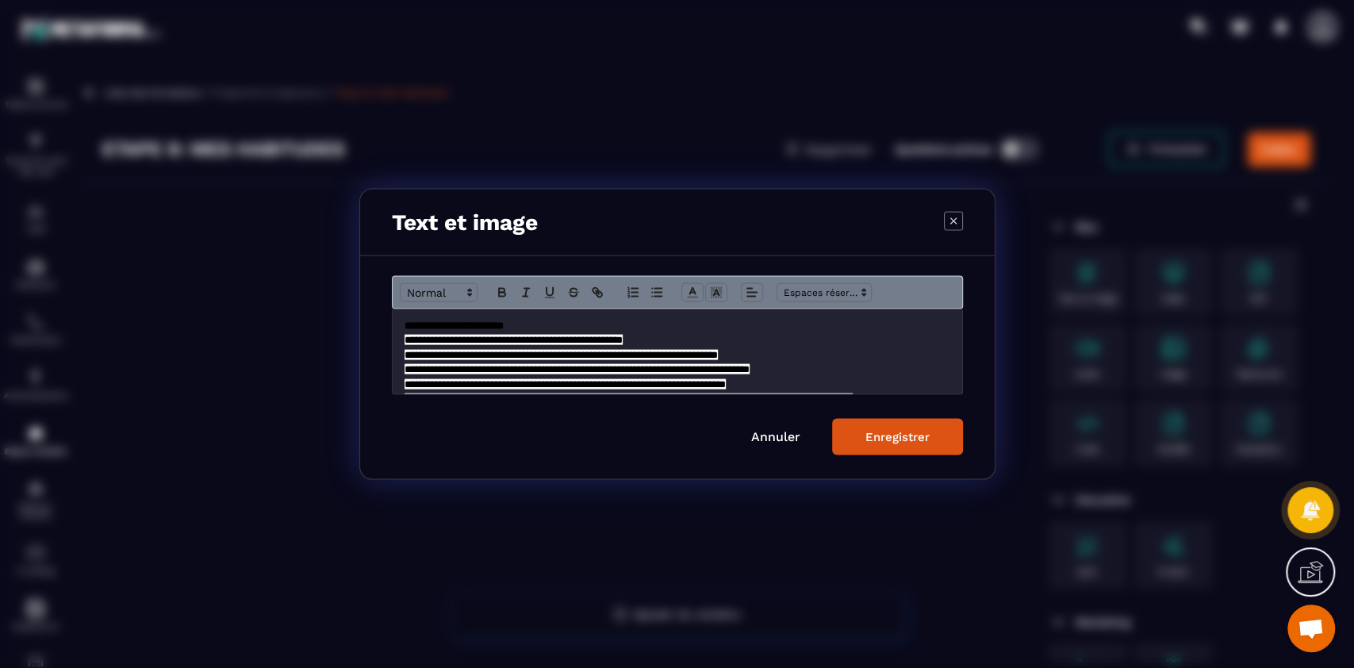
scroll to position [216, 0]
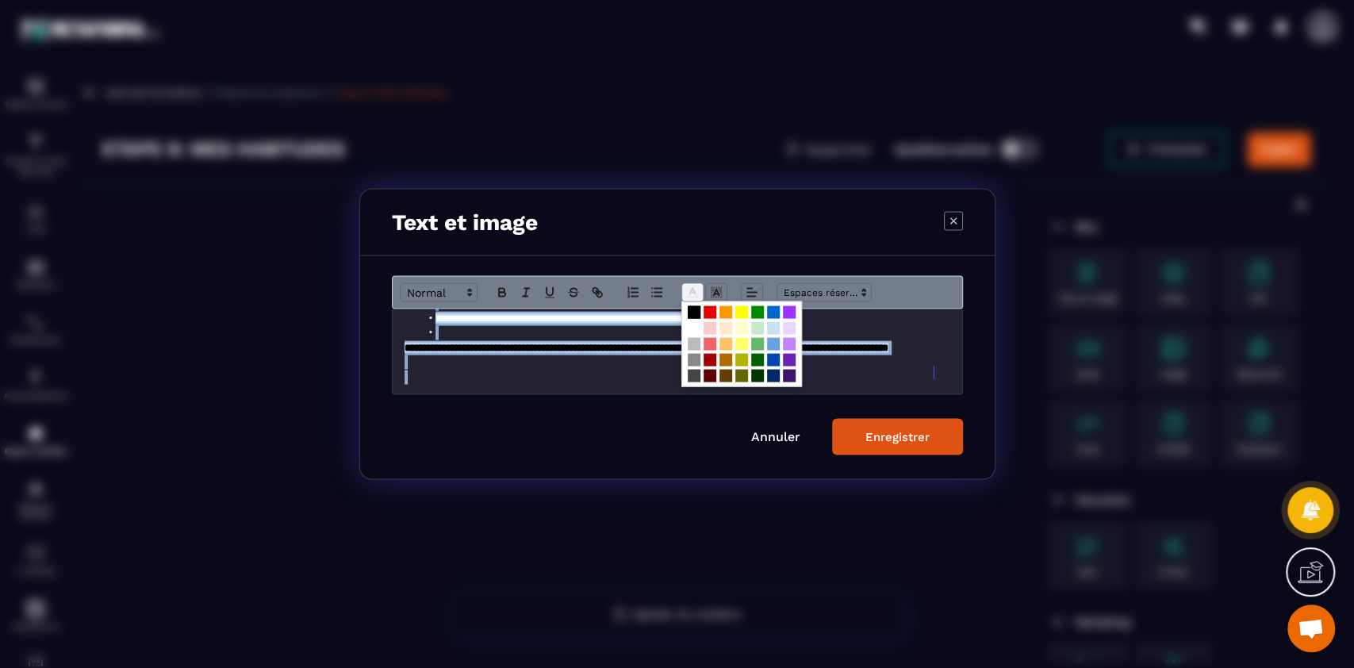
click at [692, 286] on icon "Modal window" at bounding box center [692, 293] width 14 height 14
click at [692, 333] on span "Modal window" at bounding box center [694, 328] width 13 height 13
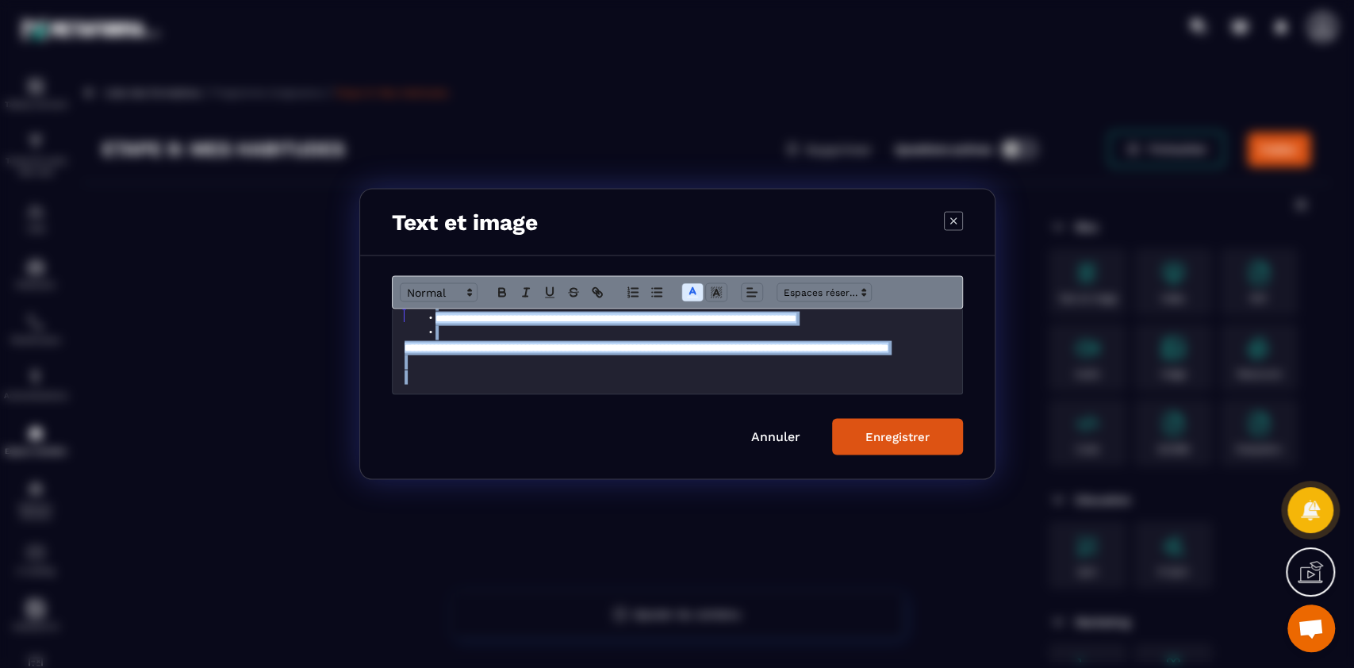
scroll to position [10, 0]
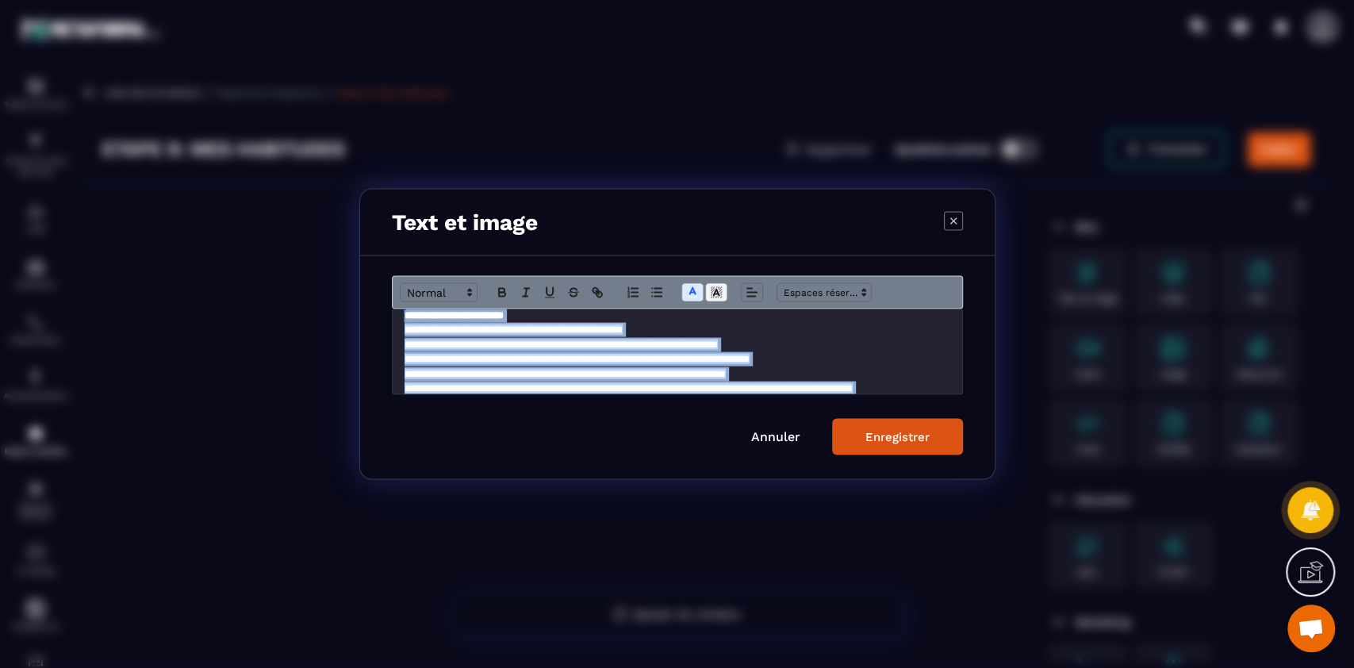
click at [715, 295] on icon "Modal window" at bounding box center [716, 293] width 14 height 14
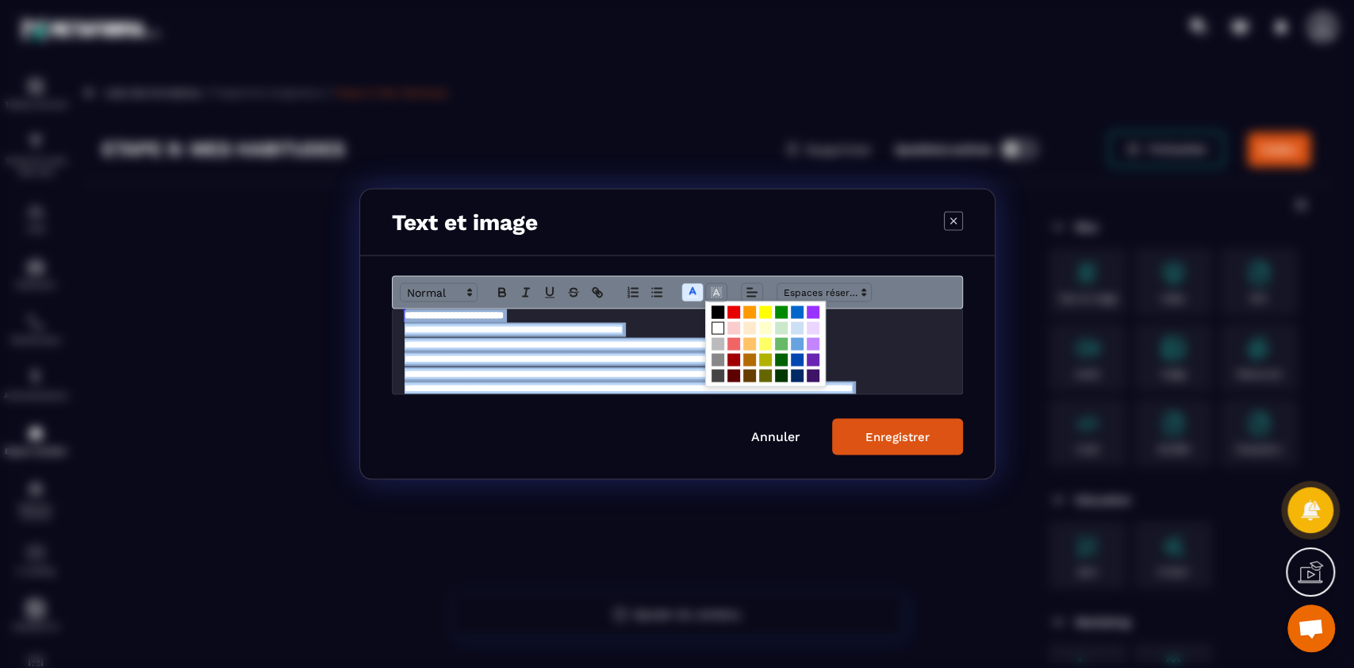
click at [712, 307] on span "Modal window" at bounding box center [718, 312] width 13 height 13
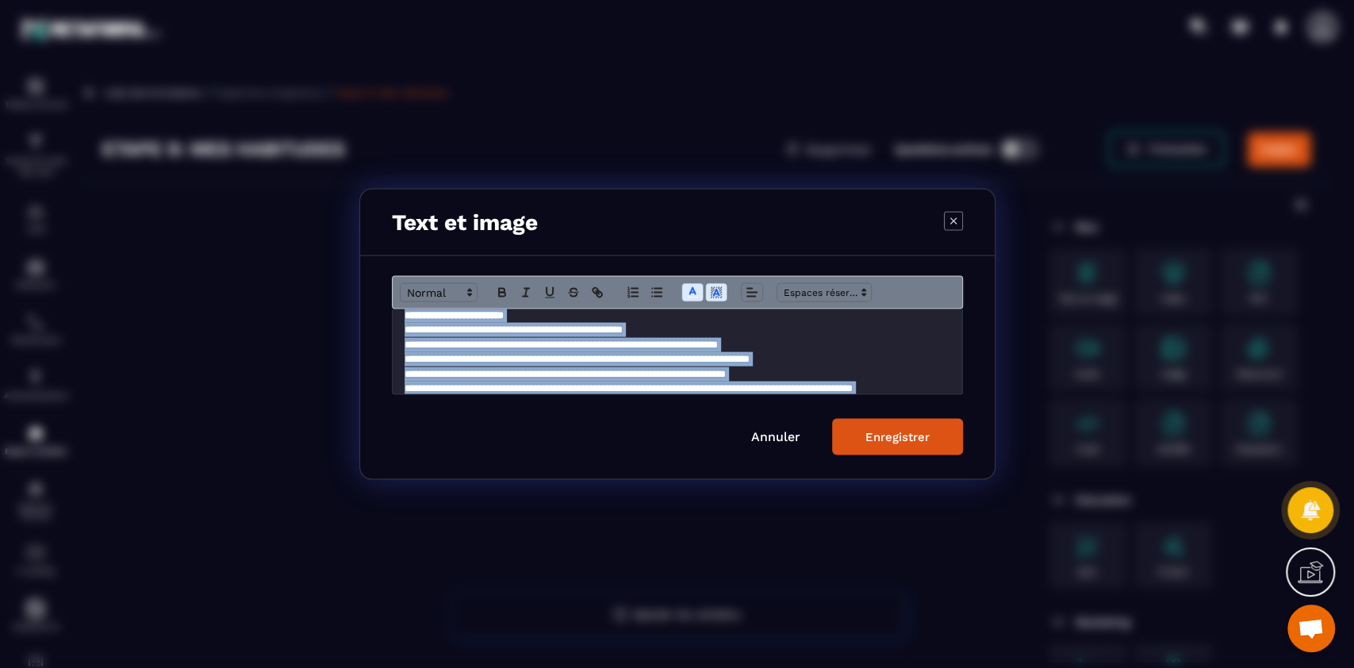
click at [888, 435] on div "Enregistrer" at bounding box center [897, 437] width 64 height 14
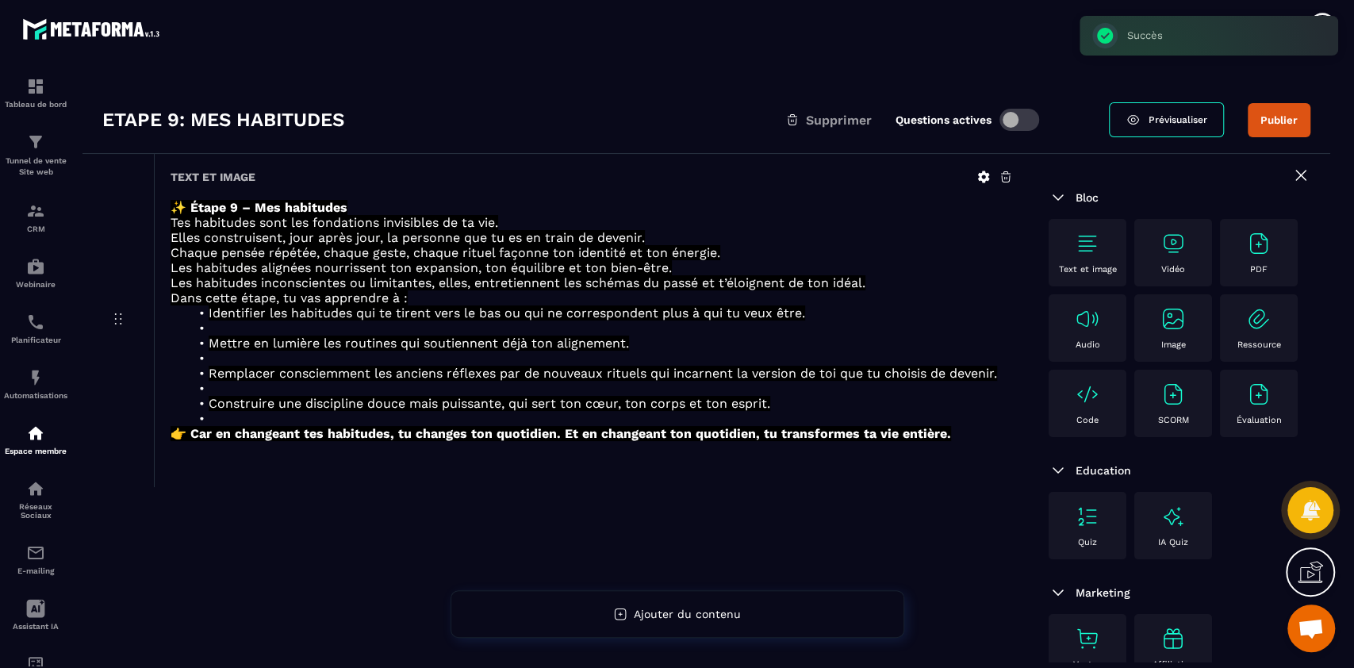
scroll to position [32, 0]
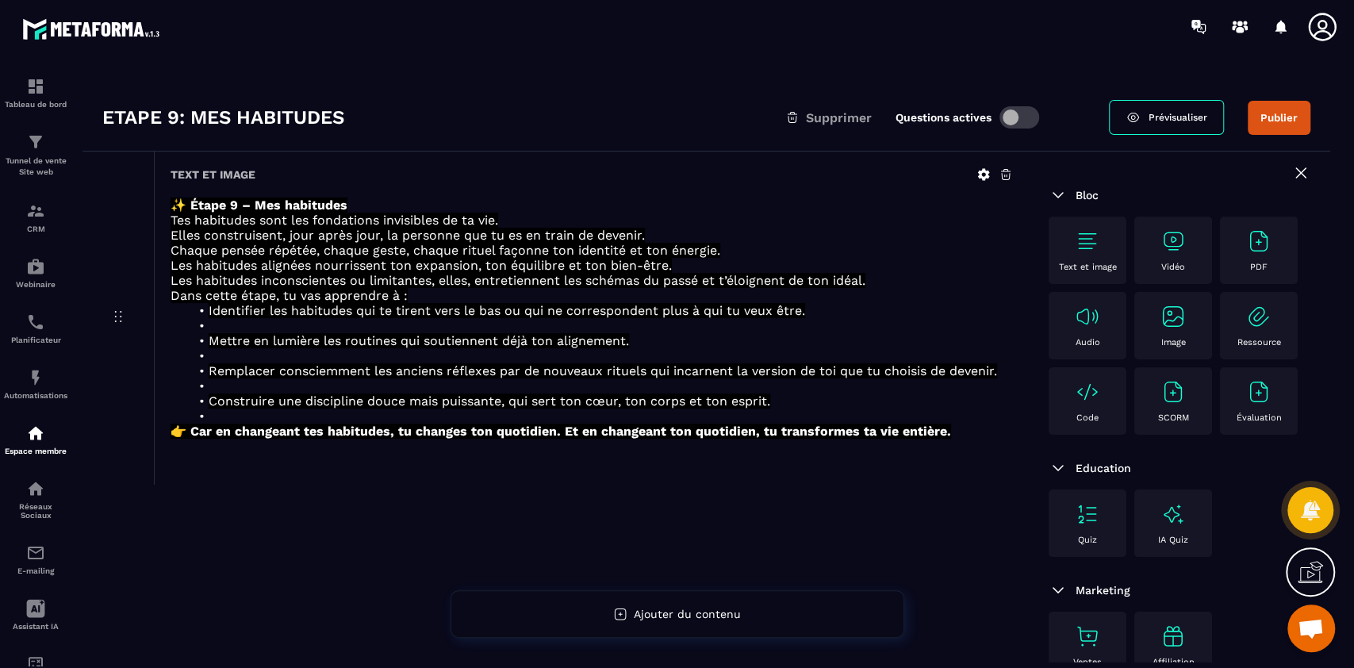
click at [1098, 259] on div "Text et image" at bounding box center [1088, 250] width 62 height 44
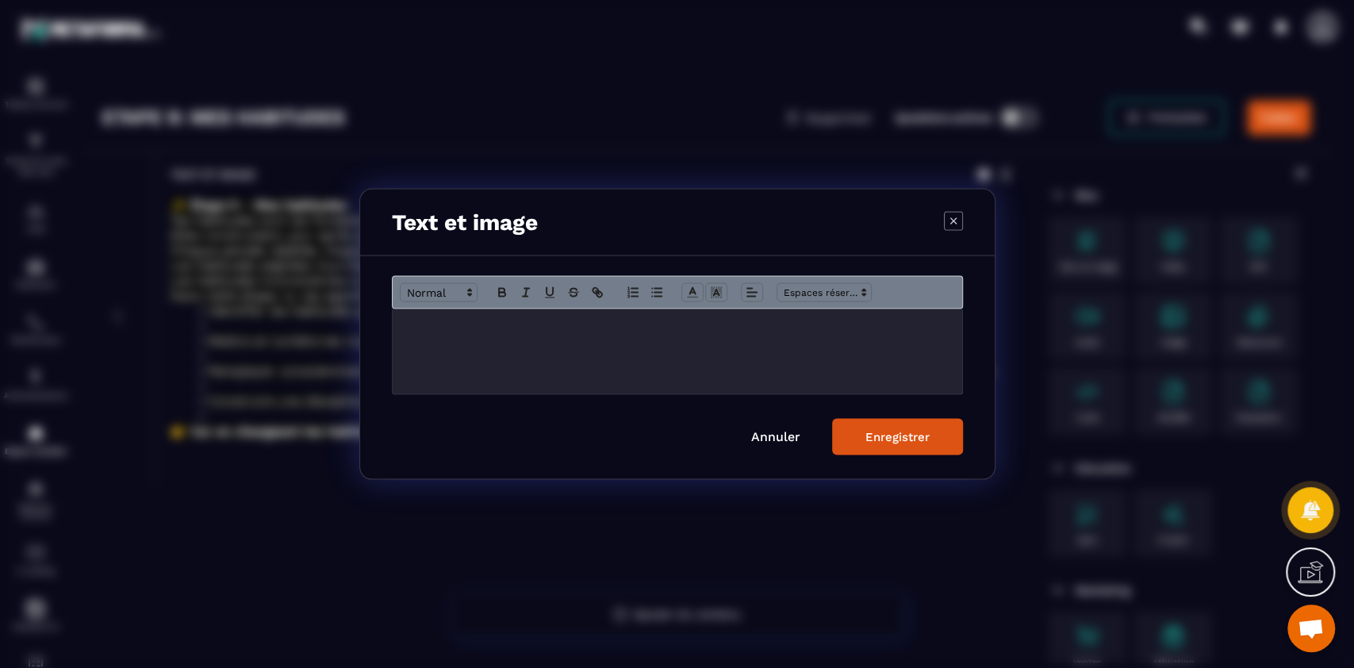
click at [577, 356] on div "Modal window" at bounding box center [678, 351] width 570 height 85
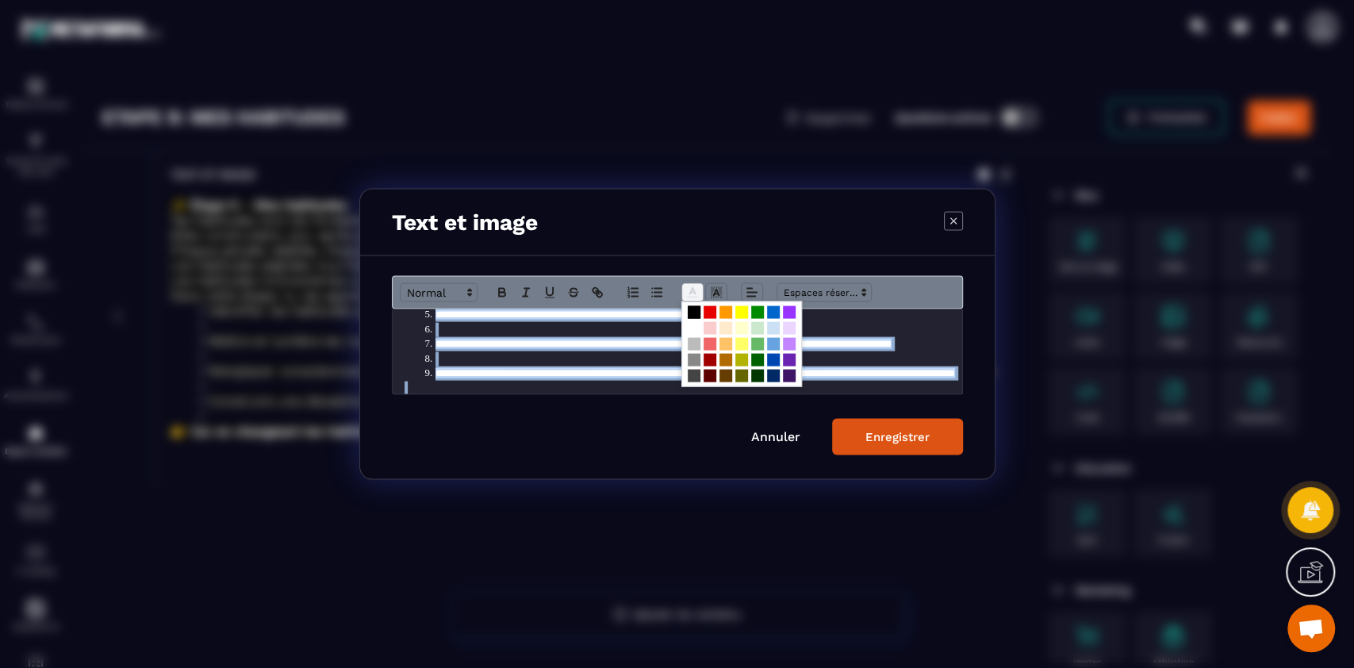
click at [690, 293] on line "Modal window" at bounding box center [692, 293] width 4 height 0
click at [695, 325] on span "Modal window" at bounding box center [694, 328] width 13 height 13
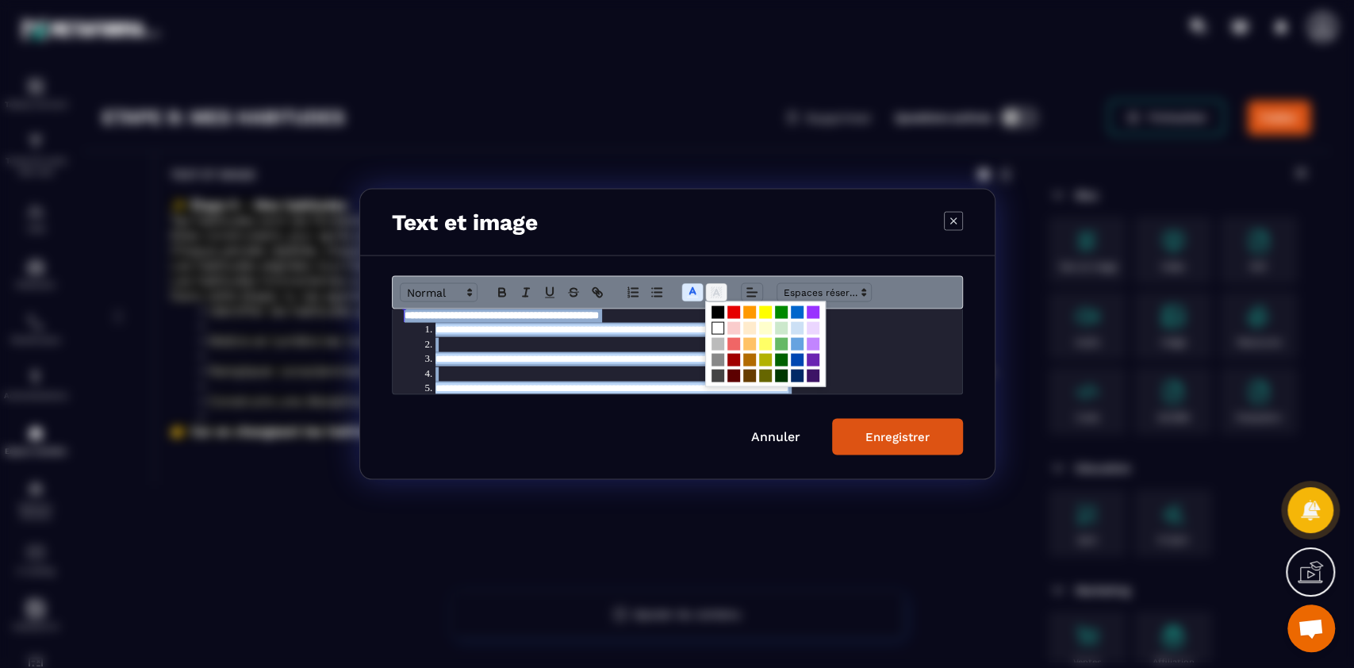
click at [714, 292] on polyline "Modal window" at bounding box center [716, 293] width 6 height 6
click at [717, 310] on span "Modal window" at bounding box center [718, 312] width 13 height 13
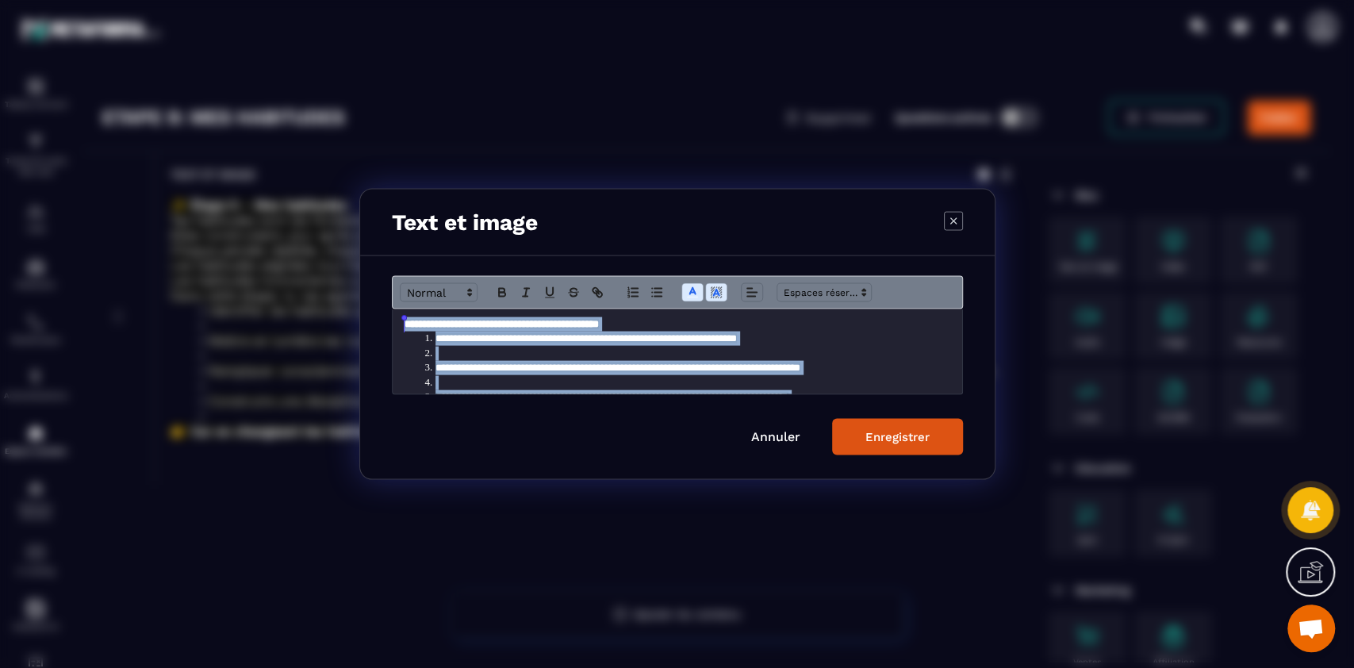
scroll to position [0, 0]
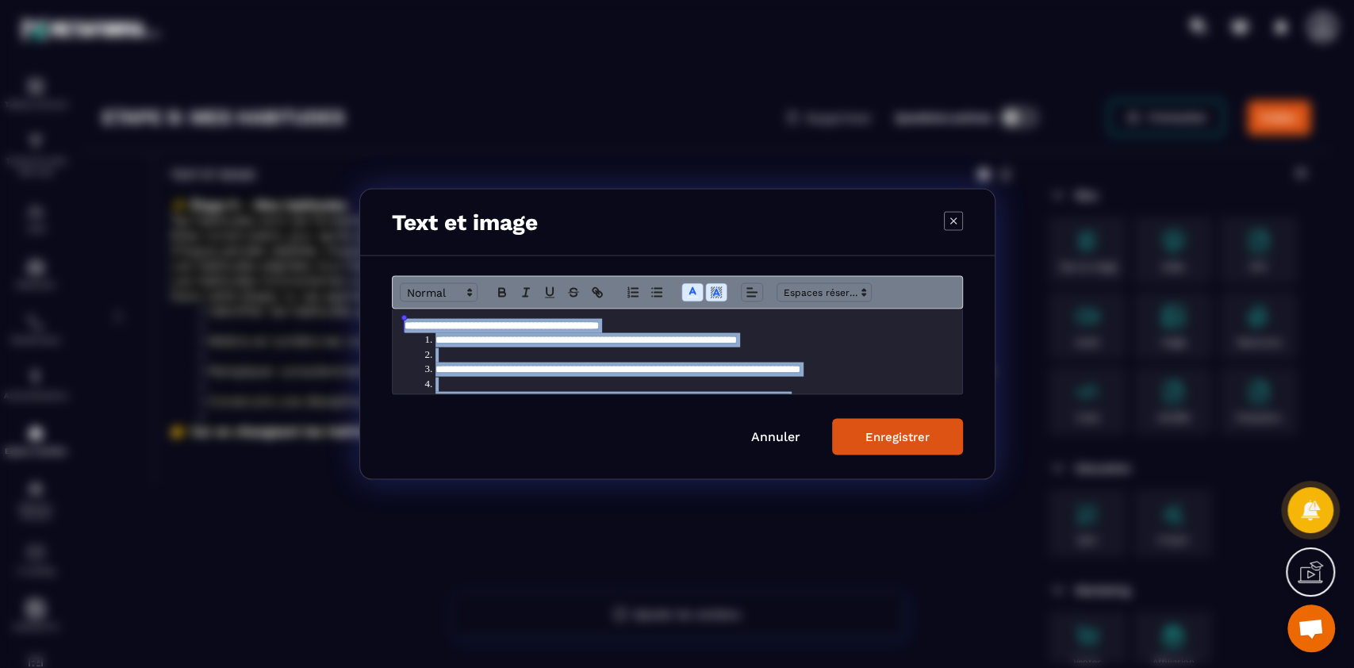
drag, startPoint x: 570, startPoint y: 349, endPoint x: 462, endPoint y: 347, distance: 107.9
click at [462, 347] on li "**********" at bounding box center [685, 340] width 531 height 14
click at [455, 354] on li "Modal window" at bounding box center [685, 354] width 531 height 14
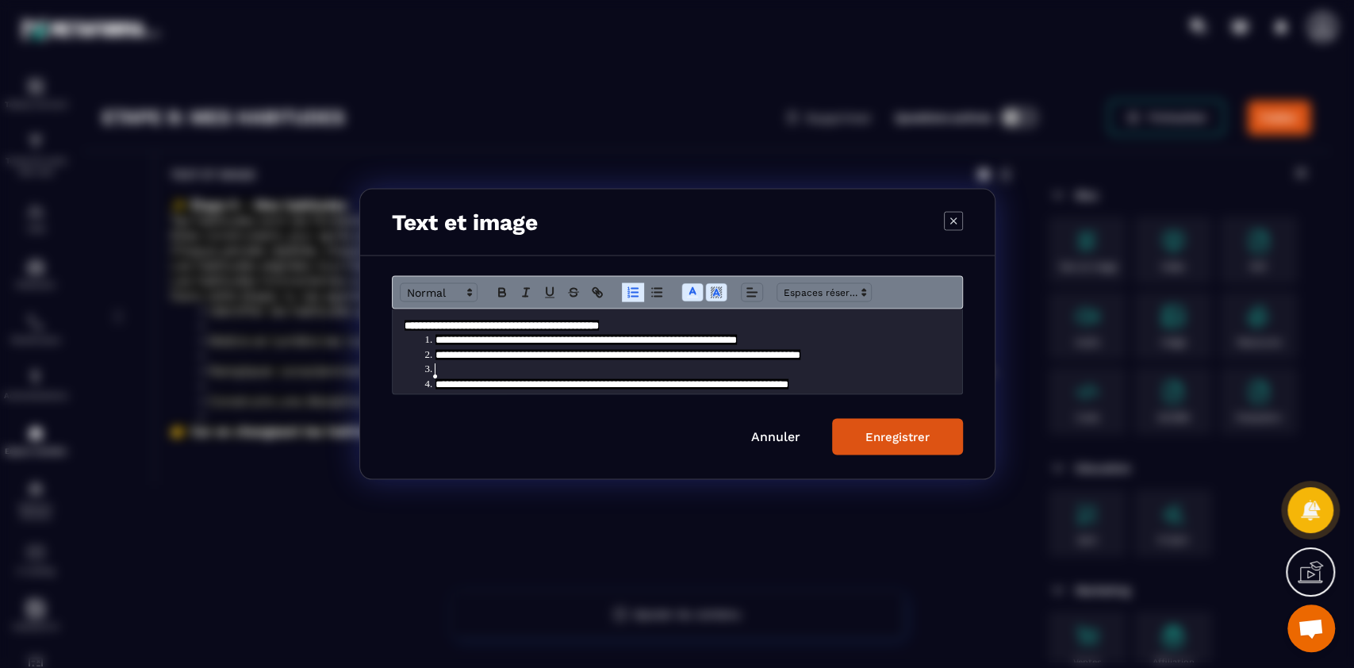
click at [455, 366] on li "Modal window" at bounding box center [685, 369] width 531 height 14
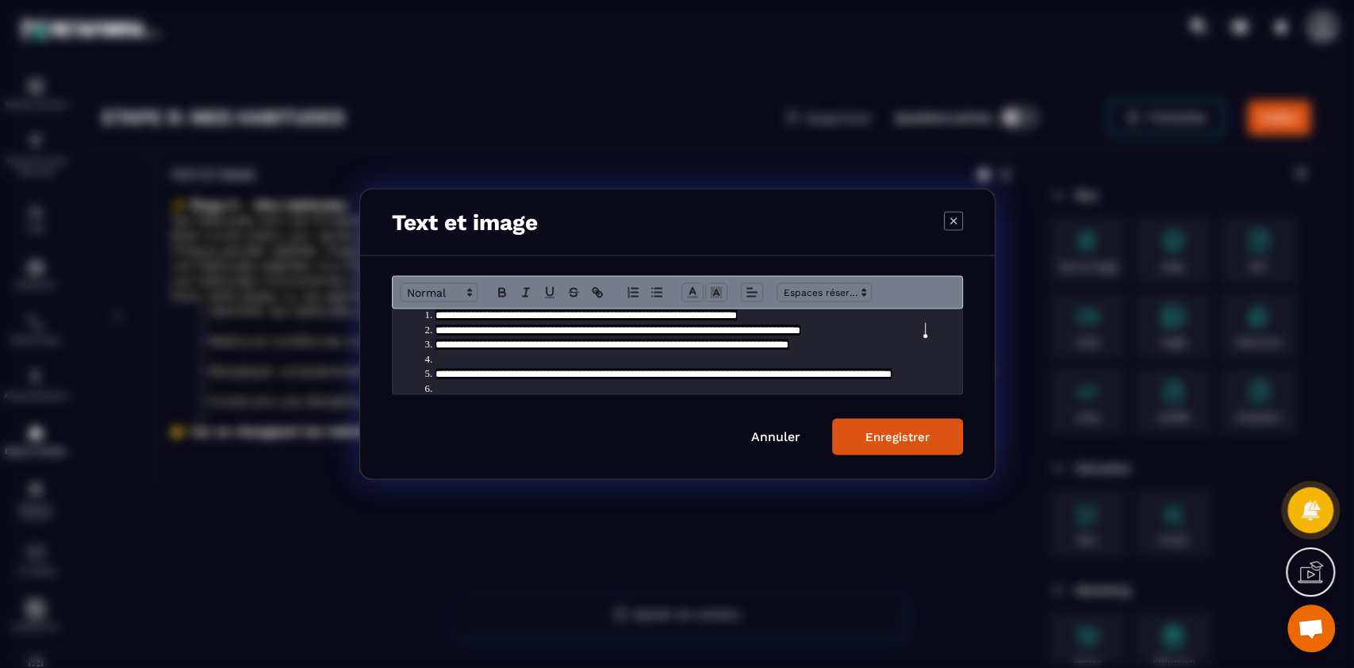
scroll to position [25, 0]
click at [454, 359] on li "Modal window" at bounding box center [685, 358] width 531 height 14
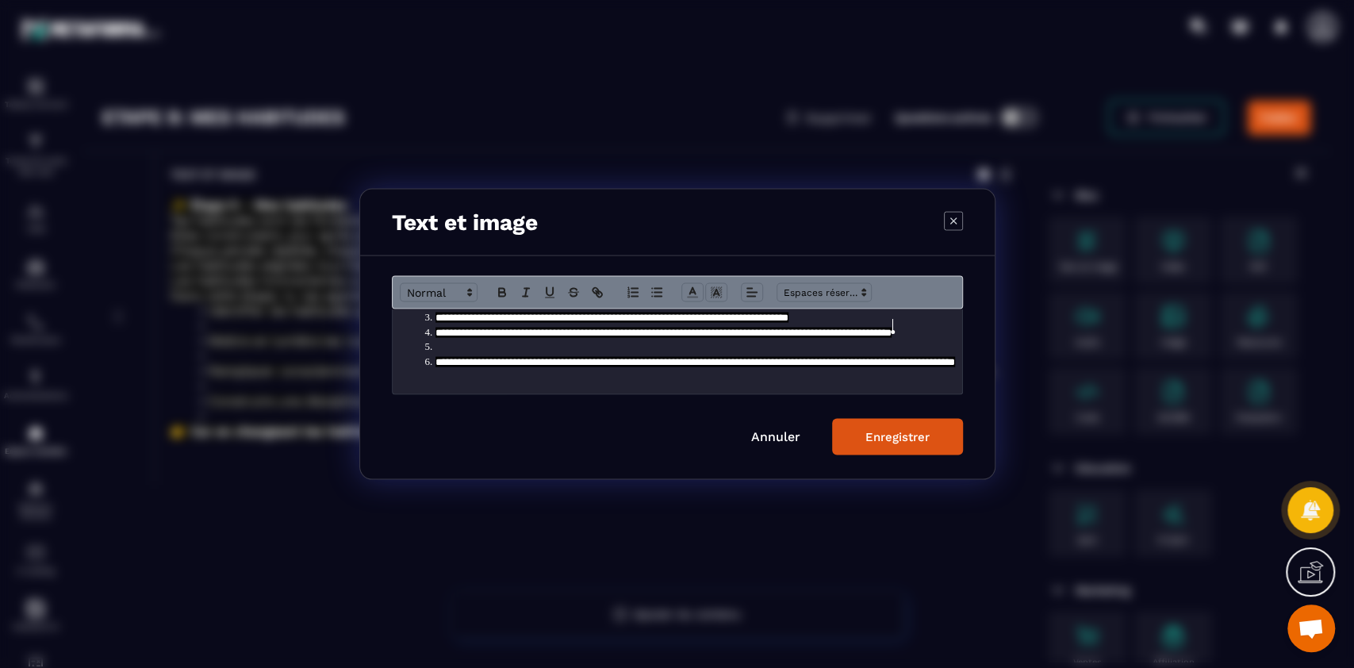
scroll to position [67, 0]
click at [471, 340] on li "Modal window" at bounding box center [685, 347] width 531 height 14
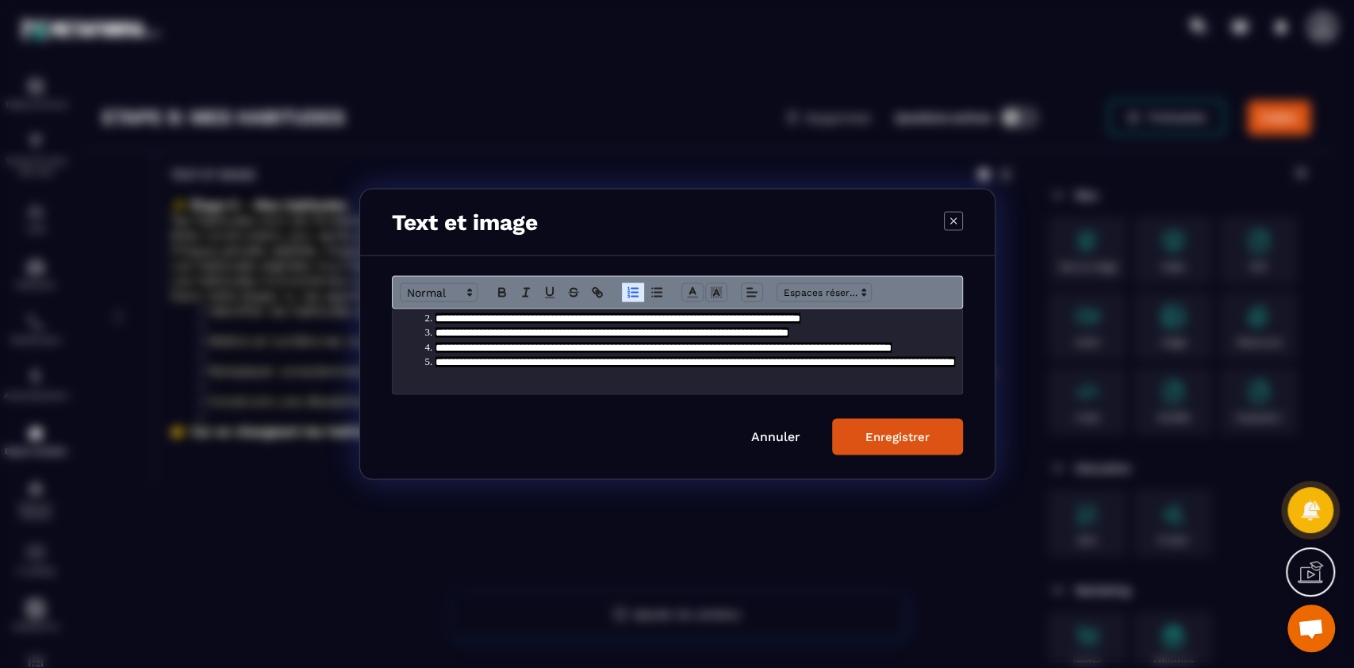
click at [930, 427] on button "Enregistrer" at bounding box center [897, 437] width 131 height 36
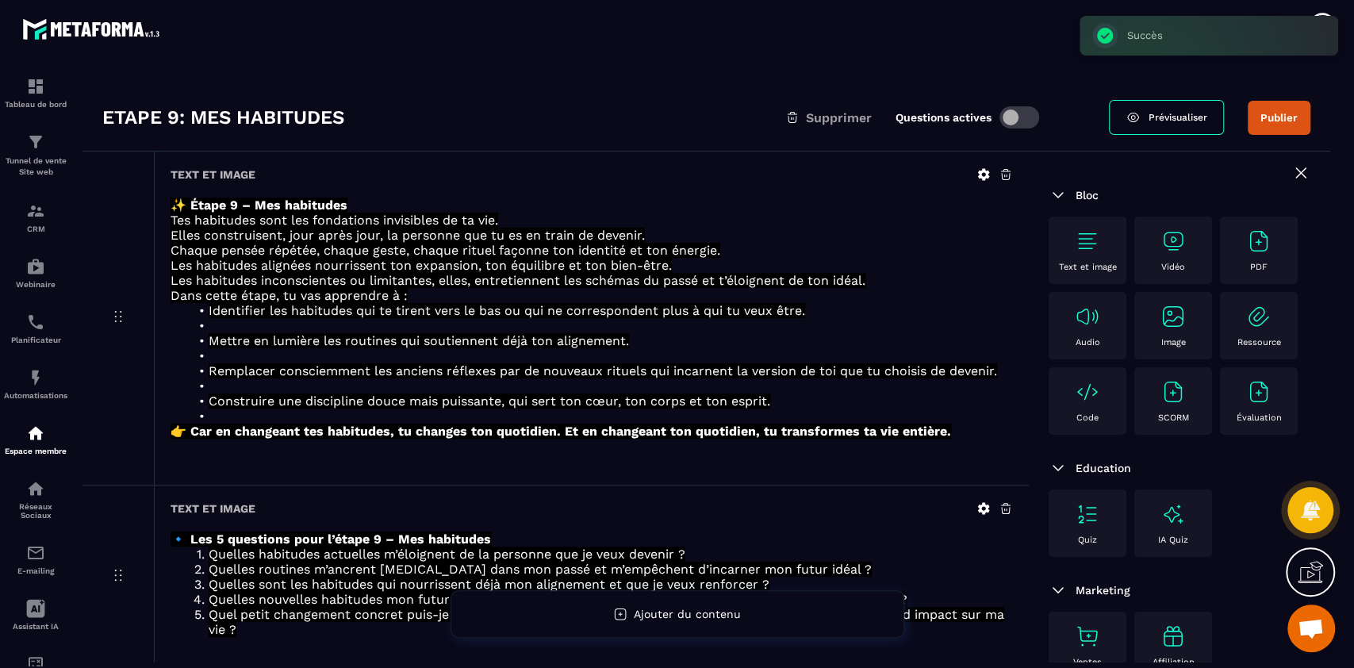
scroll to position [121, 0]
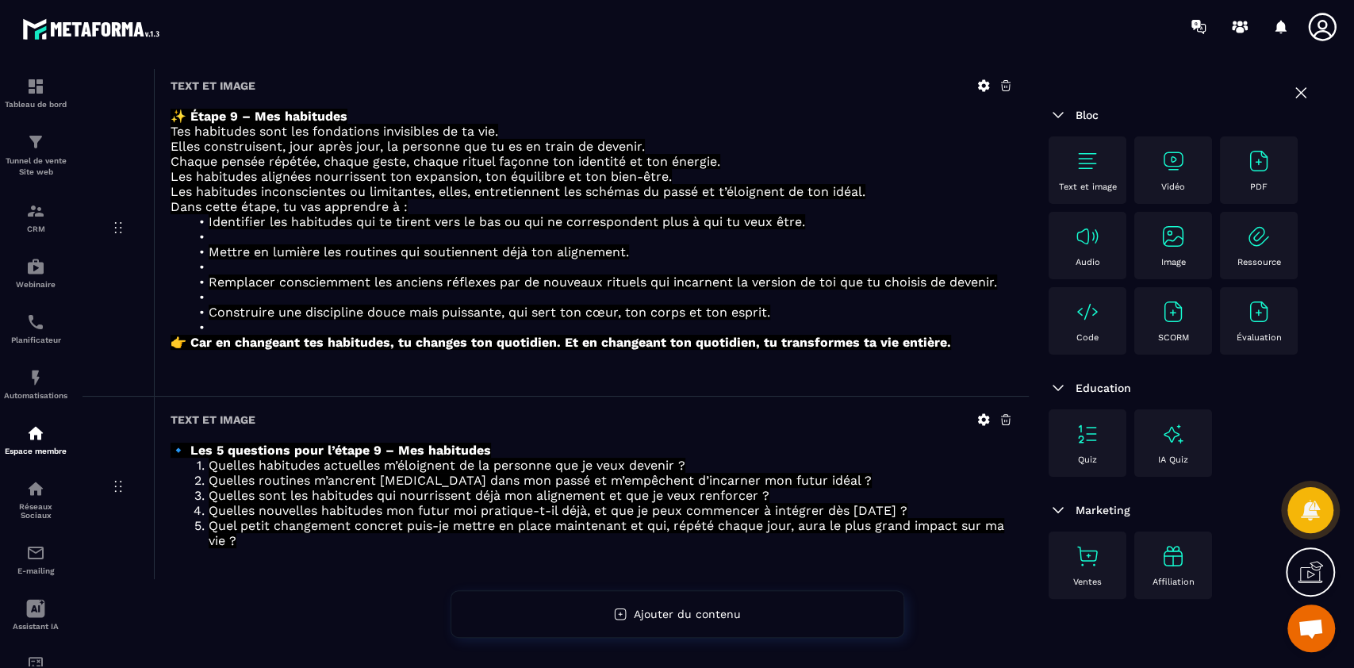
click at [1077, 156] on img at bounding box center [1087, 160] width 25 height 25
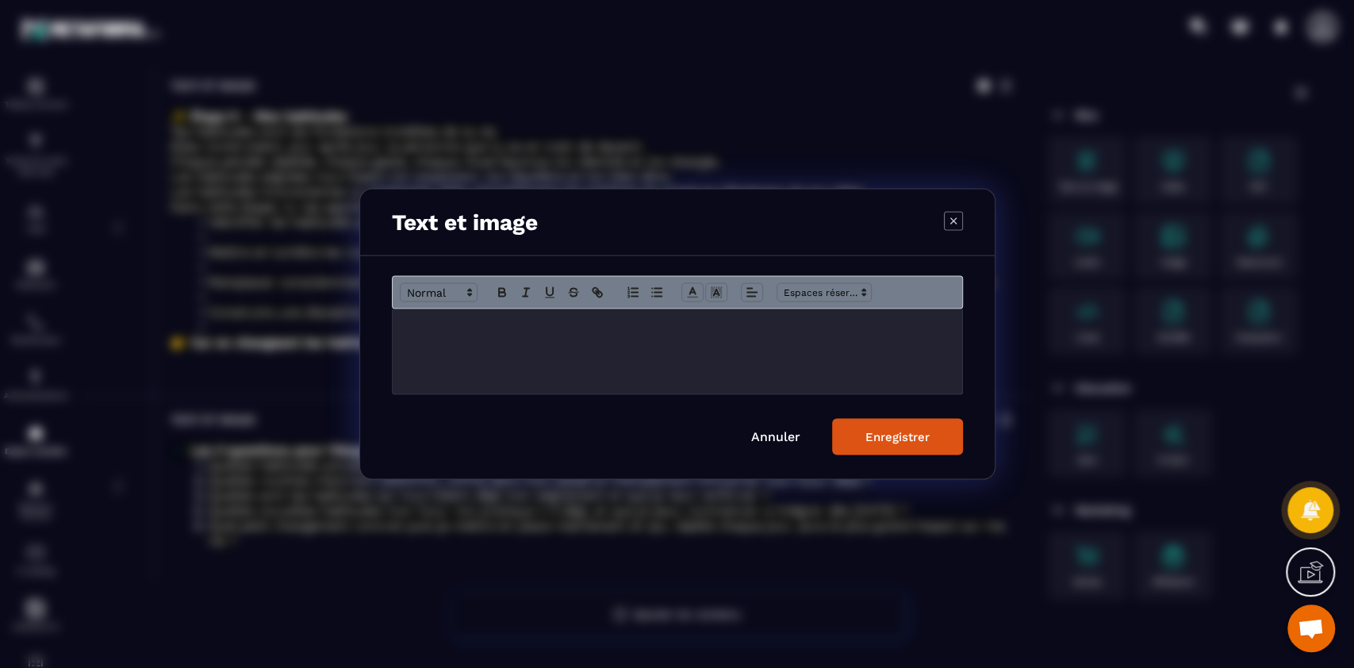
click at [705, 346] on div "Modal window" at bounding box center [678, 351] width 570 height 85
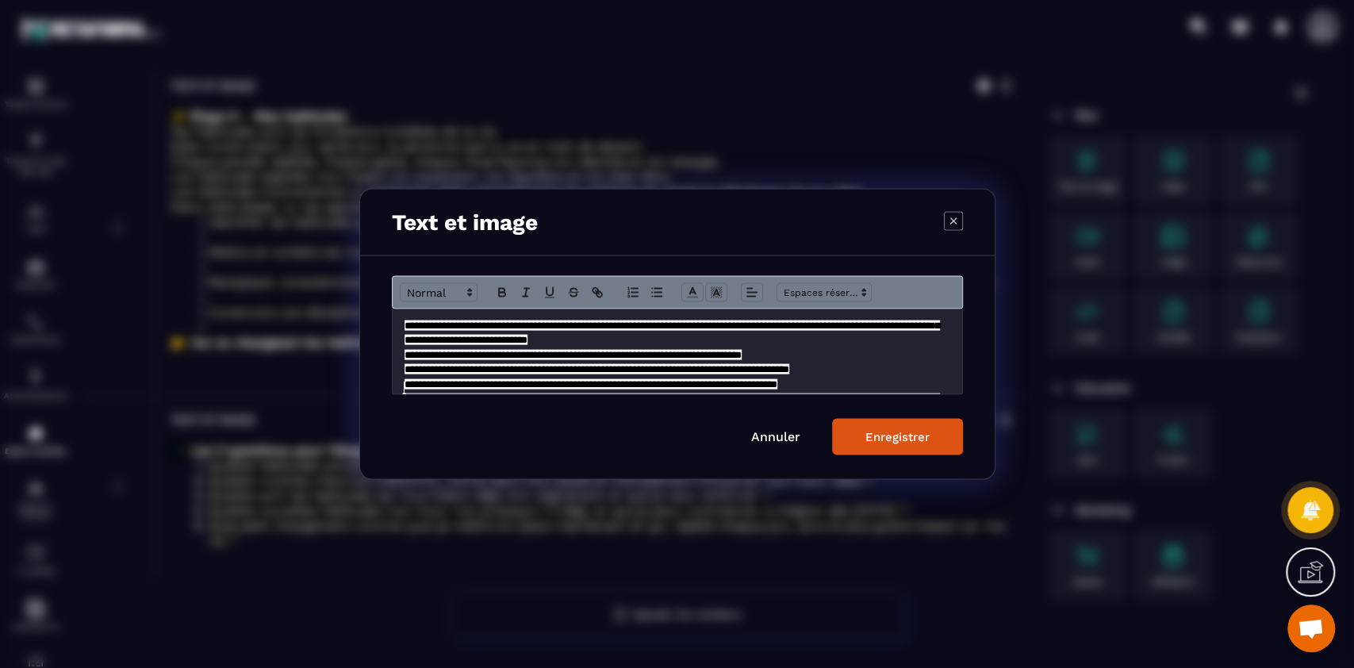
scroll to position [70, 0]
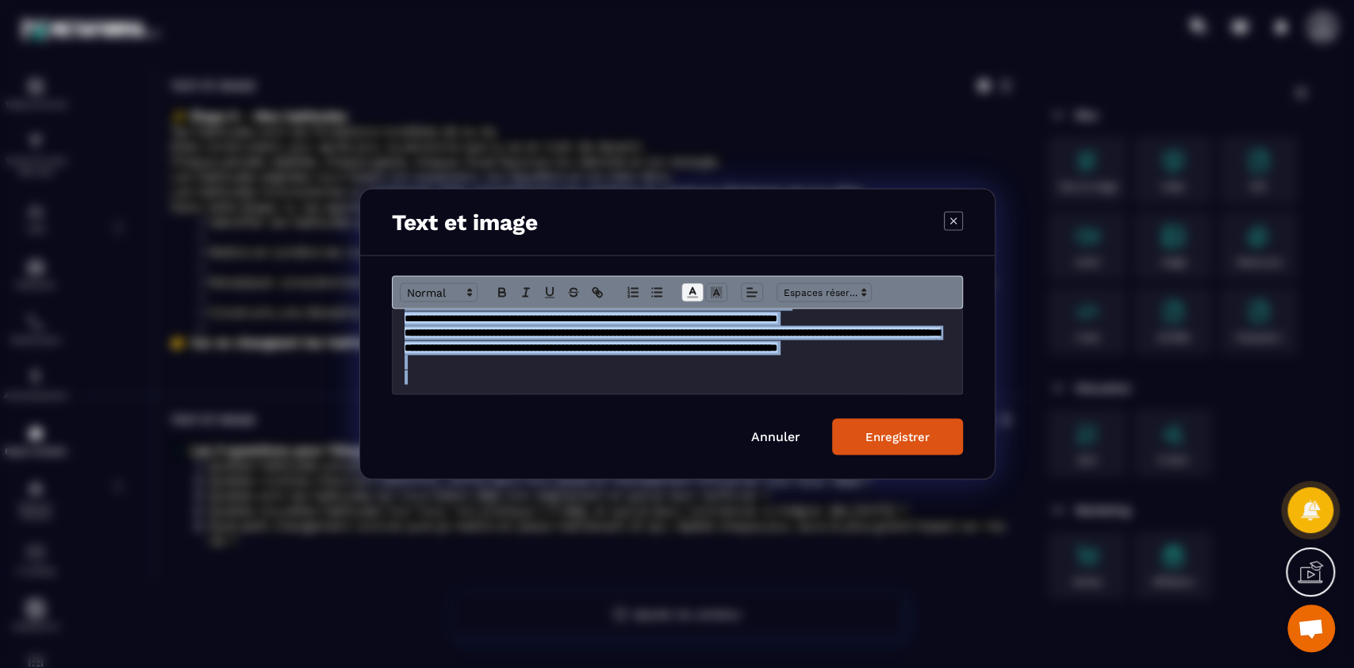
click at [696, 296] on icon "Modal window" at bounding box center [692, 293] width 14 height 14
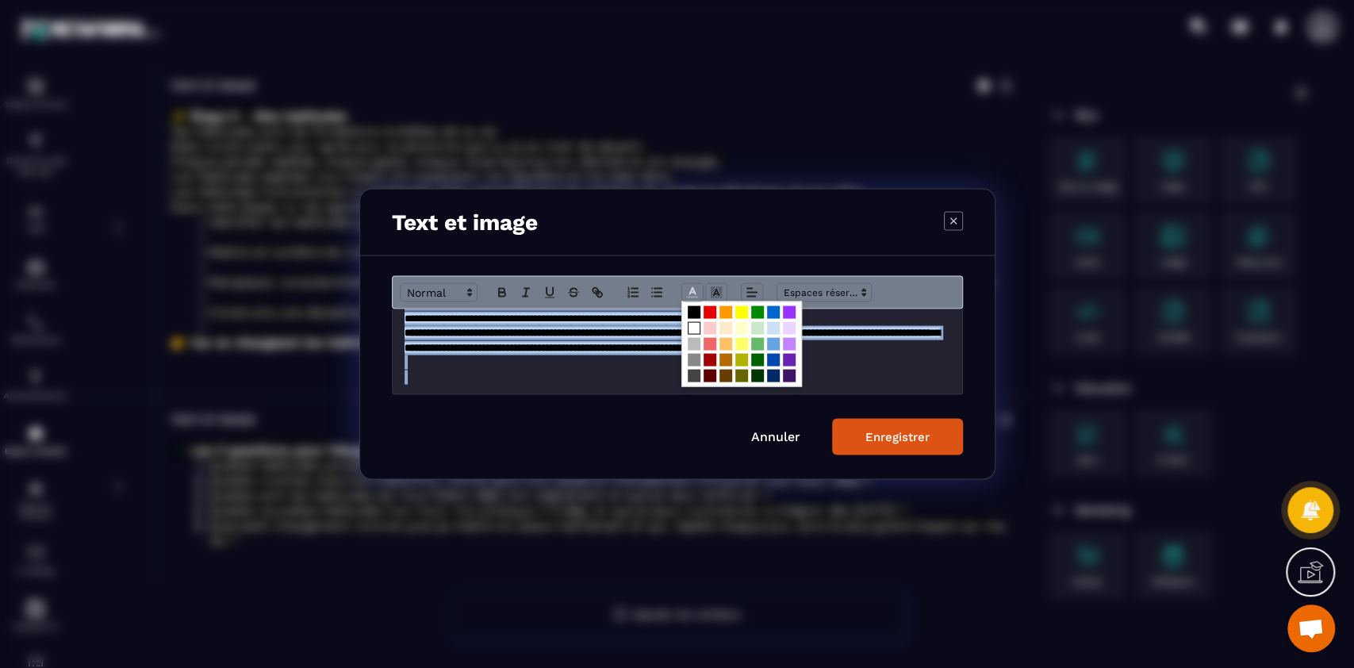
click at [693, 327] on span "Modal window" at bounding box center [694, 328] width 13 height 13
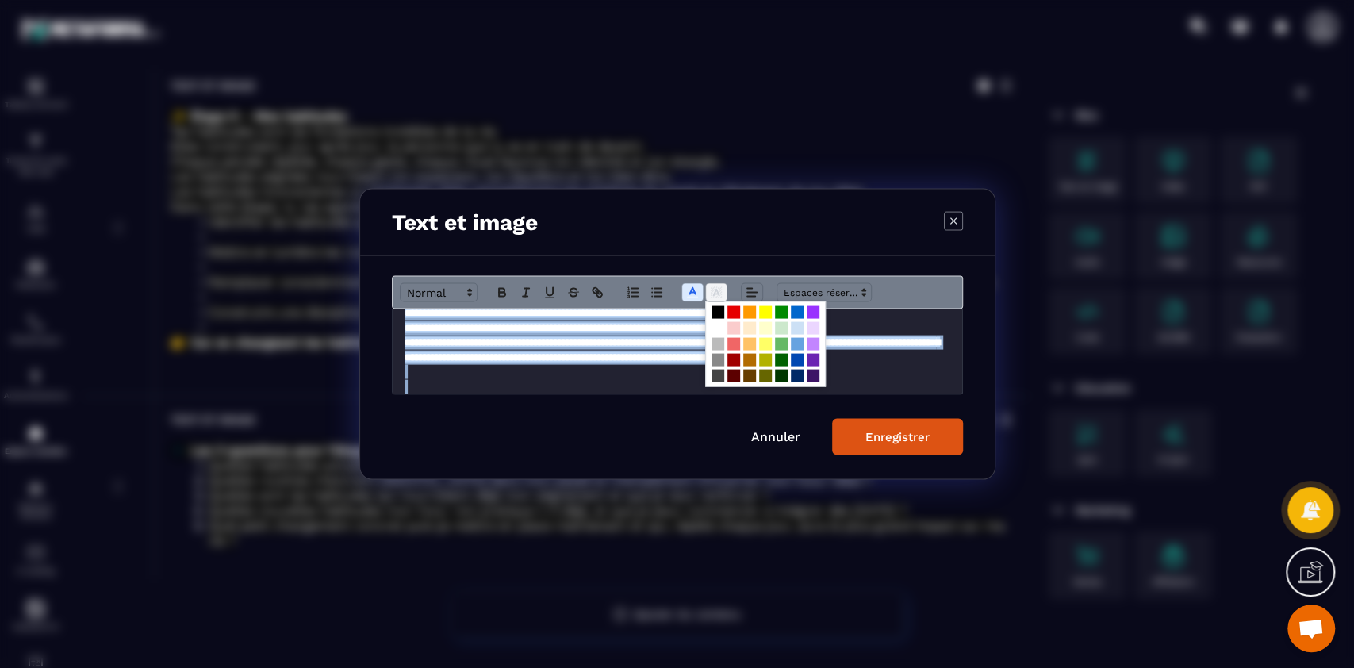
click at [720, 290] on rect "Modal window" at bounding box center [720, 290] width 1 height 1
click at [717, 309] on span "Modal window" at bounding box center [718, 312] width 13 height 13
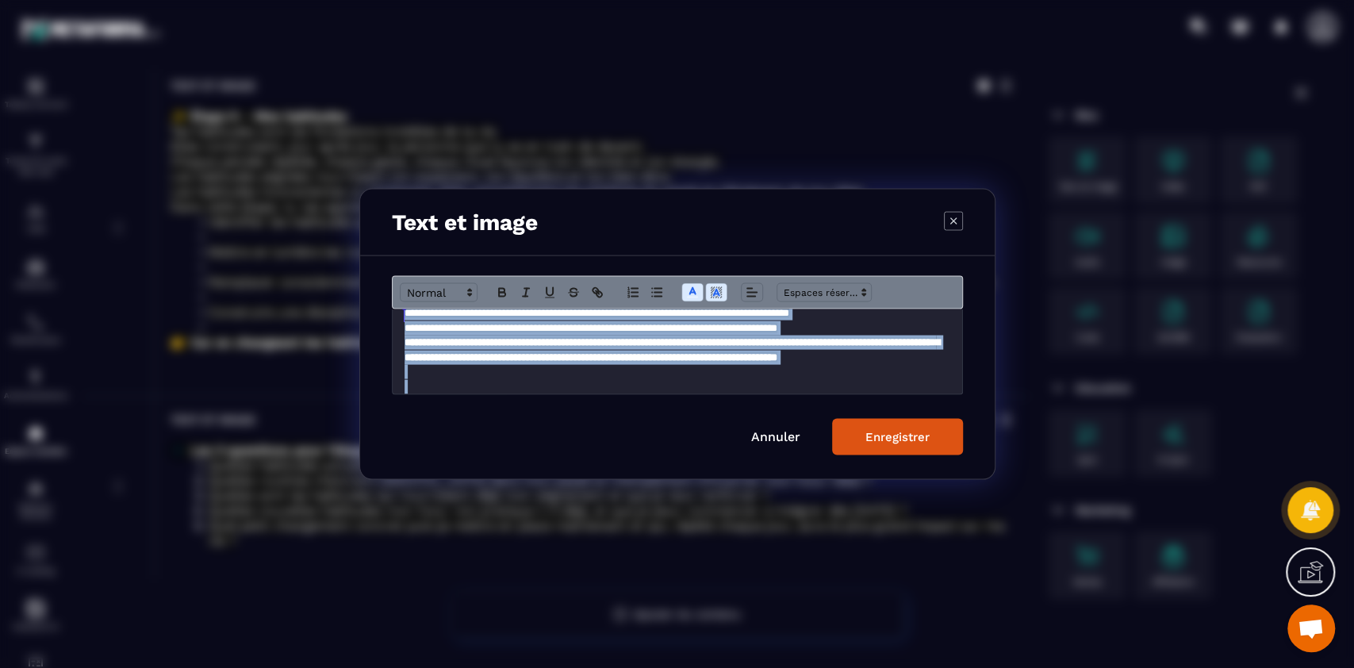
scroll to position [10, 0]
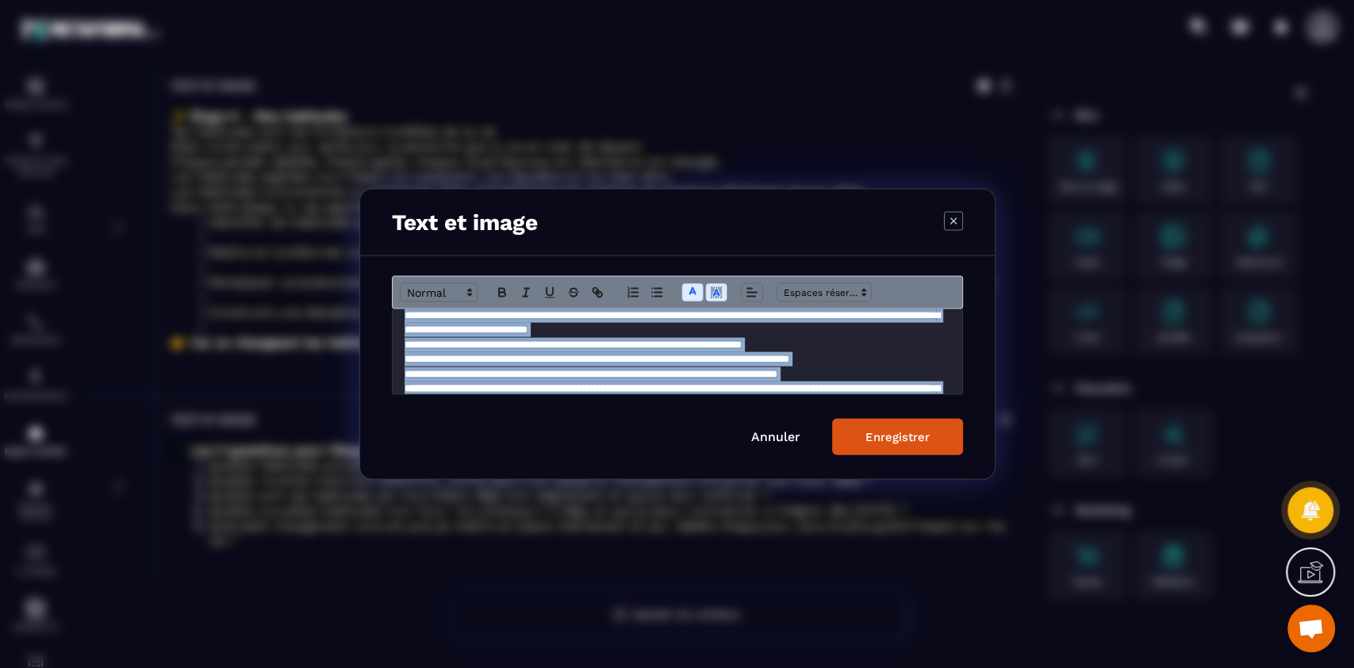
click at [899, 444] on button "Enregistrer" at bounding box center [897, 437] width 131 height 36
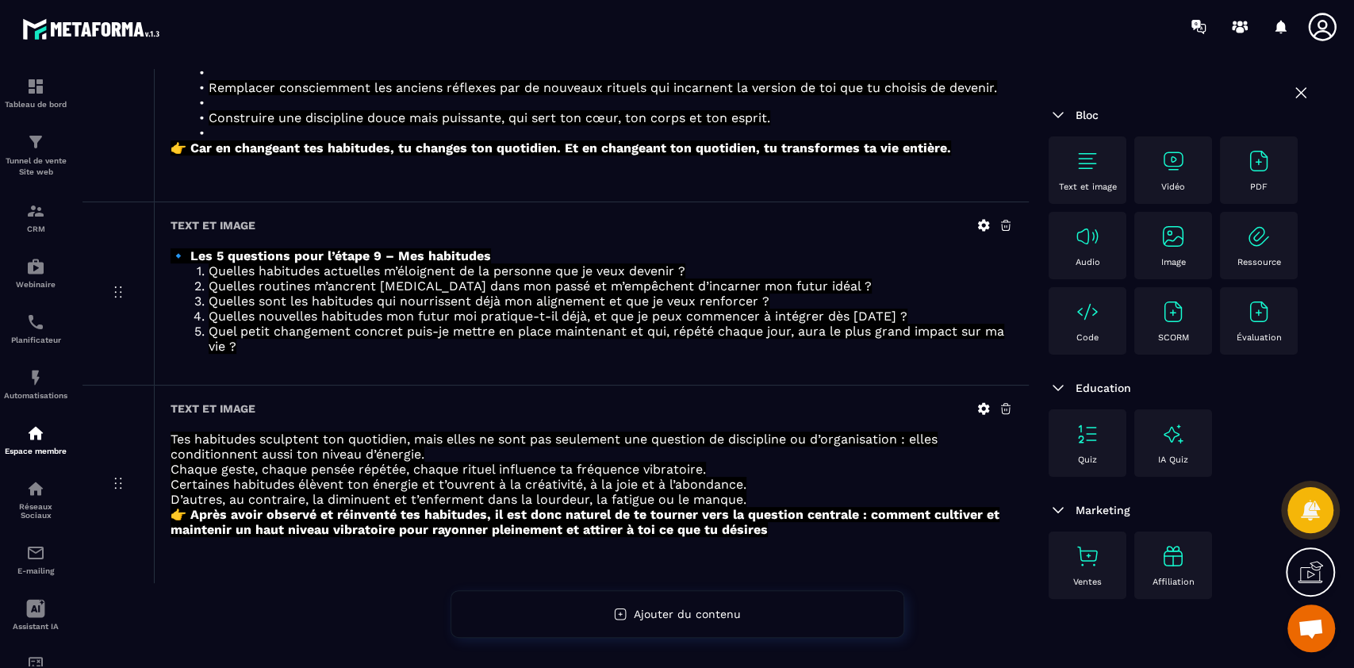
scroll to position [0, 0]
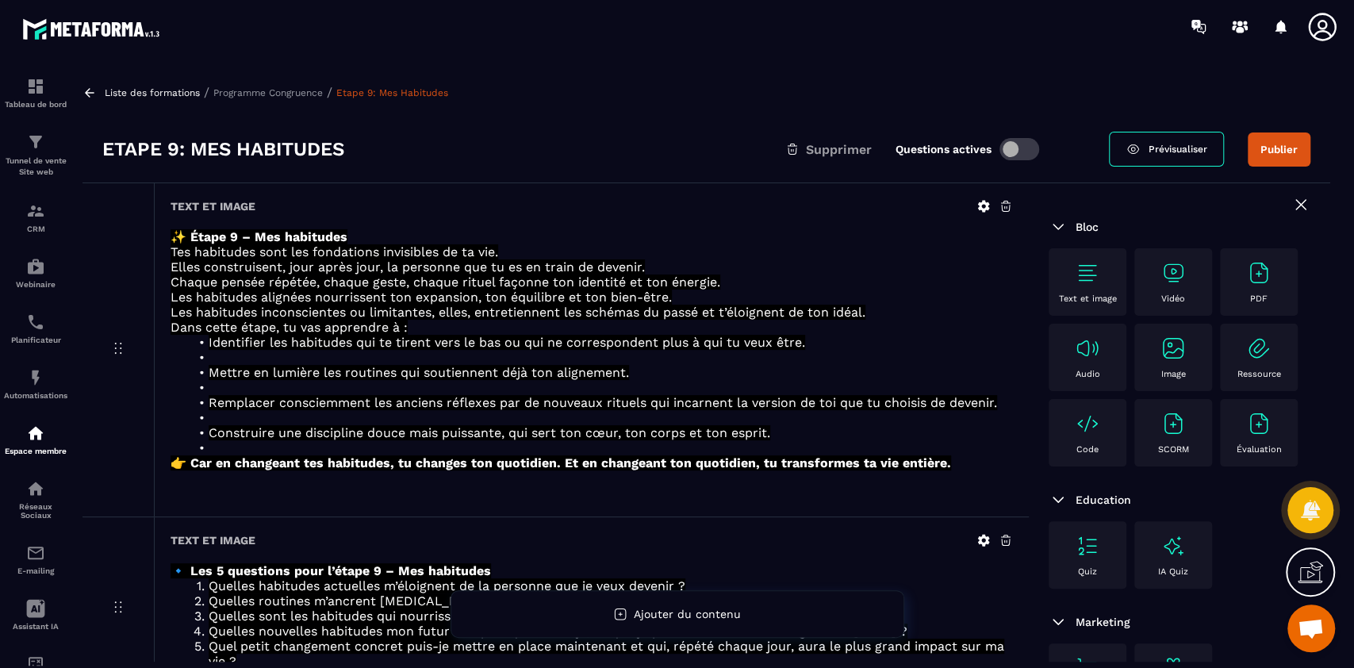
click at [265, 92] on p "Programme Congruence" at bounding box center [267, 92] width 109 height 11
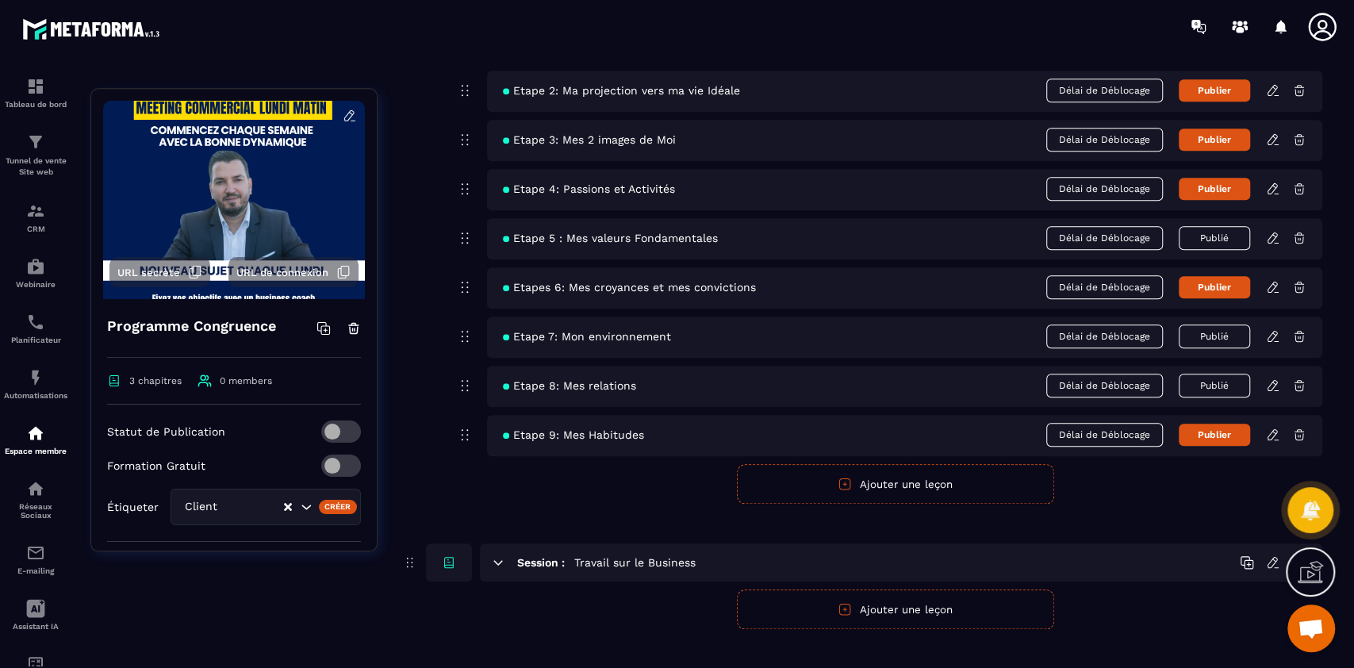
scroll to position [858, 0]
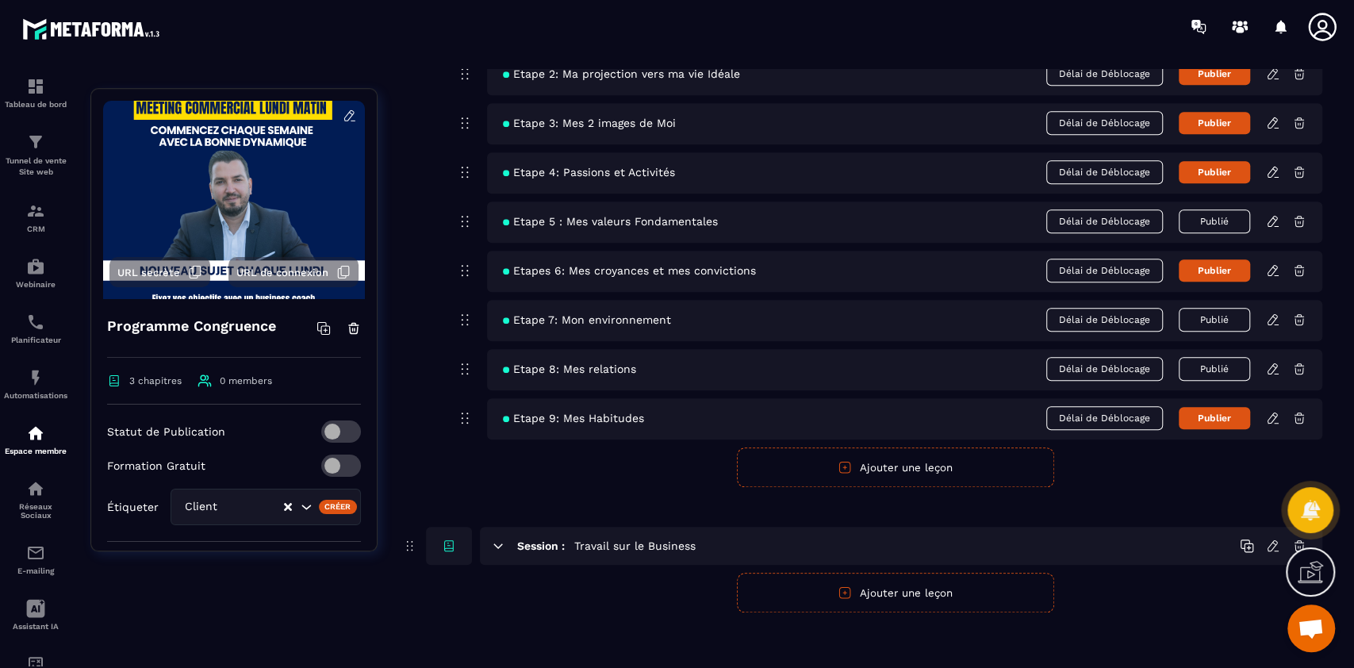
click at [896, 478] on button "Ajouter une leçon" at bounding box center [895, 467] width 317 height 40
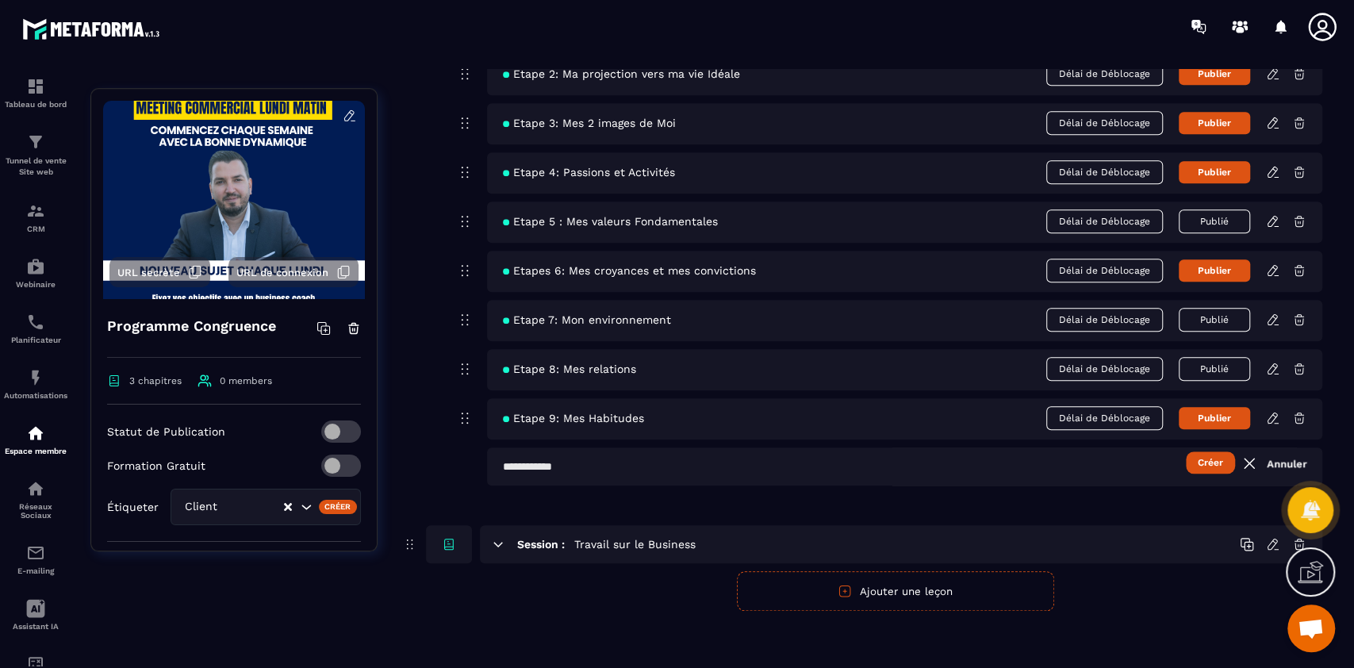
click at [728, 476] on input "text" at bounding box center [904, 466] width 835 height 38
click at [810, 468] on input "**********" at bounding box center [904, 466] width 835 height 38
type input "**********"
click at [1199, 465] on button "Créer" at bounding box center [1210, 462] width 49 height 22
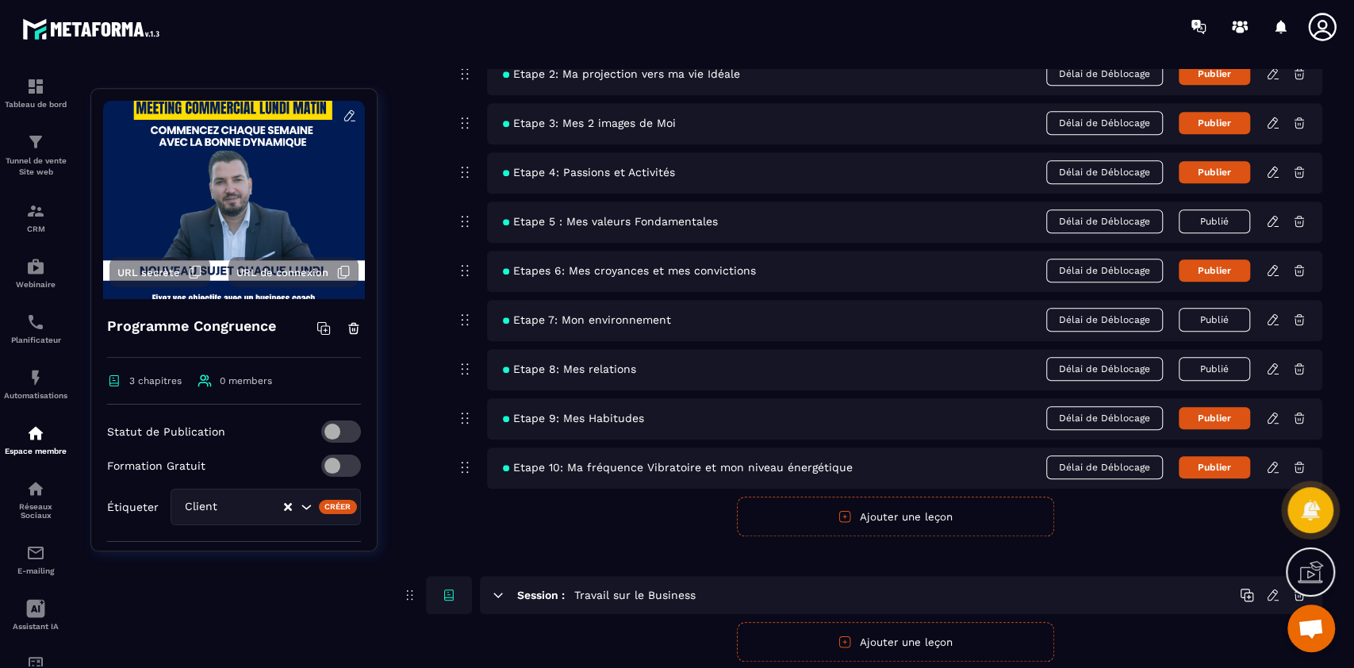
click at [1272, 476] on div "Etape 10: Ma fréquence Vibratoire et mon niveau énergétique Délai de Déblocage …" at bounding box center [904, 467] width 835 height 41
click at [1273, 466] on icon at bounding box center [1273, 467] width 10 height 10
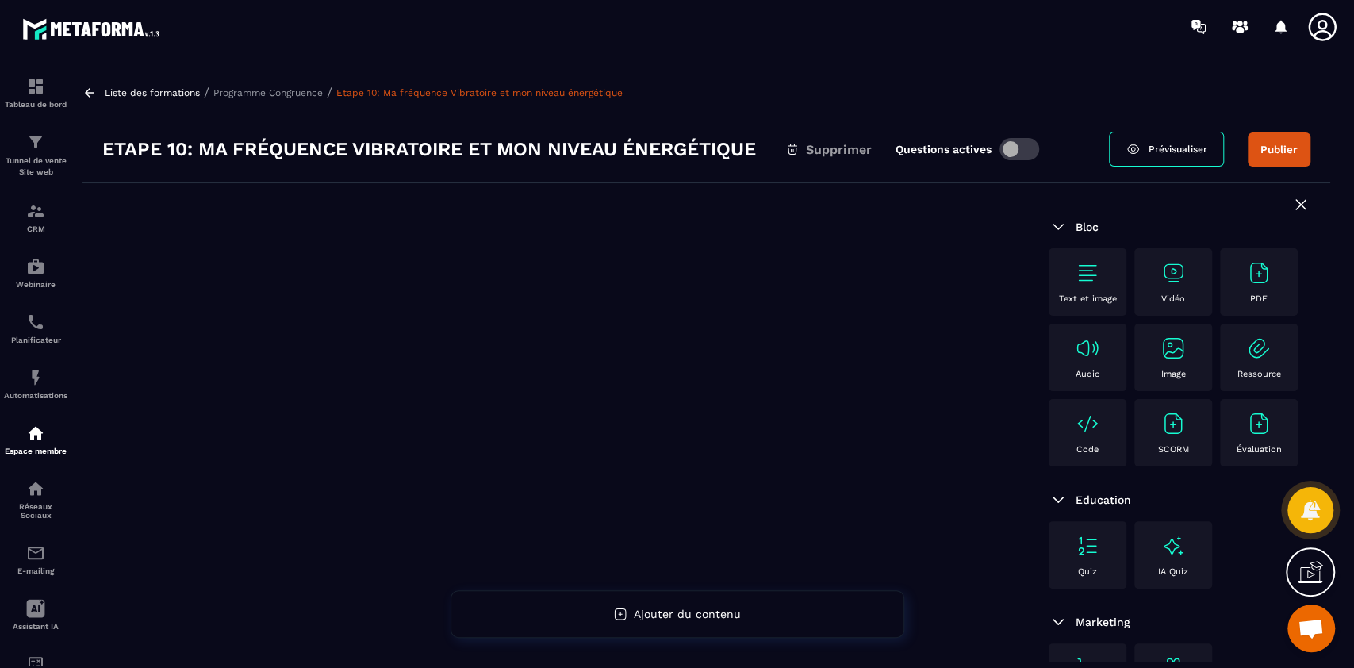
click at [1091, 280] on img at bounding box center [1087, 272] width 25 height 25
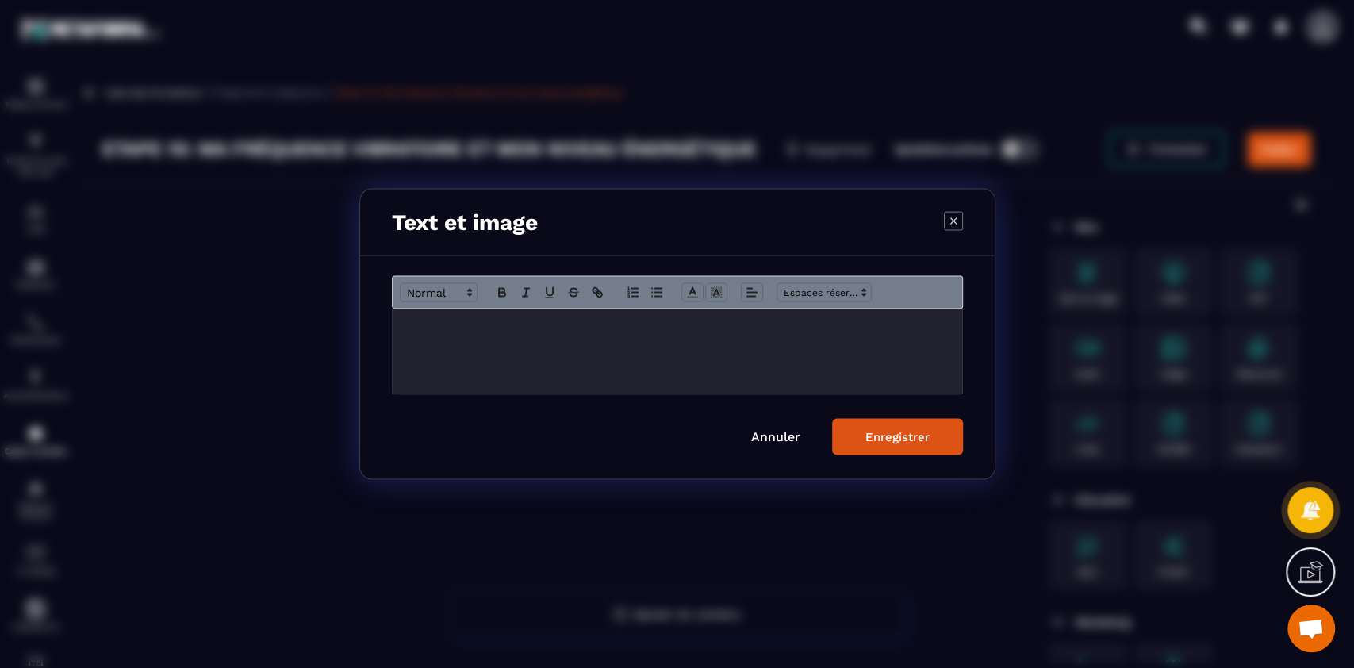
click at [571, 358] on div "Modal window" at bounding box center [678, 351] width 570 height 85
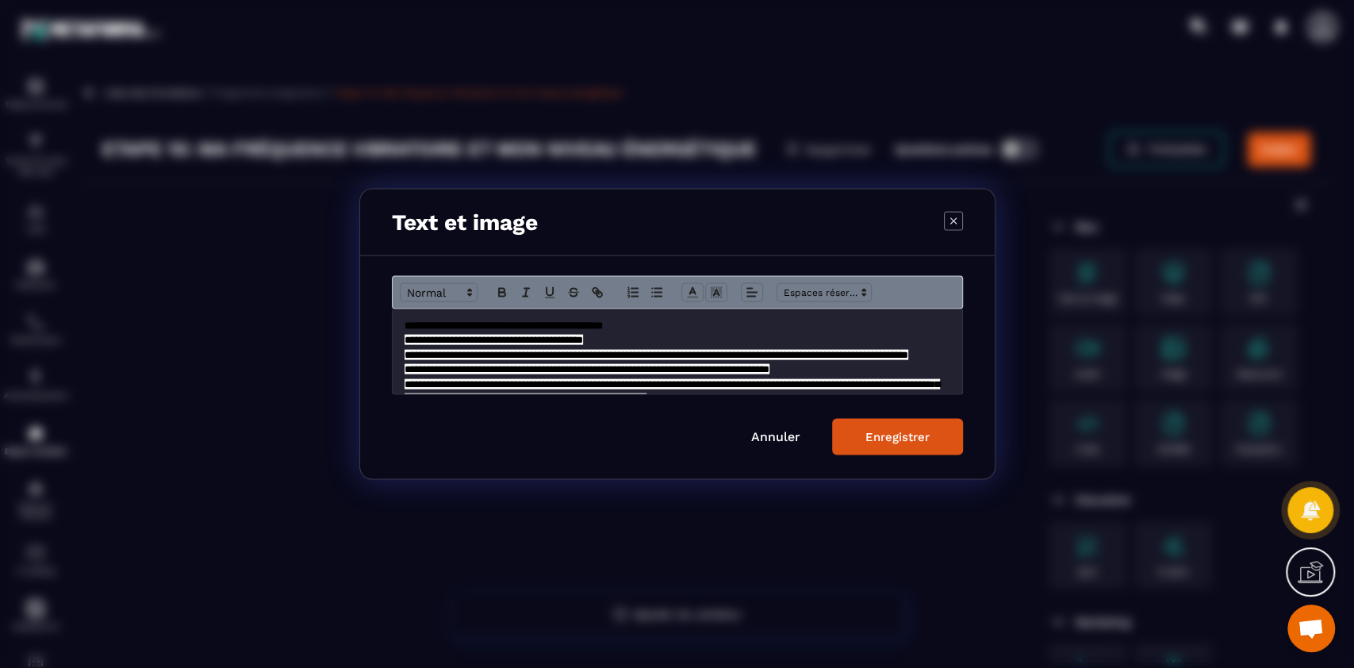
scroll to position [245, 0]
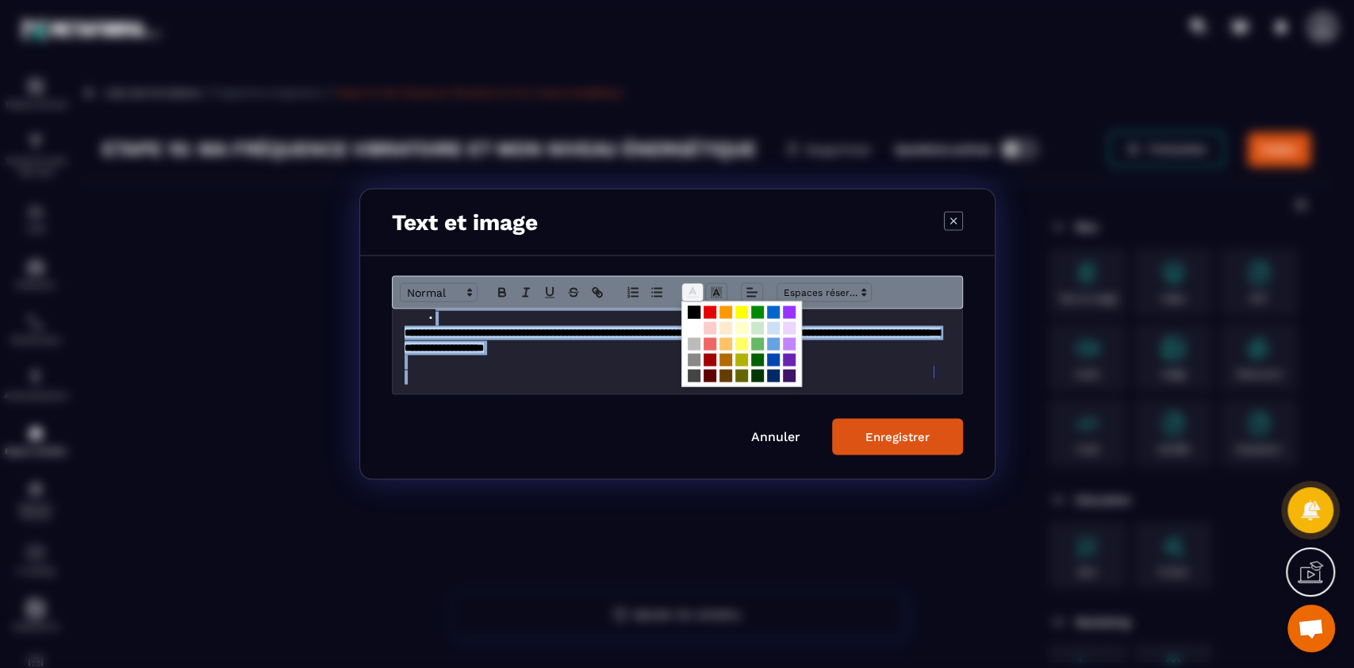
click at [688, 293] on icon "Modal window" at bounding box center [692, 293] width 14 height 14
click at [689, 324] on span "Modal window" at bounding box center [694, 328] width 13 height 13
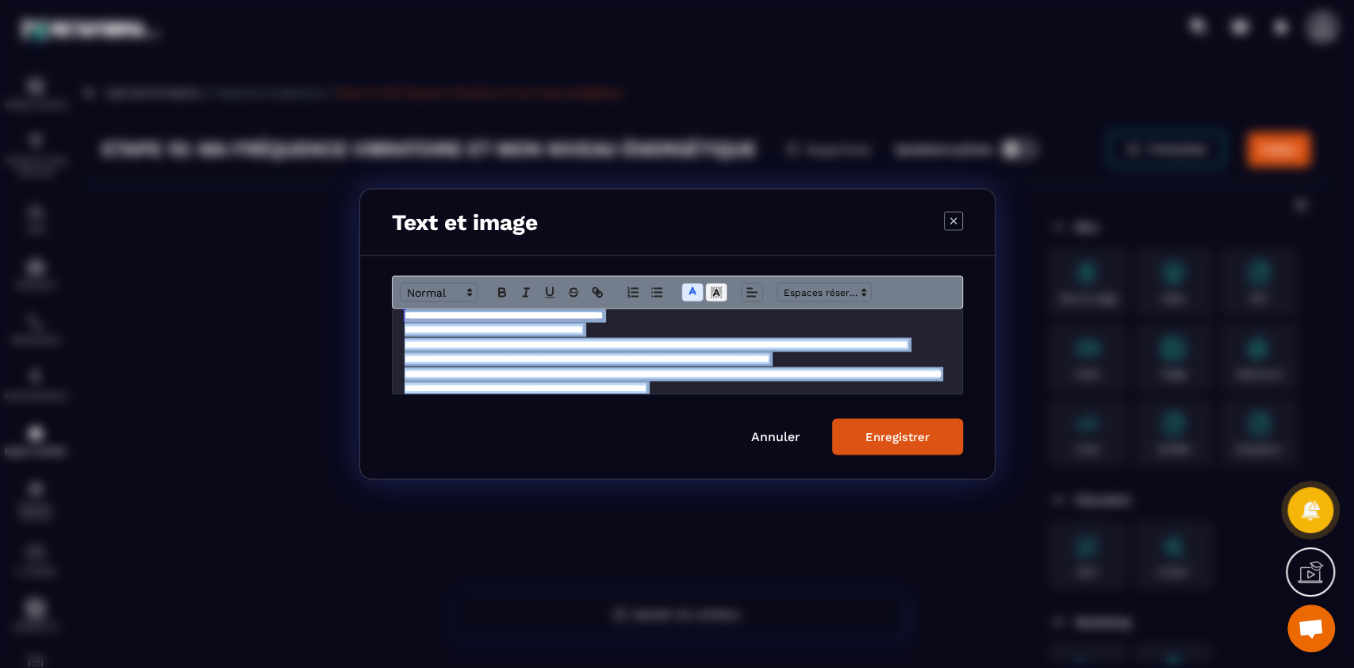
click at [715, 290] on polyline "Modal window" at bounding box center [716, 293] width 6 height 6
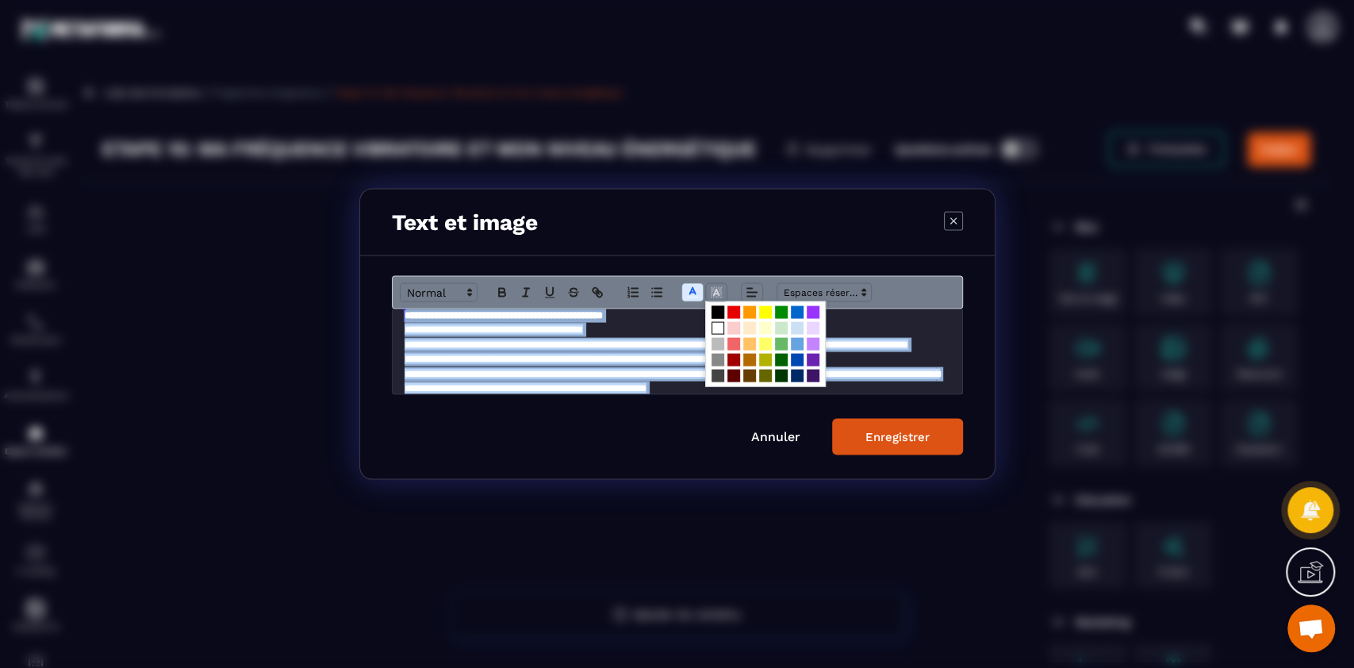
click at [715, 309] on span "Modal window" at bounding box center [718, 312] width 13 height 13
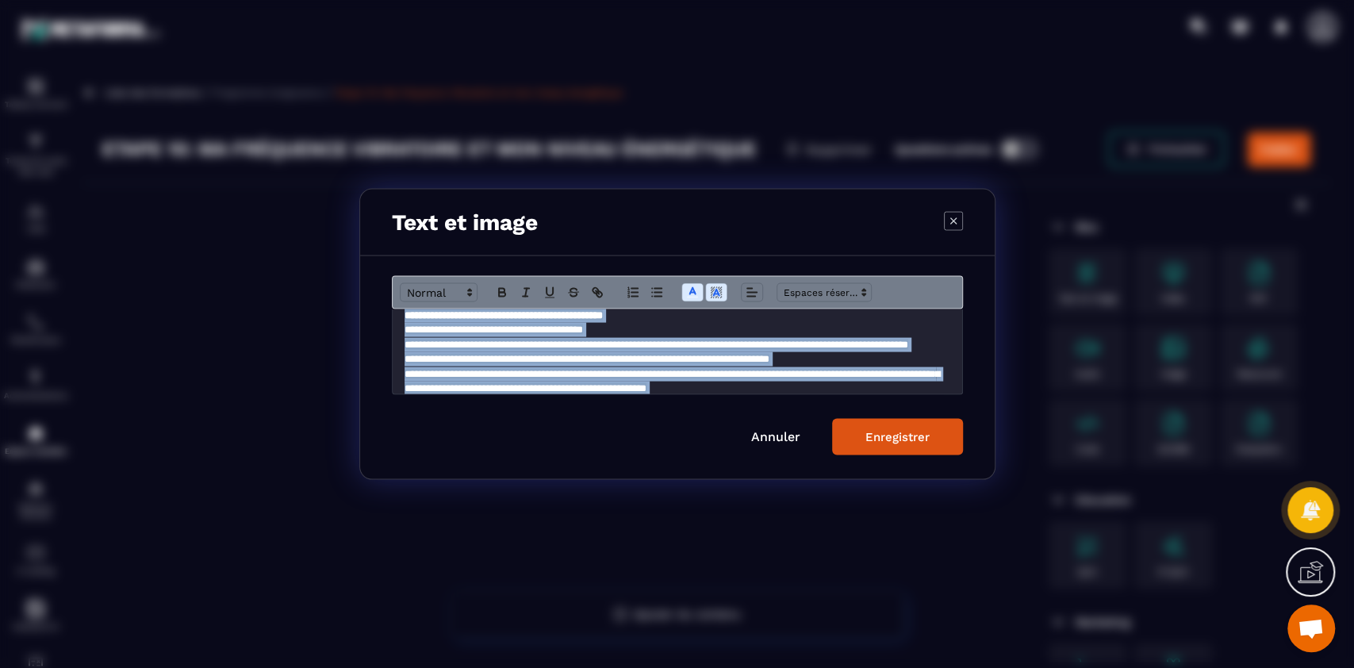
click at [891, 437] on div "Enregistrer" at bounding box center [897, 437] width 64 height 14
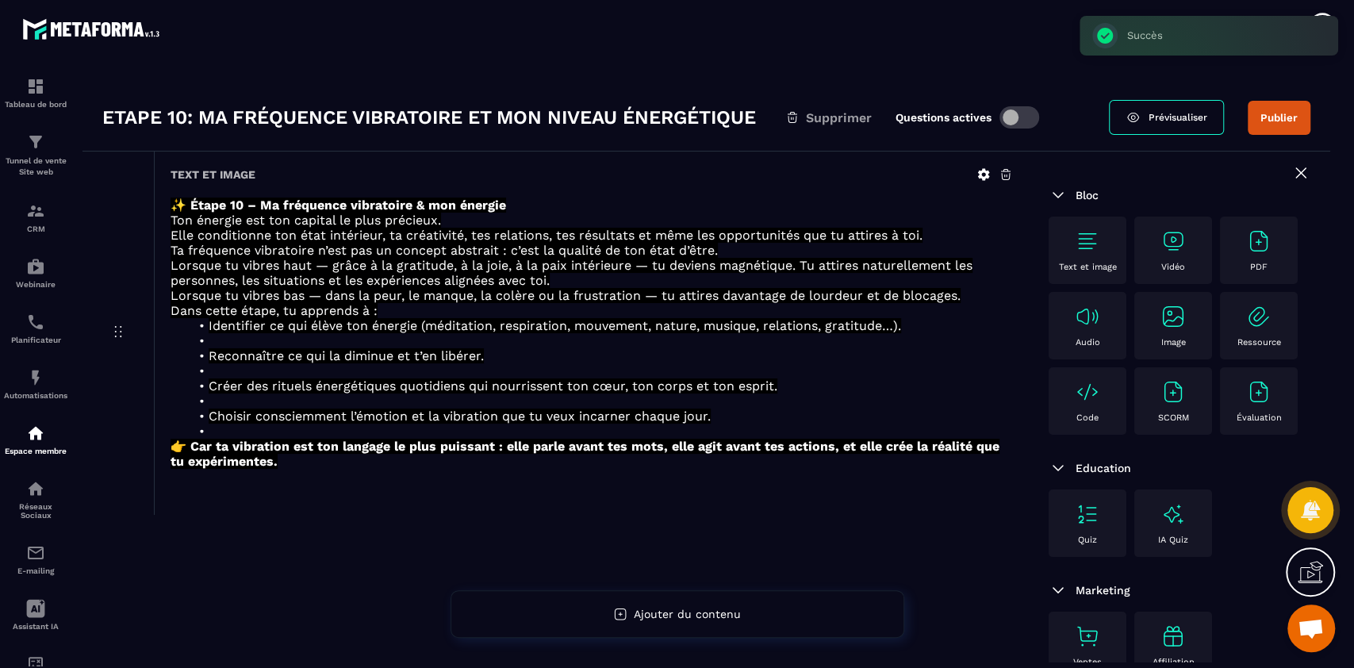
scroll to position [37, 0]
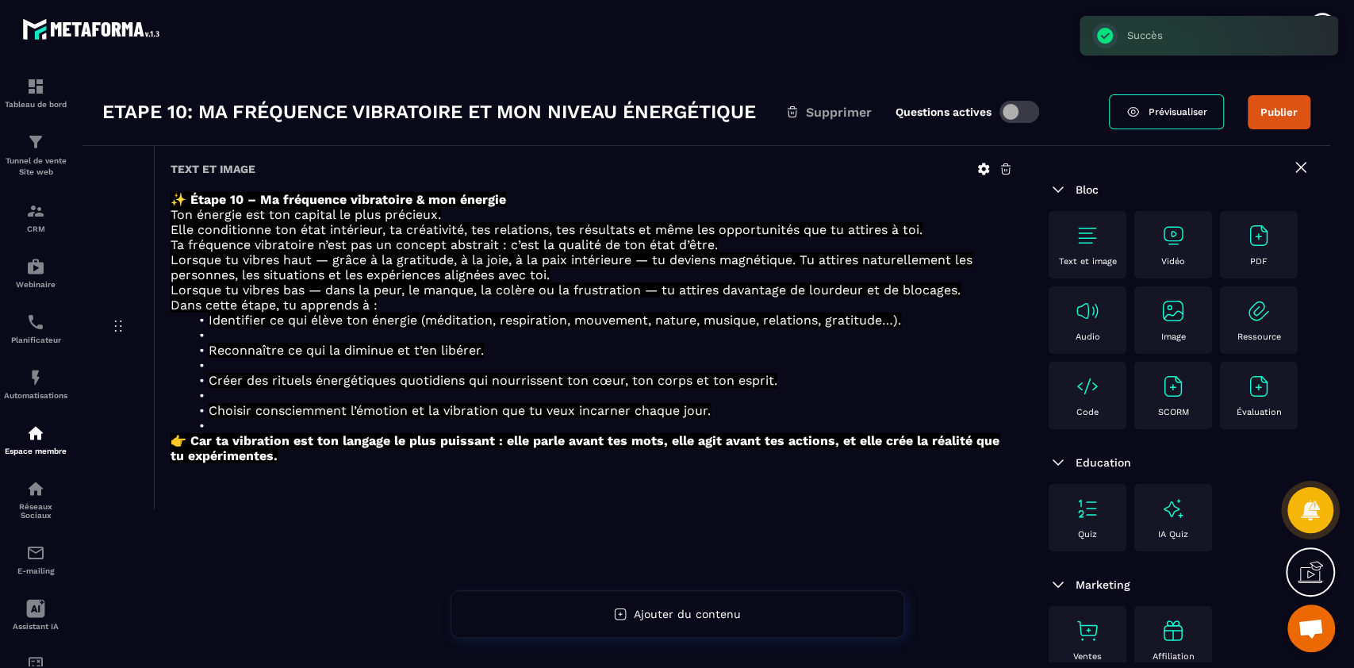
click at [1078, 244] on img at bounding box center [1087, 235] width 25 height 25
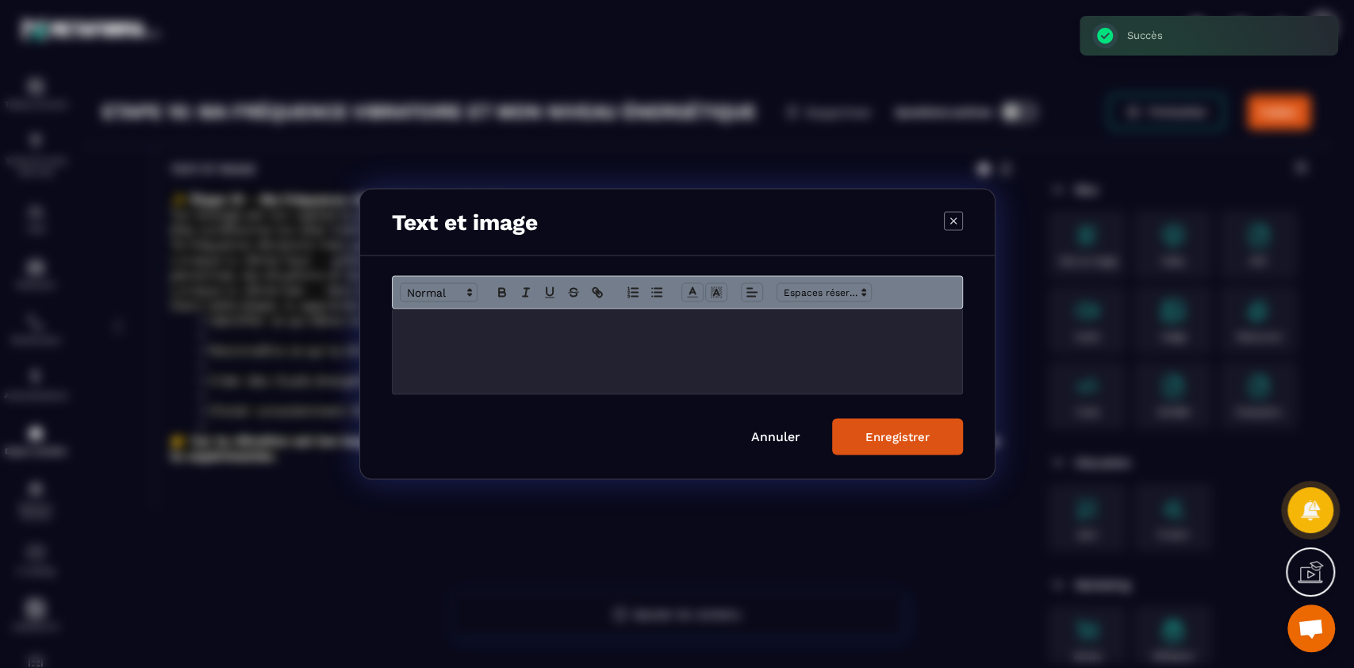
click at [633, 346] on div "Modal window" at bounding box center [678, 351] width 570 height 85
click at [467, 337] on div "Modal window" at bounding box center [678, 351] width 570 height 85
click at [787, 432] on link "Annuler" at bounding box center [775, 436] width 49 height 15
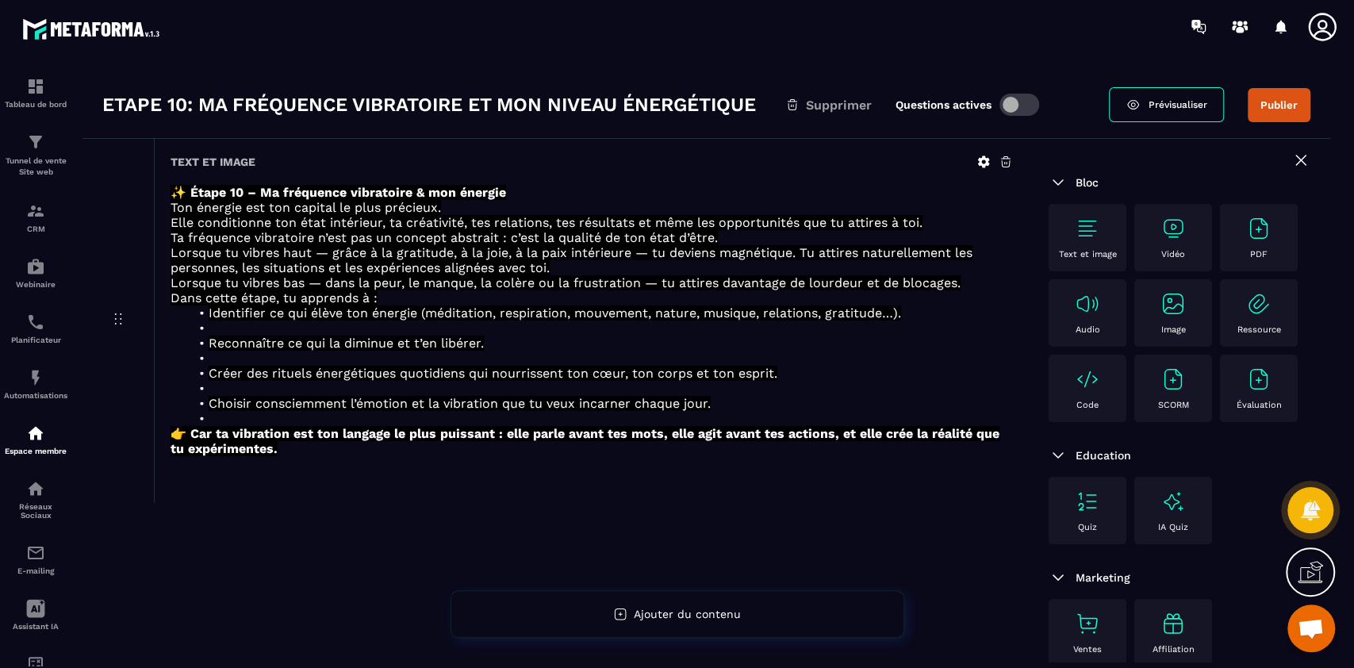
scroll to position [42, 0]
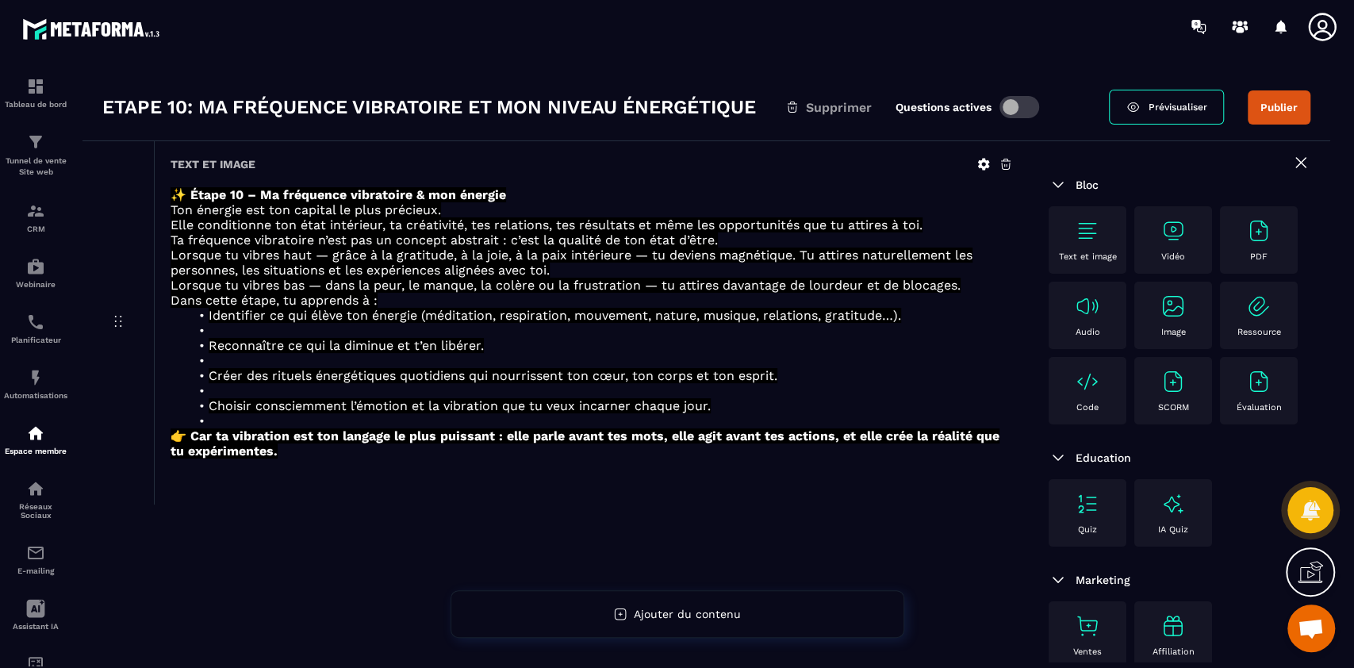
click at [382, 219] on span "Elle conditionne ton état intérieur, ta créativité, tes relations, tes résultat…" at bounding box center [547, 224] width 752 height 15
click at [1110, 226] on div "Text et image" at bounding box center [1088, 240] width 62 height 44
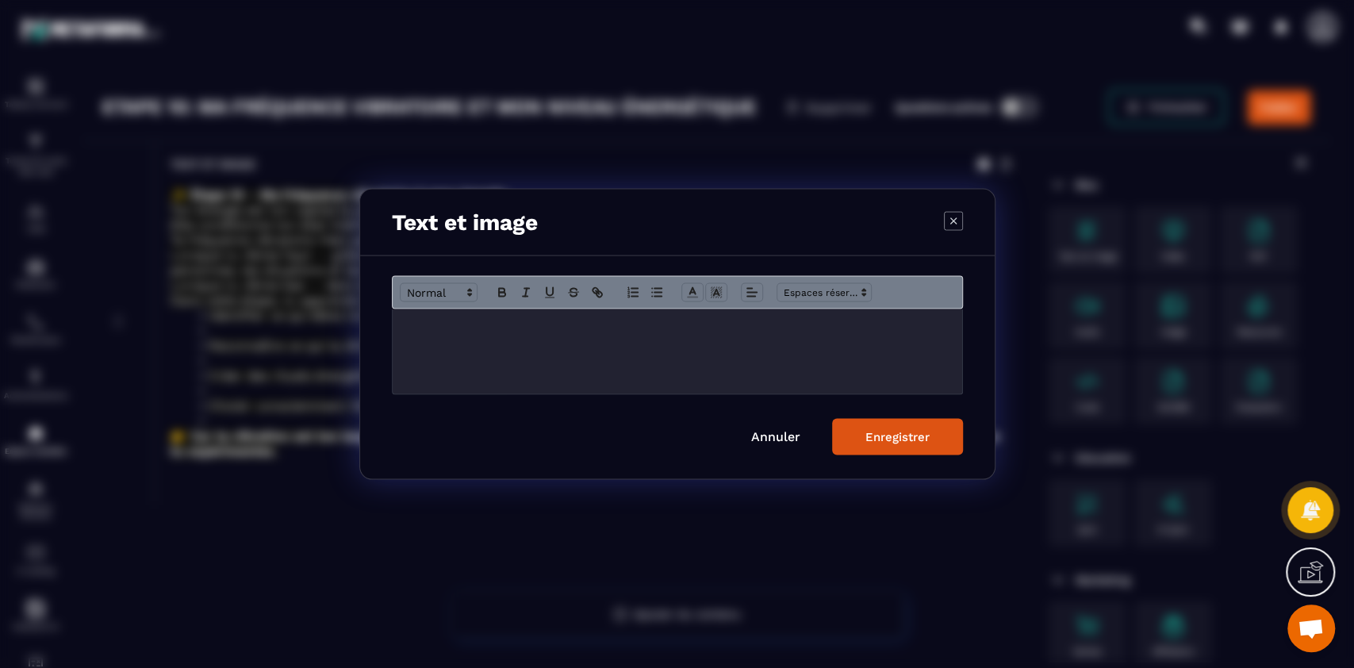
click at [712, 351] on div "Modal window" at bounding box center [678, 351] width 570 height 85
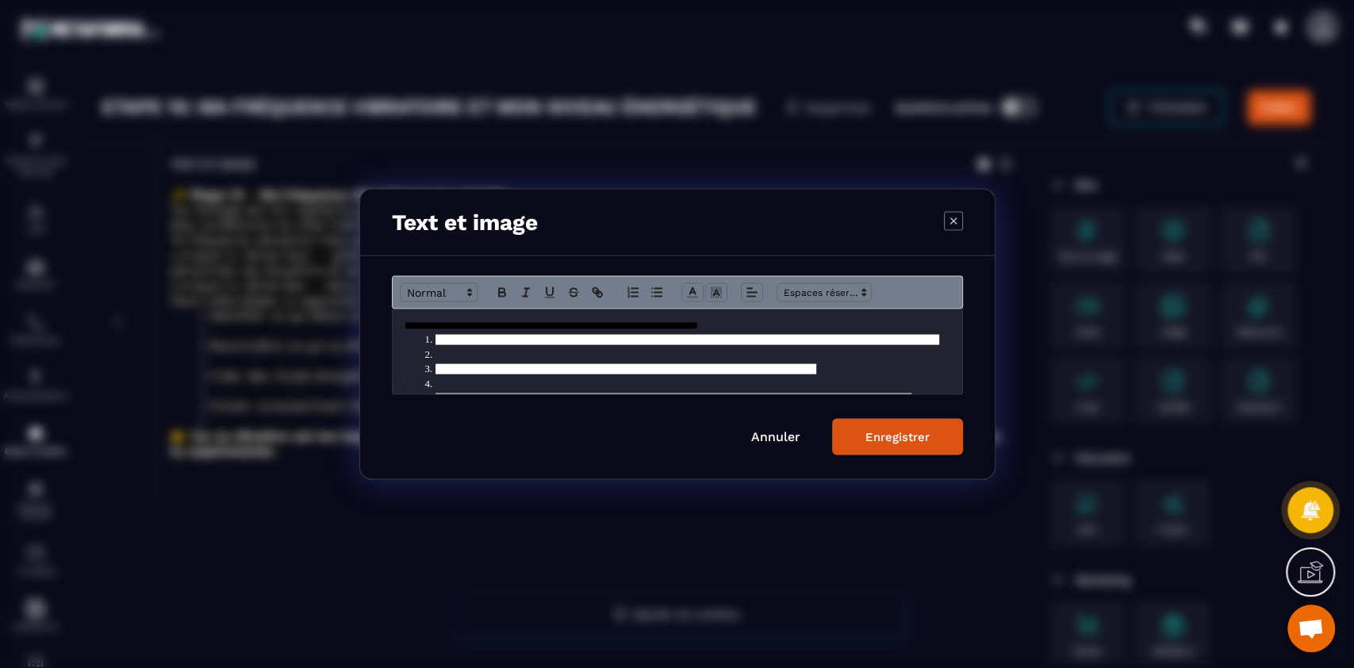
scroll to position [98, 0]
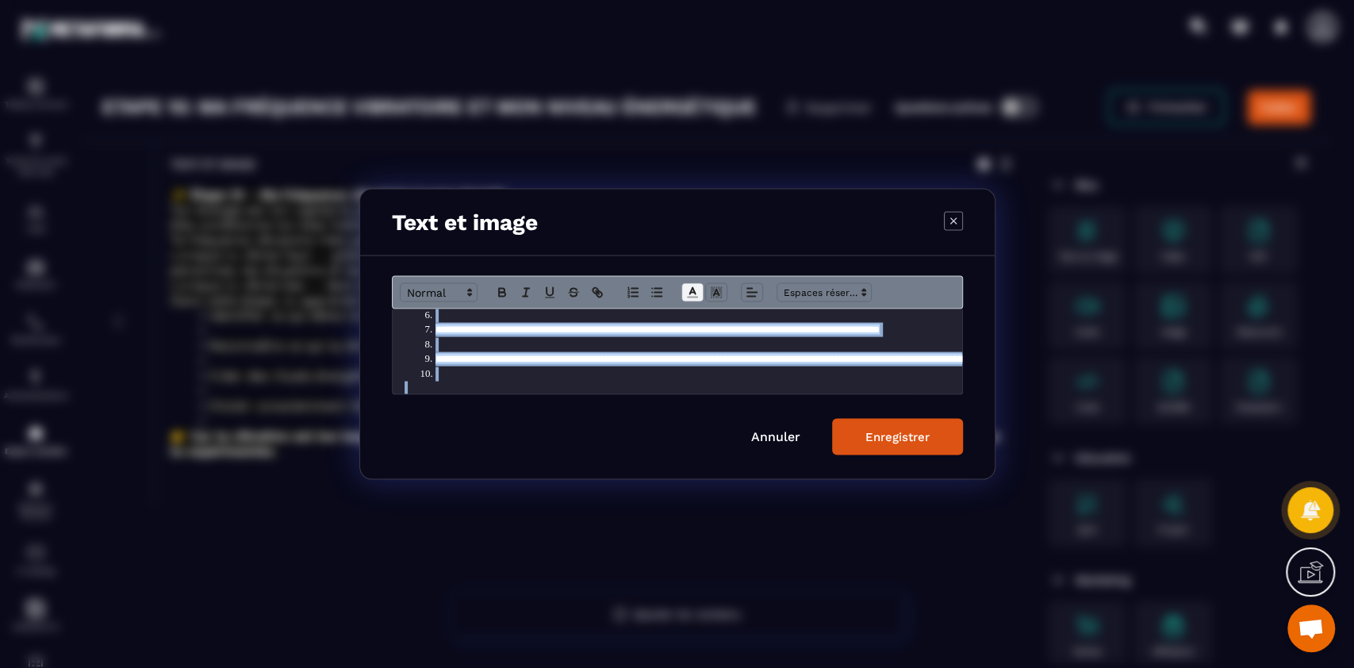
click at [689, 289] on icon "Modal window" at bounding box center [692, 293] width 14 height 14
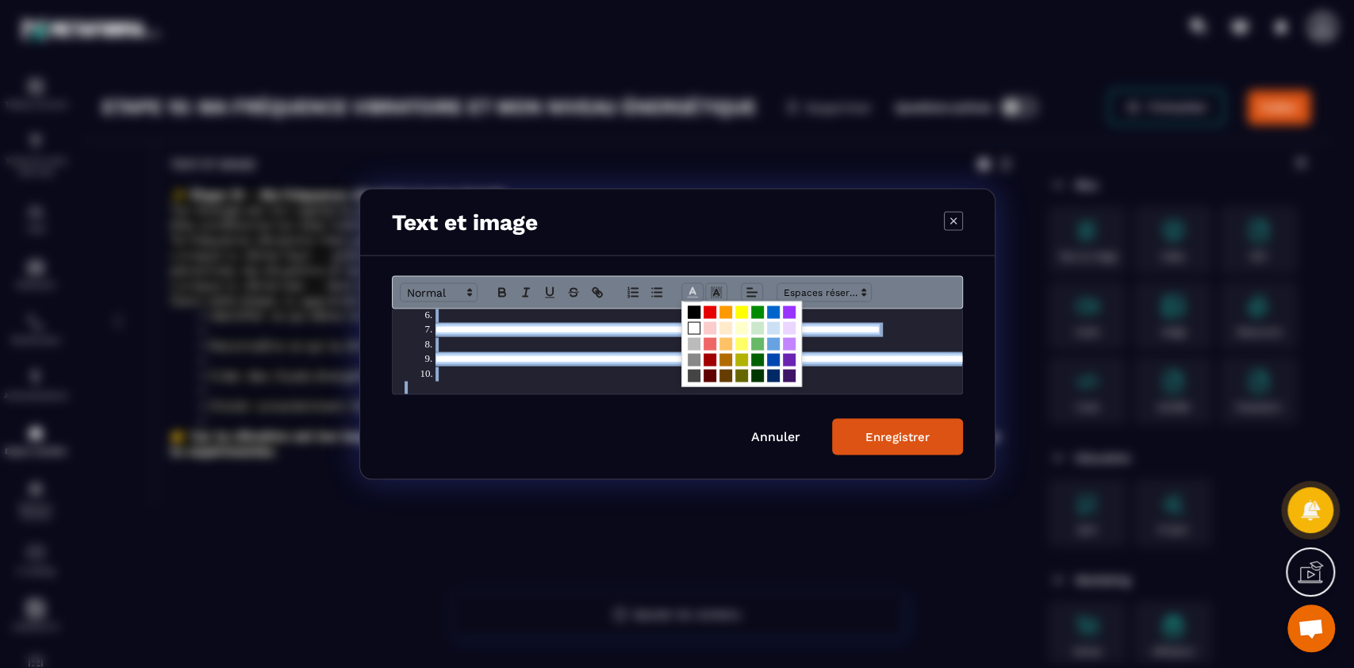
click at [692, 324] on span "Modal window" at bounding box center [694, 328] width 13 height 13
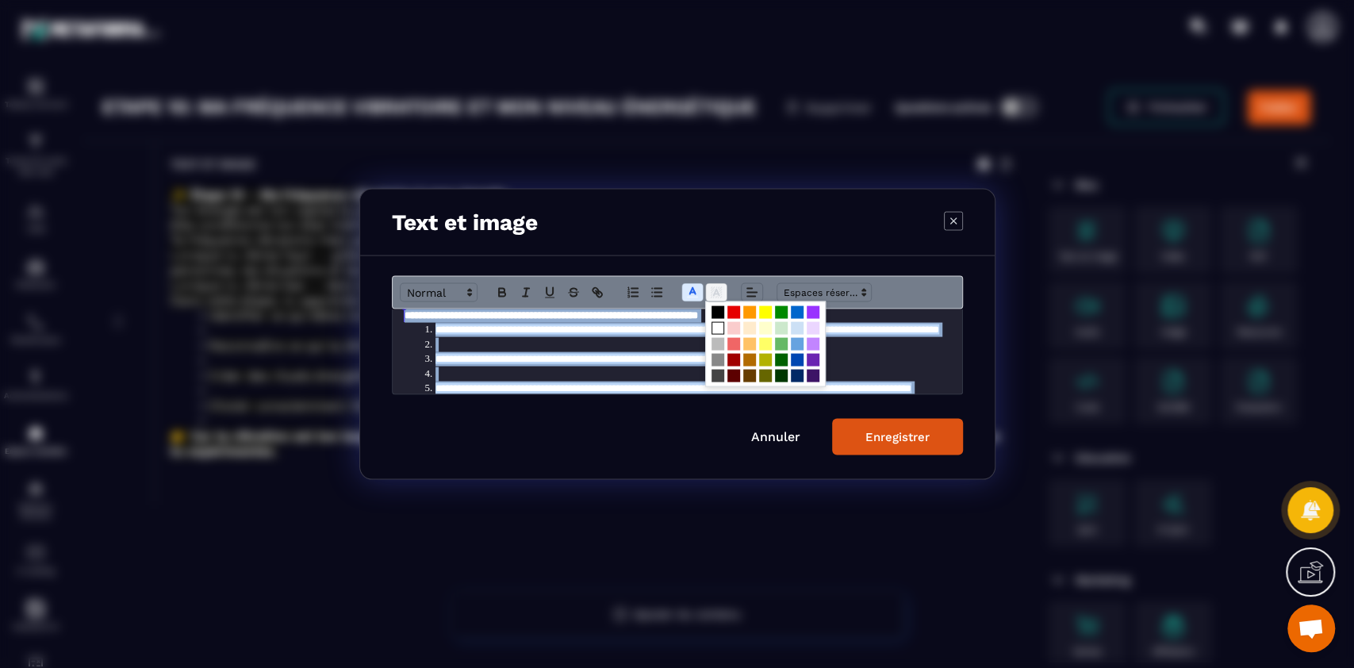
click at [715, 290] on polyline "Modal window" at bounding box center [716, 293] width 6 height 6
click at [717, 310] on span "Modal window" at bounding box center [718, 312] width 13 height 13
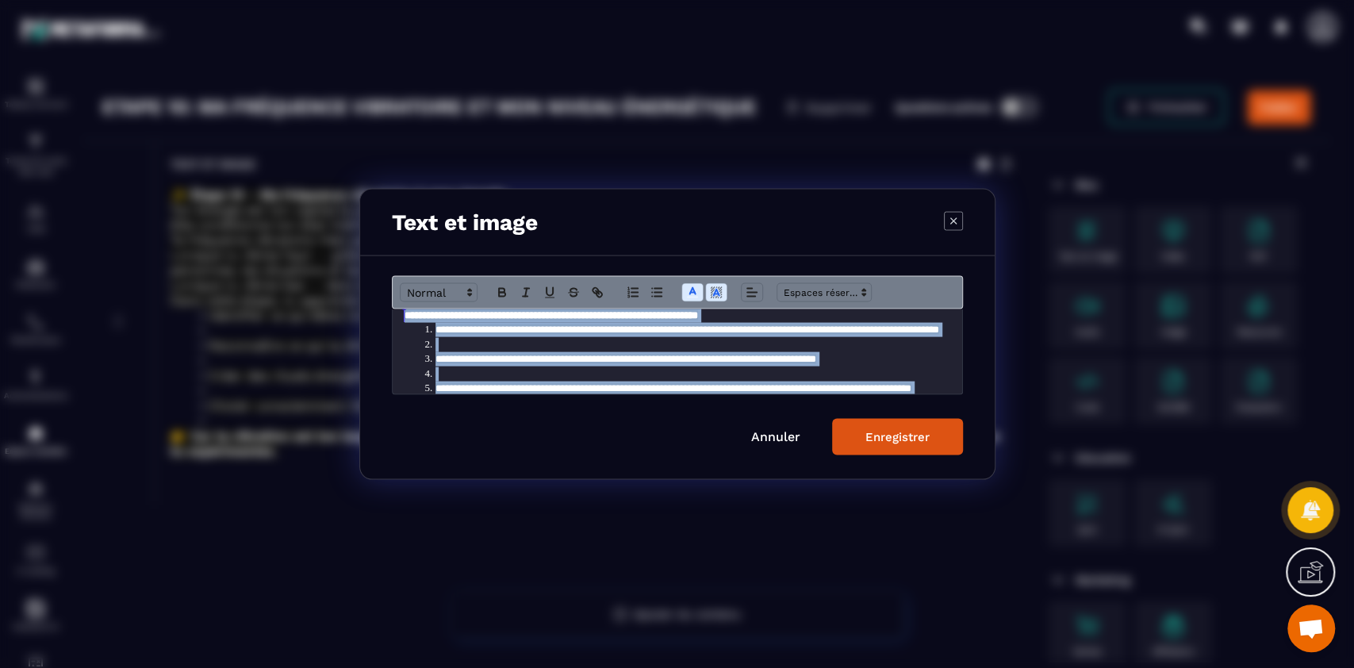
click at [519, 341] on li "Modal window" at bounding box center [685, 344] width 531 height 14
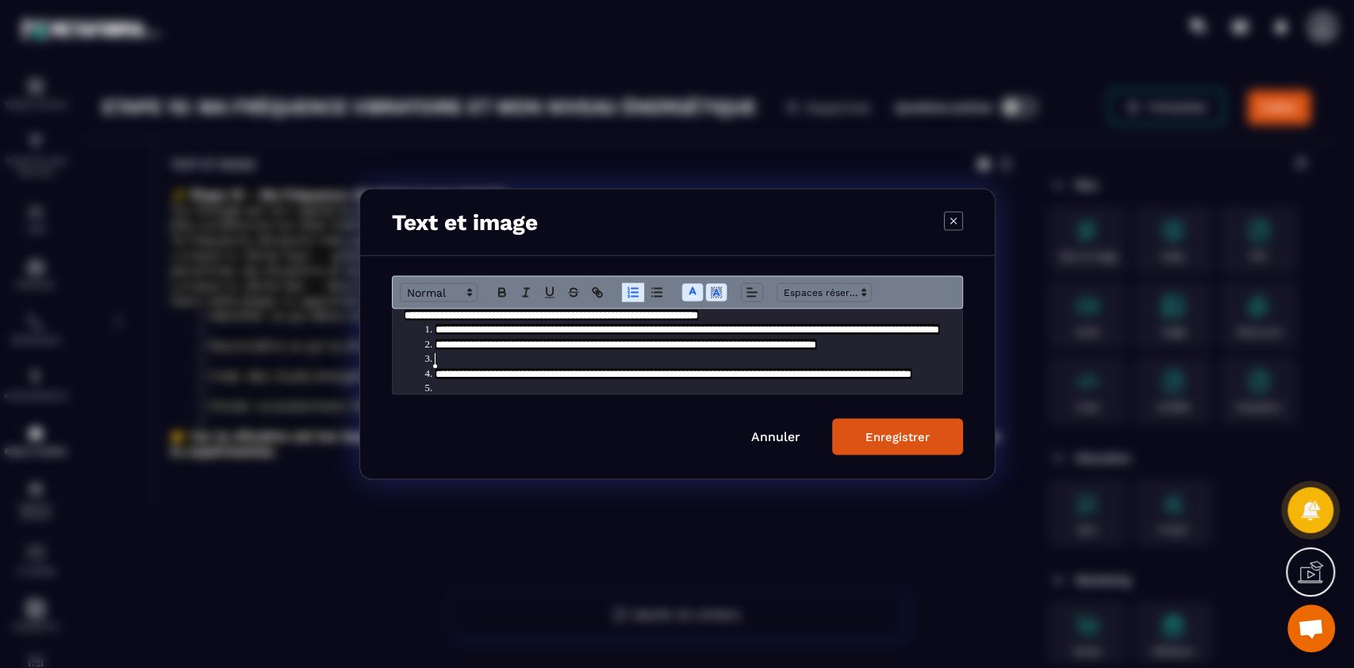
click at [472, 357] on li "Modal window" at bounding box center [685, 359] width 531 height 14
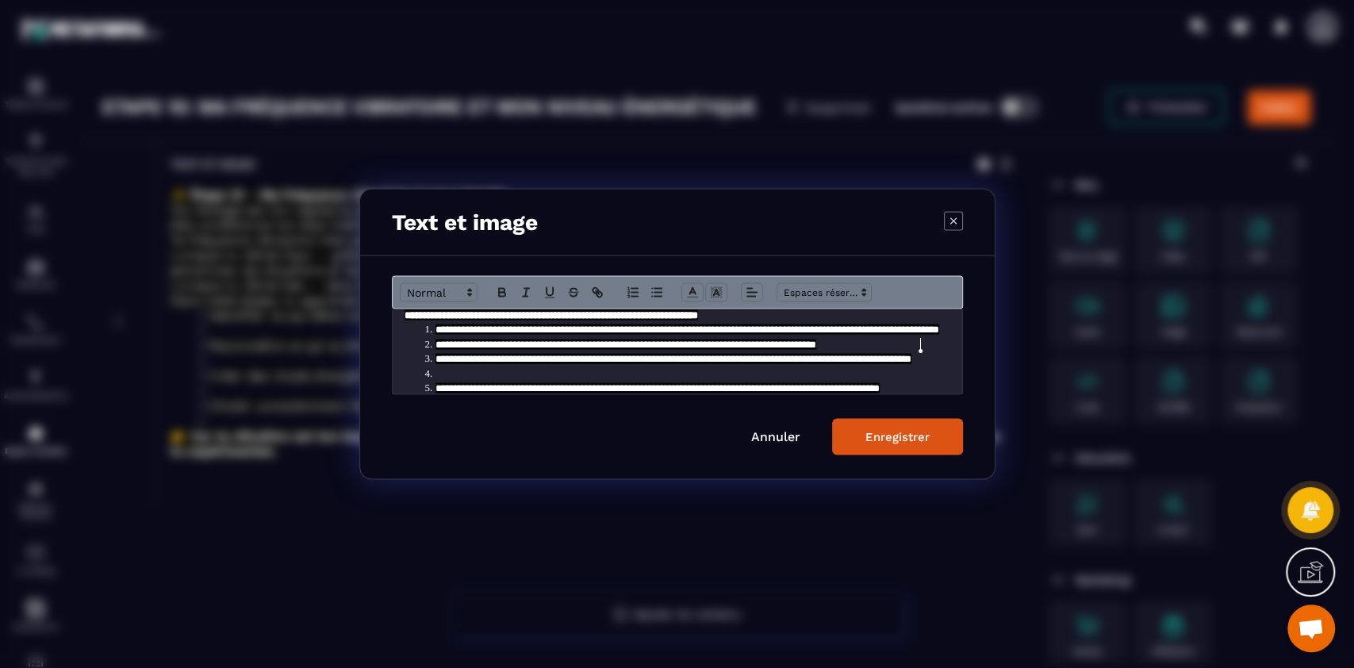
click at [454, 373] on li "Modal window" at bounding box center [685, 373] width 531 height 14
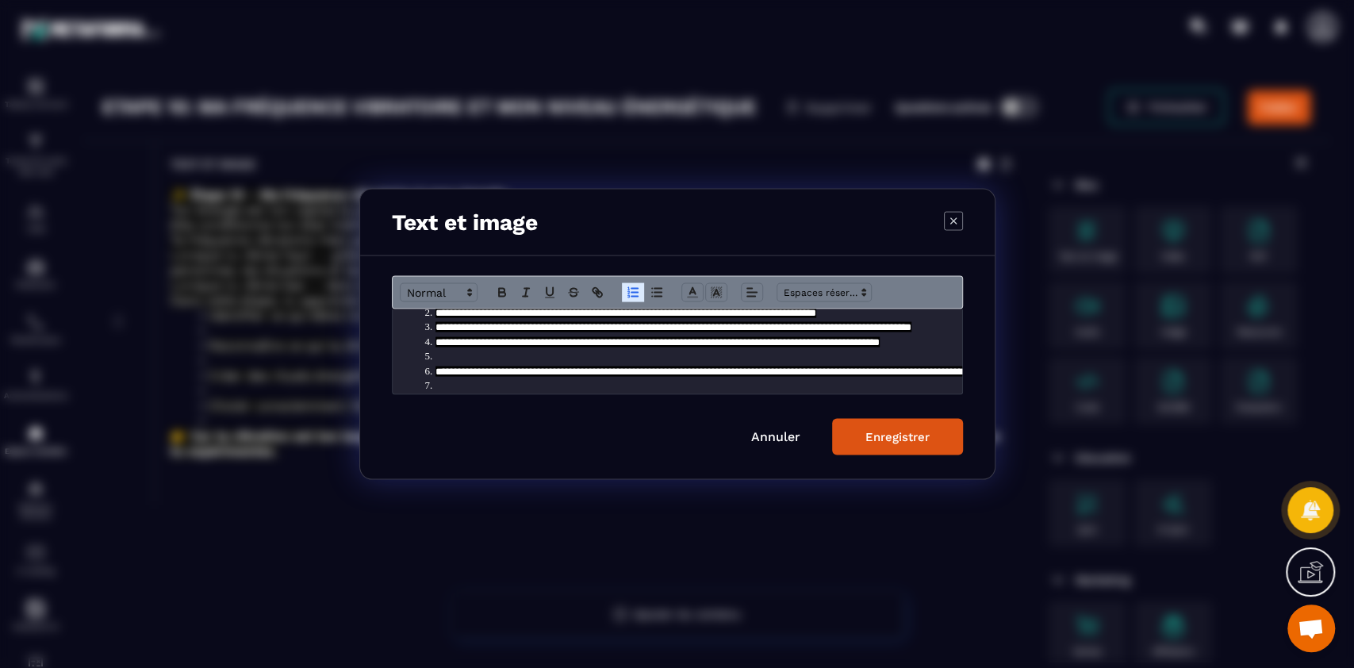
scroll to position [56, 0]
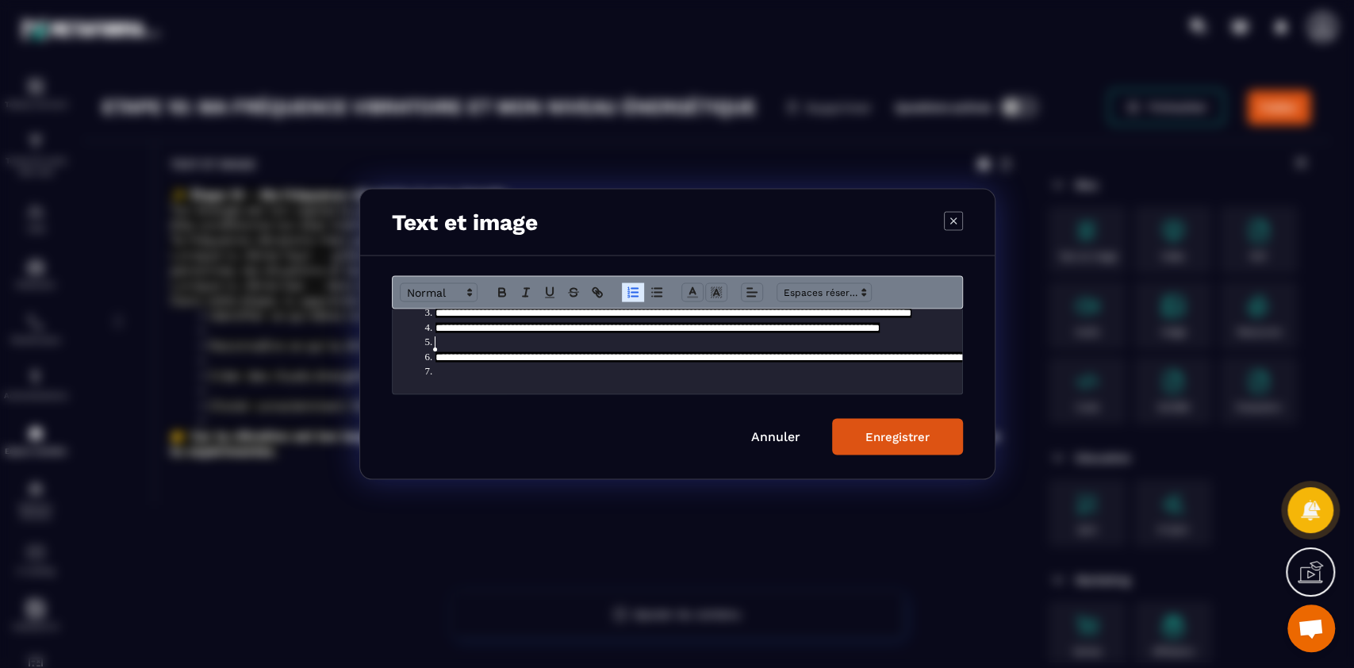
click at [449, 347] on li "Modal window" at bounding box center [685, 343] width 531 height 14
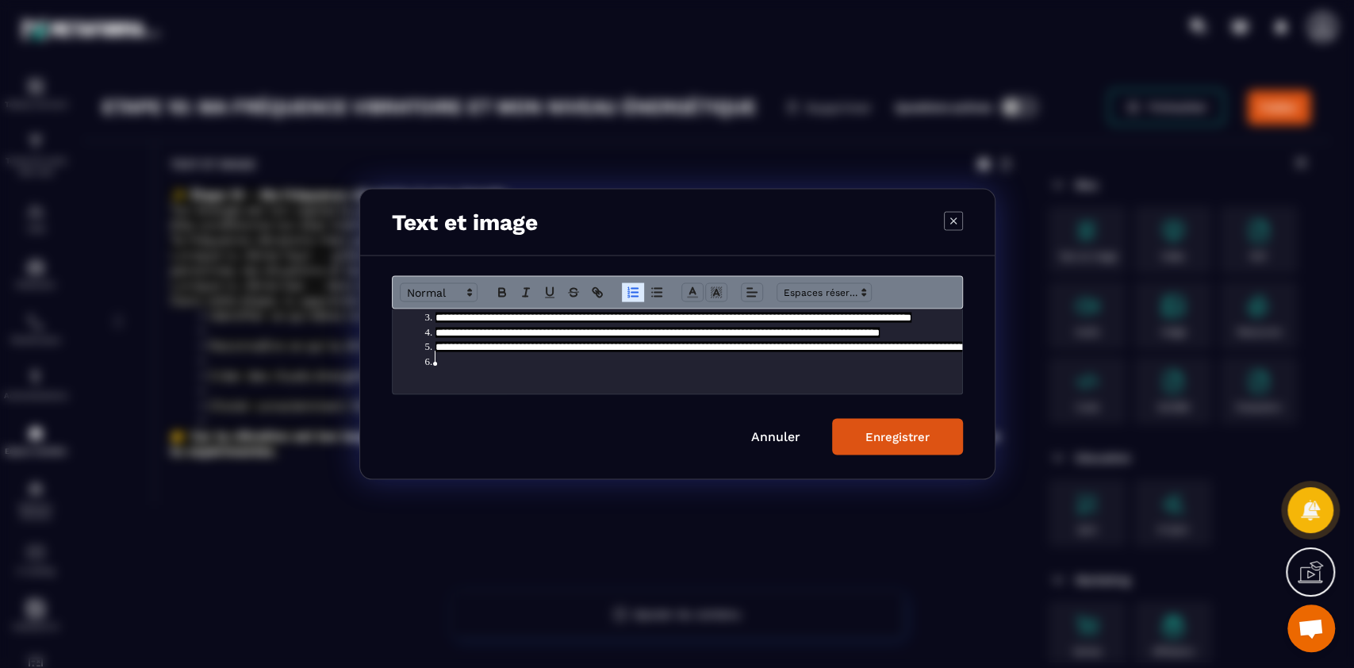
click at [451, 362] on li "Modal window" at bounding box center [685, 362] width 531 height 14
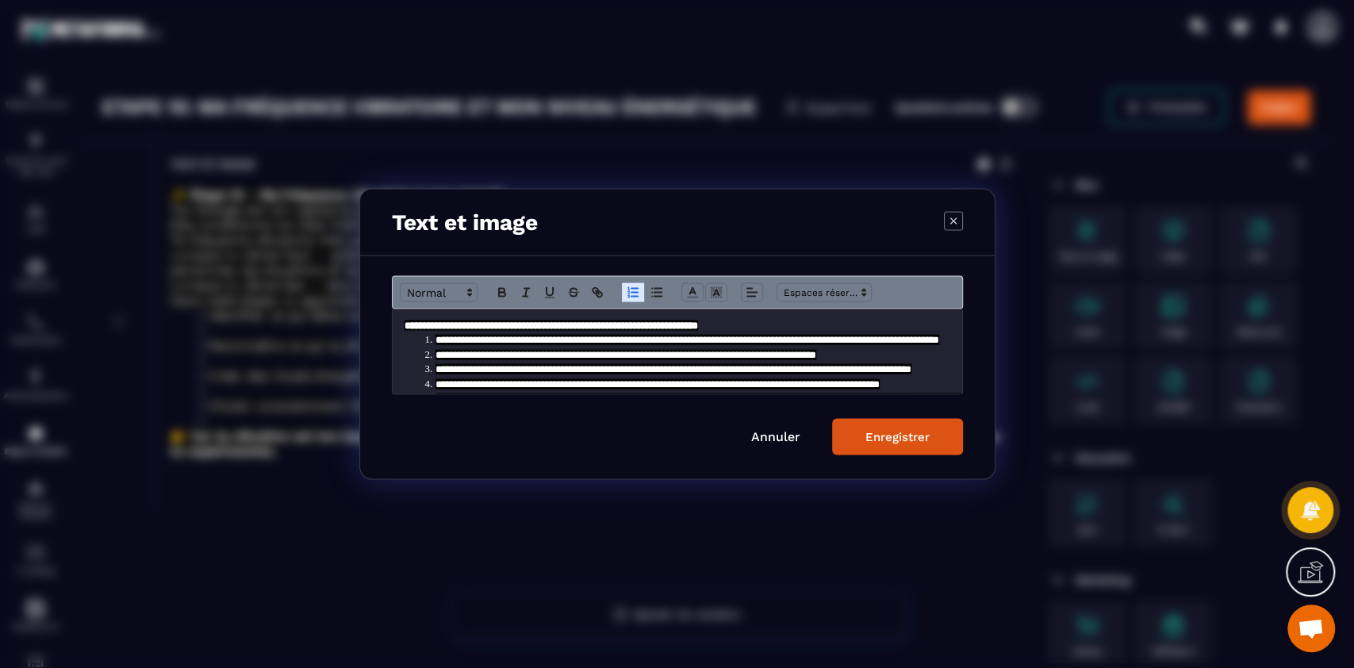
click at [902, 430] on div "Enregistrer" at bounding box center [897, 437] width 64 height 14
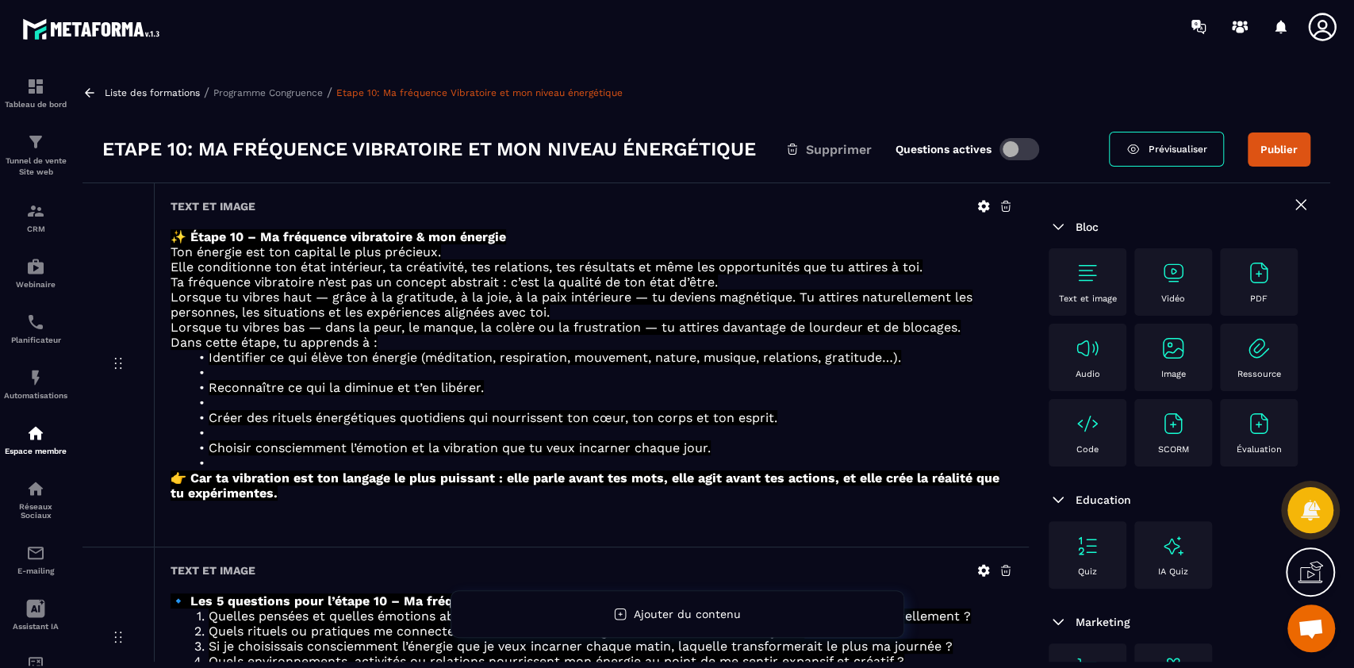
click at [1267, 156] on button "Publier" at bounding box center [1279, 149] width 63 height 34
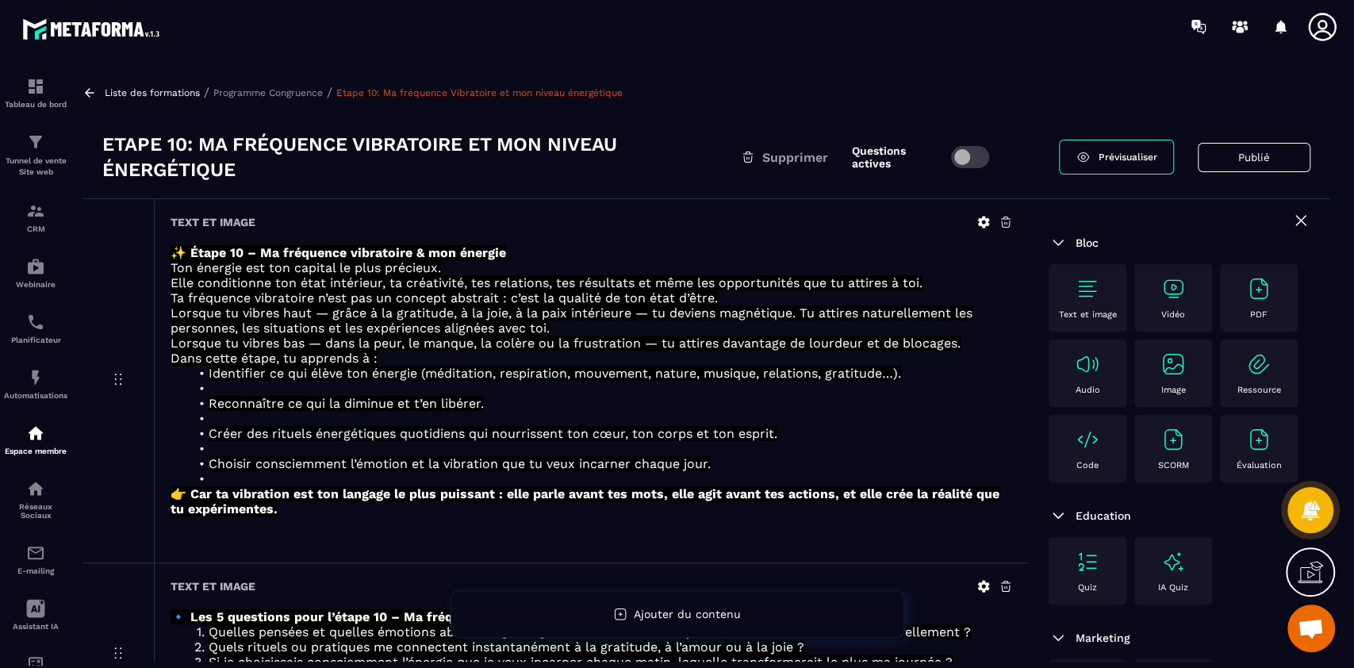
click at [283, 93] on p "Programme Congruence" at bounding box center [267, 92] width 109 height 11
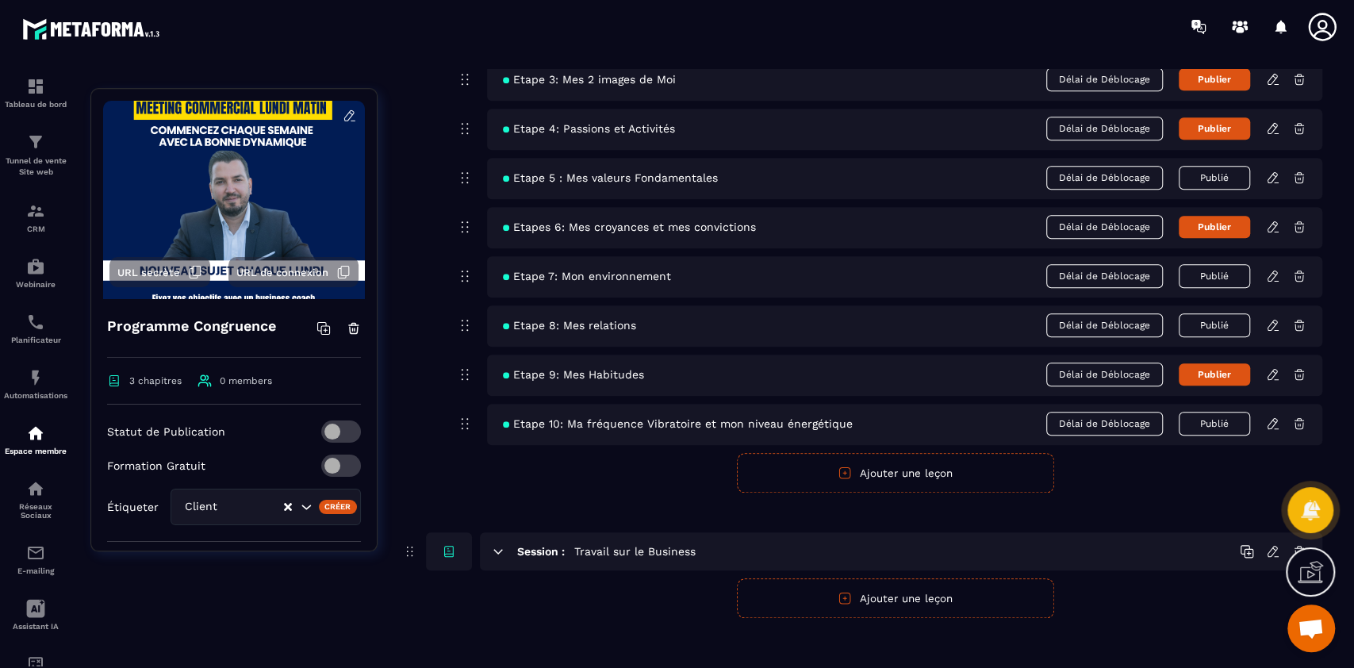
scroll to position [903, 0]
click at [1221, 382] on button "Publier" at bounding box center [1214, 373] width 71 height 22
click at [1215, 231] on button "Publier" at bounding box center [1214, 226] width 71 height 22
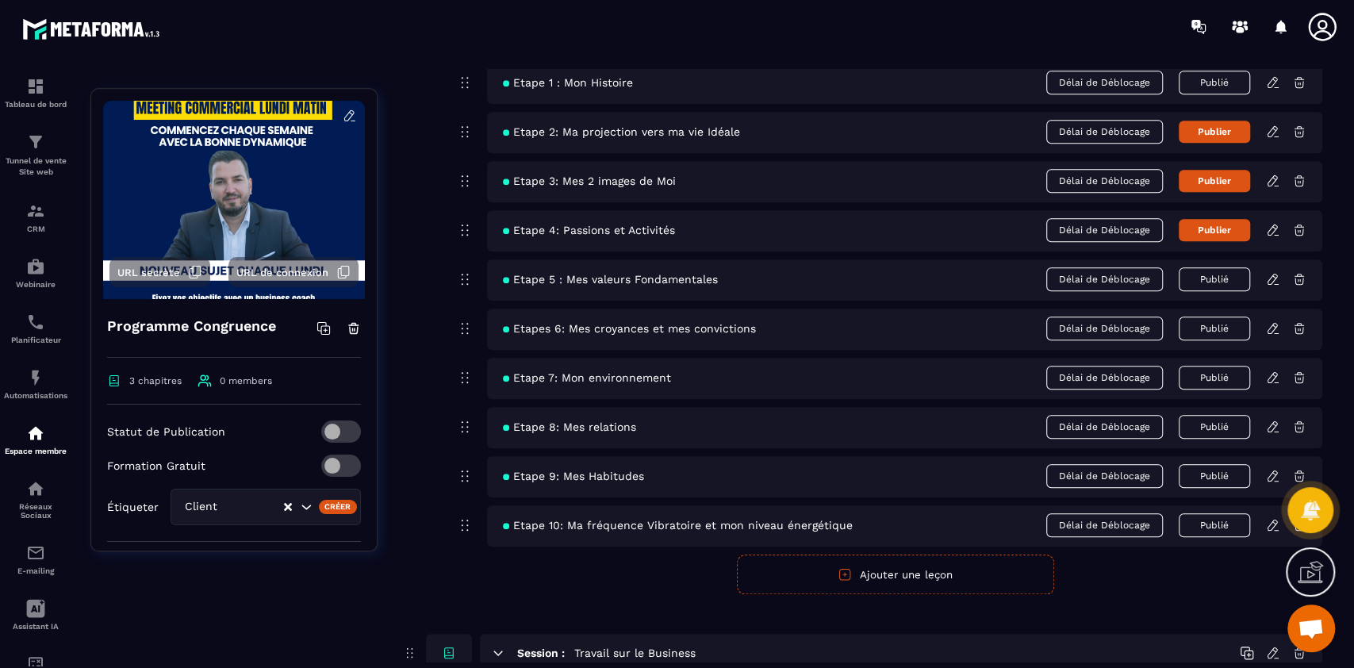
scroll to position [788, 0]
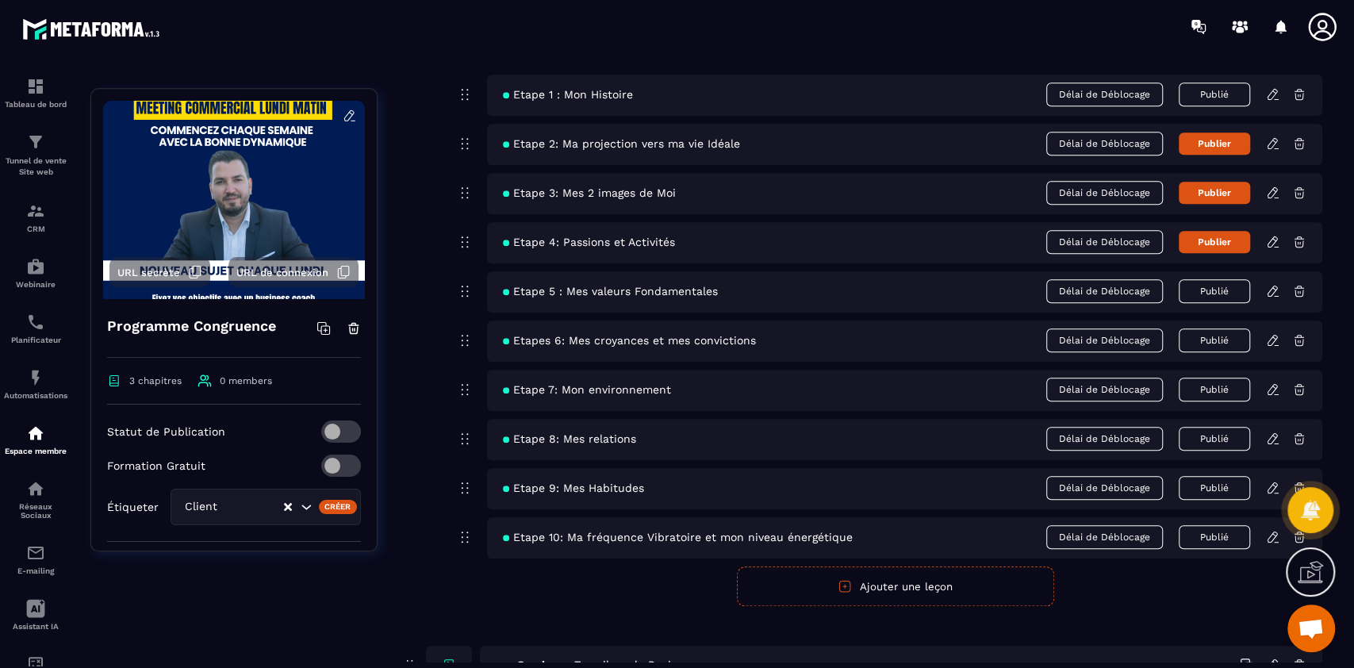
click at [1212, 233] on button "Publier" at bounding box center [1214, 242] width 71 height 22
click at [1214, 193] on button "Publier" at bounding box center [1214, 193] width 71 height 22
click at [1213, 152] on button "Publier" at bounding box center [1214, 143] width 71 height 22
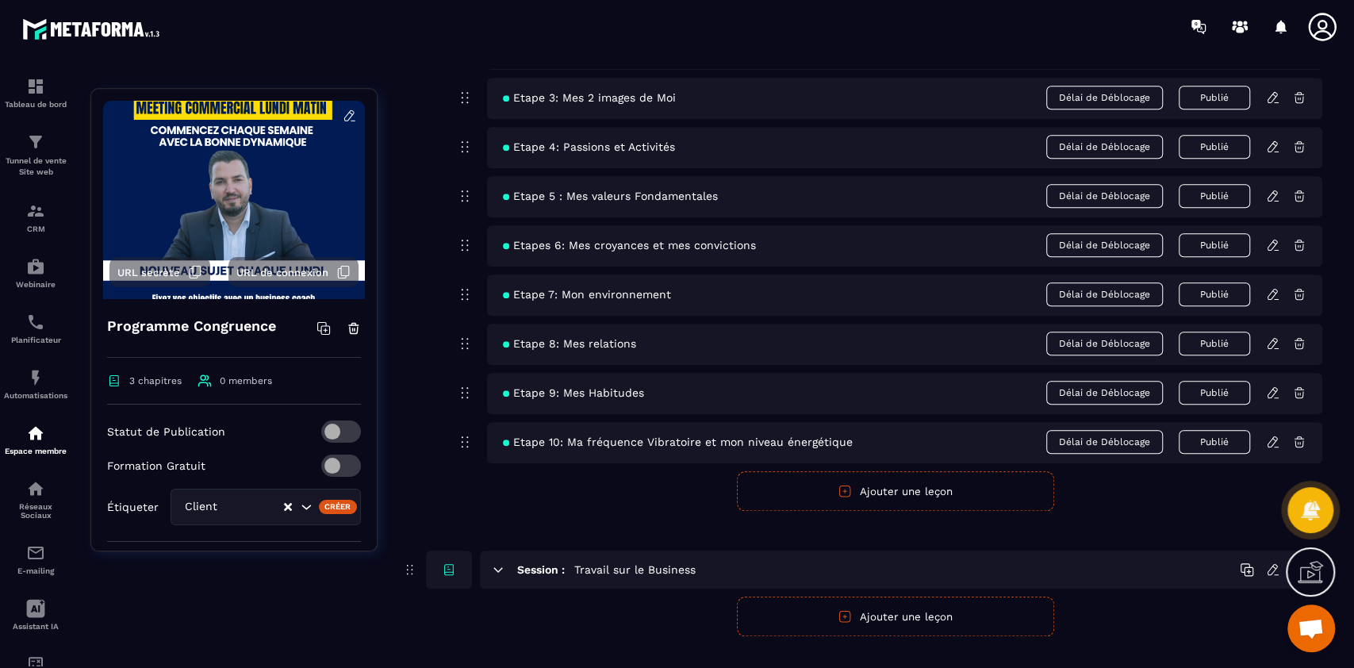
scroll to position [913, 0]
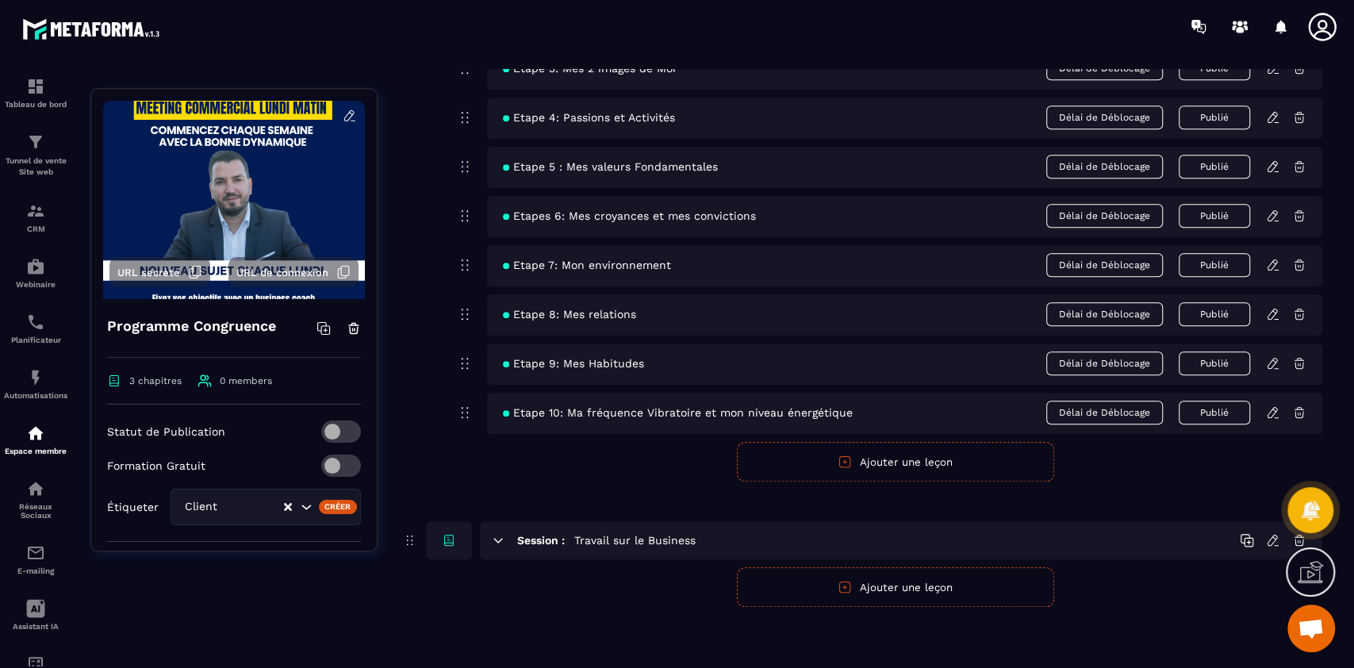
click at [887, 467] on button "Ajouter une leçon" at bounding box center [895, 462] width 317 height 40
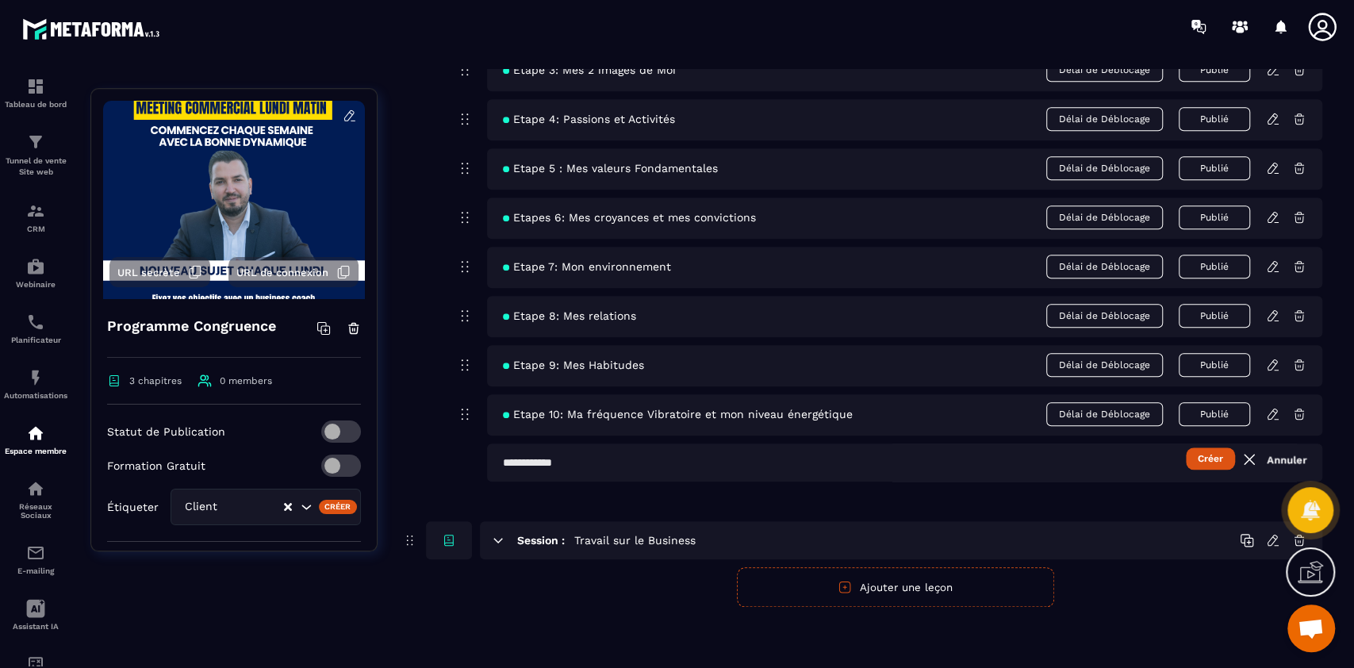
click at [780, 461] on input "text" at bounding box center [904, 462] width 835 height 38
type input "**********"
click at [1186, 447] on button "Créer" at bounding box center [1210, 458] width 49 height 22
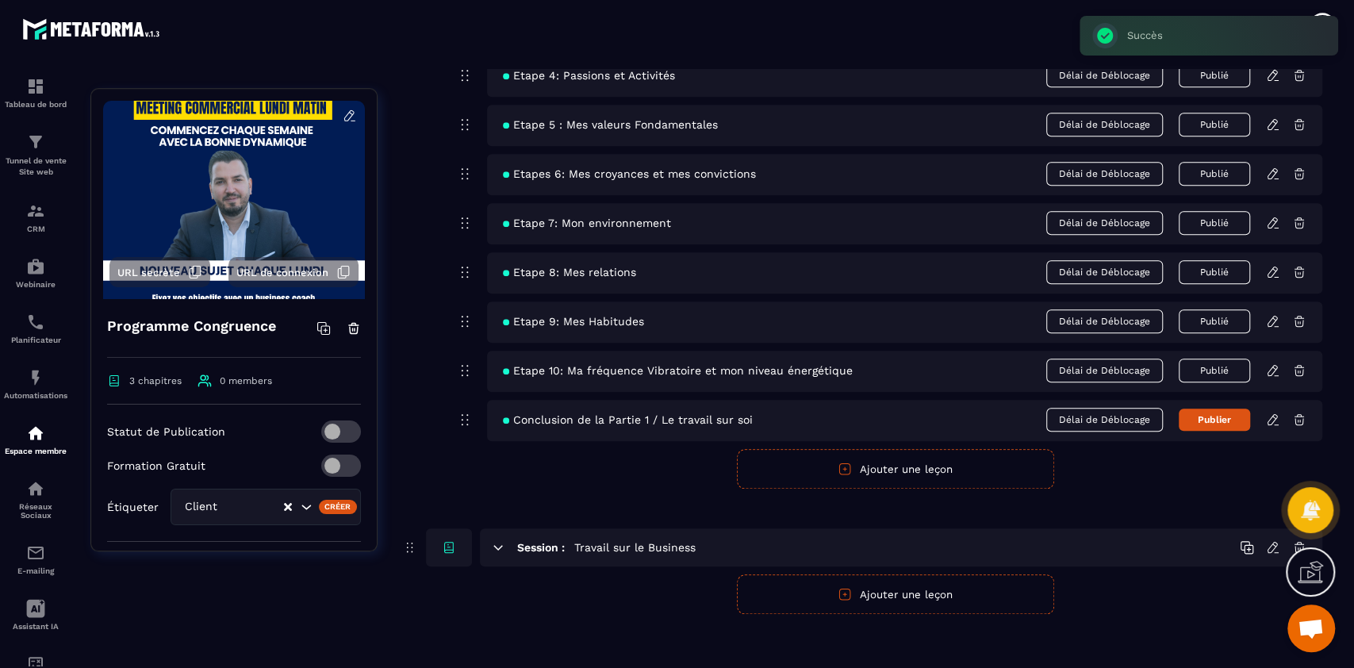
scroll to position [958, 0]
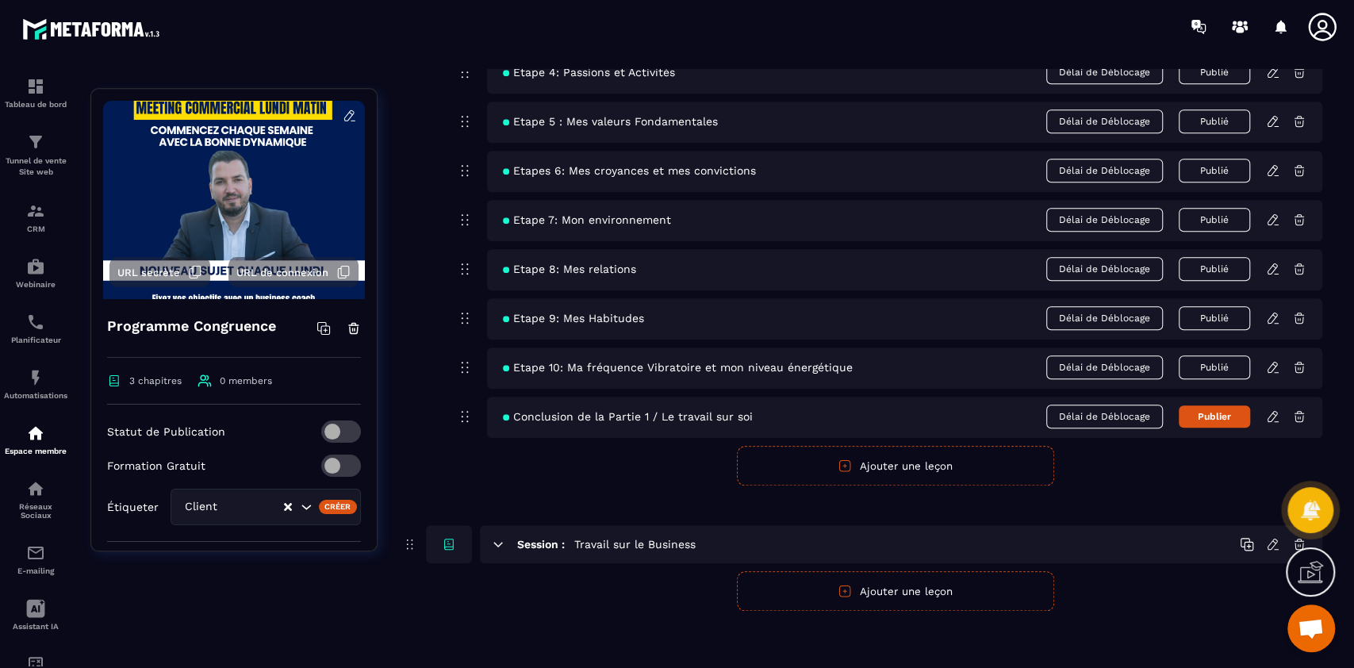
click at [695, 417] on span "Conclusion de la Partie 1 / Le travail sur soi" at bounding box center [628, 416] width 250 height 13
click at [703, 413] on span "Conclusion de la Partie 1 / Le travail sur soi" at bounding box center [628, 416] width 250 height 13
click at [694, 419] on span "Conclusion de la Partie 1 / Le travail sur soi" at bounding box center [628, 416] width 250 height 13
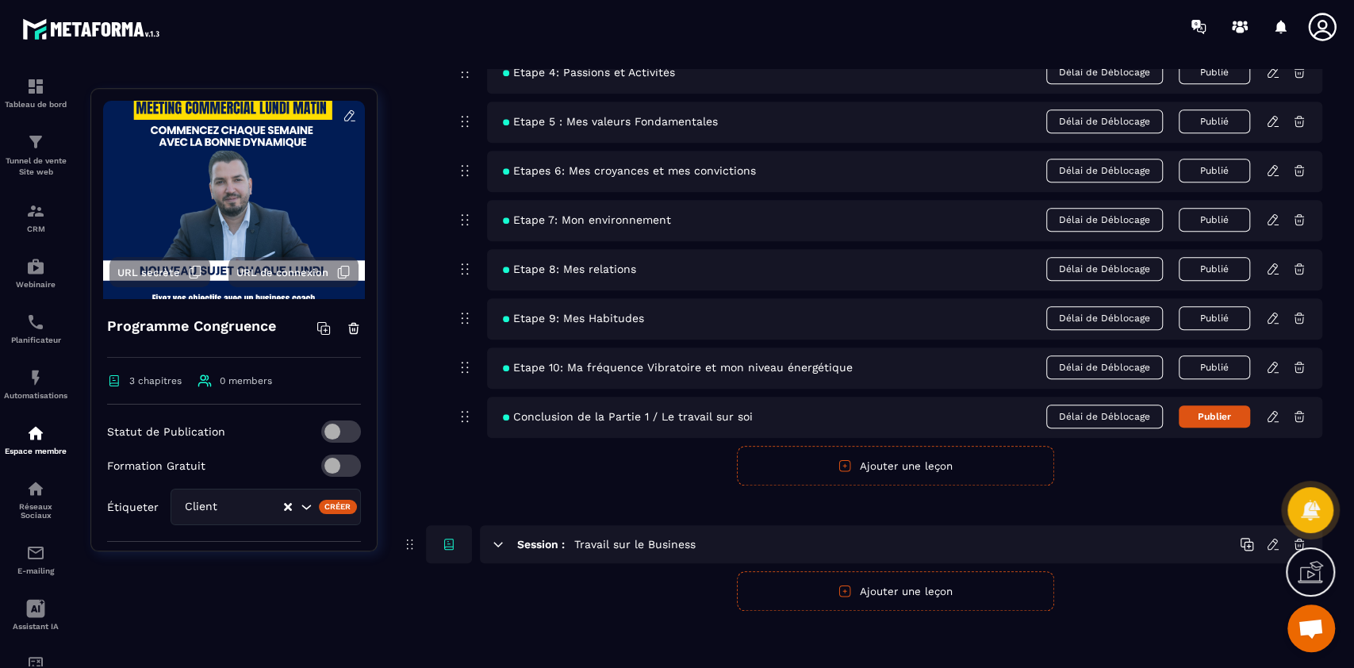
click at [1270, 416] on icon at bounding box center [1273, 416] width 14 height 14
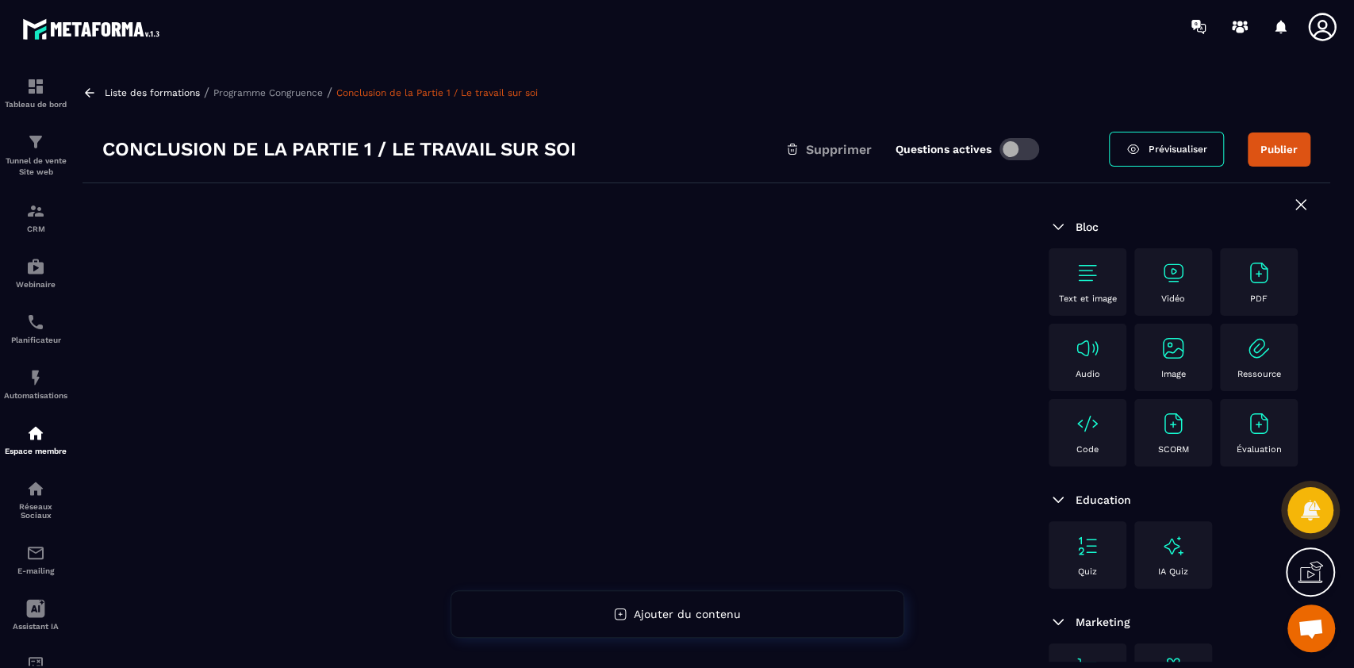
click at [436, 144] on h3 "Conclusion de la Partie 1 / Le travail sur soi" at bounding box center [339, 148] width 474 height 25
click at [311, 147] on h3 "Conclusion de la Partie 1 / Le travail sur soi" at bounding box center [339, 148] width 474 height 25
click at [424, 153] on h3 "Conclusion de la Partie 1 / Le travail sur soi" at bounding box center [339, 148] width 474 height 25
click at [373, 148] on h3 "Conclusion de la Partie 1 / Le travail sur soi" at bounding box center [339, 148] width 474 height 25
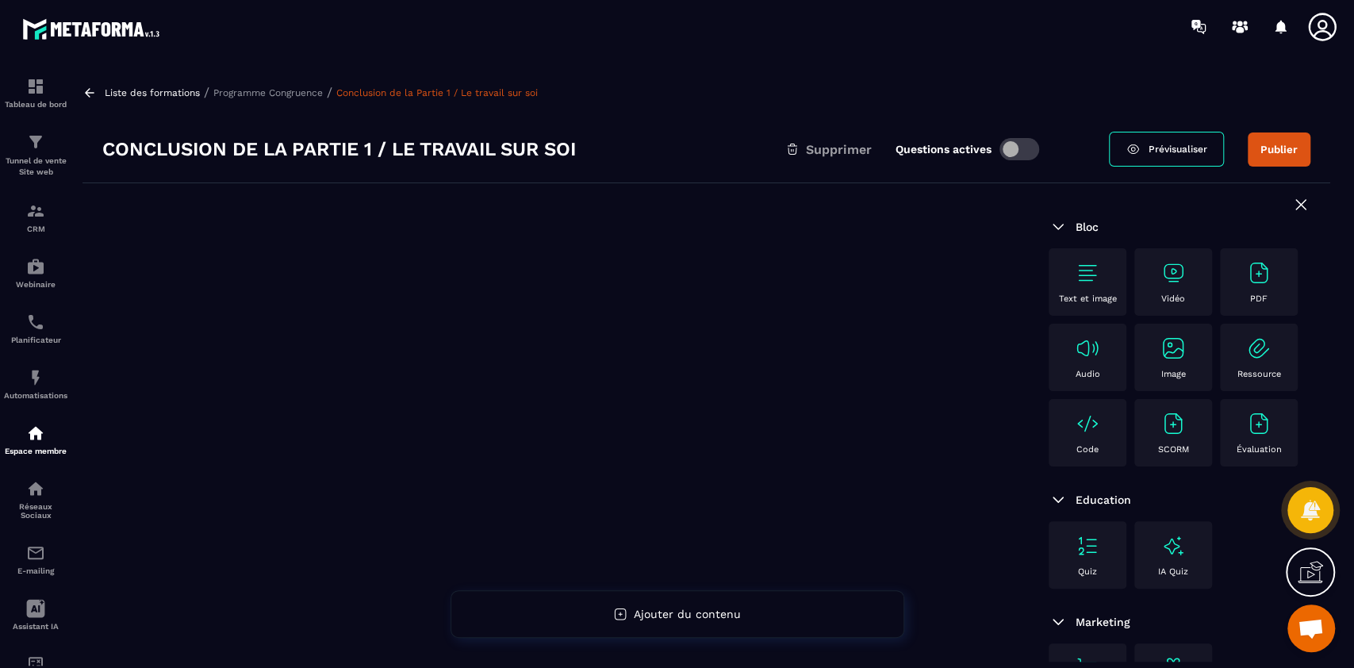
drag, startPoint x: 1087, startPoint y: 280, endPoint x: 1007, endPoint y: 219, distance: 100.7
click at [1007, 219] on div at bounding box center [555, 475] width 946 height 584
click at [1087, 282] on img at bounding box center [1087, 272] width 25 height 25
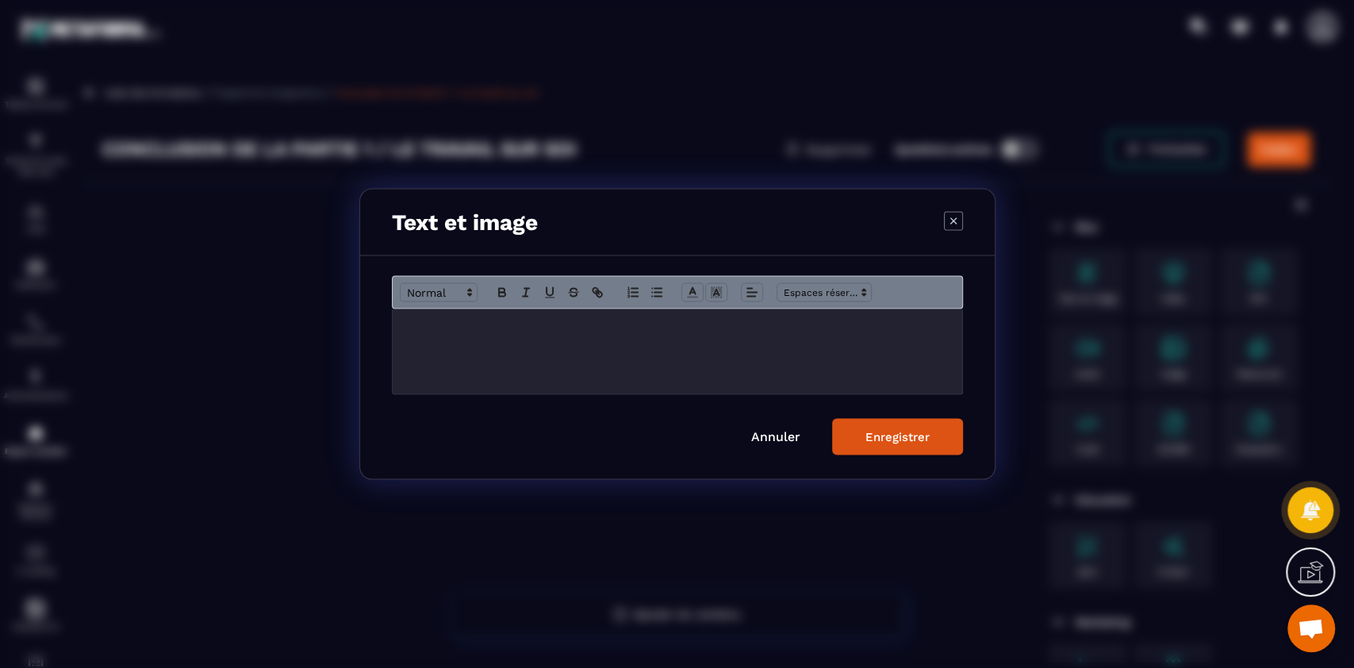
click at [719, 366] on div "Modal window" at bounding box center [678, 351] width 570 height 85
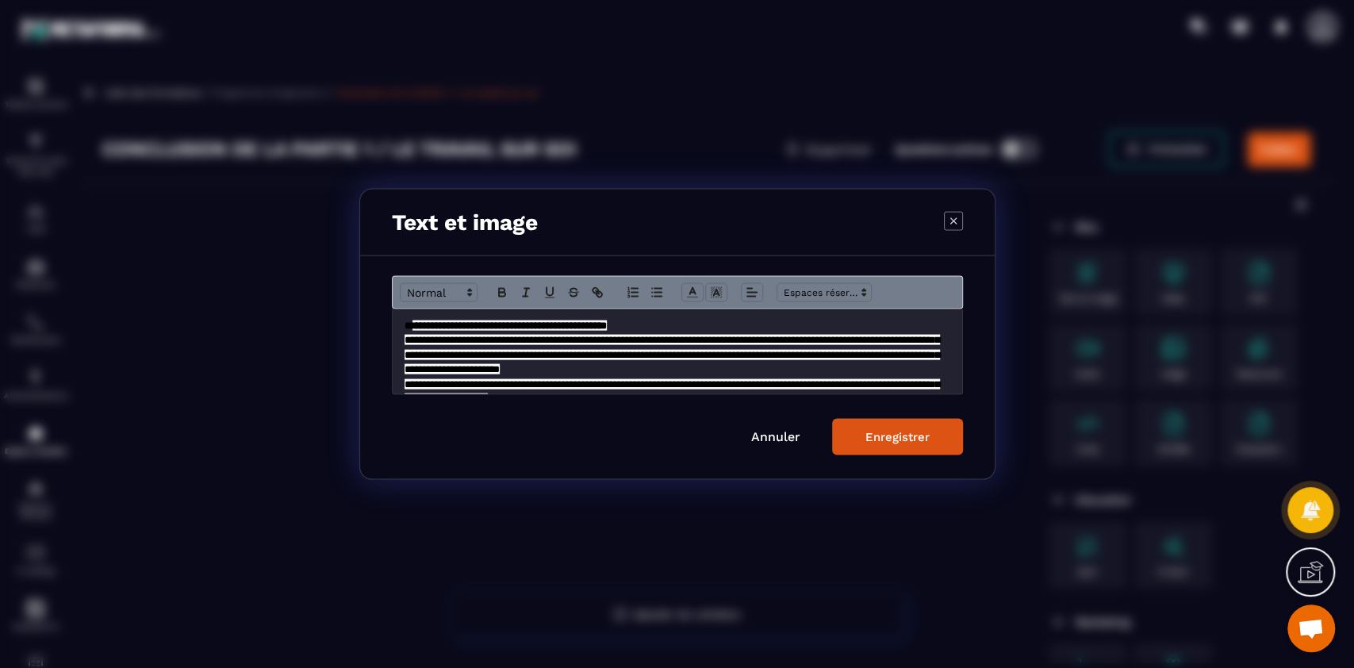
scroll to position [201, 0]
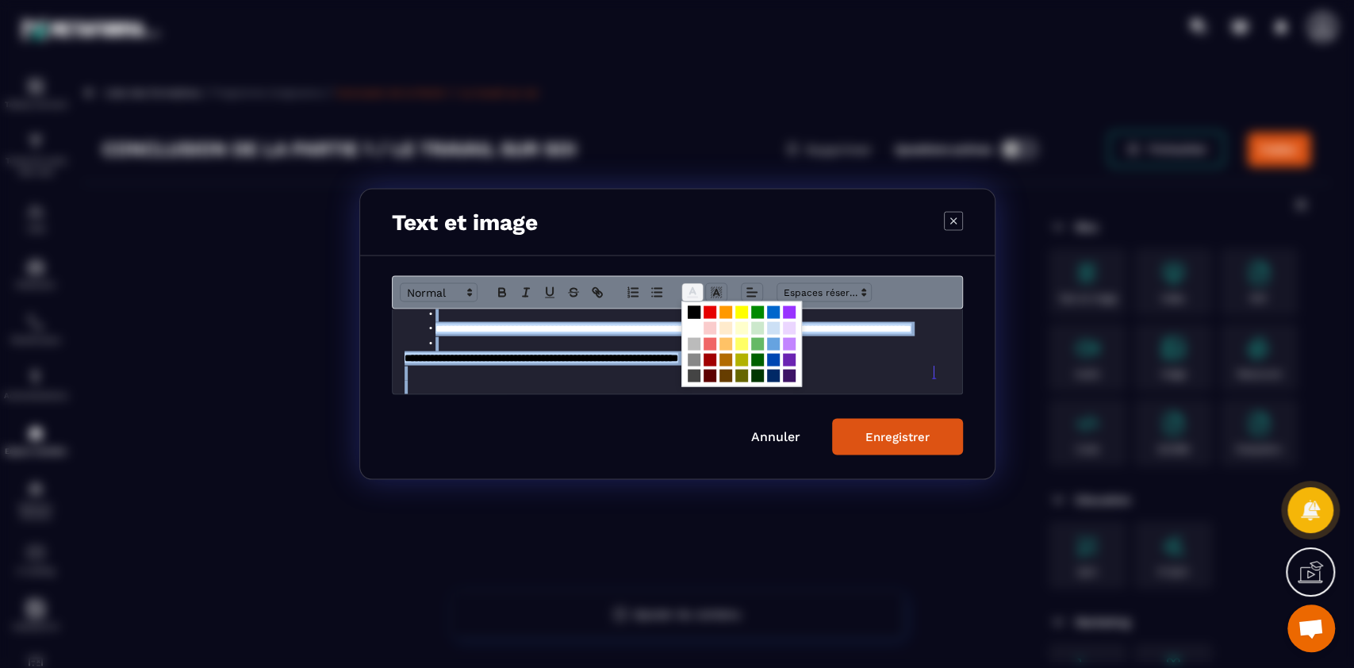
click at [693, 293] on line "Modal window" at bounding box center [692, 293] width 4 height 0
click at [692, 325] on span "Modal window" at bounding box center [694, 328] width 13 height 13
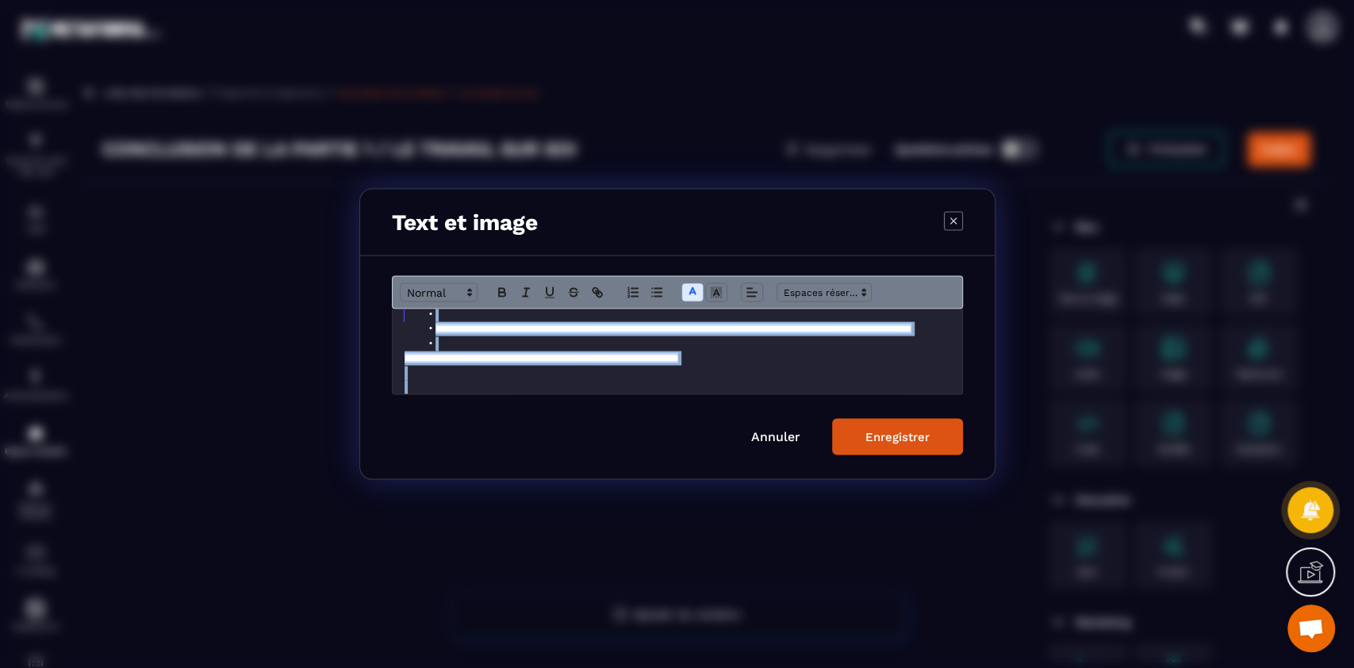
scroll to position [10, 0]
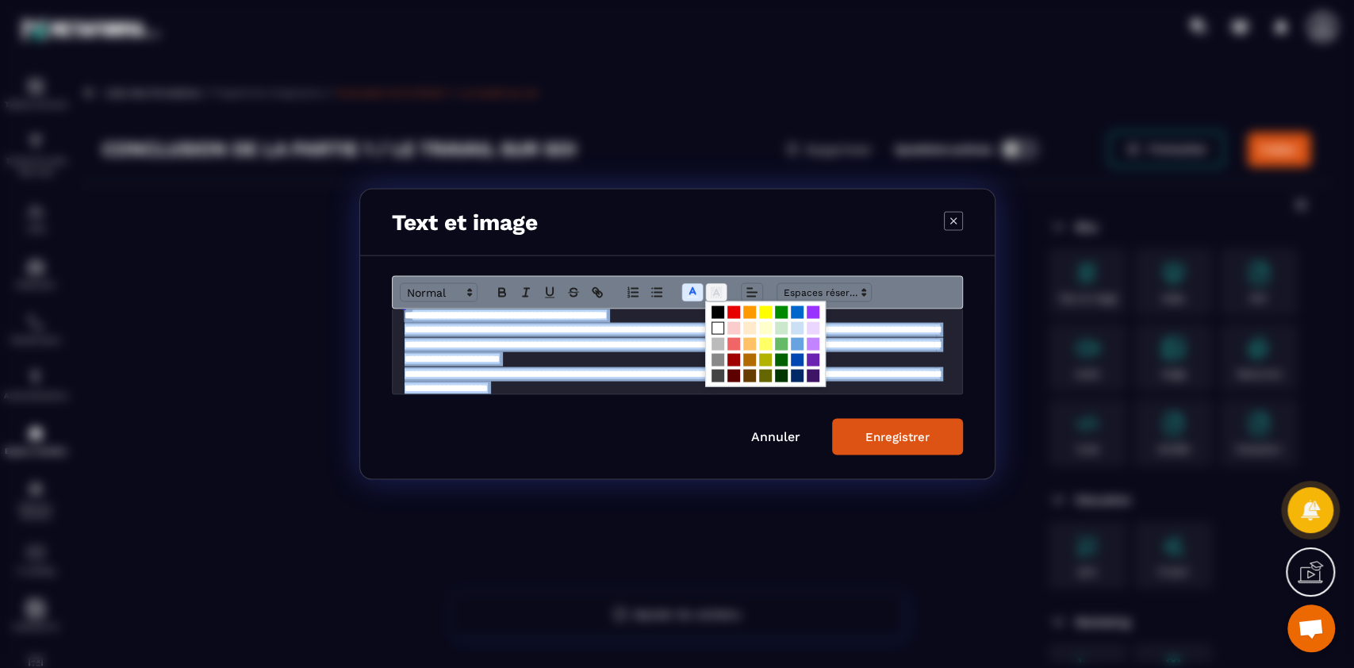
click at [711, 291] on icon "Modal window" at bounding box center [716, 293] width 14 height 14
click at [716, 312] on span "Modal window" at bounding box center [718, 312] width 13 height 13
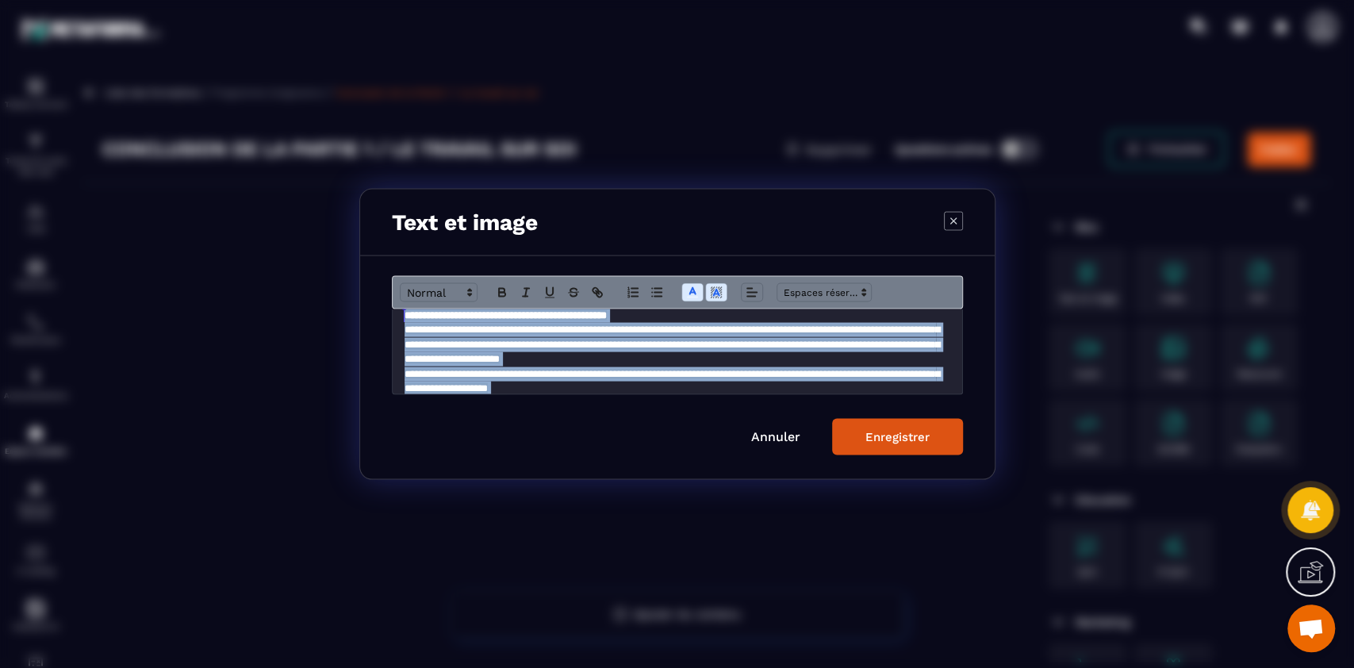
click at [647, 346] on span "**********" at bounding box center [672, 344] width 535 height 40
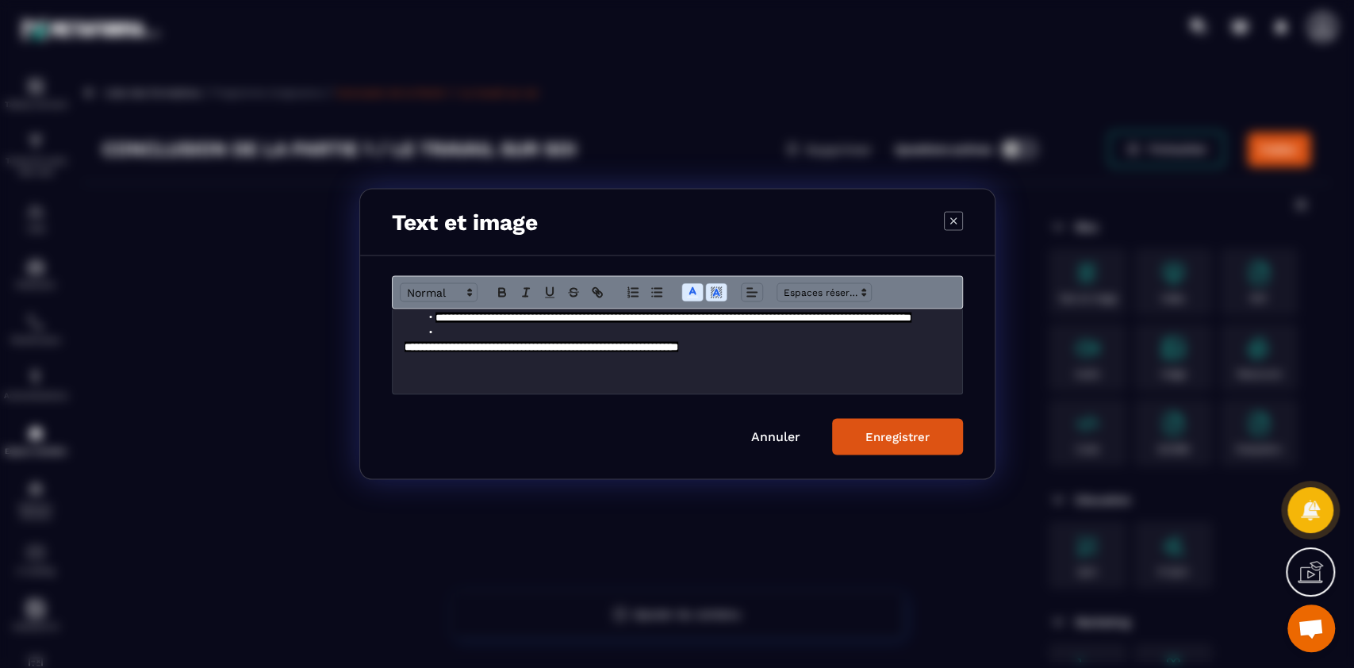
scroll to position [228, 0]
click at [902, 439] on div "Enregistrer" at bounding box center [897, 437] width 64 height 14
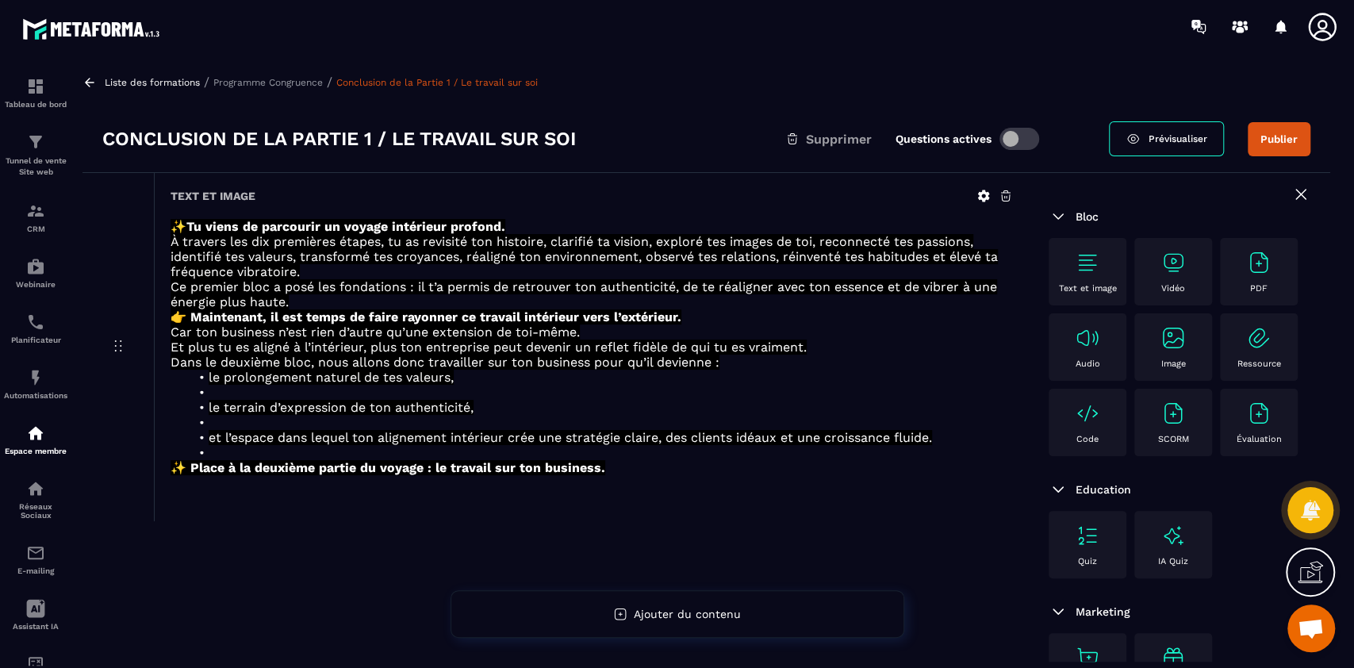
scroll to position [0, 0]
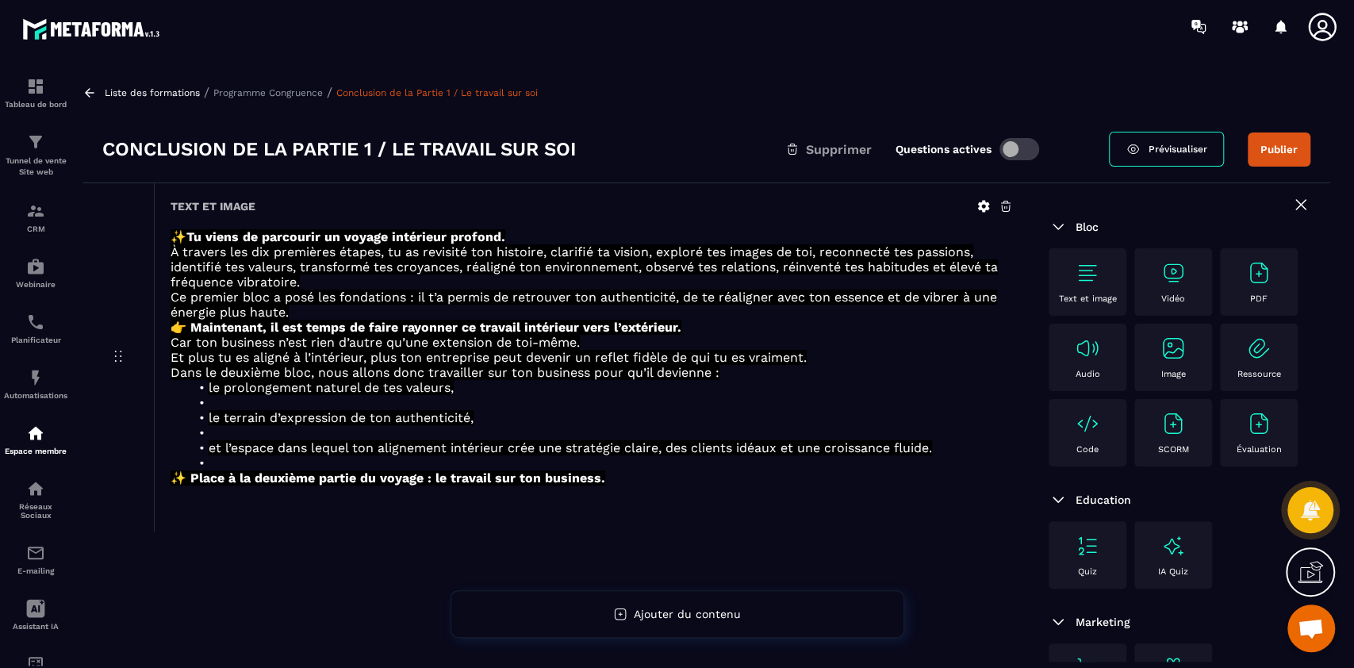
click at [271, 91] on p "Programme Congruence" at bounding box center [267, 92] width 109 height 11
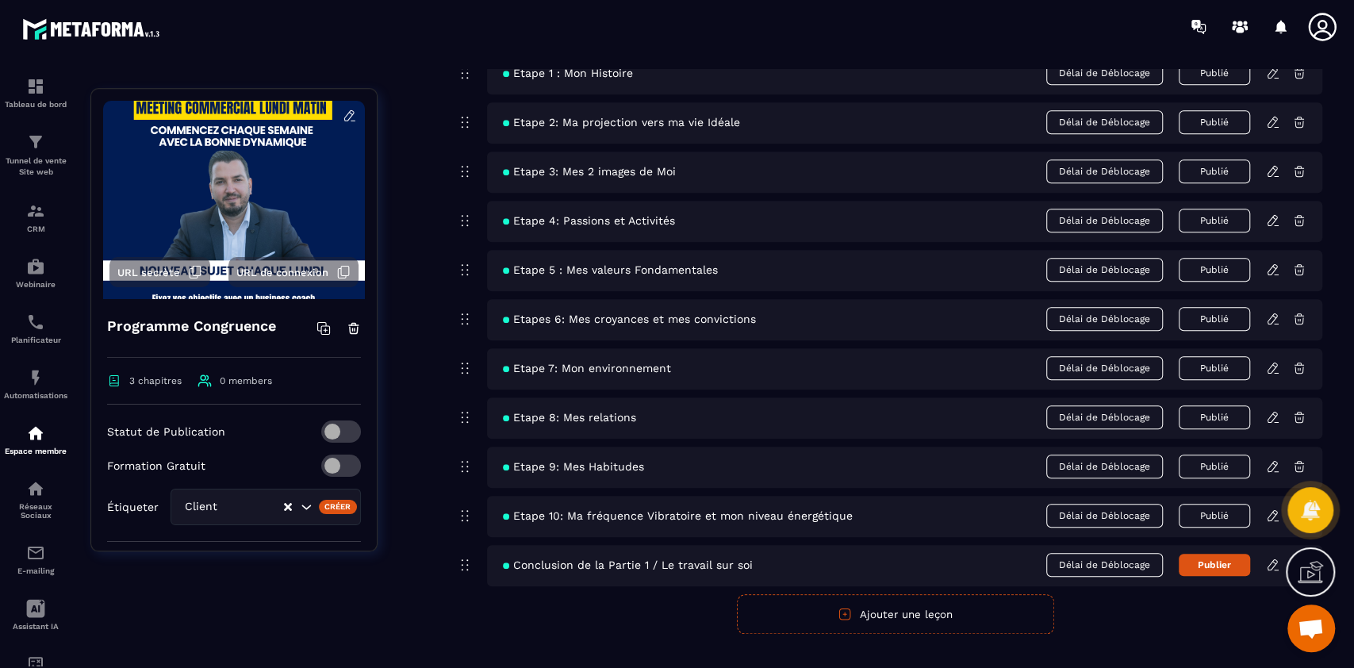
scroll to position [962, 0]
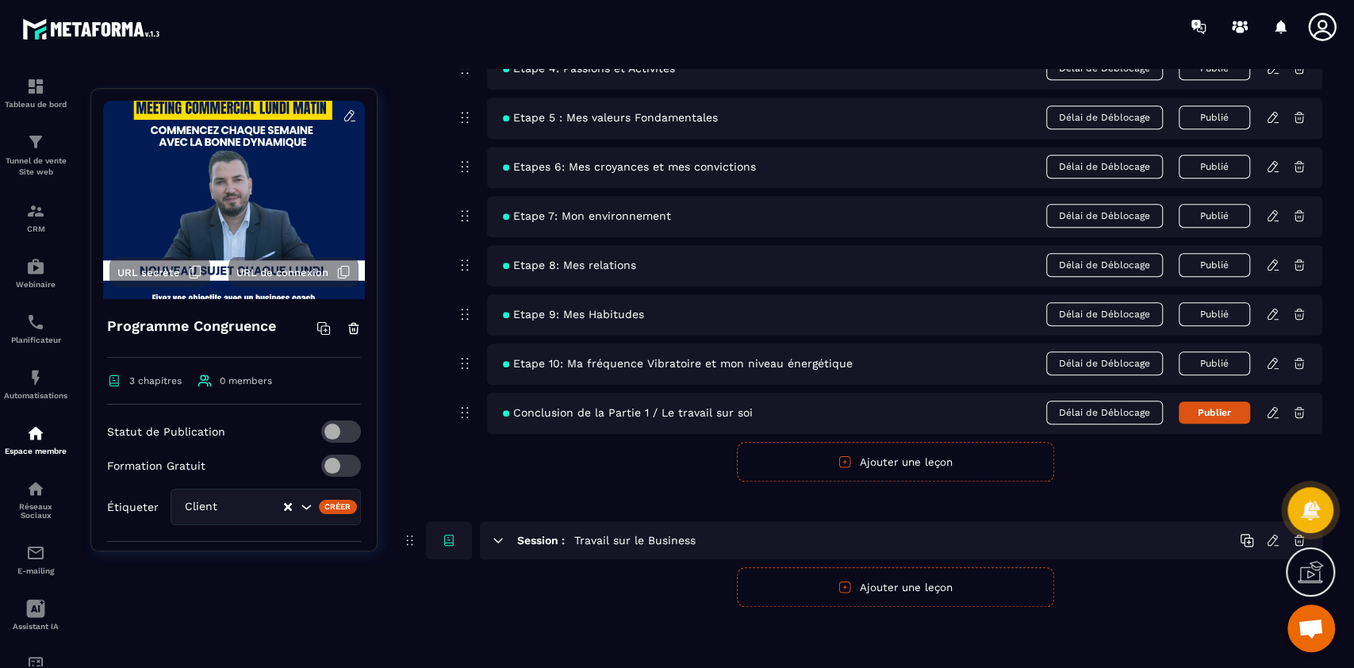
click at [916, 582] on button "Ajouter une leçon" at bounding box center [895, 587] width 317 height 40
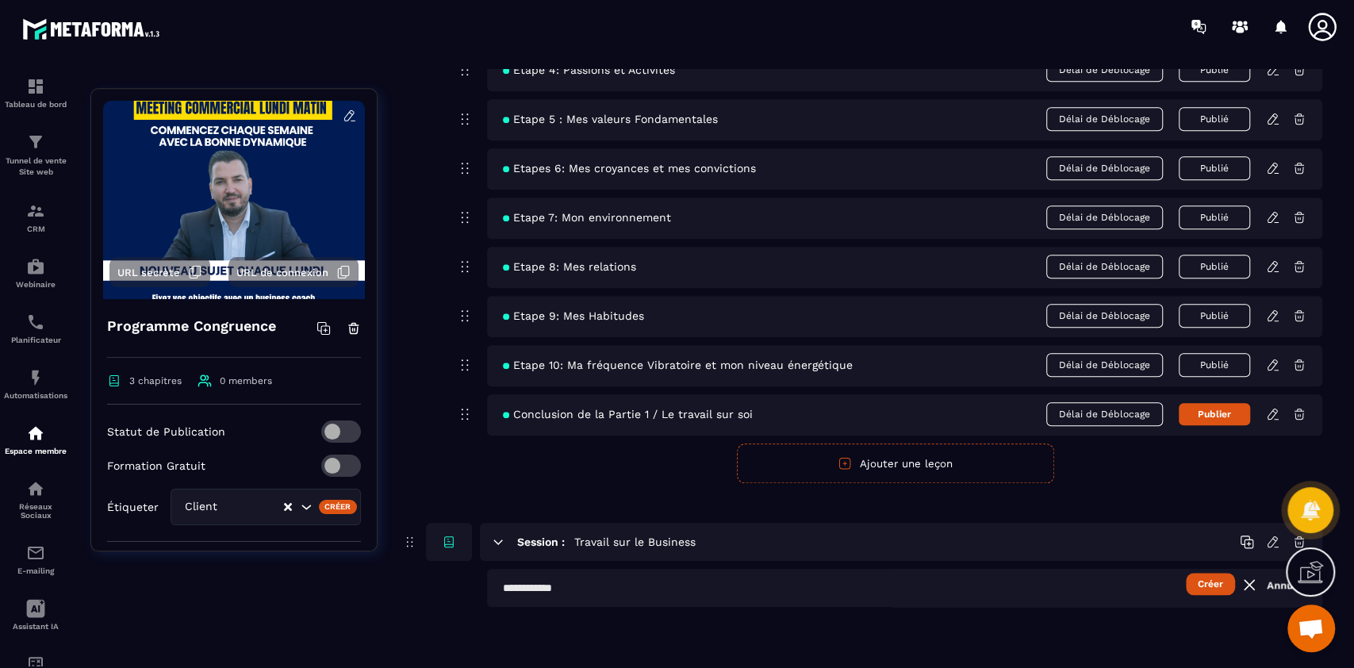
click at [675, 587] on input "text" at bounding box center [904, 588] width 835 height 38
click at [1212, 413] on button "Publier" at bounding box center [1214, 414] width 71 height 22
click at [553, 597] on input "text" at bounding box center [904, 588] width 835 height 38
type input "**********"
click at [1186, 573] on button "Créer" at bounding box center [1210, 584] width 49 height 22
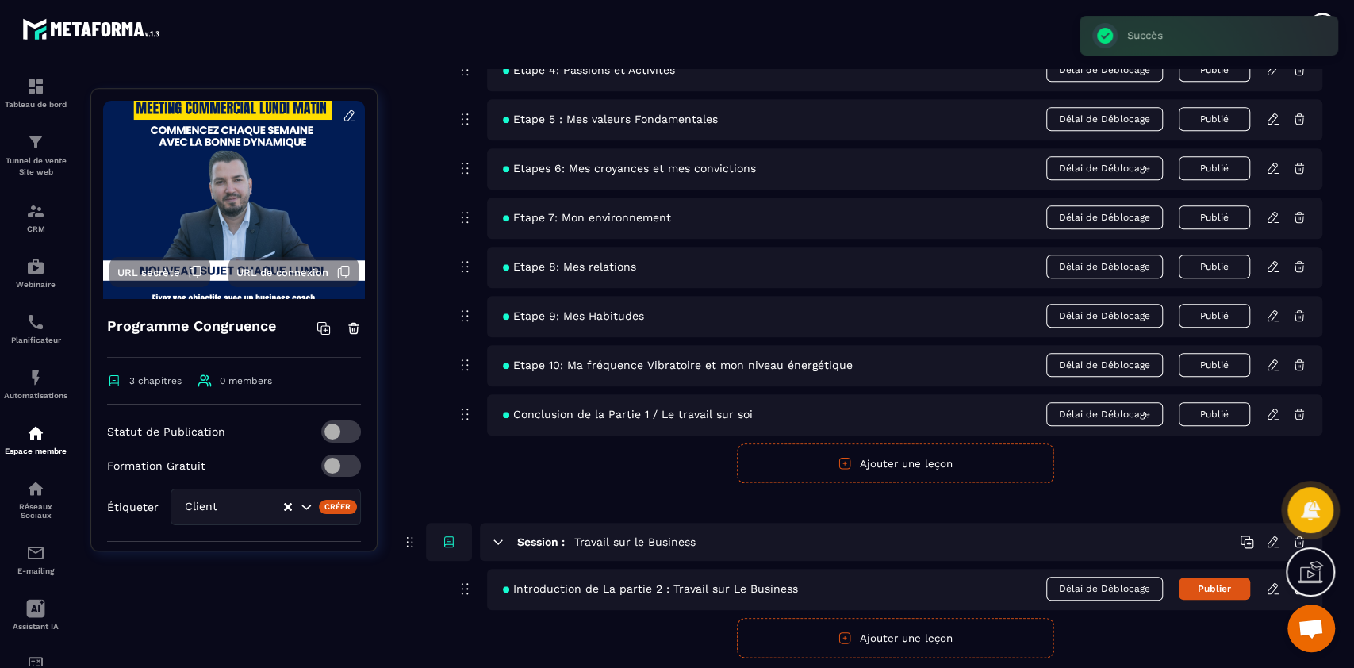
scroll to position [1011, 0]
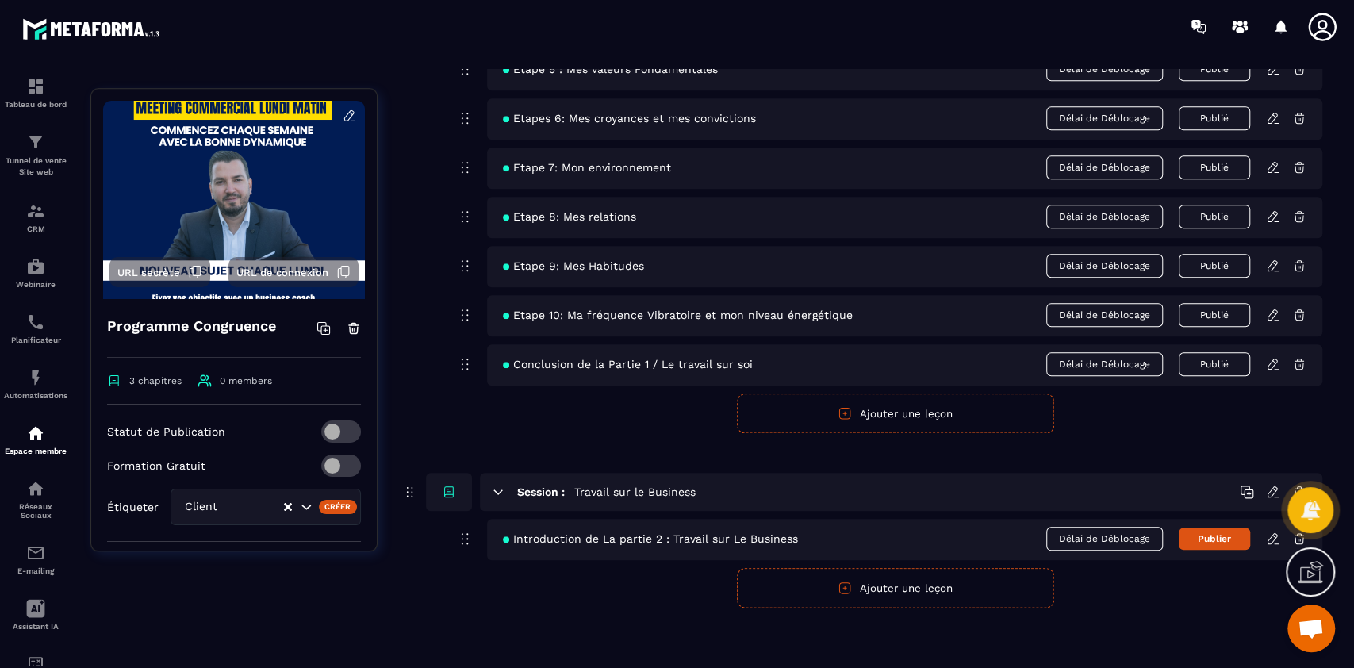
click at [1274, 537] on icon at bounding box center [1273, 538] width 10 height 10
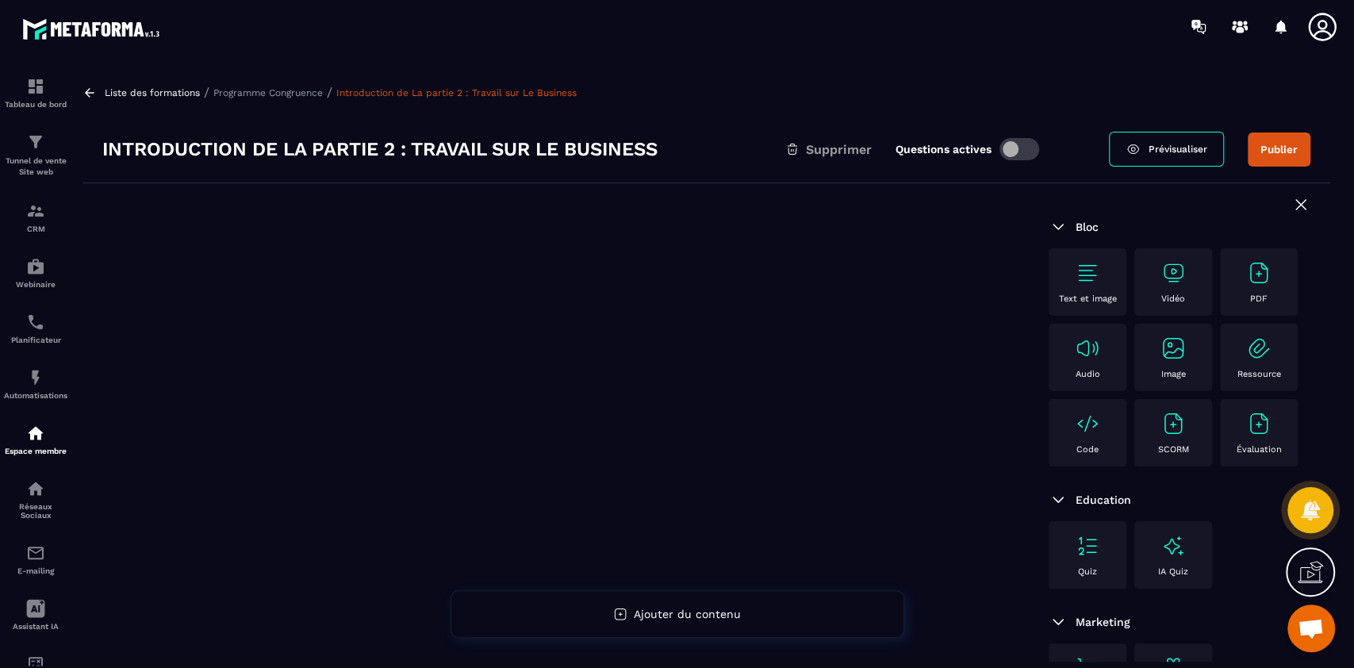
click at [1072, 280] on div "Text et image" at bounding box center [1088, 282] width 62 height 44
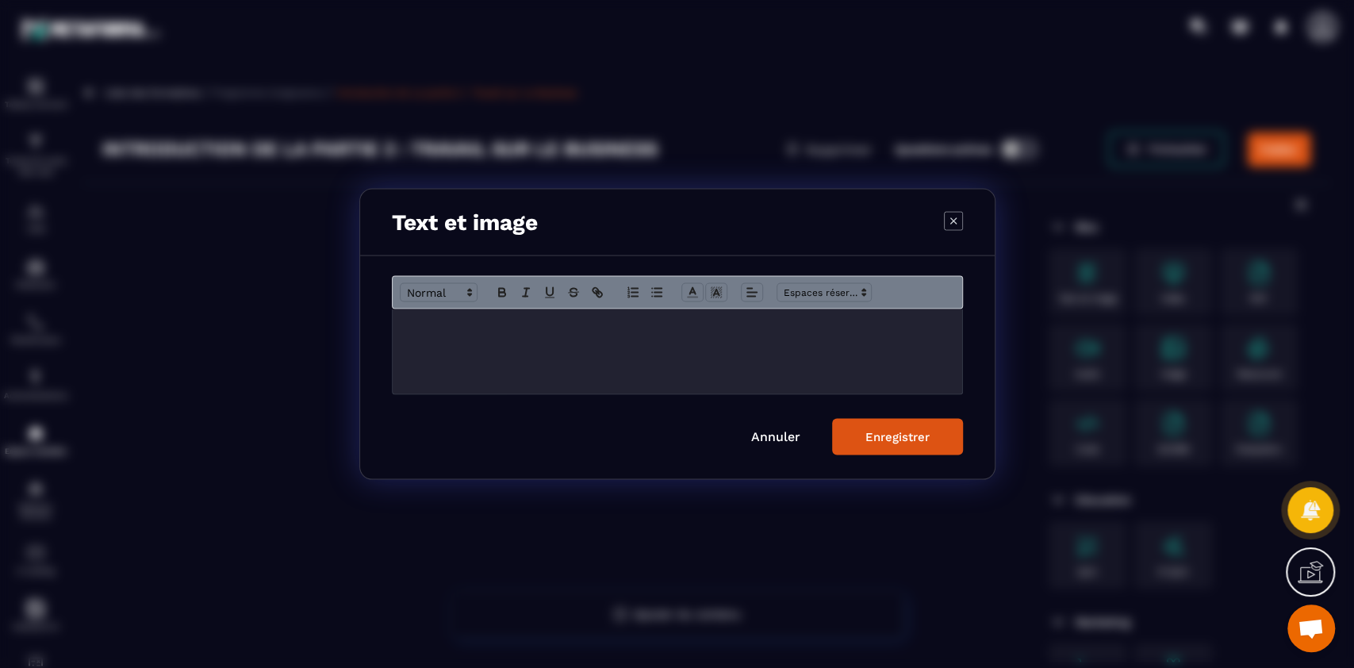
click at [729, 342] on div "Modal window" at bounding box center [678, 351] width 570 height 85
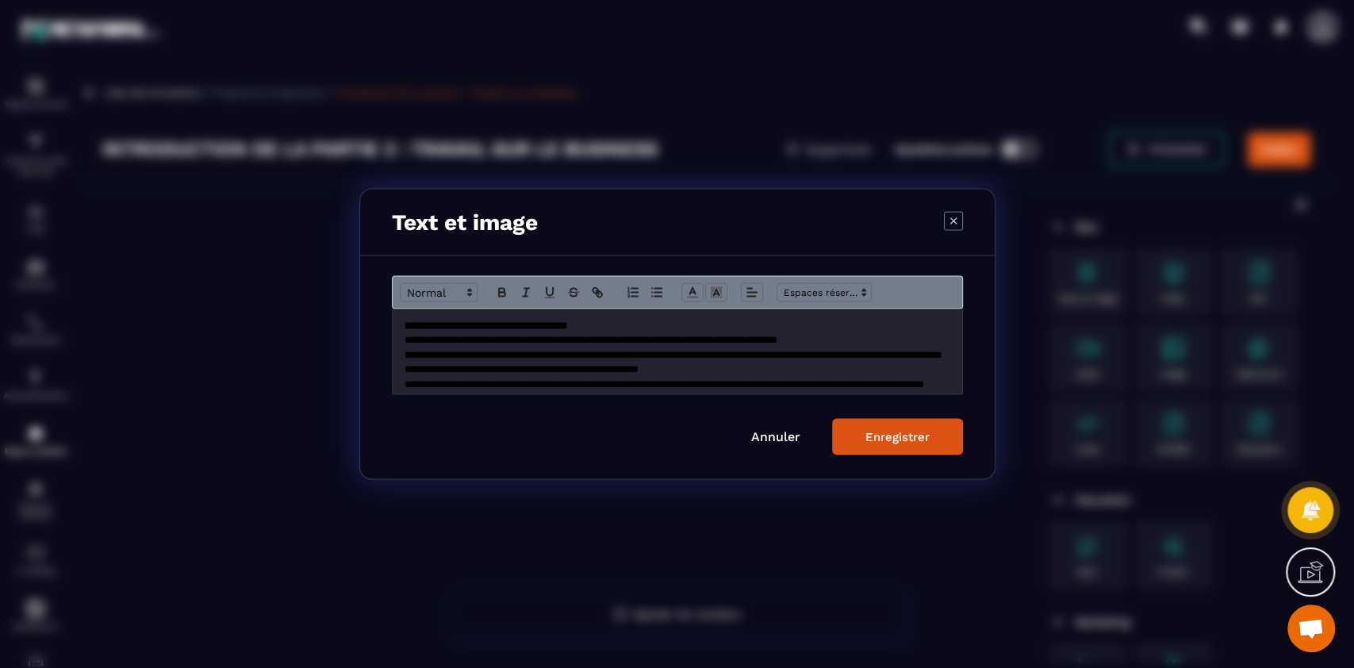
scroll to position [245, 0]
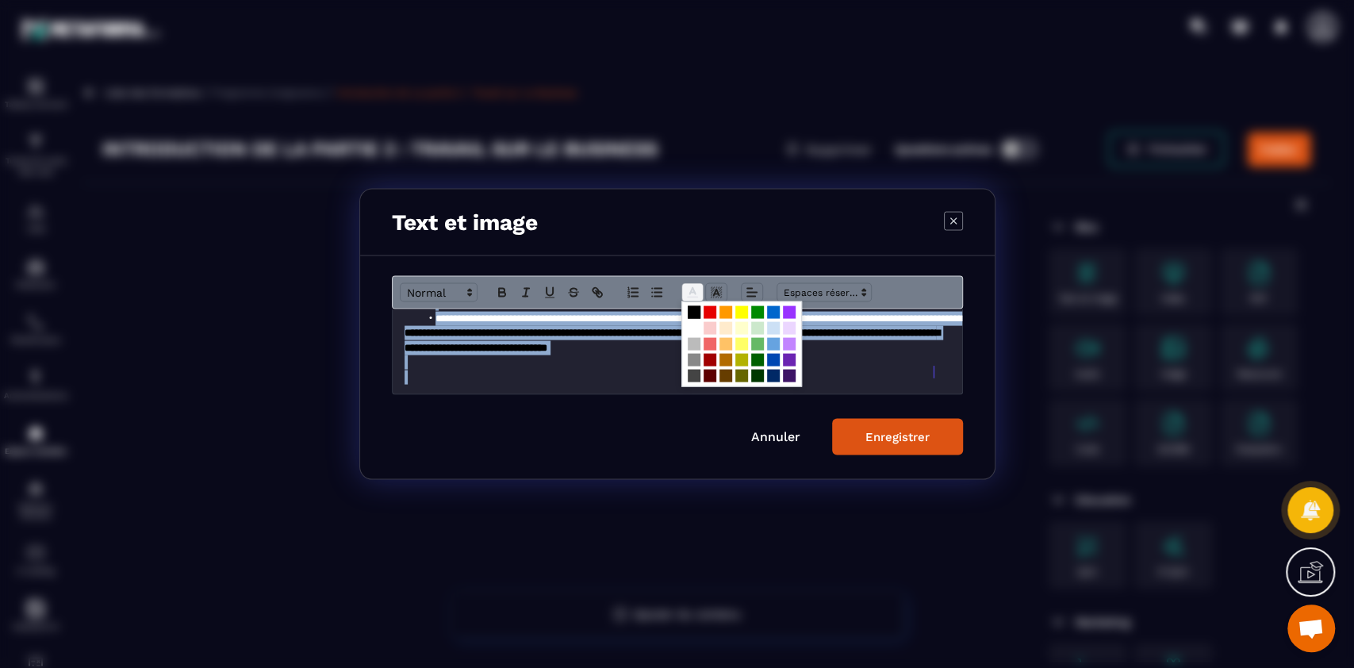
click at [692, 293] on line "Modal window" at bounding box center [692, 293] width 4 height 0
click at [693, 328] on span "Modal window" at bounding box center [694, 328] width 13 height 13
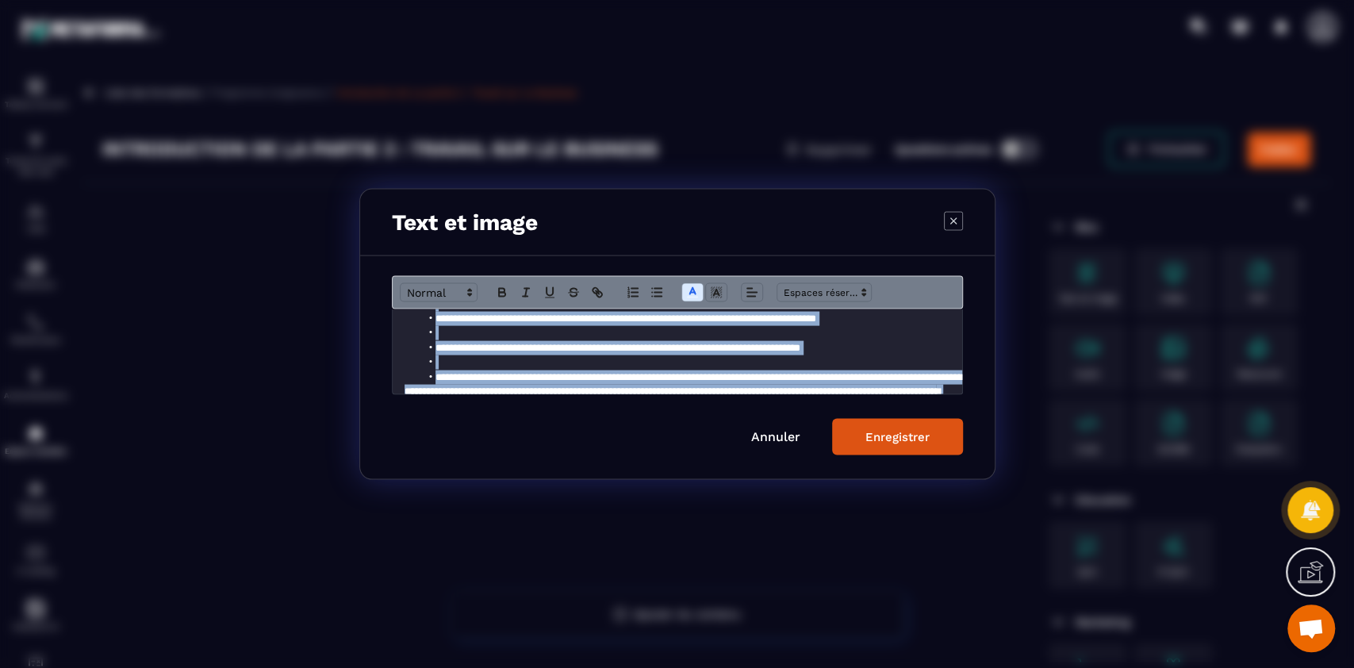
scroll to position [165, 0]
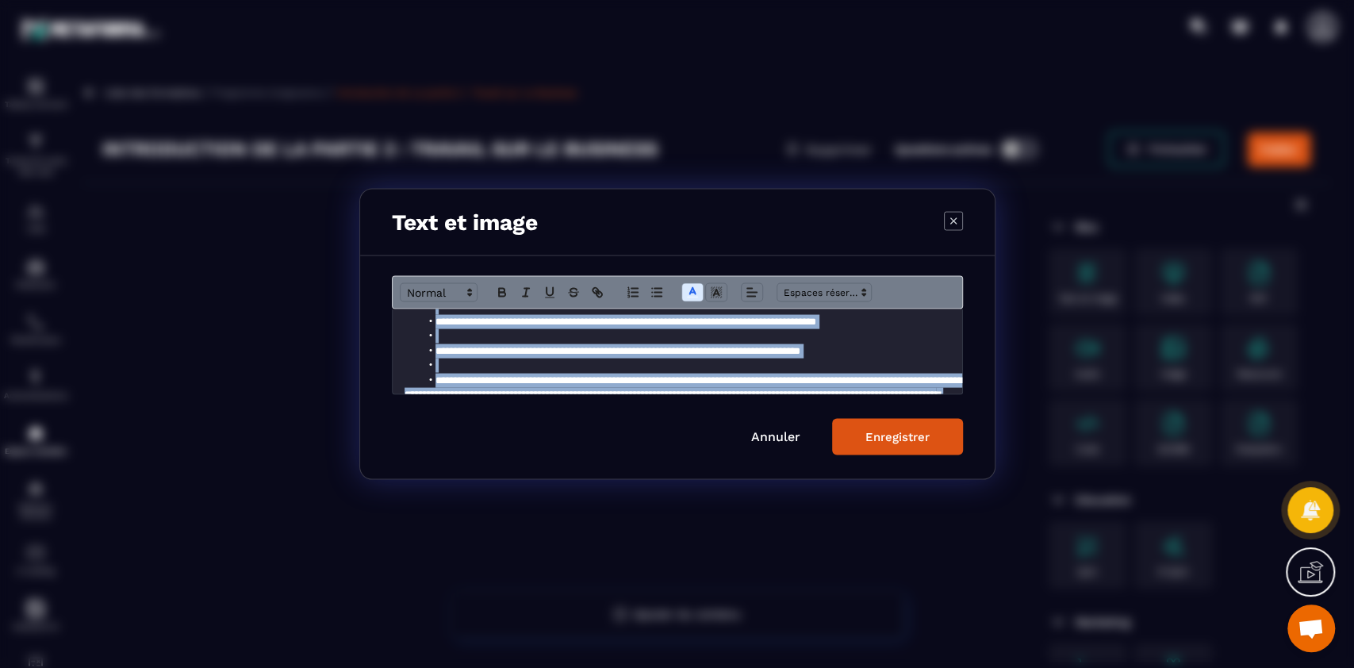
click at [910, 436] on div "Enregistrer" at bounding box center [897, 437] width 64 height 14
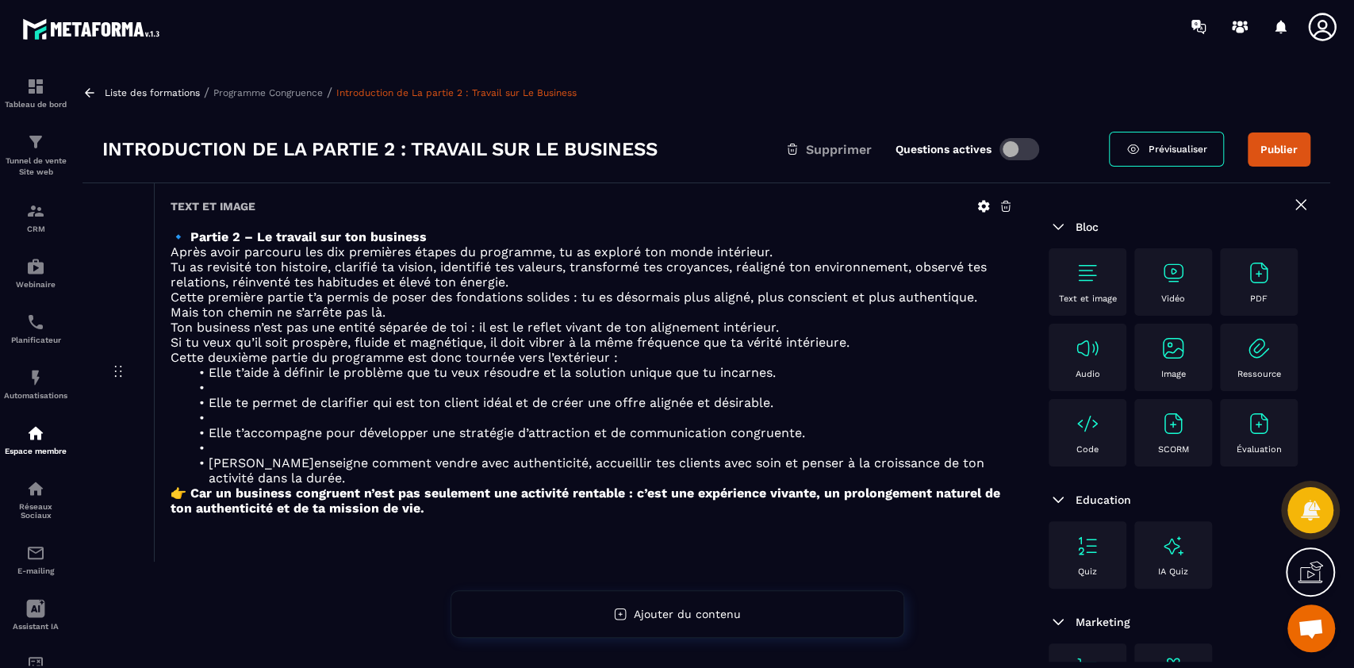
click at [272, 93] on p "Programme Congruence" at bounding box center [267, 92] width 109 height 11
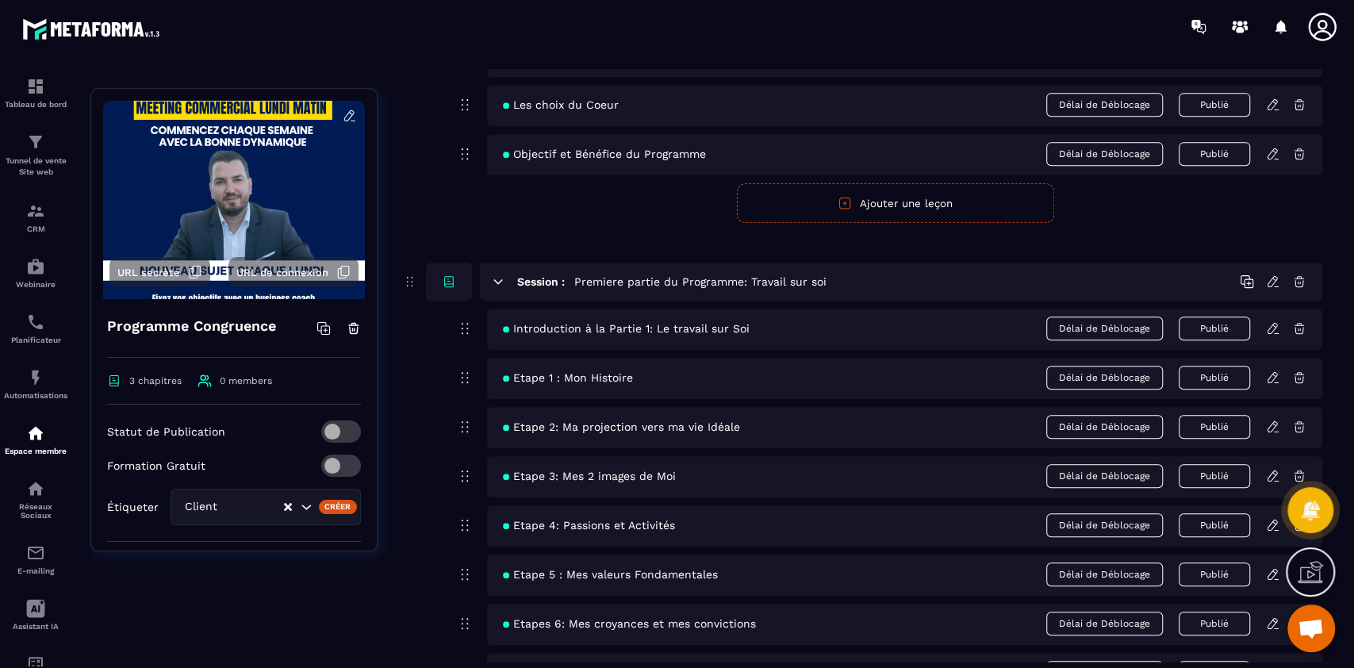
scroll to position [539, 0]
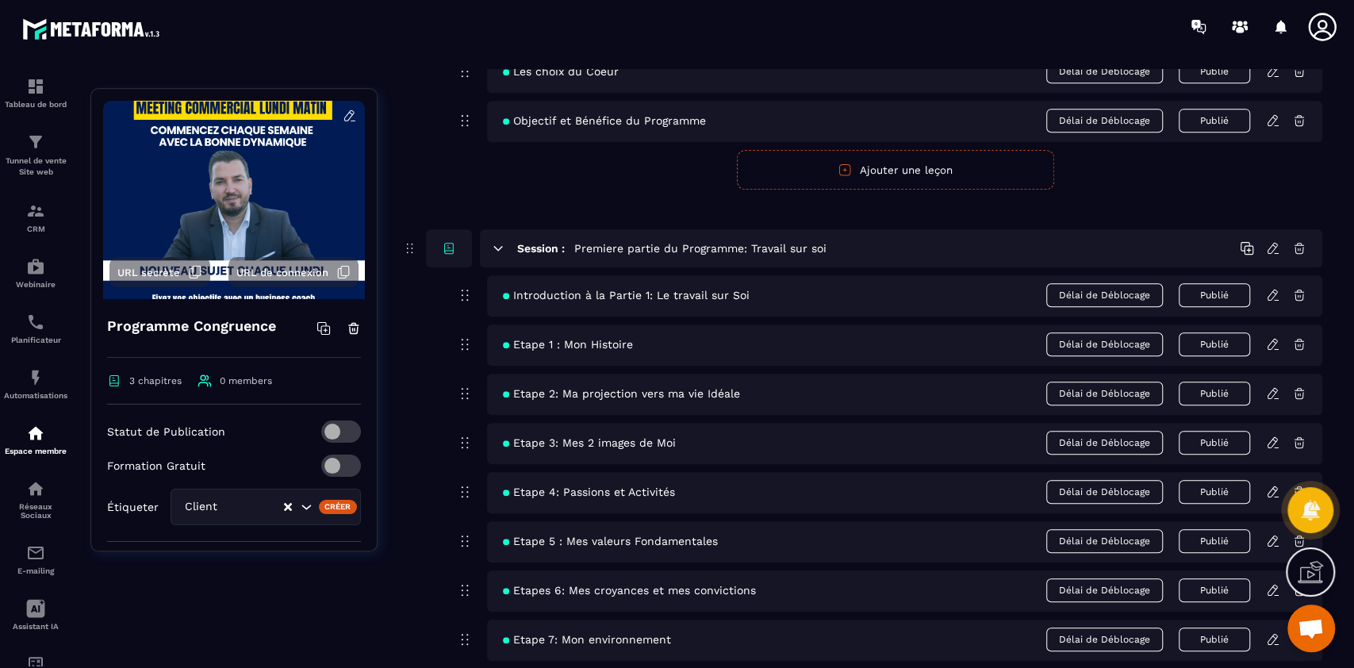
click at [495, 246] on icon at bounding box center [498, 248] width 9 height 4
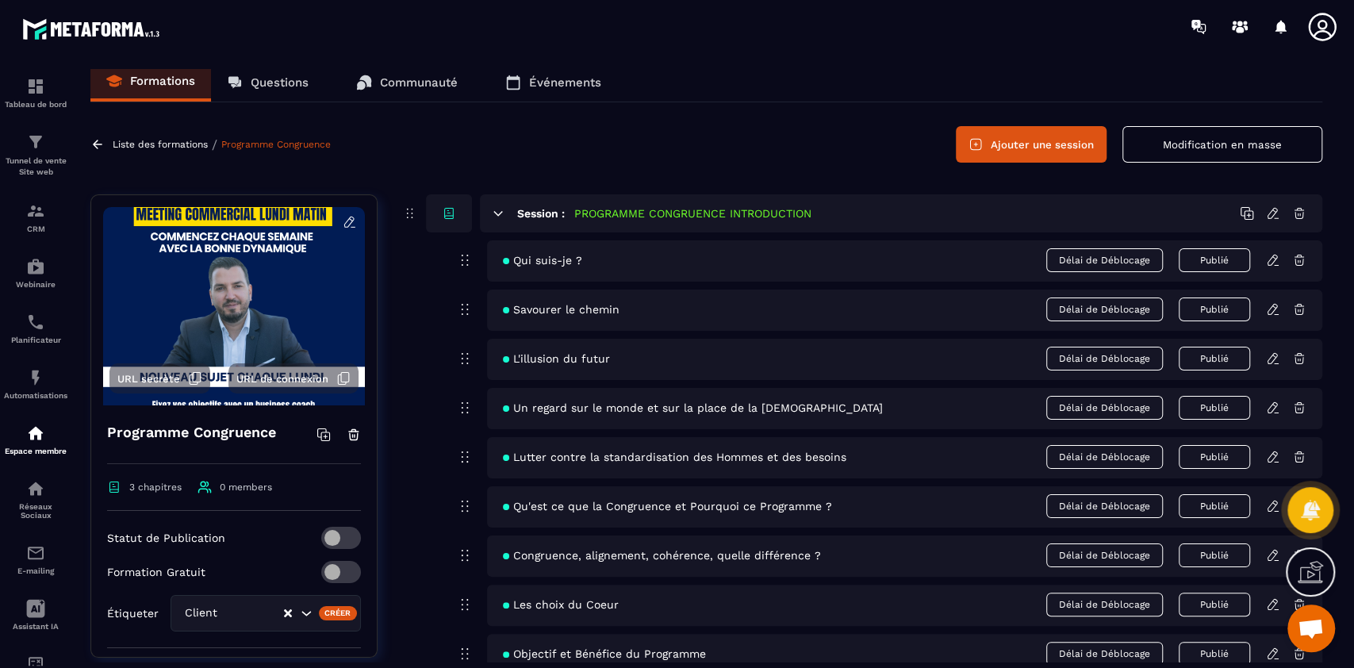
scroll to position [0, 0]
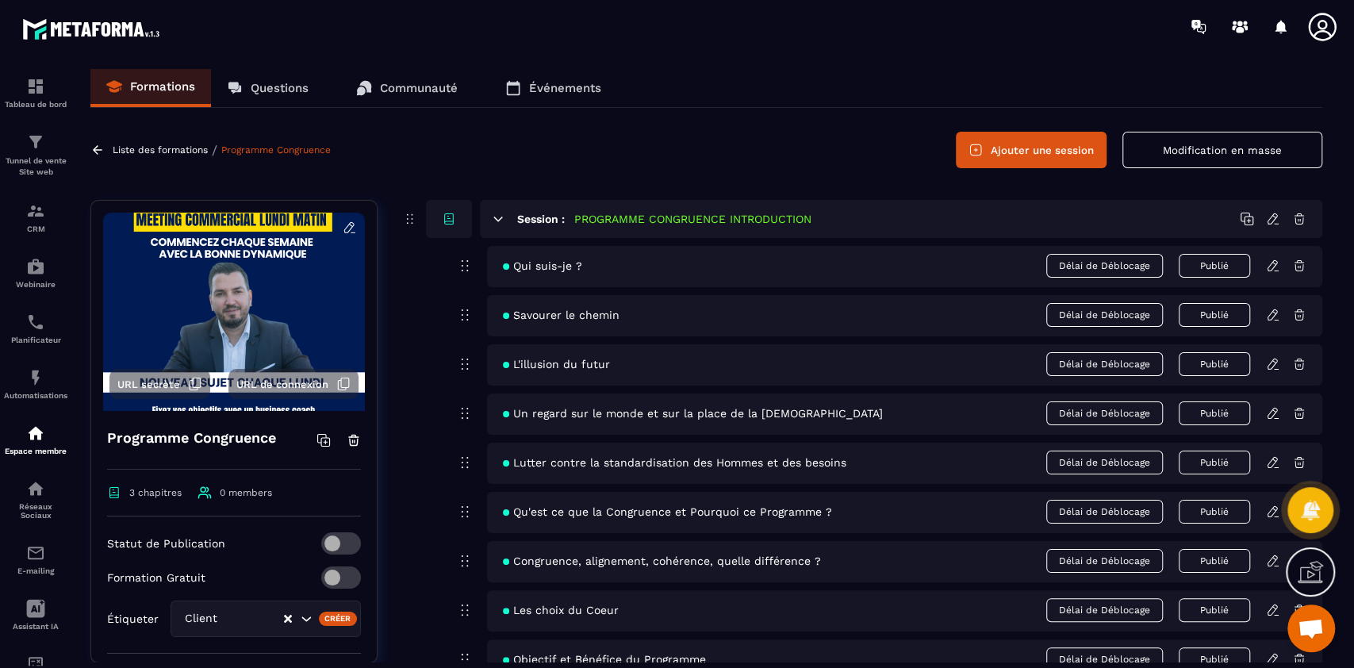
click at [496, 214] on icon at bounding box center [498, 219] width 14 height 14
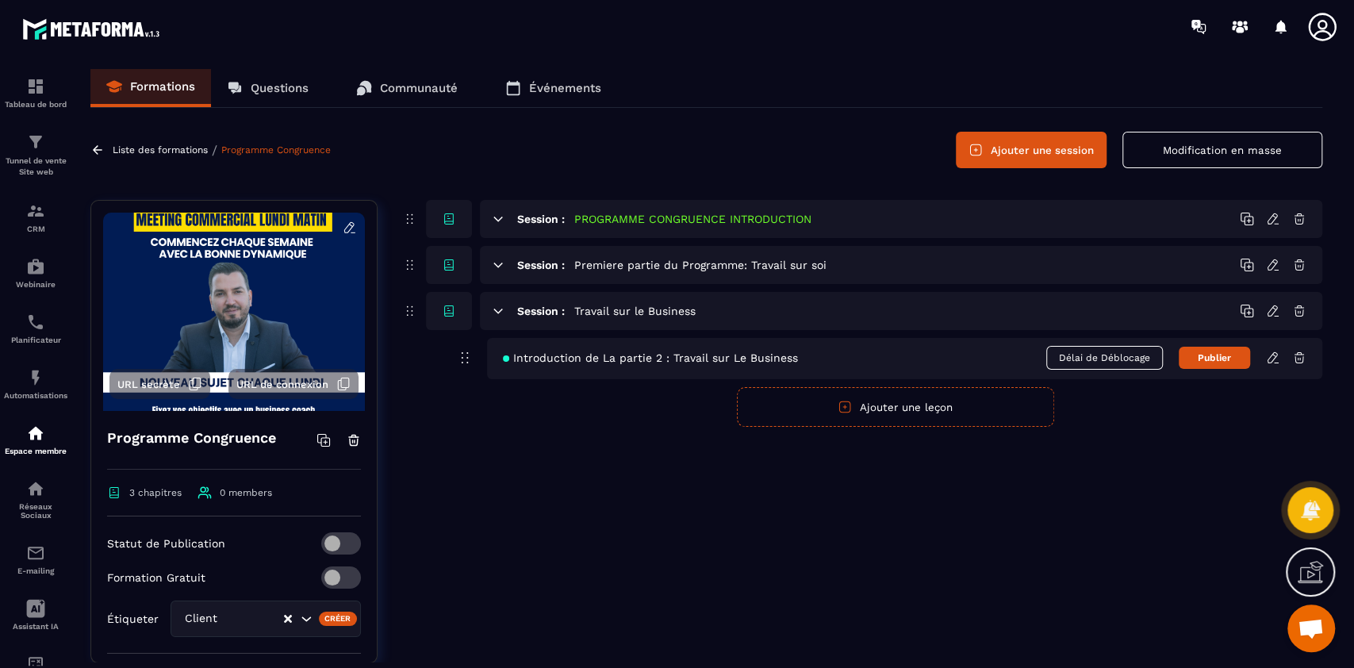
click at [1193, 147] on button "Modification en masse" at bounding box center [1222, 150] width 200 height 36
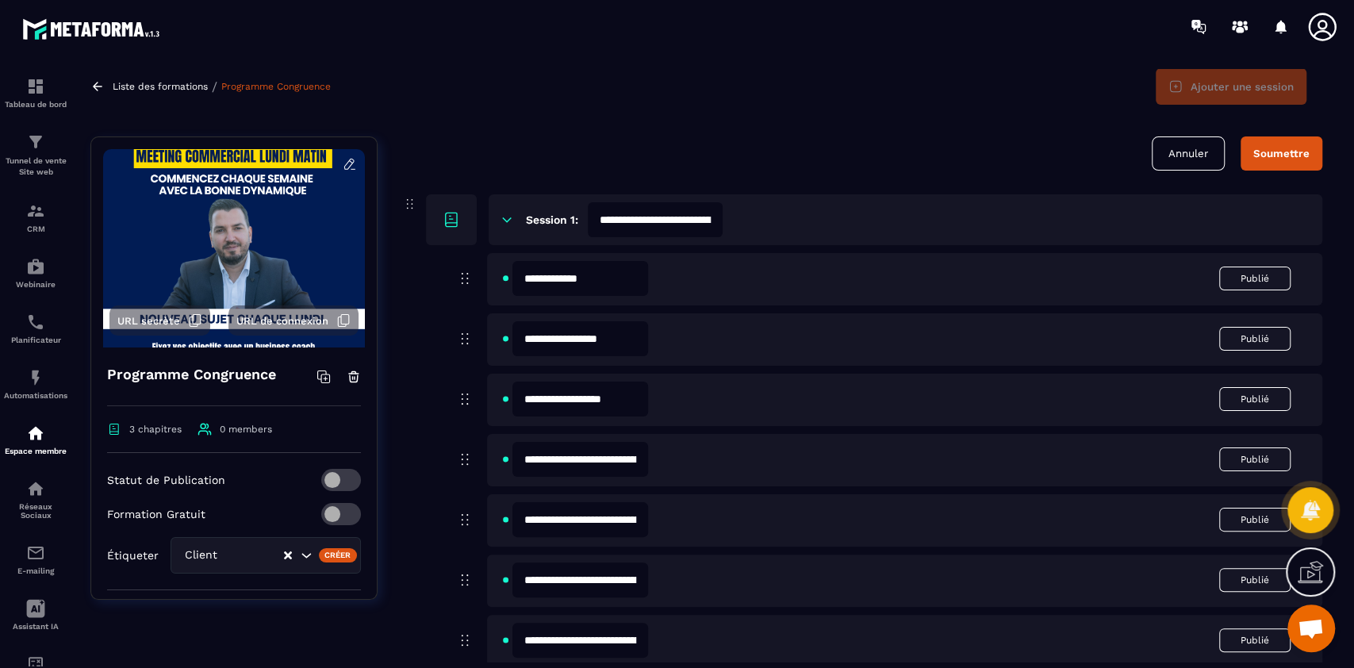
scroll to position [64, 0]
click at [723, 219] on input "**********" at bounding box center [655, 218] width 135 height 35
click at [710, 220] on input "**********" at bounding box center [655, 218] width 135 height 35
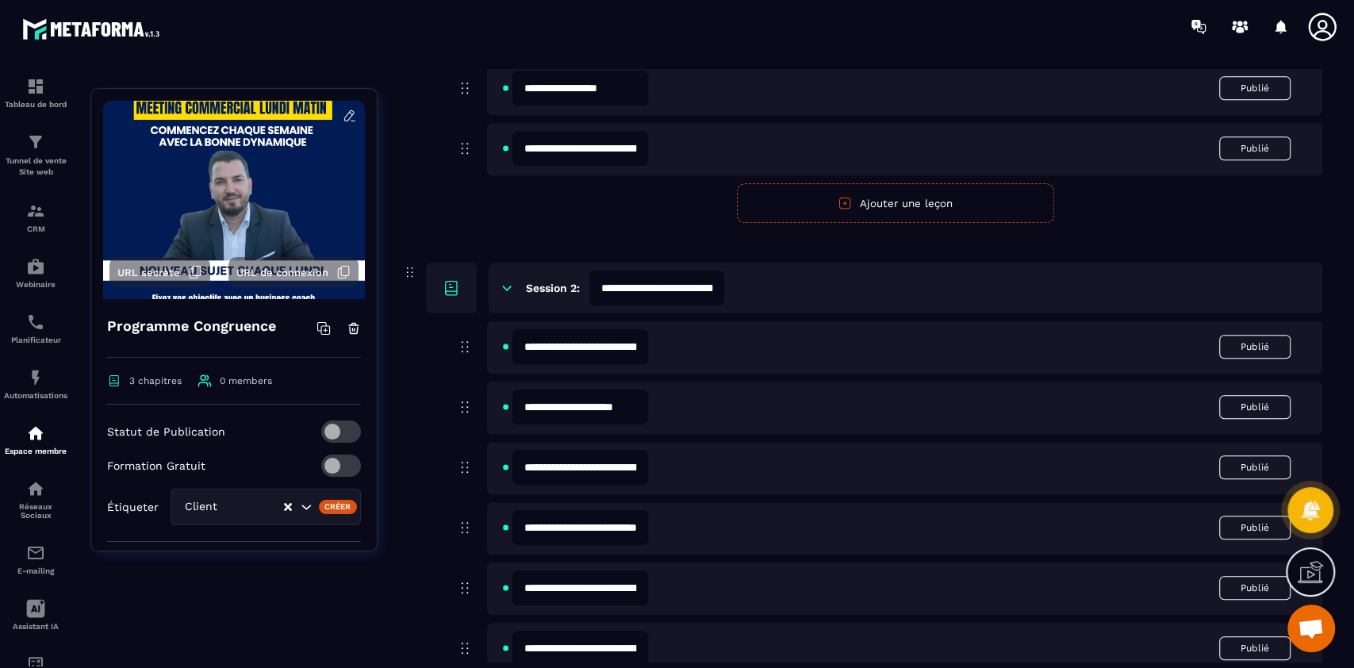
scroll to position [677, 0]
click at [703, 288] on input "**********" at bounding box center [656, 287] width 135 height 35
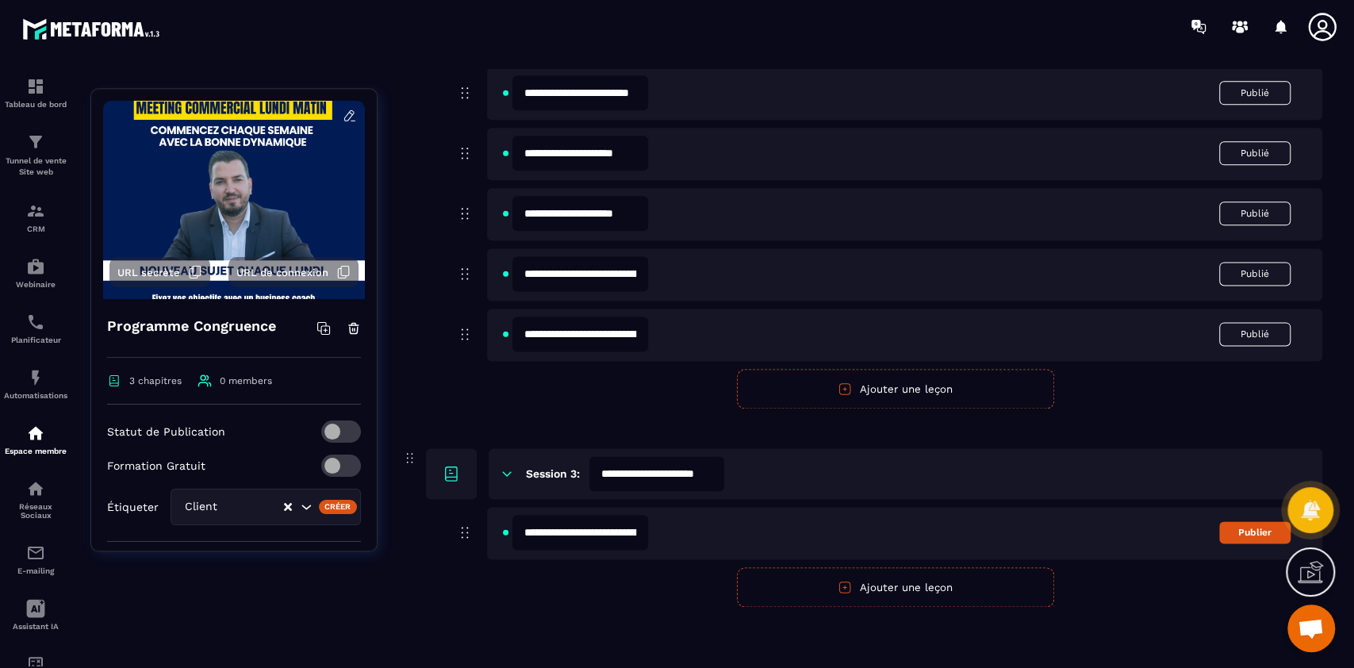
scroll to position [0, 0]
click at [601, 470] on input "**********" at bounding box center [656, 473] width 135 height 35
type input "**********"
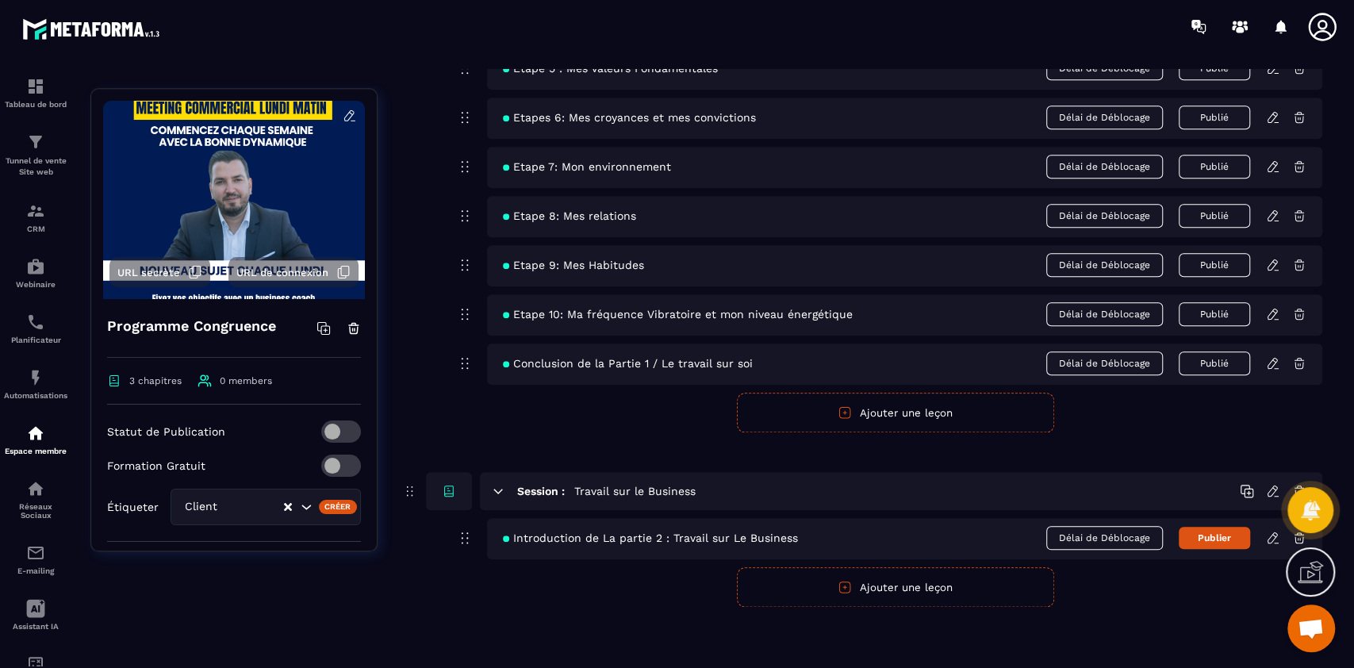
scroll to position [1011, 0]
click at [659, 491] on h5 "Travail sur le Business" at bounding box center [634, 492] width 121 height 16
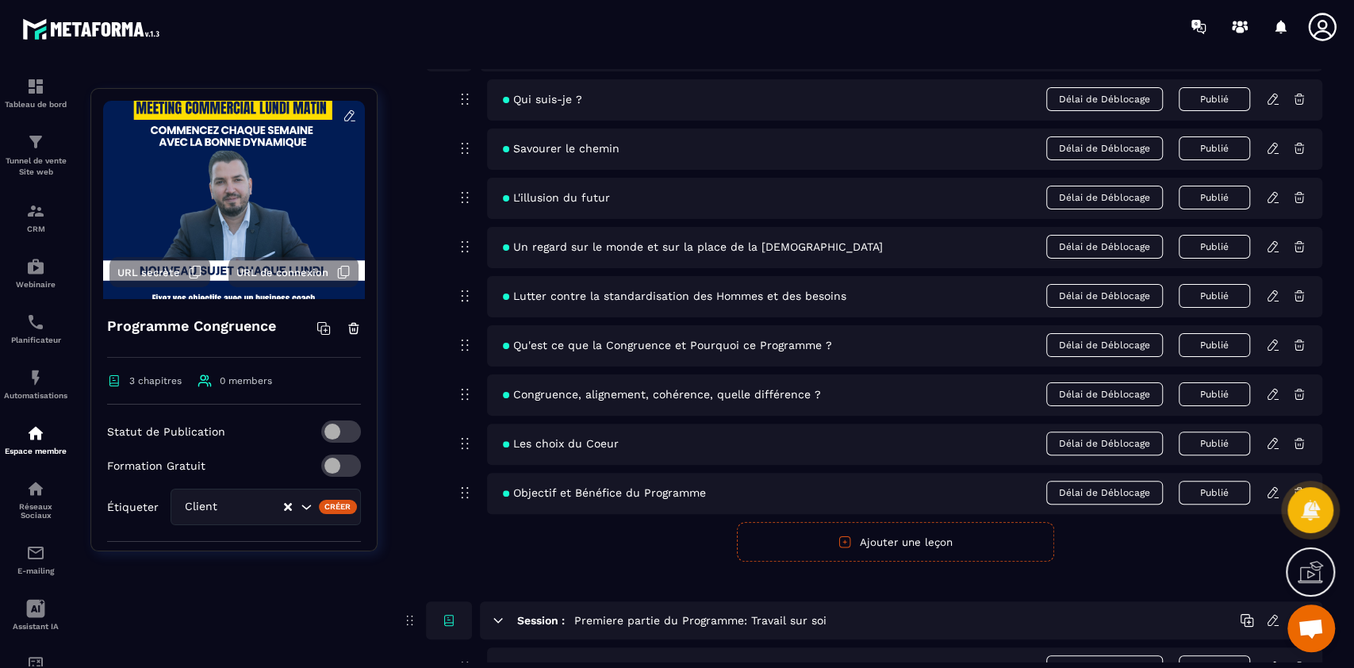
scroll to position [0, 0]
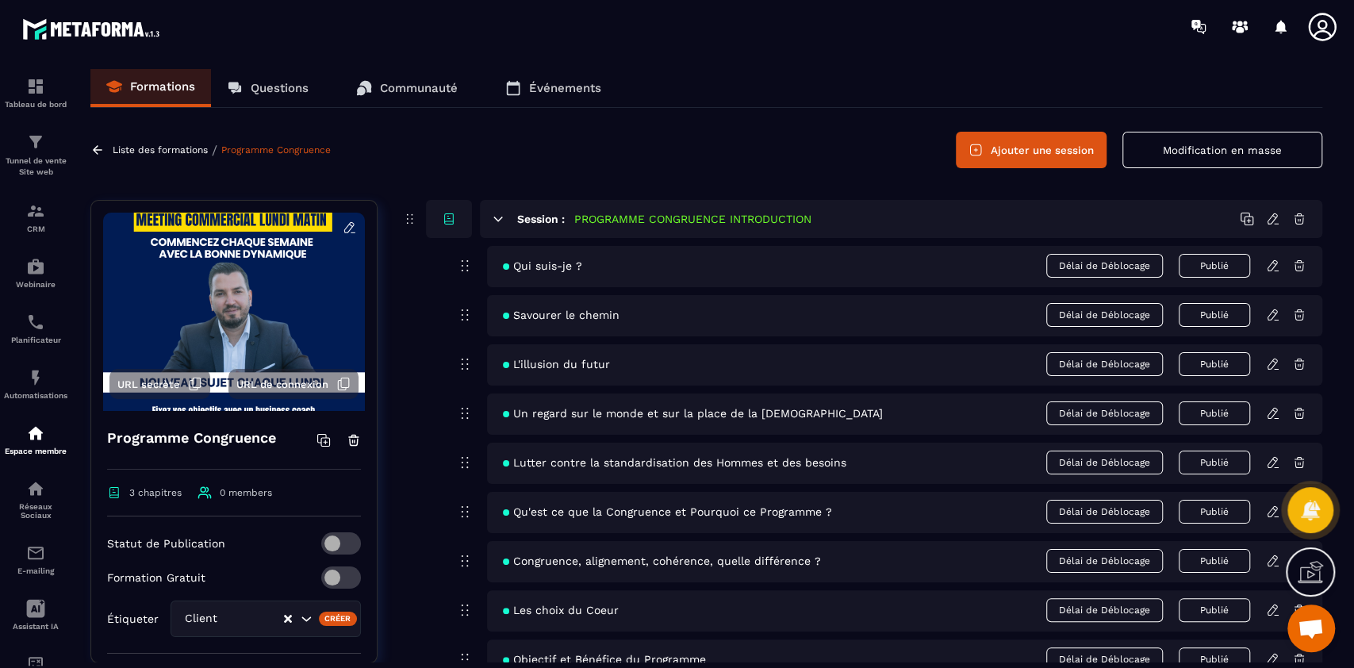
click at [1203, 136] on button "Modification en masse" at bounding box center [1222, 150] width 200 height 36
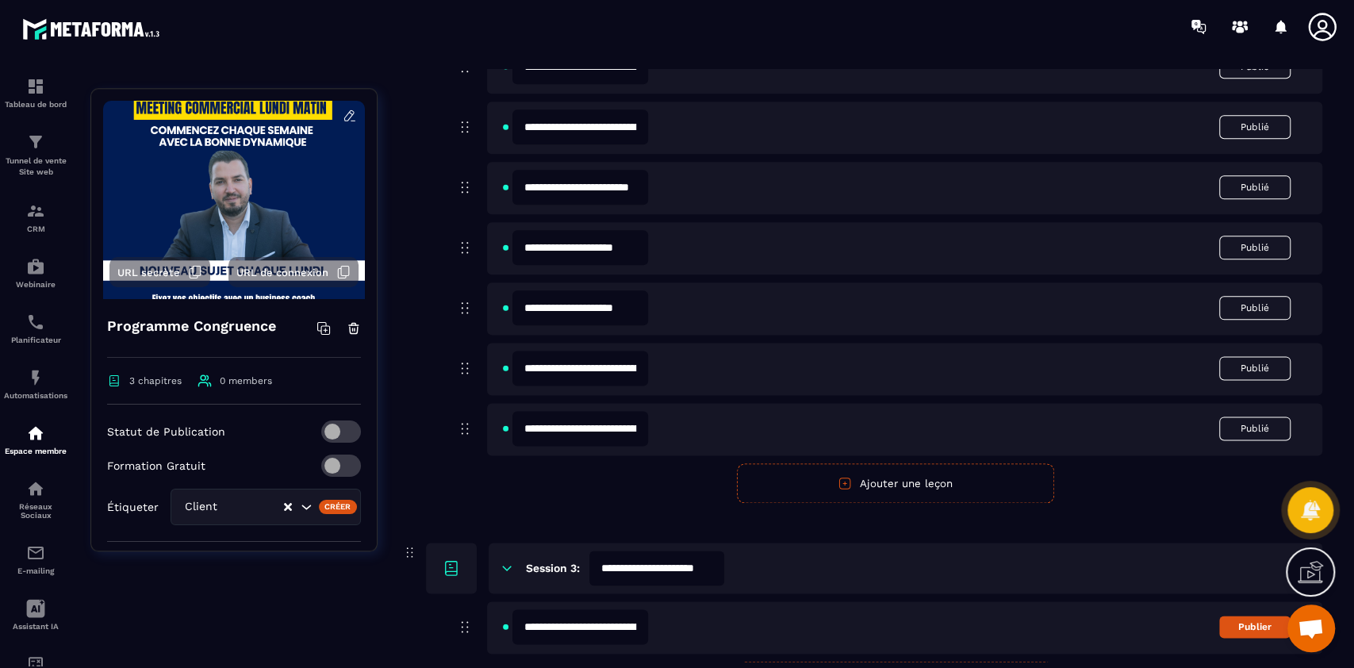
scroll to position [1352, 0]
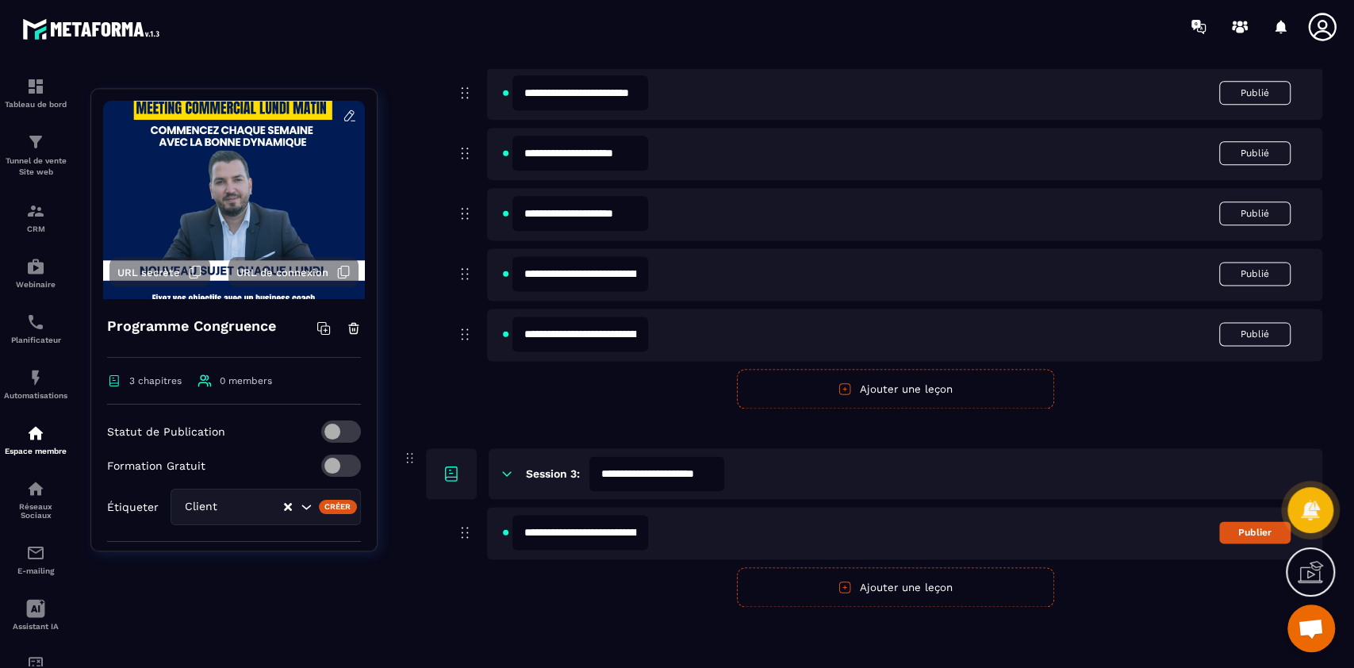
click at [652, 474] on input "**********" at bounding box center [656, 473] width 135 height 35
type input "**********"
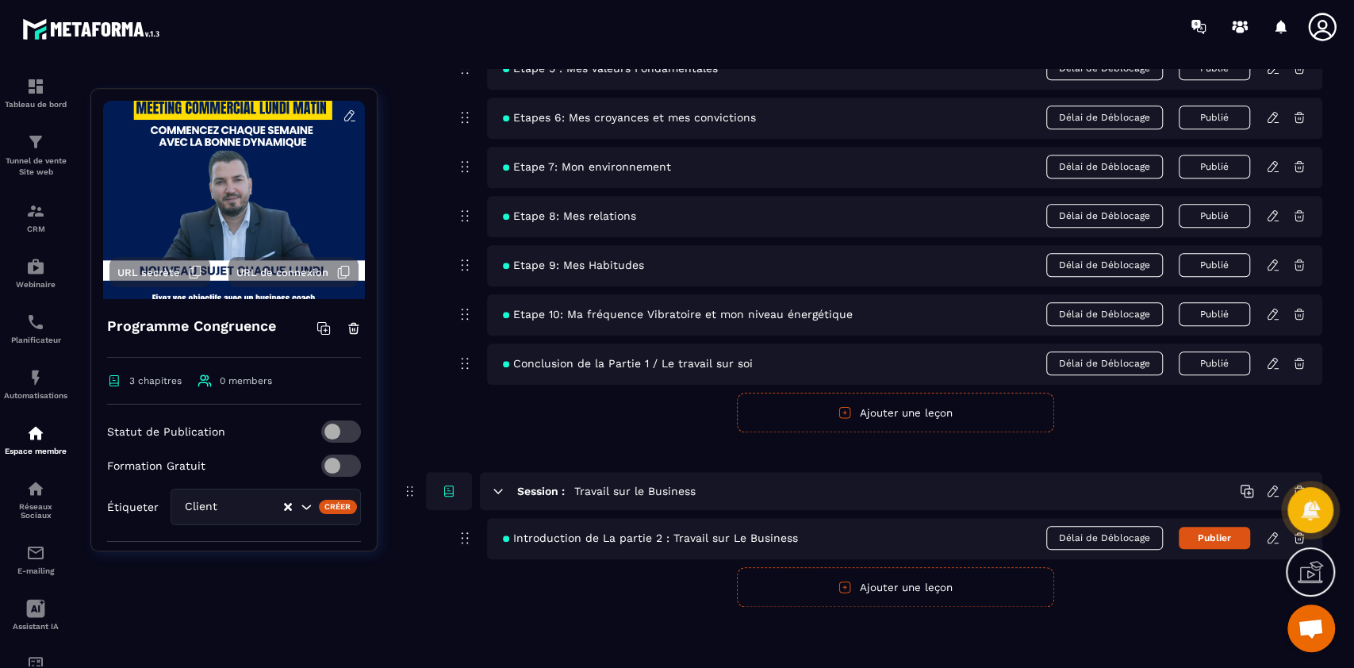
scroll to position [1011, 0]
click at [1271, 489] on icon at bounding box center [1273, 492] width 14 height 14
click at [1268, 489] on icon at bounding box center [1273, 492] width 14 height 14
click at [1272, 492] on icon at bounding box center [1273, 492] width 14 height 14
click at [1270, 487] on icon at bounding box center [1273, 492] width 14 height 14
